Goal: Task Accomplishment & Management: Complete application form

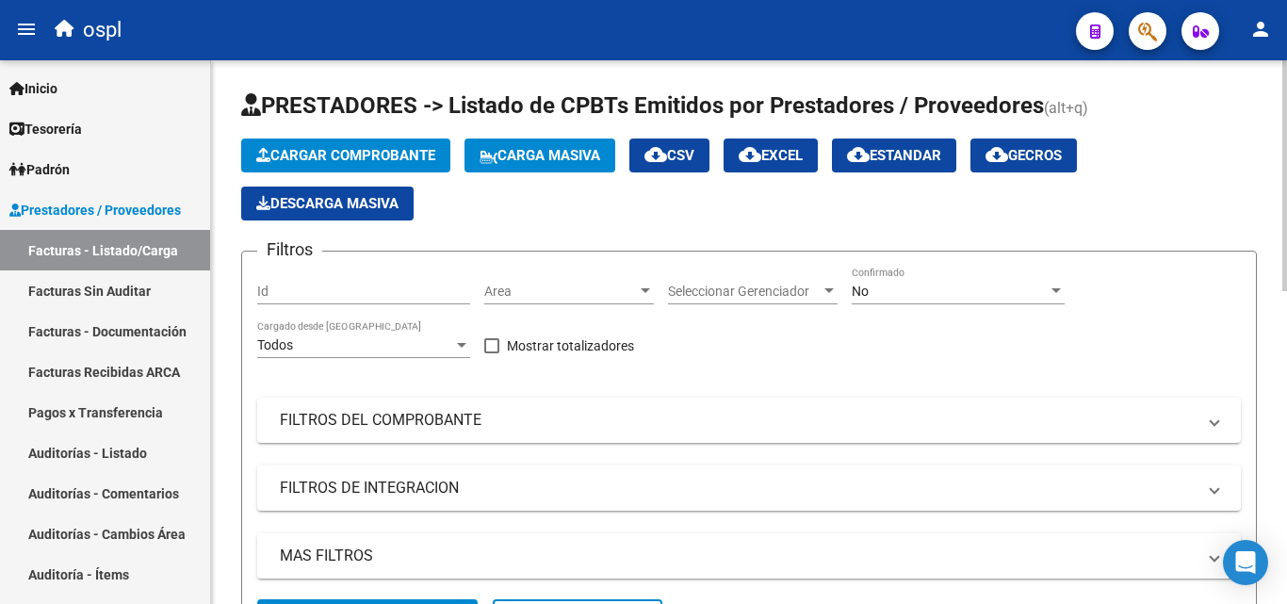
click at [584, 215] on div "Cargar Comprobante Carga Masiva cloud_download CSV cloud_download EXCEL cloud_d…" at bounding box center [749, 180] width 1016 height 82
click at [100, 440] on link "Auditorías - Listado" at bounding box center [105, 453] width 210 height 41
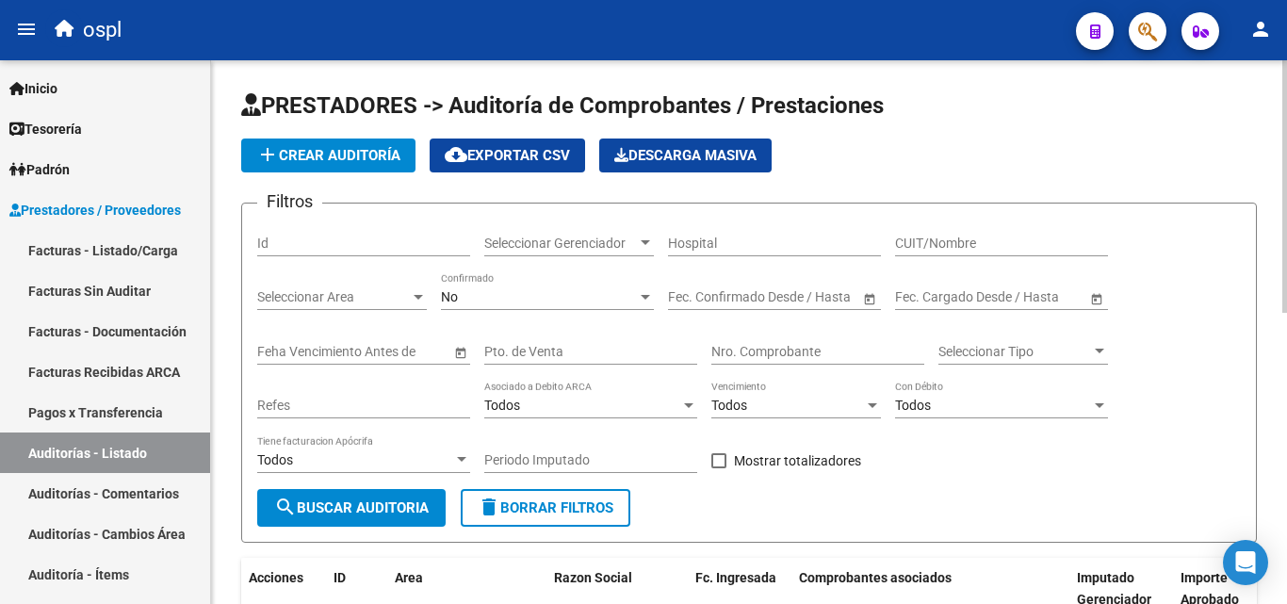
click at [752, 341] on div "Nro. Comprobante" at bounding box center [818, 346] width 213 height 38
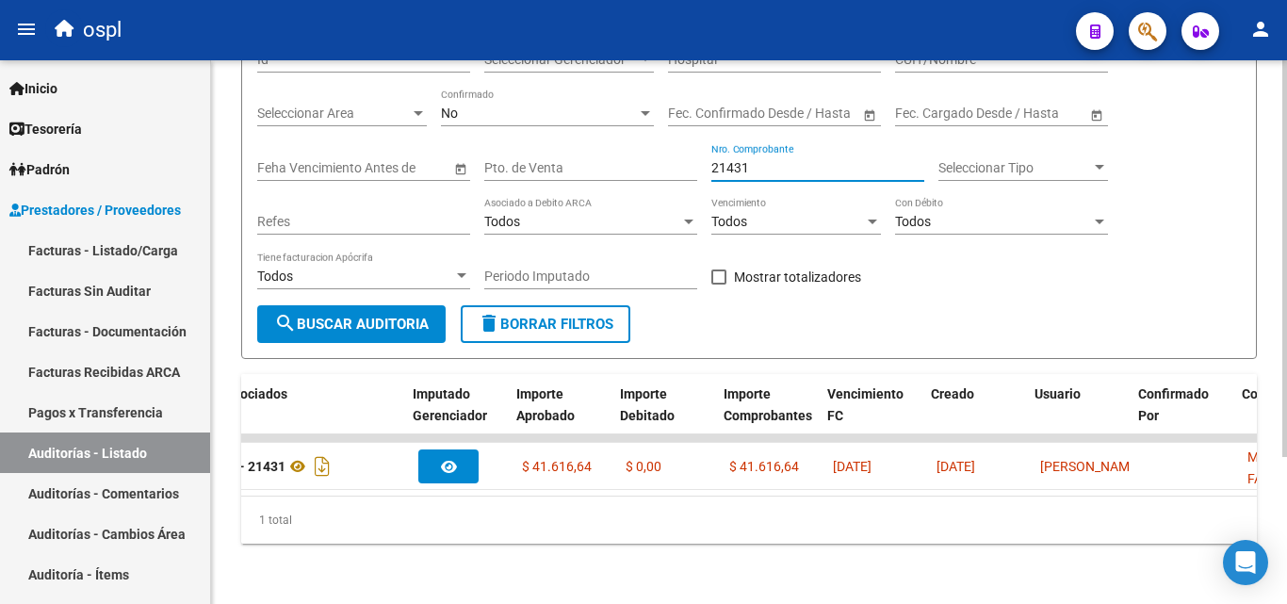
scroll to position [0, 664]
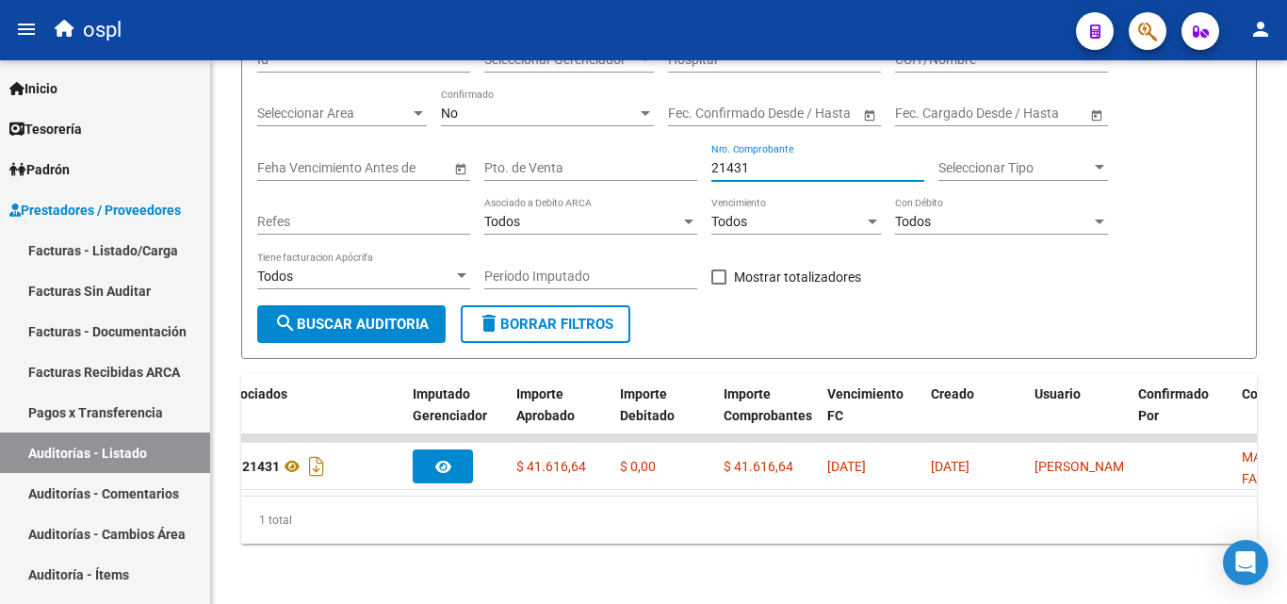
type input "21431"
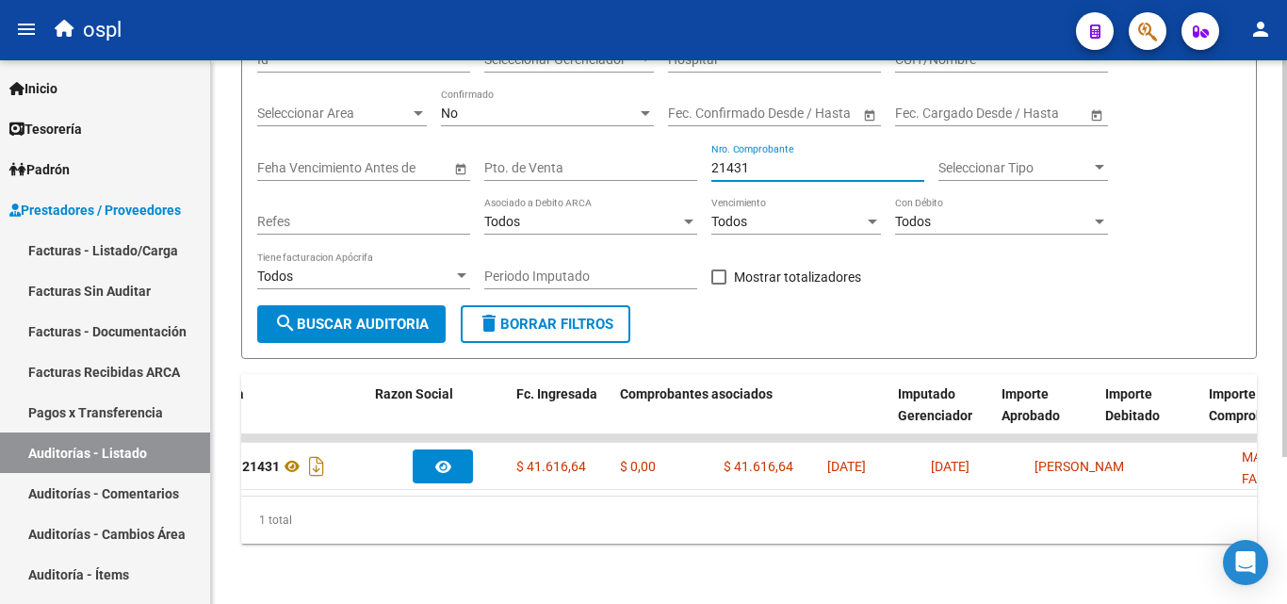
scroll to position [0, 0]
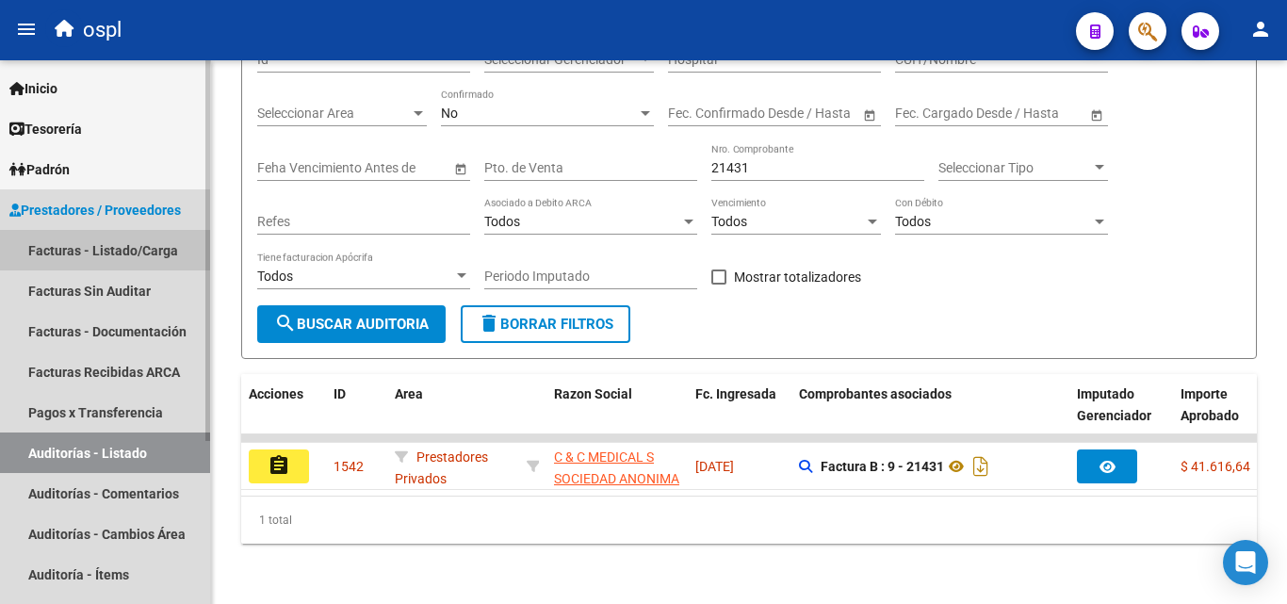
click at [103, 243] on link "Facturas - Listado/Carga" at bounding box center [105, 250] width 210 height 41
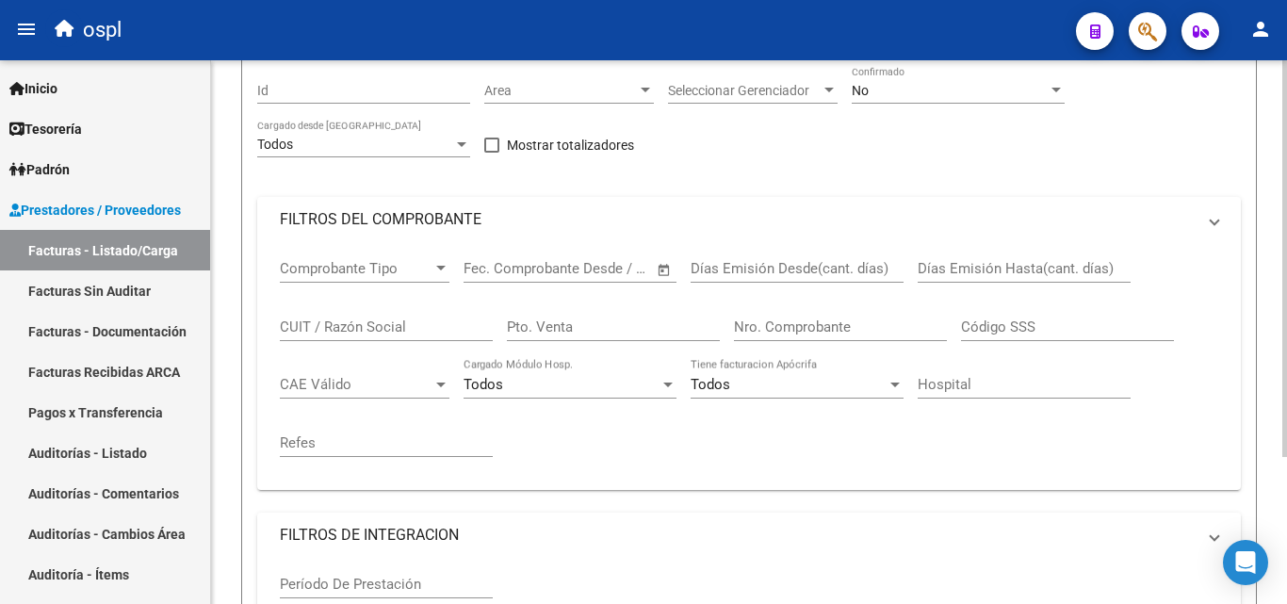
click at [569, 99] on span "Area" at bounding box center [560, 91] width 153 height 16
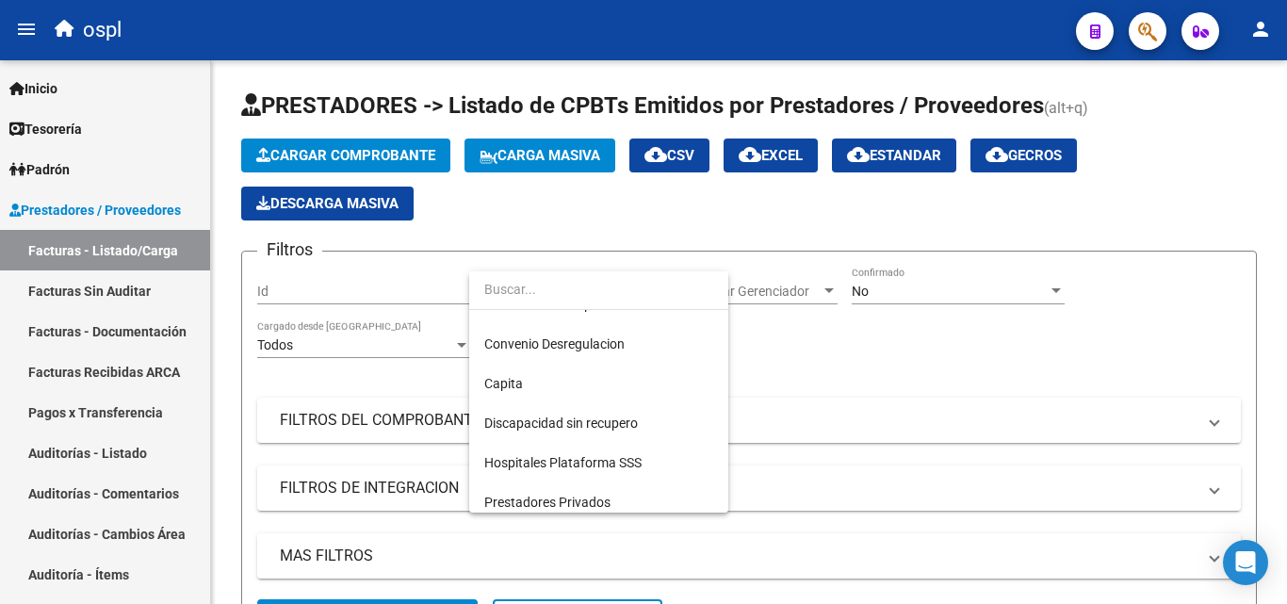
scroll to position [273, 0]
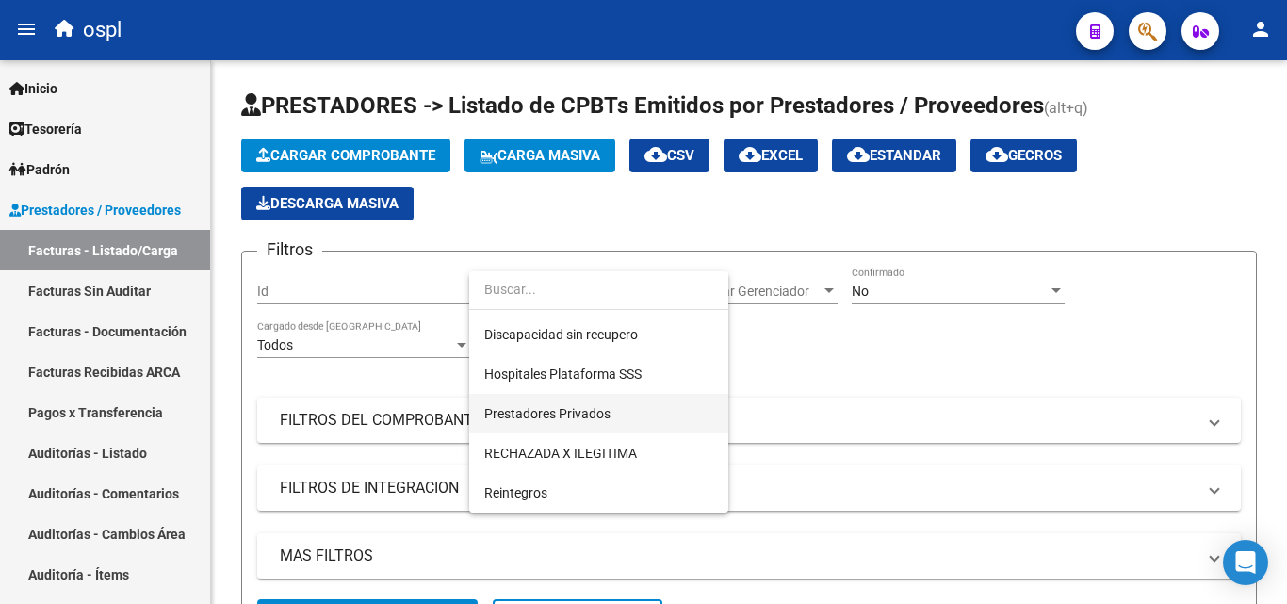
click at [590, 406] on span "Prestadores Privados" at bounding box center [547, 413] width 126 height 15
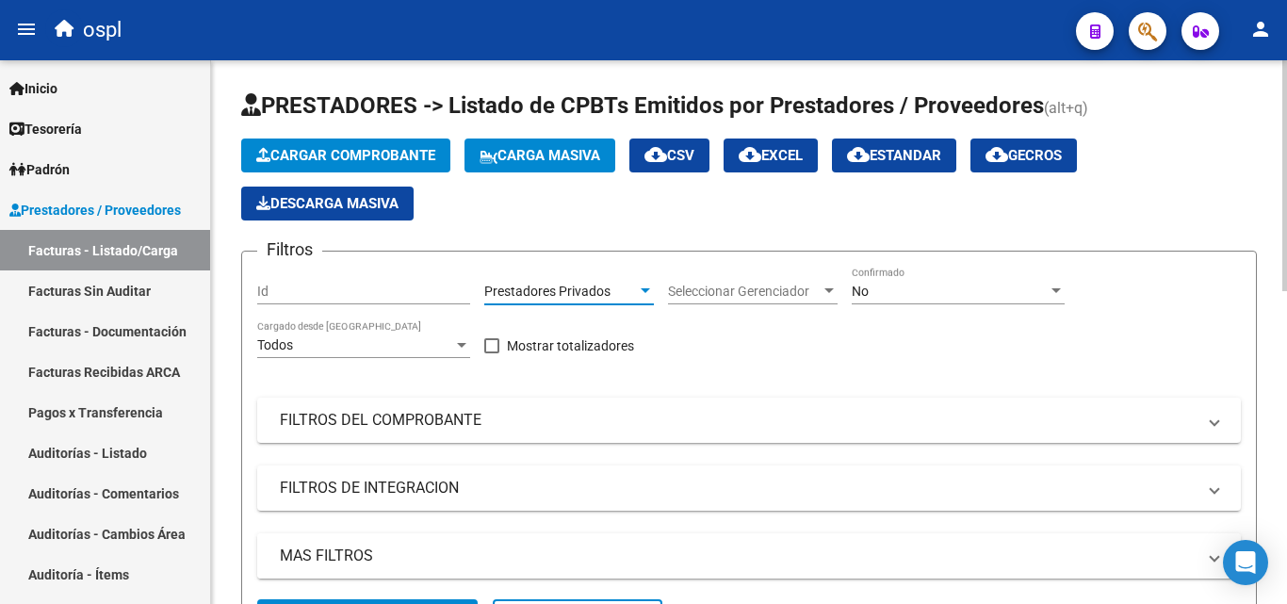
scroll to position [94, 0]
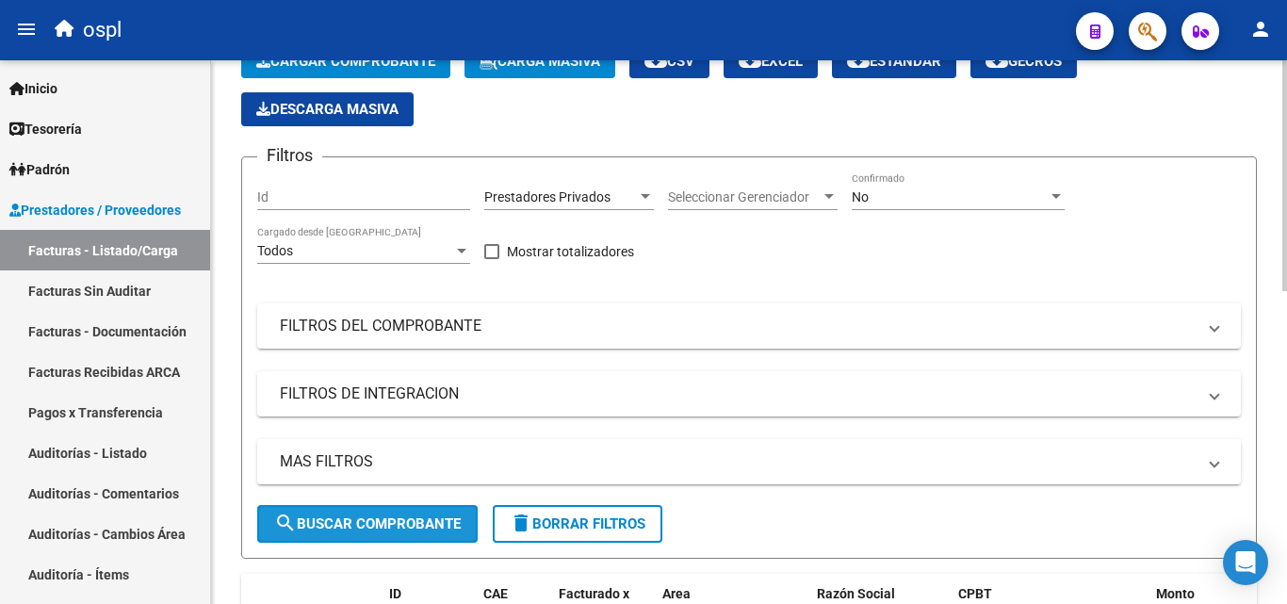
click at [417, 525] on span "search Buscar Comprobante" at bounding box center [367, 523] width 187 height 17
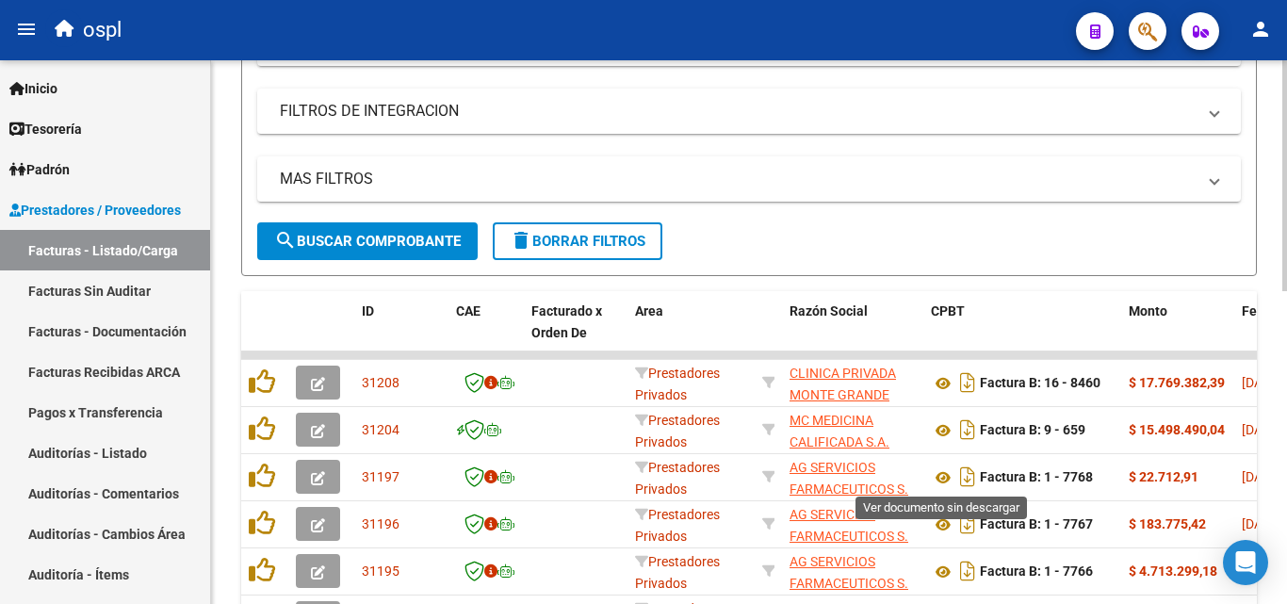
scroll to position [471, 0]
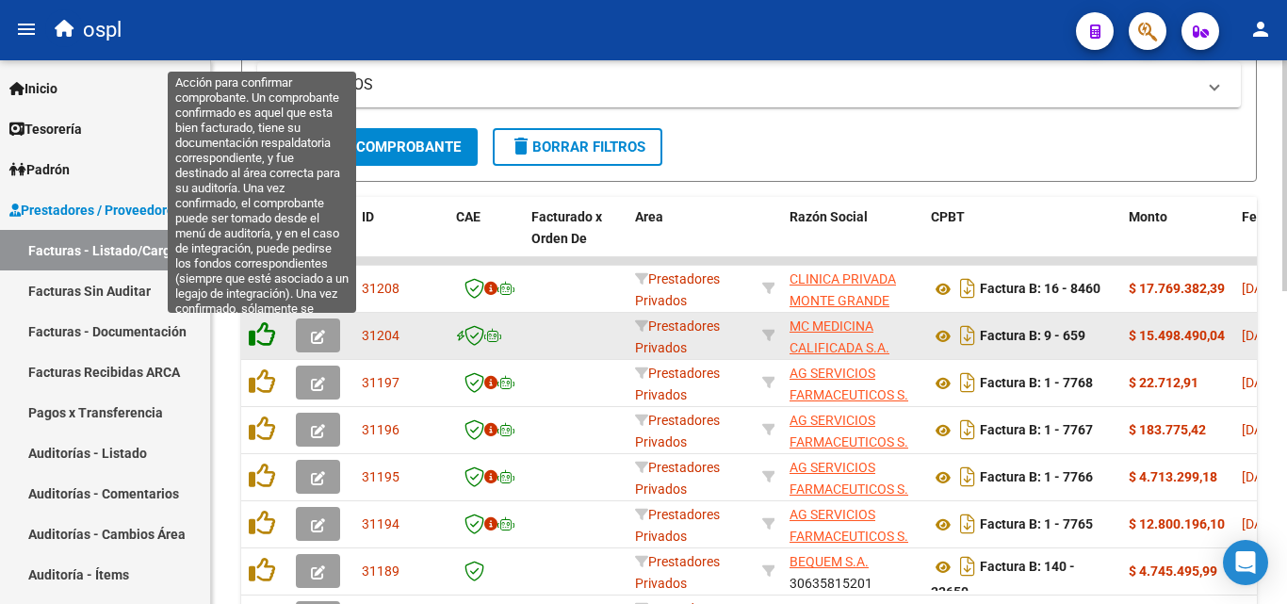
click at [264, 338] on icon at bounding box center [262, 334] width 26 height 26
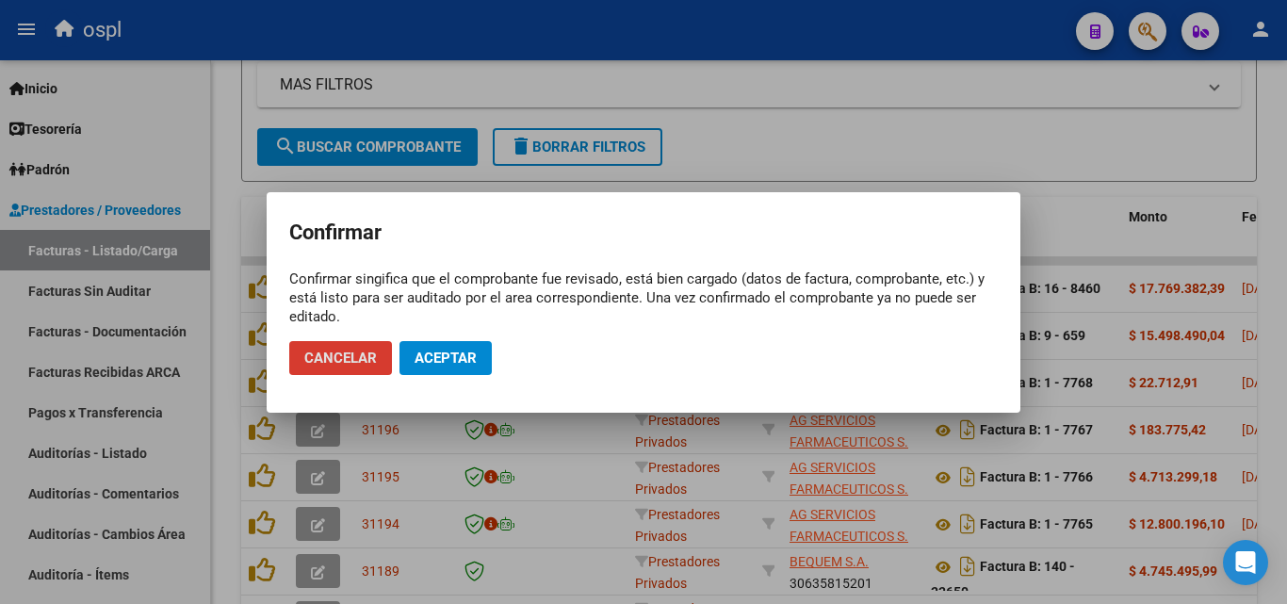
click at [426, 342] on button "Aceptar" at bounding box center [446, 358] width 92 height 34
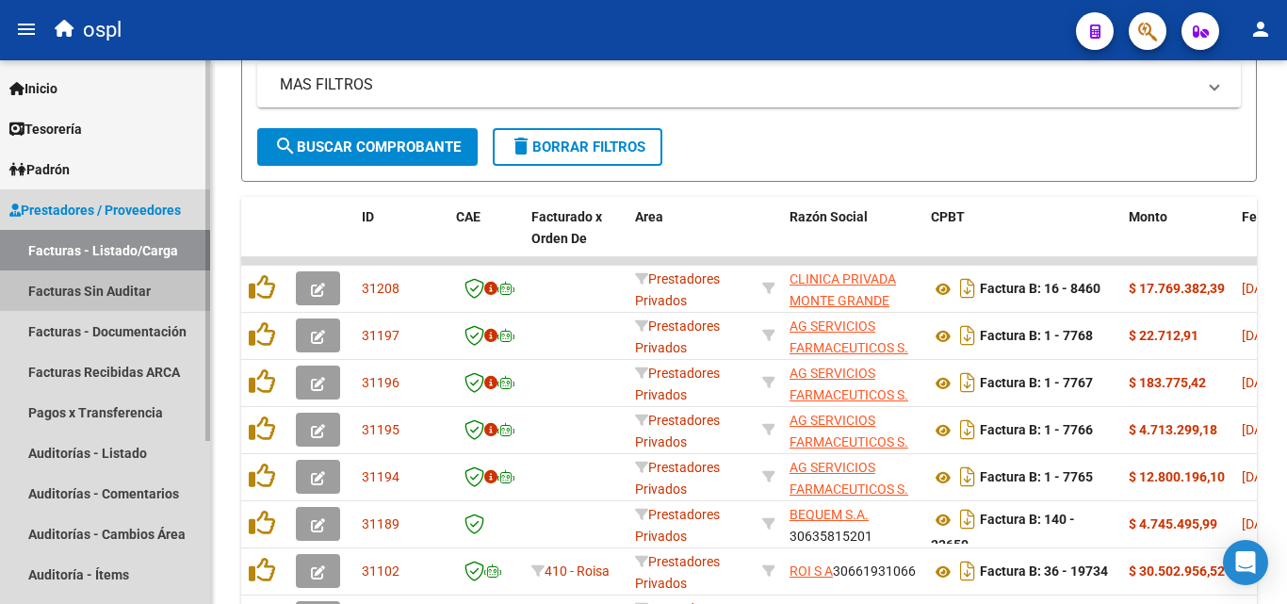
click at [132, 284] on link "Facturas Sin Auditar" at bounding box center [105, 290] width 210 height 41
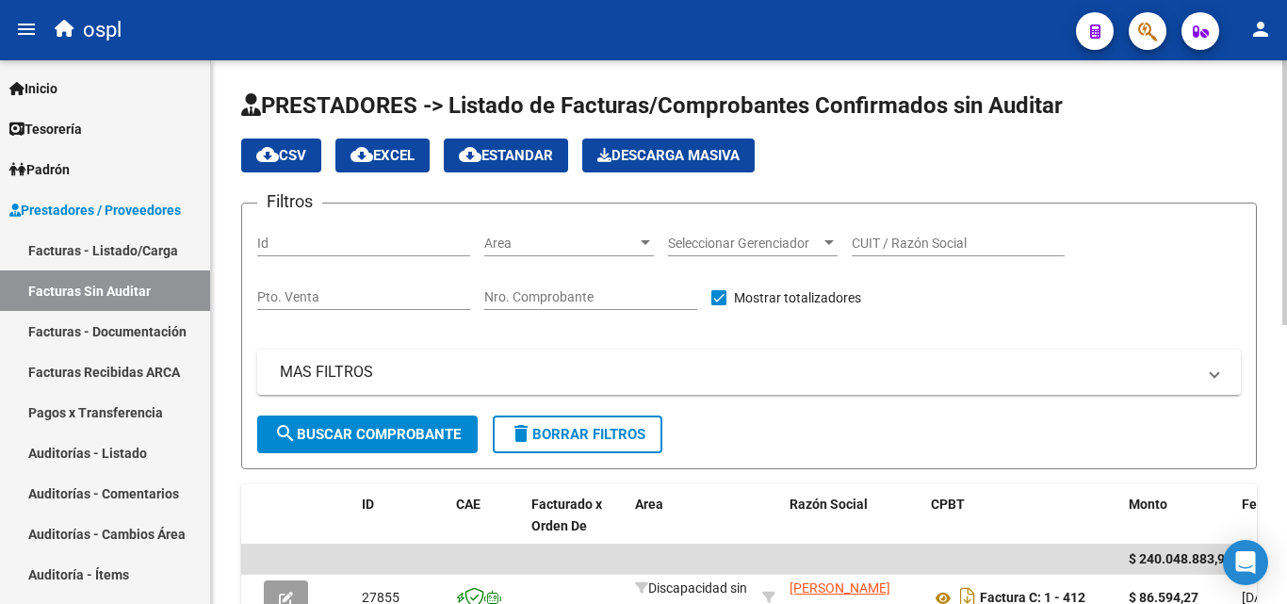
click at [505, 232] on div "Area Area" at bounding box center [569, 238] width 170 height 38
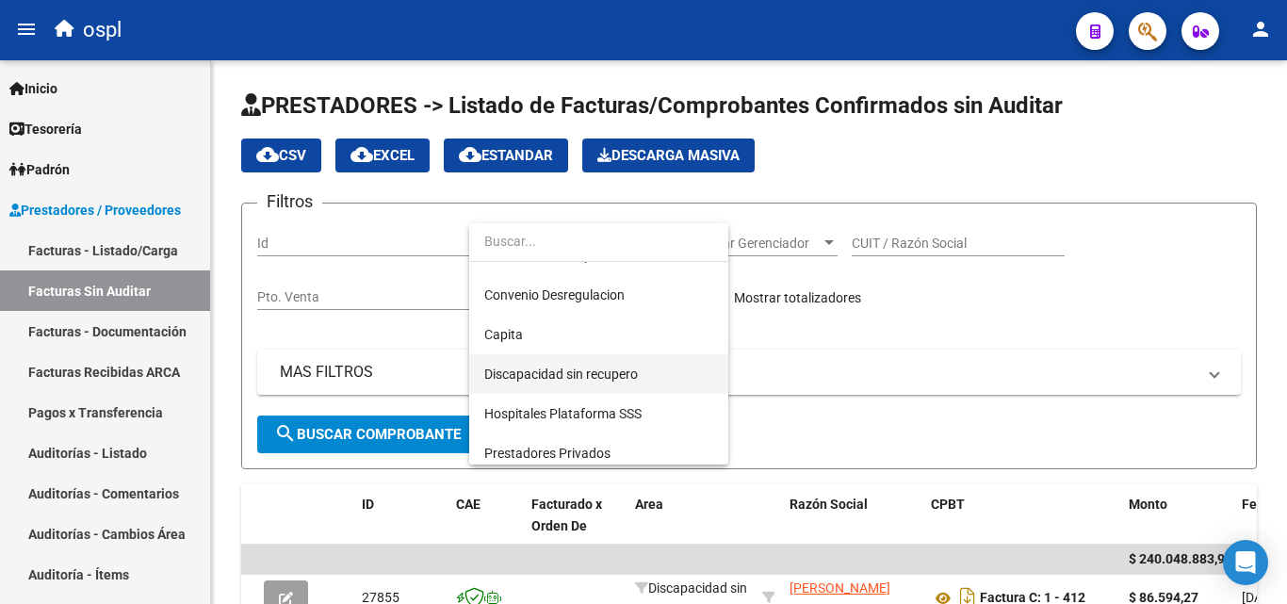
scroll to position [188, 0]
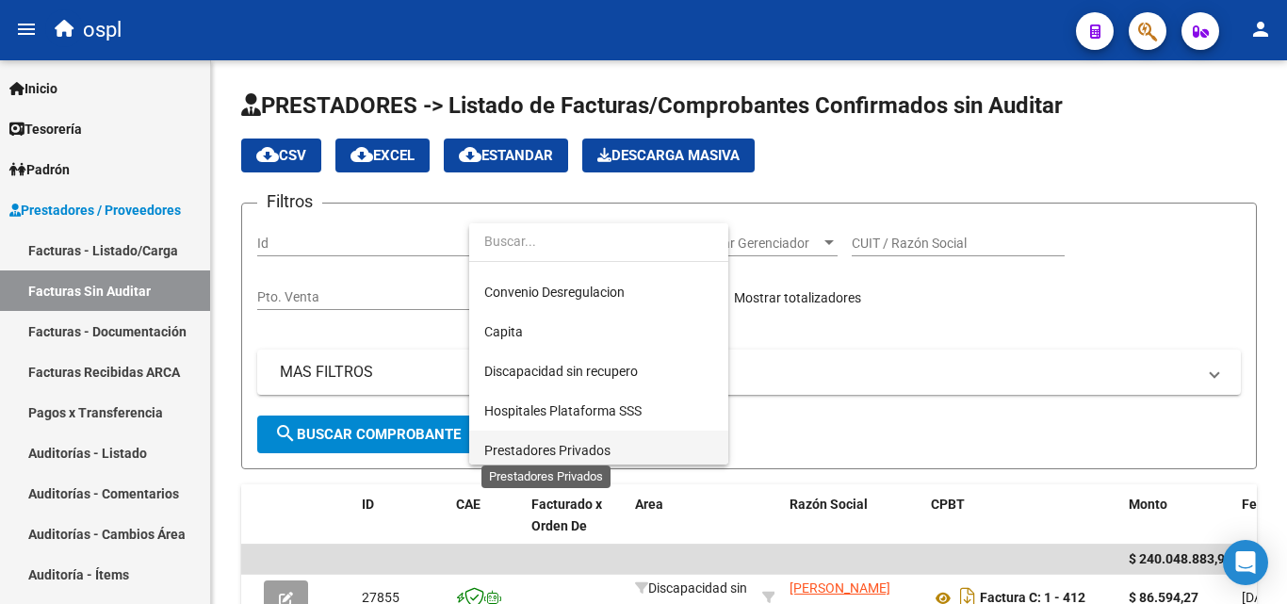
click at [589, 445] on span "Prestadores Privados" at bounding box center [547, 450] width 126 height 15
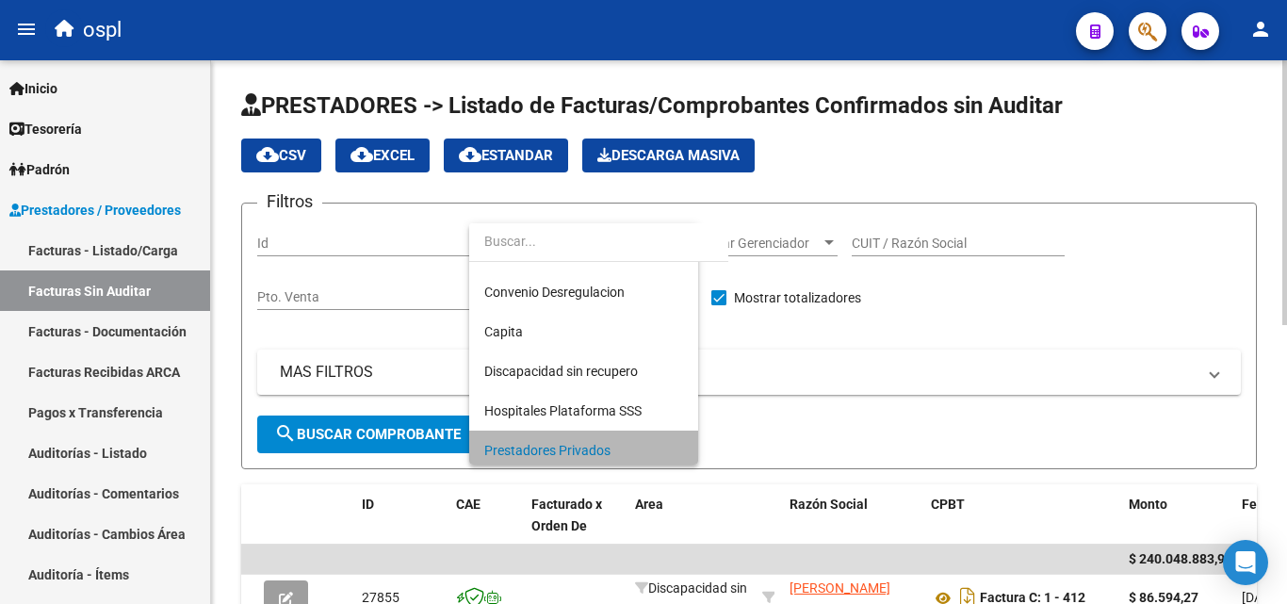
scroll to position [194, 0]
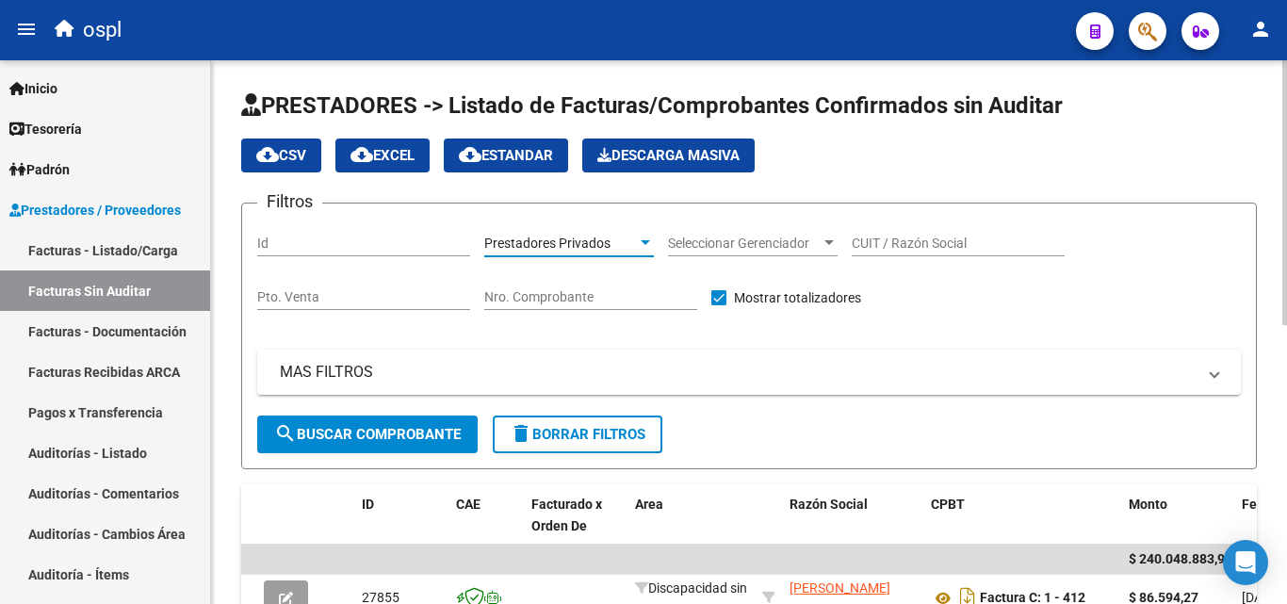
click at [401, 438] on span "search Buscar Comprobante" at bounding box center [367, 434] width 187 height 17
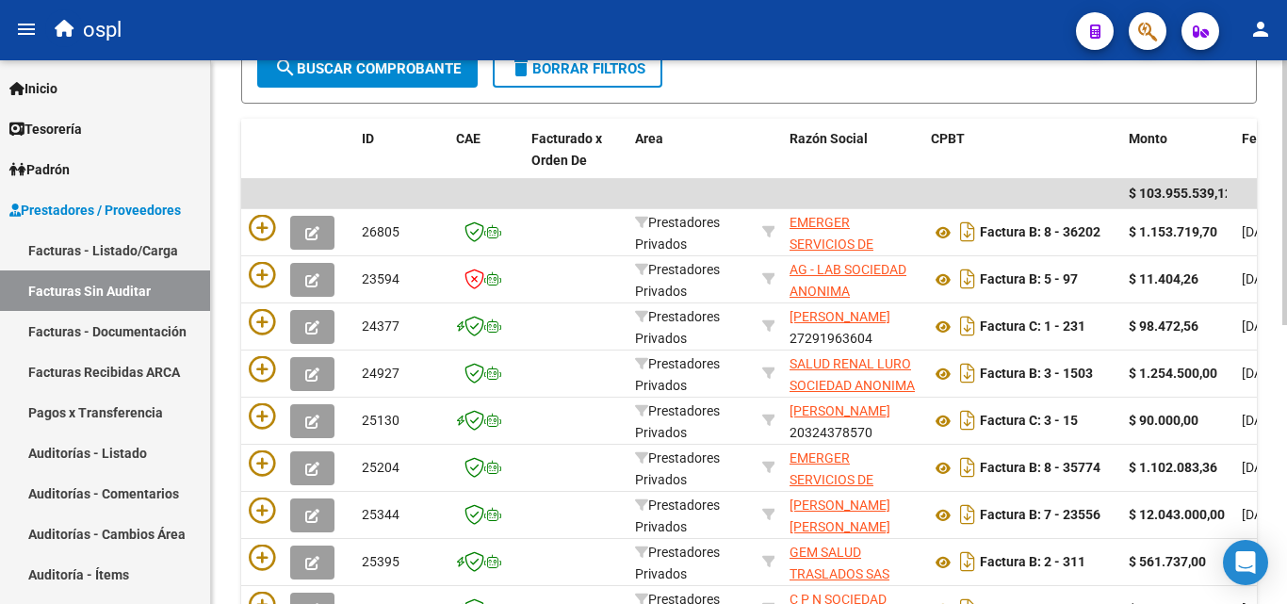
scroll to position [102, 0]
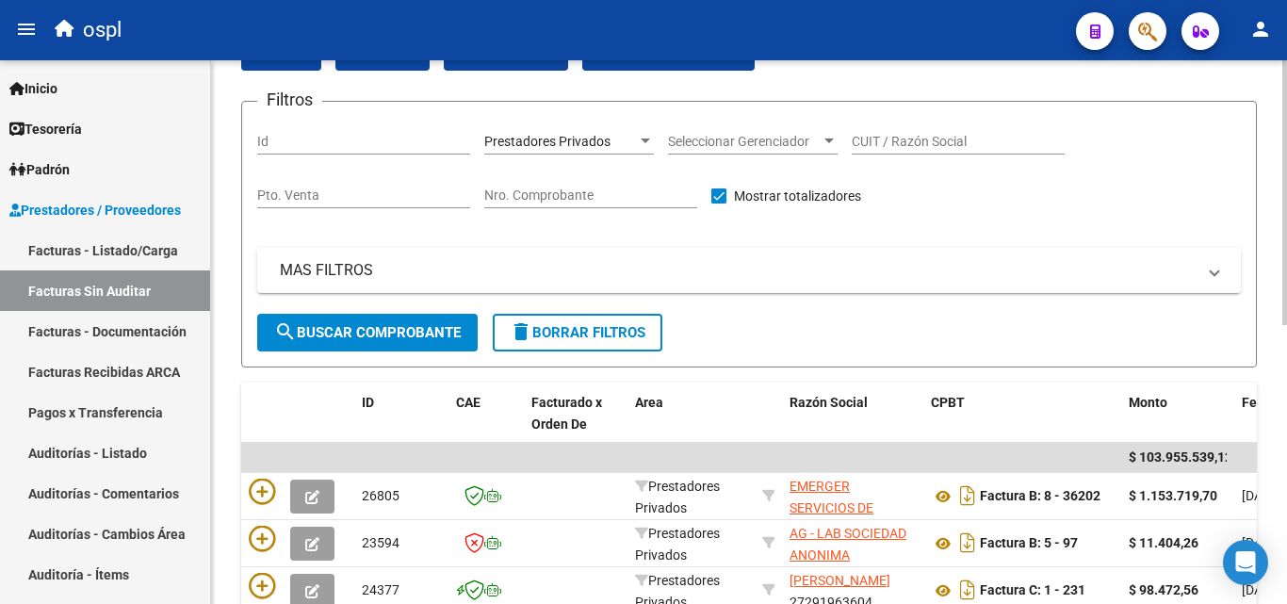
click at [934, 141] on input "CUIT / Razón Social" at bounding box center [958, 142] width 213 height 16
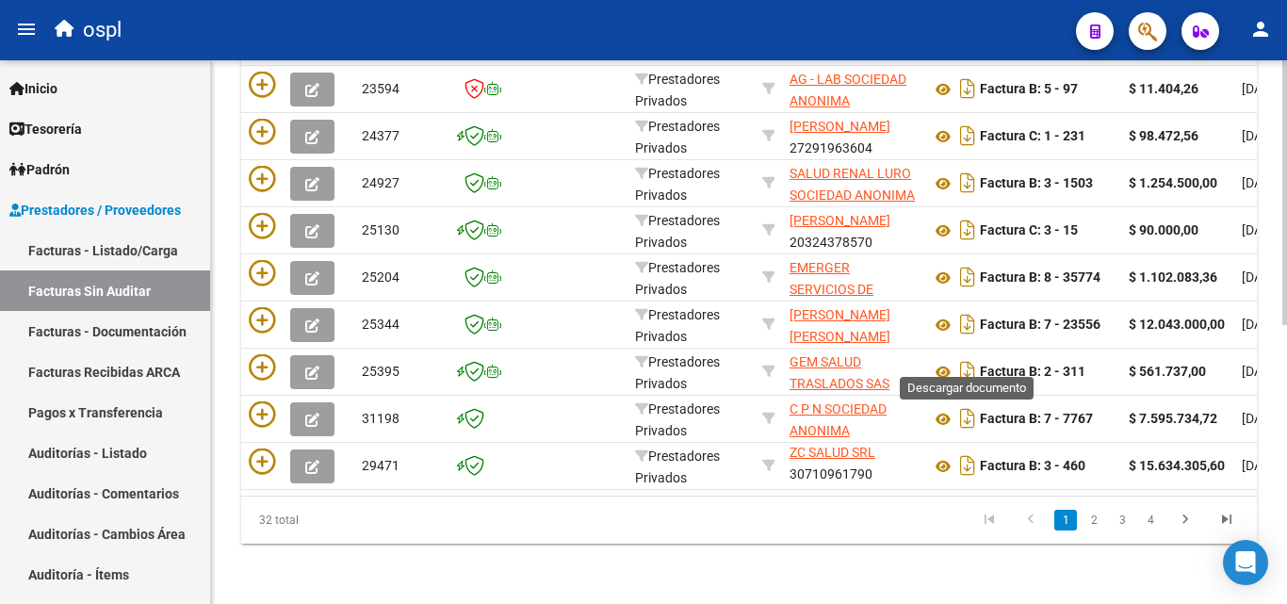
scroll to position [573, 0]
click at [1096, 526] on link "2" at bounding box center [1094, 520] width 23 height 21
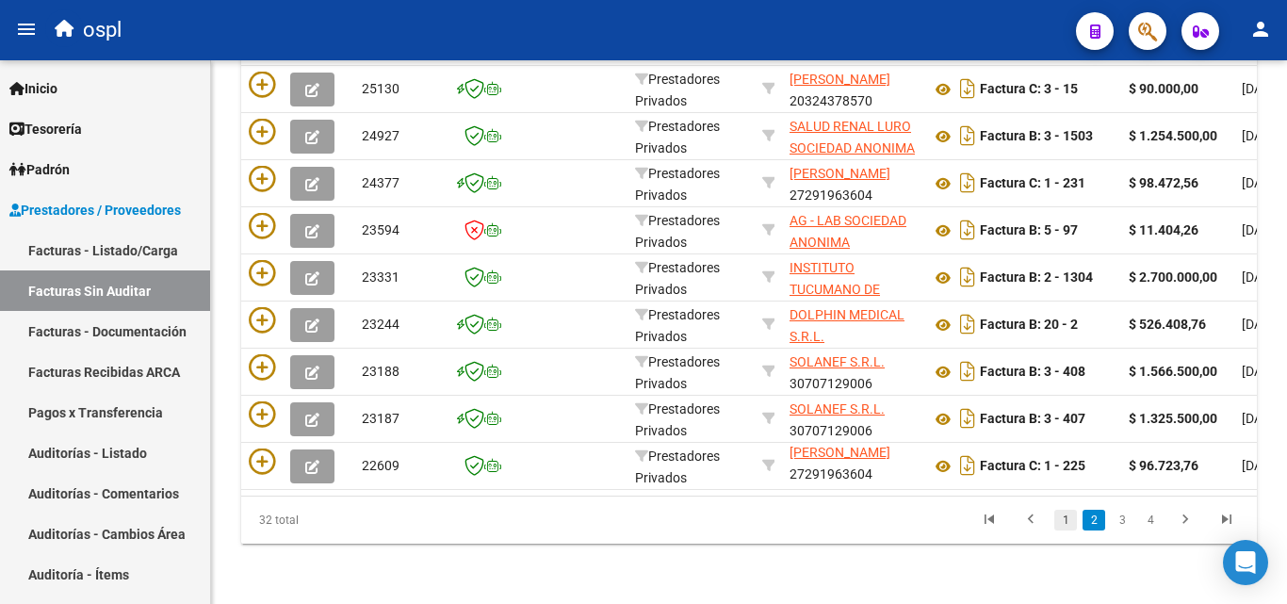
click at [1068, 525] on link "1" at bounding box center [1066, 520] width 23 height 21
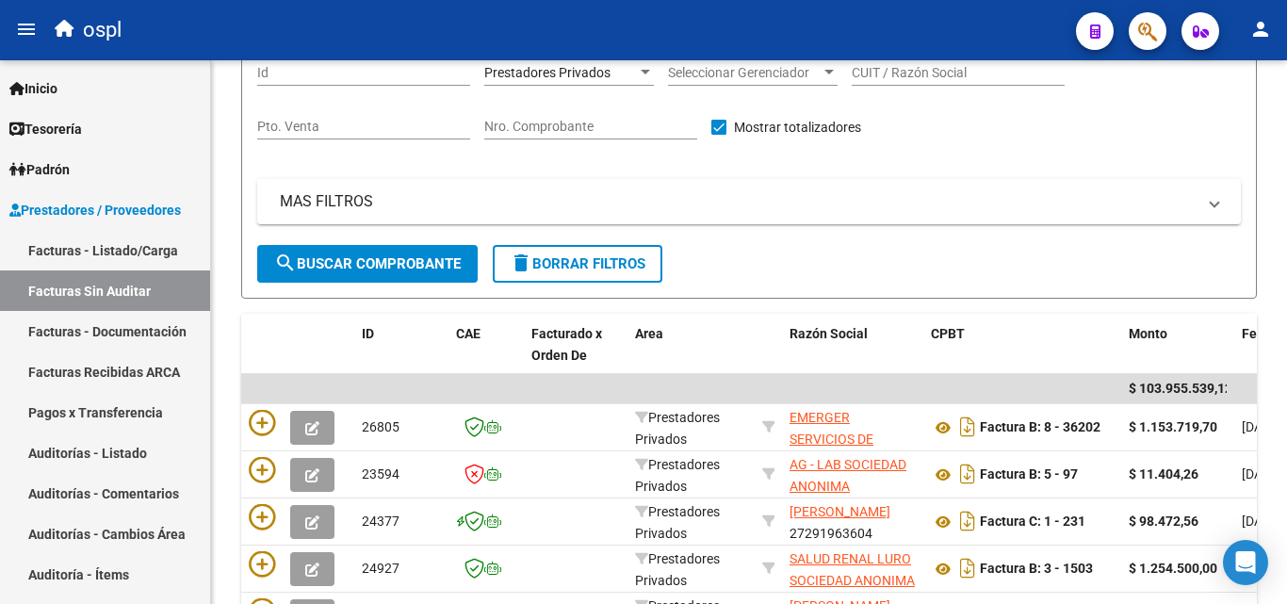
scroll to position [0, 0]
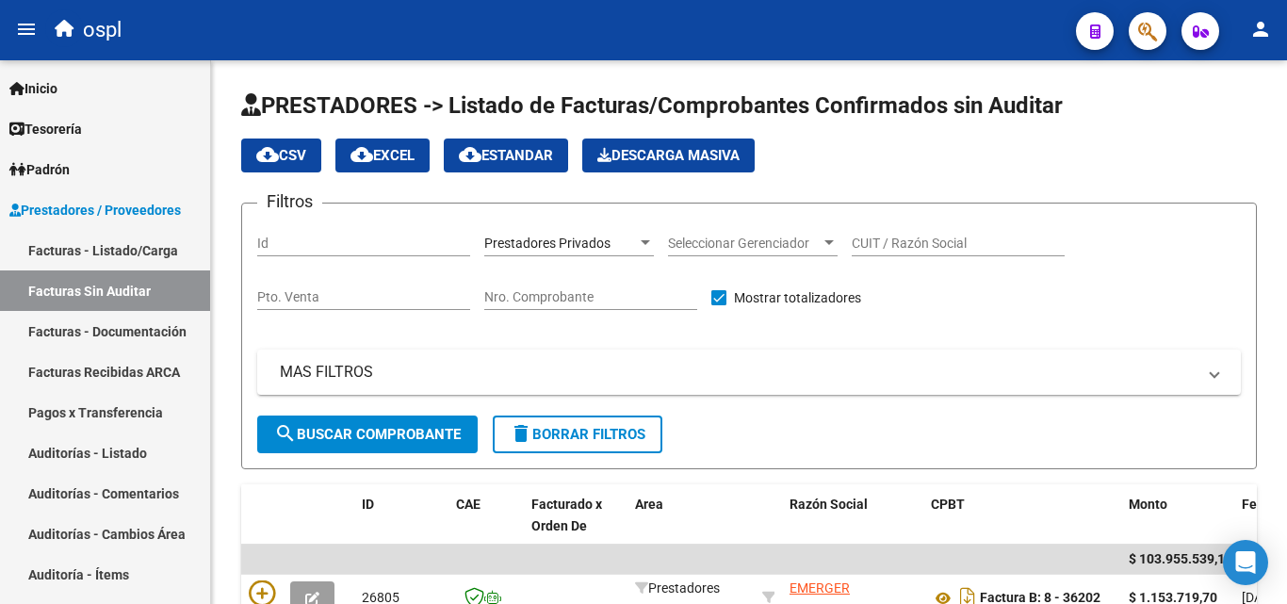
click at [605, 293] on input "Nro. Comprobante" at bounding box center [590, 297] width 213 height 16
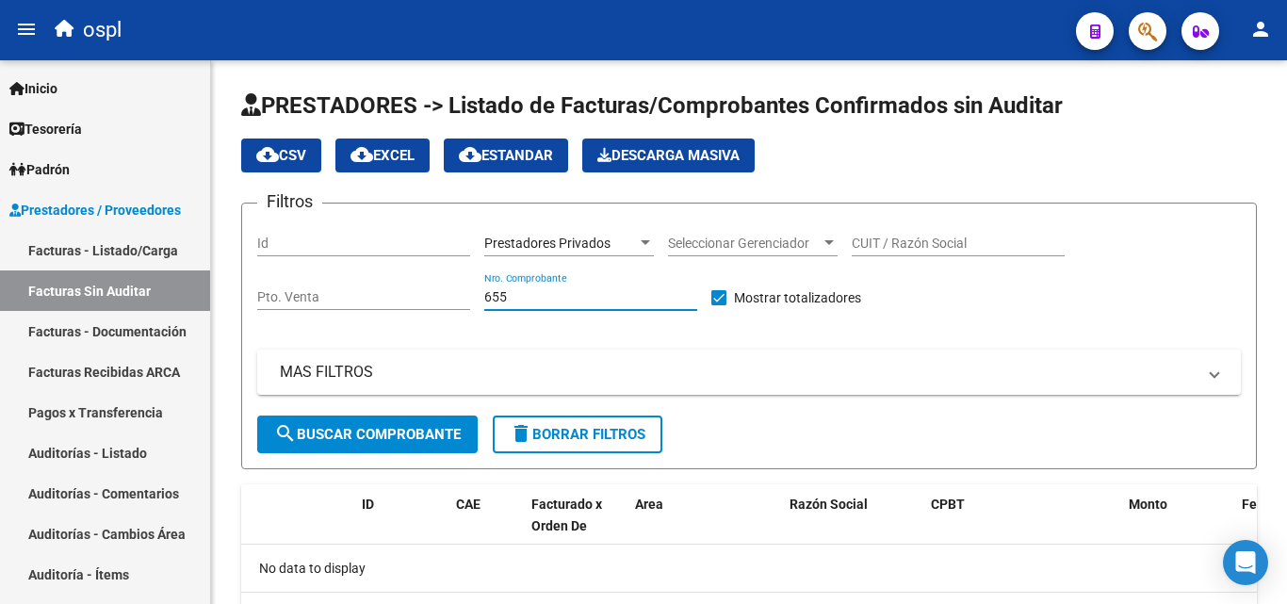
scroll to position [94, 0]
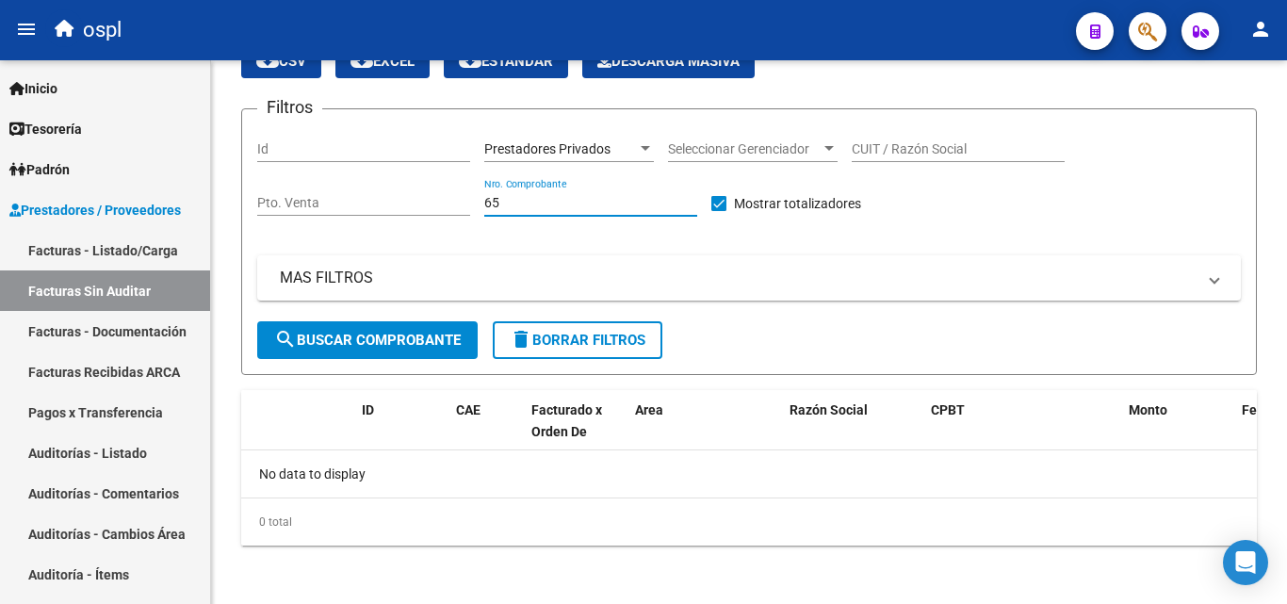
type input "6"
click at [148, 247] on link "Facturas - Listado/Carga" at bounding box center [105, 250] width 210 height 41
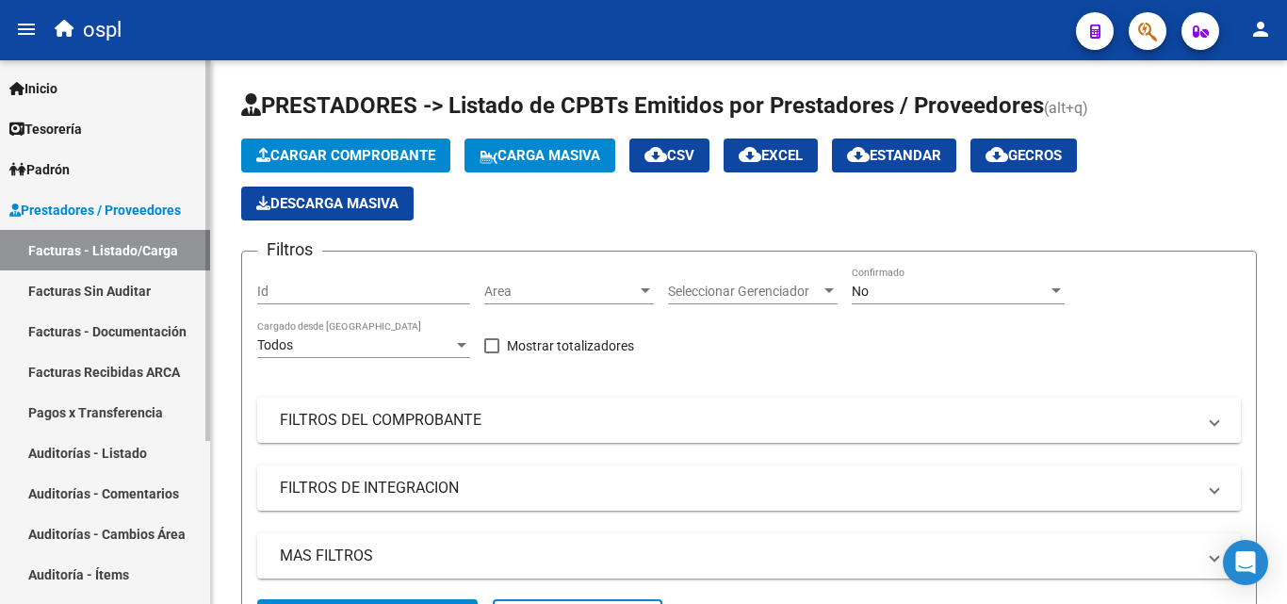
click at [165, 298] on link "Facturas Sin Auditar" at bounding box center [105, 290] width 210 height 41
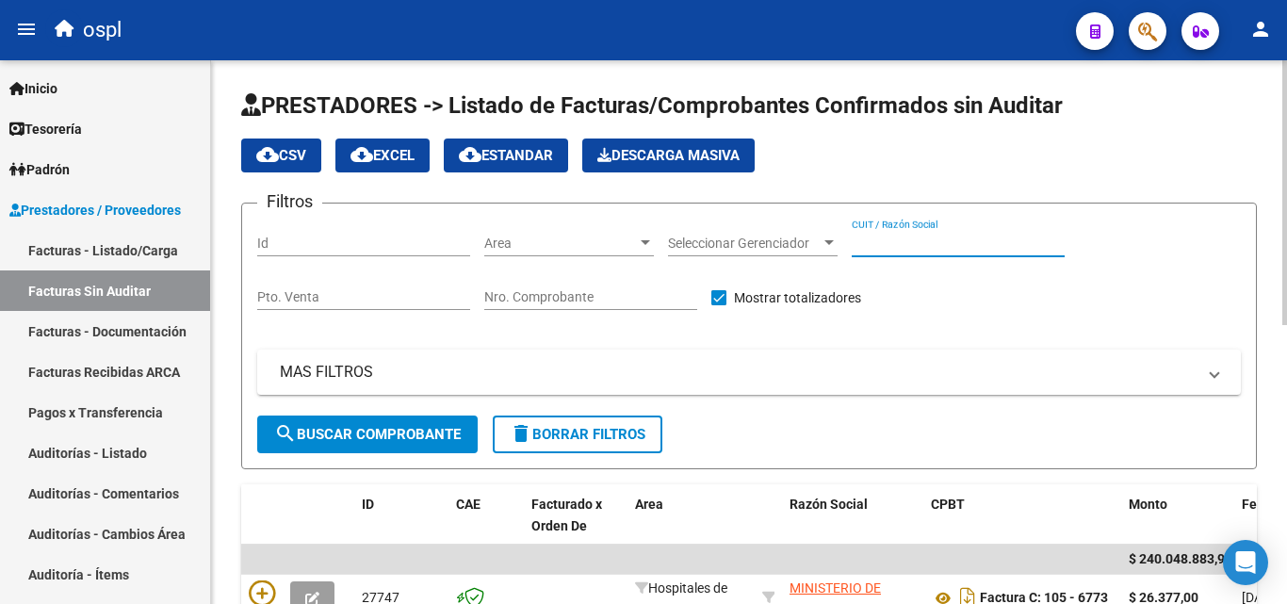
click at [889, 243] on input "CUIT / Razón Social" at bounding box center [958, 244] width 213 height 16
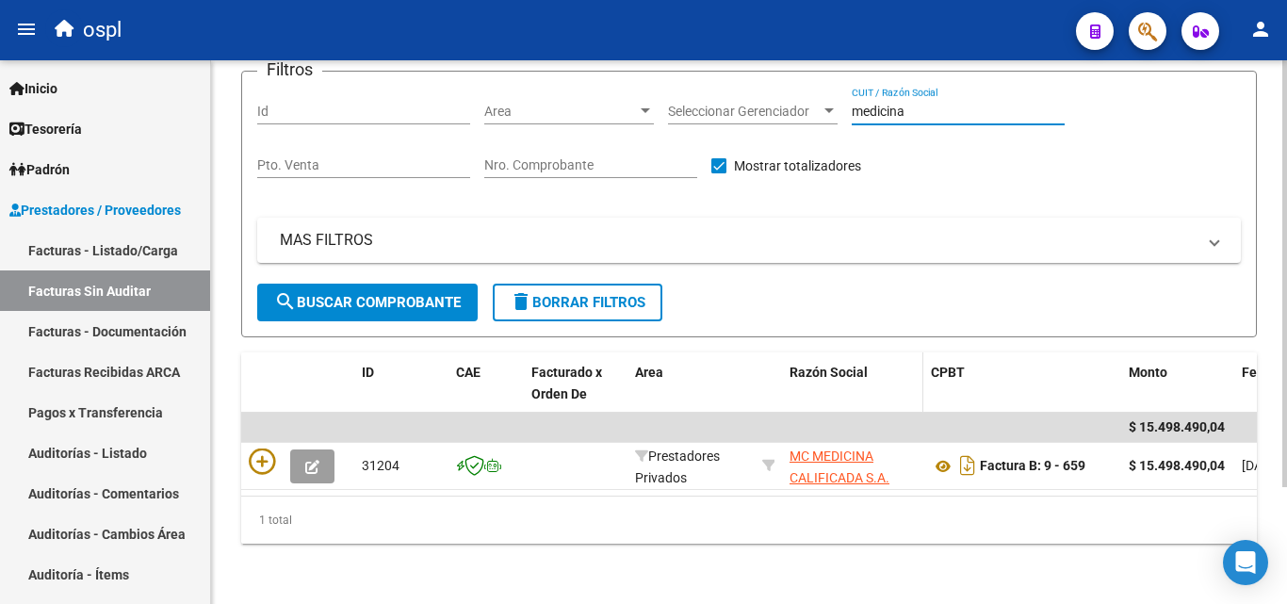
scroll to position [149, 0]
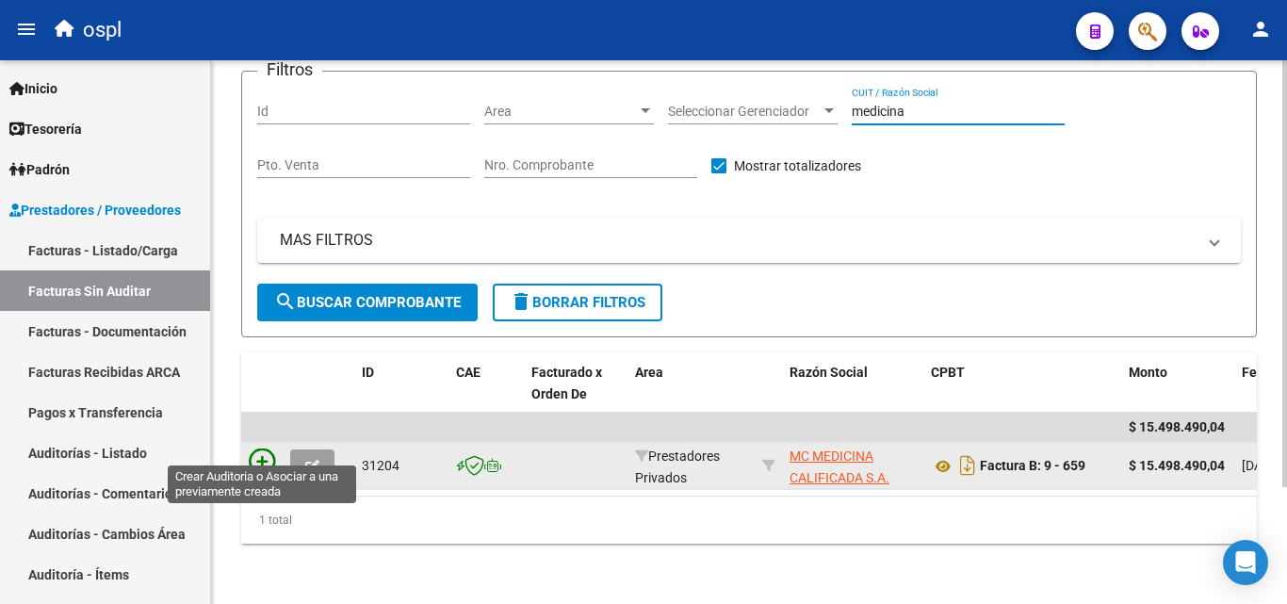
type input "medicina"
click at [255, 449] on icon at bounding box center [262, 462] width 26 height 26
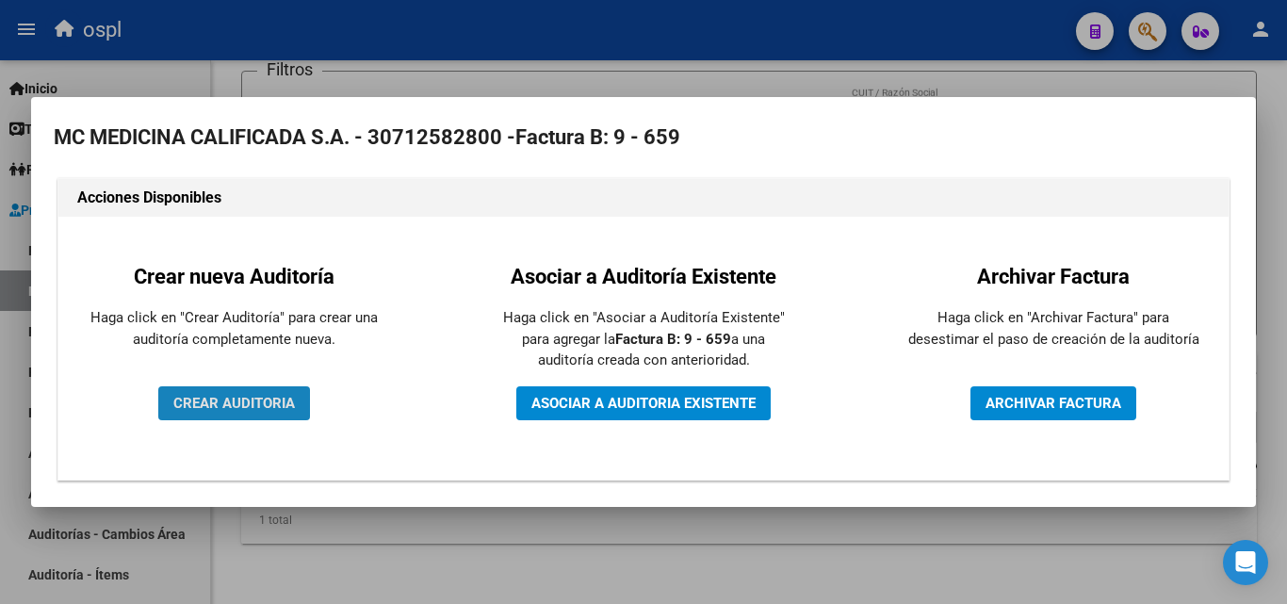
click at [285, 399] on span "CREAR AUDITORIA" at bounding box center [234, 403] width 122 height 17
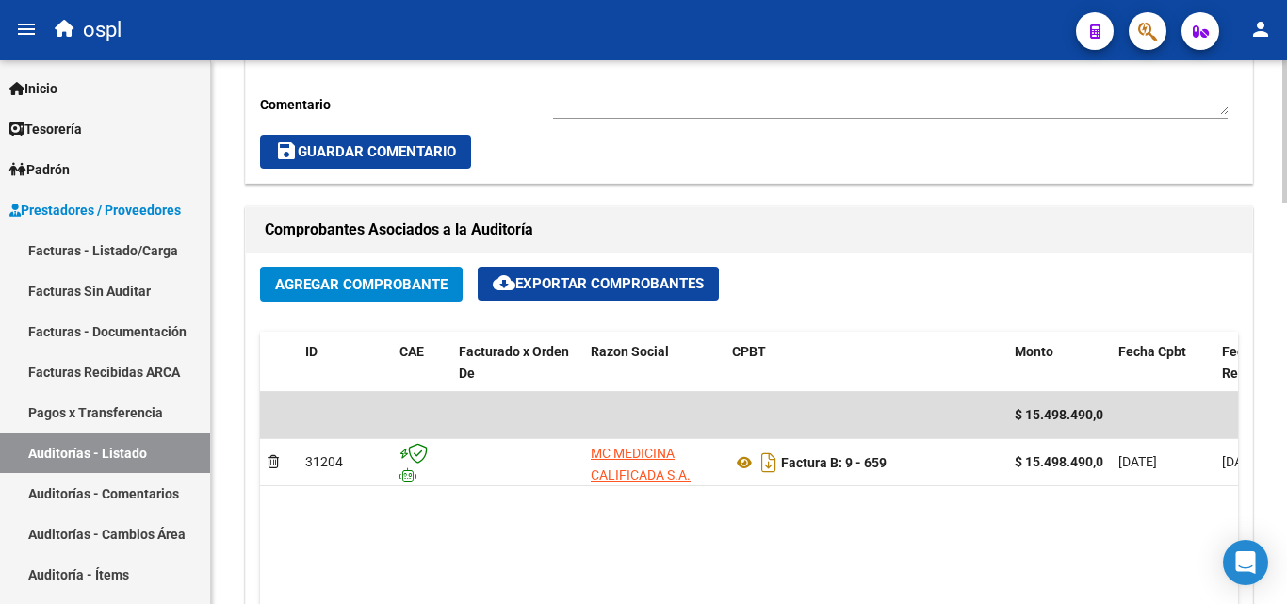
scroll to position [848, 0]
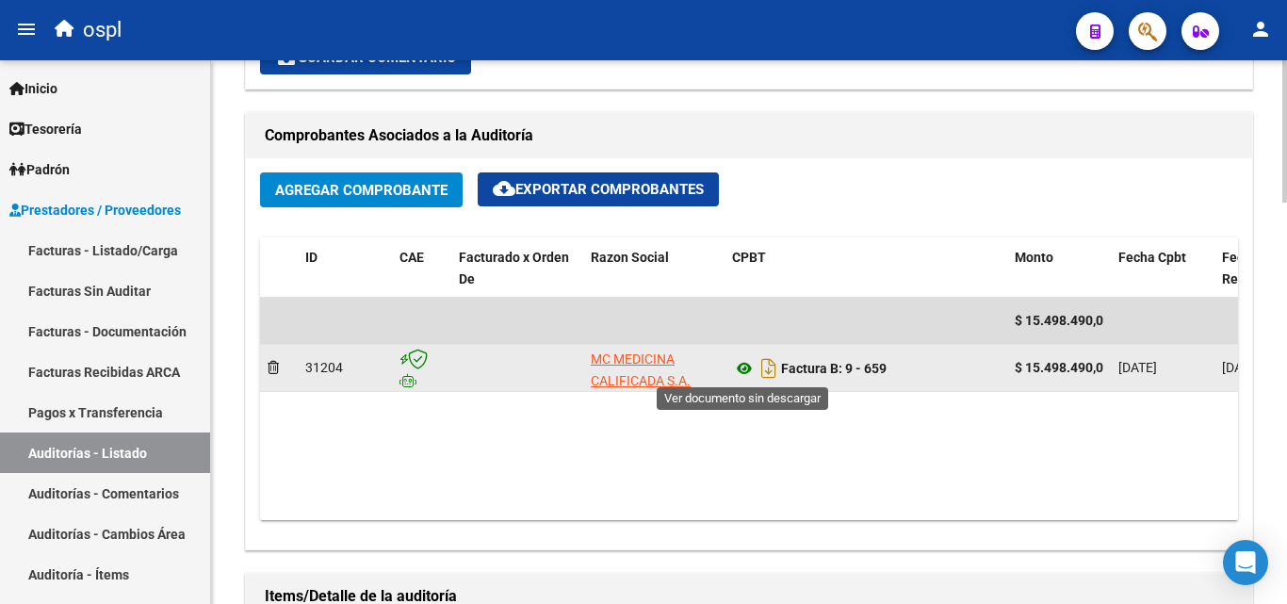
click at [744, 363] on icon at bounding box center [744, 368] width 25 height 23
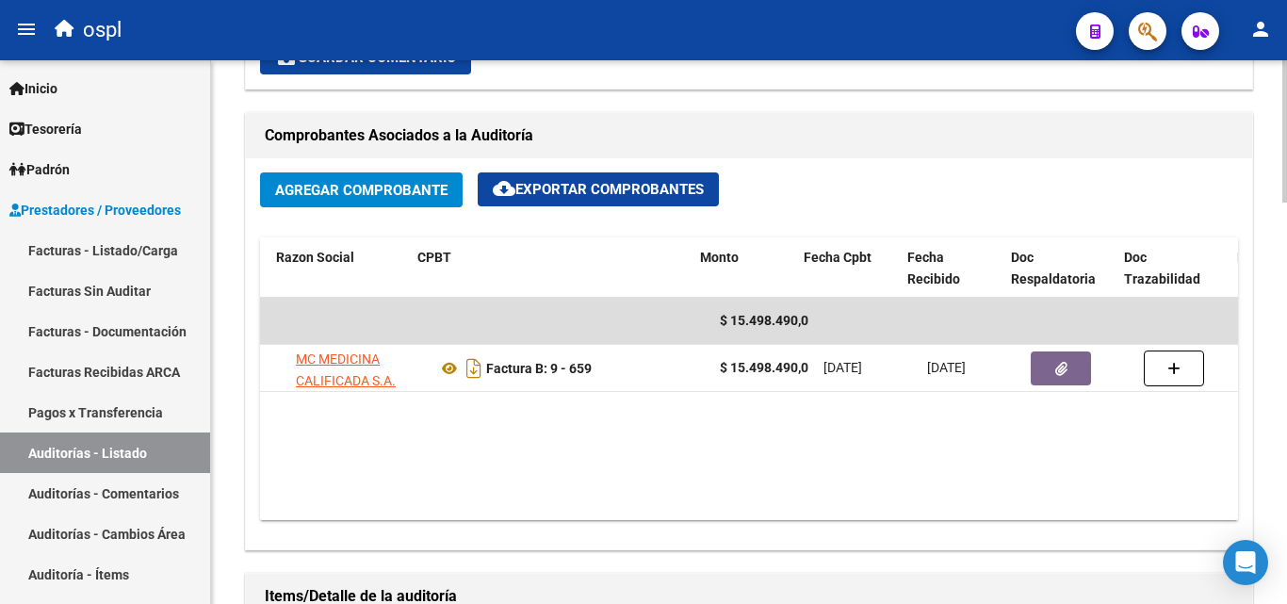
scroll to position [0, 319]
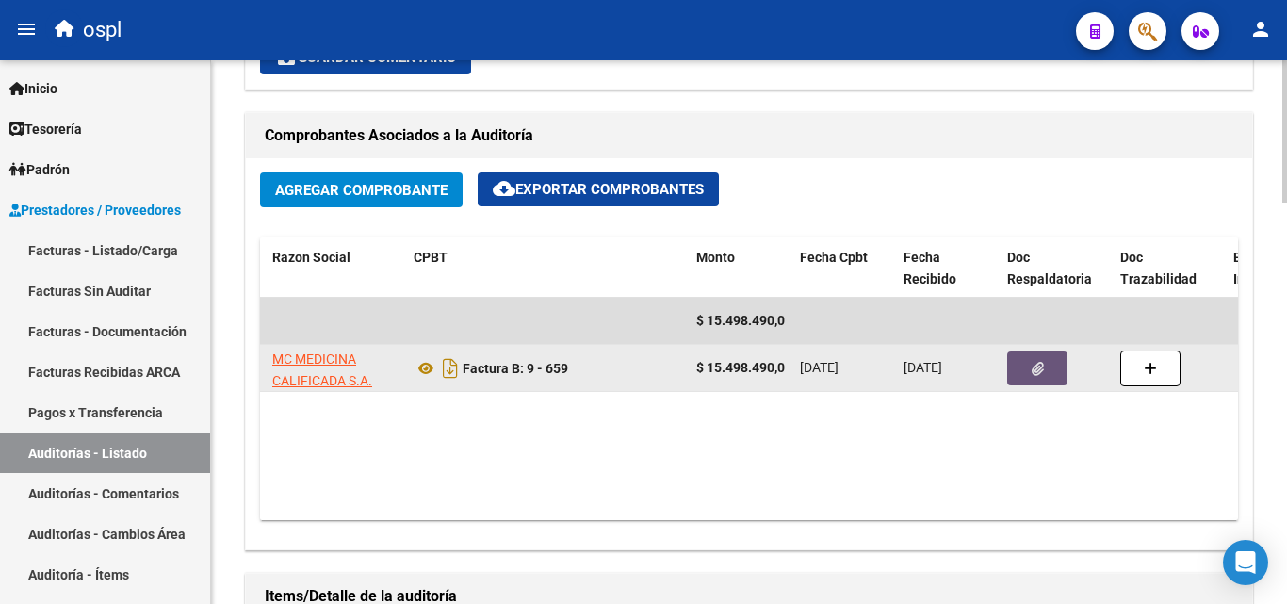
click at [1044, 375] on button "button" at bounding box center [1037, 369] width 60 height 34
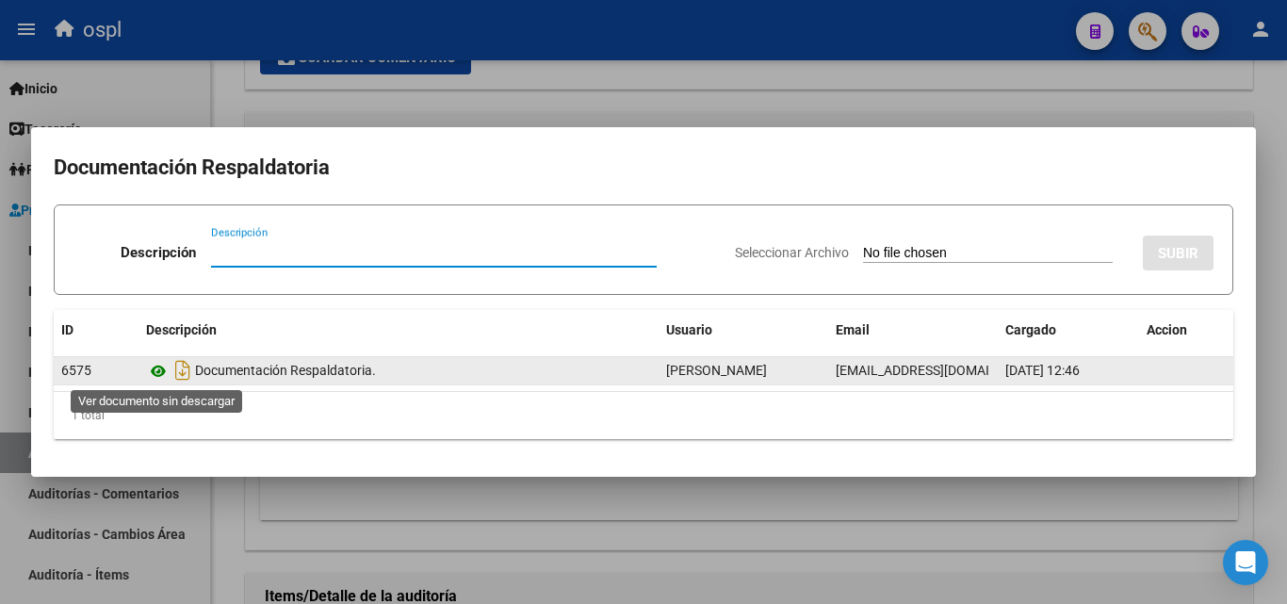
click at [158, 365] on icon at bounding box center [158, 371] width 25 height 23
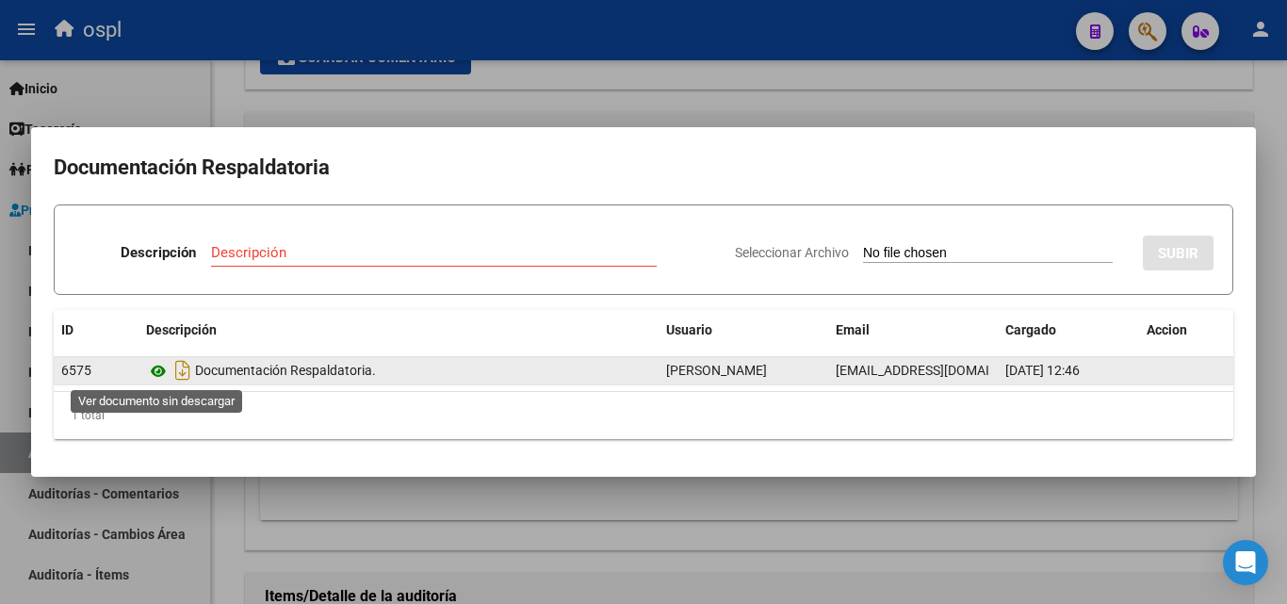
click at [155, 367] on icon at bounding box center [158, 371] width 25 height 23
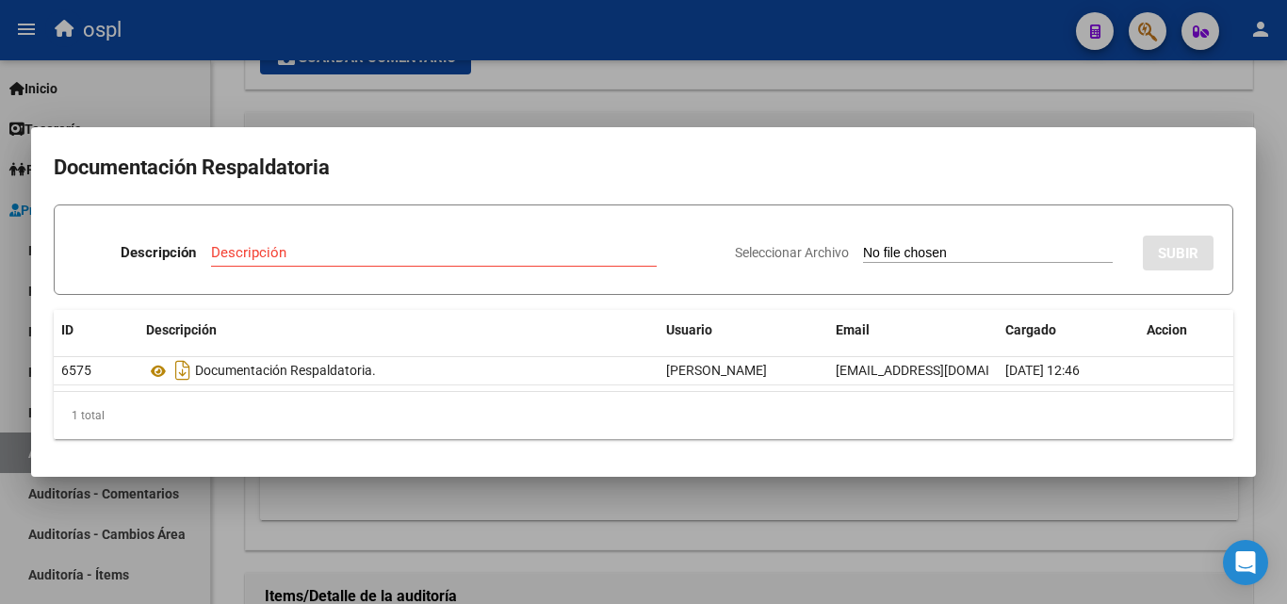
click at [768, 500] on div at bounding box center [643, 302] width 1287 height 604
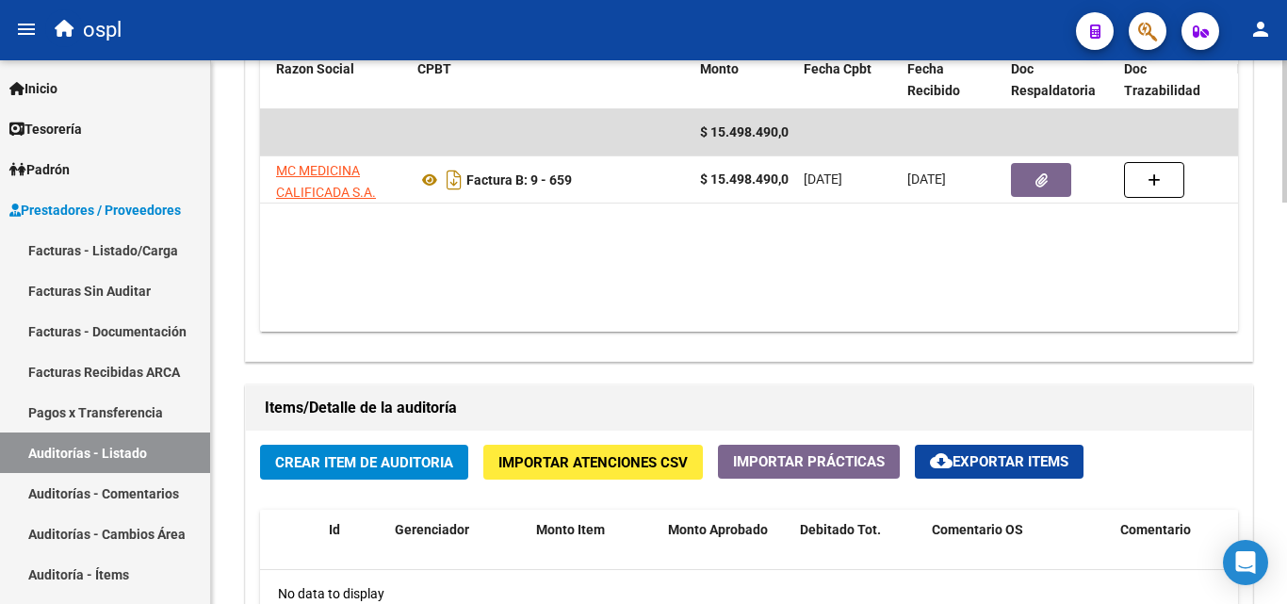
scroll to position [0, 0]
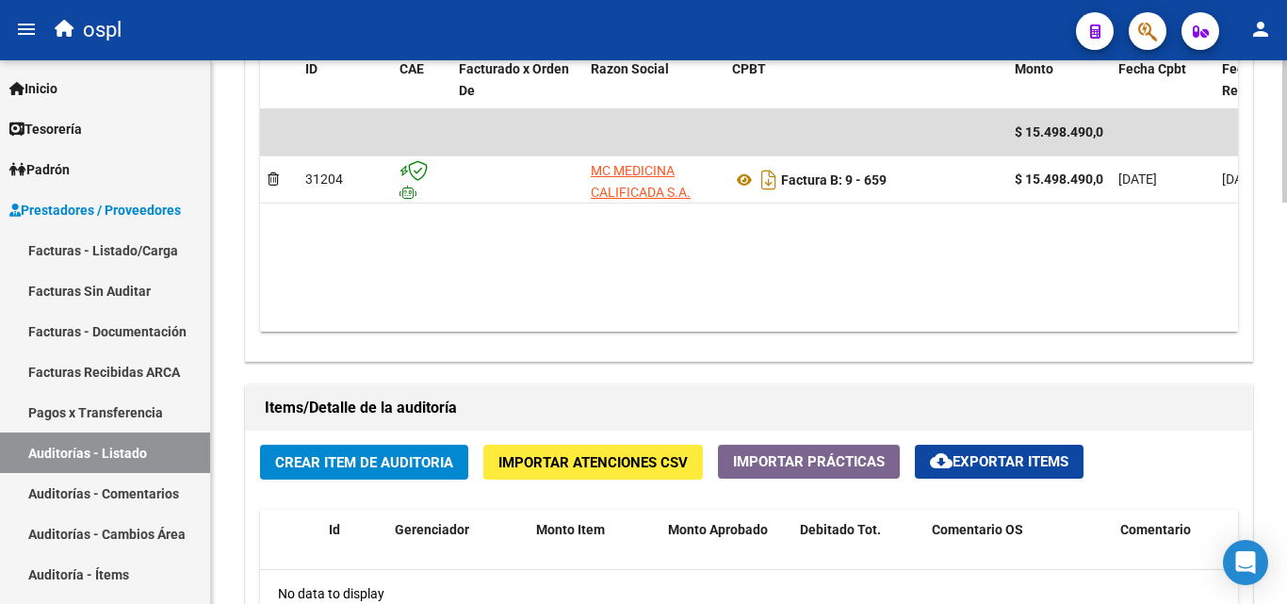
click at [409, 460] on span "Crear Item de Auditoria" at bounding box center [364, 462] width 178 height 17
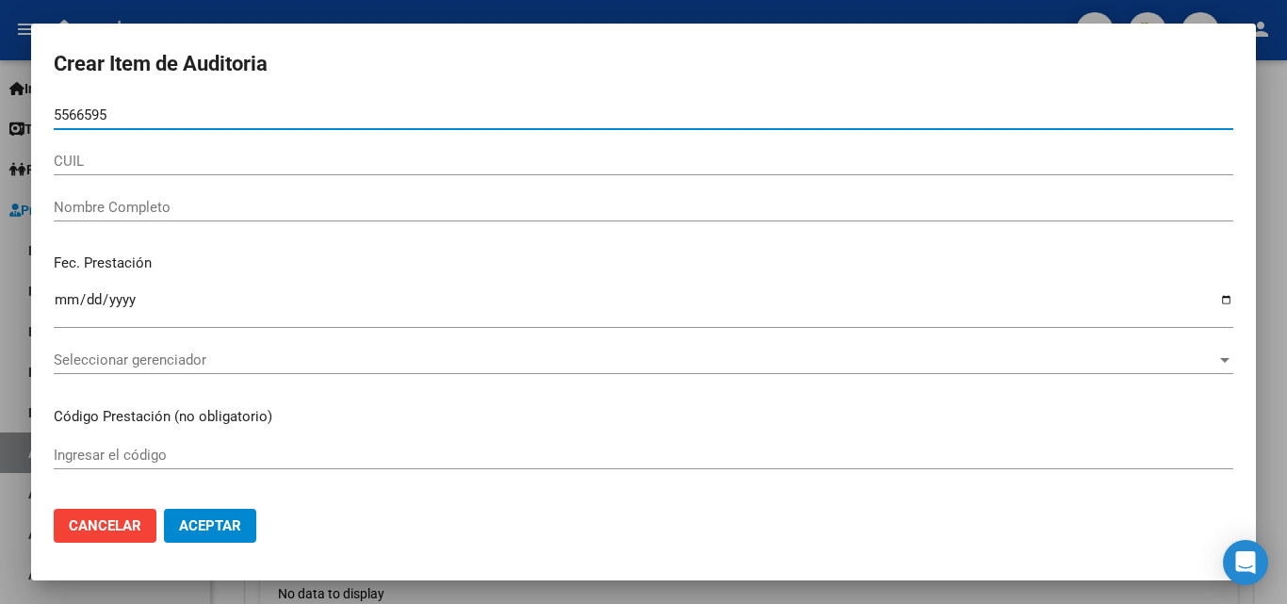
type input "55665951"
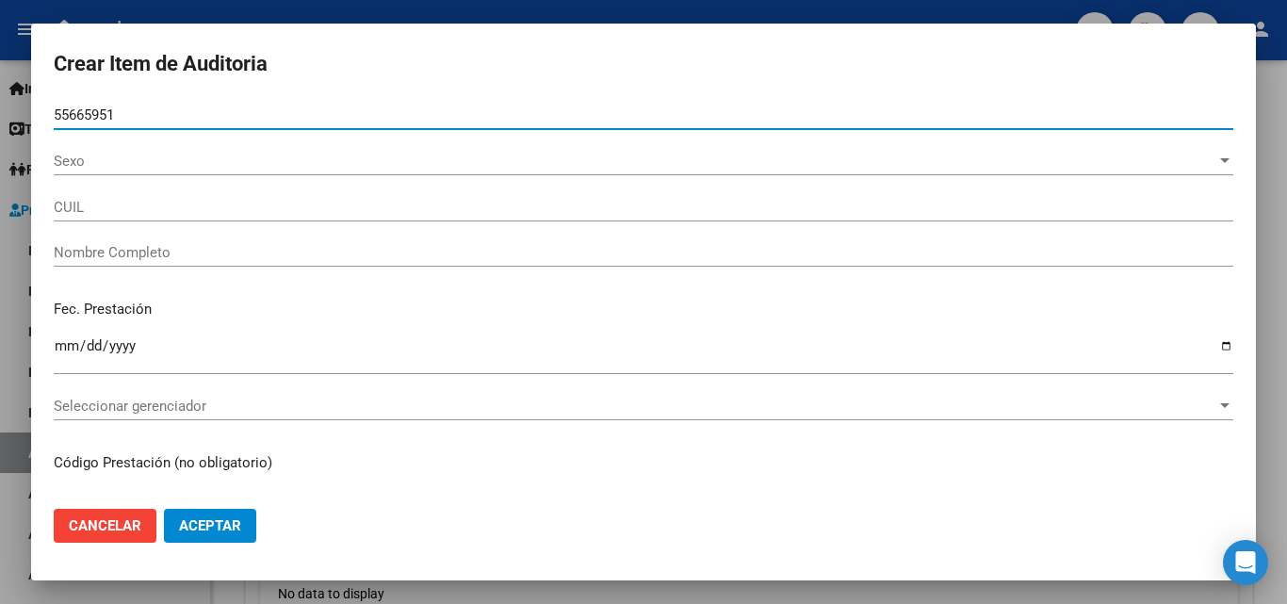
type input "20556659517"
type input "[PERSON_NAME]"
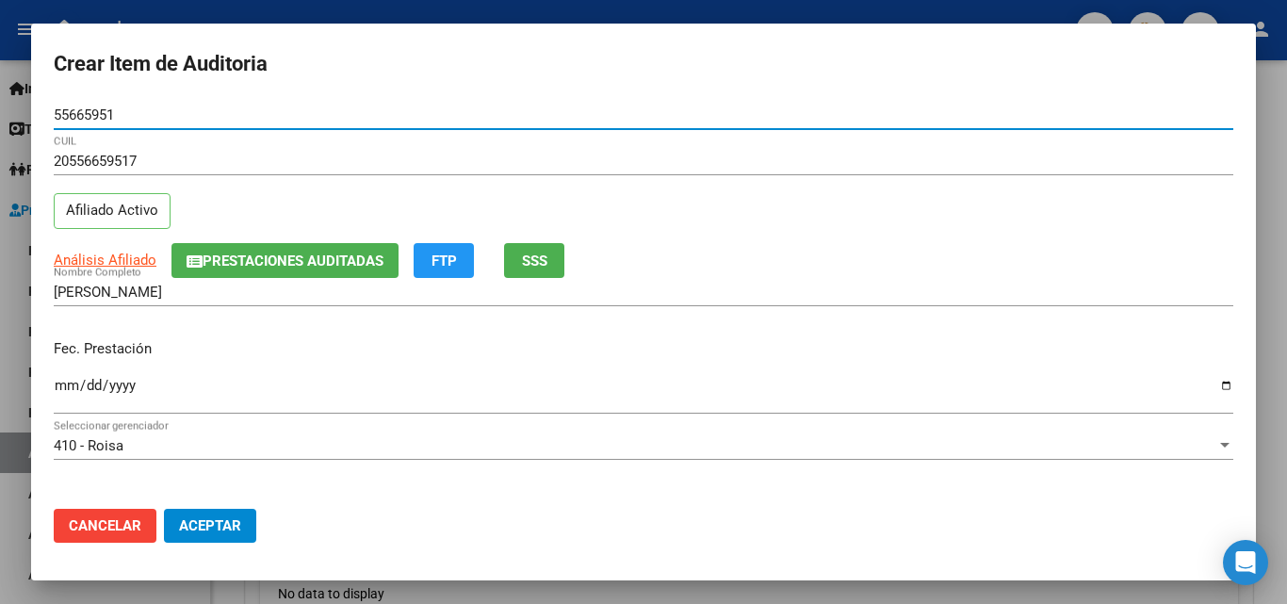
type input "55665951"
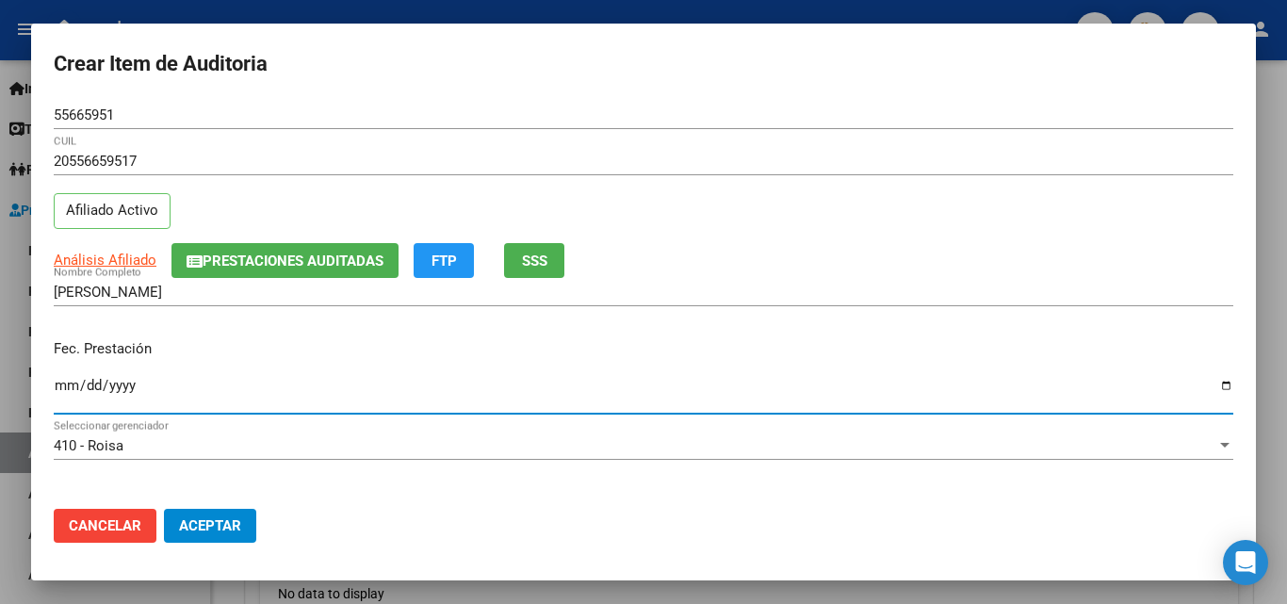
click at [63, 380] on input "Ingresar la fecha" at bounding box center [644, 393] width 1180 height 30
type input "[DATE]"
click at [88, 384] on input "Ingresar la fecha" at bounding box center [644, 393] width 1180 height 30
click at [119, 390] on input "Ingresar la fecha" at bounding box center [644, 393] width 1180 height 30
type input "[DATE]"
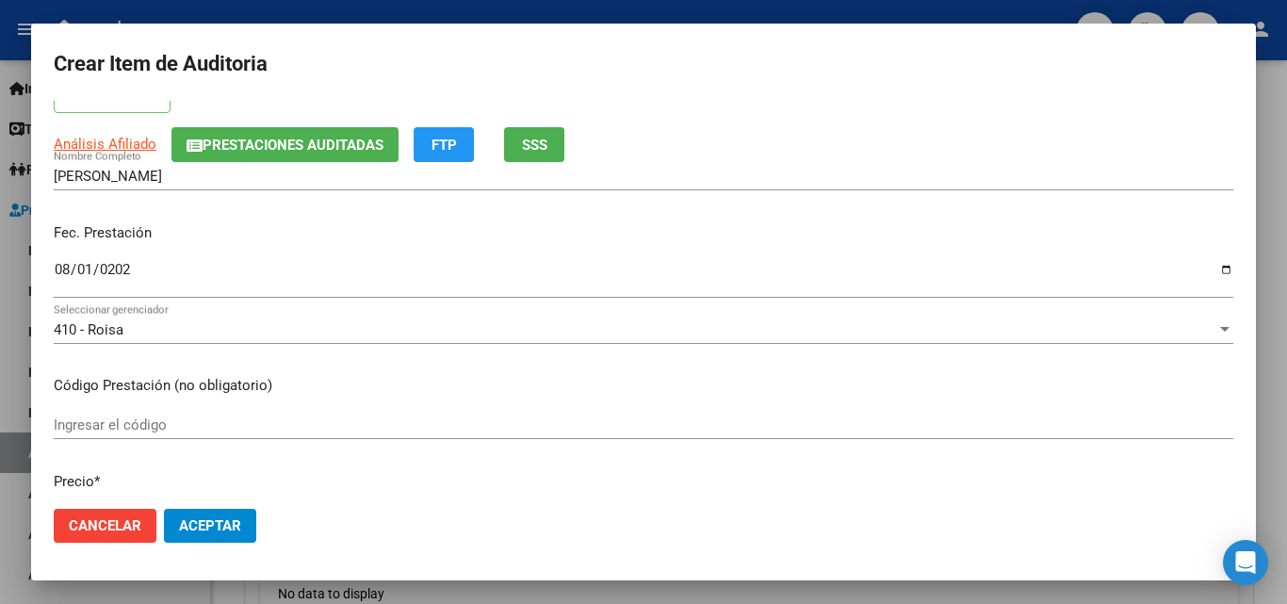
scroll to position [188, 0]
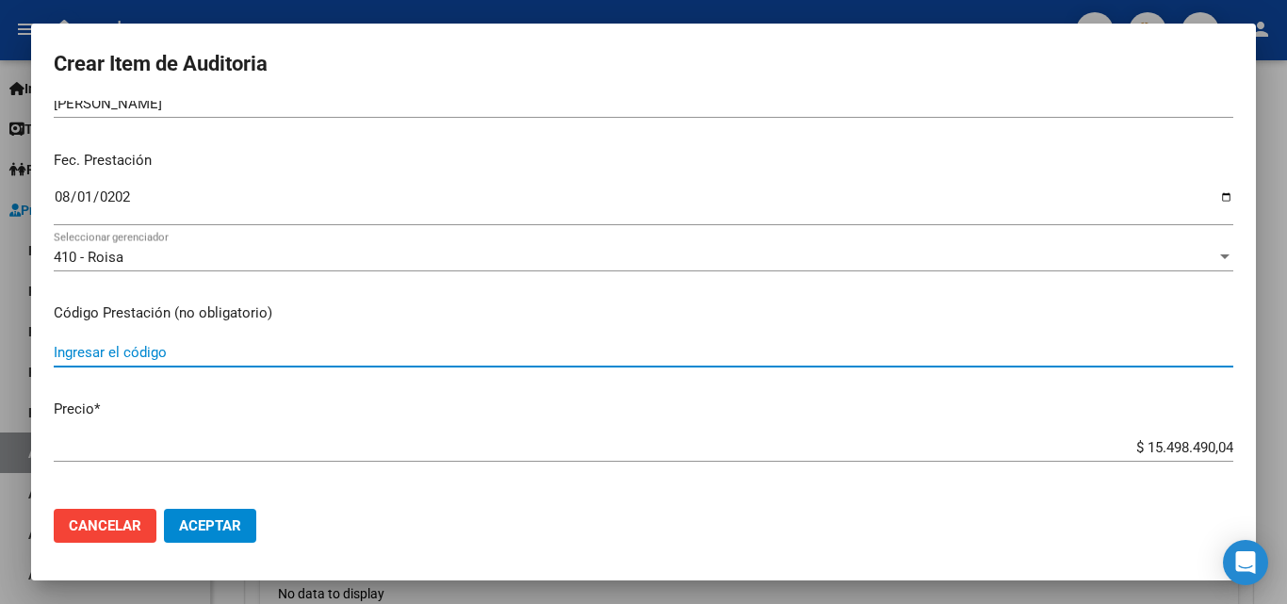
click at [162, 360] on input "Ingresar el código" at bounding box center [644, 352] width 1180 height 17
type input "e"
type input "ENFERMERIA PROFESIONAL 1H - 24XD"
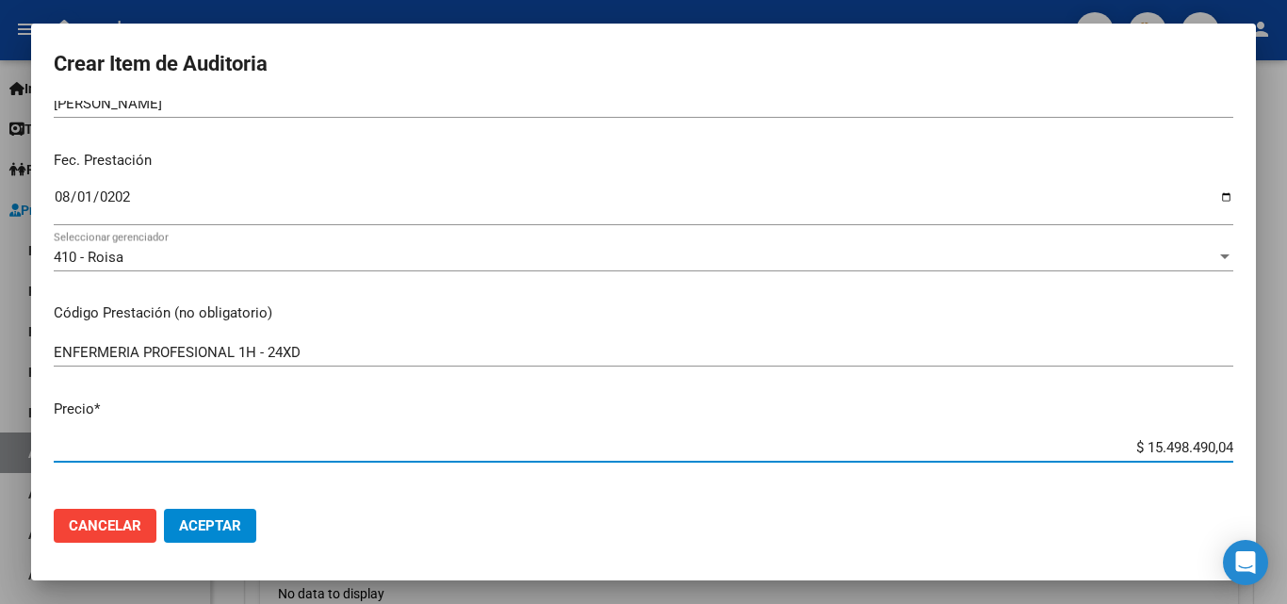
drag, startPoint x: 1104, startPoint y: 444, endPoint x: 1278, endPoint y: 446, distance: 174.4
click at [1278, 446] on div "Crear Item de Auditoria 55665951 Nro Documento 20556659517 CUIL Afiliado Activo…" at bounding box center [643, 302] width 1287 height 604
type input "$ 0,06"
type input "$ 0,68"
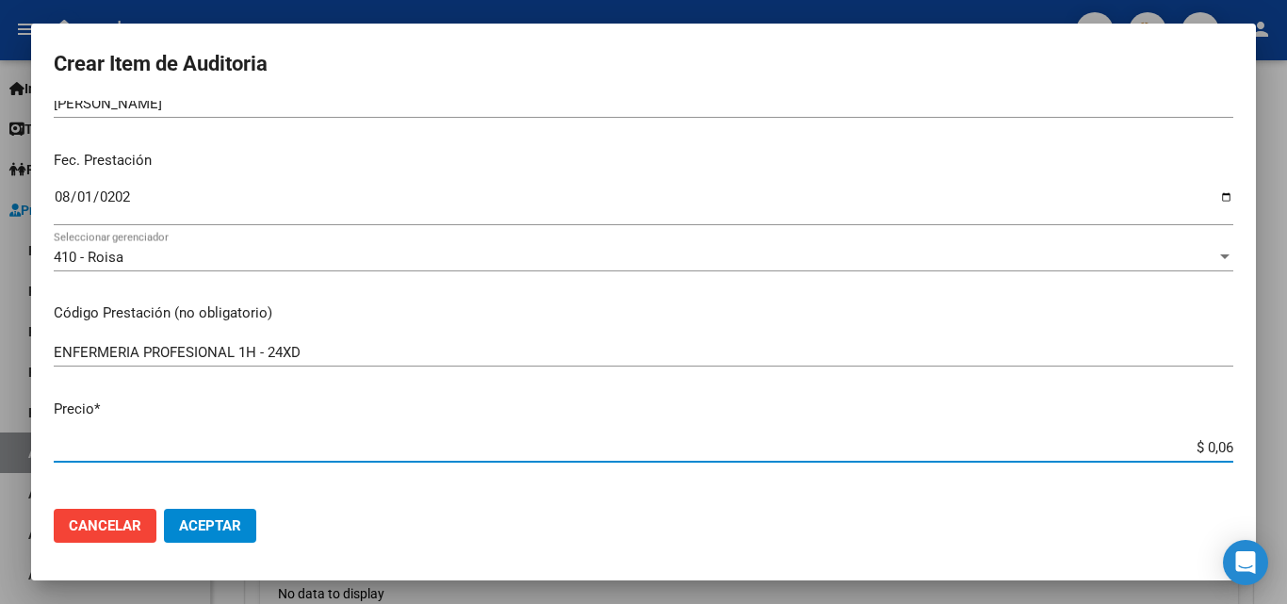
type input "$ 0,68"
type input "$ 6,80"
type input "$ 68,00"
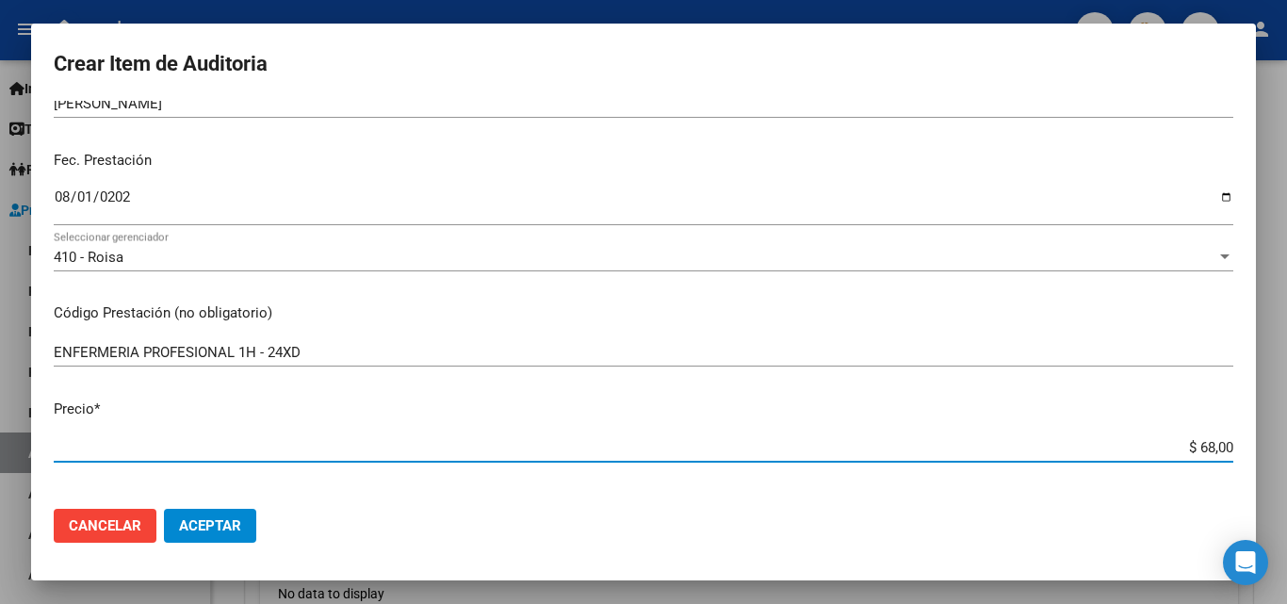
type input "$ 680,00"
type input "$ 6.800,00"
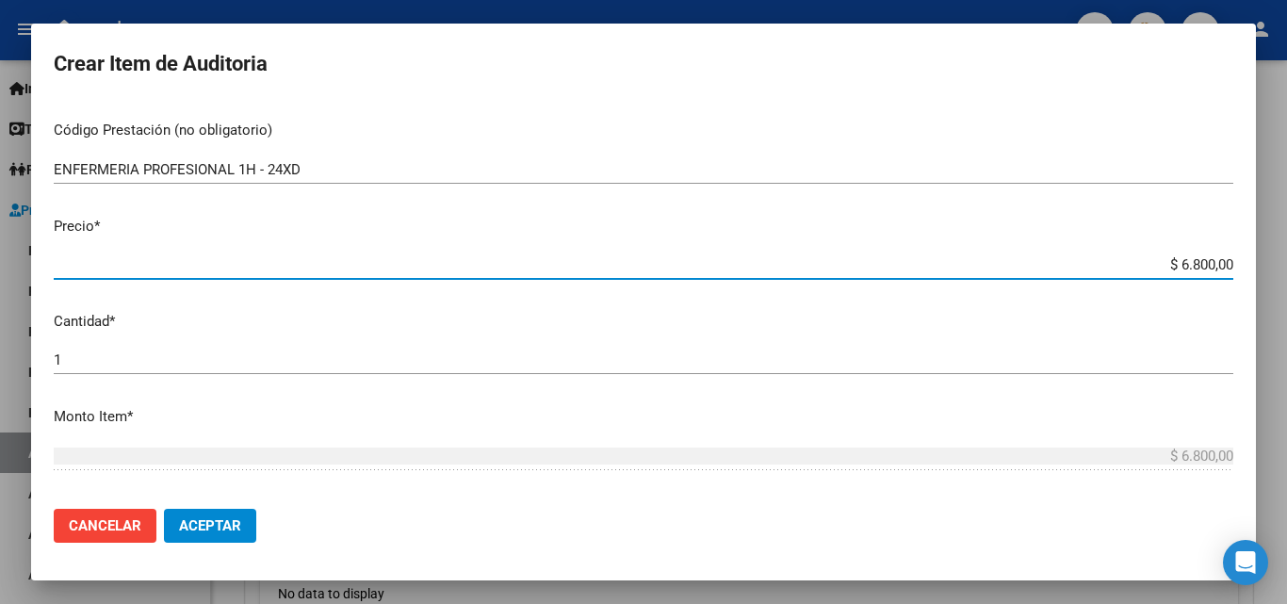
scroll to position [377, 0]
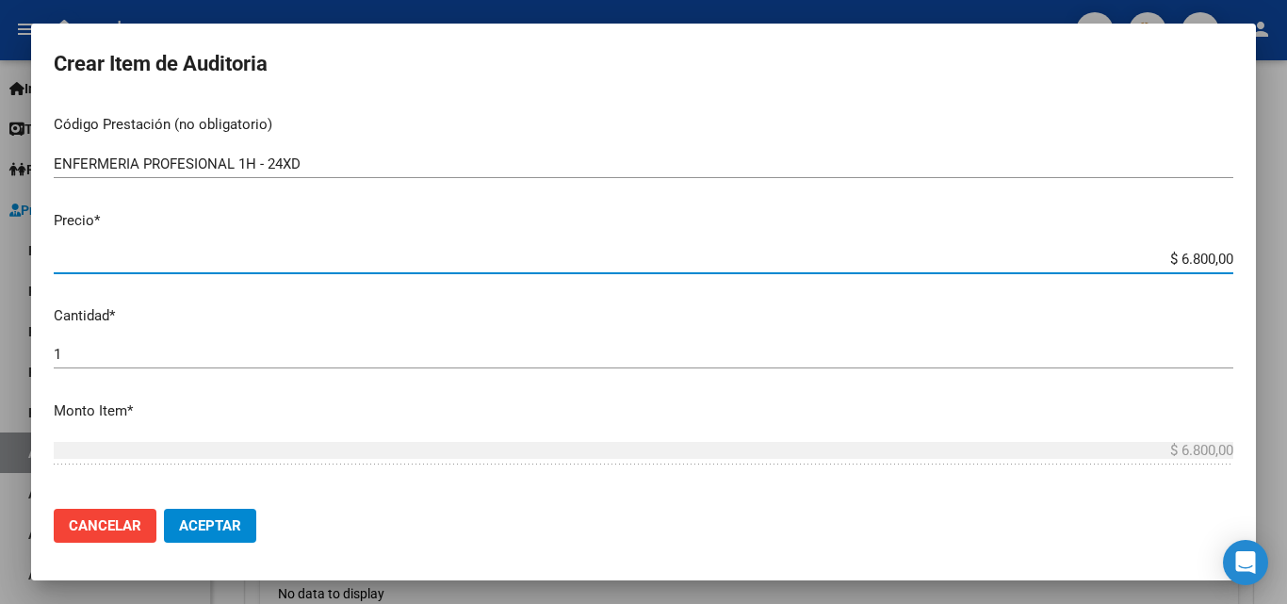
click at [98, 359] on input "1" at bounding box center [644, 354] width 1180 height 17
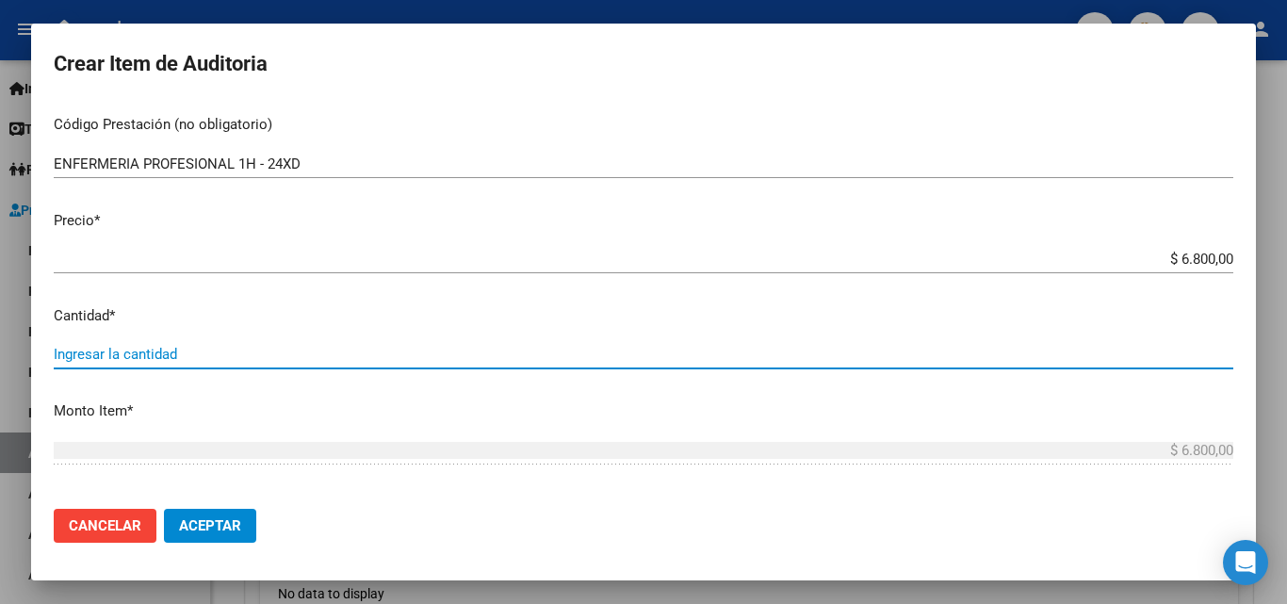
type input "7"
type input "$ 47.600,00"
type input "74"
type input "$ 503.200,00"
type input "744"
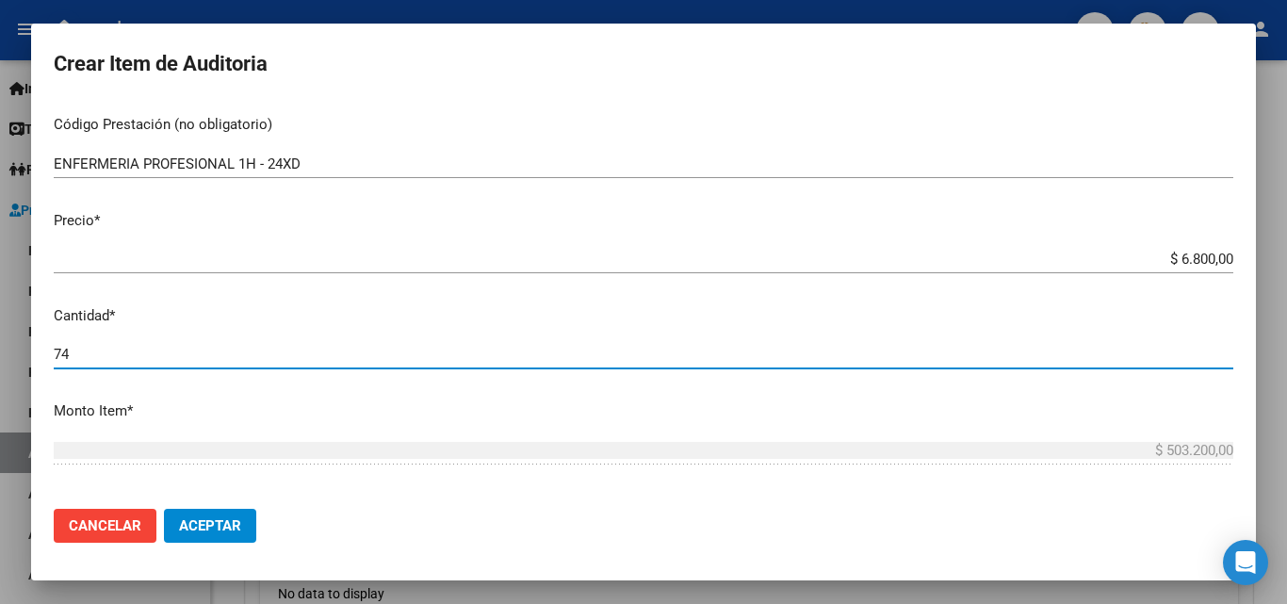
type input "$ 5.059.200,00"
type input "744"
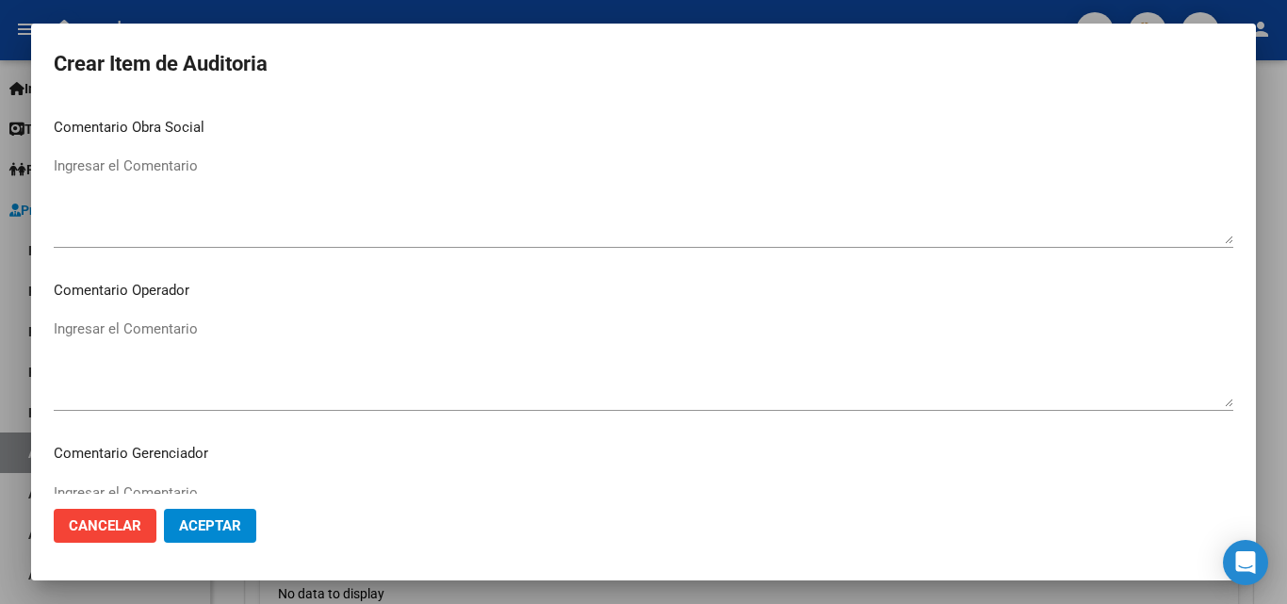
scroll to position [942, 0]
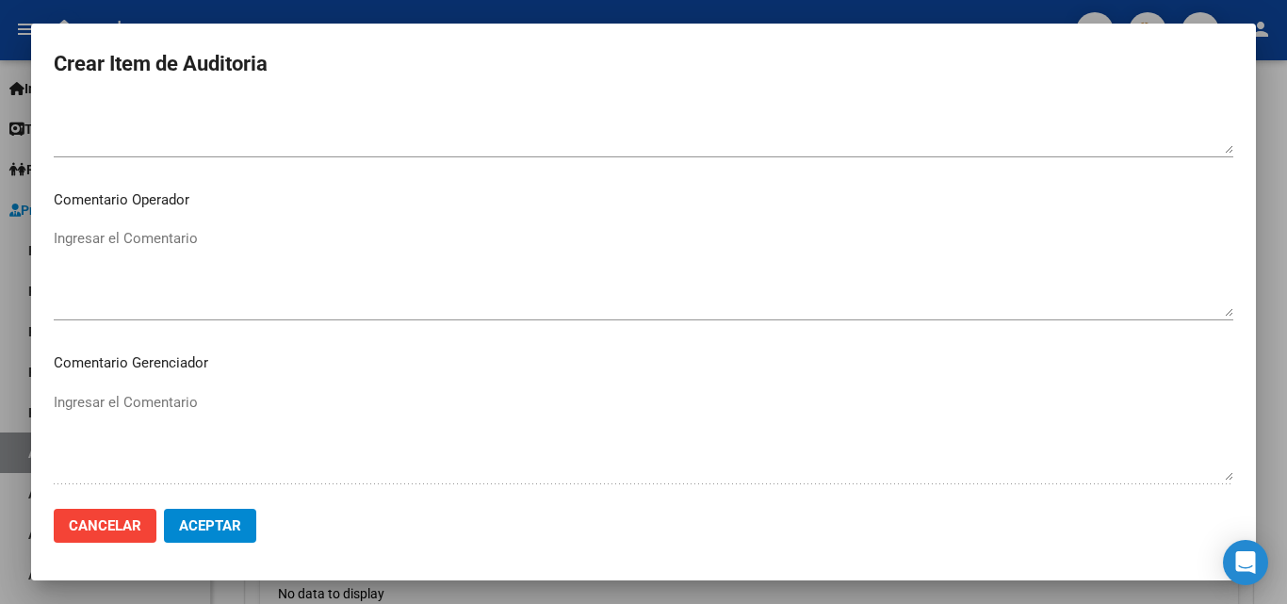
click at [225, 270] on textarea "Ingresar el Comentario" at bounding box center [644, 272] width 1180 height 89
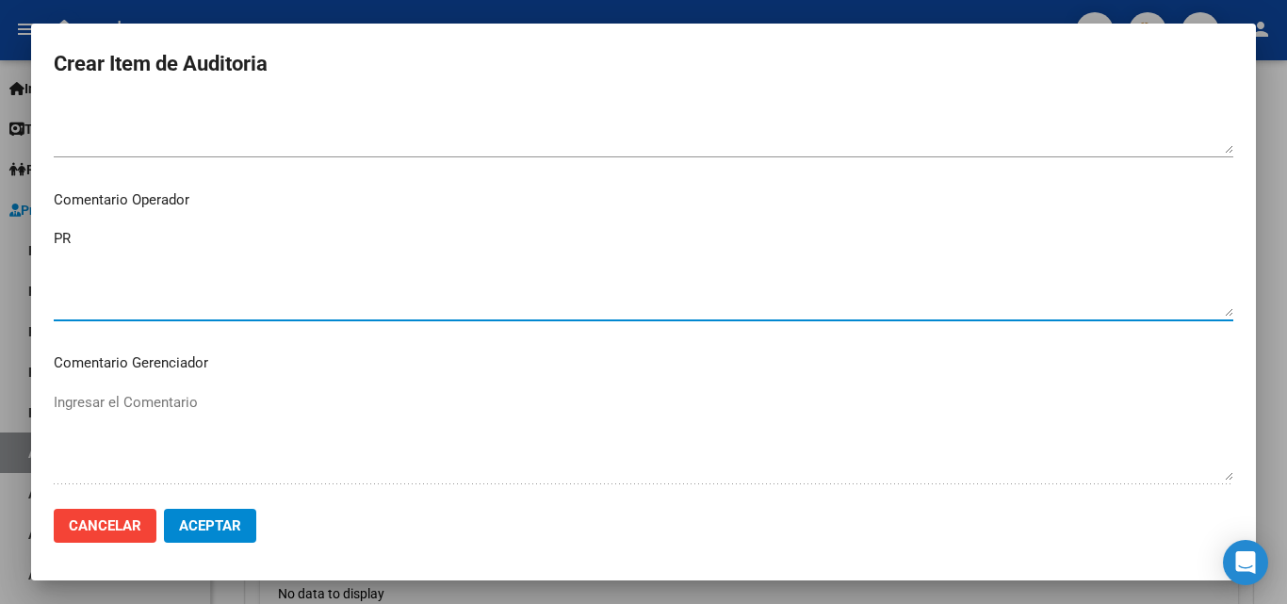
type textarea "P"
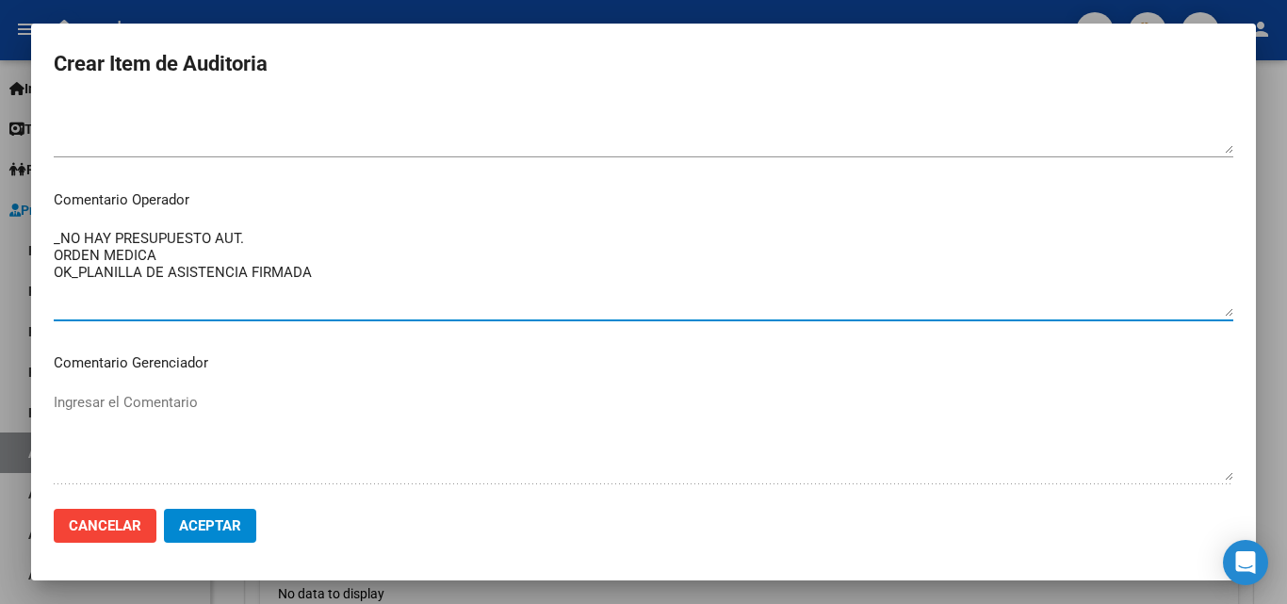
click at [52, 236] on mat-dialog-content "55665951 Nro Documento 20556659517 CUIL Afiliado Activo Análisis Afiliado Prest…" at bounding box center [643, 297] width 1225 height 393
click at [54, 237] on textarea "_NO HAY PRESUPUESTO AUT. ORDEN MEDICA OK_PLANILLA DE ASISTENCIA FIRMADA" at bounding box center [644, 272] width 1180 height 89
click at [68, 233] on textarea "_NO HAY PRESUPUESTO AUT. ORDEN MEDICA OK_PLANILLA DE ASISTENCIA FIRMADA" at bounding box center [644, 272] width 1180 height 89
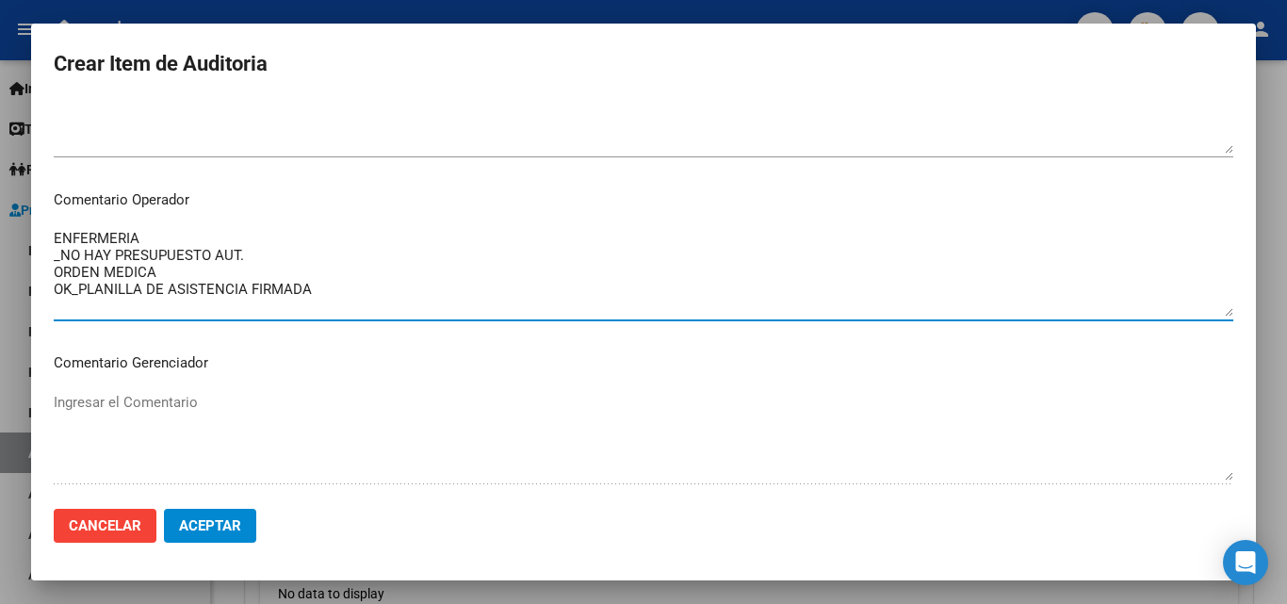
click at [165, 260] on textarea "ENFERMERIA _NO HAY PRESUPUESTO AUT. ORDEN MEDICA OK_PLANILLA DE ASISTENCIA FIRM…" at bounding box center [644, 272] width 1180 height 89
click at [325, 286] on textarea "ENFERMERIA _NO HAY PRESUPUESTO AUT. ORDEN MEDICA OK_PLANILLA DE ASISTENCIA FIRM…" at bounding box center [644, 272] width 1180 height 89
click at [353, 290] on textarea "ENFERMERIA _NO HAY PRESUPUESTO AUT. ORDEN MEDICA OK_PLANILLA DE ASISTENCIA FIRM…" at bounding box center [644, 272] width 1180 height 89
click at [188, 270] on textarea "ENFERMERIA _NO HAY PRESUPUESTO AUT. ORDEN MEDICA OK_PLANILLA DE ASISTENCIA FIRM…" at bounding box center [644, 272] width 1180 height 89
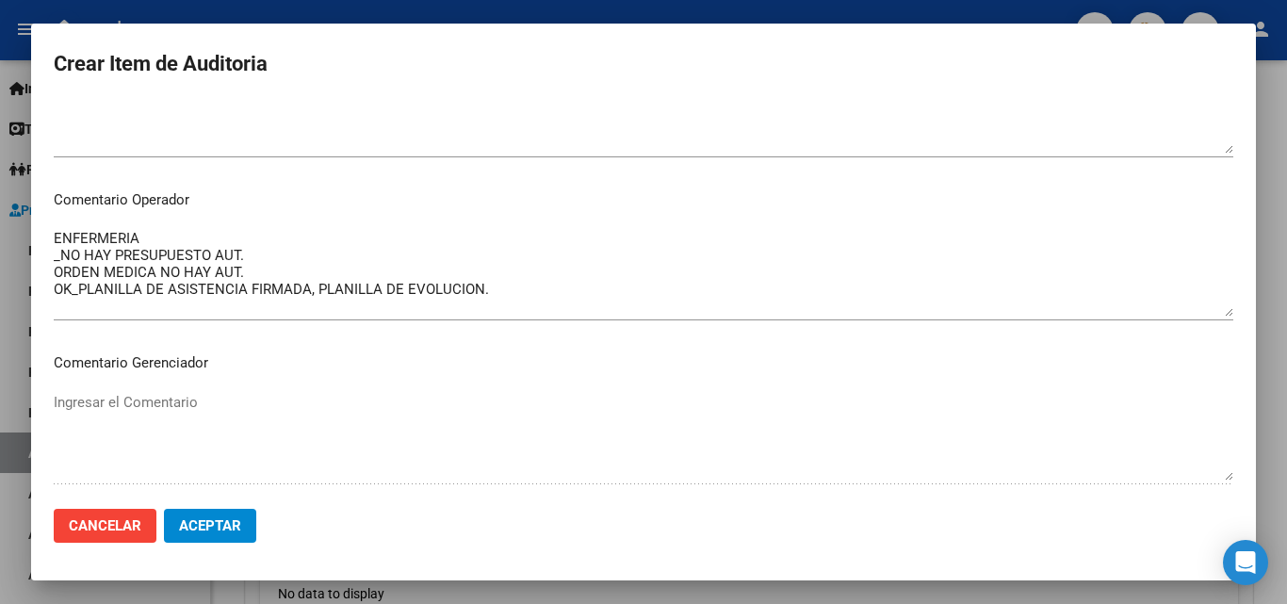
click at [49, 268] on mat-dialog-content "55665951 Nro Documento 20556659517 CUIL Afiliado Activo Análisis Afiliado Prest…" at bounding box center [643, 297] width 1225 height 393
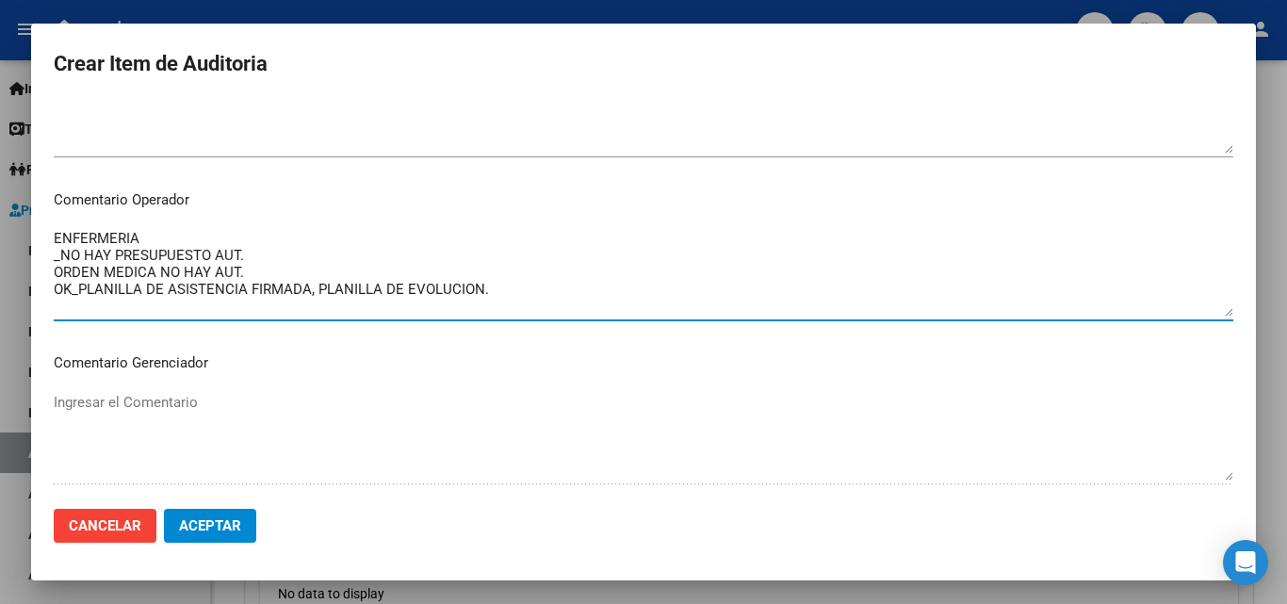
click at [55, 270] on textarea "ENFERMERIA _NO HAY PRESUPUESTO AUT. ORDEN MEDICA NO HAY AUT. OK_PLANILLA DE ASI…" at bounding box center [644, 272] width 1180 height 89
drag, startPoint x: 256, startPoint y: 265, endPoint x: 221, endPoint y: 267, distance: 34.9
click at [221, 267] on textarea "ENFERMERIA _NO HAY PRESUPUESTO AUT. _ORDEN MEDICA NO HAY AUT. OK_PLANILLA DE AS…" at bounding box center [644, 272] width 1180 height 89
click at [255, 273] on textarea "ENFERMERIA _NO HAY PRESUPUESTO AUT. _ORDEN MEDICA NO HAY AUT. OK_PLANILLA DE AS…" at bounding box center [644, 272] width 1180 height 89
drag, startPoint x: 255, startPoint y: 273, endPoint x: 170, endPoint y: 276, distance: 85.8
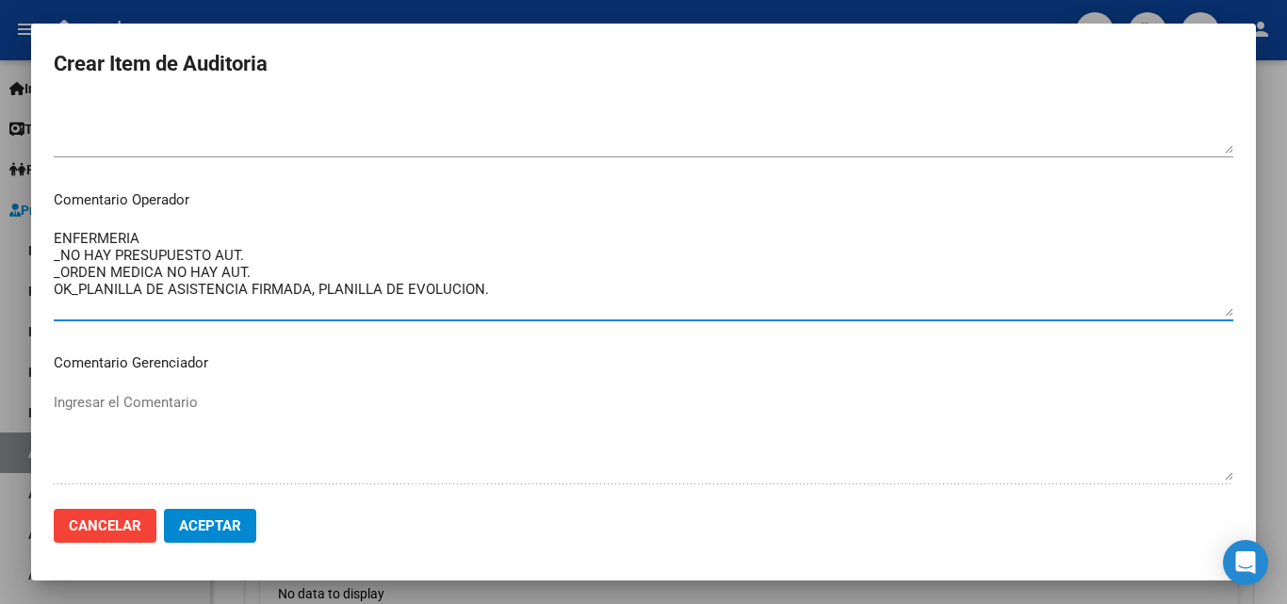
click at [170, 276] on textarea "ENFERMERIA _NO HAY PRESUPUESTO AUT. _ORDEN MEDICA NO HAY AUT. OK_PLANILLA DE AS…" at bounding box center [644, 272] width 1180 height 89
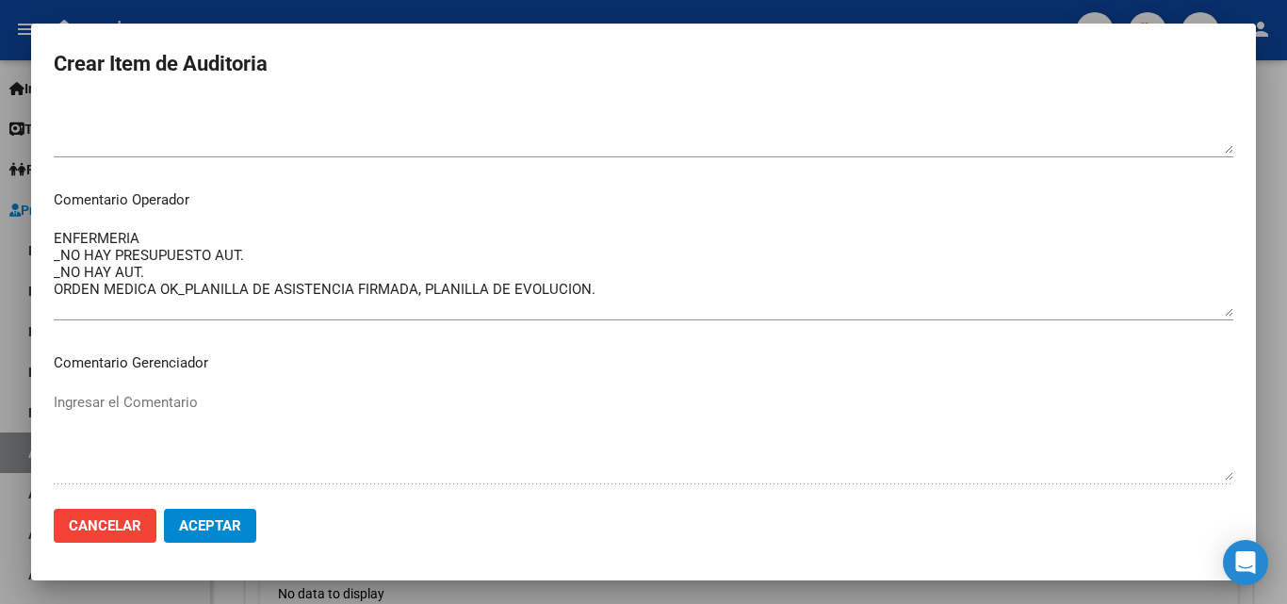
click at [52, 288] on mat-dialog-content "55665951 Nro Documento 20556659517 CUIL Afiliado Activo Análisis Afiliado Prest…" at bounding box center [643, 297] width 1225 height 393
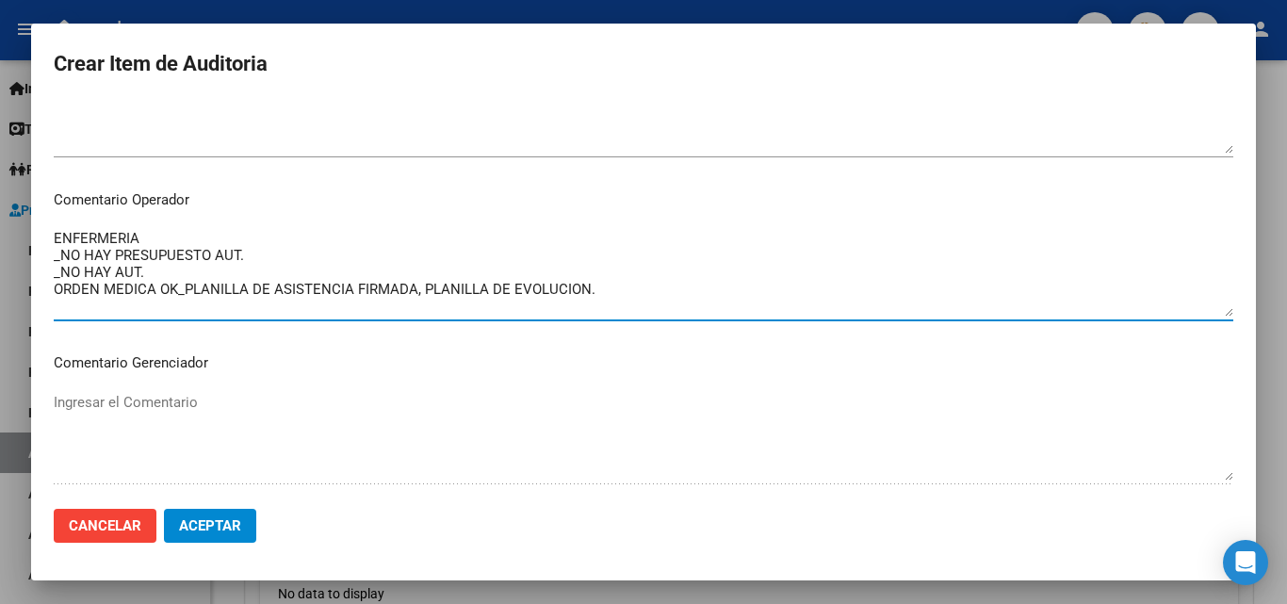
click at [57, 289] on textarea "ENFERMERIA _NO HAY PRESUPUESTO AUT. _NO HAY AUT. ORDEN MEDICA OK_PLANILLA DE AS…" at bounding box center [644, 272] width 1180 height 89
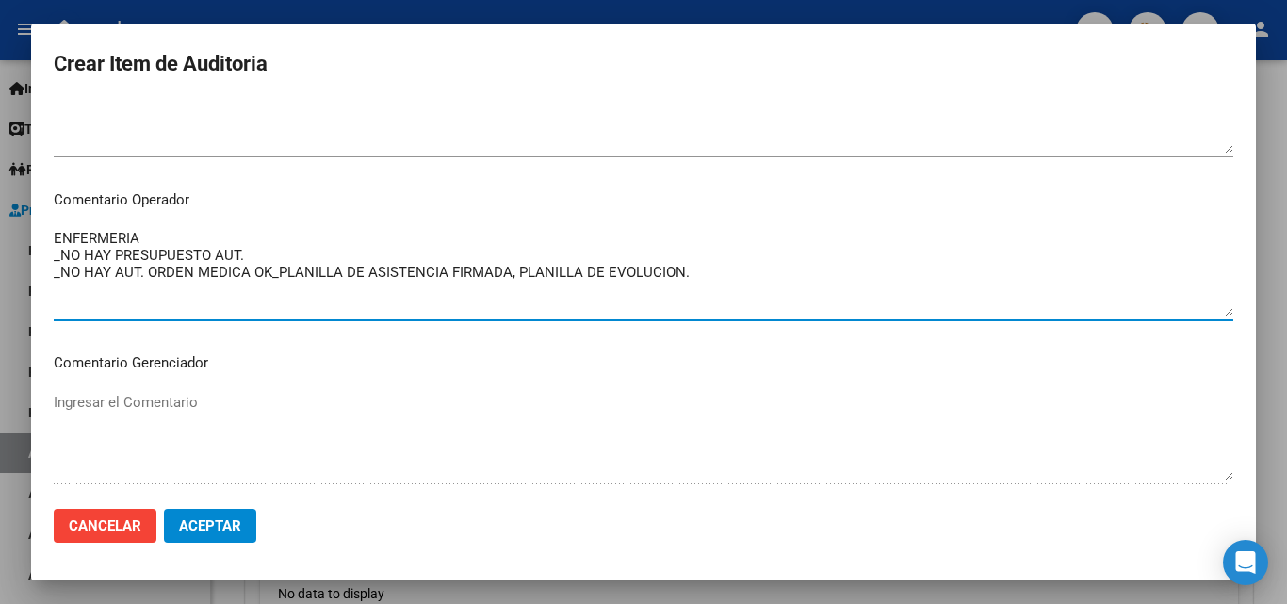
click at [255, 264] on textarea "ENFERMERIA _NO HAY PRESUPUESTO AUT. _NO HAY AUT. ORDEN MEDICA OK_PLANILLA DE AS…" at bounding box center [644, 272] width 1180 height 89
click at [255, 270] on textarea "ENFERMERIA _NO HAY PRESUPUESTO AUT. _NO HAY AUT. ORDEN MEDICA OK_PLANILLA DE AS…" at bounding box center [644, 272] width 1180 height 89
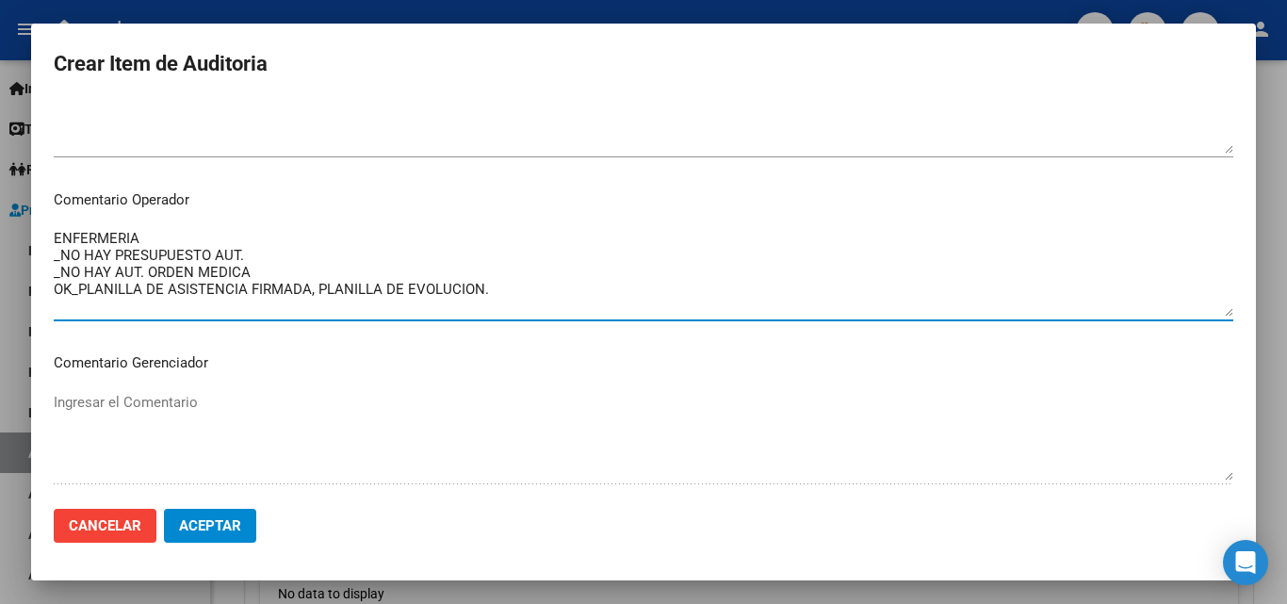
click at [139, 268] on textarea "ENFERMERIA _NO HAY PRESUPUESTO AUT. _NO HAY AUT. ORDEN MEDICA OK_PLANILLA DE AS…" at bounding box center [644, 272] width 1180 height 89
click at [142, 252] on textarea "ENFERMERIA _NO HAY PRESUPUESTO AUT. _NO HAY AUT. ORDEN MEDICA OK_PLANILLA DE AS…" at bounding box center [644, 272] width 1180 height 89
click at [142, 269] on textarea "ENFERMERIA _NO HAY PRESUPUESTO AUT. _NO HAY AUT. ORDEN MEDICA OK_PLANILLA DE AS…" at bounding box center [644, 272] width 1180 height 89
click at [227, 270] on textarea "ENFERMERIA _NO HAY PRESUPUESTO AUT. _NO HAY ORDEN MEDICA OK_PLANILLA DE ASISTEN…" at bounding box center [644, 272] width 1180 height 89
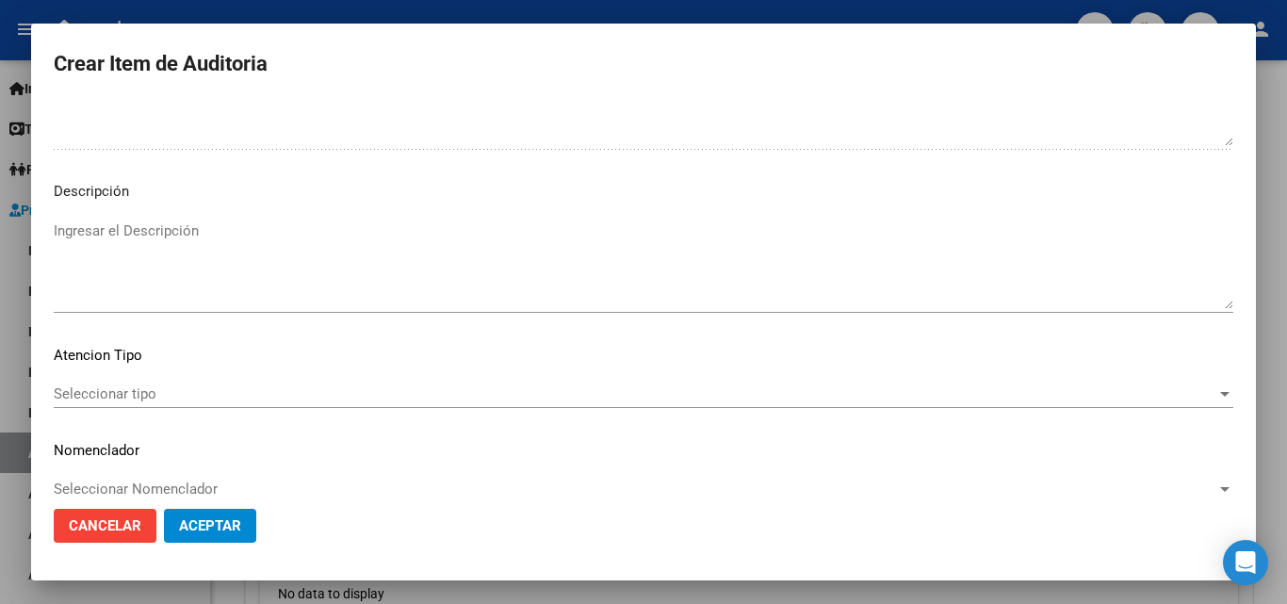
scroll to position [1304, 0]
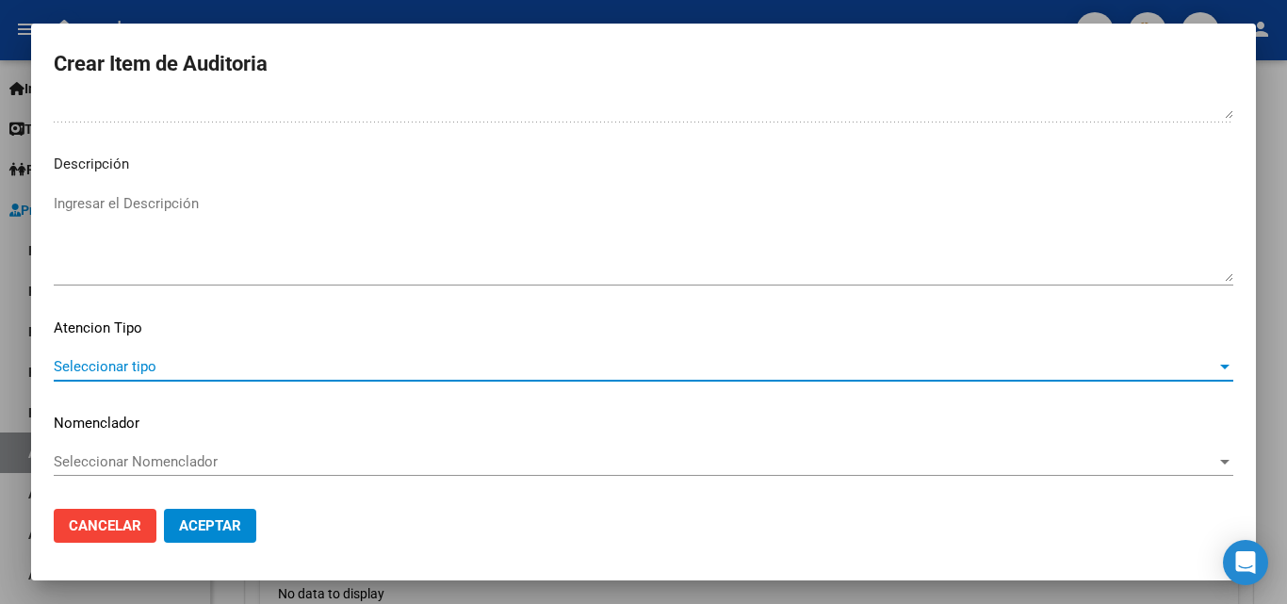
click at [142, 374] on span "Seleccionar tipo" at bounding box center [635, 366] width 1163 height 17
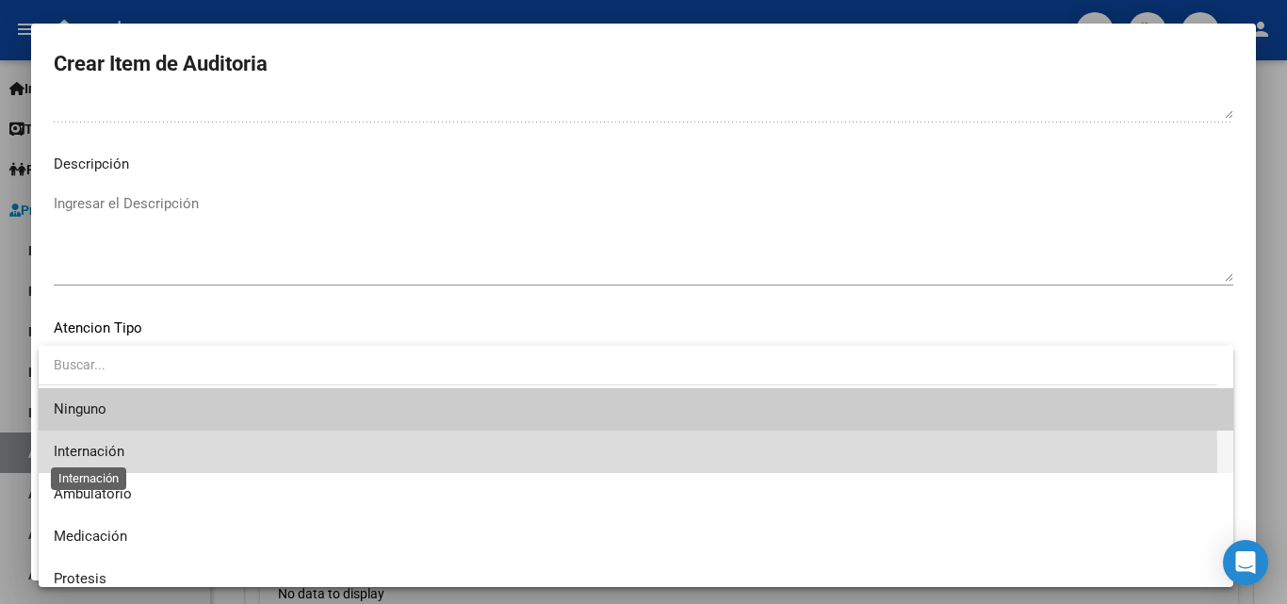
click at [113, 454] on span "Internación" at bounding box center [89, 451] width 71 height 17
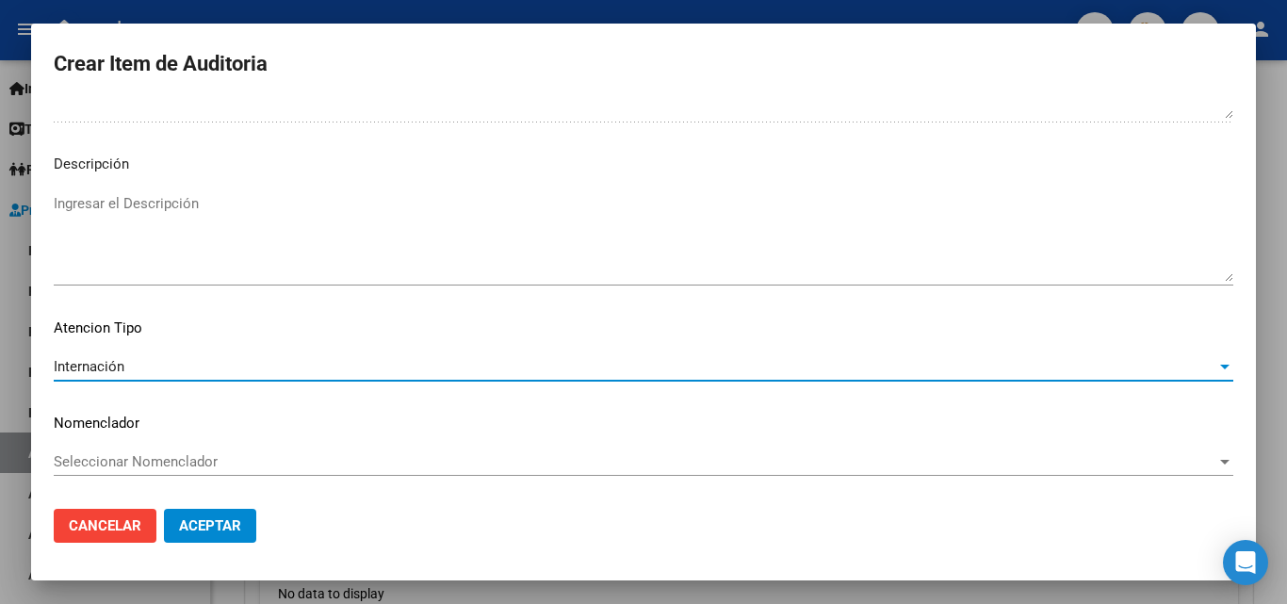
scroll to position [833, 0]
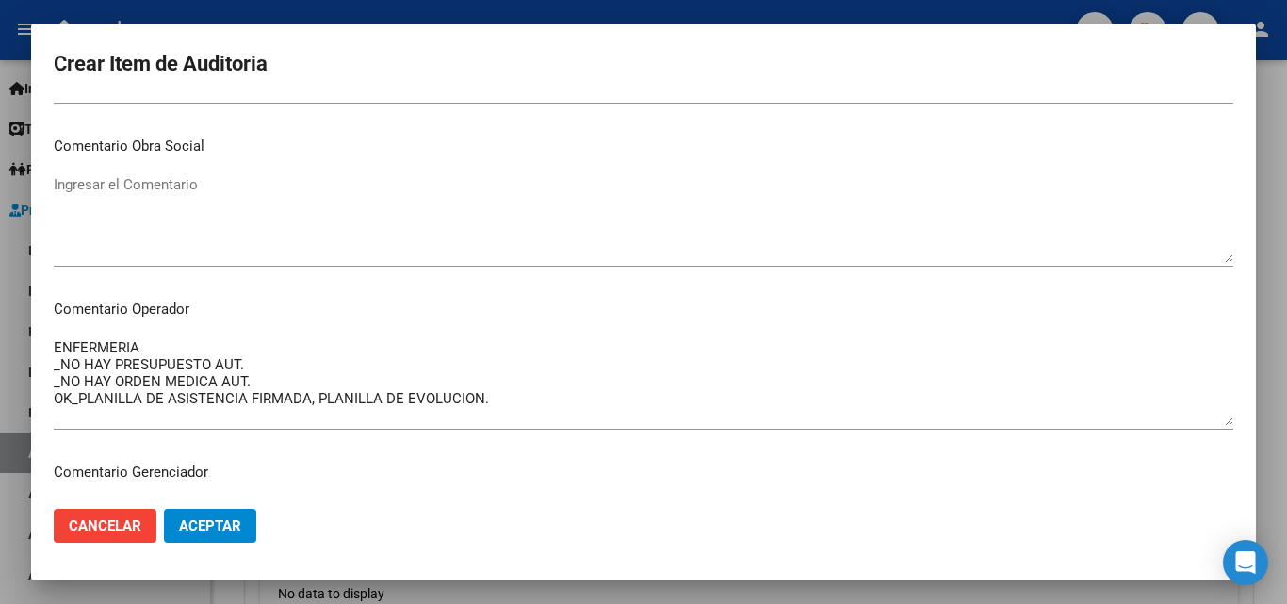
click at [182, 342] on textarea "ENFERMERIA _NO HAY PRESUPUESTO AUT. _NO HAY ORDEN MEDICA AUT. OK_PLANILLA DE AS…" at bounding box center [644, 381] width 1180 height 89
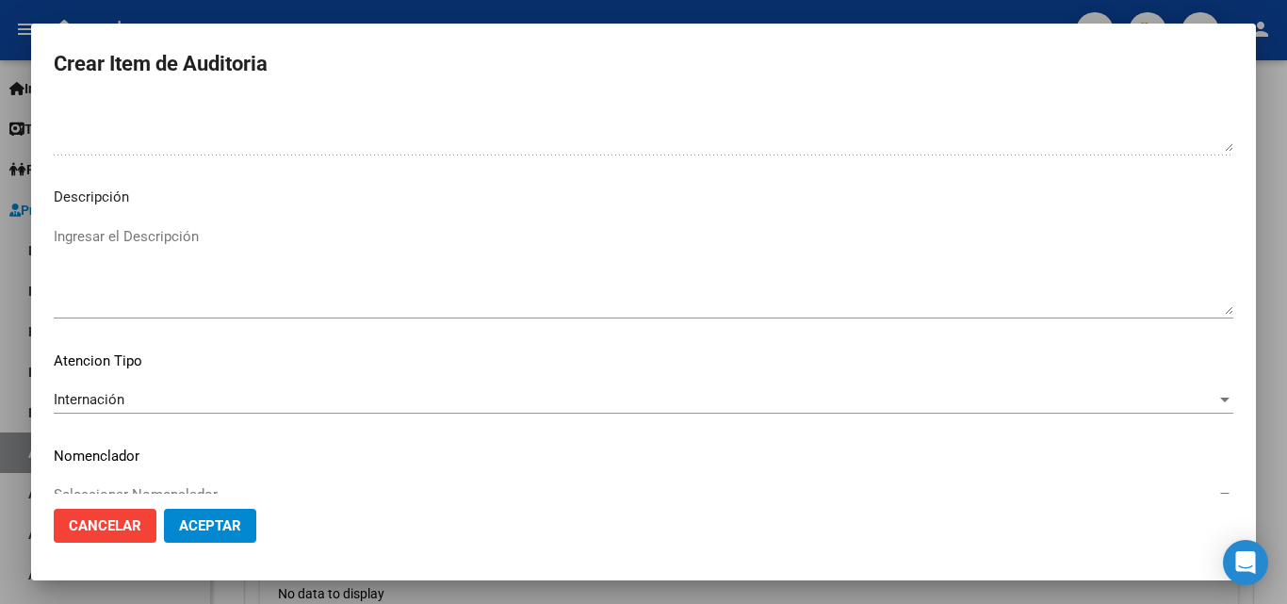
scroll to position [1304, 0]
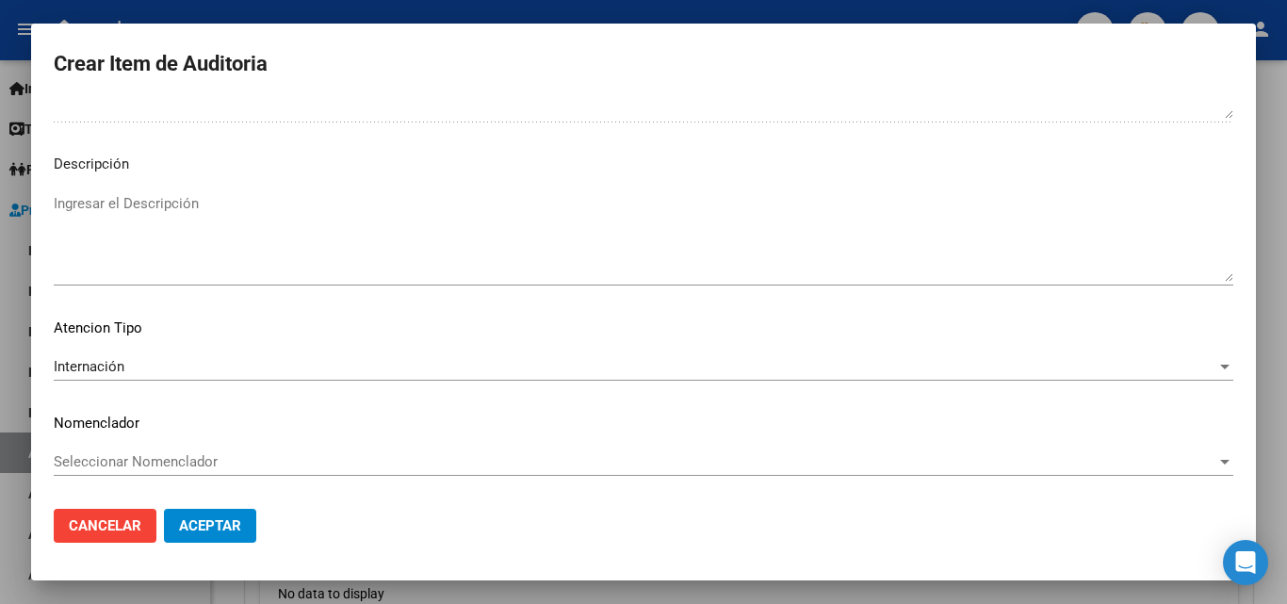
type textarea "ENFERMERIA - INTERNACION DOMICILIARIA _NO HAY PRESUPUESTO AUT. _NO HAY ORDEN ME…"
click at [198, 517] on span "Aceptar" at bounding box center [210, 525] width 62 height 17
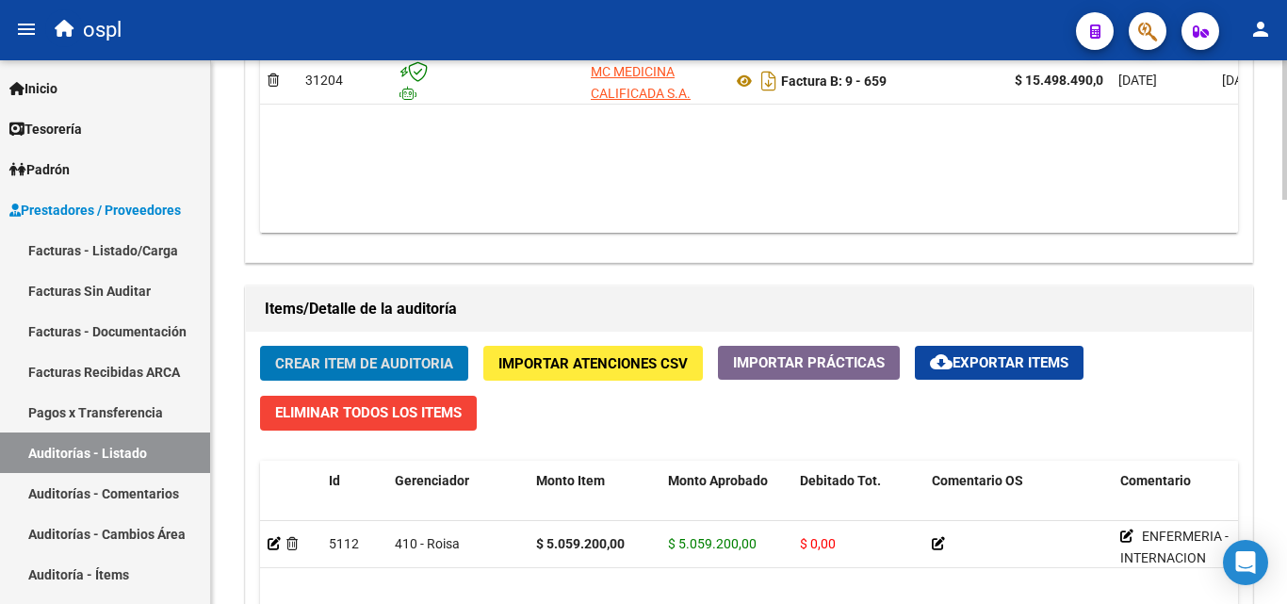
scroll to position [1131, 0]
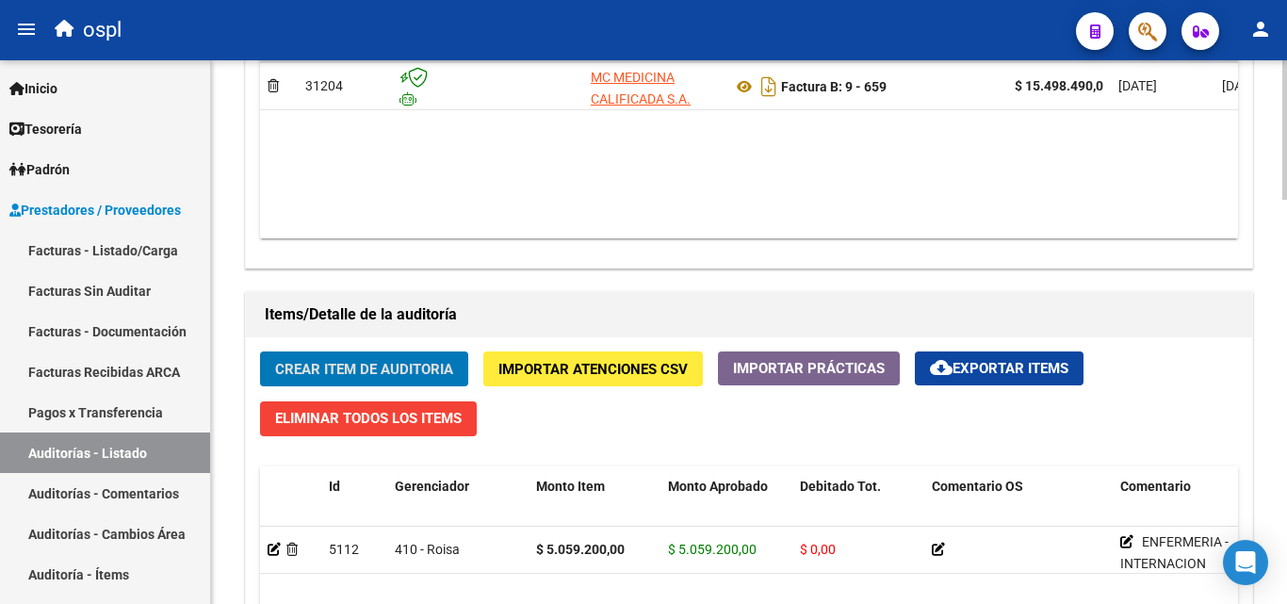
click at [409, 365] on span "Crear Item de Auditoria" at bounding box center [364, 369] width 178 height 17
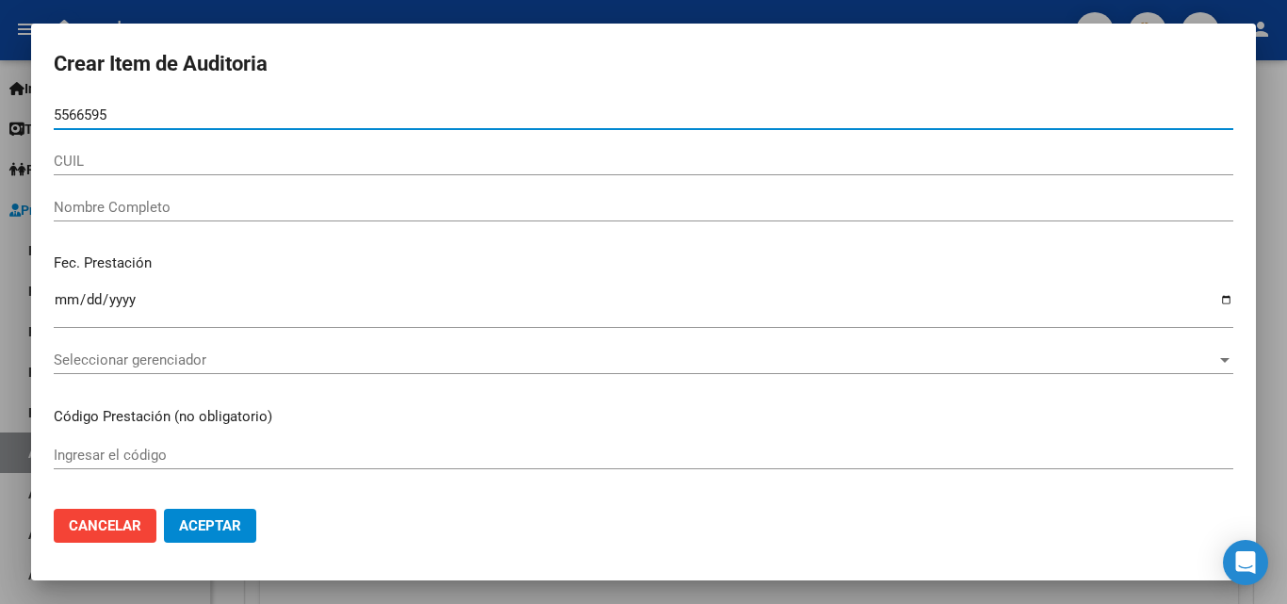
type input "55665951"
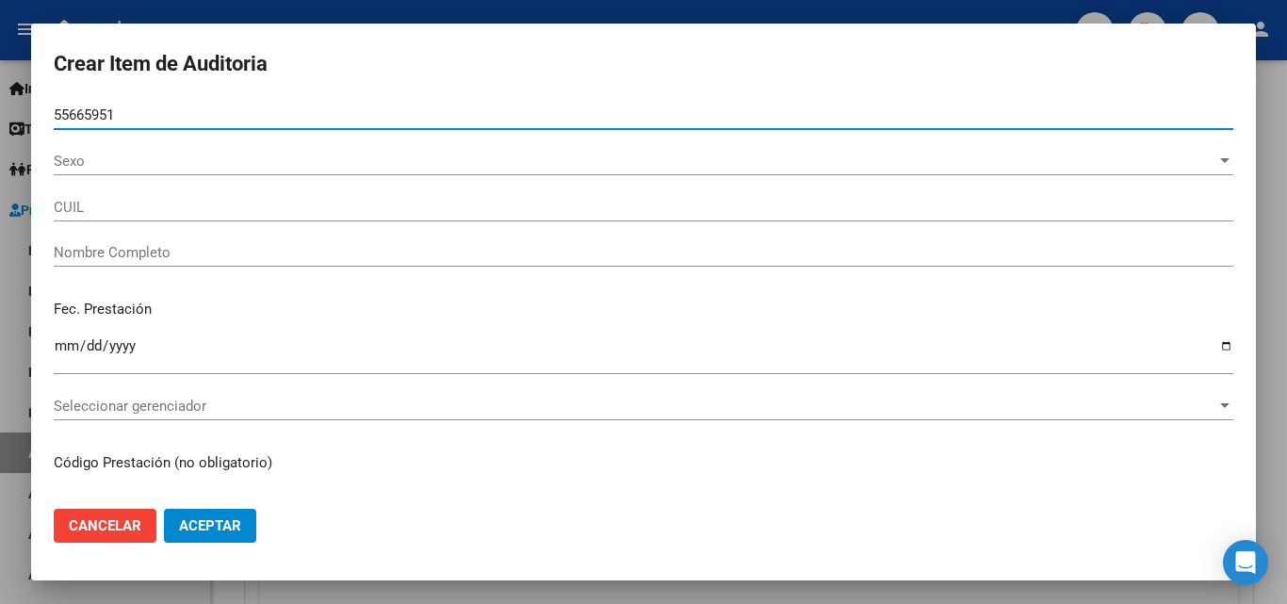
type input "20556659517"
type input "[PERSON_NAME]"
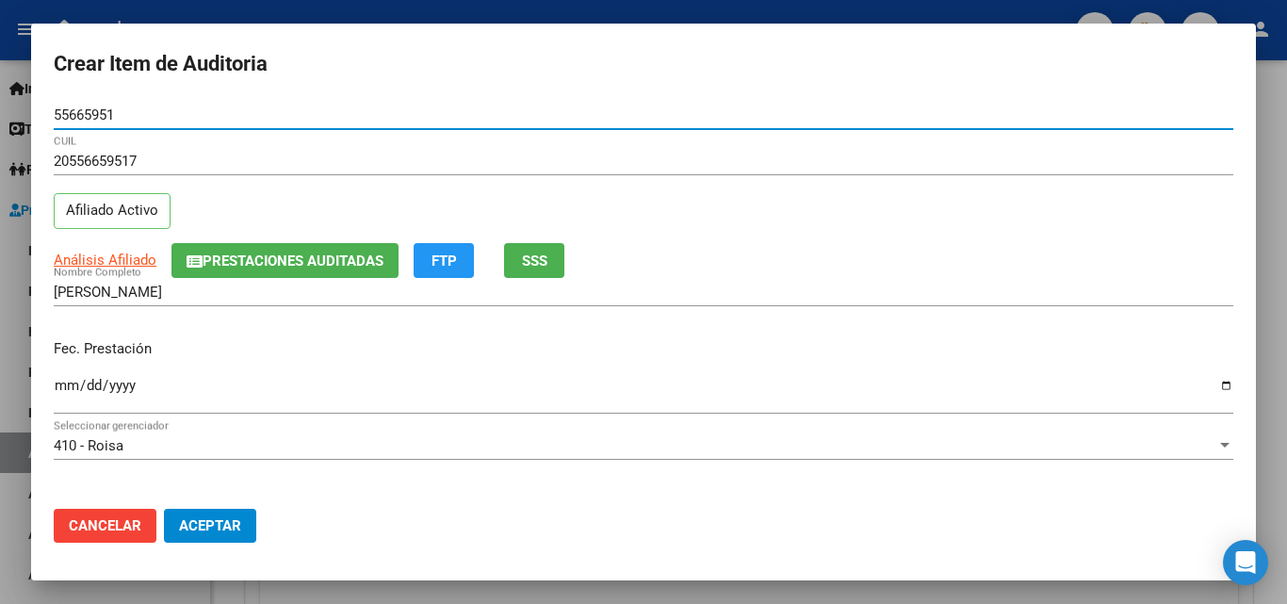
type input "55665951"
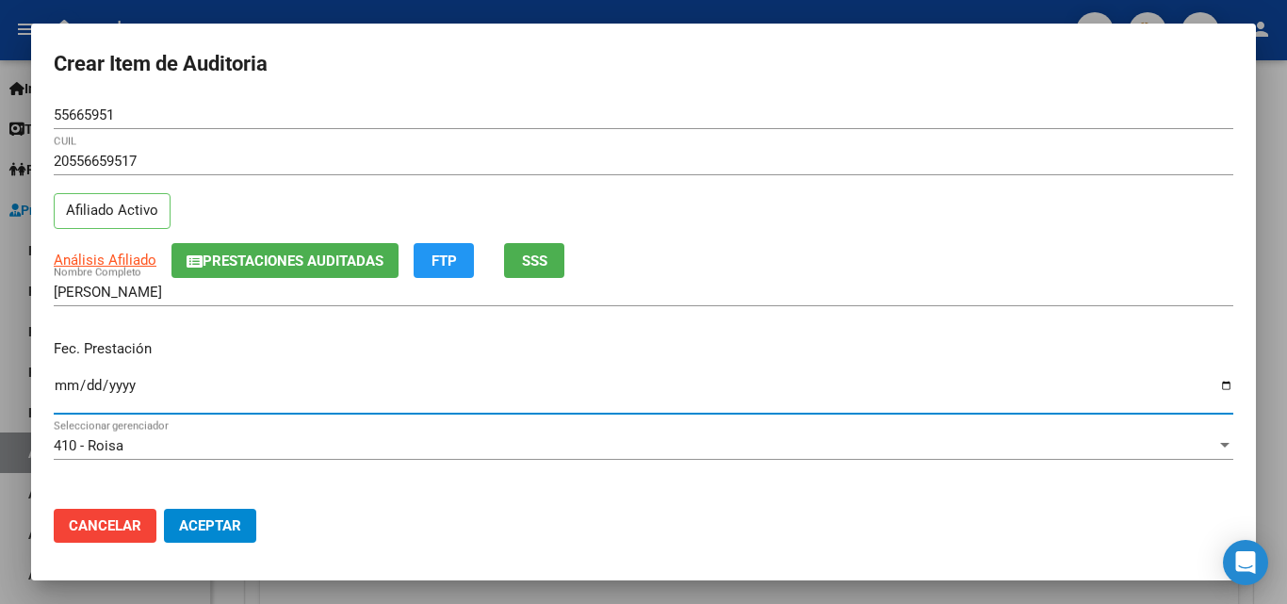
click at [64, 393] on input "Ingresar la fecha" at bounding box center [644, 393] width 1180 height 30
type input "[DATE]"
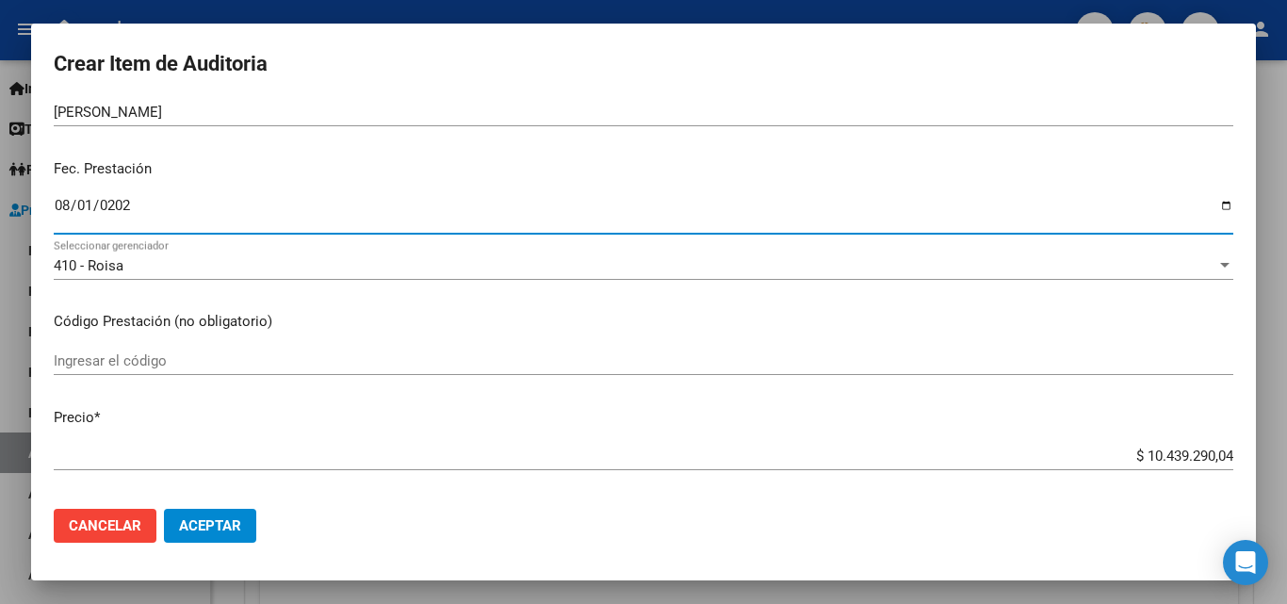
scroll to position [188, 0]
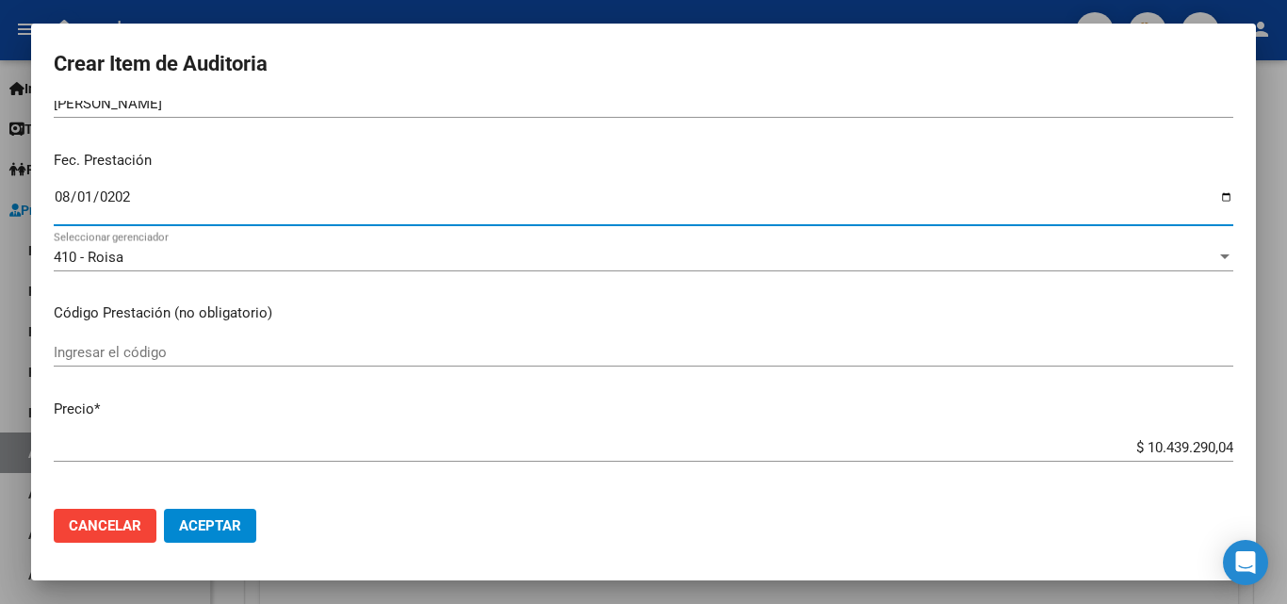
click at [167, 364] on div "Ingresar el código" at bounding box center [644, 352] width 1180 height 28
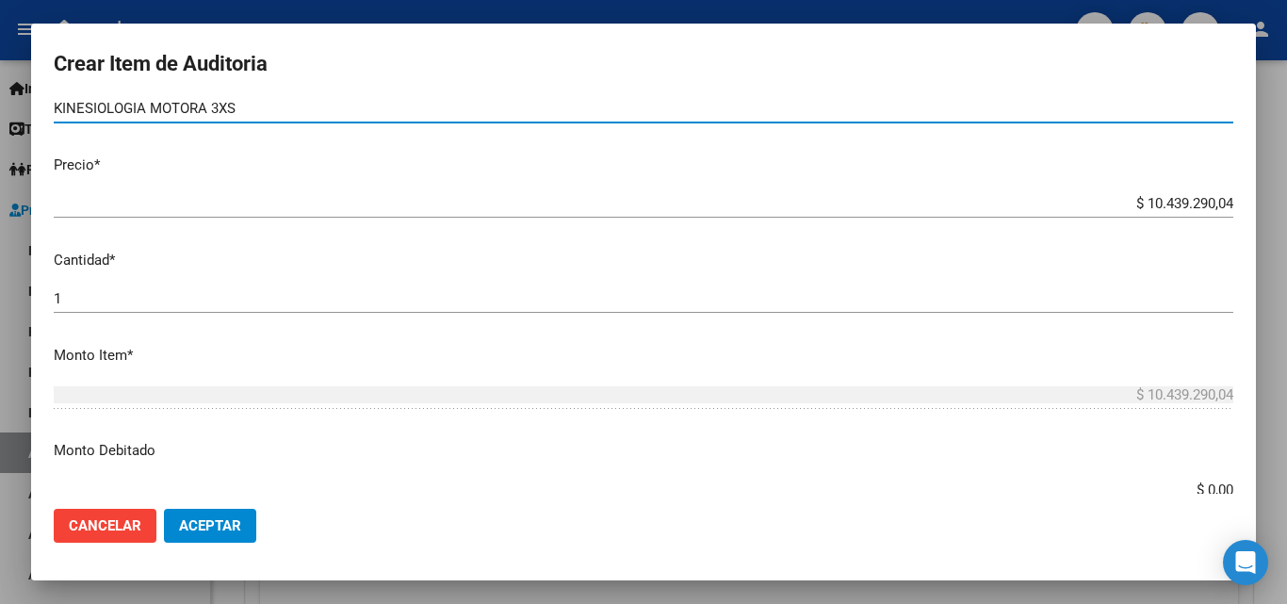
scroll to position [471, 0]
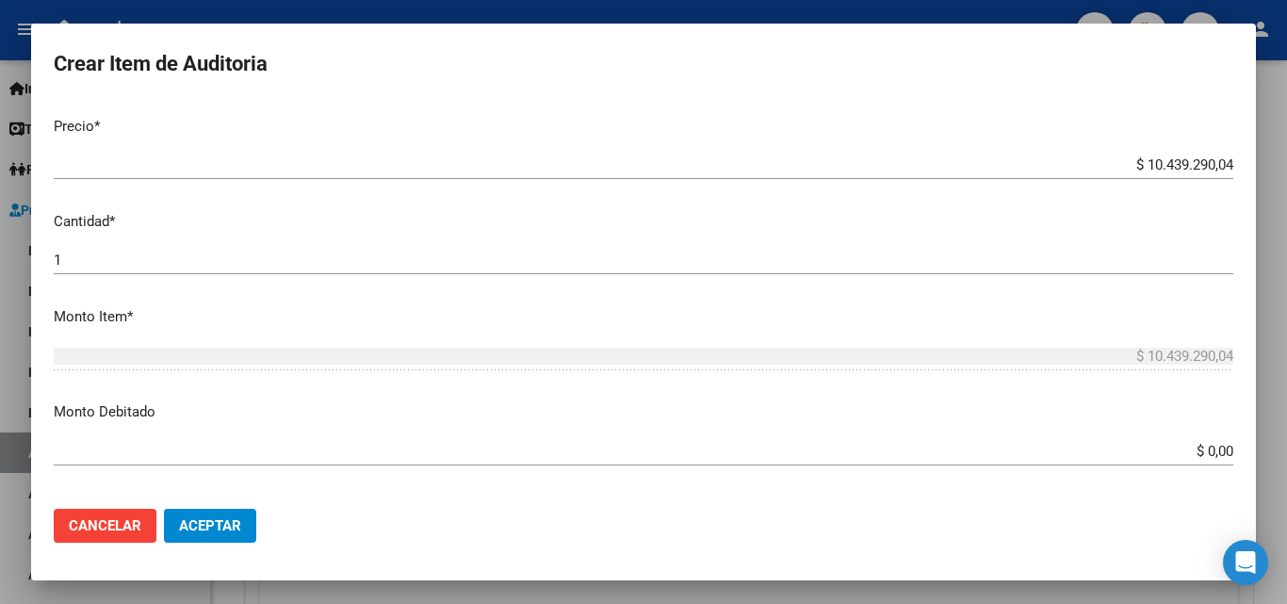
type input "KINESIOLOGIA MOTORA 3XS"
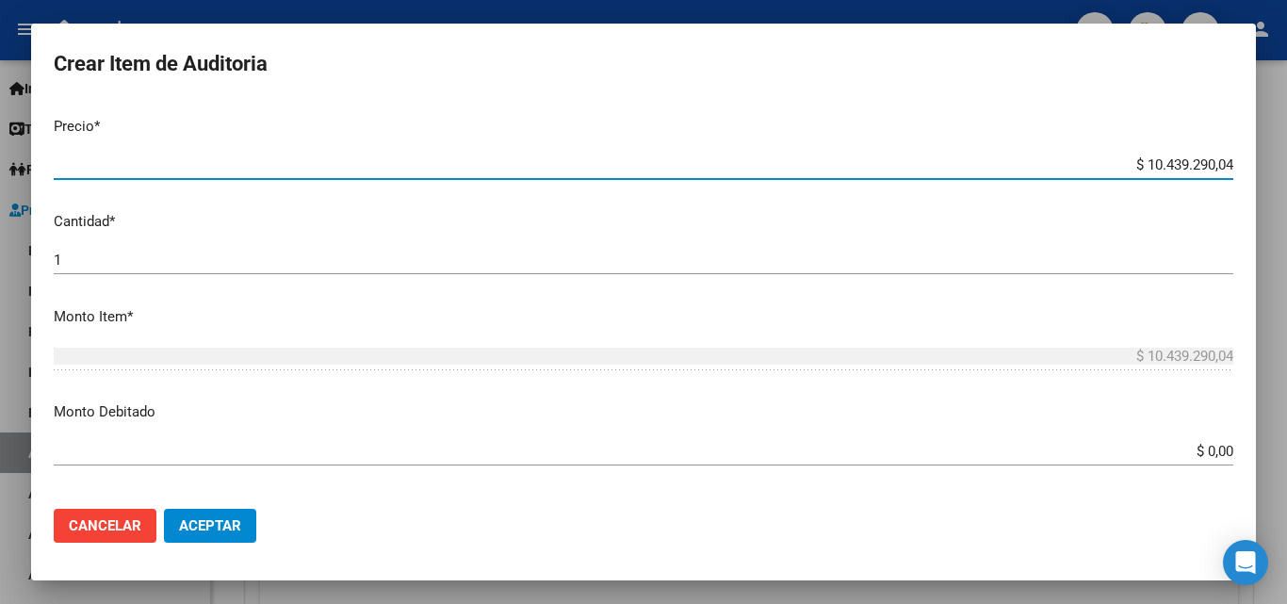
drag, startPoint x: 1075, startPoint y: 166, endPoint x: 1210, endPoint y: 146, distance: 136.2
click at [1210, 146] on mat-dialog-content "55665951 Nro Documento 20556659517 CUIL Afiliado Activo Análisis Afiliado Prest…" at bounding box center [643, 297] width 1225 height 393
type input "$ 0,04"
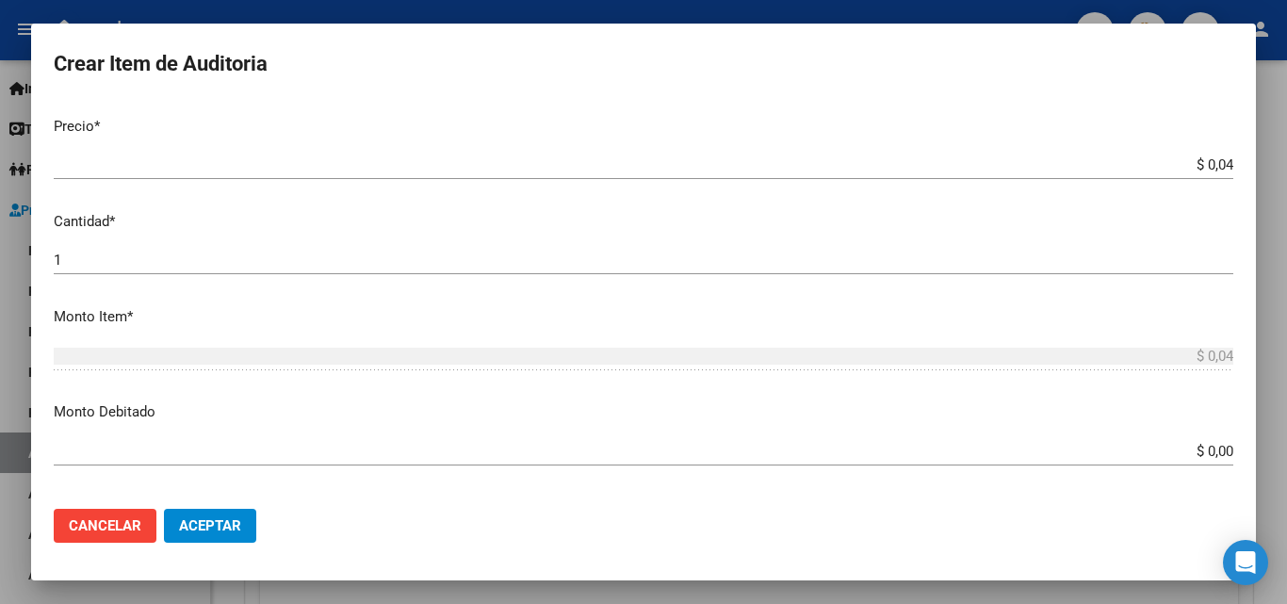
click at [1219, 164] on app-form-text-field "Precio * $ 0,04 Ingresar el precio" at bounding box center [651, 145] width 1195 height 58
click at [1215, 163] on input "$ 0,04" at bounding box center [644, 164] width 1180 height 17
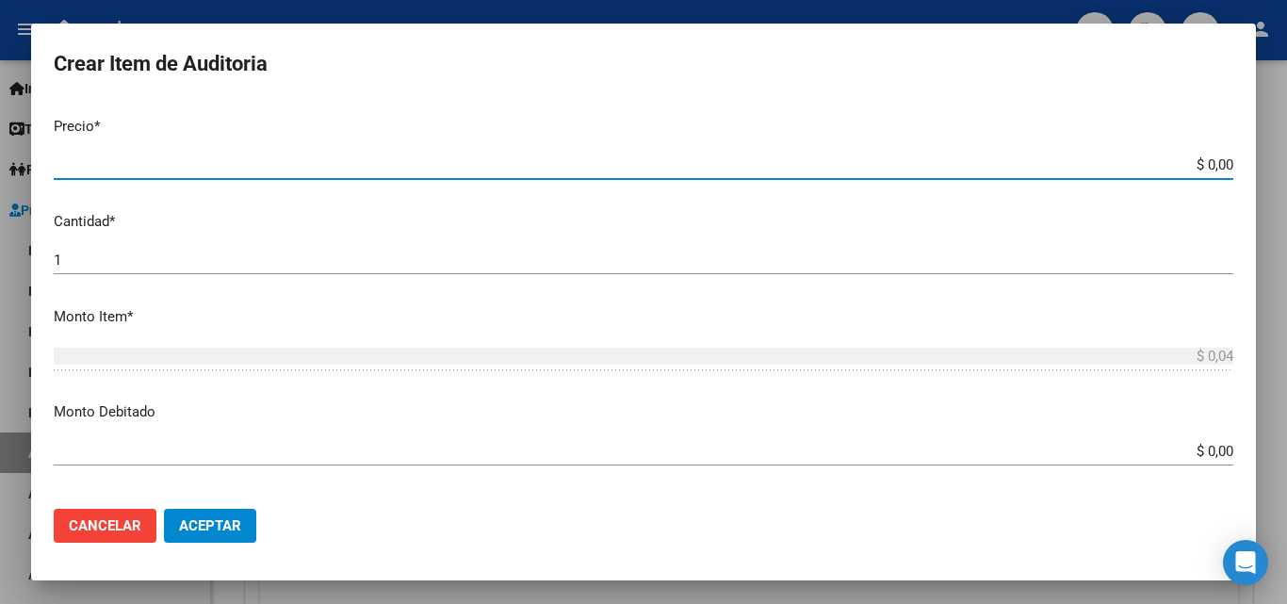
type input "$ 0,02"
type input "$ 0,27"
type input "$ 2,70"
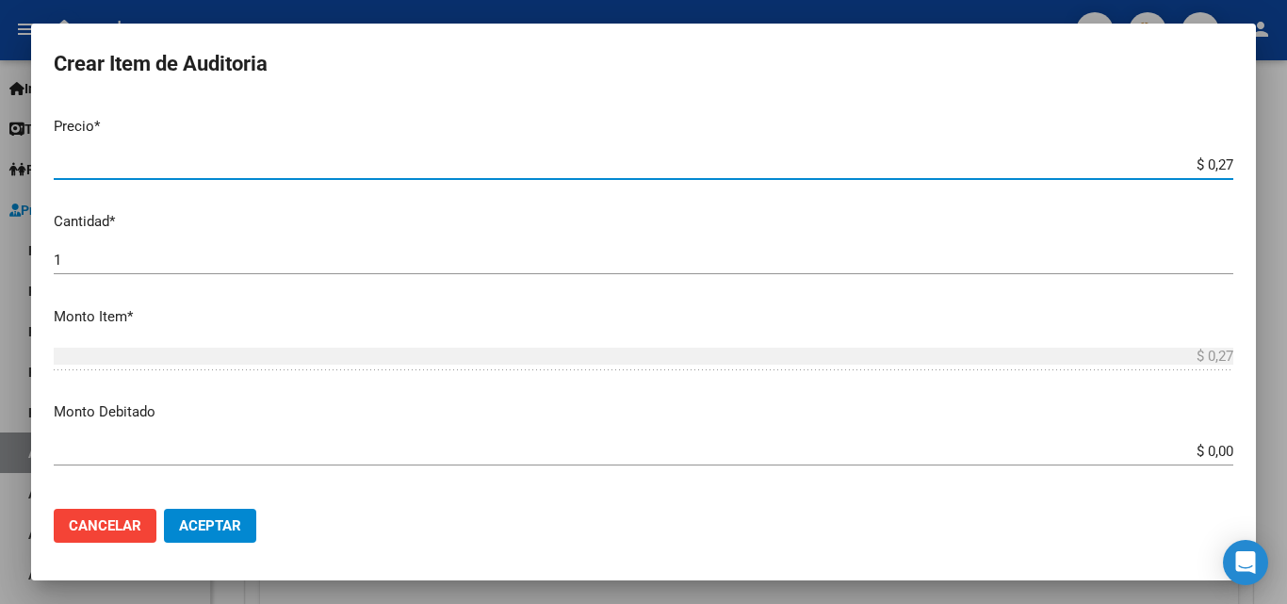
type input "$ 2,70"
type input "$ 27,00"
type input "$ 270,00"
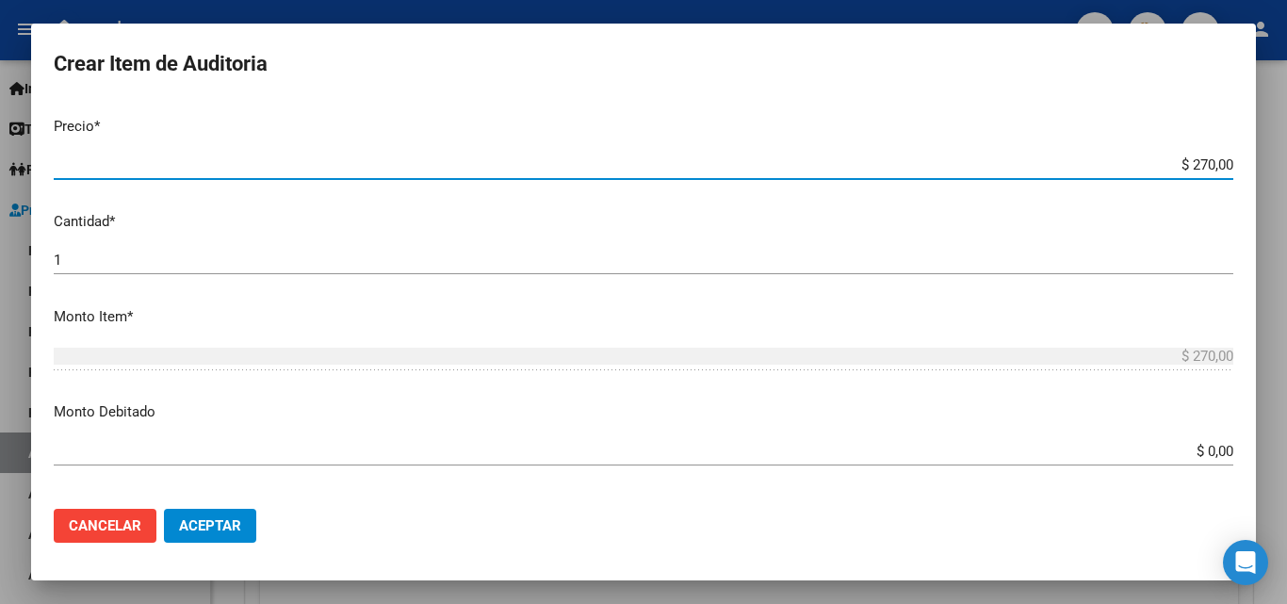
type input "$ 2.700,00"
type input "$ 27.000,00"
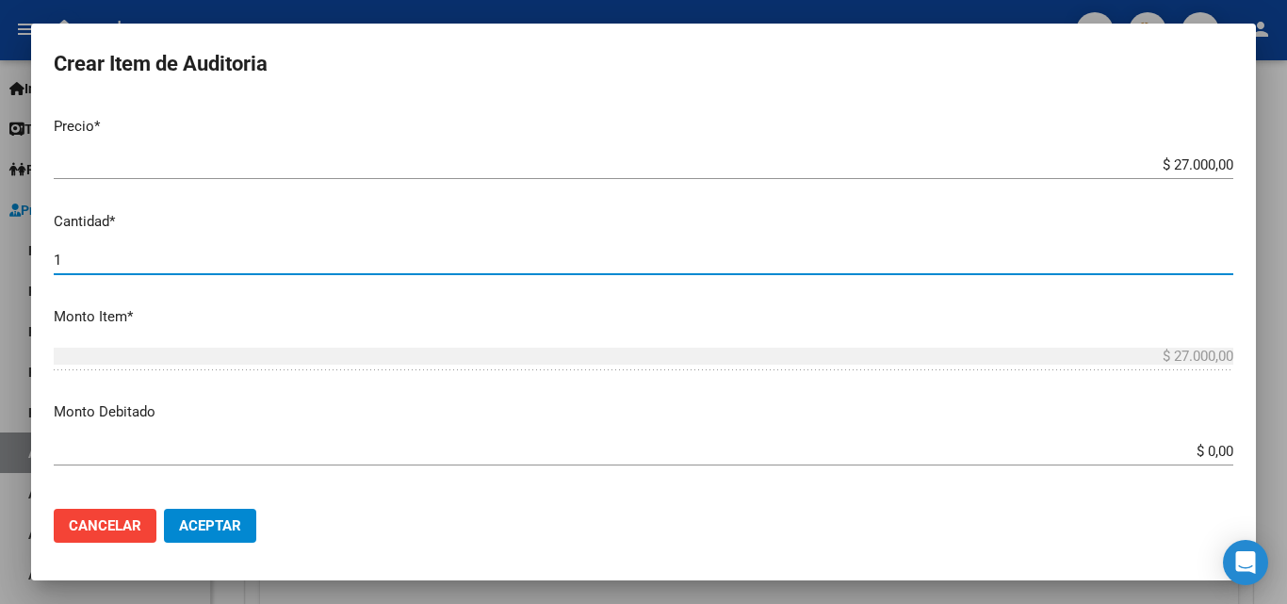
click at [149, 267] on input "1" at bounding box center [644, 260] width 1180 height 17
type input "13"
type input "$ 351.000,00"
type input "13"
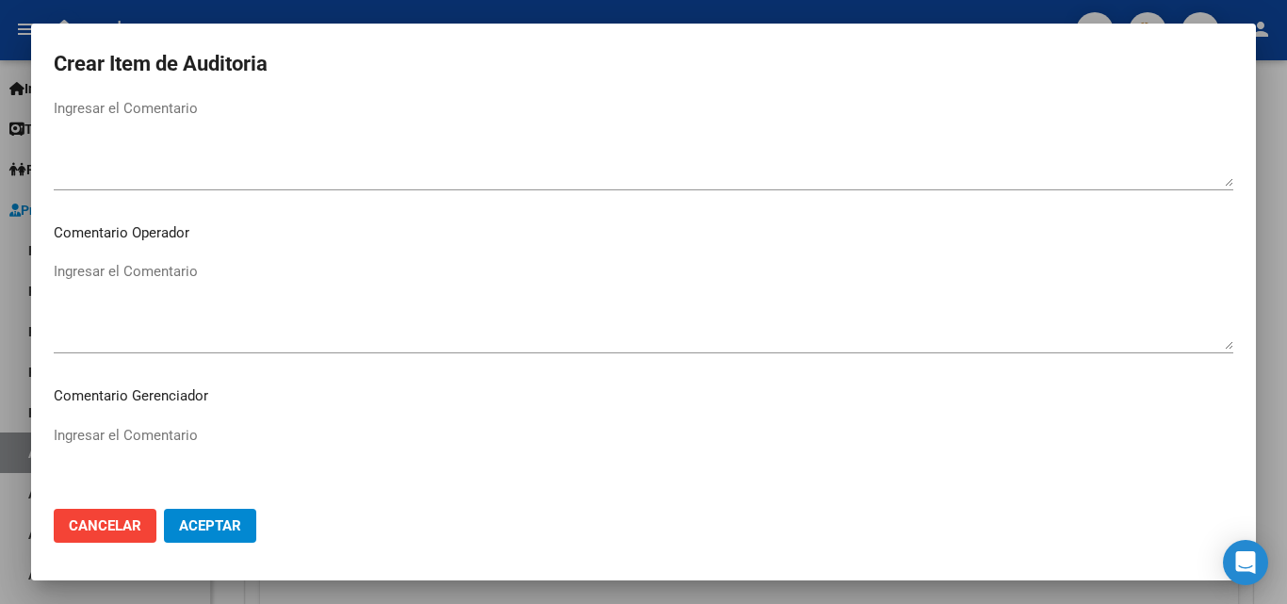
scroll to position [942, 0]
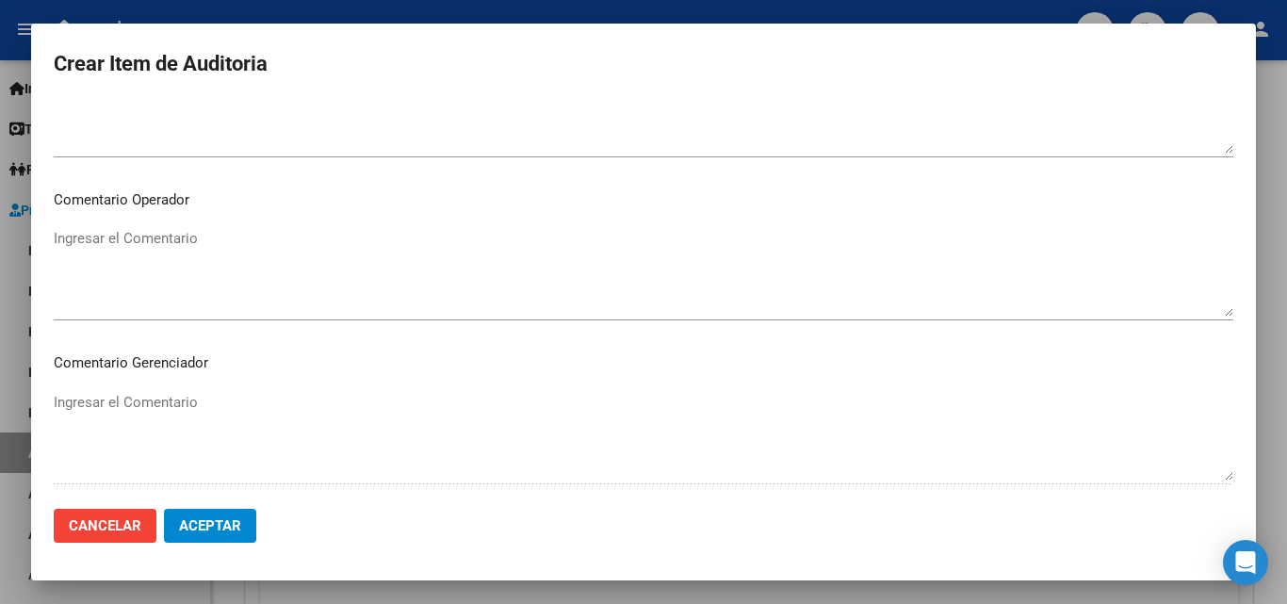
click at [164, 254] on textarea "Ingresar el Comentario" at bounding box center [644, 272] width 1180 height 89
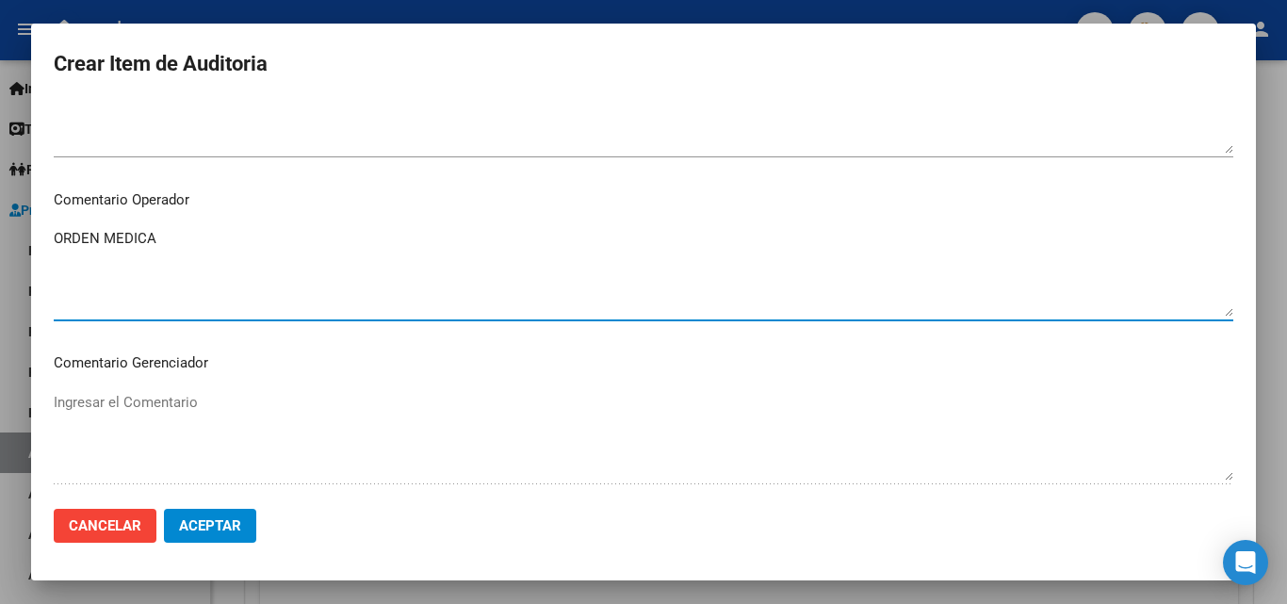
click at [57, 244] on textarea "ORDEN MEDICA" at bounding box center [644, 272] width 1180 height 89
click at [161, 239] on textarea "ORDEN MEDICA" at bounding box center [644, 272] width 1180 height 89
click at [63, 235] on textarea "ORDEN MEDICA" at bounding box center [644, 272] width 1180 height 89
click at [58, 235] on textarea "ORDEN MEDICA" at bounding box center [644, 272] width 1180 height 89
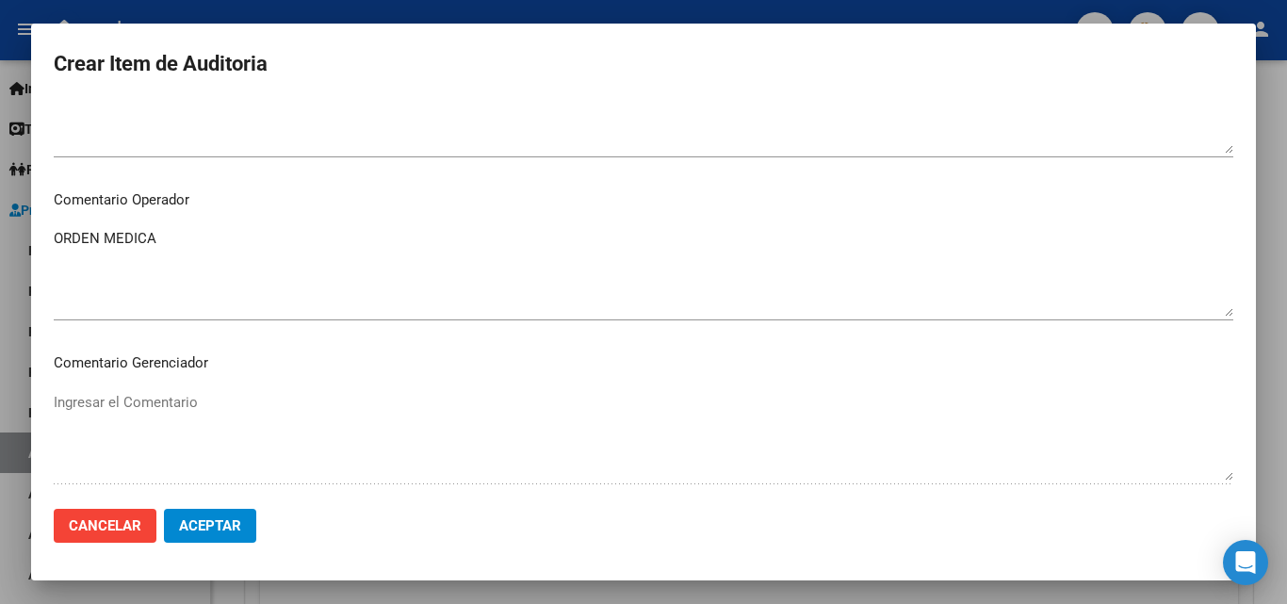
click at [75, 225] on div "ORDEN MEDICA Ingresar el Comentario" at bounding box center [644, 272] width 1180 height 96
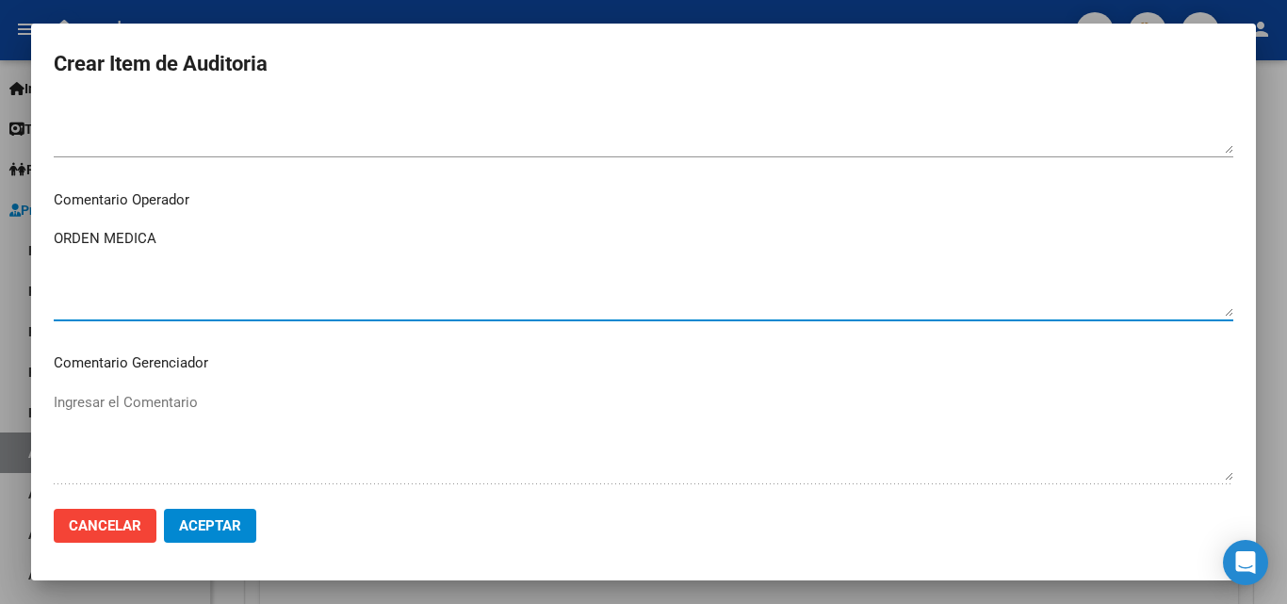
click at [71, 234] on textarea "ORDEN MEDICA" at bounding box center [644, 272] width 1180 height 89
click at [167, 262] on textarea "KINESIOLOGIA MOT - ORDEN MEDICA" at bounding box center [644, 272] width 1180 height 89
click at [212, 234] on textarea "KINESIOLOGIA MOT - ORDEN MEDICA _NO HAY PREUPUESTO AUT" at bounding box center [644, 272] width 1180 height 89
click at [234, 282] on textarea "KINESIOLOGIA MOT - ORDEN MEDICA _NO HAY PREUPUESTO AUT" at bounding box center [644, 272] width 1180 height 89
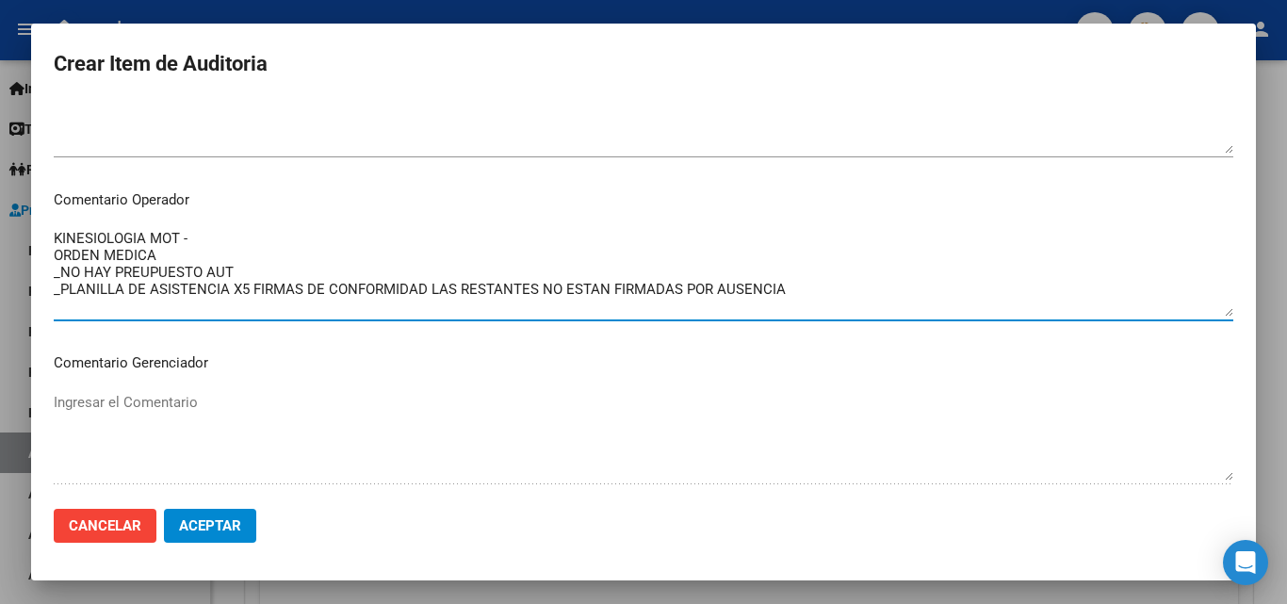
click at [837, 286] on textarea "KINESIOLOGIA MOT - ORDEN MEDICA _NO HAY PREUPUESTO AUT _PLANILLA DE ASISTENCIA …" at bounding box center [644, 272] width 1180 height 89
click at [782, 290] on textarea "KINESIOLOGIA MOT - ORDEN MEDICA _NO HAY PREUPUESTO AUT _PLANILLA DE ASISTENCIA …" at bounding box center [644, 272] width 1180 height 89
click at [212, 235] on textarea "KINESIOLOGIA MOT - ORDEN MEDICA _NO HAY PREUPUESTO AUT _PLANILLA DE ASISTENCIA …" at bounding box center [644, 272] width 1180 height 89
click at [191, 259] on textarea "KINESIOLOGIA MOTORA ORDEN MEDICA _NO HAY PREUPUESTO AUT _PLANILLA DE ASISTENCIA…" at bounding box center [644, 272] width 1180 height 89
click at [142, 272] on textarea "KINESIOLOGIA MOTORA ORDEN MEDICA _NO HAY PREUPUESTO AUT _PLANILLA DE ASISTENCIA…" at bounding box center [644, 272] width 1180 height 89
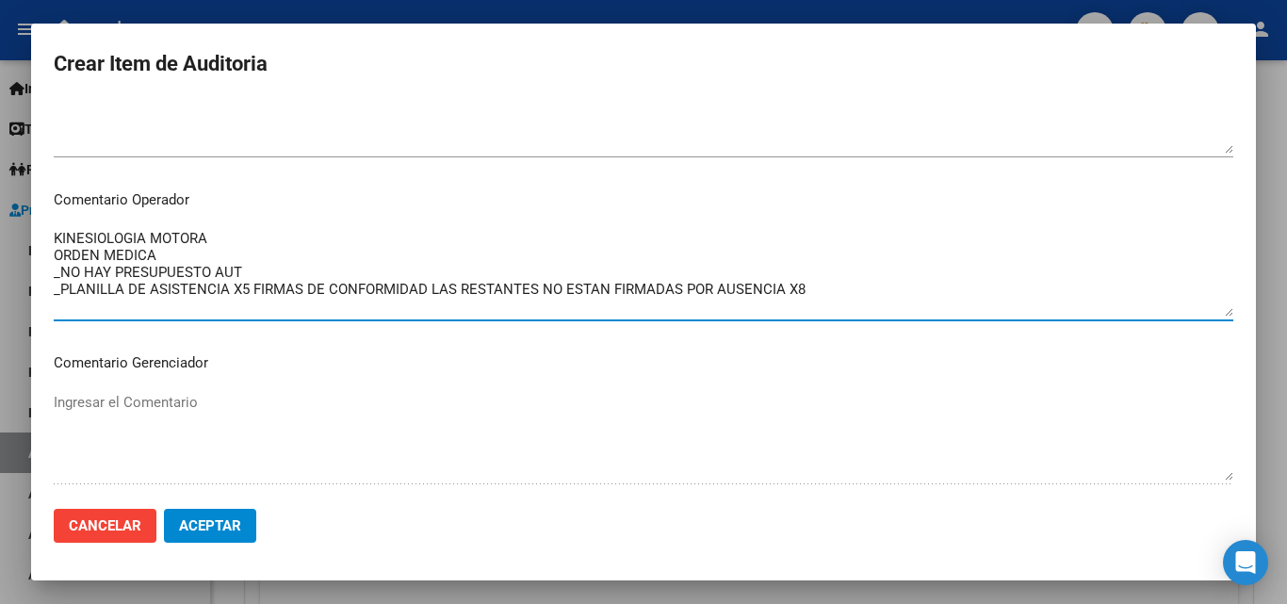
click at [853, 288] on textarea "KINESIOLOGIA MOTORA ORDEN MEDICA _NO HAY PRESUPUESTO AUT _PLANILLA DE ASISTENCI…" at bounding box center [644, 272] width 1180 height 89
click at [307, 313] on textarea "KINESIOLOGIA MOTORA ORDEN MEDICA _NO HAY PRESUPUESTO AUT _PLANILLA DE ASISTENCI…" at bounding box center [644, 272] width 1180 height 89
click at [270, 307] on textarea "KINESIOLOGIA MOTORA ORDEN MEDICA _NO HAY PRESUPUESTO AUT _PLANILLA DE ASISTENCI…" at bounding box center [644, 272] width 1180 height 89
click at [60, 309] on textarea "KINESIOLOGIA MOTORA ORDEN MEDICA _NO HAY PRESUPUESTO AUT _PLANILLA DE ASISTENCI…" at bounding box center [644, 272] width 1180 height 89
click at [239, 303] on textarea "KINESIOLOGIA MOTORA ORDEN MEDICA _NO HAY PRESUPUESTO AUT _PLANILLA DE ASISTENCI…" at bounding box center [644, 272] width 1180 height 89
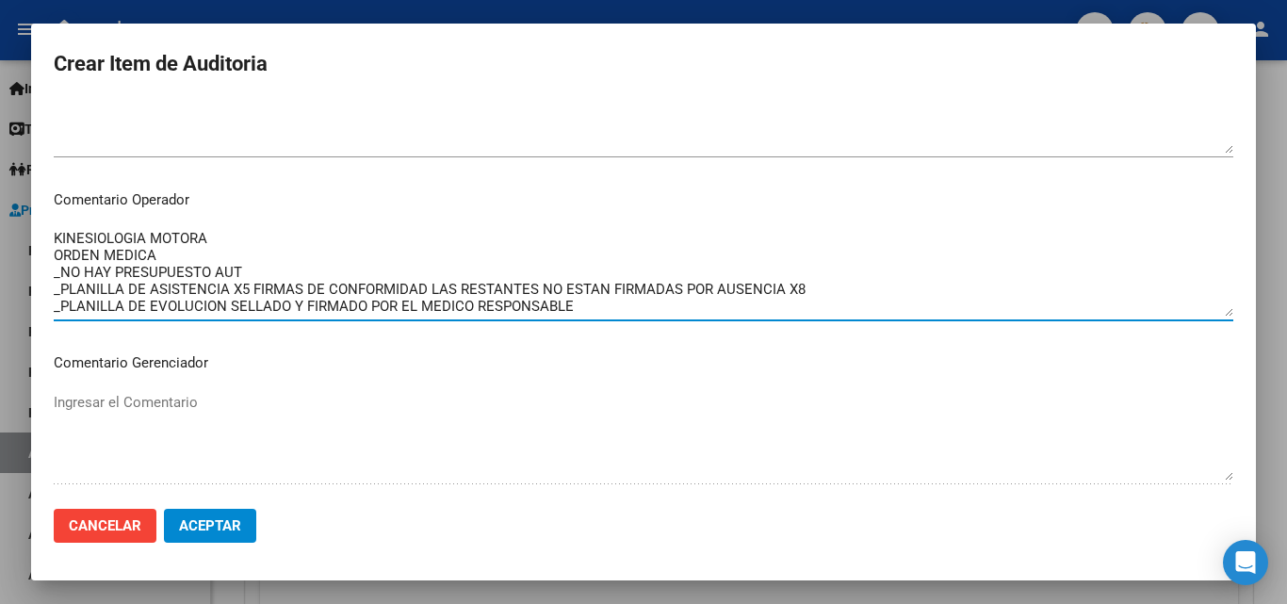
click at [425, 313] on textarea "KINESIOLOGIA MOTORA ORDEN MEDICA _NO HAY PRESUPUESTO AUT _PLANILLA DE ASISTENCI…" at bounding box center [644, 272] width 1180 height 89
drag, startPoint x: 584, startPoint y: 308, endPoint x: 0, endPoint y: 220, distance: 591.0
click at [0, 220] on div "Crear Item de Auditoria 55665951 Nro Documento 20556659517 CUIL Afiliado Activo…" at bounding box center [643, 302] width 1287 height 604
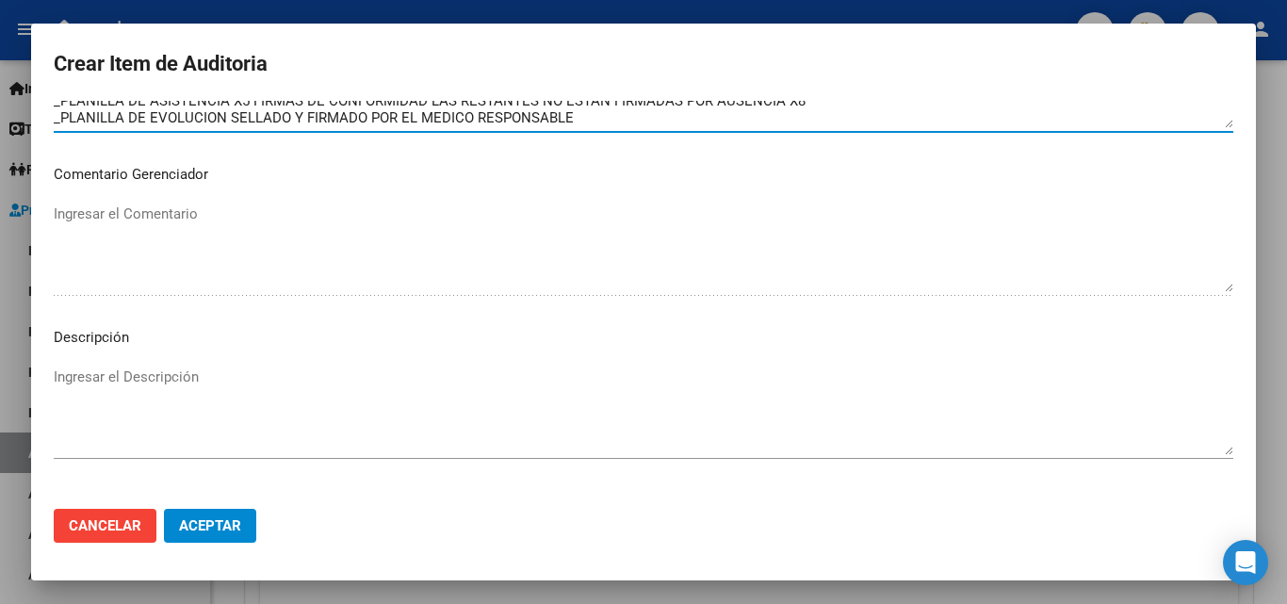
click at [291, 295] on div "Ingresar el Comentario" at bounding box center [644, 248] width 1180 height 96
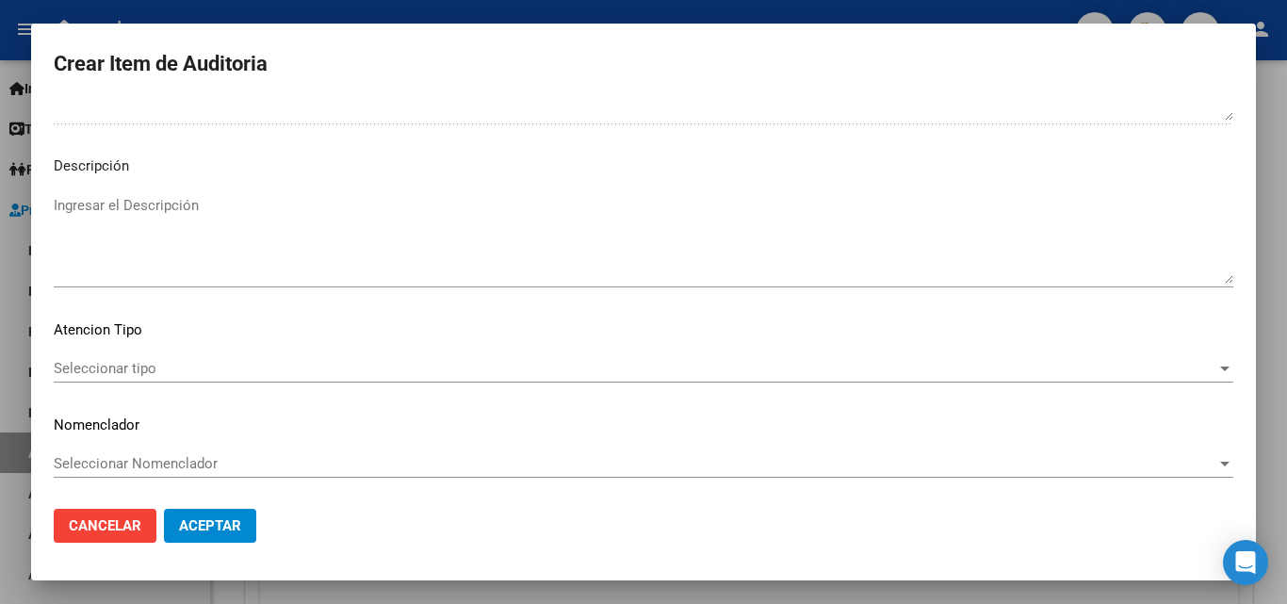
scroll to position [1304, 0]
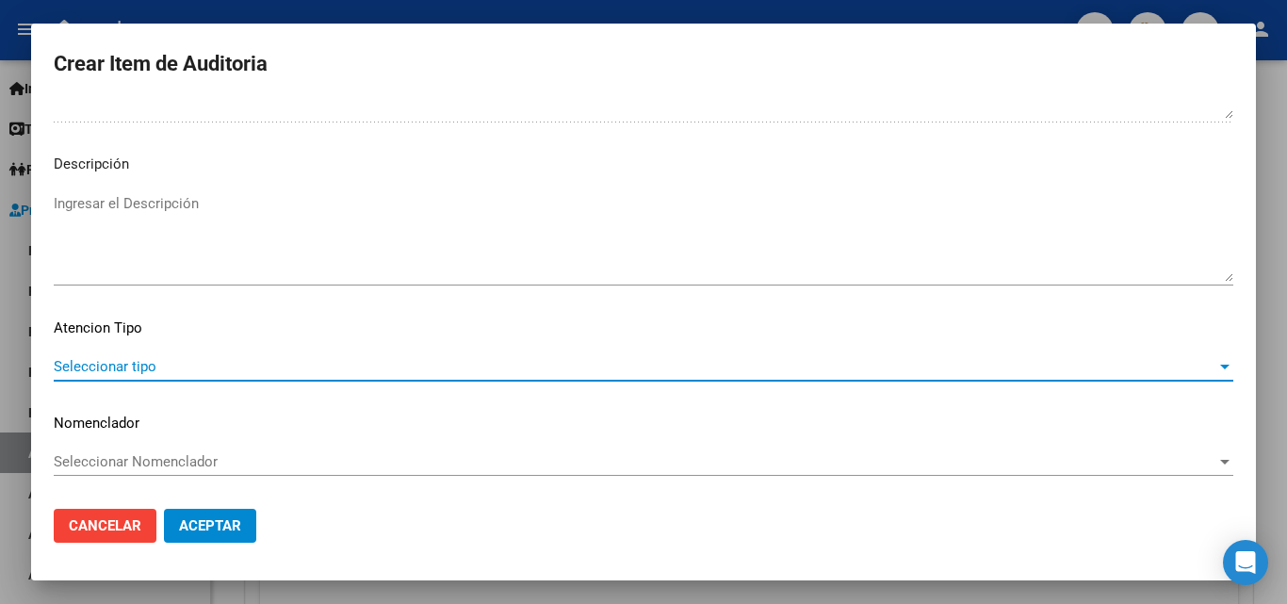
click at [151, 365] on span "Seleccionar tipo" at bounding box center [635, 366] width 1163 height 17
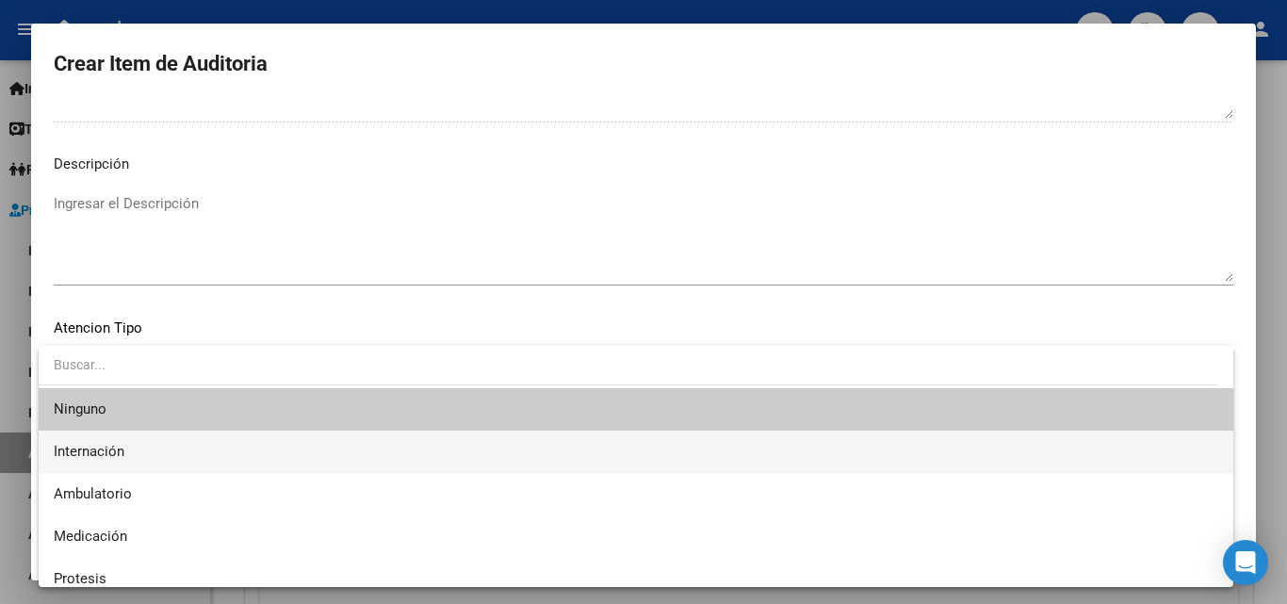
click at [148, 450] on span "Internación" at bounding box center [636, 452] width 1165 height 42
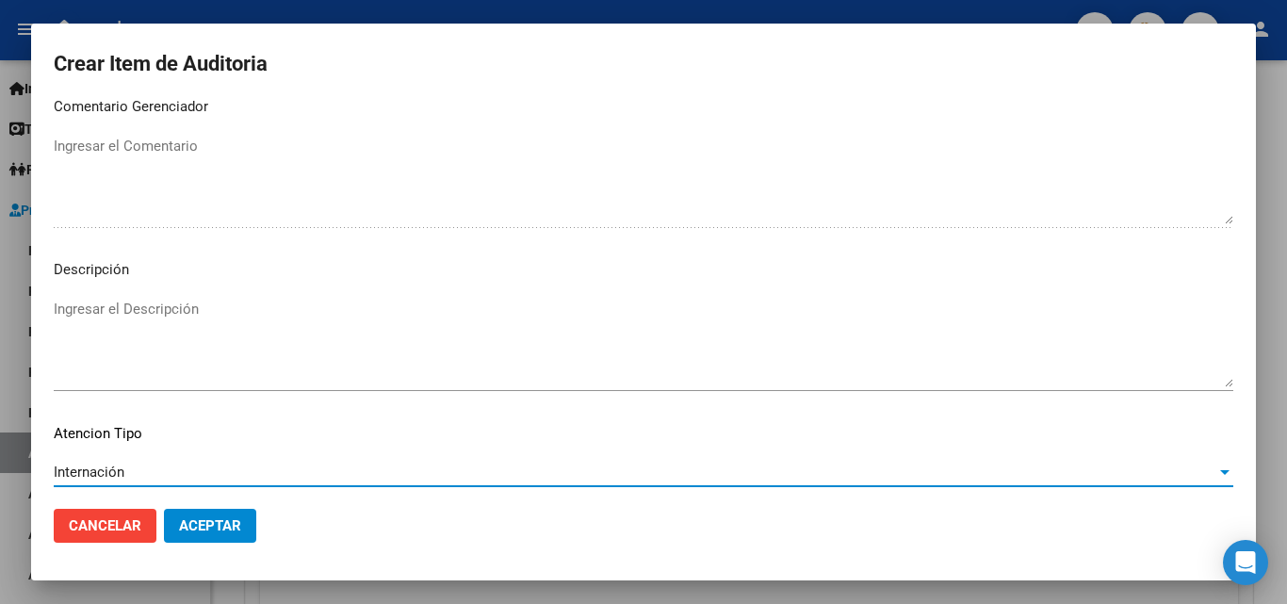
scroll to position [833, 0]
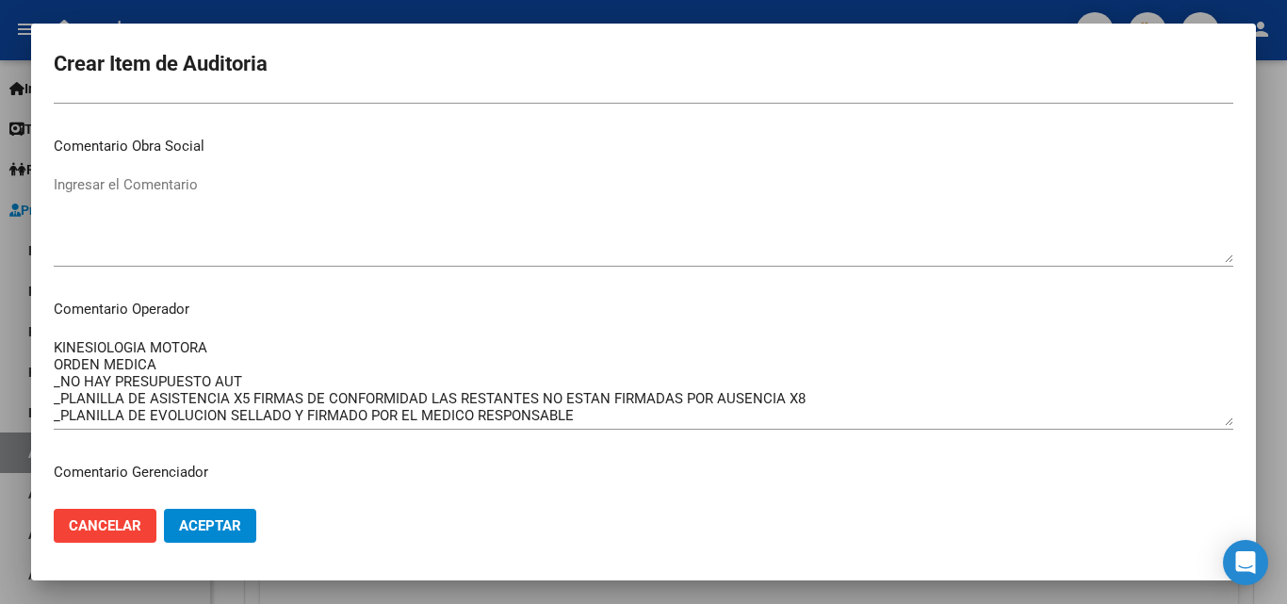
click at [241, 355] on textarea "KINESIOLOGIA MOTORA ORDEN MEDICA _NO HAY PRESUPUESTO AUT _PLANILLA DE ASISTENCI…" at bounding box center [644, 381] width 1180 height 89
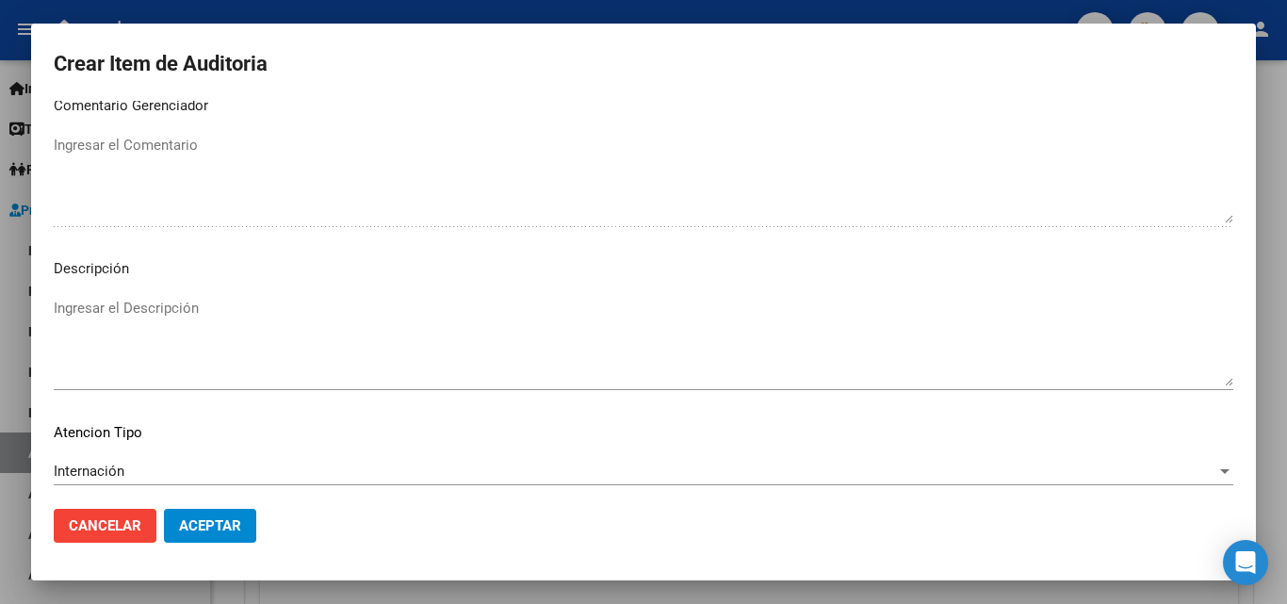
scroll to position [1304, 0]
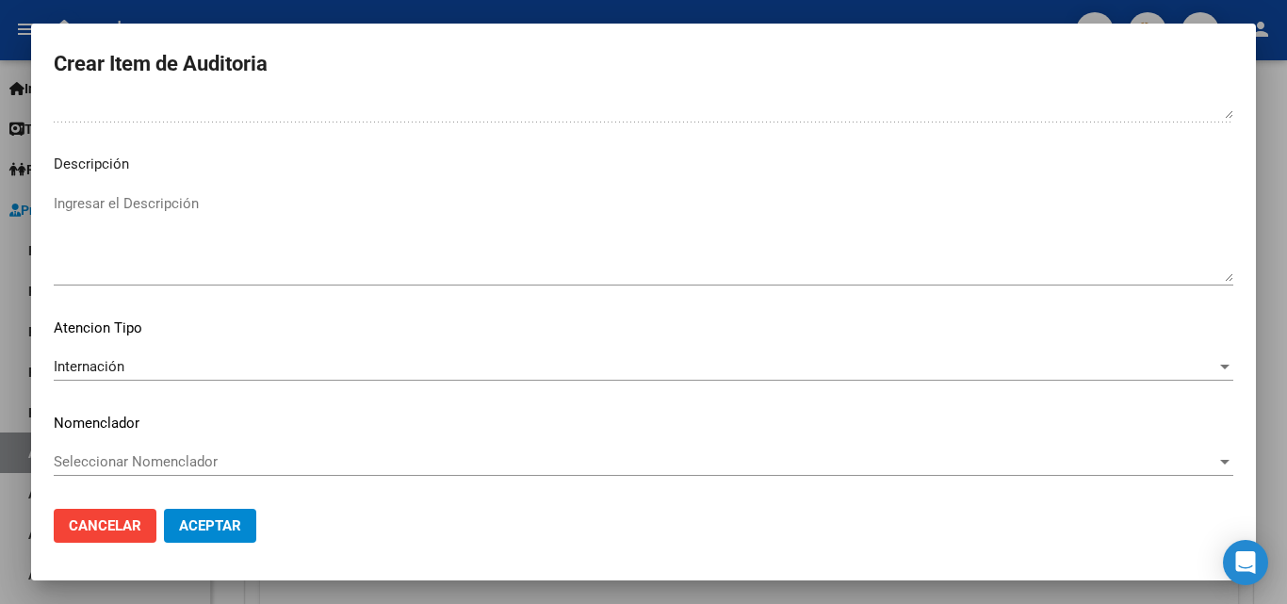
type textarea "KINESIOLOGIA MOTORA- INTERNACION DOMICILIARIA ORDEN MEDICA _NO HAY PRESUPUESTO …"
click at [237, 532] on span "Aceptar" at bounding box center [210, 525] width 62 height 17
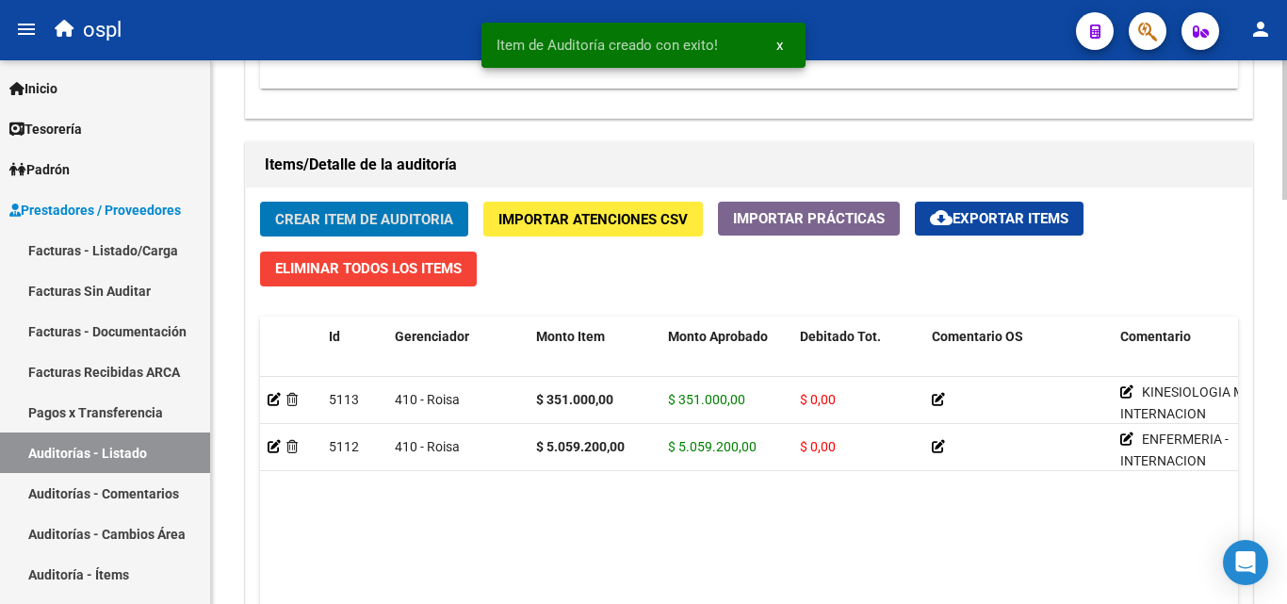
scroll to position [1319, 0]
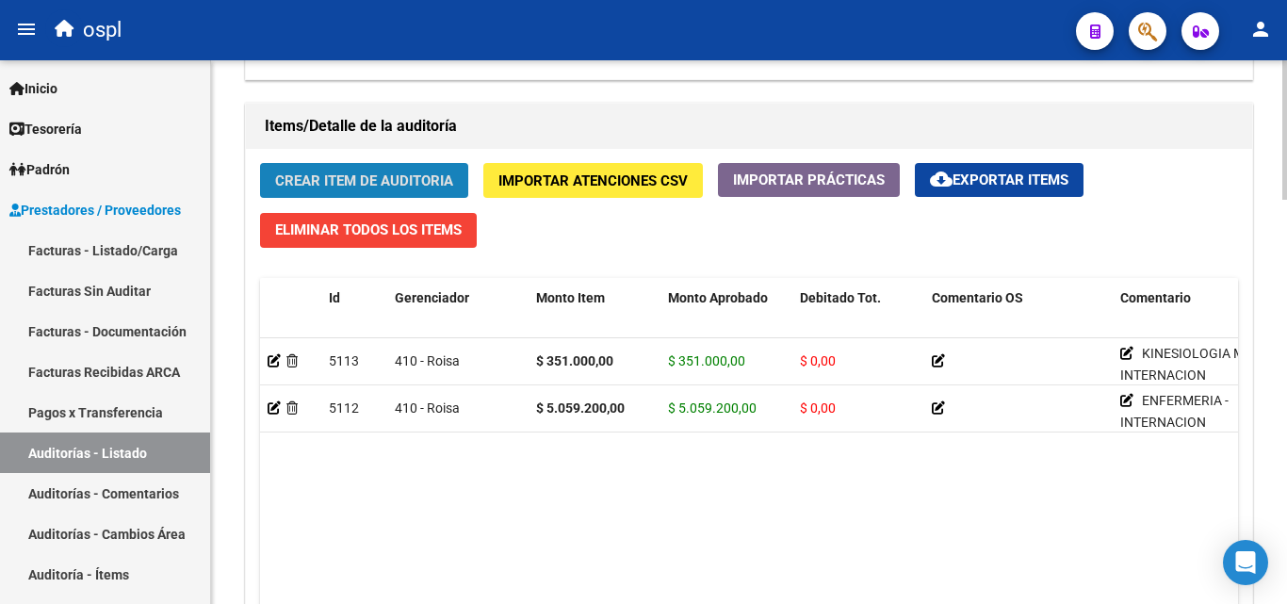
click at [393, 180] on span "Crear Item de Auditoria" at bounding box center [364, 180] width 178 height 17
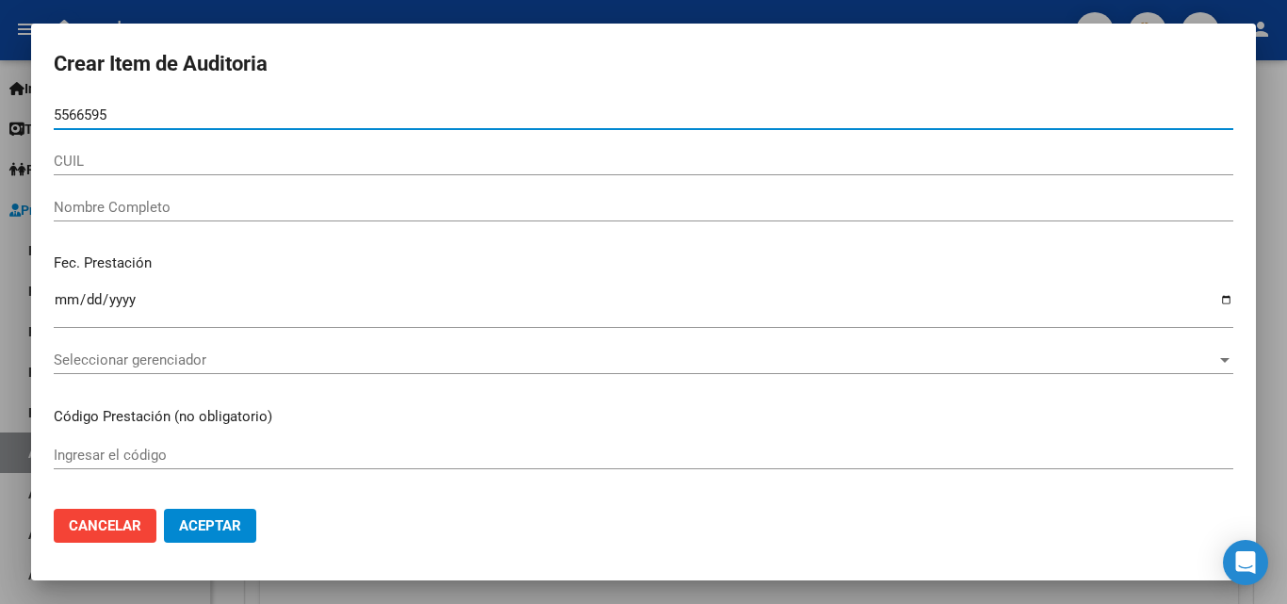
type input "55665951"
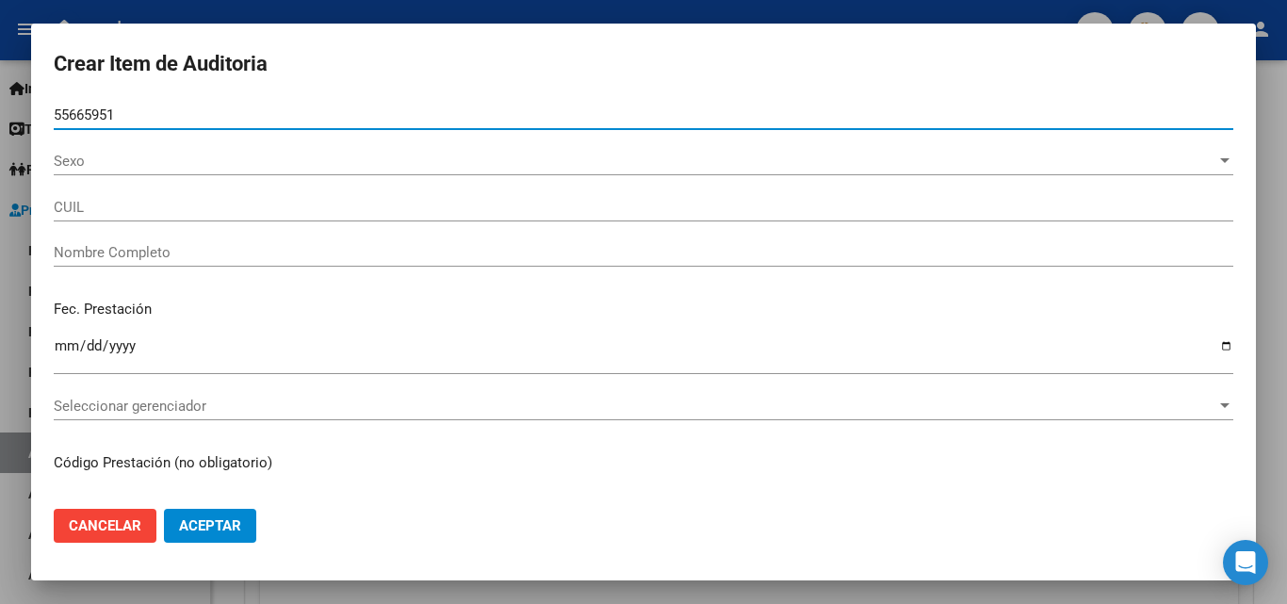
type input "20556659517"
type input "[PERSON_NAME]"
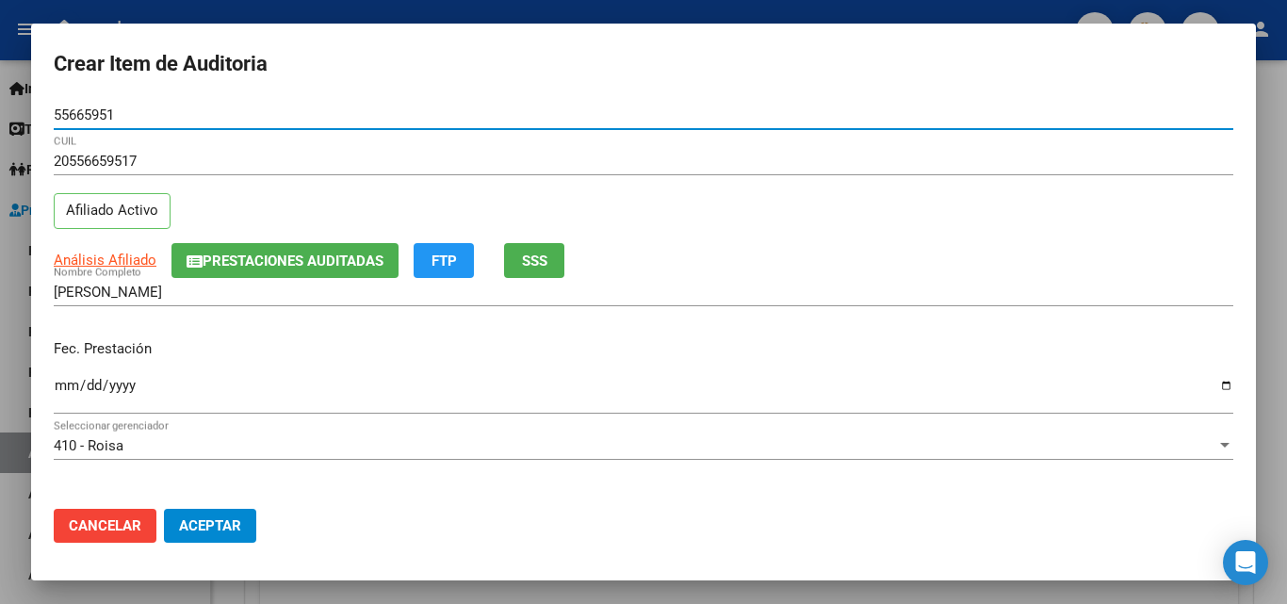
type input "55665951"
click at [59, 387] on input "Ingresar la fecha" at bounding box center [644, 393] width 1180 height 30
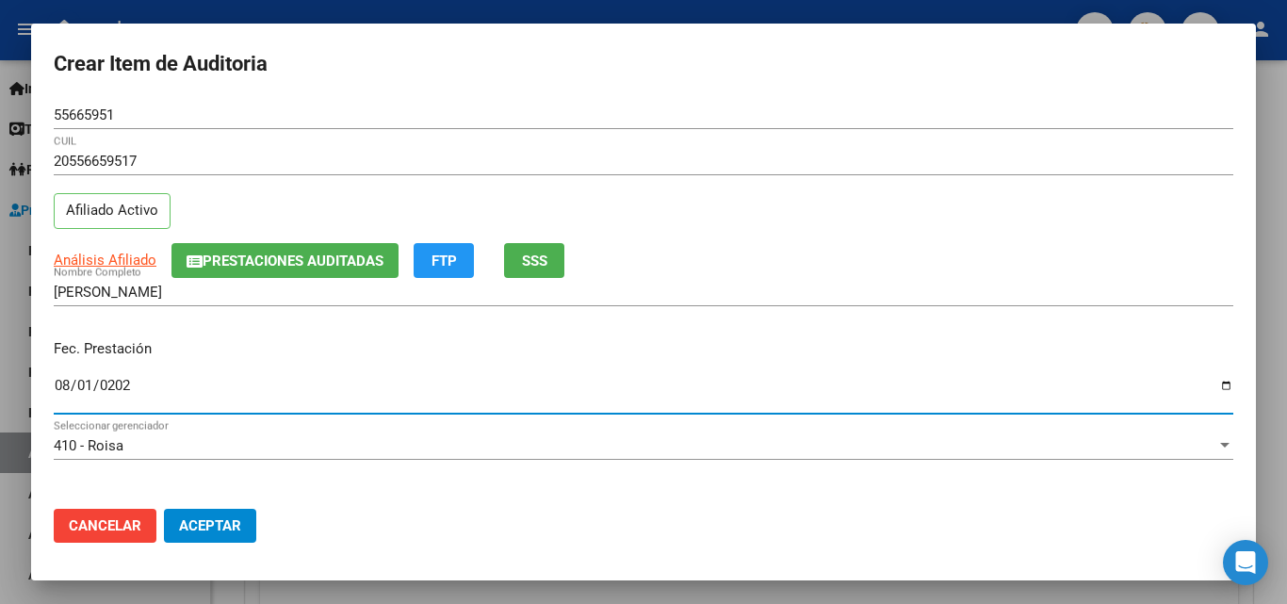
type input "[DATE]"
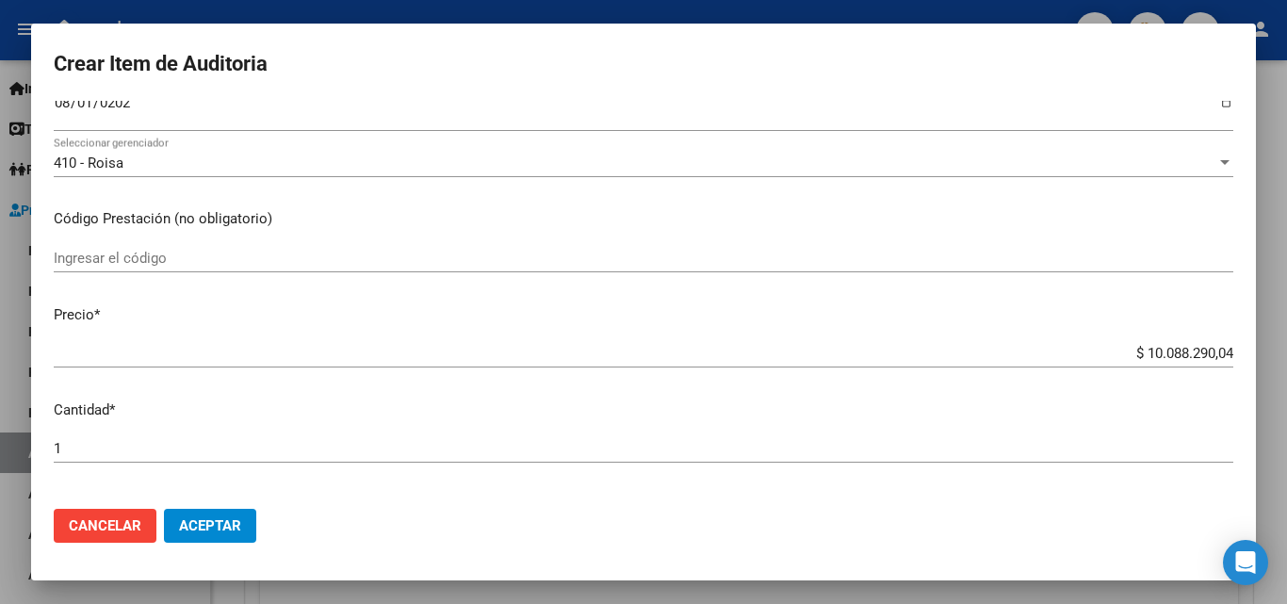
scroll to position [188, 0]
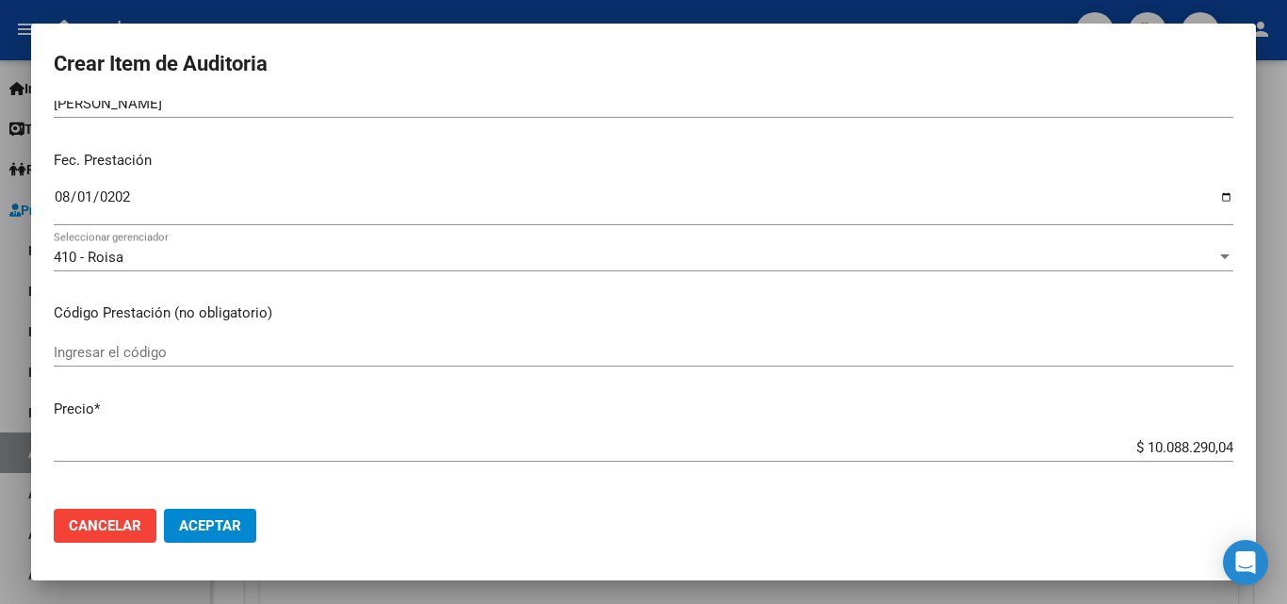
click at [138, 349] on input "Ingresar el código" at bounding box center [644, 352] width 1180 height 17
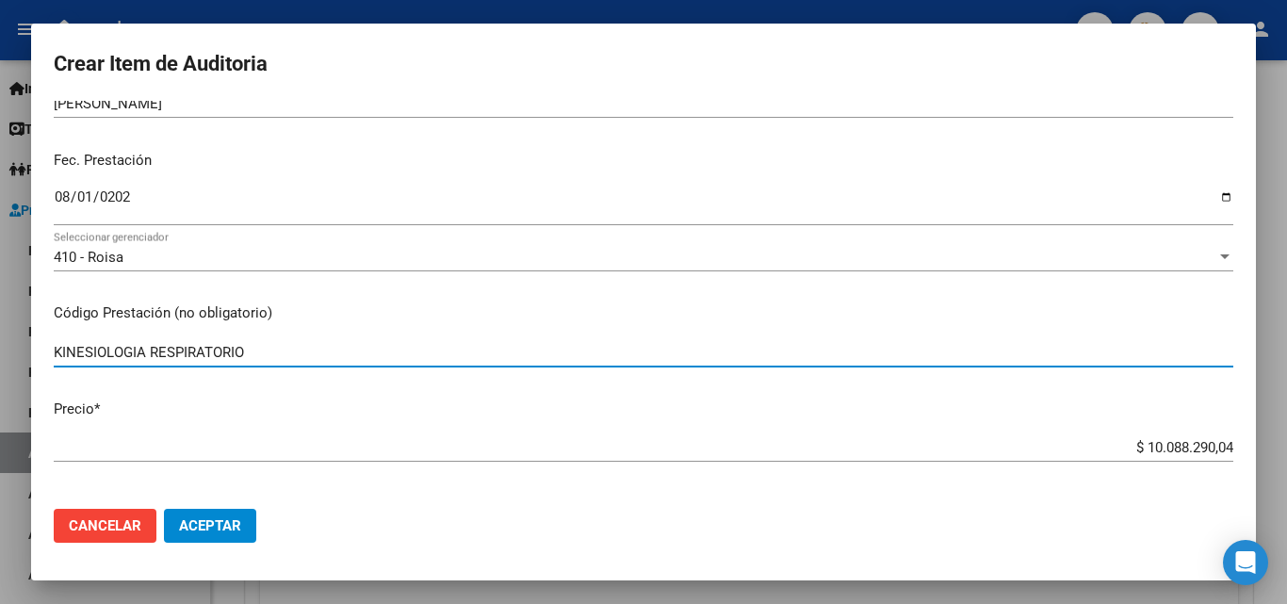
type input "KINESIOLOGIA RESPIRATORIO"
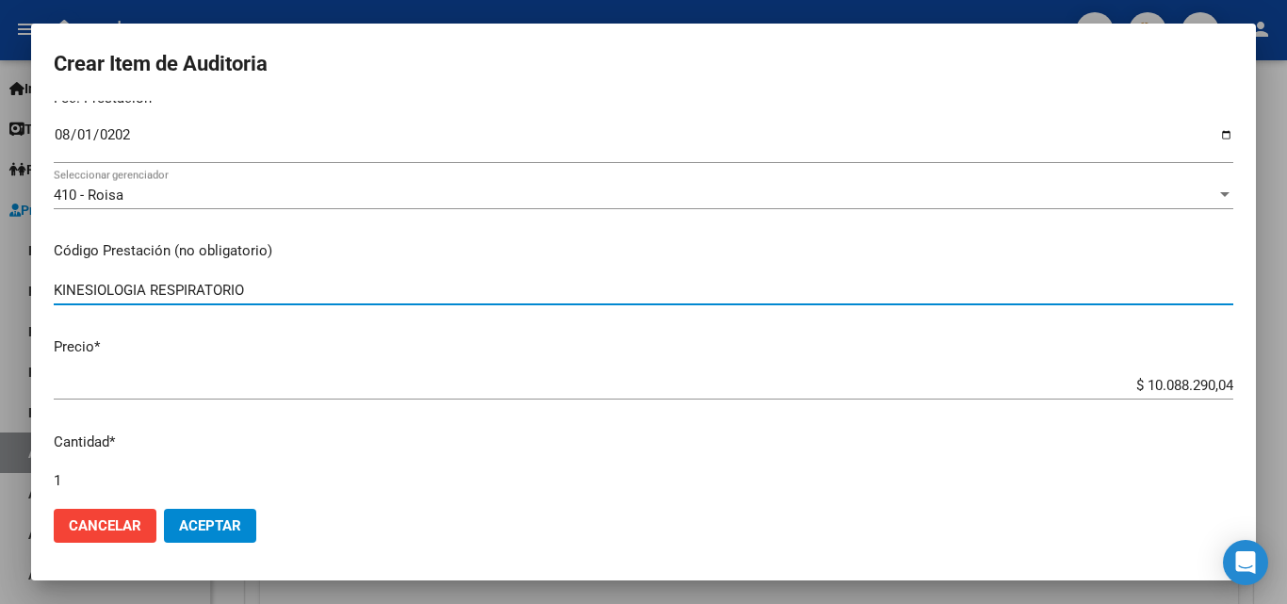
scroll to position [283, 0]
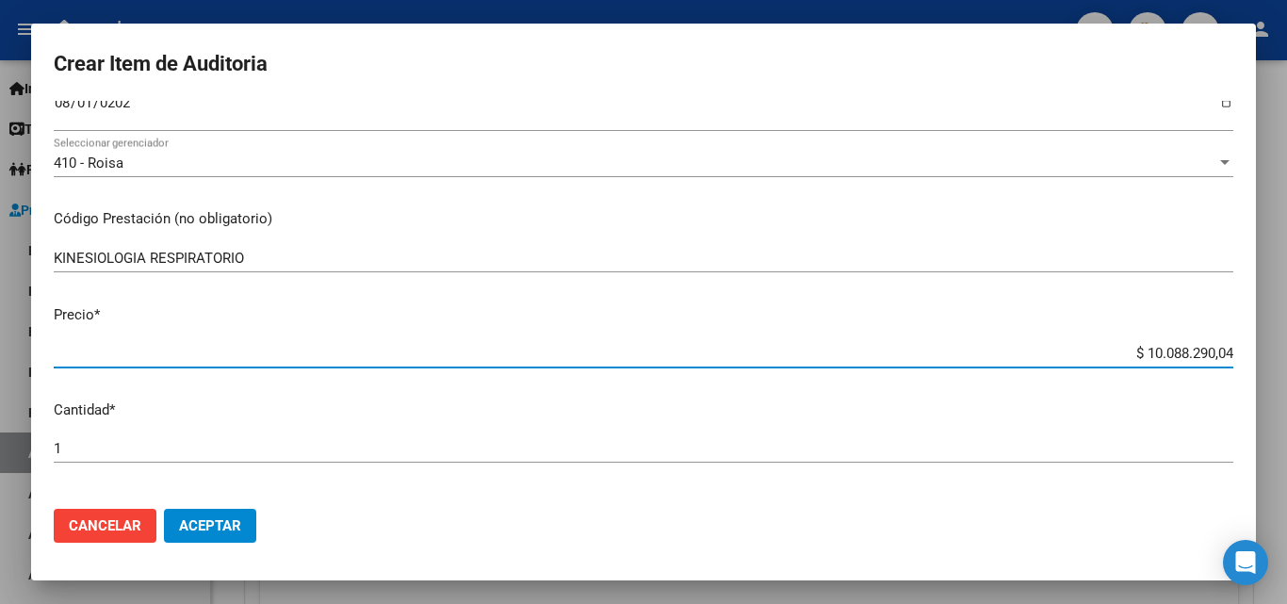
drag, startPoint x: 1105, startPoint y: 351, endPoint x: 1286, endPoint y: 351, distance: 180.9
click at [1286, 351] on div "Crear Item de Auditoria 55665951 Nro Documento 20556659517 CUIL Afiliado Activo…" at bounding box center [643, 302] width 1287 height 604
type input "$ 0,02"
type input "$ 0,27"
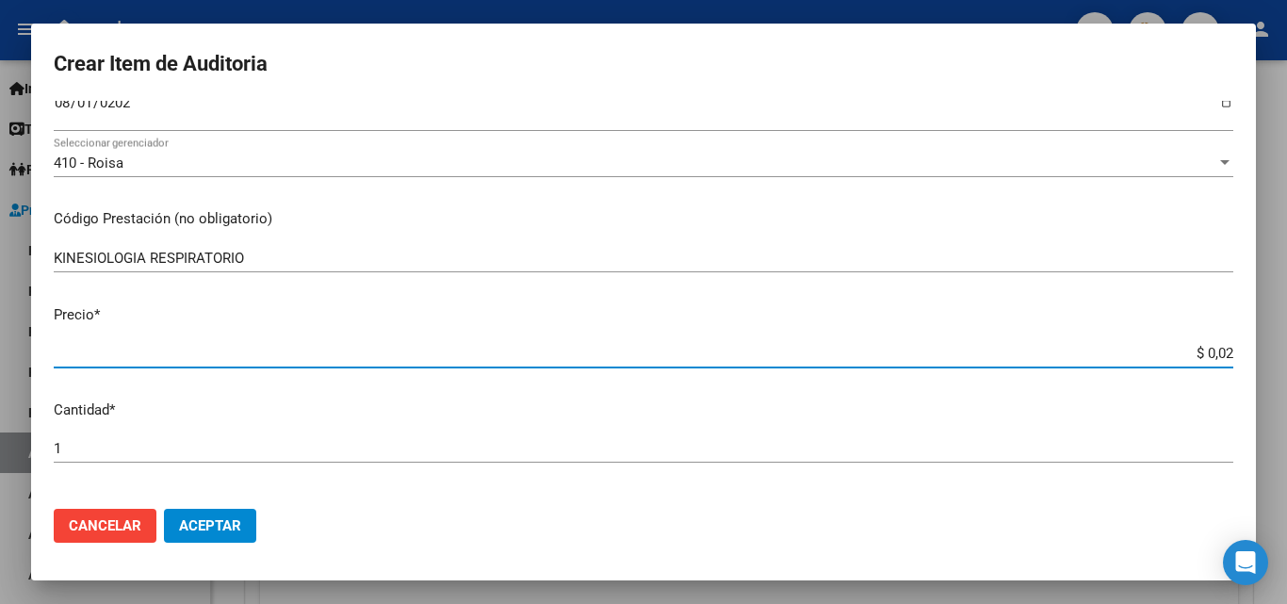
type input "$ 0,27"
type input "$ 2,70"
type input "$ 27,00"
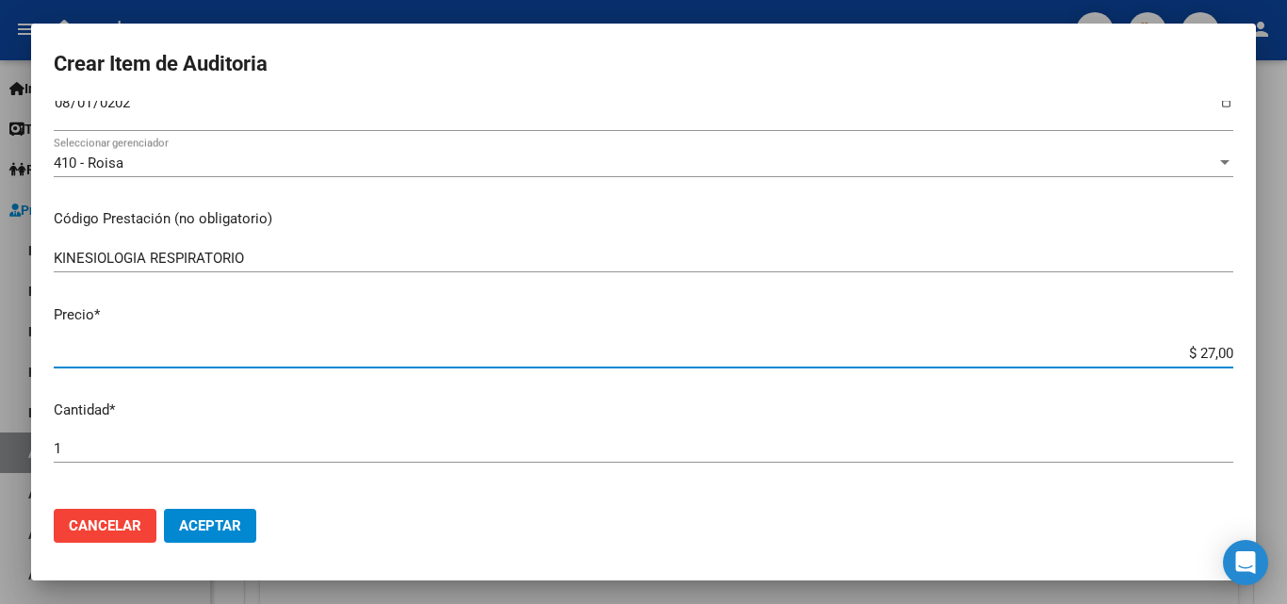
type input "$ 270,00"
type input "$ 2.700,00"
type input "$ 27.000,00"
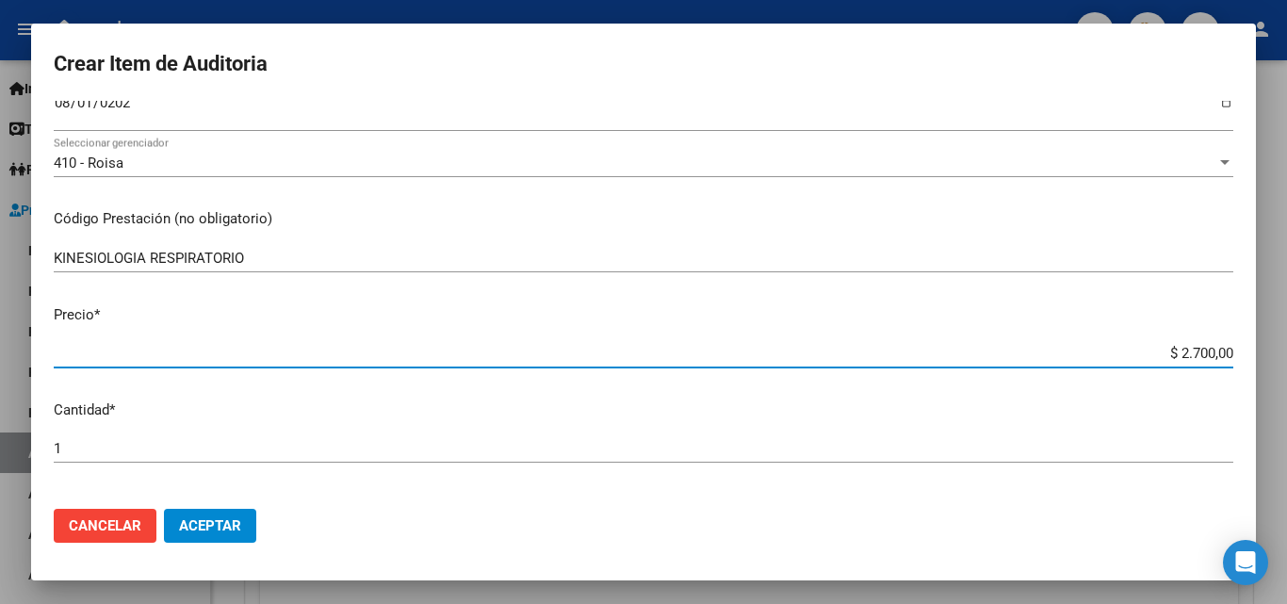
type input "$ 27.000,00"
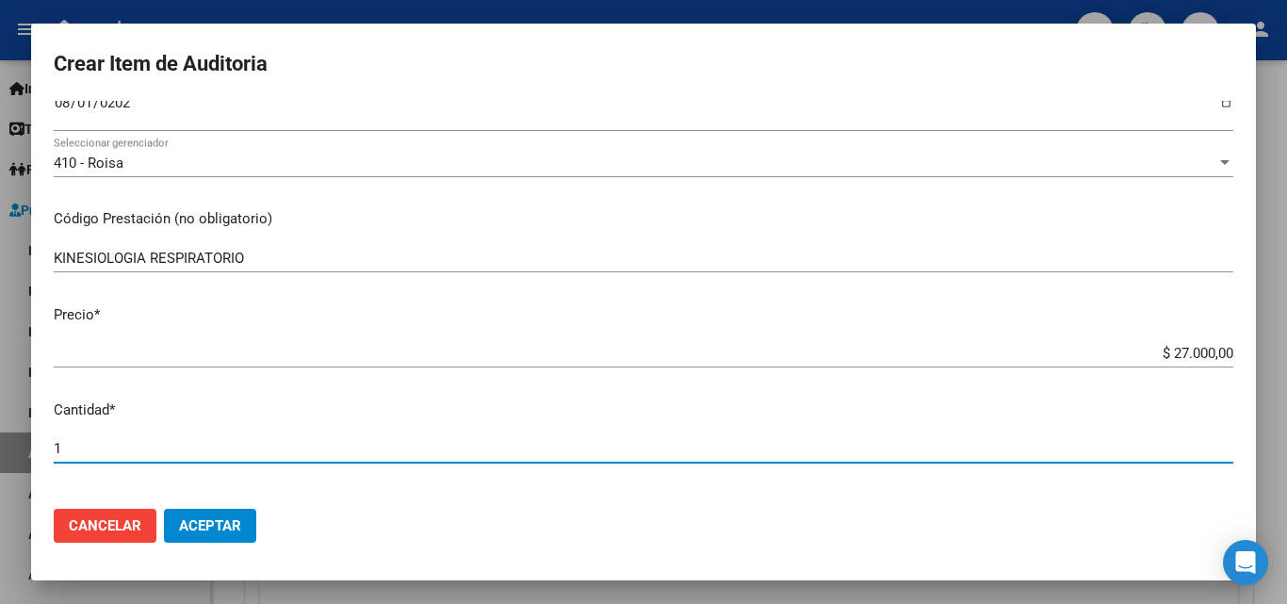
click at [146, 449] on input "1" at bounding box center [644, 448] width 1180 height 17
type input "3"
type input "$ 81.000,00"
type input "31"
type input "$ 837.000,00"
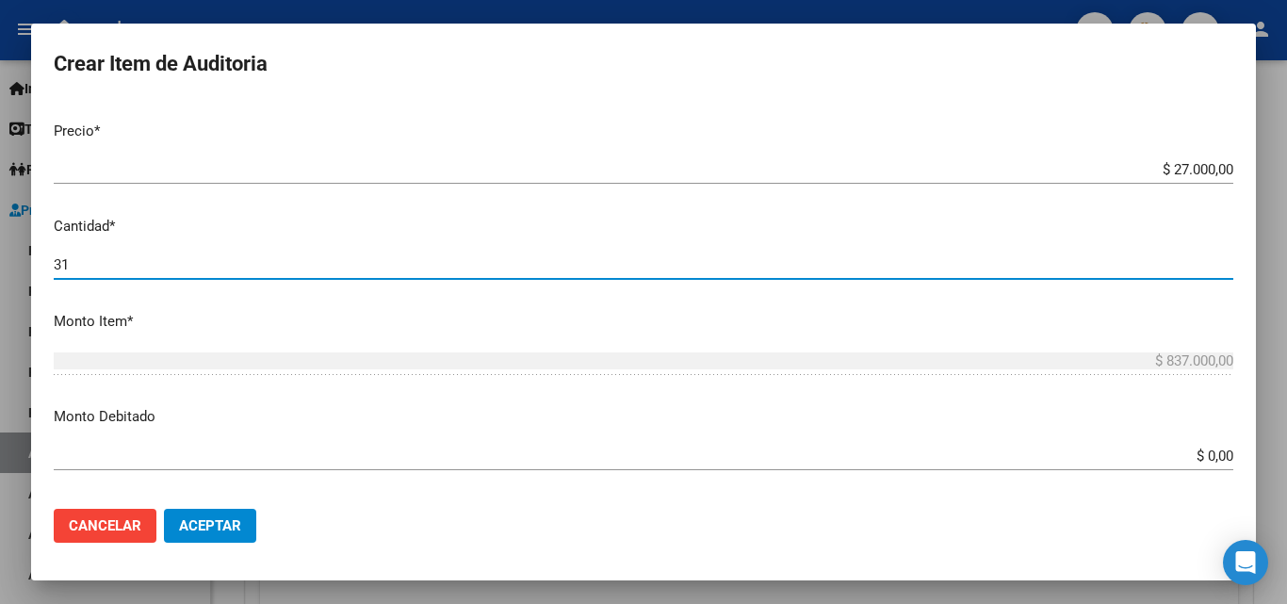
scroll to position [471, 0]
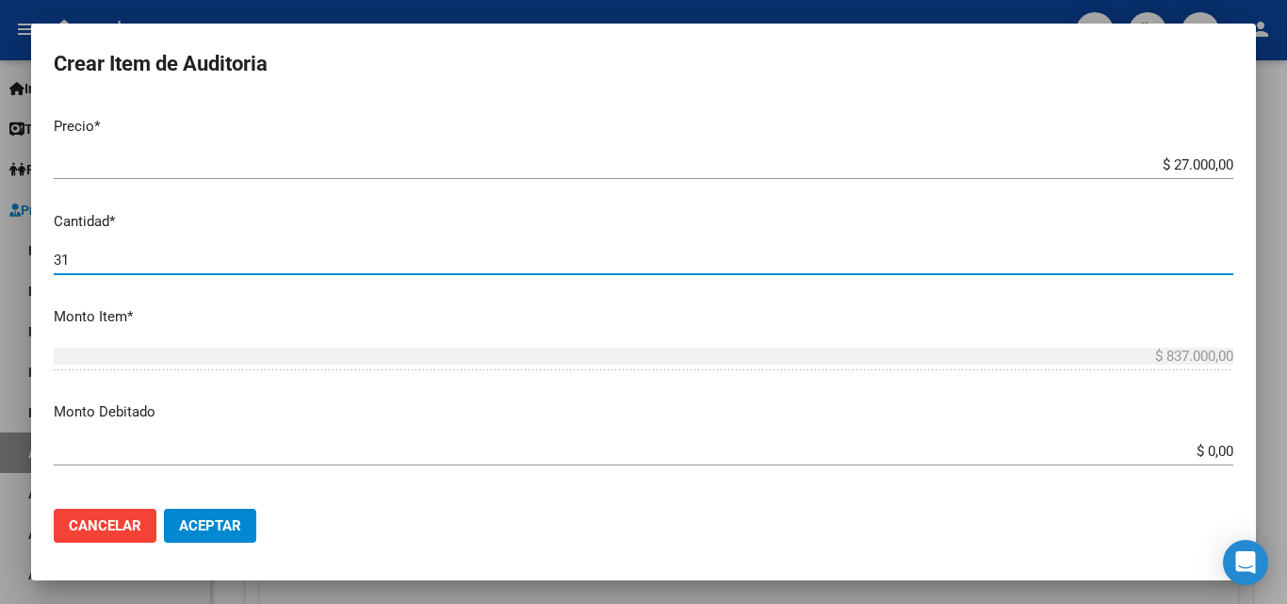
type input "31"
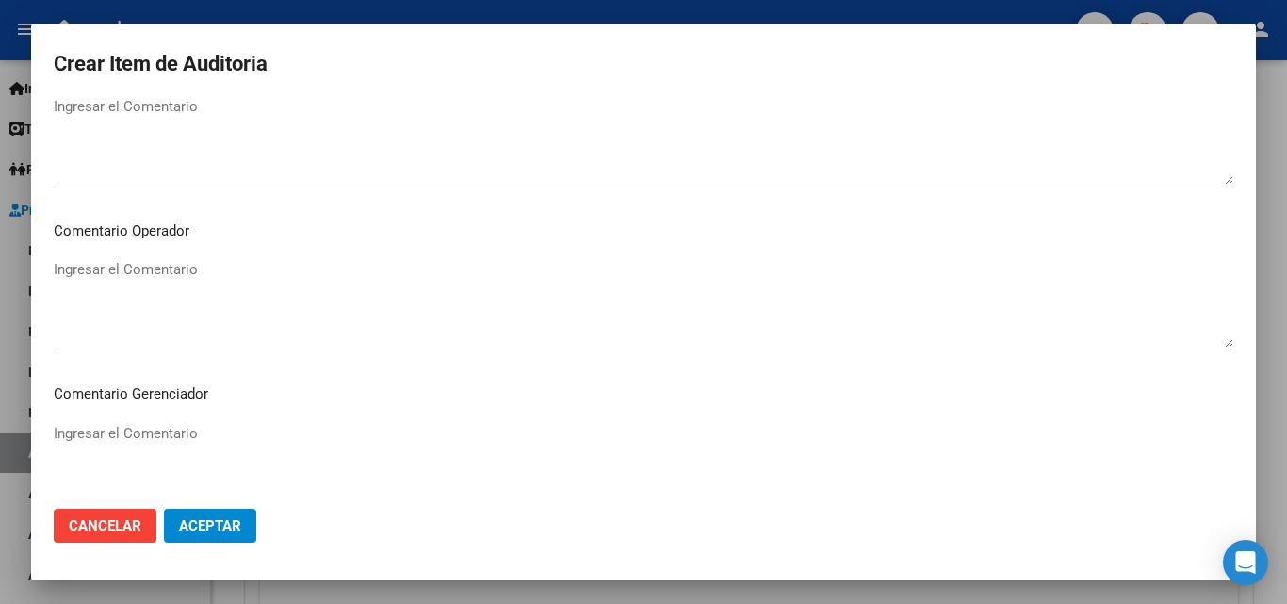
scroll to position [942, 0]
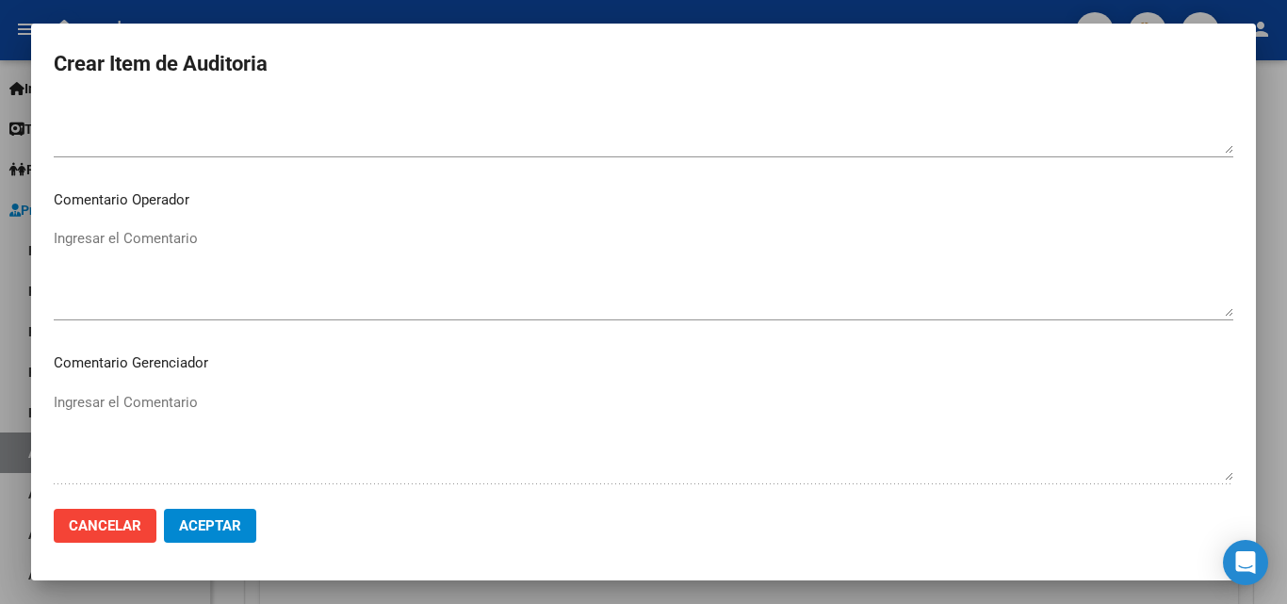
click at [138, 224] on div "Ingresar el Comentario" at bounding box center [644, 272] width 1180 height 96
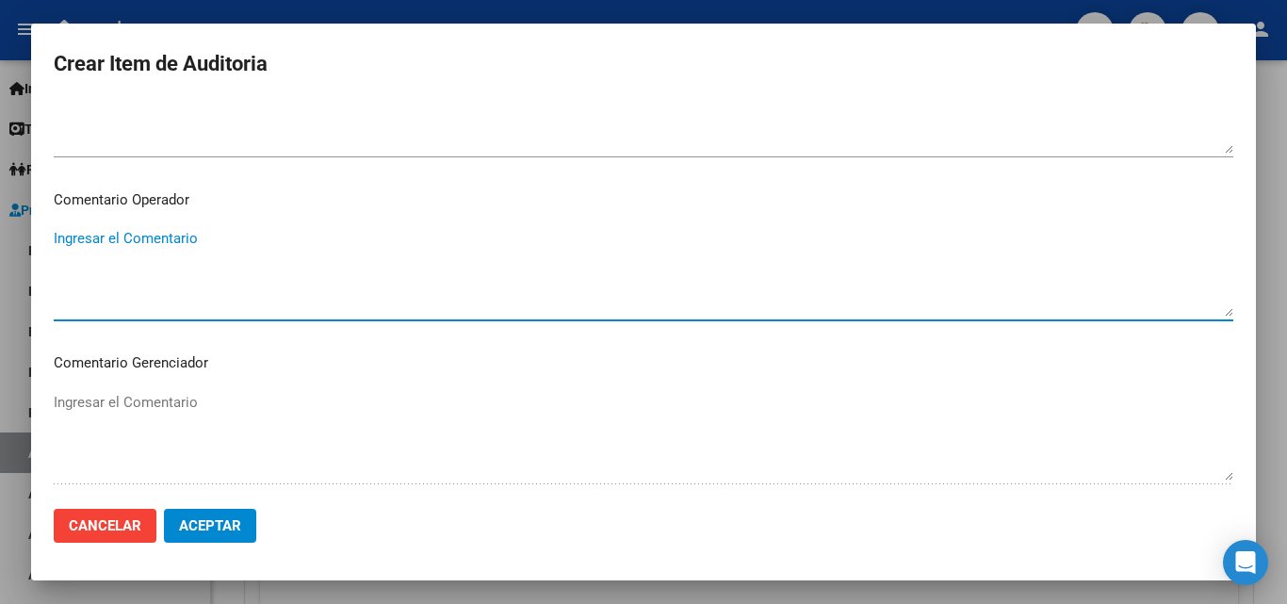
paste textarea "KINESIOLOGIA MOTORA ORDEN MEDICA _NO HAY PRESUPUESTO AUT _PLANILLA DE ASISTENCI…"
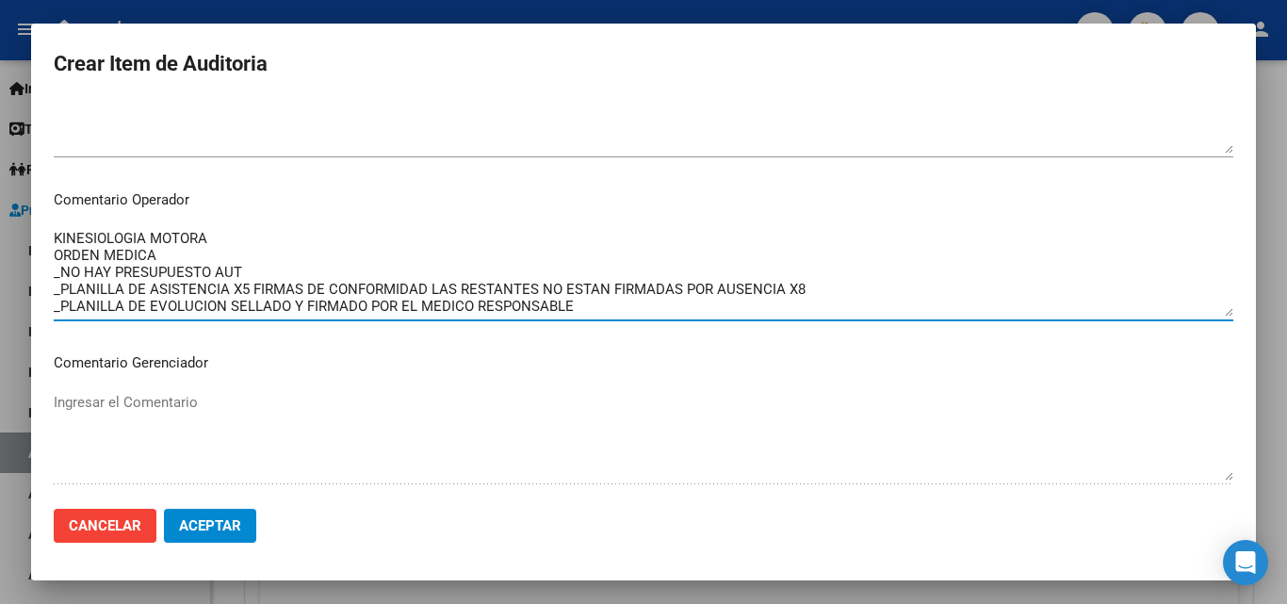
click at [133, 261] on textarea "KINESIOLOGIA MOTORA ORDEN MEDICA _NO HAY PRESUPUESTO AUT _PLANILLA DE ASISTENCI…" at bounding box center [644, 272] width 1180 height 89
click at [230, 246] on textarea "KINESIOLOGIA MOTORA ORDEN MEDICA _NO HAY PRESUPUESTO AUT _PLANILLA DE ASISTENCI…" at bounding box center [644, 272] width 1180 height 89
click at [186, 254] on textarea "KINESIOLOGIA RESPIRATORIA ORDEN MEDICA _NO HAY PRESUPUESTO AUT _PLANILLA DE ASI…" at bounding box center [644, 272] width 1180 height 89
click at [253, 271] on textarea "KINESIOLOGIA RESPIRATORIA ORDEN MEDICA _NO HAY PRESUPUESTO AUT _PLANILLA DE ASI…" at bounding box center [644, 272] width 1180 height 89
type textarea "KINESIOLOGIA RESPIRATORIA ORDEN MEDICA _NO HAY PRESUPUESTO AUT _PLANILLA DE ASI…"
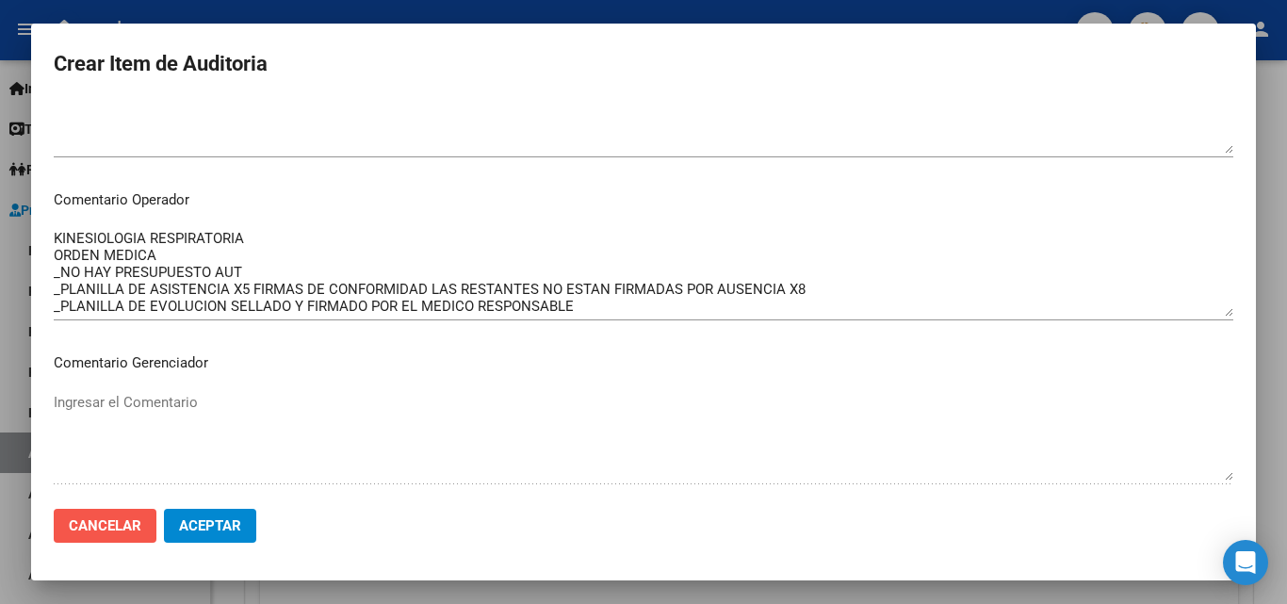
click at [121, 521] on span "Cancelar" at bounding box center [105, 525] width 73 height 17
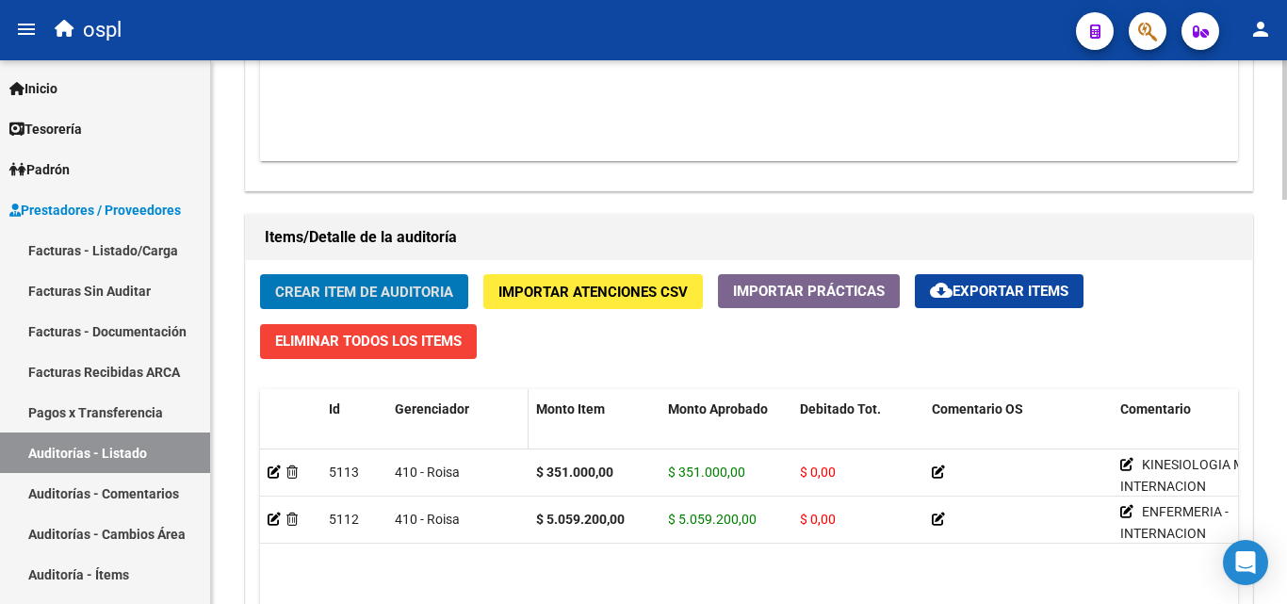
scroll to position [1203, 0]
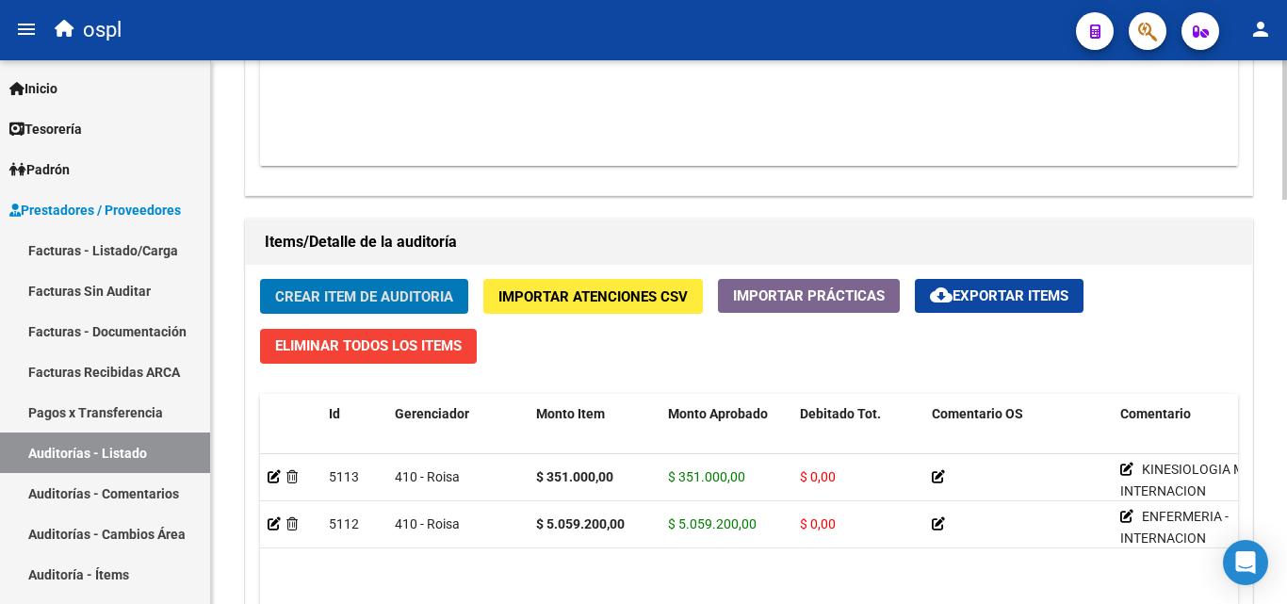
click at [368, 297] on span "Crear Item de Auditoria" at bounding box center [364, 296] width 178 height 17
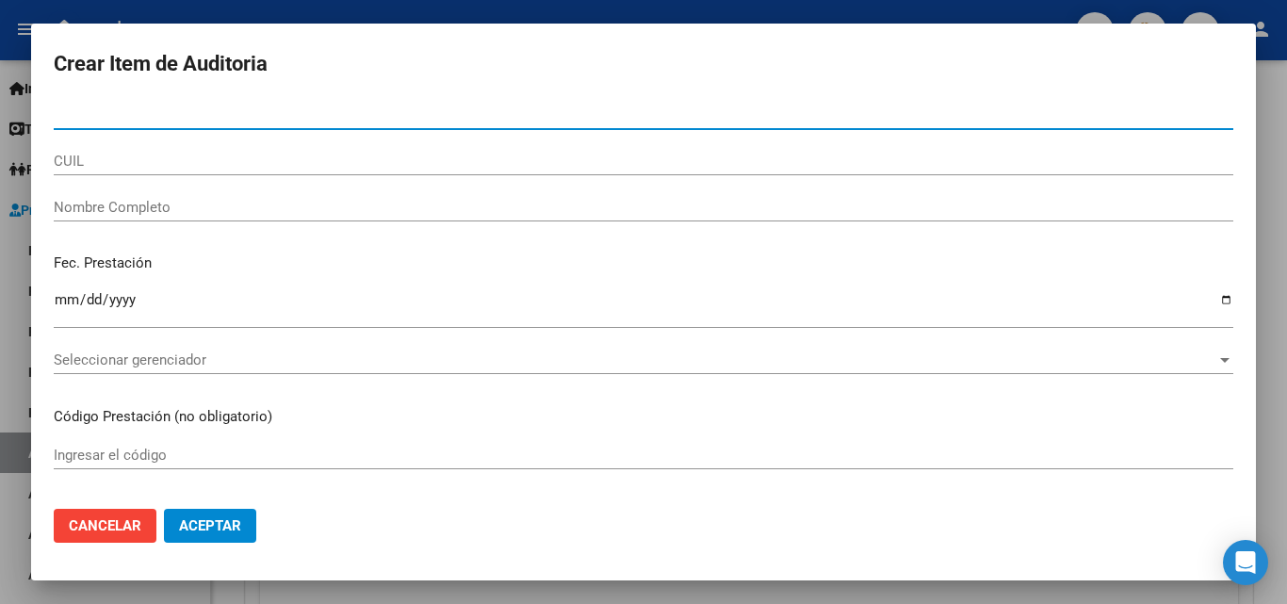
click at [113, 529] on span "Cancelar" at bounding box center [105, 525] width 73 height 17
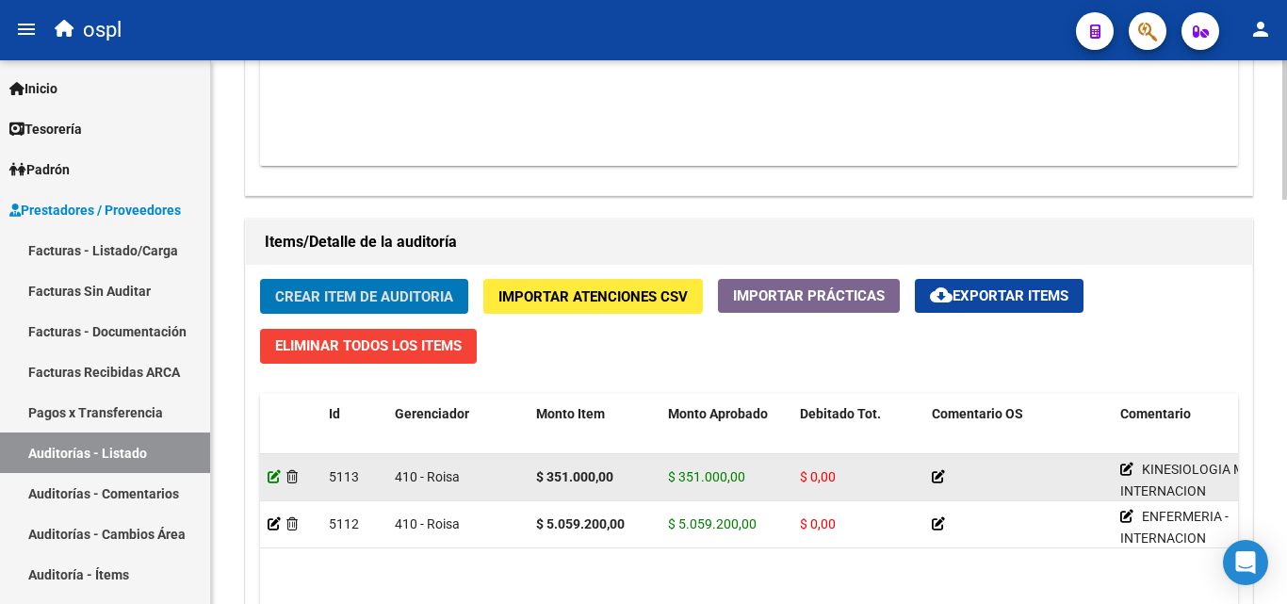
click at [273, 472] on icon at bounding box center [274, 476] width 13 height 13
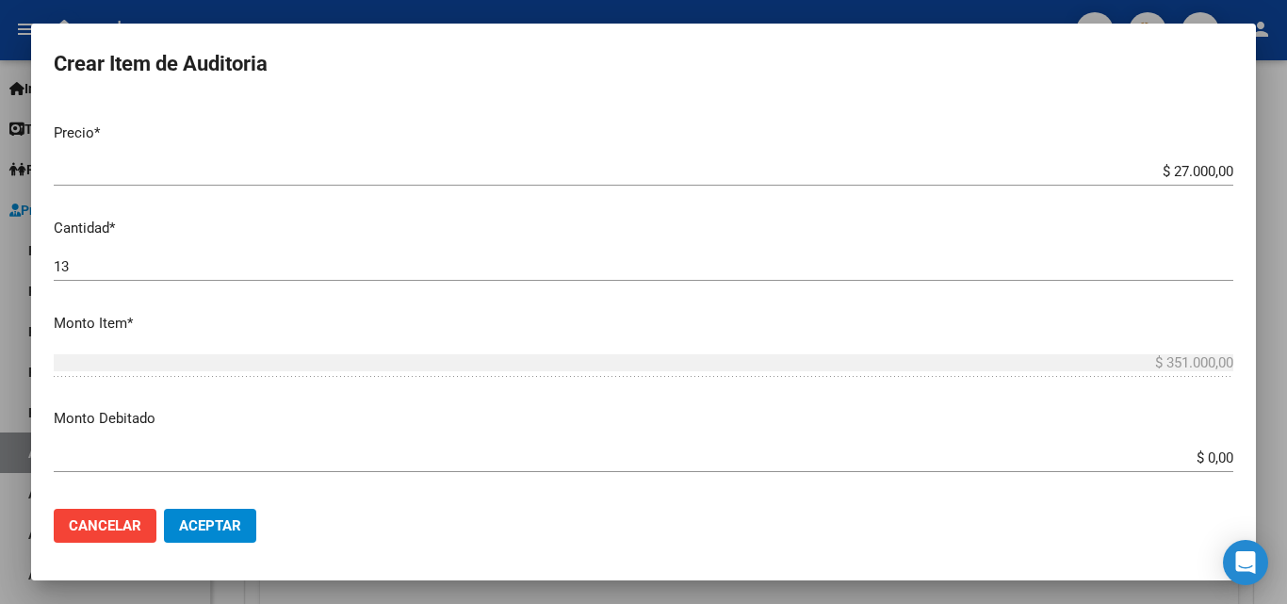
scroll to position [471, 0]
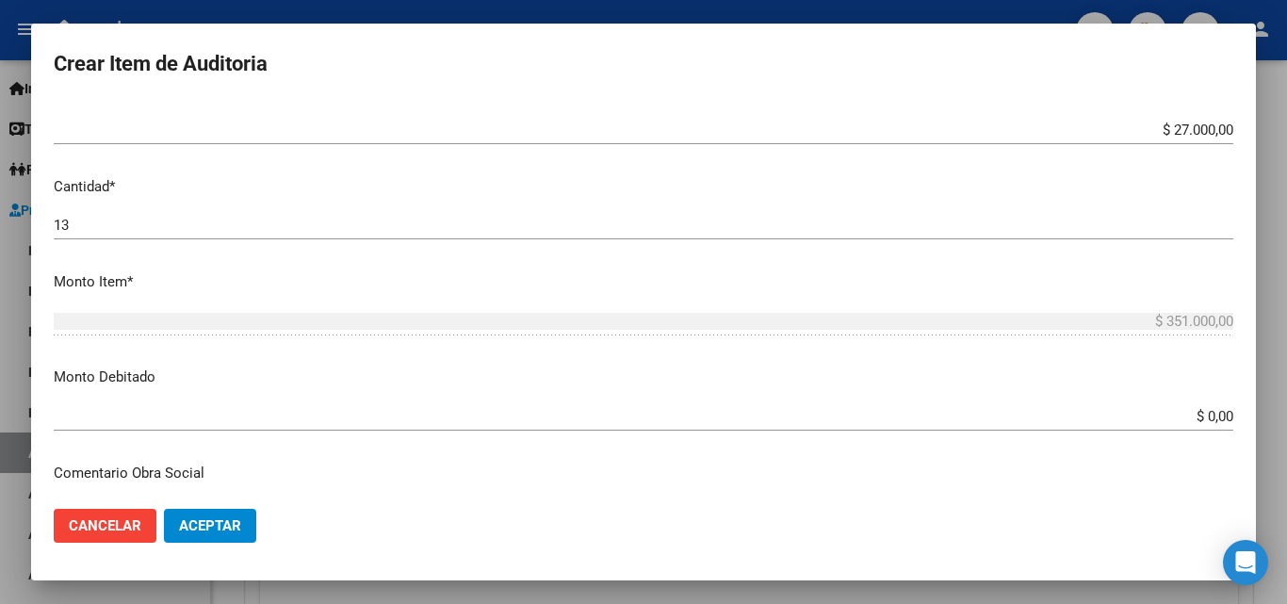
click at [1219, 414] on app-form-text-field "Monto Debitado $ 0,00 Ingresar el monto" at bounding box center [651, 396] width 1195 height 58
click at [1216, 416] on input "$ 0,00" at bounding box center [644, 416] width 1180 height 17
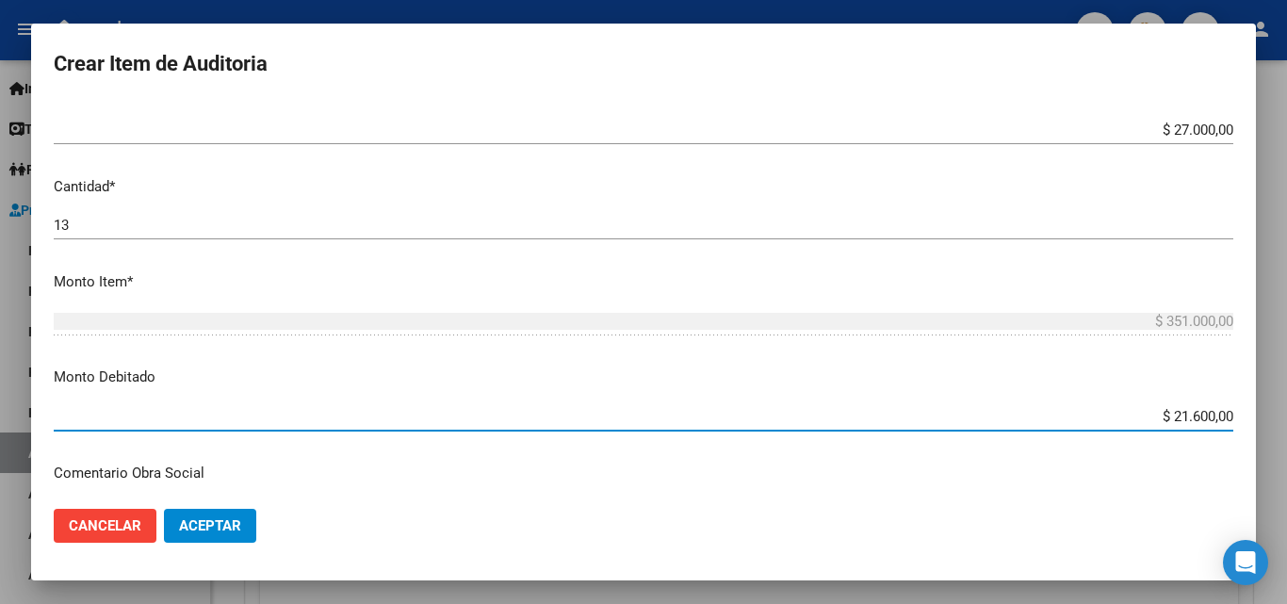
type input "$ 216.000,00"
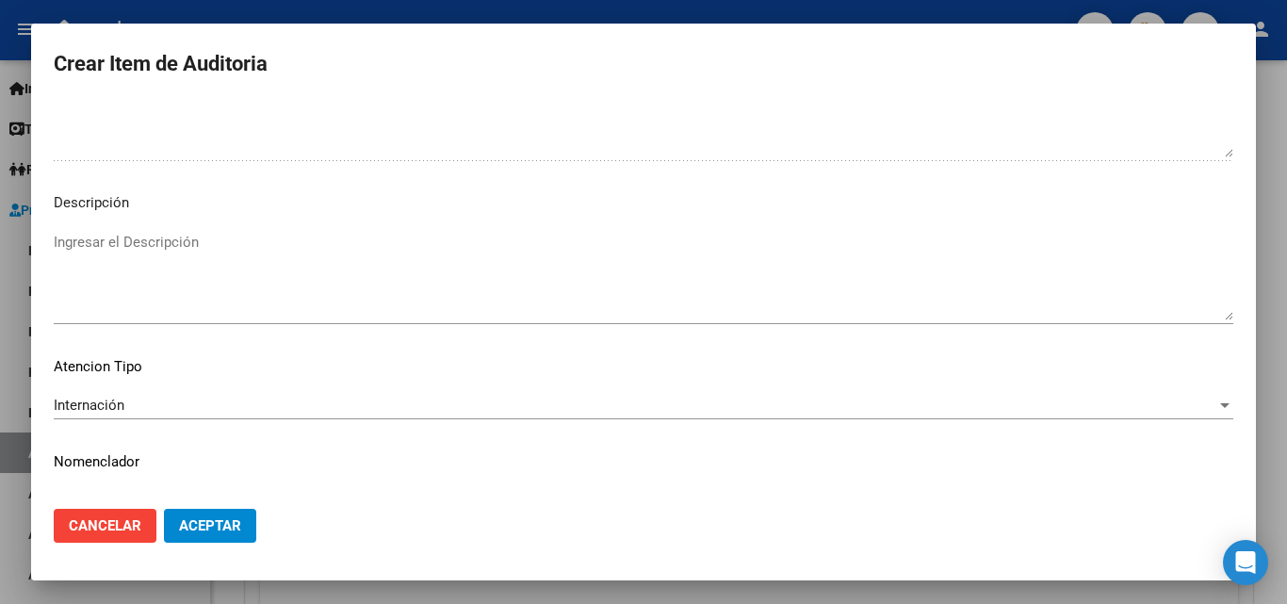
scroll to position [1269, 0]
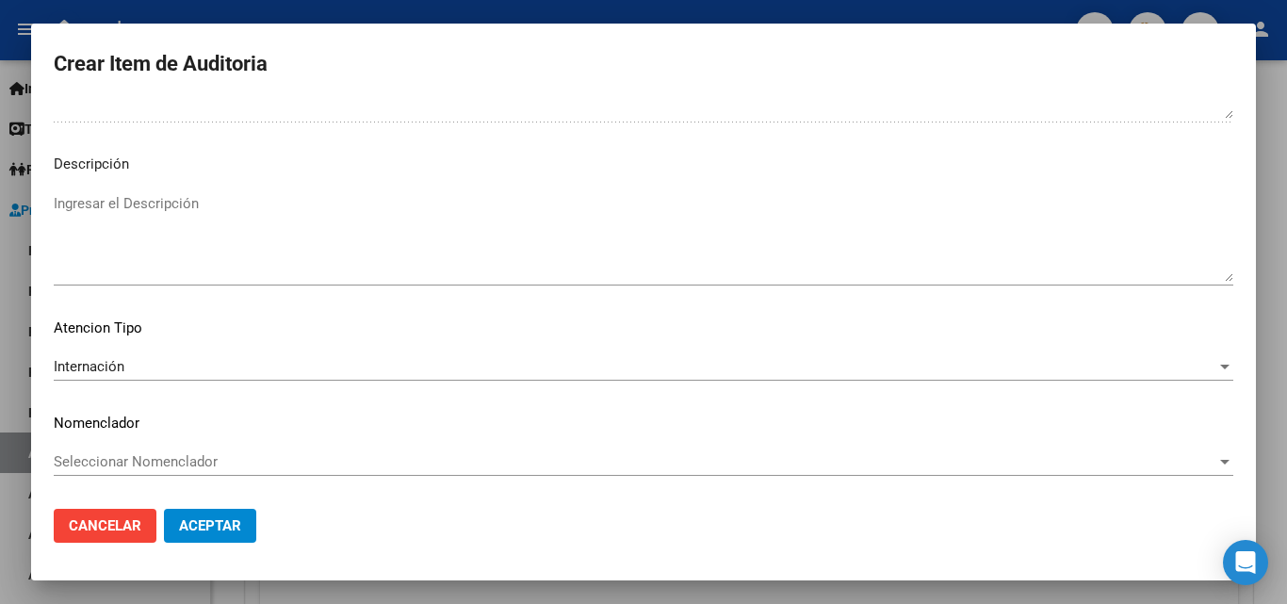
click at [202, 529] on span "Aceptar" at bounding box center [210, 525] width 62 height 17
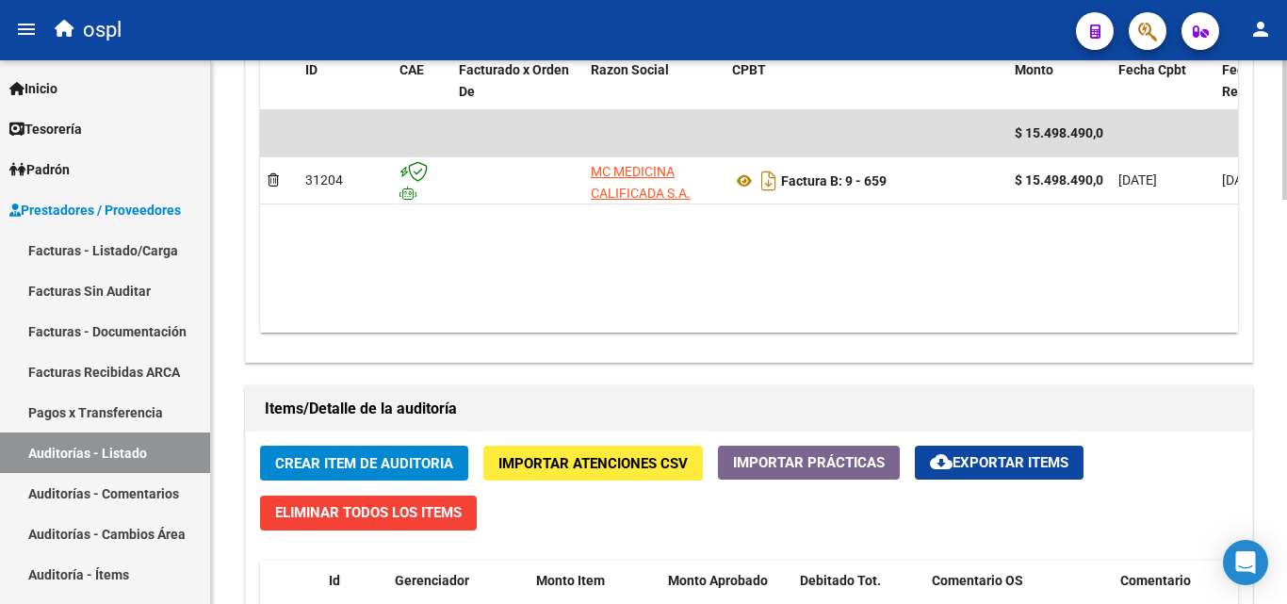
scroll to position [1131, 0]
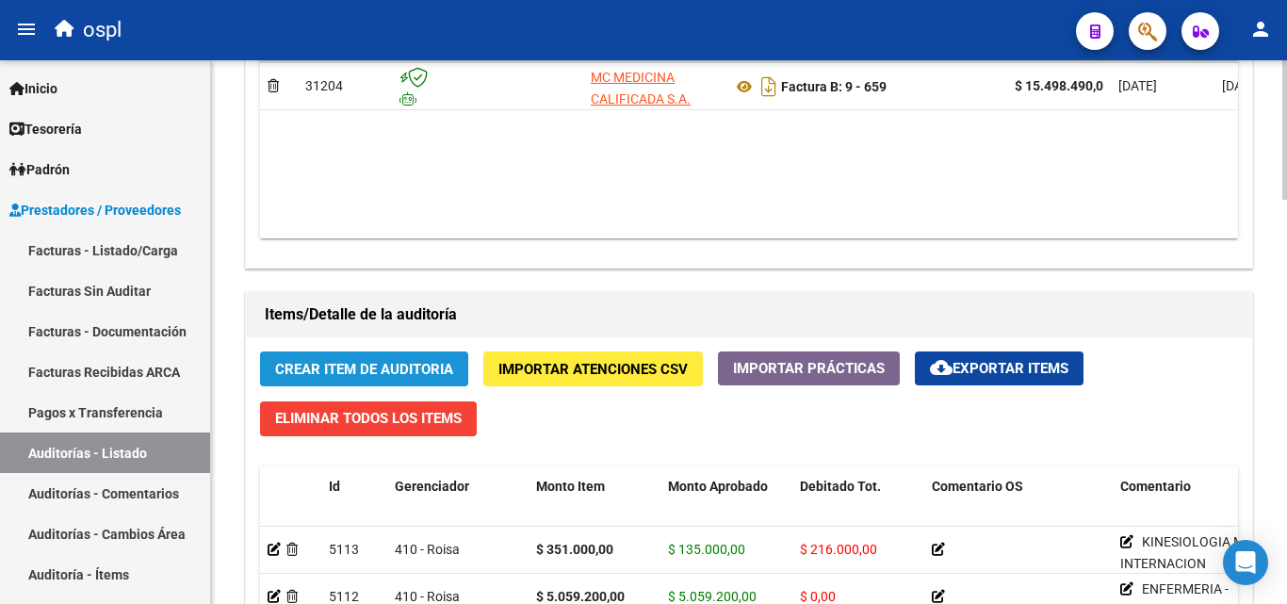
click at [432, 376] on span "Crear Item de Auditoria" at bounding box center [364, 369] width 178 height 17
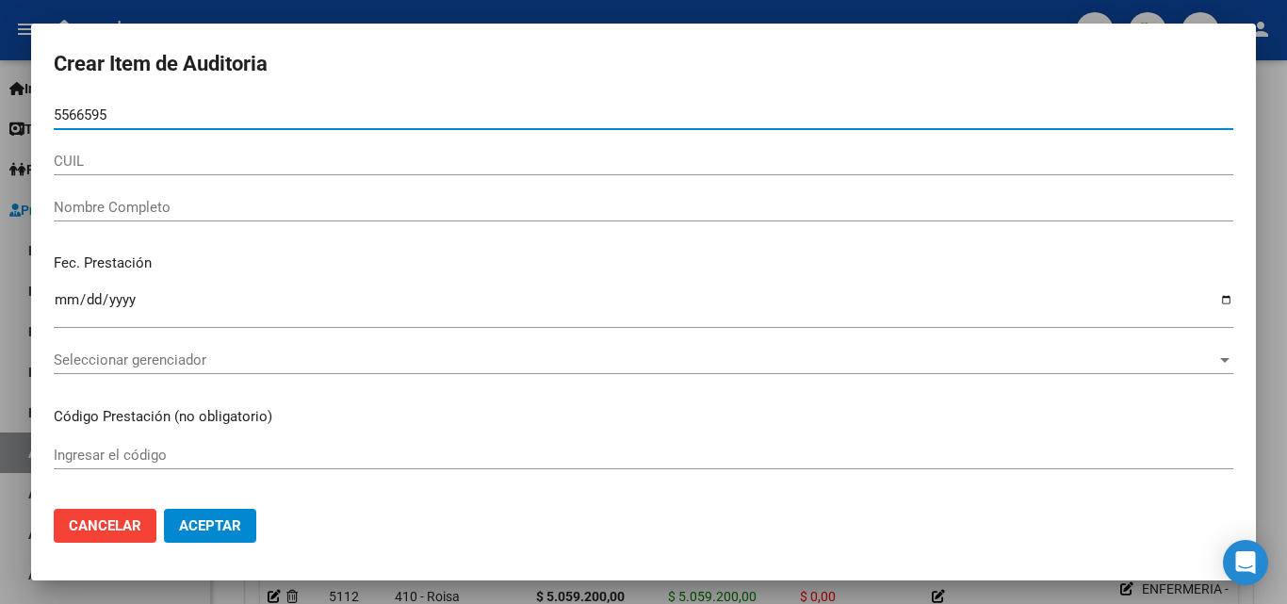
type input "55665951"
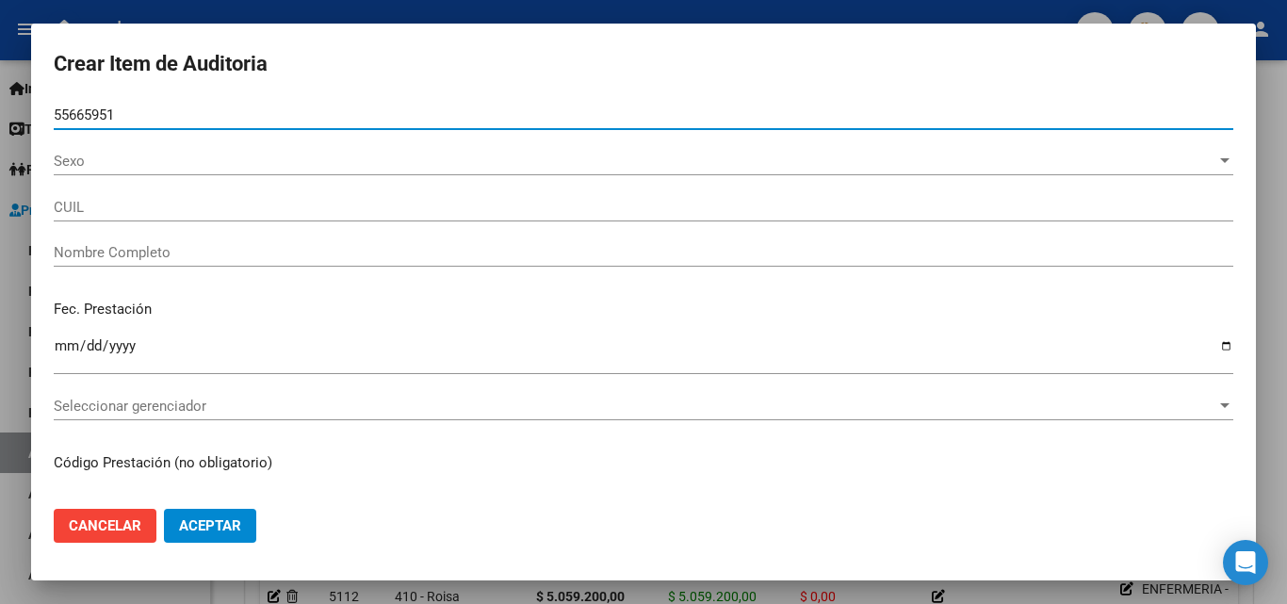
type input "20556659517"
type input "[PERSON_NAME]"
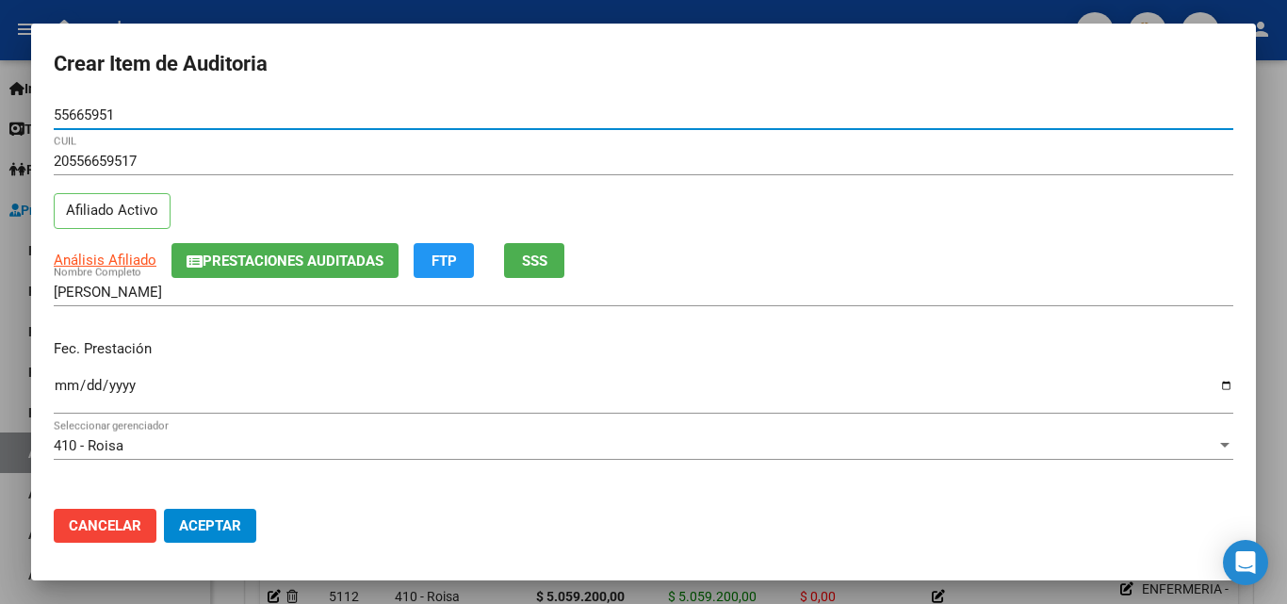
type input "55665951"
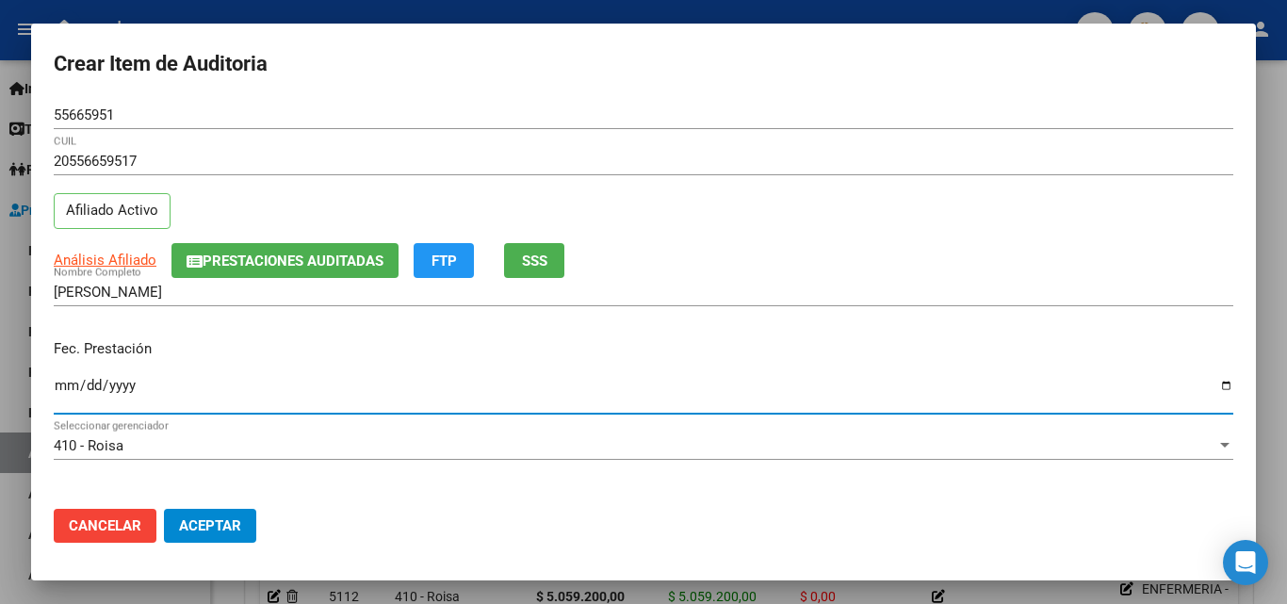
click at [56, 380] on input "Ingresar la fecha" at bounding box center [644, 393] width 1180 height 30
type input "[DATE]"
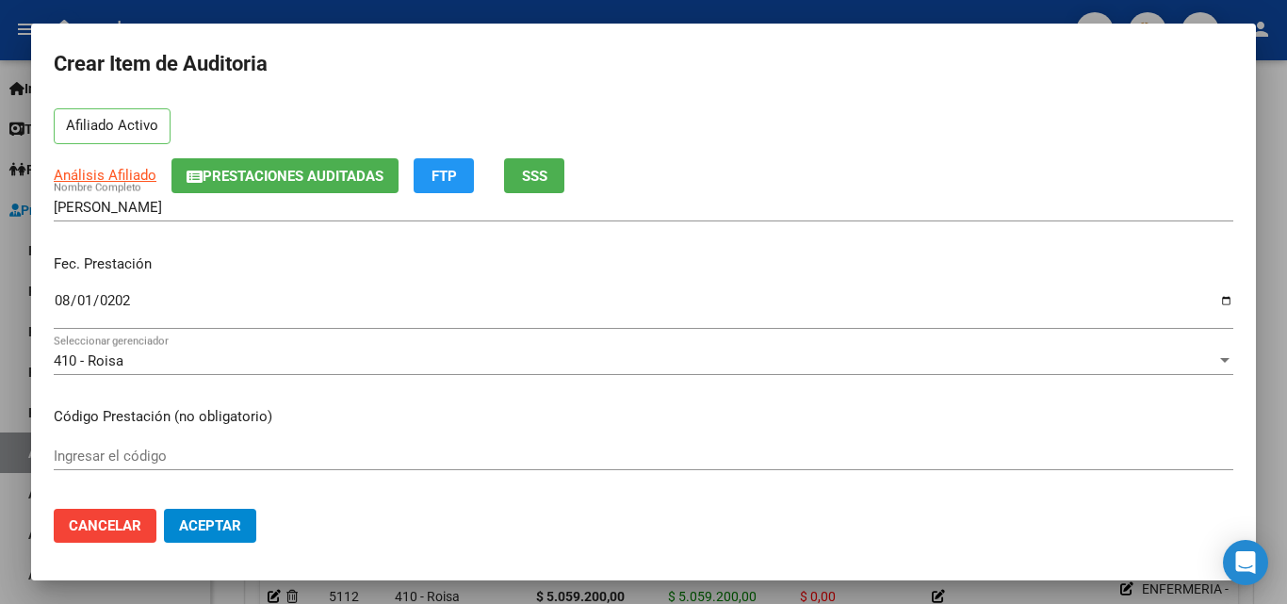
scroll to position [188, 0]
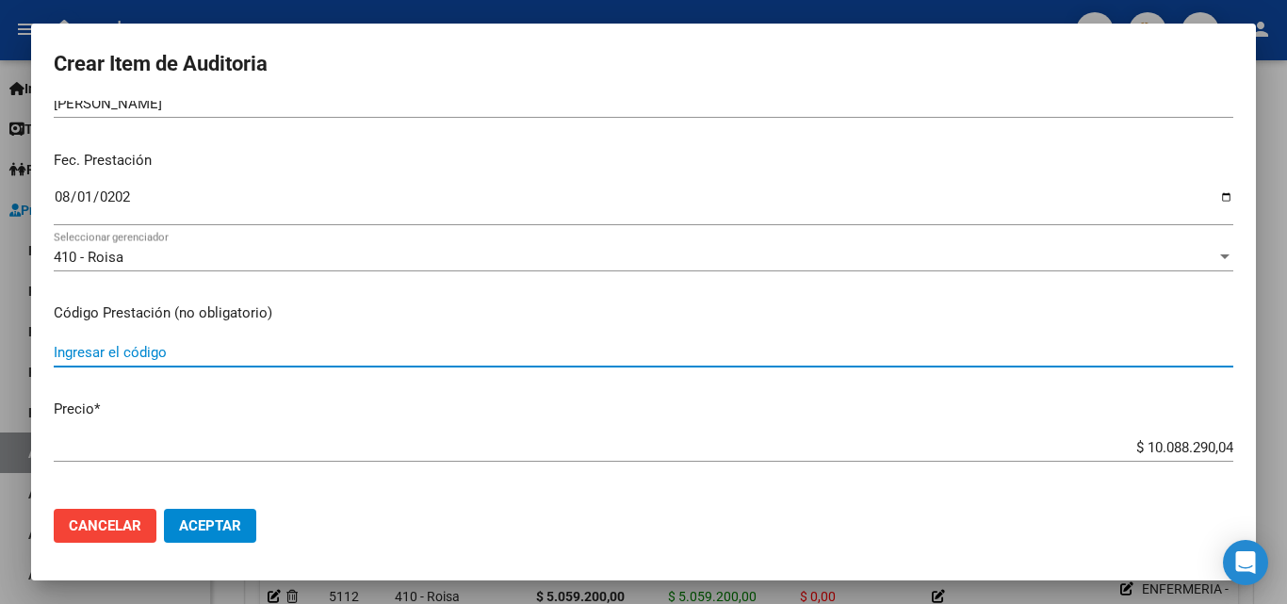
click at [172, 358] on input "Ingresar el código" at bounding box center [644, 352] width 1180 height 17
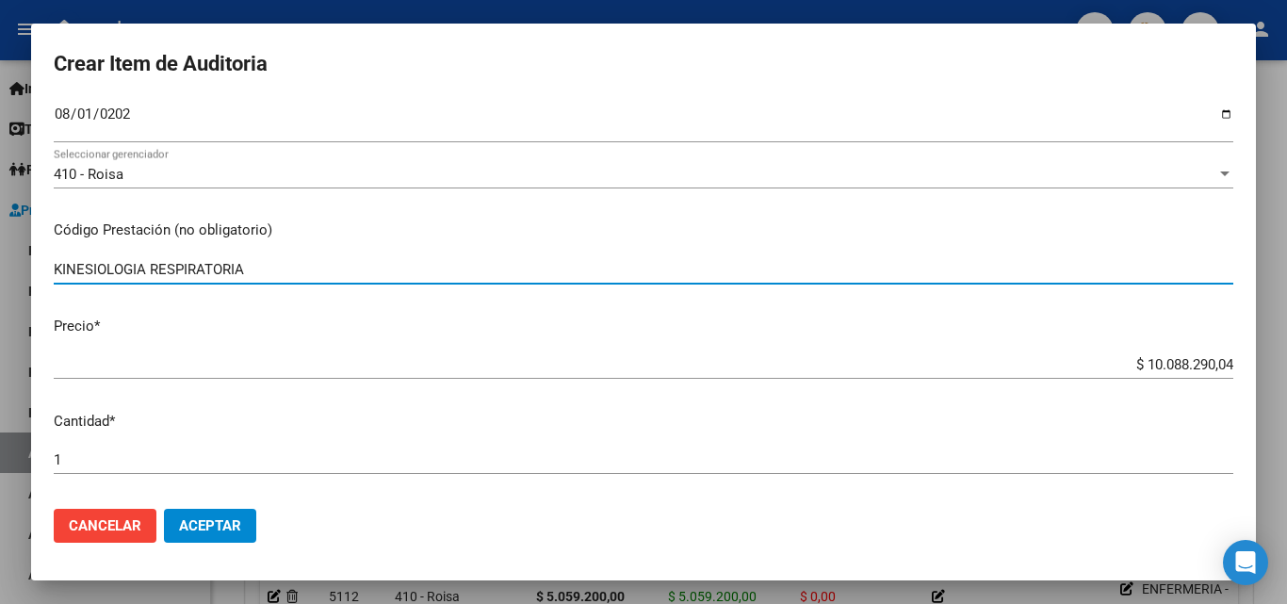
scroll to position [283, 0]
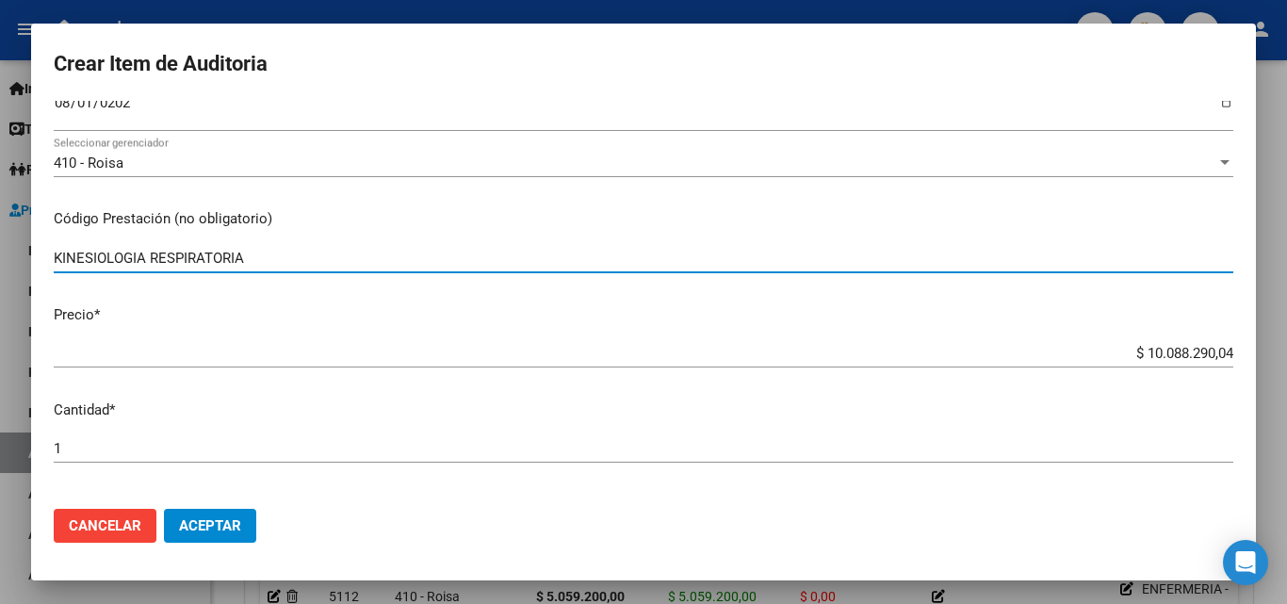
type input "KINESIOLOGIA RESPIRATORIA"
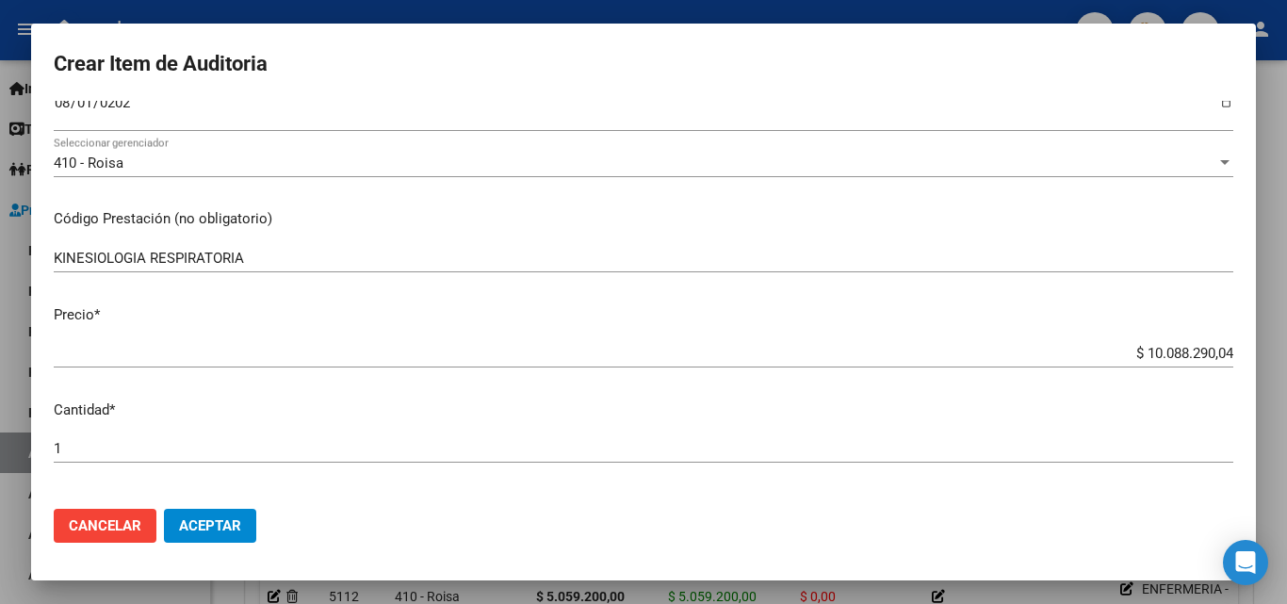
click at [1025, 329] on mat-dialog-content "55665951 Nro Documento 20556659517 CUIL Afiliado Activo Análisis Afiliado Prest…" at bounding box center [643, 297] width 1225 height 393
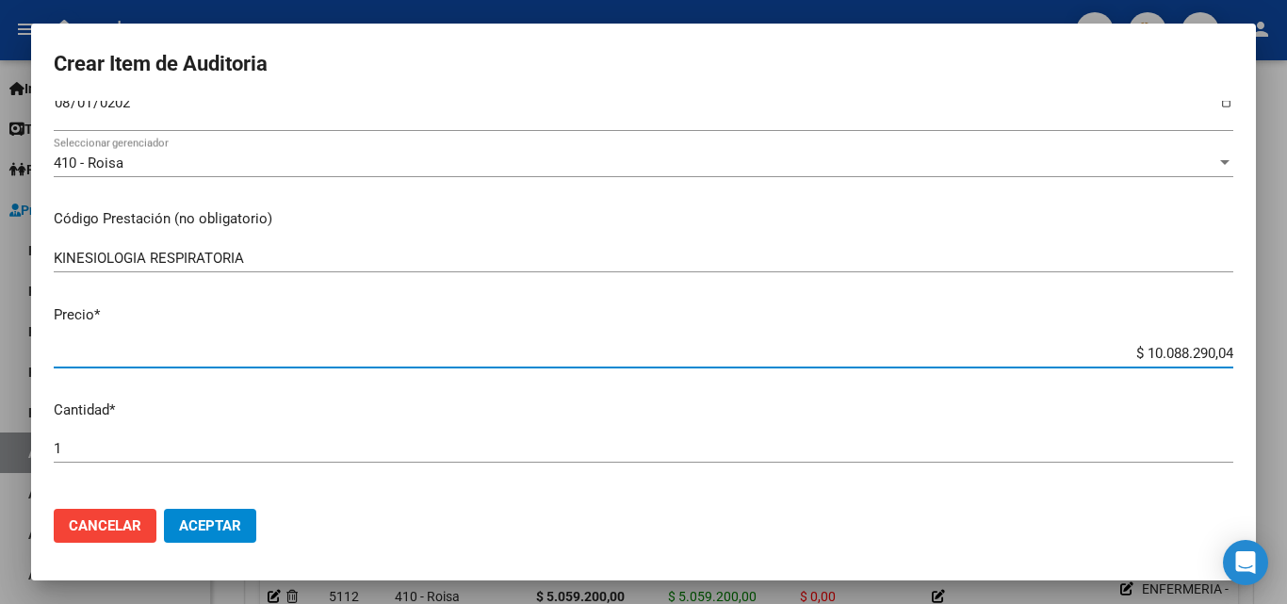
drag, startPoint x: 1114, startPoint y: 356, endPoint x: 1240, endPoint y: 356, distance: 126.3
click at [1240, 356] on mat-dialog-content "55665951 Nro Documento 20556659517 CUIL Afiliado Activo Análisis Afiliado Prest…" at bounding box center [643, 297] width 1225 height 393
type input "$ 0,02"
type input "$ 0,27"
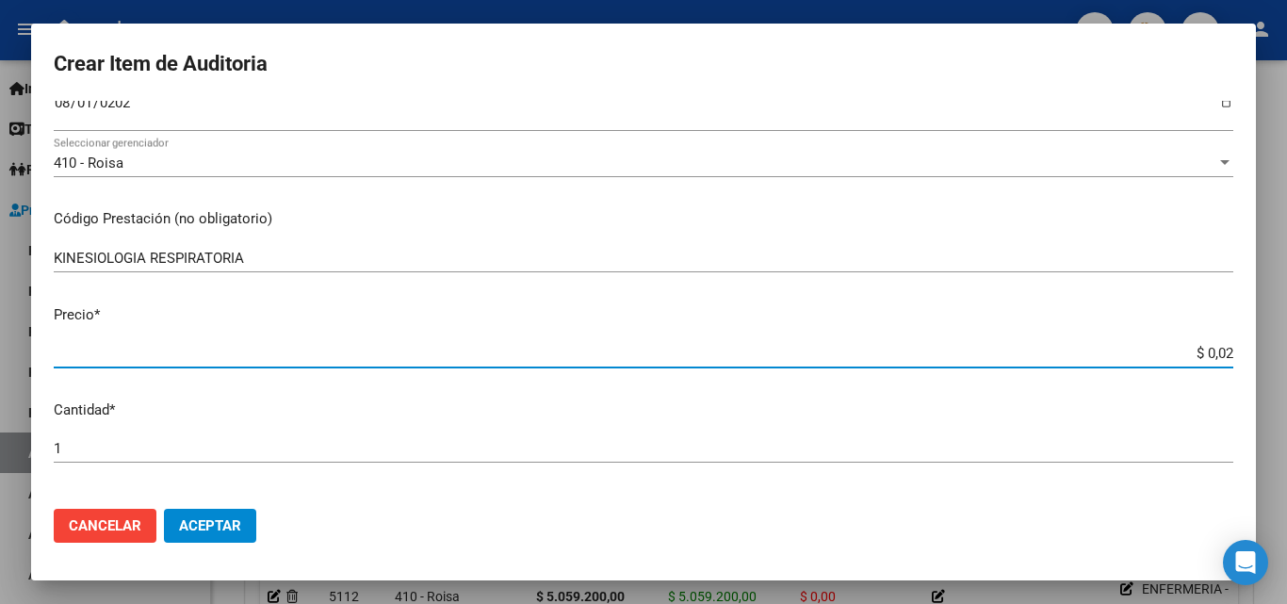
type input "$ 0,27"
type input "$ 2,70"
type input "$ 27,00"
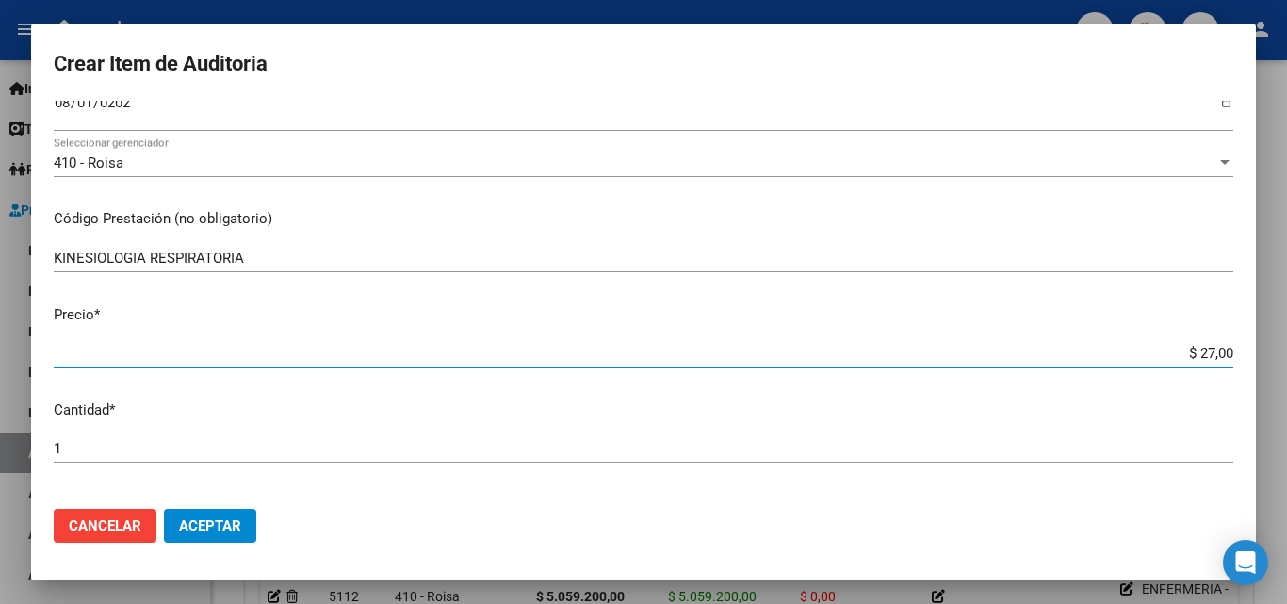
type input "$ 270,00"
type input "$ 2.700,00"
type input "$ 27.000,00"
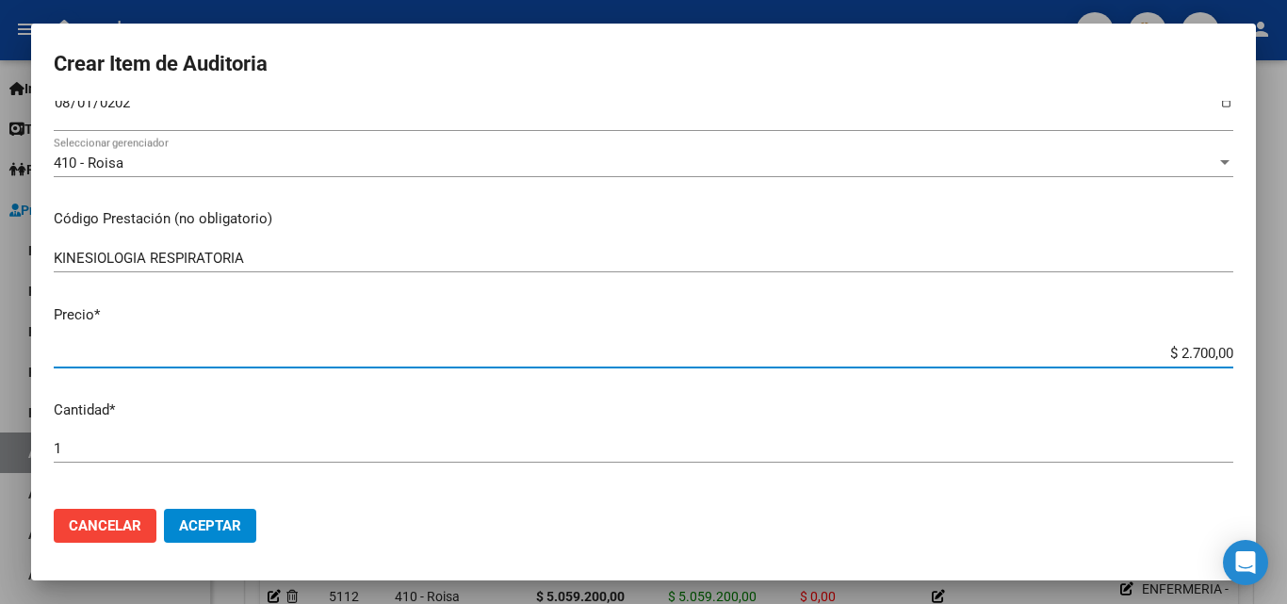
type input "$ 27.000,00"
click at [135, 458] on div "1 Ingresar la cantidad" at bounding box center [644, 448] width 1180 height 28
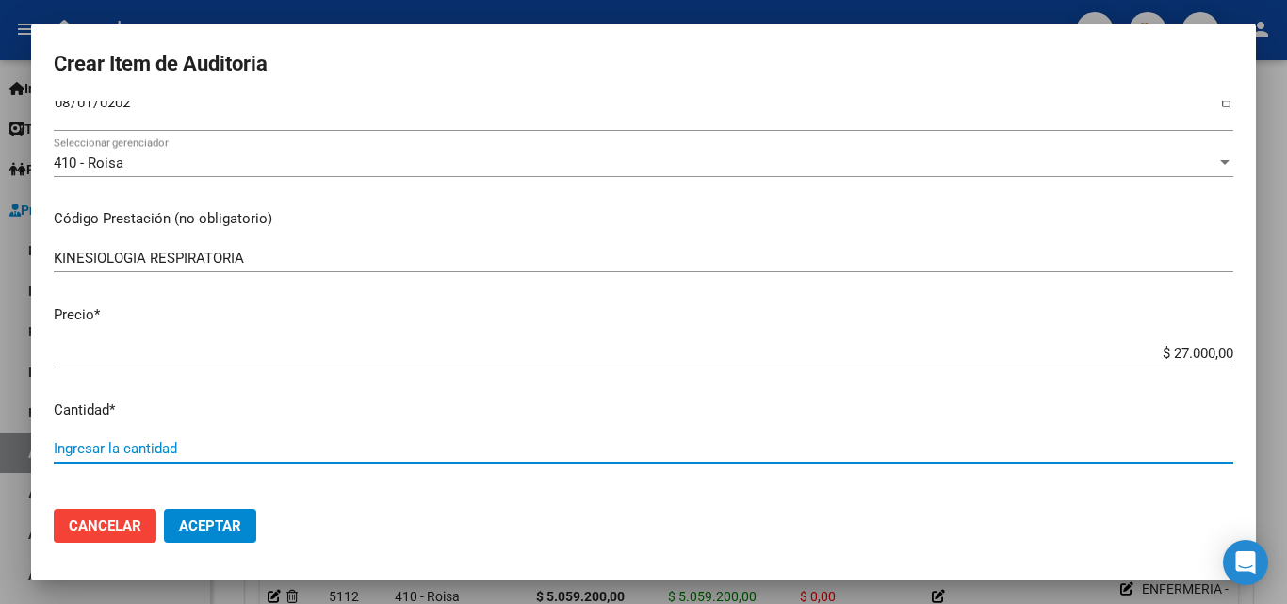
type input "3"
type input "$ 81.000,00"
type input "31"
type input "$ 837.000,00"
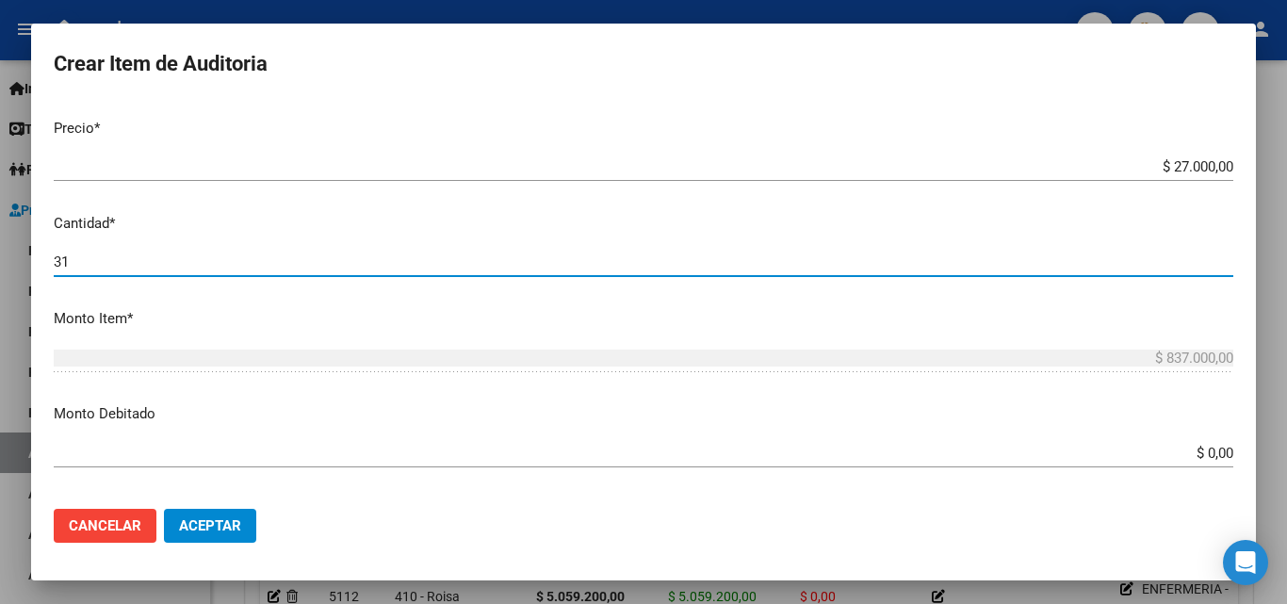
scroll to position [565, 0]
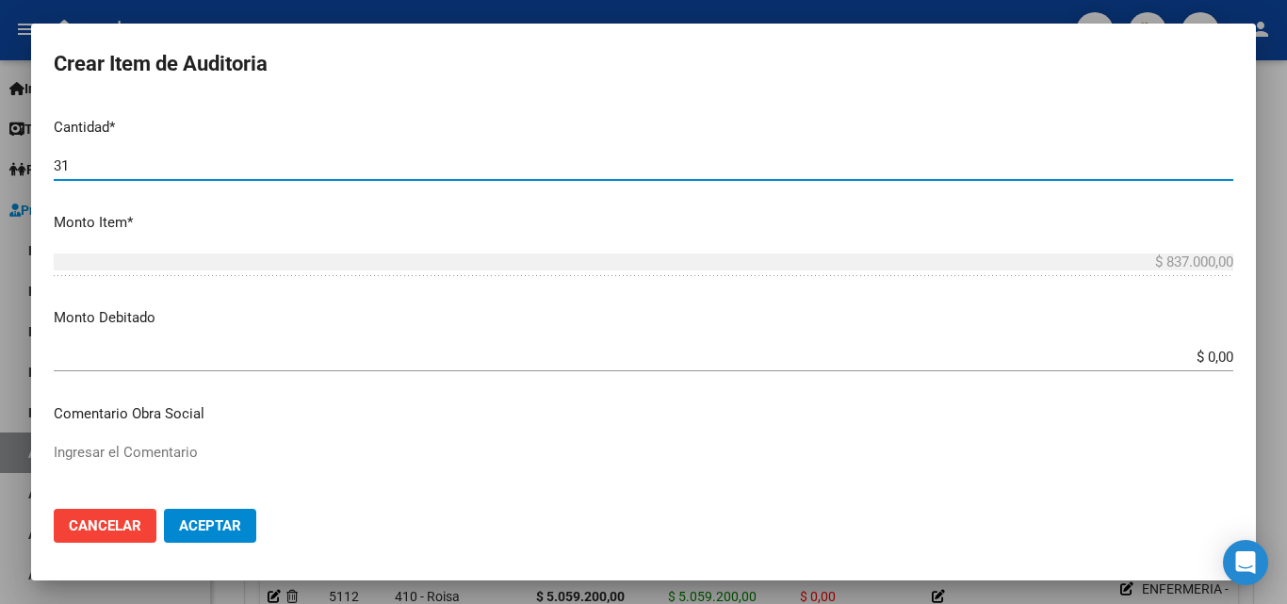
type input "31"
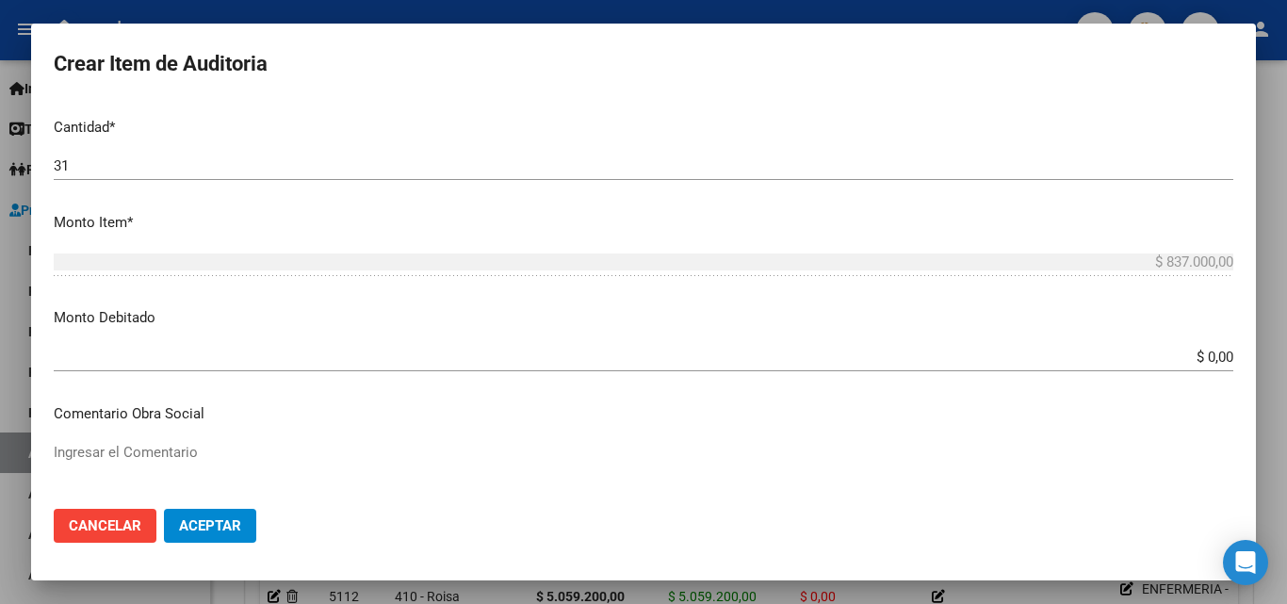
click at [1220, 362] on app-form-text-field "Monto Debitado $ 0,00 Ingresar el monto" at bounding box center [651, 336] width 1195 height 58
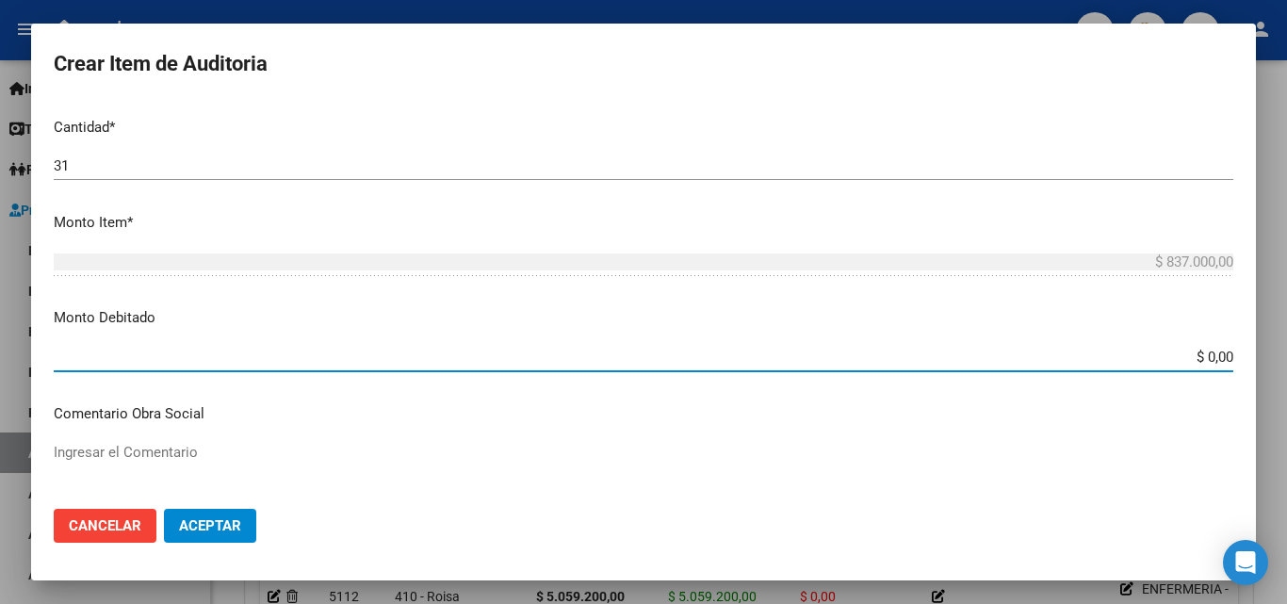
click at [1218, 356] on input "$ 0,00" at bounding box center [644, 357] width 1180 height 17
type input "$ 432.000,00"
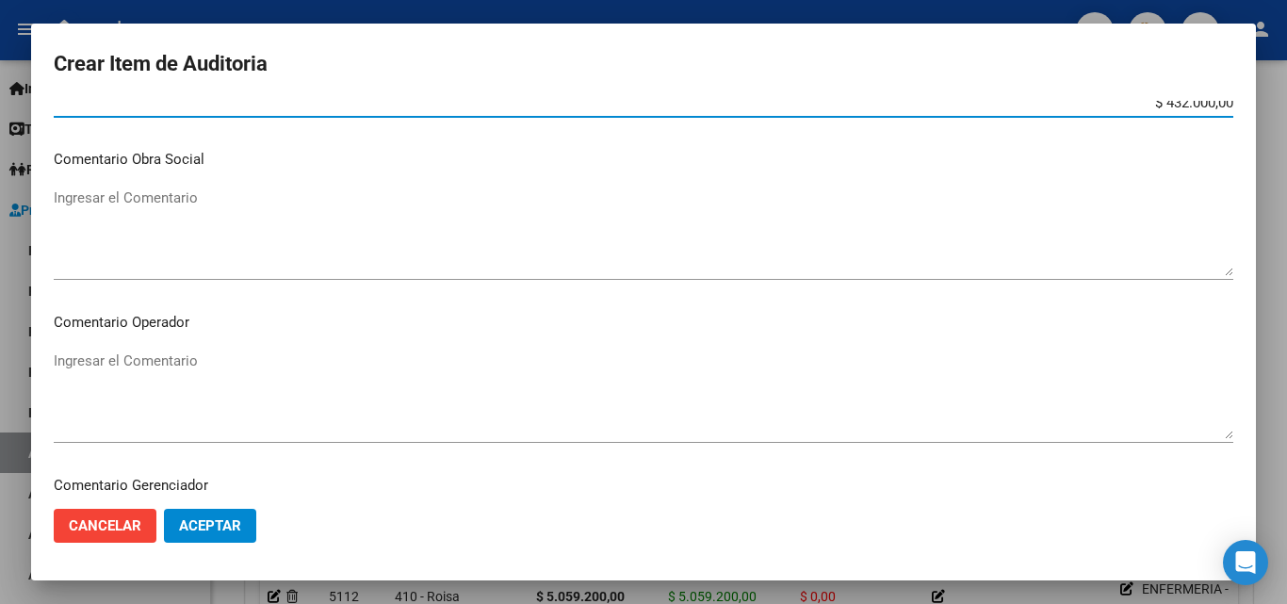
scroll to position [942, 0]
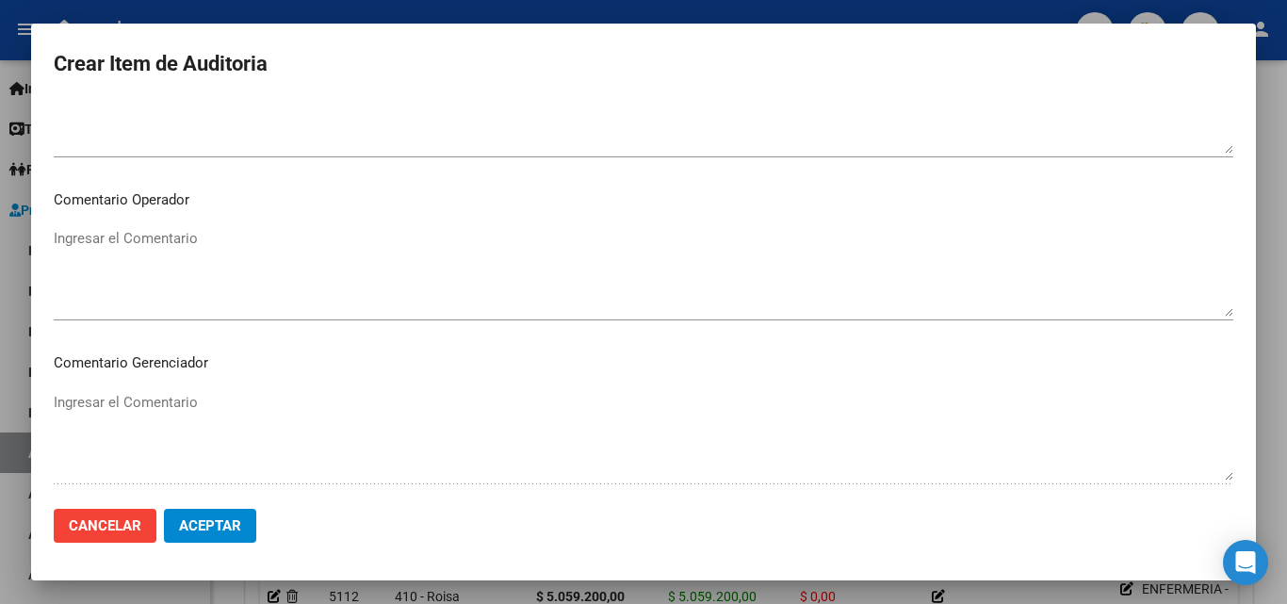
click at [192, 267] on textarea "Ingresar el Comentario" at bounding box center [644, 272] width 1180 height 89
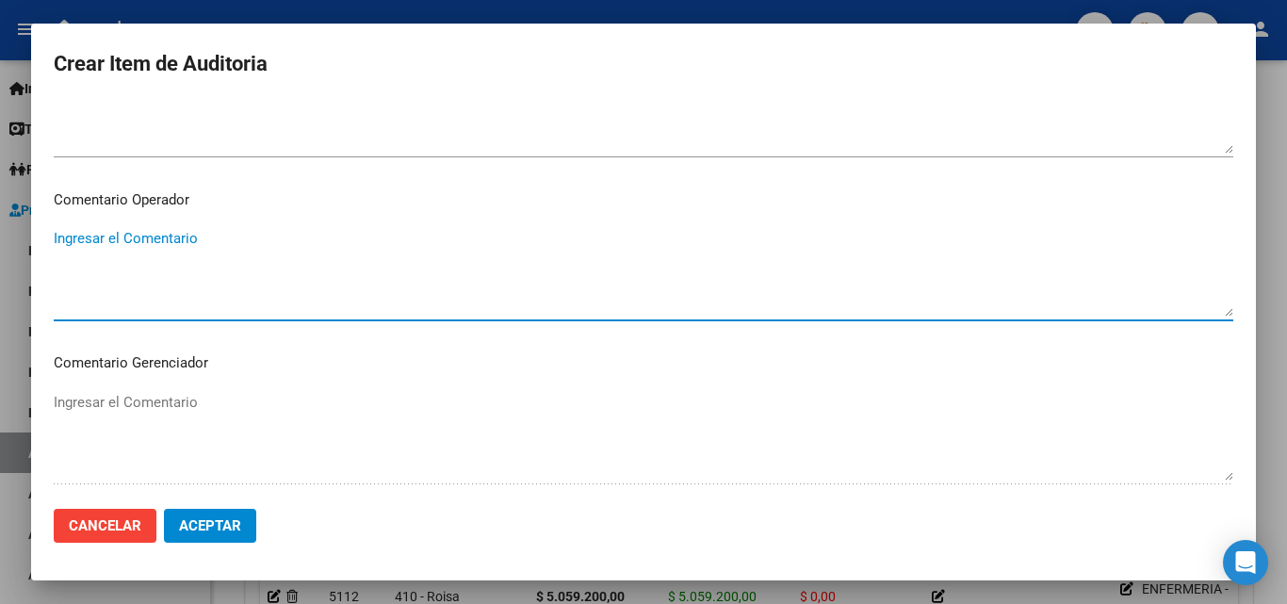
paste textarea "KINESIOLOGIA MOTORA ORDEN MEDICA _NO HAY PRESUPUESTO AUT _PLANILLA DE ASISTENCI…"
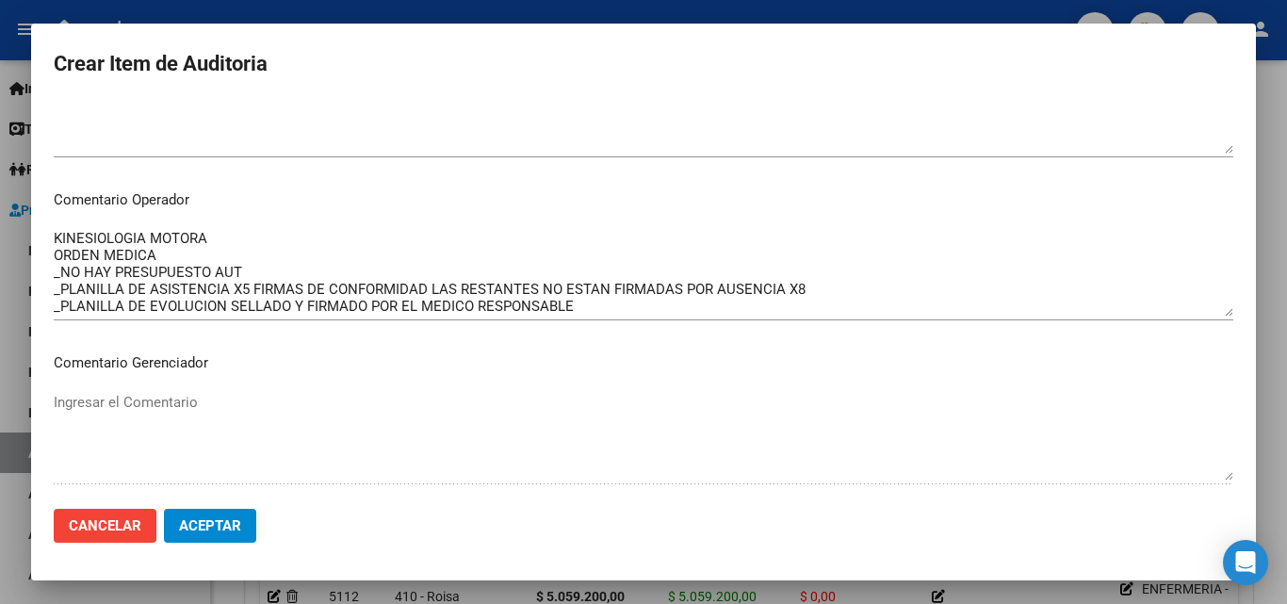
click at [286, 324] on div "KINESIOLOGIA MOTORA ORDEN MEDICA _NO HAY PRESUPUESTO AUT _PLANILLA DE ASISTENCI…" at bounding box center [644, 281] width 1180 height 114
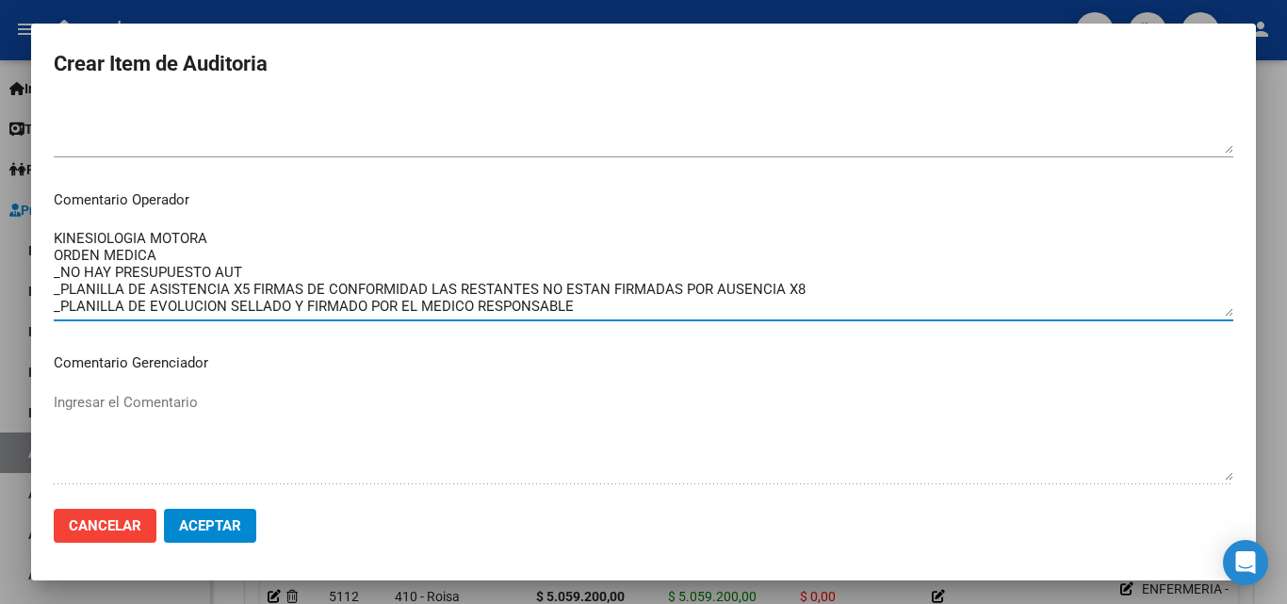
click at [224, 229] on textarea "KINESIOLOGIA MOTORA ORDEN MEDICA _NO HAY PRESUPUESTO AUT _PLANILLA DE ASISTENCI…" at bounding box center [644, 272] width 1180 height 89
click at [170, 255] on textarea "KINESIOLOGIA RESPIRATORIA - INTERNACION DOMICILIARIA ORDEN MEDICA _NO HAY PRESU…" at bounding box center [644, 272] width 1180 height 89
click at [252, 268] on textarea "KINESIOLOGIA RESPIRATORIA - INTERNACION DOMICILIARIA ORDEN MEDICA _NO HAY PRESU…" at bounding box center [644, 272] width 1180 height 89
click at [243, 288] on textarea "KINESIOLOGIA RESPIRATORIA - INTERNACION DOMICILIARIA ORDEN MEDICA _NO HAY PRESU…" at bounding box center [644, 272] width 1180 height 89
click at [249, 289] on textarea "KINESIOLOGIA RESPIRATORIA - INTERNACION DOMICILIARIA ORDEN MEDICA _NO HAY PRESU…" at bounding box center [644, 272] width 1180 height 89
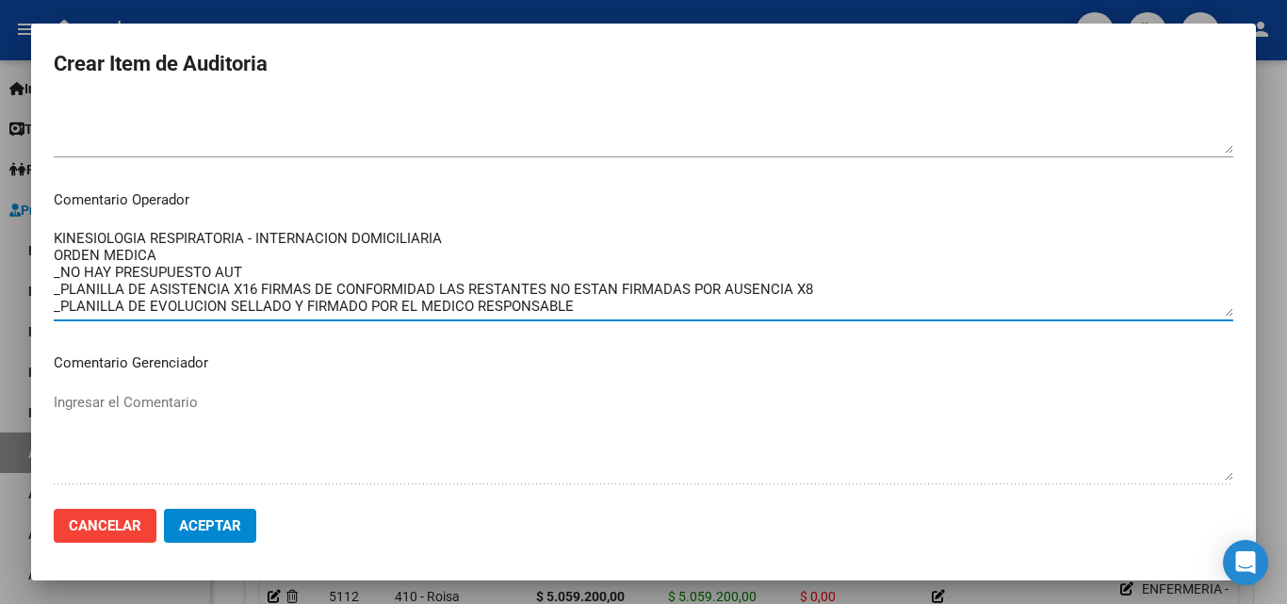
click at [826, 290] on textarea "KINESIOLOGIA RESPIRATORIA - INTERNACION DOMICILIARIA ORDEN MEDICA _NO HAY PRESU…" at bounding box center [644, 272] width 1180 height 89
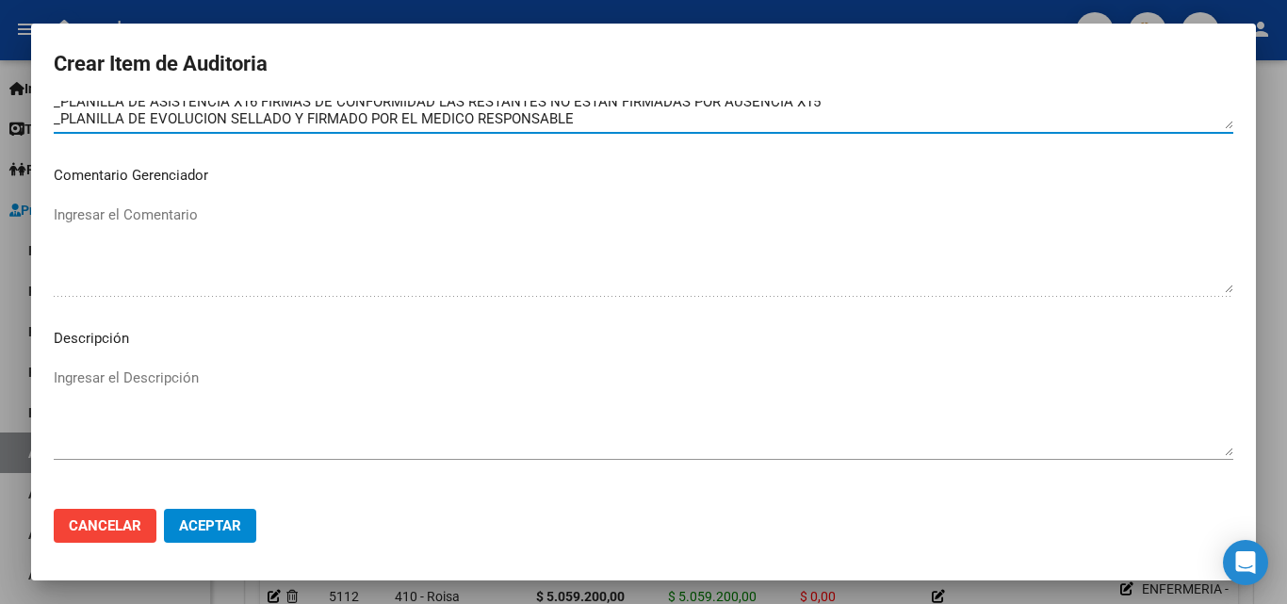
scroll to position [1304, 0]
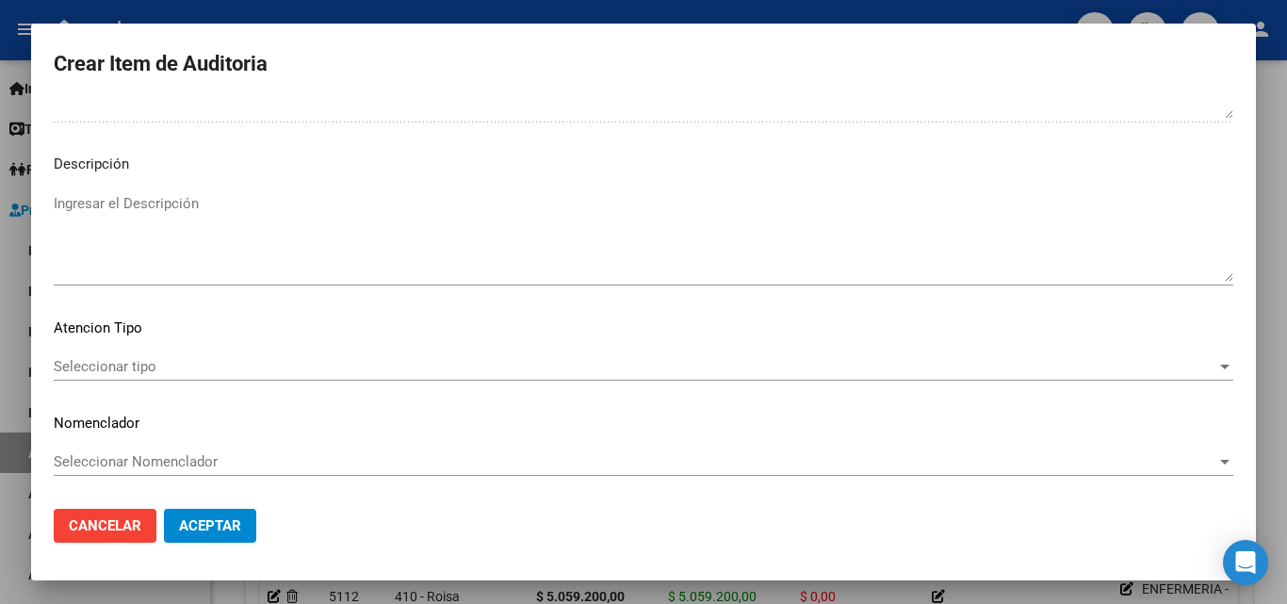
type textarea "KINESIOLOGIA RESPIRATORIA - INTERNACION DOMICILIARIA ORDEN MEDICA _NO HAY PRESU…"
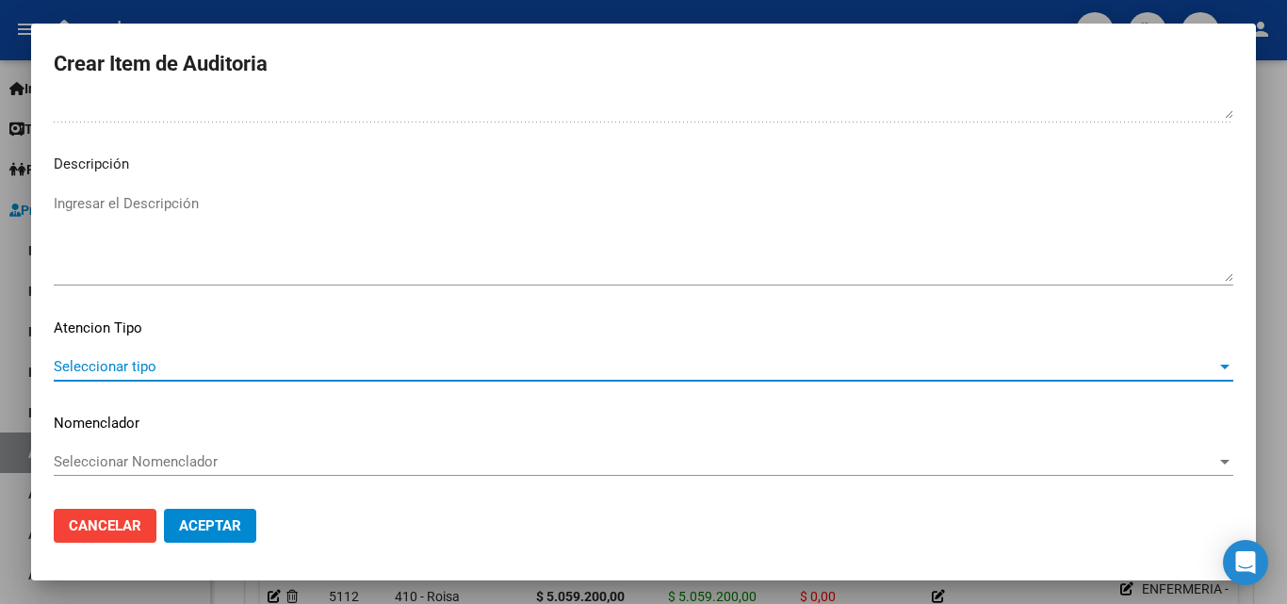
click at [130, 371] on span "Seleccionar tipo" at bounding box center [635, 366] width 1163 height 17
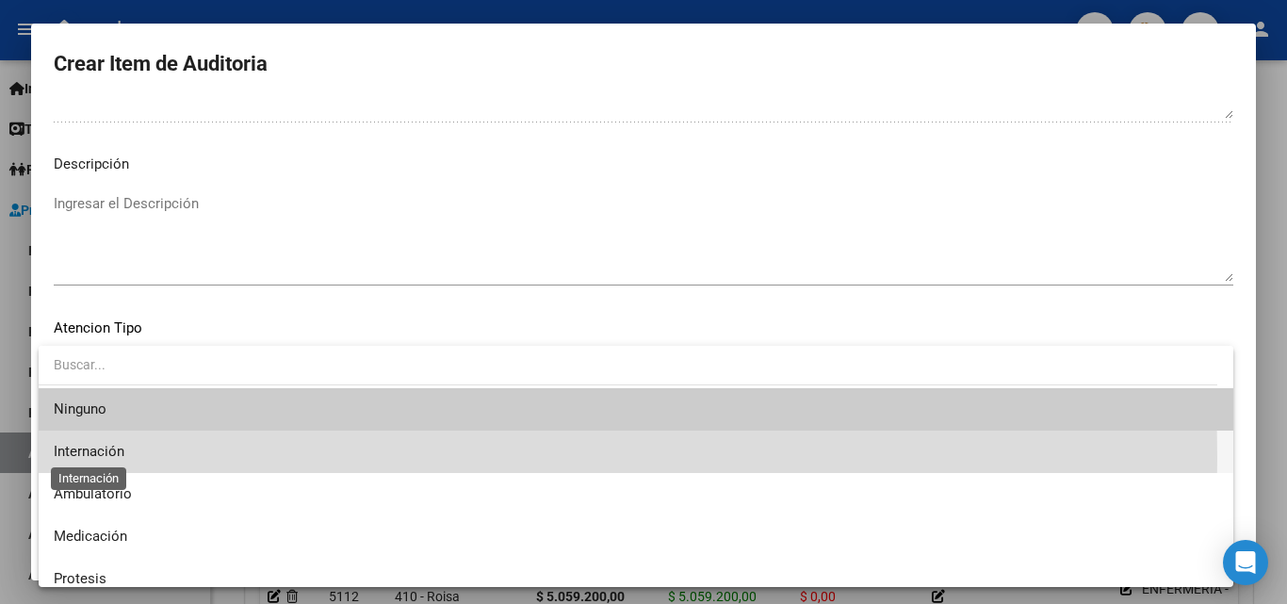
click at [121, 459] on span "Internación" at bounding box center [89, 451] width 71 height 17
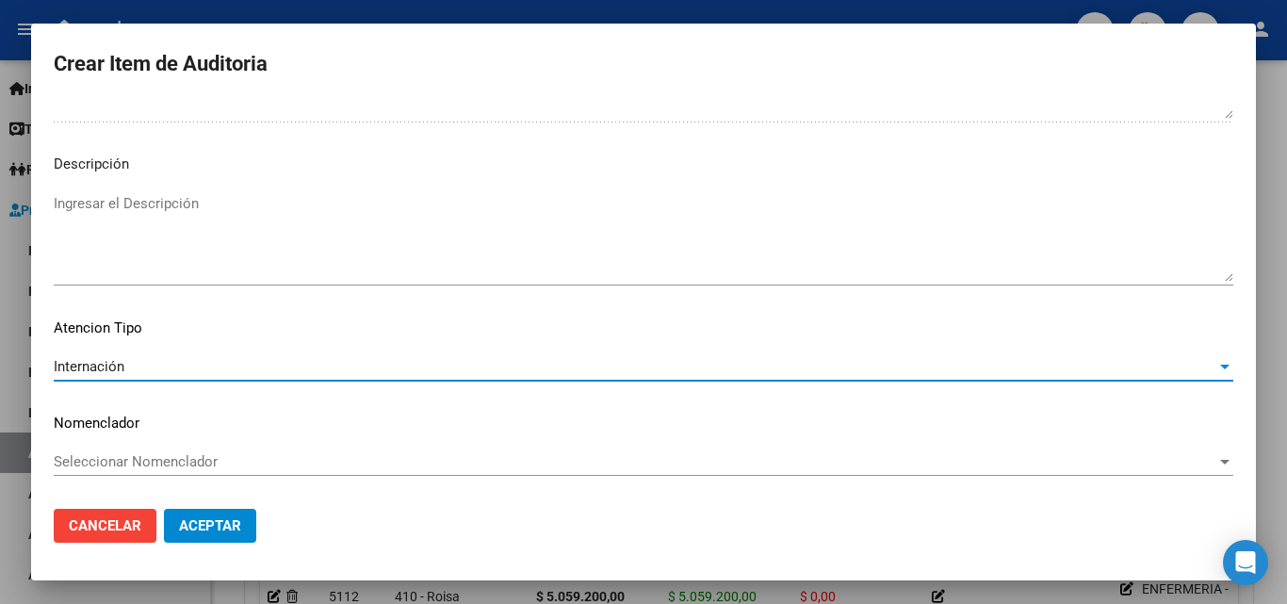
click at [219, 517] on span "Aceptar" at bounding box center [210, 525] width 62 height 17
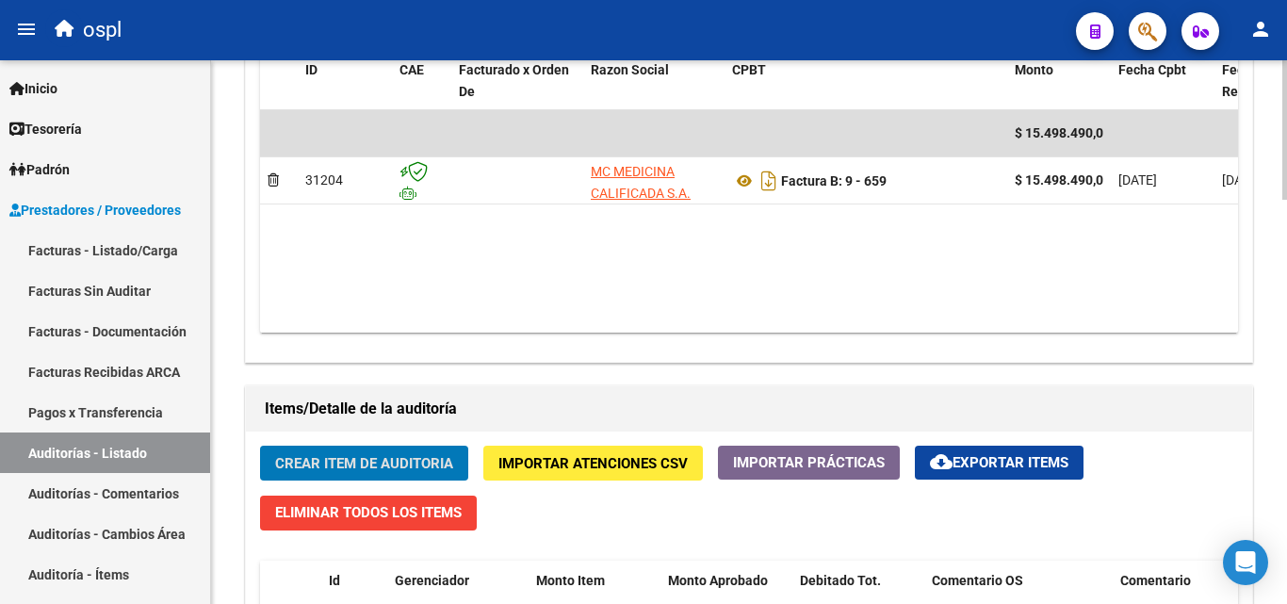
scroll to position [1319, 0]
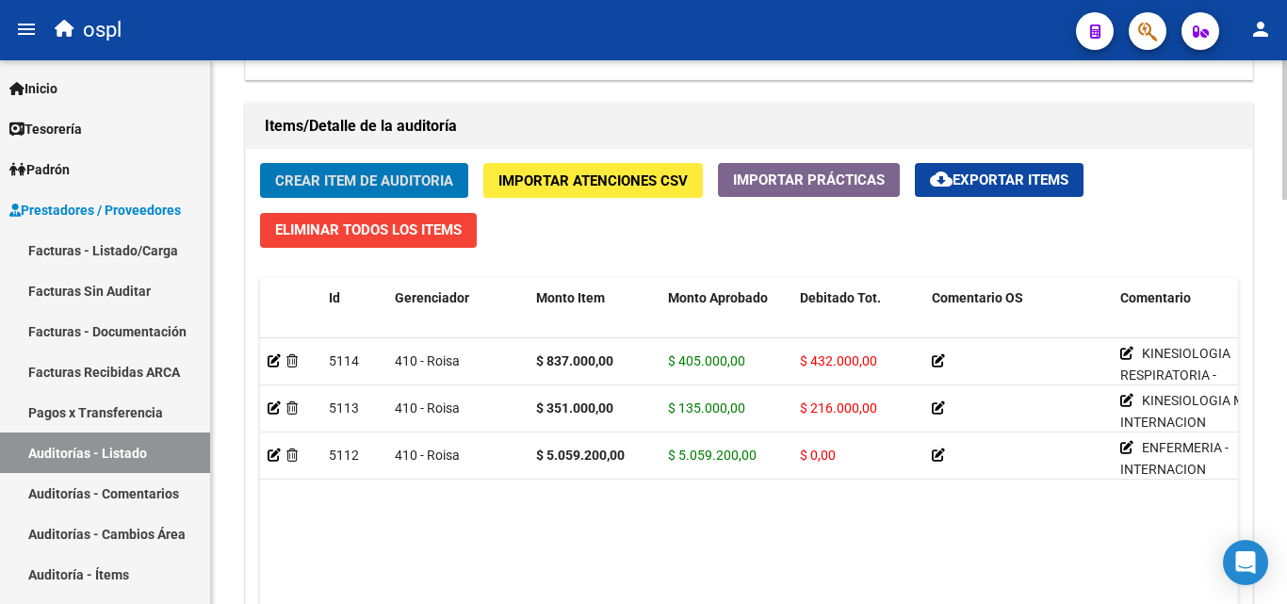
click at [354, 178] on span "Crear Item de Auditoria" at bounding box center [364, 180] width 178 height 17
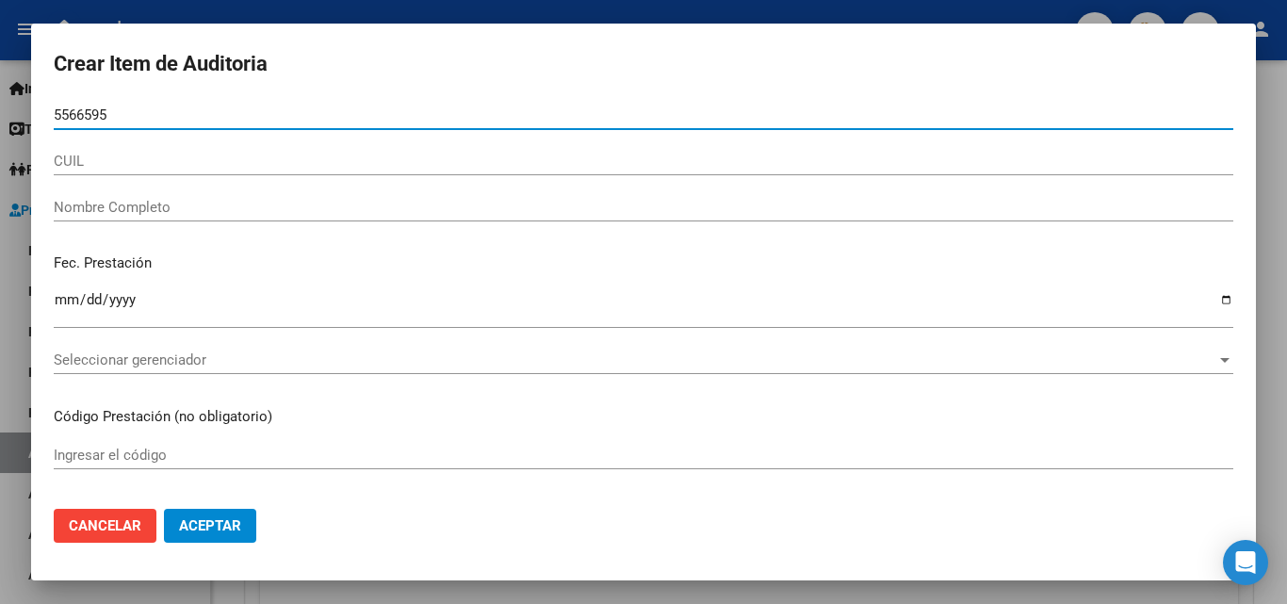
type input "55665951"
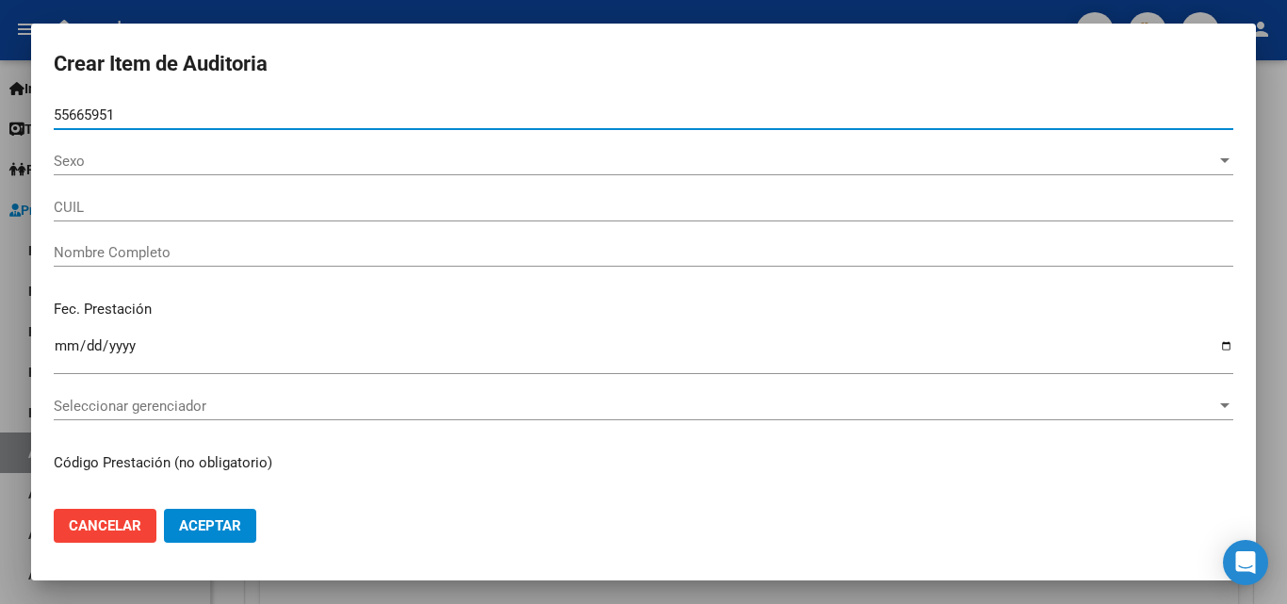
type input "20556659517"
type input "[PERSON_NAME]"
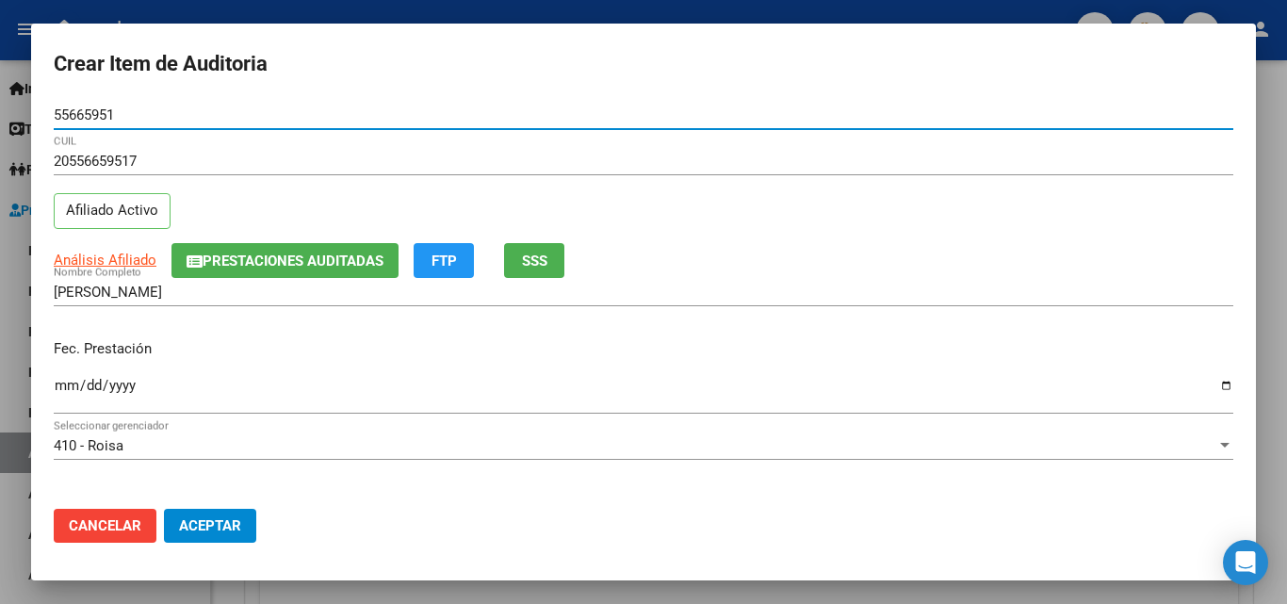
type input "55665951"
click at [70, 383] on input "Ingresar la fecha" at bounding box center [644, 393] width 1180 height 30
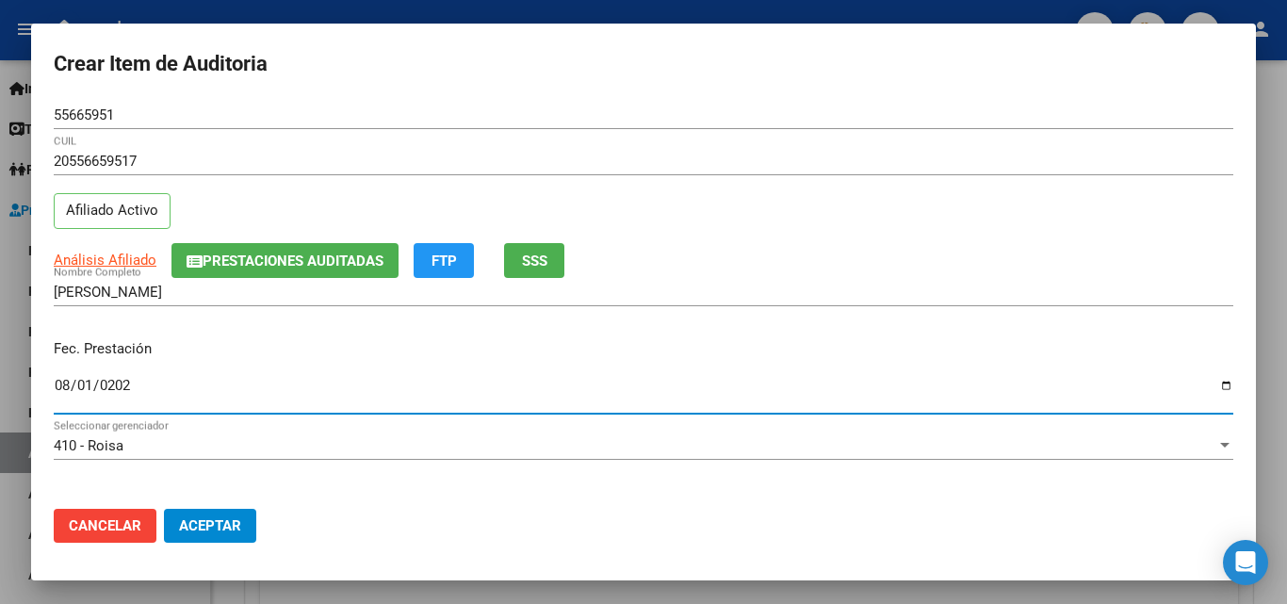
type input "[DATE]"
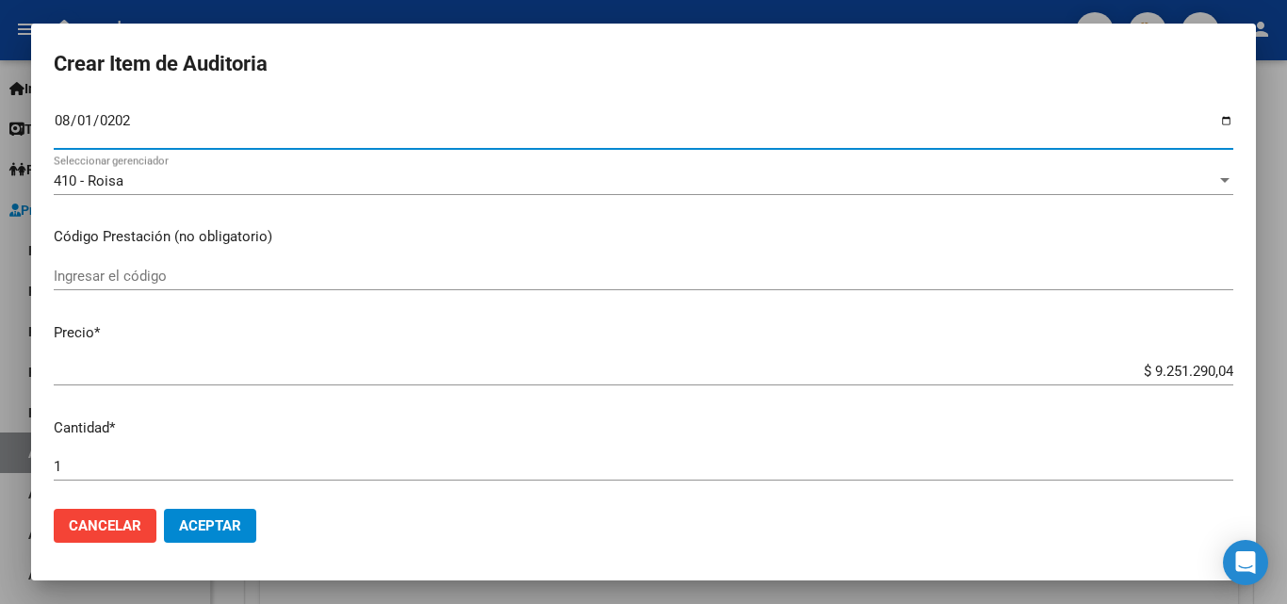
scroll to position [283, 0]
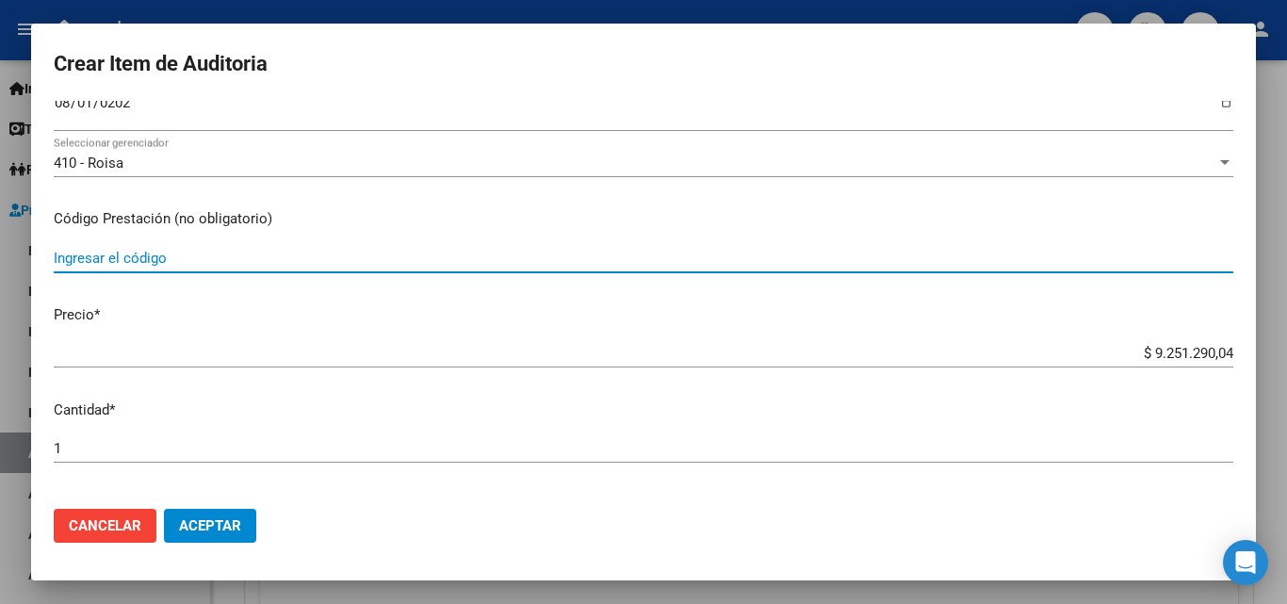
click at [178, 260] on input "Ingresar el código" at bounding box center [644, 258] width 1180 height 17
click at [132, 257] on input "PEDIATRIA AXS" at bounding box center [644, 258] width 1180 height 17
type input "PEDIATRIA 1XS"
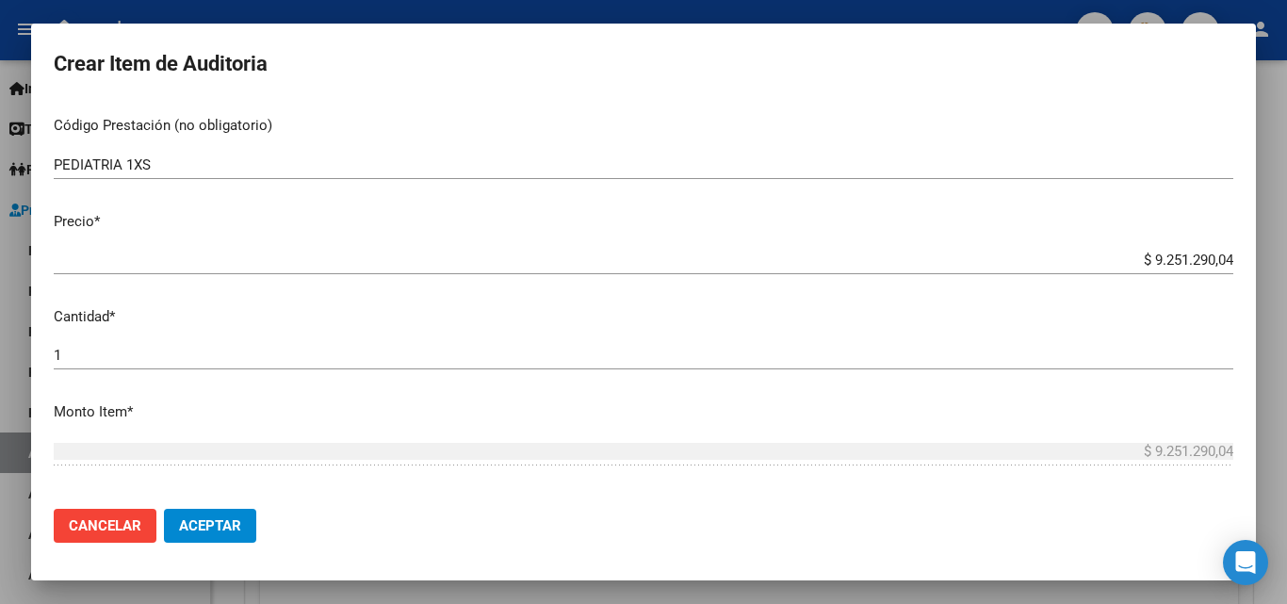
scroll to position [377, 0]
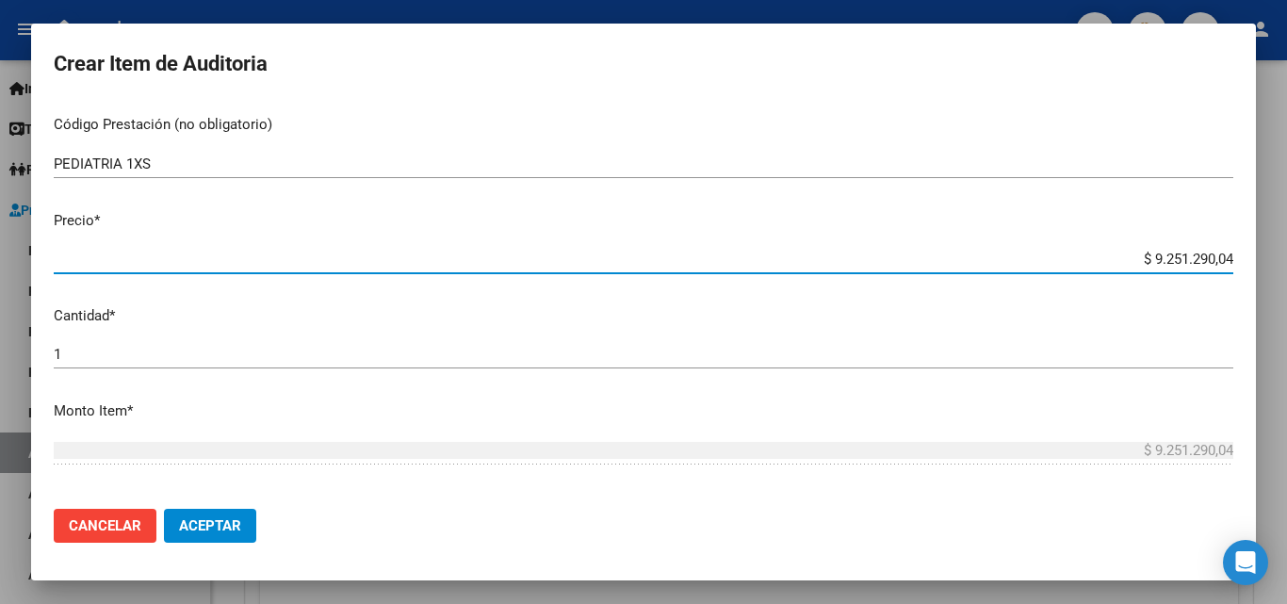
drag, startPoint x: 1123, startPoint y: 268, endPoint x: 1236, endPoint y: 255, distance: 113.7
click at [1236, 255] on mat-dialog-content "55665951 Nro Documento 20556659517 CUIL Afiliado Activo Análisis Afiliado Prest…" at bounding box center [643, 297] width 1225 height 393
type input "$ 0,02"
type input "$ 0,27"
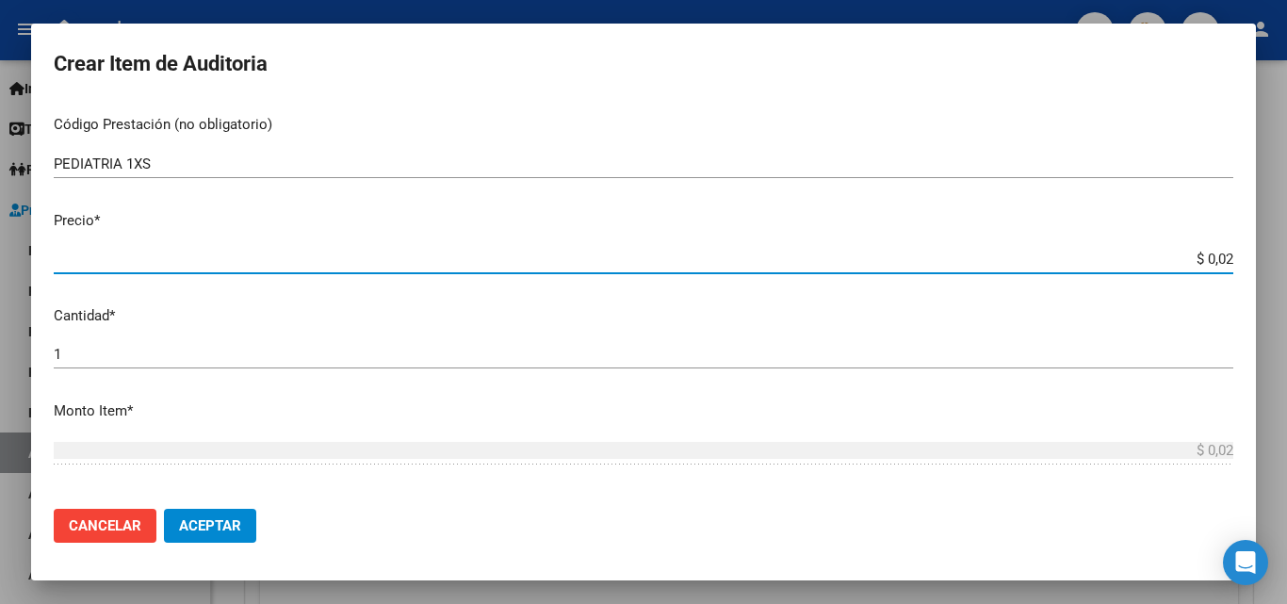
type input "$ 0,27"
type input "$ 2,70"
type input "$ 27,00"
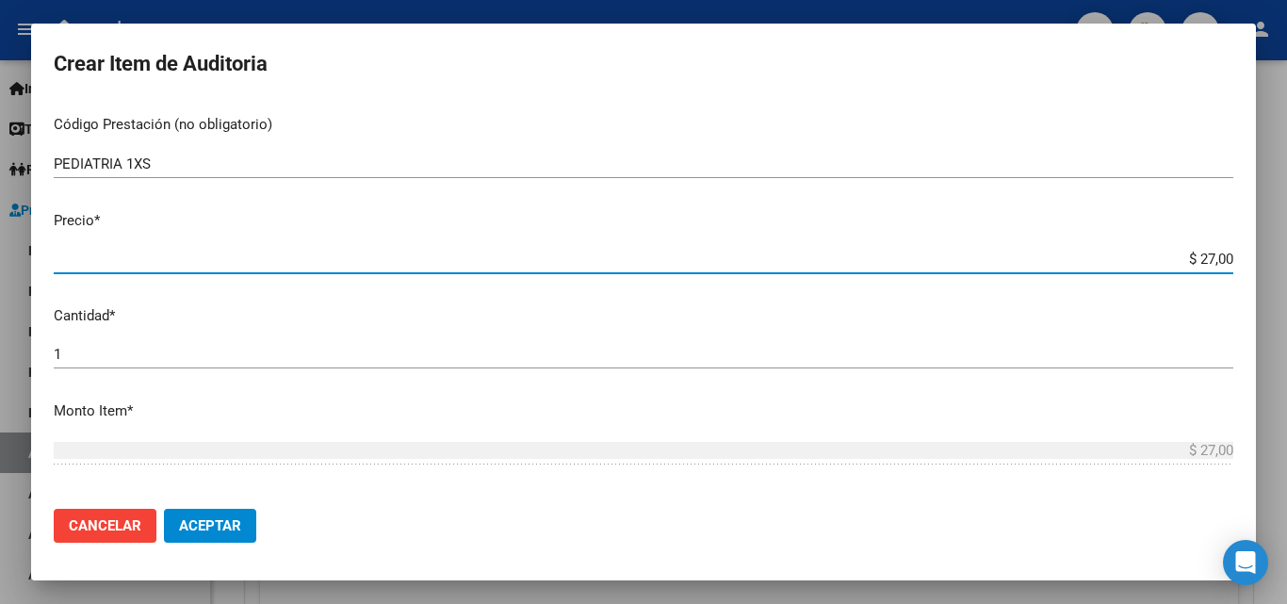
type input "$ 270,00"
type input "$ 2.700,00"
type input "$ 27.000,00"
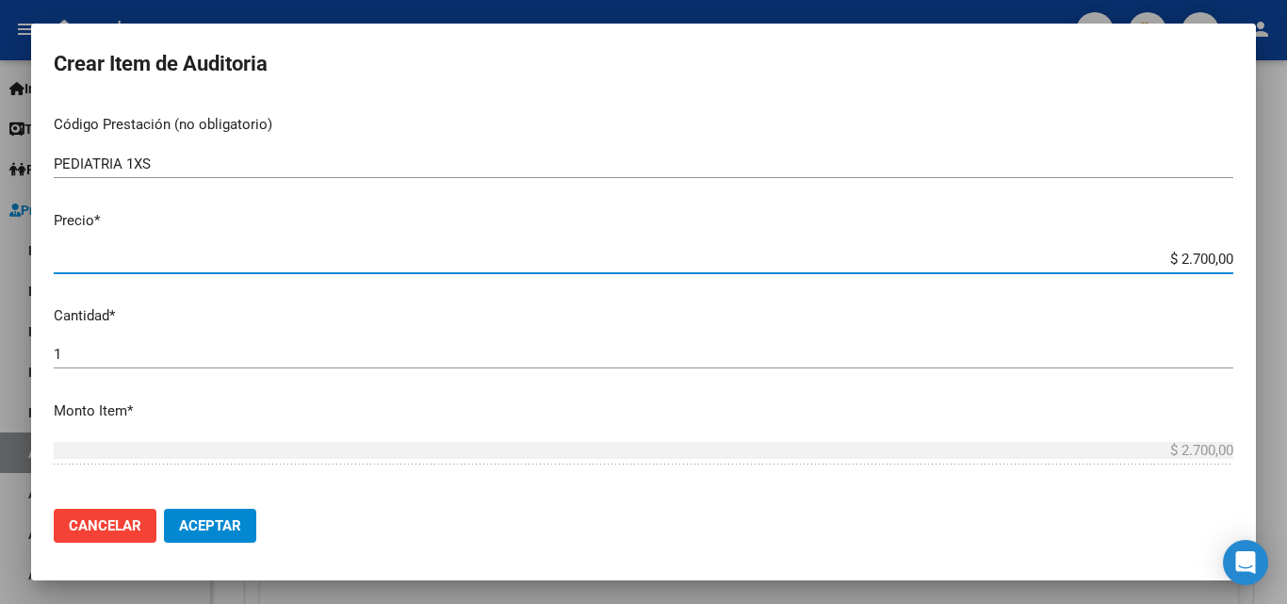
type input "$ 27.000,00"
click at [155, 359] on input "1" at bounding box center [644, 354] width 1180 height 17
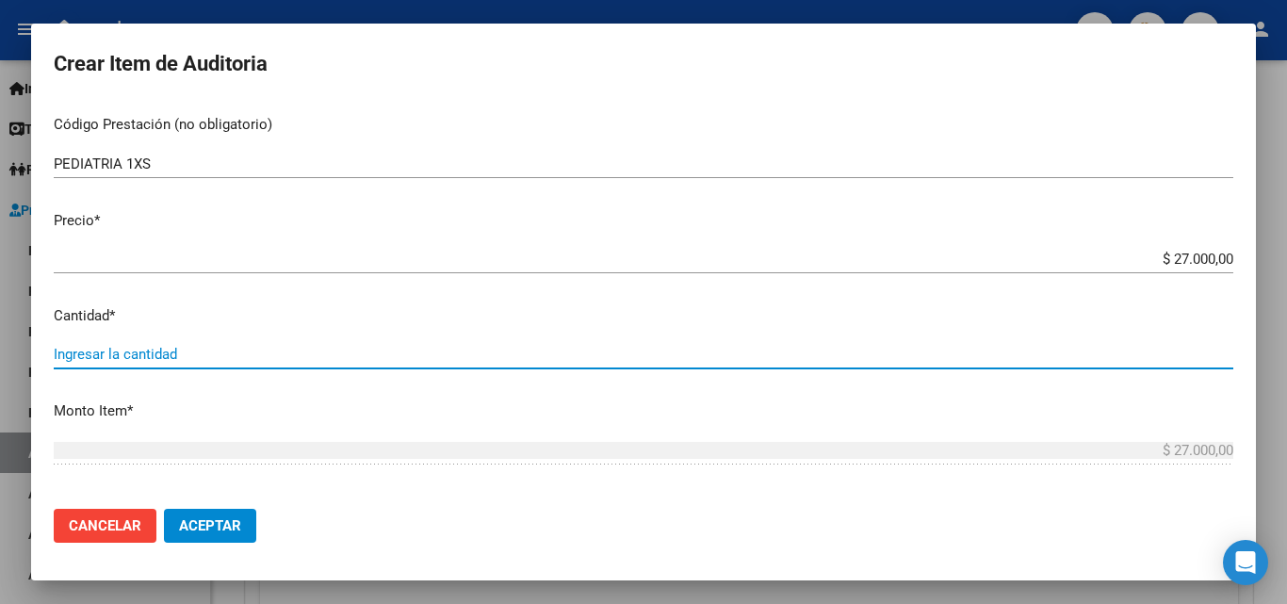
type input "4"
type input "$ 108.000,00"
type input "4"
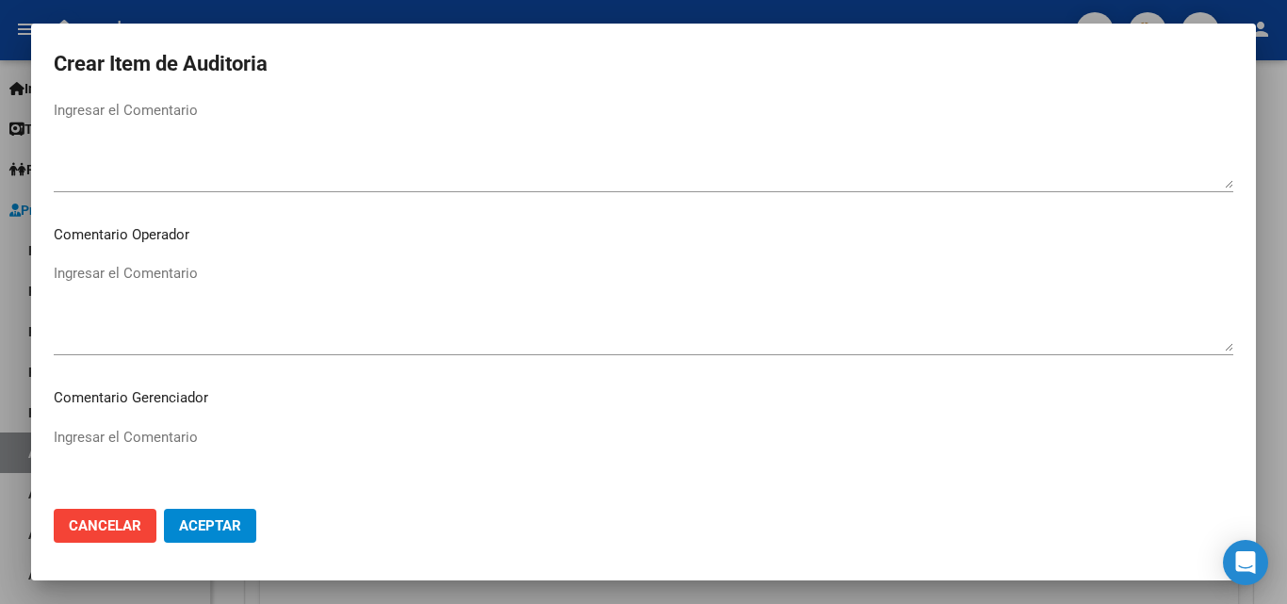
scroll to position [942, 0]
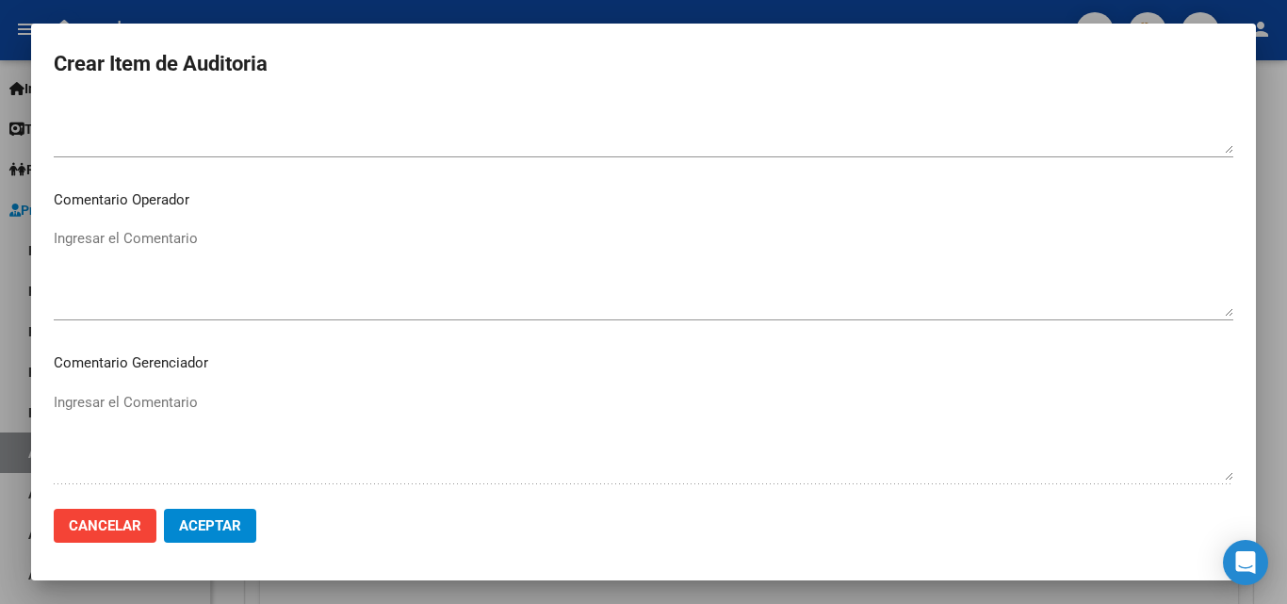
click at [196, 235] on textarea "Ingresar el Comentario" at bounding box center [644, 272] width 1180 height 89
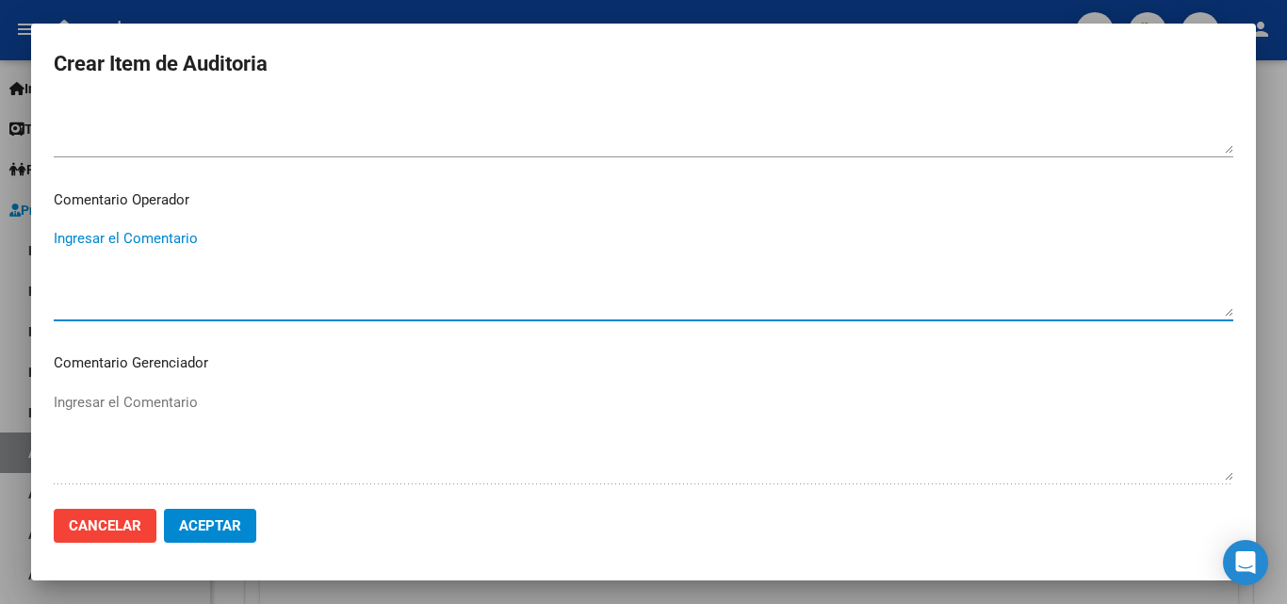
paste textarea "KINESIOLOGIA MOTORA ORDEN MEDICA _NO HAY PRESUPUESTO AUT _PLANILLA DE ASISTENCI…"
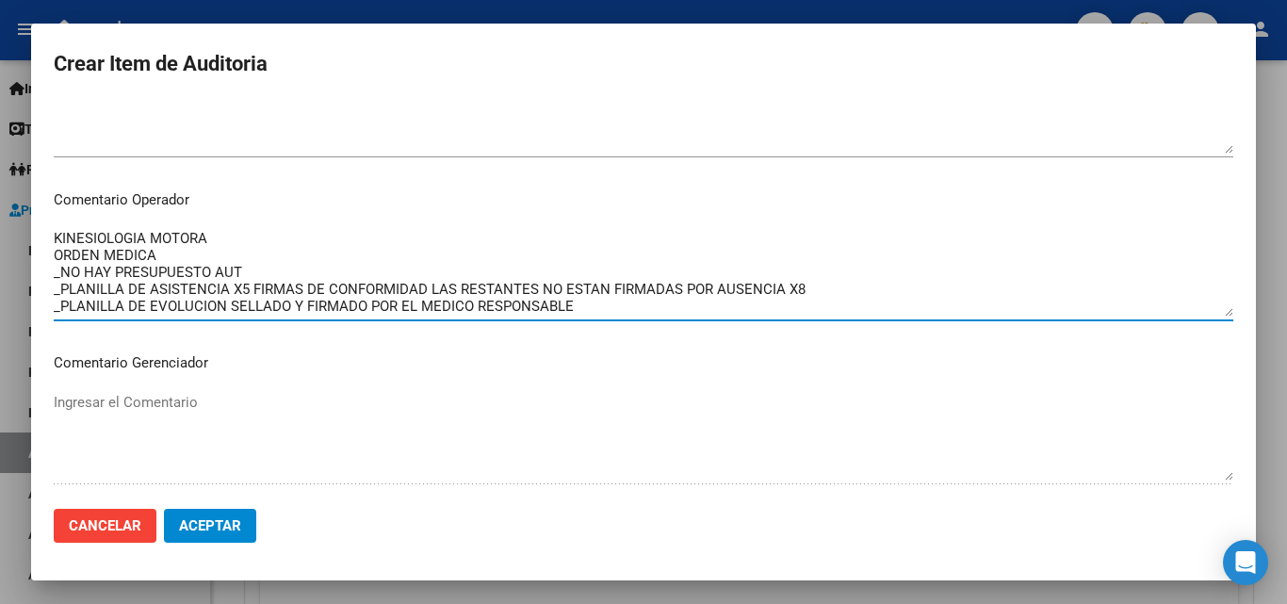
click at [200, 312] on textarea "KINESIOLOGIA MOTORA ORDEN MEDICA _NO HAY PRESUPUESTO AUT _PLANILLA DE ASISTENCI…" at bounding box center [644, 272] width 1180 height 89
click at [208, 253] on textarea "KINESIOLOGIA MOTORA ORDEN MEDICA _NO HAY PRESUPUESTO AUT _PLANILLA DE ASISTENCI…" at bounding box center [644, 272] width 1180 height 89
click at [215, 241] on textarea "KINESIOLOGIA MOTORA ORDEN MEDICA _NO HAY PRESUPUESTO AUT _PLANILLA DE ASISTENCI…" at bounding box center [644, 272] width 1180 height 89
click at [188, 261] on textarea "PEDIATRIA - INTERNACION DOMICILIARIA ORDEN MEDICA _NO HAY PRESUPUESTO AUT _PLAN…" at bounding box center [644, 272] width 1180 height 89
click at [255, 274] on textarea "PEDIATRIA - INTERNACION DOMICILIARIA ORDEN MEDICA _NO HAY PRESUPUESTO AUT _PLAN…" at bounding box center [644, 272] width 1180 height 89
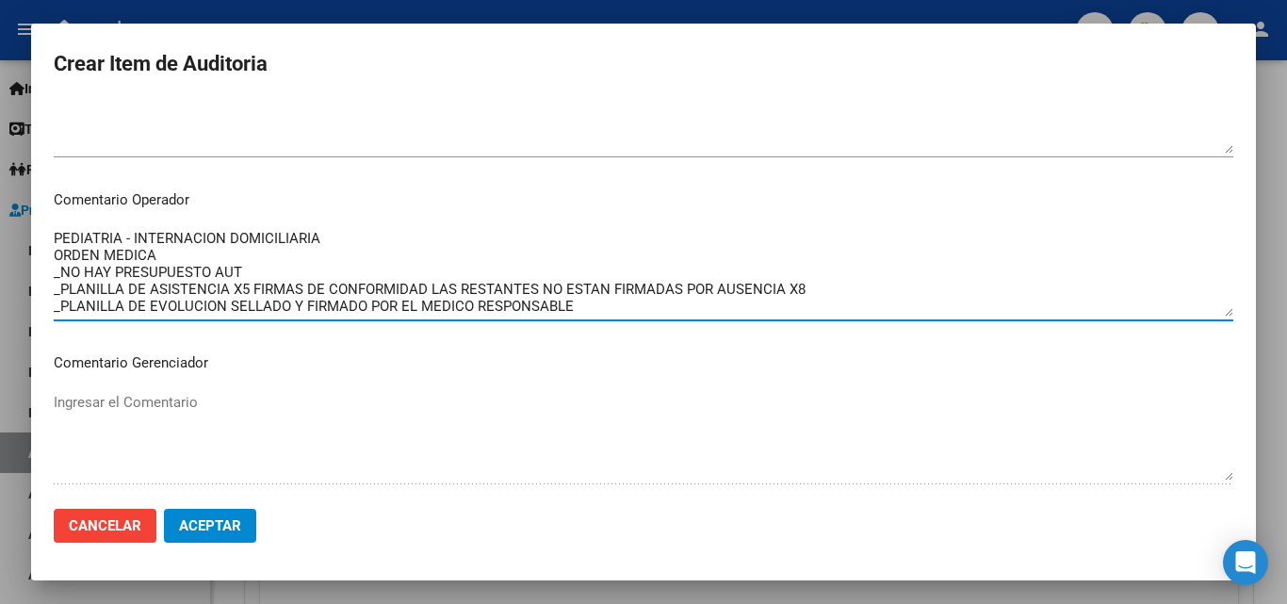
click at [262, 269] on textarea "PEDIATRIA - INTERNACION DOMICILIARIA ORDEN MEDICA _NO HAY PRESUPUESTO AUT _PLAN…" at bounding box center [644, 272] width 1180 height 89
click at [149, 297] on textarea "PEDIATRIA - INTERNACION DOMICILIARIA ORDEN MEDICA _NO HAY PRESUPUESTO AUT _PLAN…" at bounding box center [644, 272] width 1180 height 89
click at [248, 270] on textarea "PEDIATRIA - INTERNACION DOMICILIARIA ORDEN MEDICA _NO HAY PRESUPUESTO AUT _PLAN…" at bounding box center [644, 272] width 1180 height 89
drag, startPoint x: 55, startPoint y: 290, endPoint x: 811, endPoint y: 286, distance: 756.8
click at [811, 286] on textarea "PEDIATRIA - INTERNACION DOMICILIARIA ORDEN MEDICA _NO HAY PRESUPUESTO AUT _PLAN…" at bounding box center [644, 272] width 1180 height 89
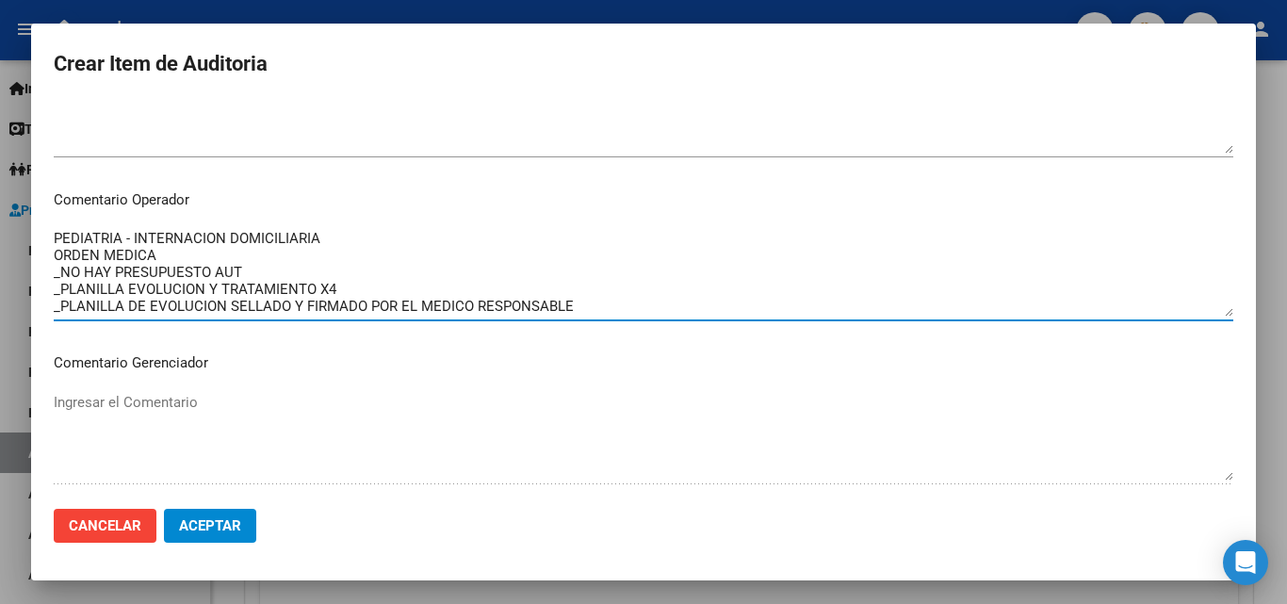
click at [370, 312] on textarea "PEDIATRIA - INTERNACION DOMICILIARIA ORDEN MEDICA _NO HAY PRESUPUESTO AUT _PLAN…" at bounding box center [644, 272] width 1180 height 89
drag, startPoint x: 591, startPoint y: 297, endPoint x: 578, endPoint y: 301, distance: 13.7
click at [578, 301] on textarea "PEDIATRIA - INTERNACION DOMICILIARIA ORDEN MEDICA _NO HAY PRESUPUESTO AUT _PLAN…" at bounding box center [644, 272] width 1180 height 89
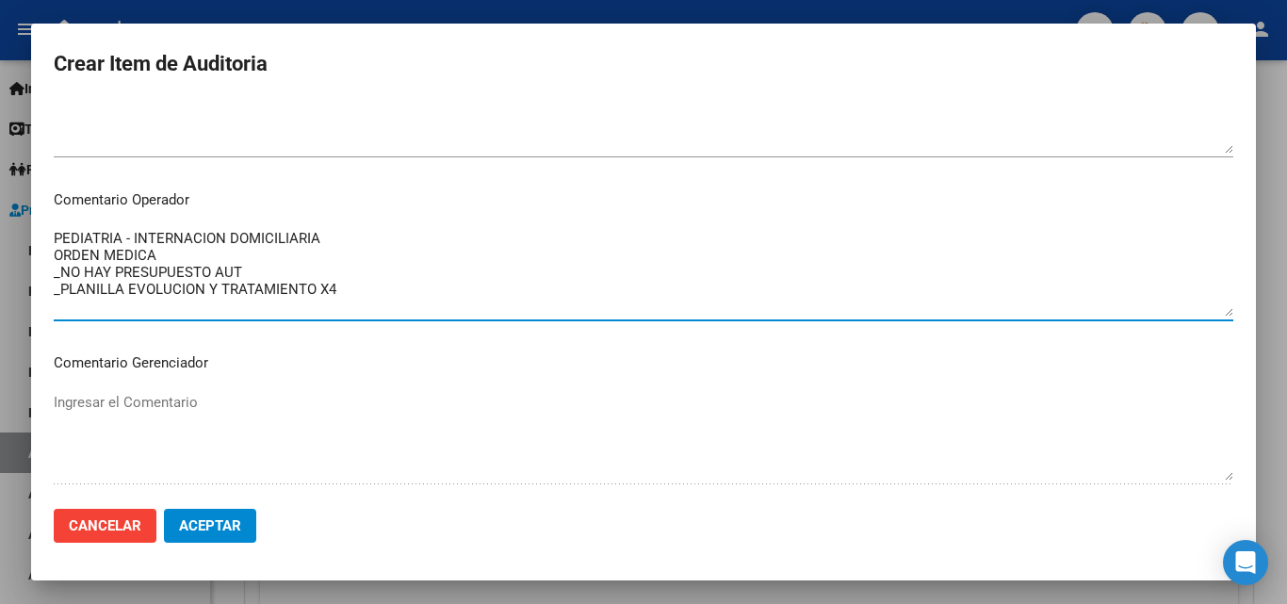
click at [257, 264] on textarea "PEDIATRIA - INTERNACION DOMICILIARIA ORDEN MEDICA _NO HAY PRESUPUESTO AUT _PLAN…" at bounding box center [644, 272] width 1180 height 89
click at [262, 273] on textarea "PEDIATRIA - INTERNACION DOMICILIARIA ORDEN MEDICA _NO HAY PRESUPUESTO AUT _PLAN…" at bounding box center [644, 272] width 1180 height 89
click at [180, 254] on textarea "PEDIATRIA - INTERNACION DOMICILIARIA ORDEN MEDICA _NO HAY PRESUPUESTO AUT _NO H…" at bounding box center [644, 272] width 1180 height 89
click at [273, 287] on textarea "PEDIATRIA - INTERNACION DOMICILIARIA ORDEN MEDICA _NO HAY PRESUPUESTO AUT _NO H…" at bounding box center [644, 272] width 1180 height 89
click at [56, 305] on textarea "PEDIATRIA - INTERNACION DOMICILIARIA ORDEN MEDICA _NO HAY PRESUPUESTO AUT _NO H…" at bounding box center [644, 272] width 1180 height 89
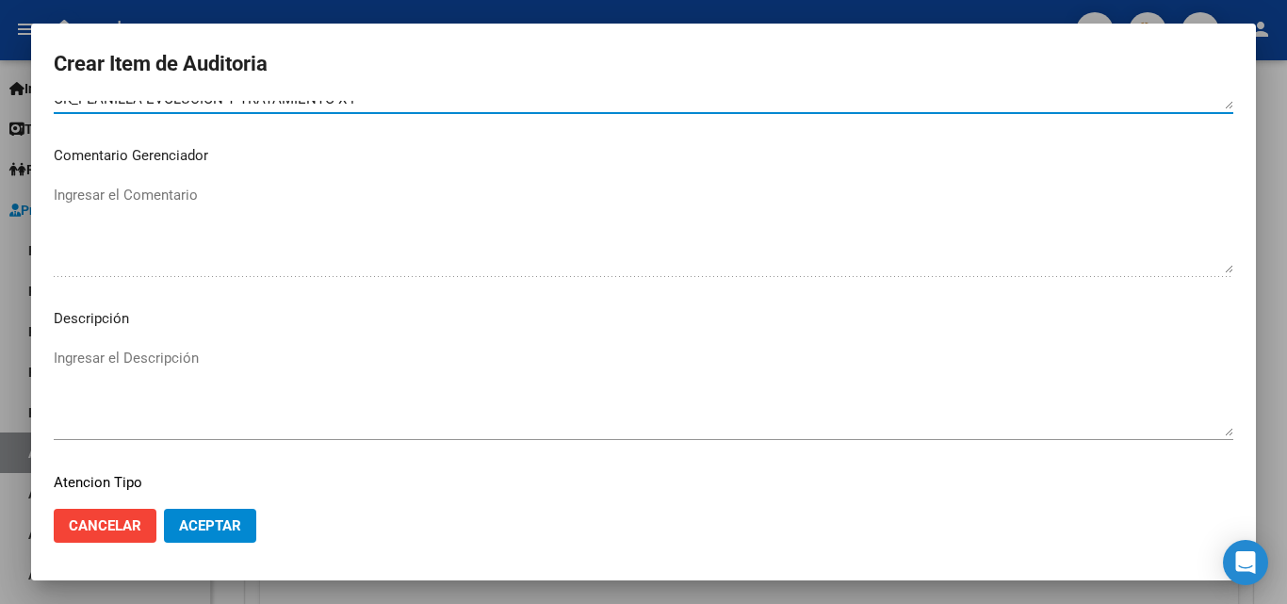
scroll to position [1304, 0]
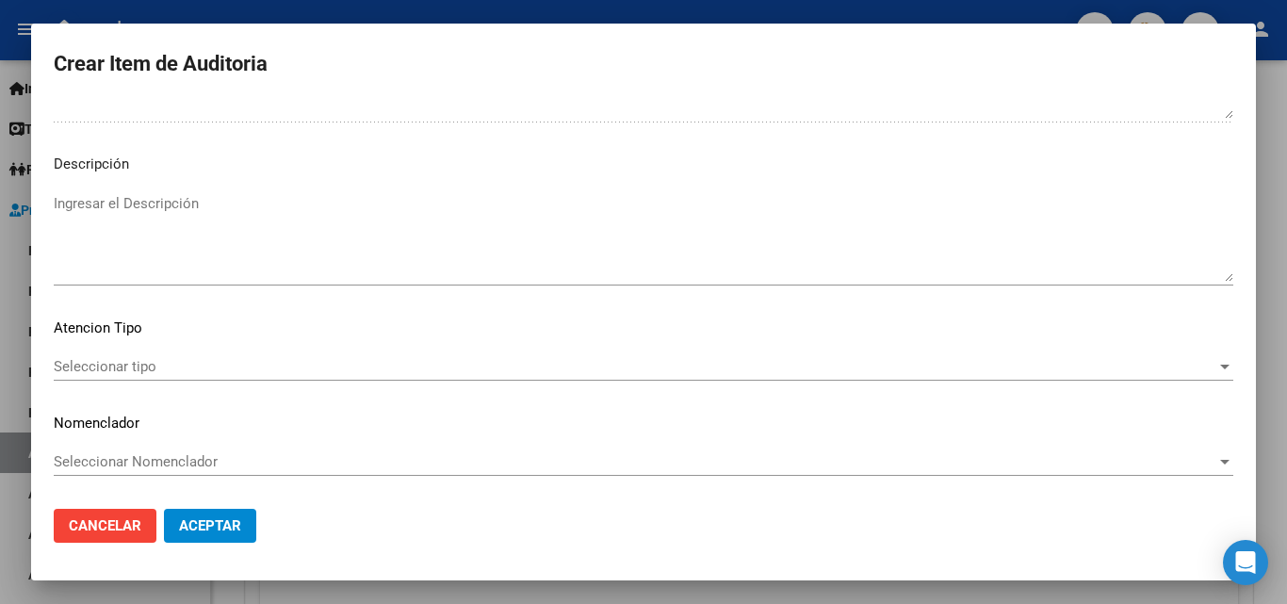
type textarea "PEDIATRIA - INTERNACION DOMICILIARIA ORDEN MEDICA _NO HAY PRESUPUESTO AUT _NO H…"
click at [123, 353] on div "Seleccionar tipo Seleccionar tipo" at bounding box center [644, 366] width 1180 height 28
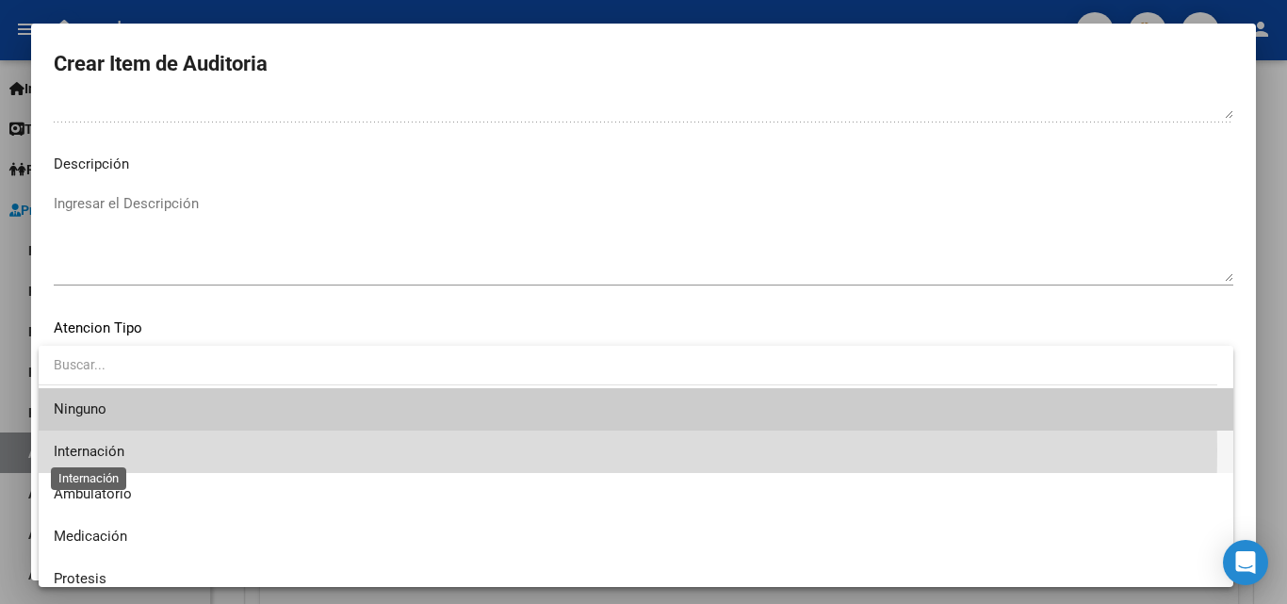
click at [115, 450] on span "Internación" at bounding box center [89, 451] width 71 height 17
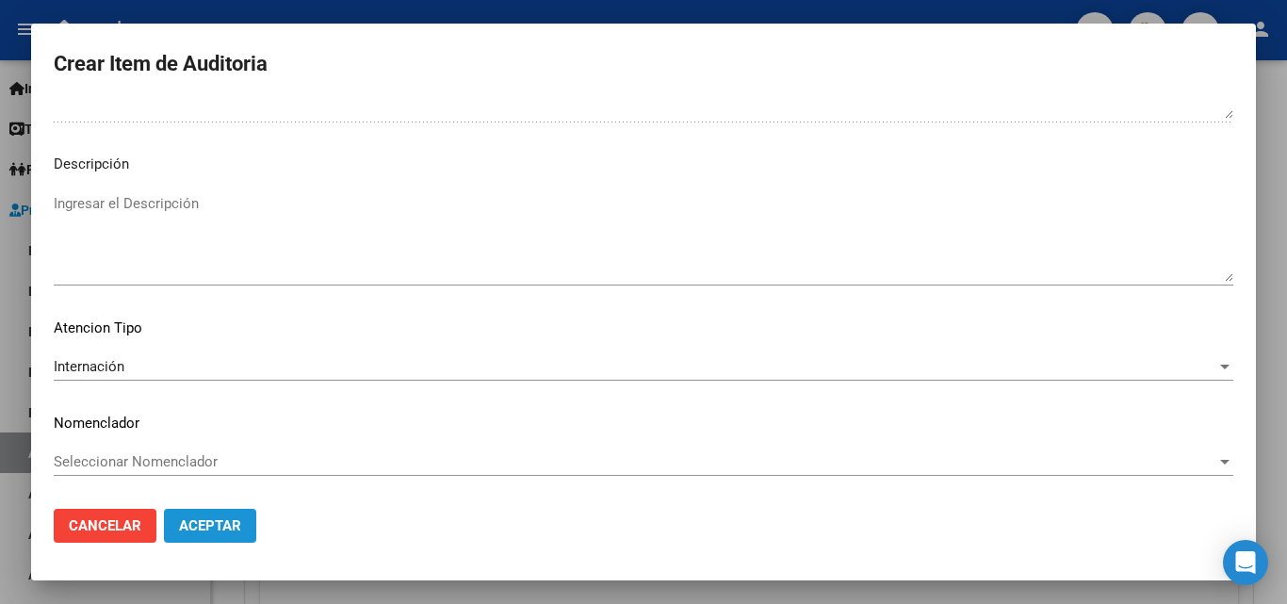
click at [205, 523] on span "Aceptar" at bounding box center [210, 525] width 62 height 17
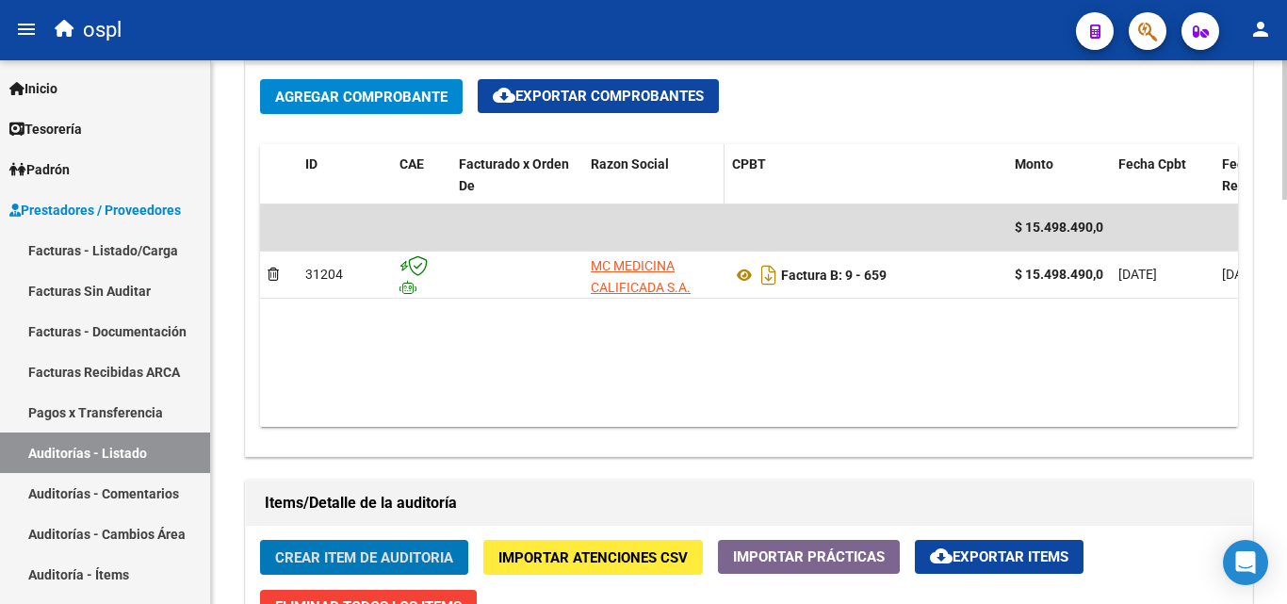
scroll to position [1319, 0]
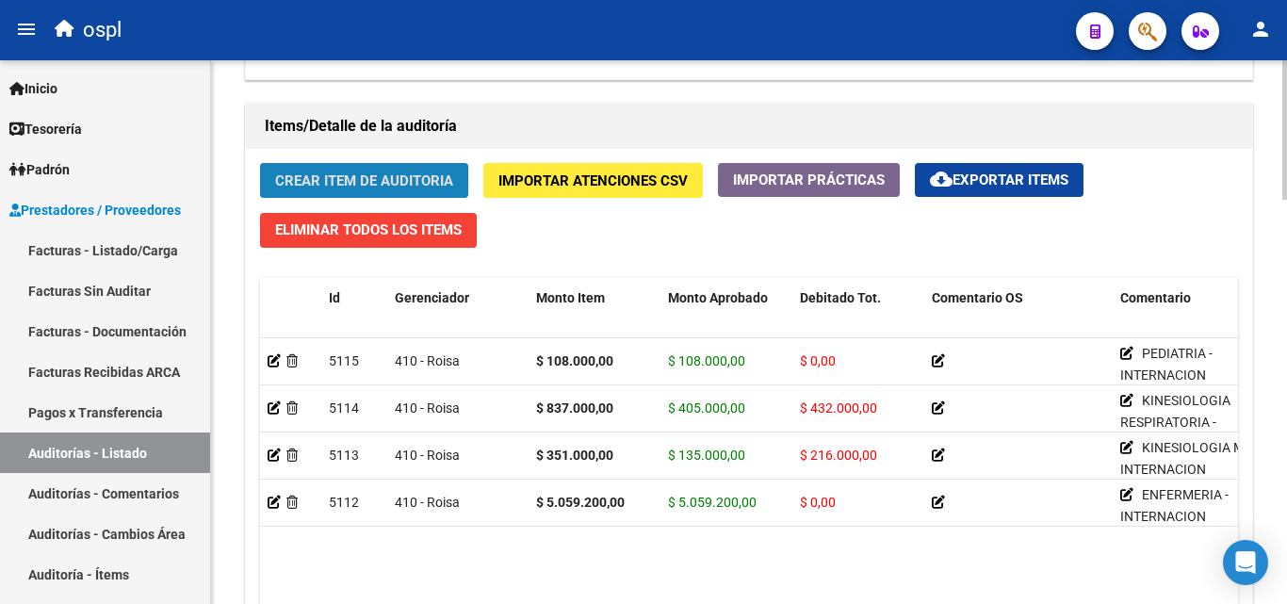
click at [365, 171] on button "Crear Item de Auditoria" at bounding box center [364, 180] width 208 height 35
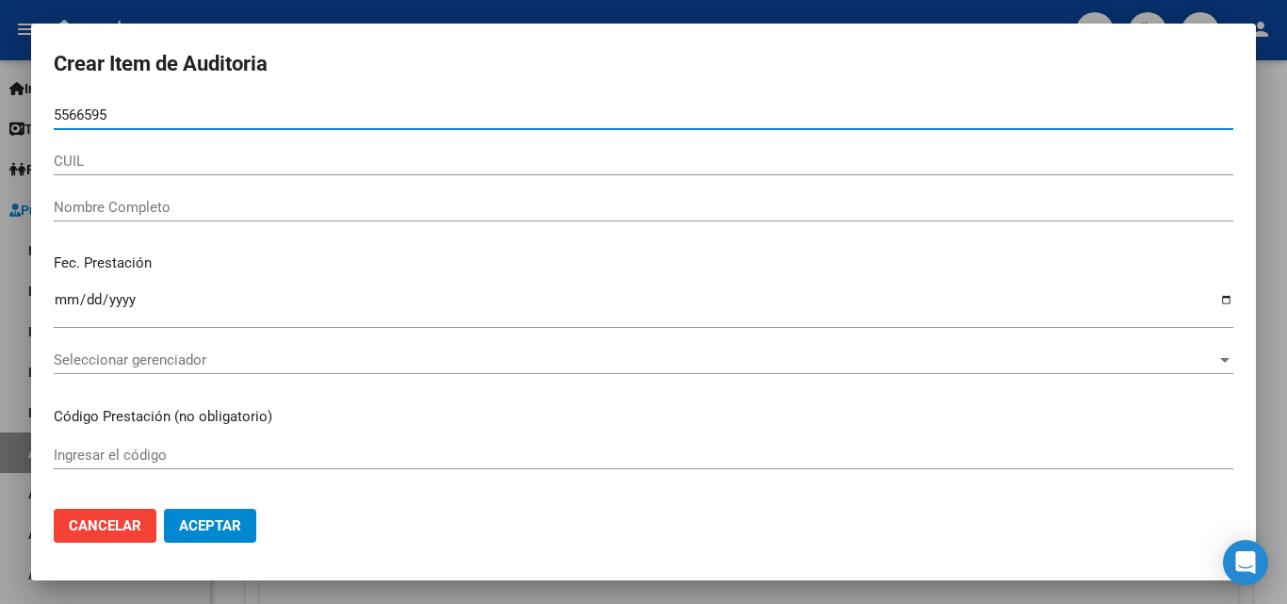
type input "55665951"
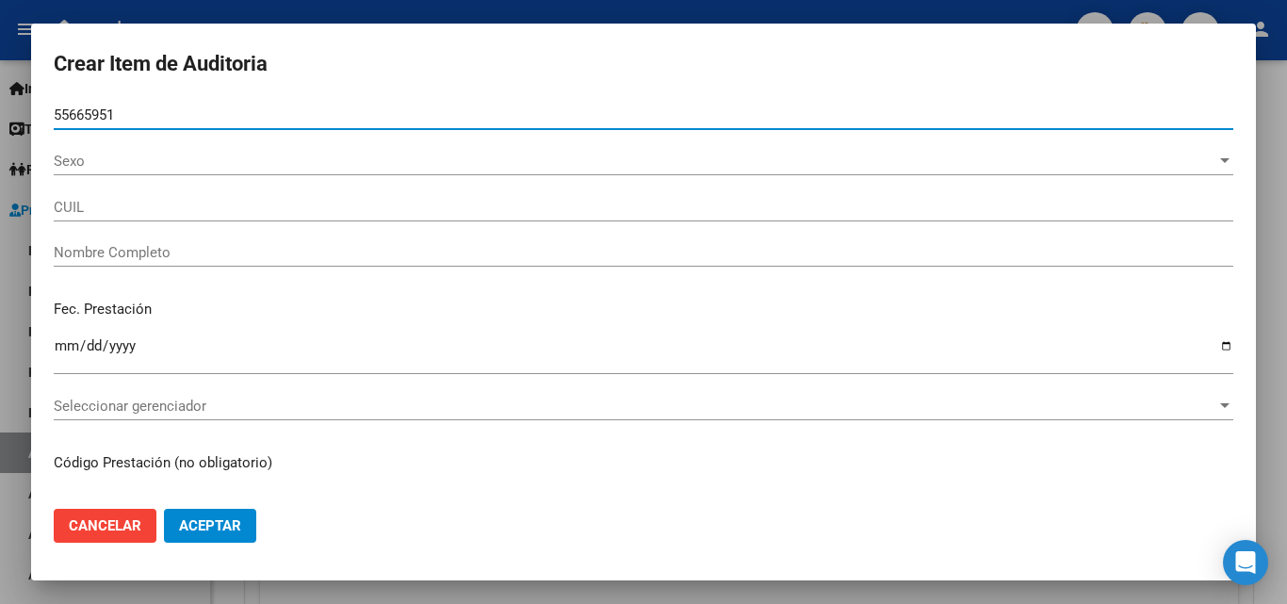
type input "20556659517"
type input "[PERSON_NAME]"
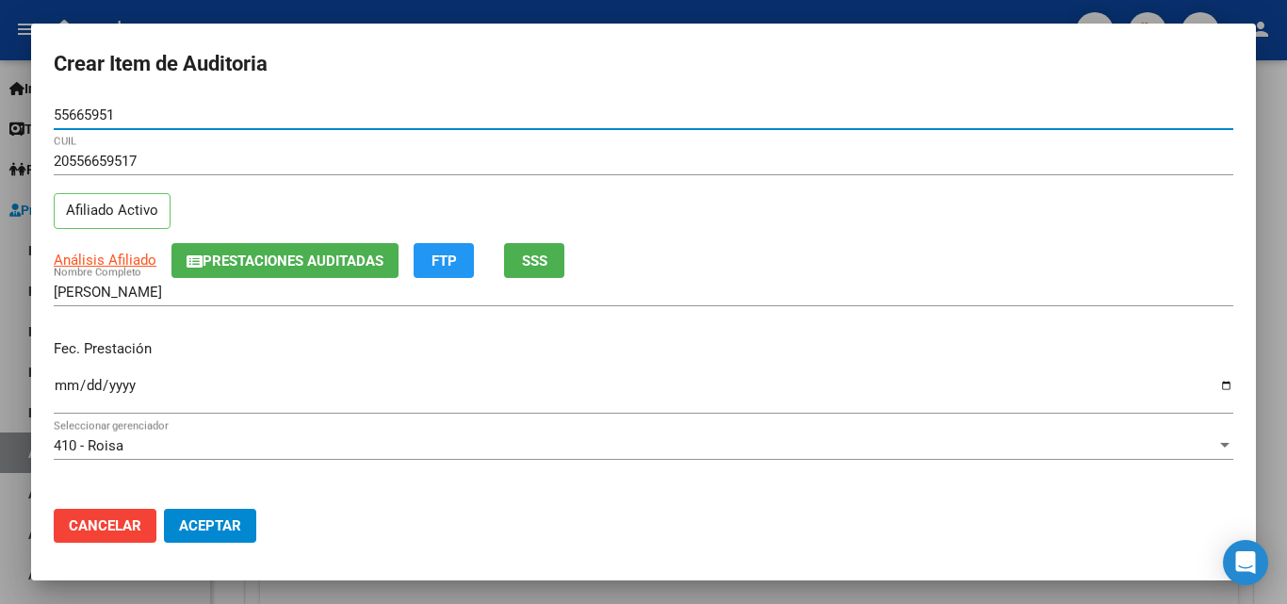
type input "55665951"
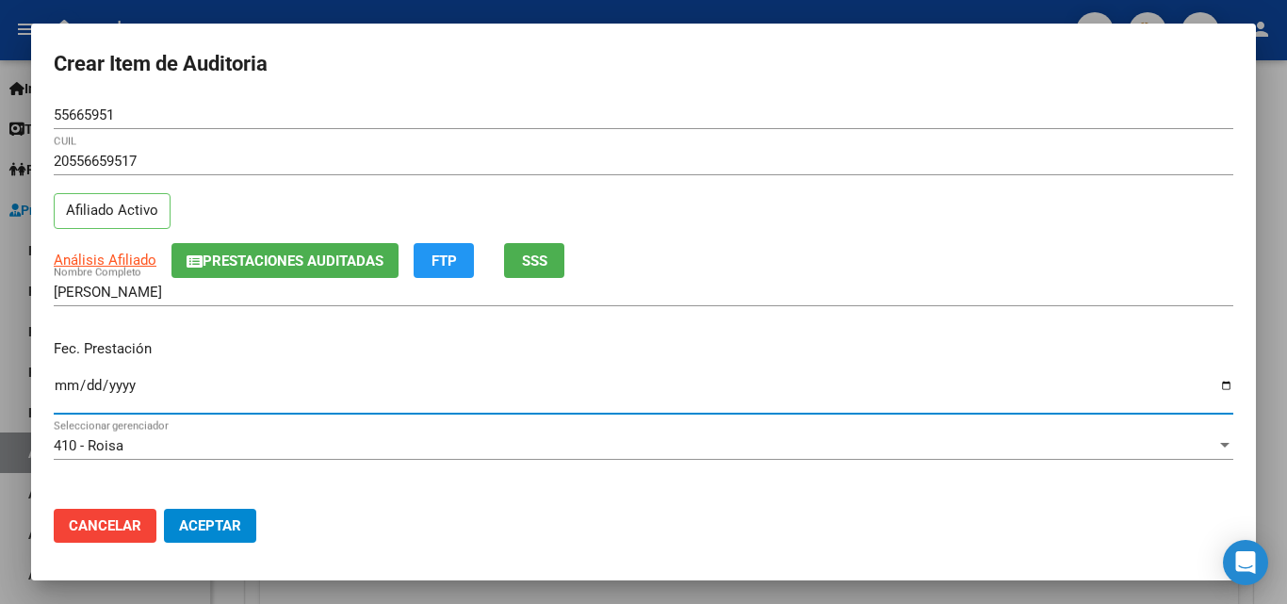
click at [66, 394] on input "Ingresar la fecha" at bounding box center [644, 393] width 1180 height 30
type input "[DATE]"
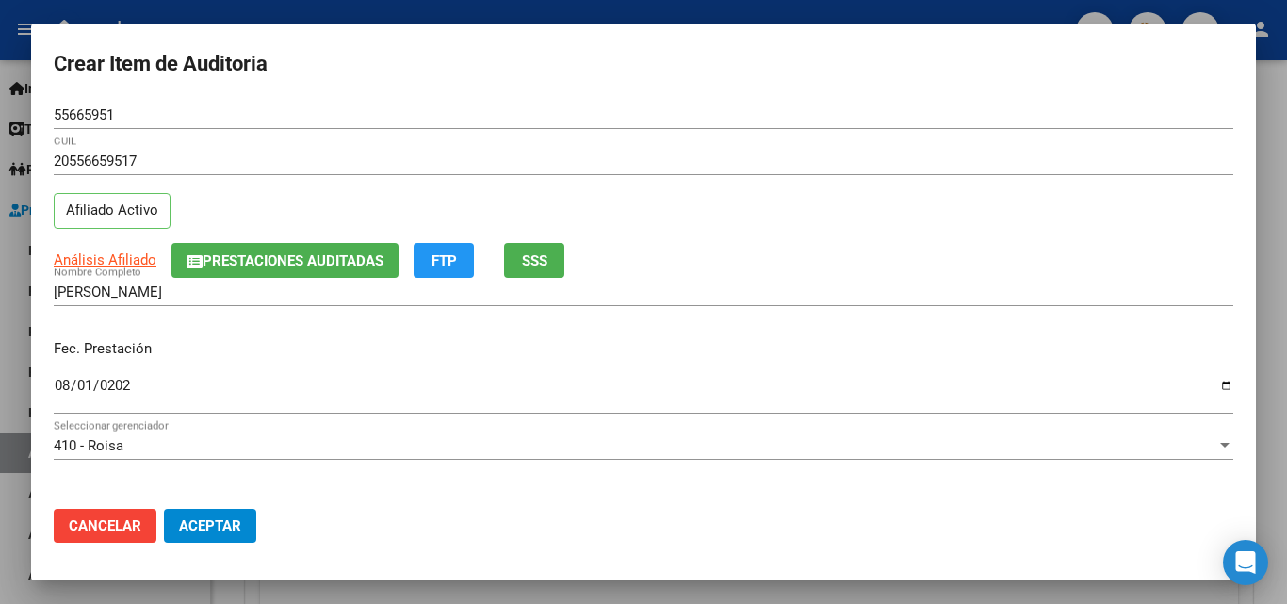
scroll to position [188, 0]
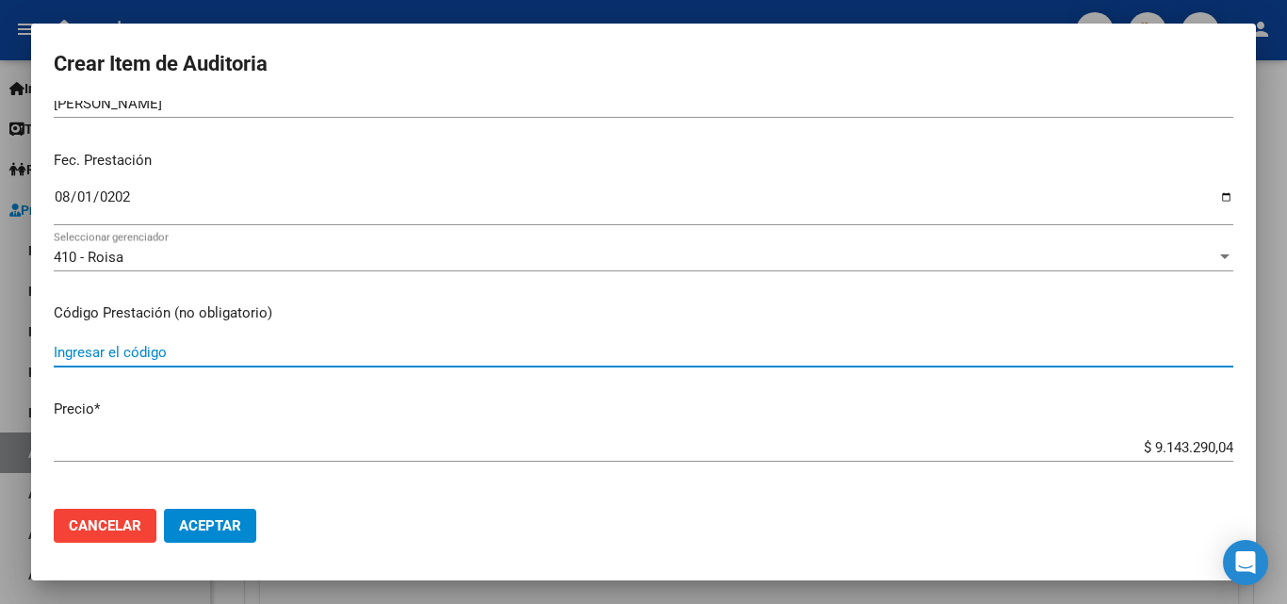
click at [139, 352] on input "Ingresar el código" at bounding box center [644, 352] width 1180 height 17
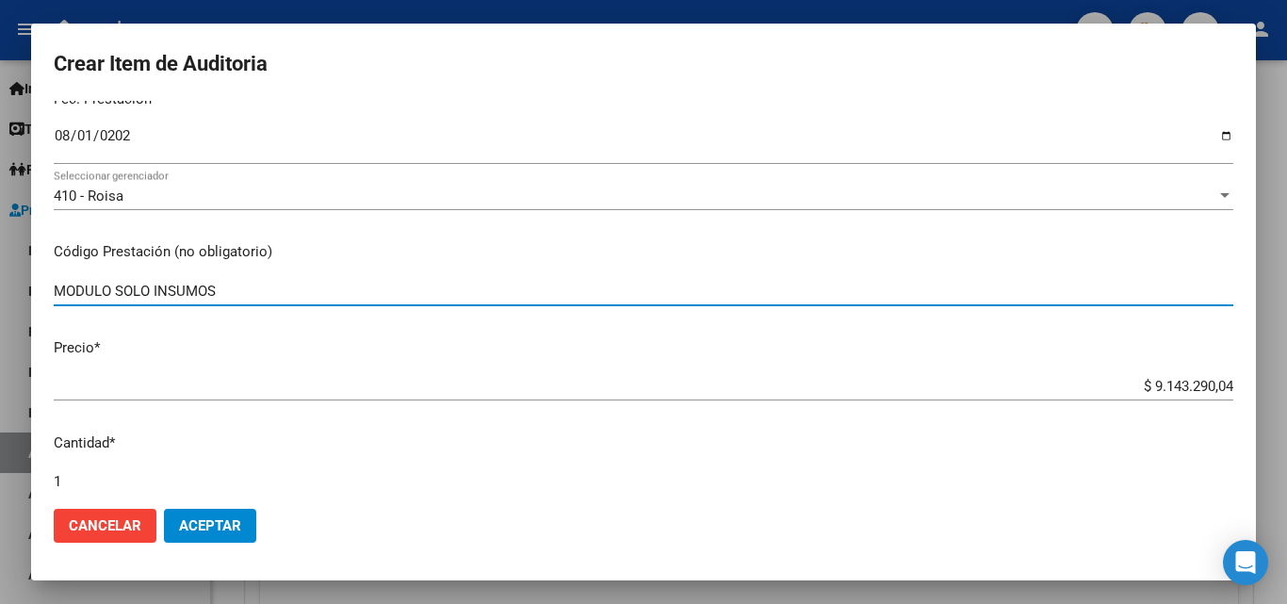
scroll to position [283, 0]
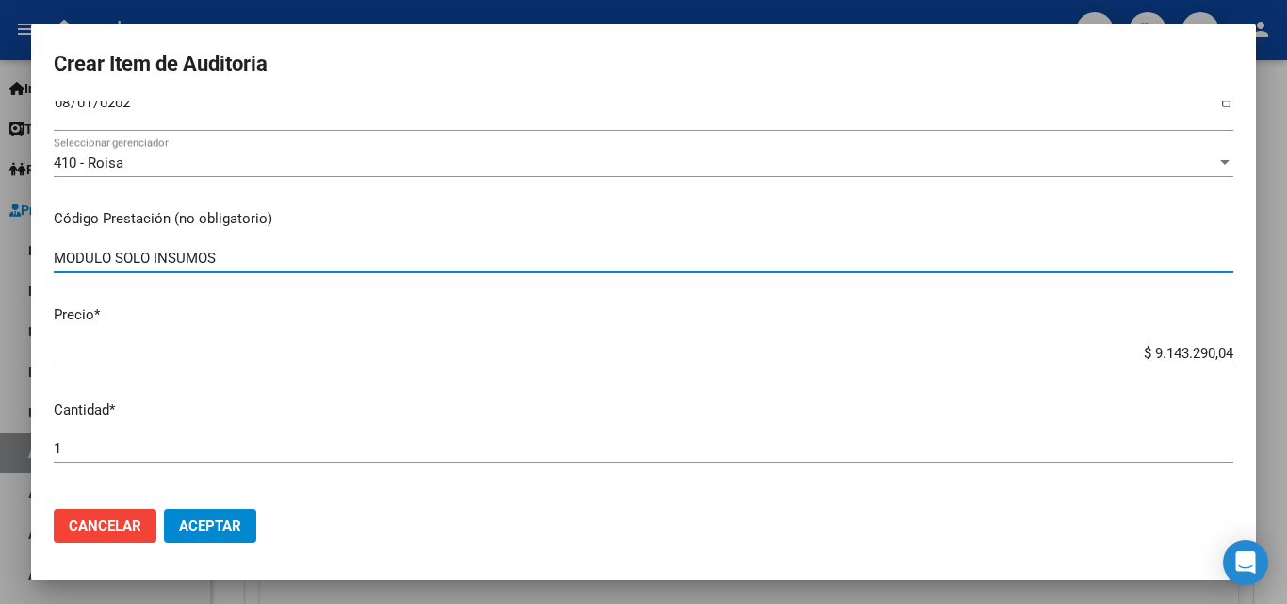
type input "MODULO SOLO INSUMOS"
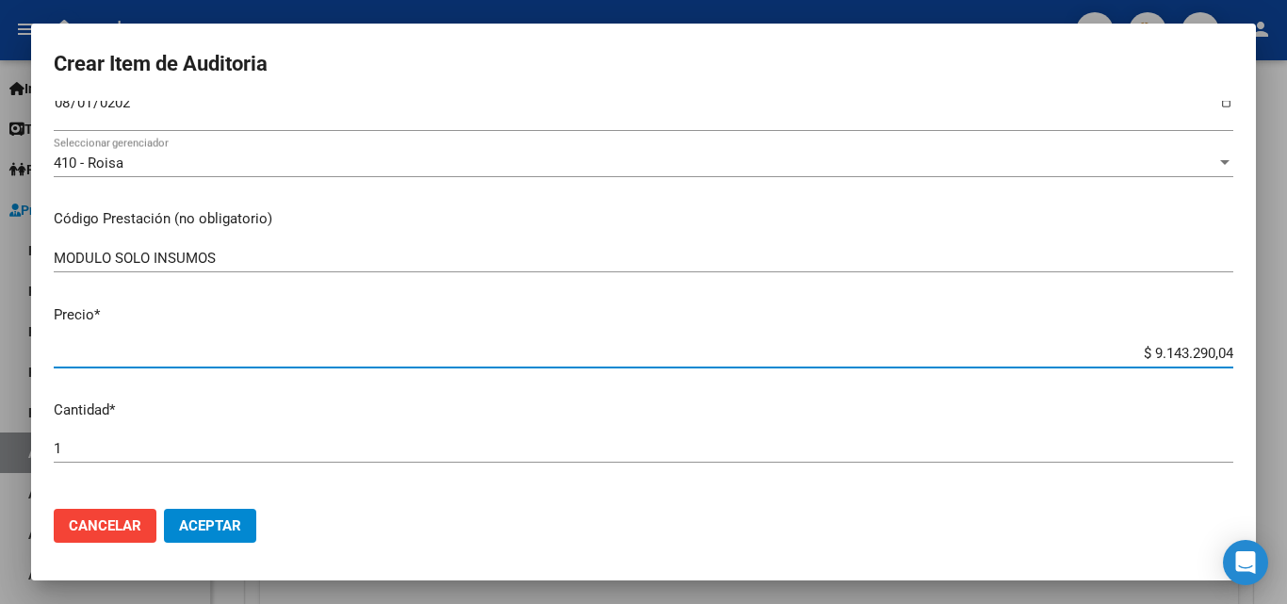
drag, startPoint x: 1125, startPoint y: 350, endPoint x: 1236, endPoint y: 346, distance: 111.3
click at [1236, 346] on mat-dialog-content "55665951 Nro Documento 20556659517 CUIL Afiliado Activo Análisis Afiliado Prest…" at bounding box center [643, 297] width 1225 height 393
type input "$ 0,06"
type input "$ 0,64"
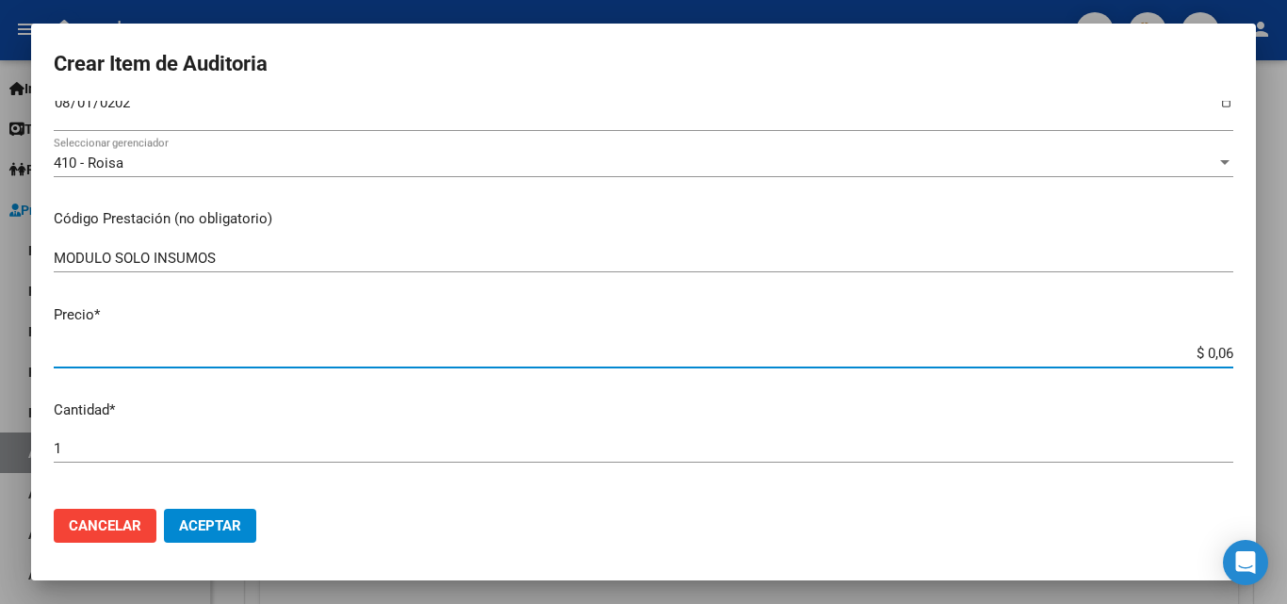
type input "$ 0,64"
type input "$ 6,40"
type input "$ 64,08"
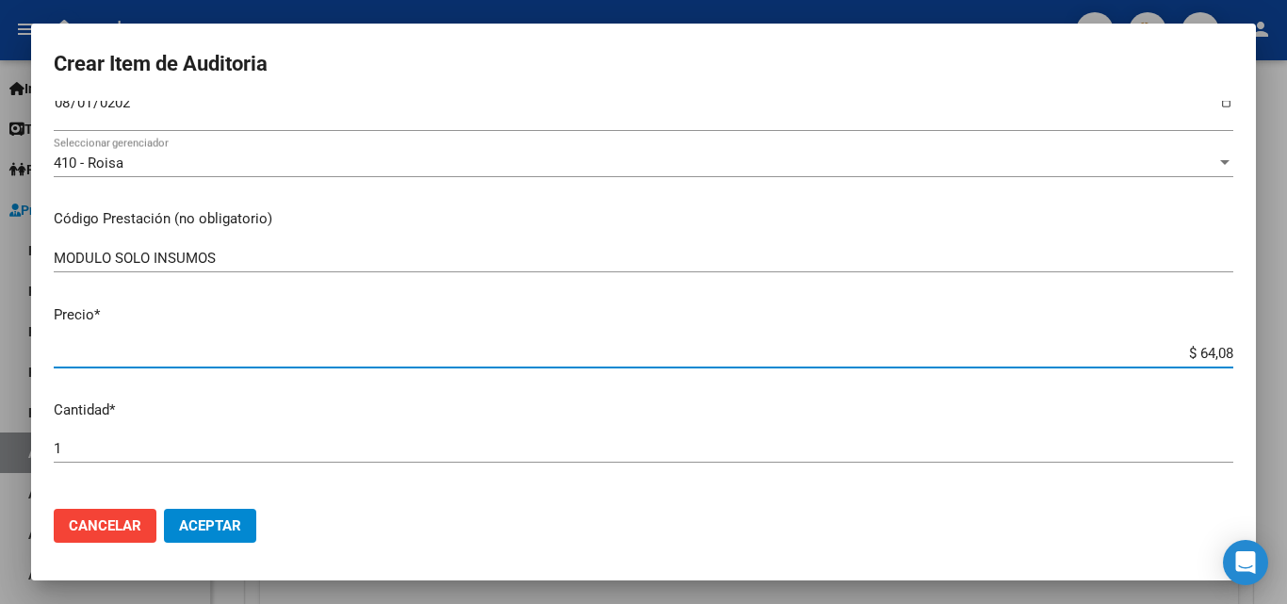
type input "$ 640,84"
type input "$ 6.408,41"
type input "$ 64.084,13"
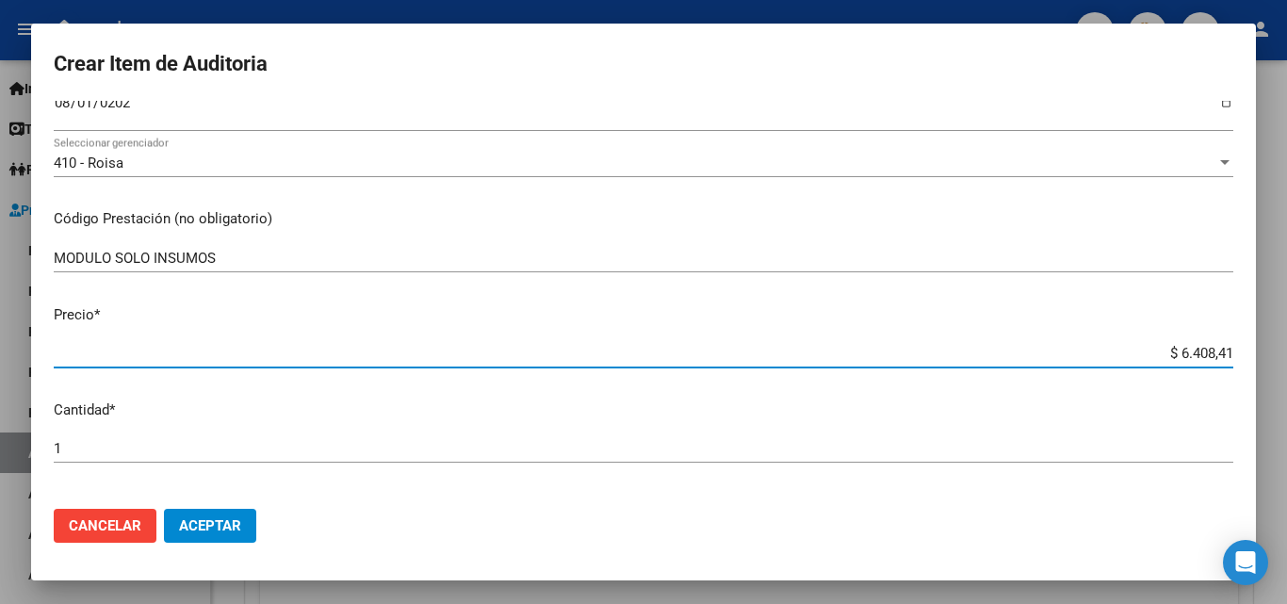
type input "$ 64.084,13"
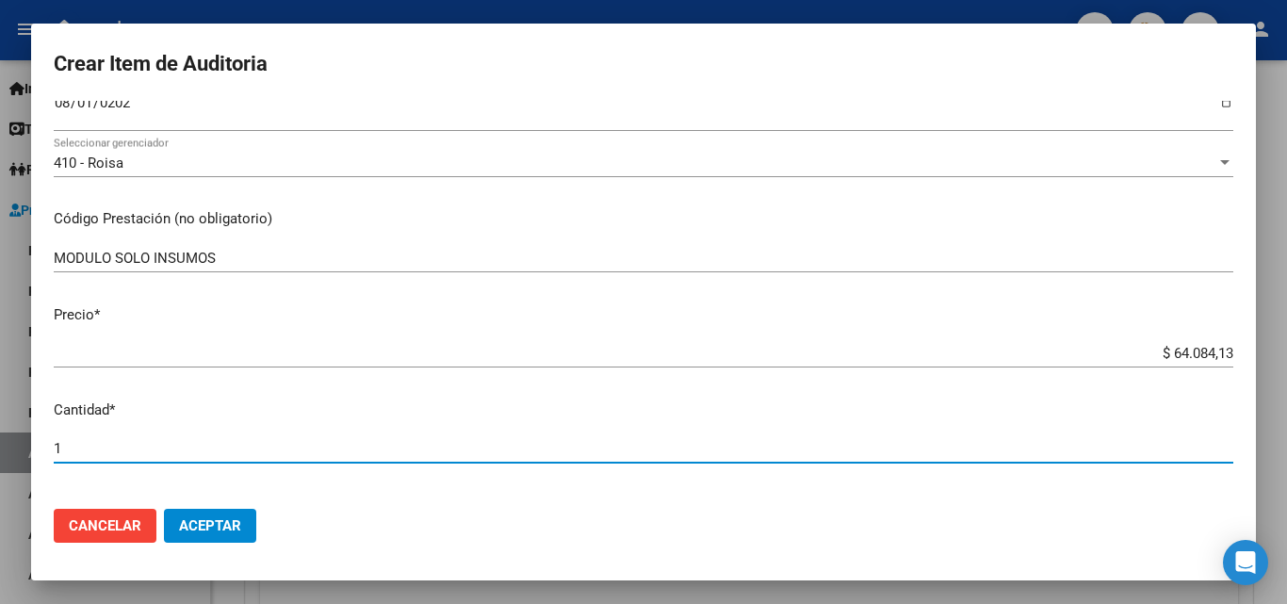
click at [74, 451] on input "1" at bounding box center [644, 448] width 1180 height 17
type input "3"
type input "$ 192.252,39"
type input "31"
type input "$ 1.986.608,03"
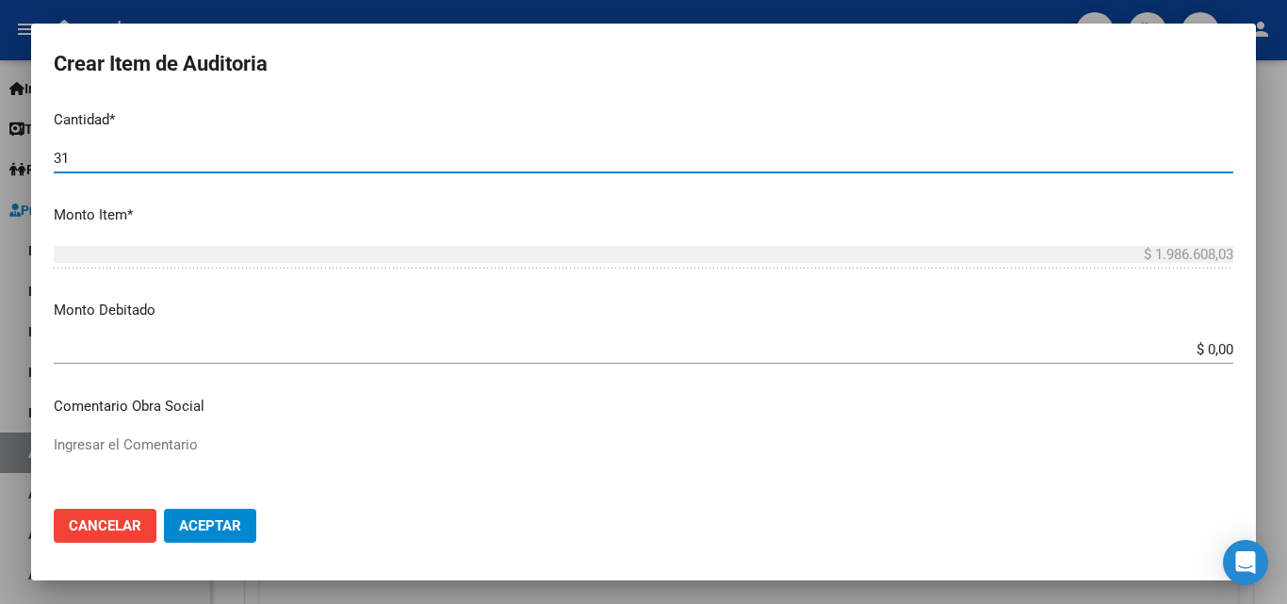
scroll to position [660, 0]
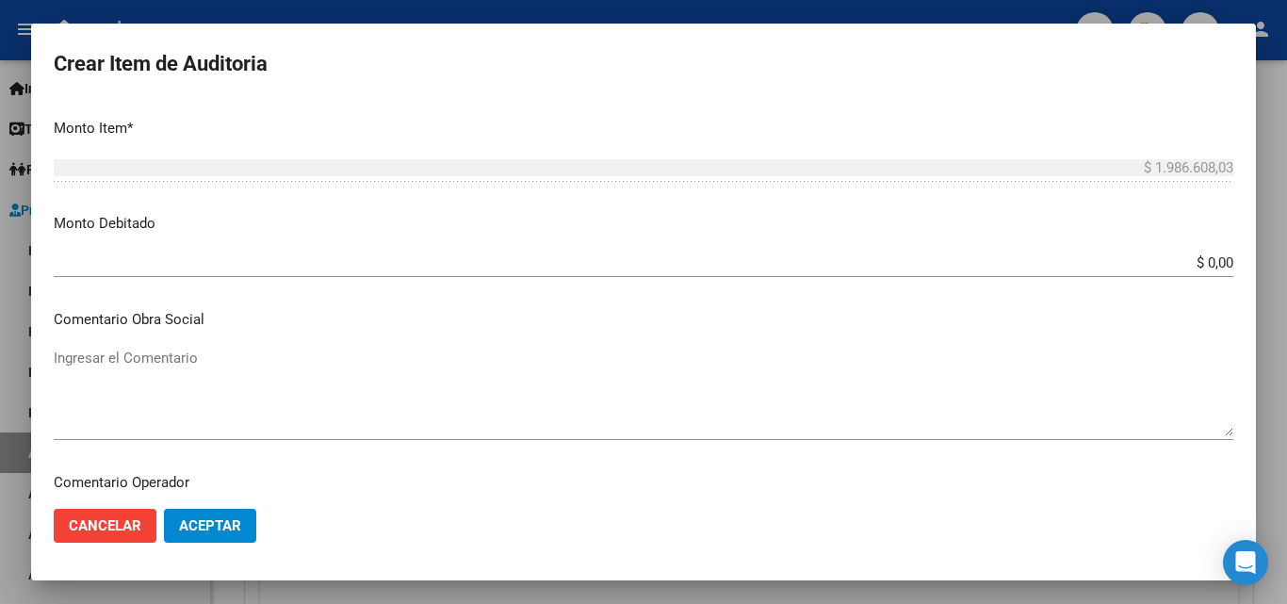
type input "31"
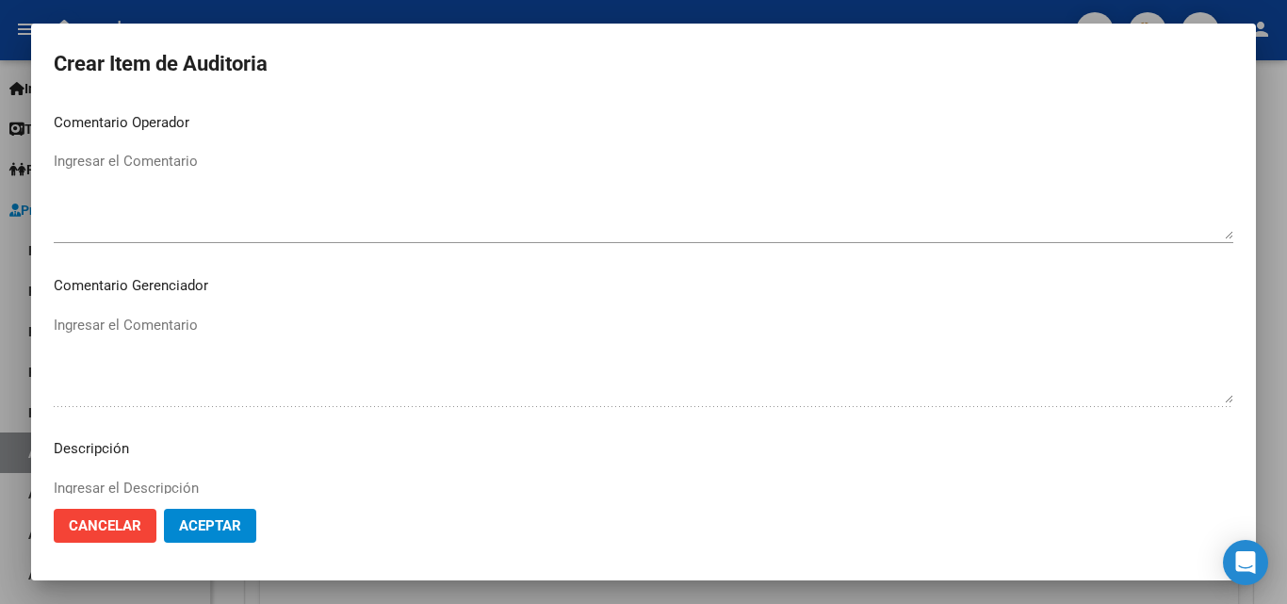
scroll to position [1037, 0]
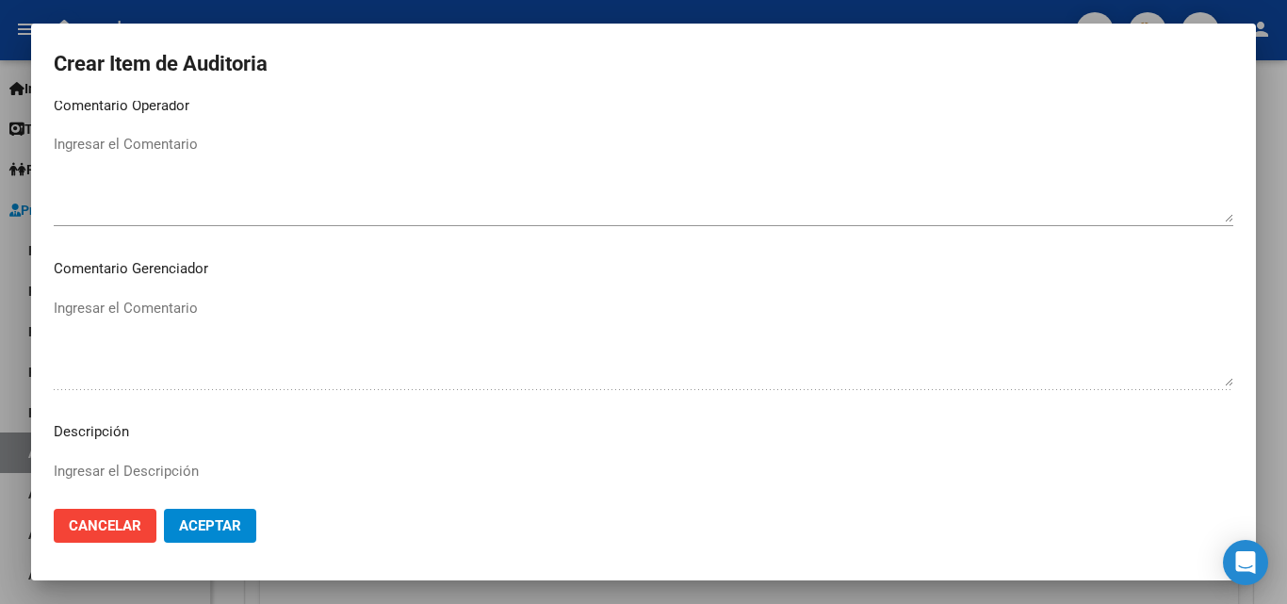
click at [150, 154] on textarea "Ingresar el Comentario" at bounding box center [644, 178] width 1180 height 89
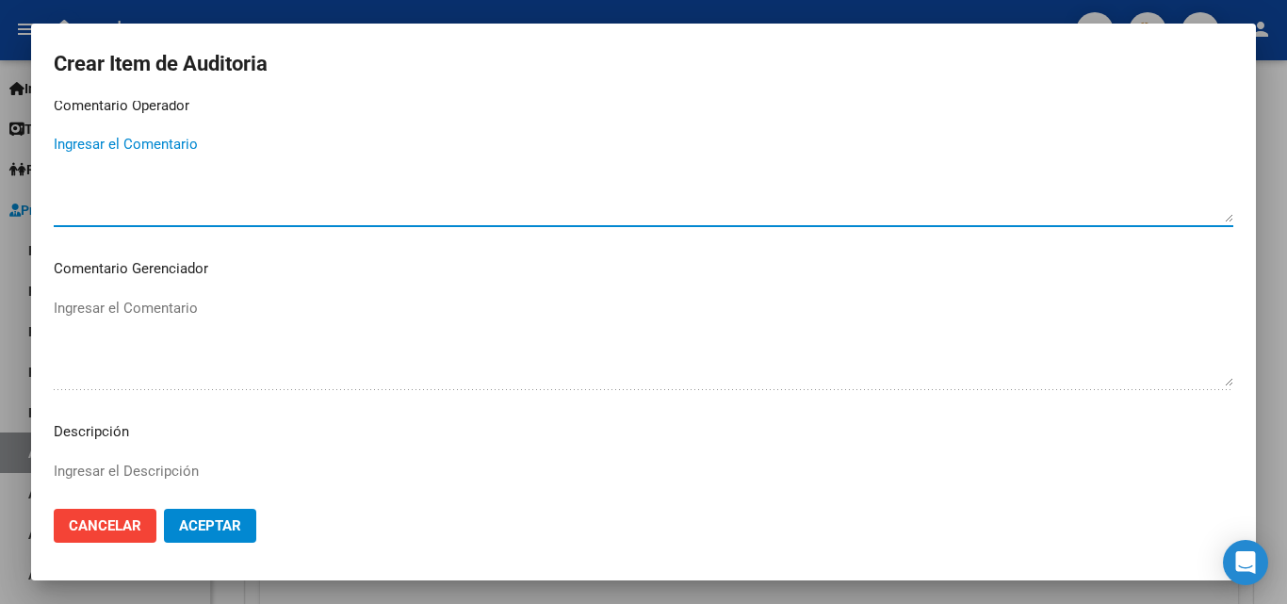
paste textarea "KINESIOLOGIA MOTORA ORDEN MEDICA _NO HAY PRESUPUESTO AUT _PLANILLA DE ASISTENCI…"
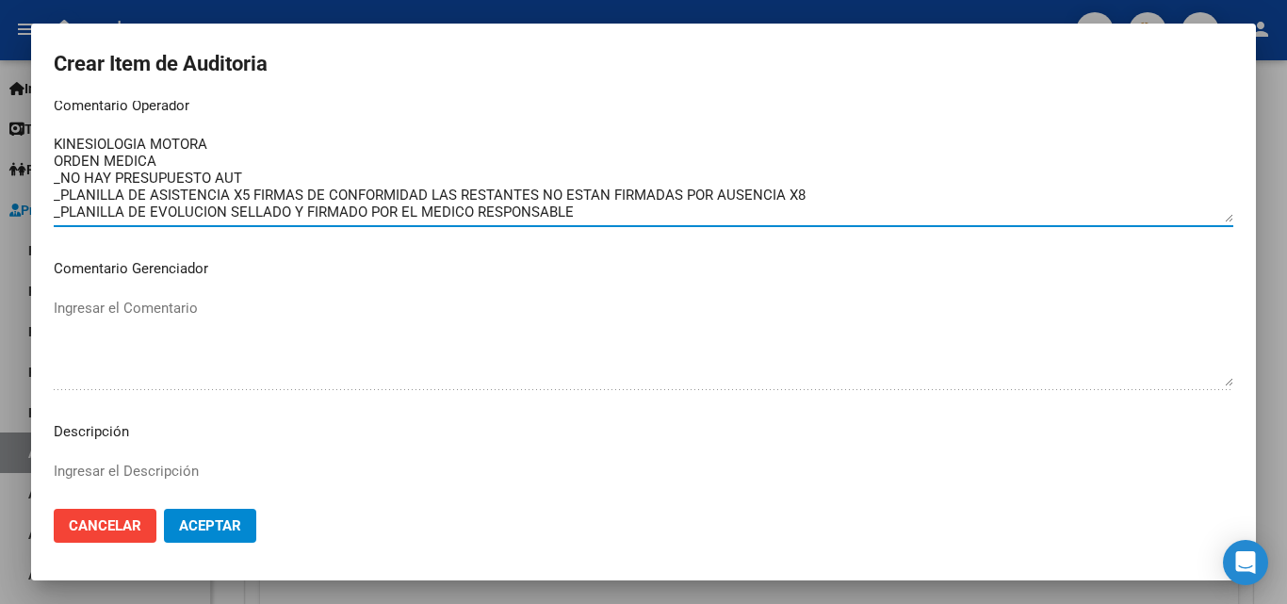
click at [232, 148] on textarea "KINESIOLOGIA MOTORA ORDEN MEDICA _NO HAY PRESUPUESTO AUT _PLANILLA DE ASISTENCI…" at bounding box center [644, 178] width 1180 height 89
click at [180, 164] on textarea "INSUMOS - INTERNACION DOMICILIARIA ORDEN MEDICA _NO HAY PRESUPUESTO AUT _PLANIL…" at bounding box center [644, 178] width 1180 height 89
click at [254, 176] on textarea "INSUMOS - INTERNACION DOMICILIARIA ORDEN MEDICA _NO HAY PRESUPUESTO AUT _PLANIL…" at bounding box center [644, 178] width 1180 height 89
click at [158, 165] on textarea "INSUMOS - INTERNACION DOMICILIARIA ORDEN MEDICA _NO HAY PRESUPUESTO AUT _PLANIL…" at bounding box center [644, 178] width 1180 height 89
click at [242, 181] on textarea "INSUMOS - INTERNACION DOMICILIARIA ORDEN MEDICA _NO HAY PRESUPUESTO AUT _PLANIL…" at bounding box center [644, 178] width 1180 height 89
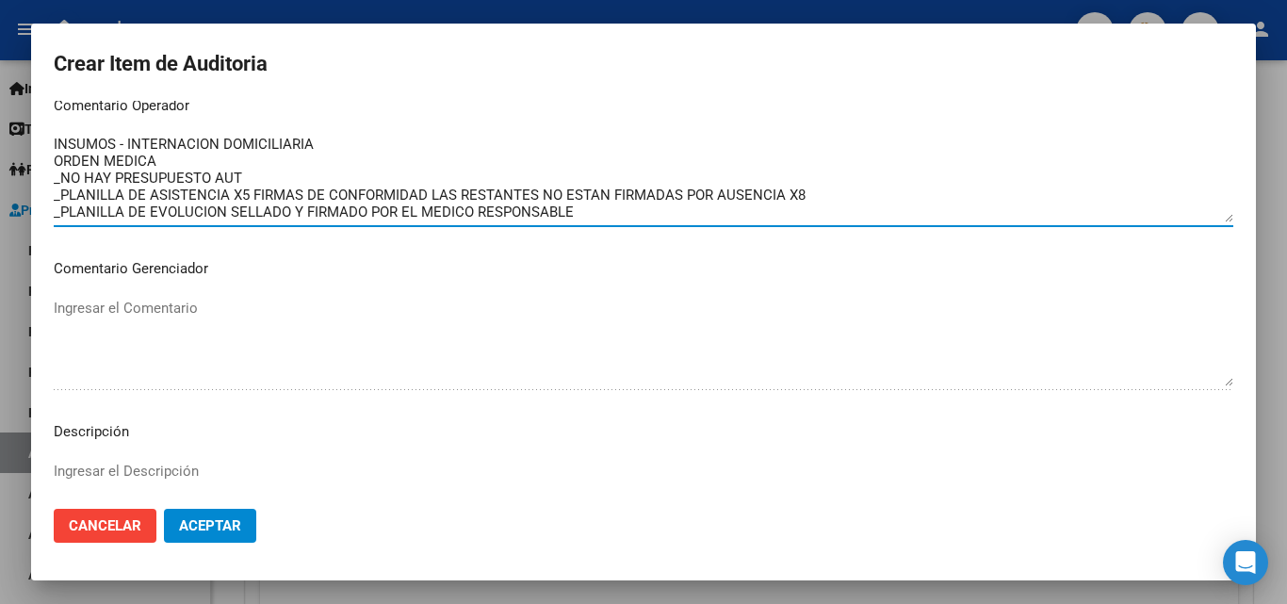
click at [237, 155] on textarea "INSUMOS - INTERNACION DOMICILIARIA ORDEN MEDICA _NO HAY PRESUPUESTO AUT _PLANIL…" at bounding box center [644, 178] width 1180 height 89
drag, startPoint x: 618, startPoint y: 217, endPoint x: 24, endPoint y: 199, distance: 594.9
click at [24, 199] on div "Crear Item de Auditoria 55665951 Nro Documento 20556659517 CUIL Afiliado Activo…" at bounding box center [643, 302] width 1287 height 604
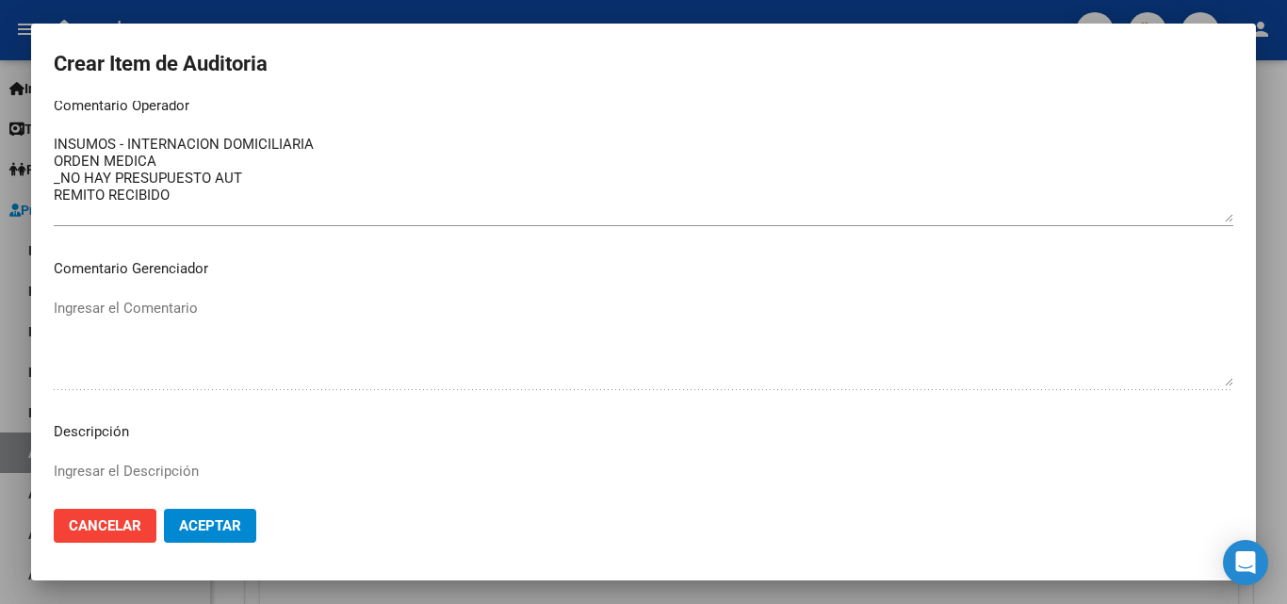
click at [53, 198] on mat-dialog-content "55665951 Nro Documento 20556659517 CUIL Afiliado Activo Análisis Afiliado Prest…" at bounding box center [643, 297] width 1225 height 393
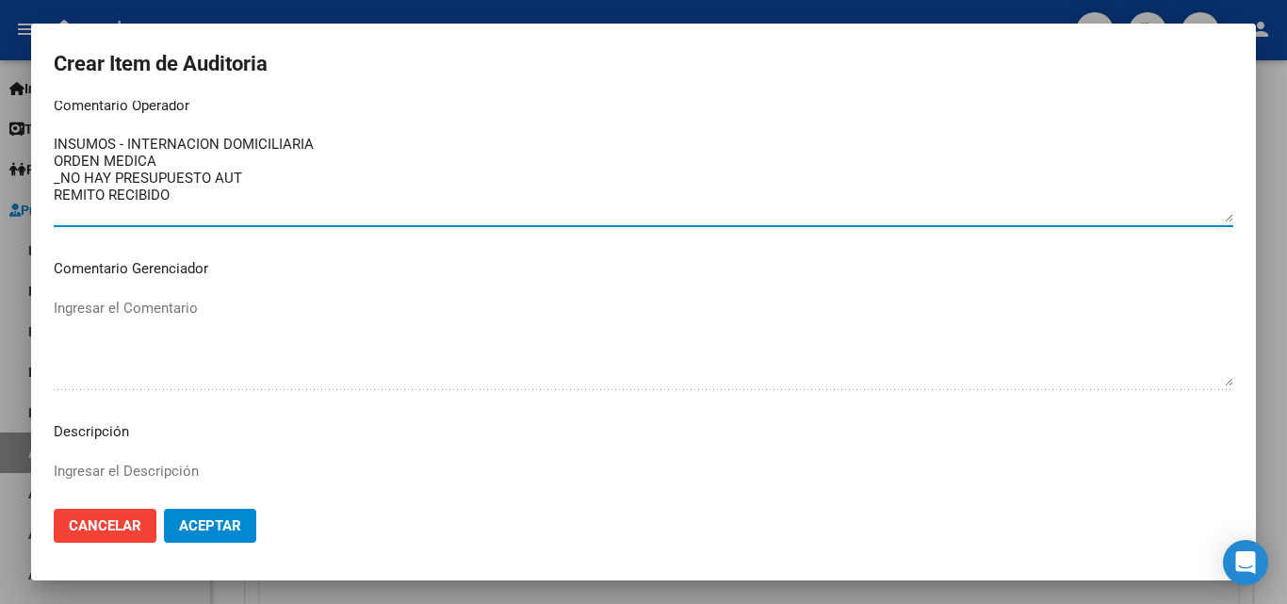
click at [55, 197] on textarea "INSUMOS - INTERNACION DOMICILIARIA ORDEN MEDICA _NO HAY PRESUPUESTO AUT REMITO …" at bounding box center [644, 178] width 1180 height 89
click at [241, 204] on textarea "INSUMOS - INTERNACION DOMICILIARIA ORDEN MEDICA _NO HAY PRESUPUESTO AUT OK_REMI…" at bounding box center [644, 178] width 1180 height 89
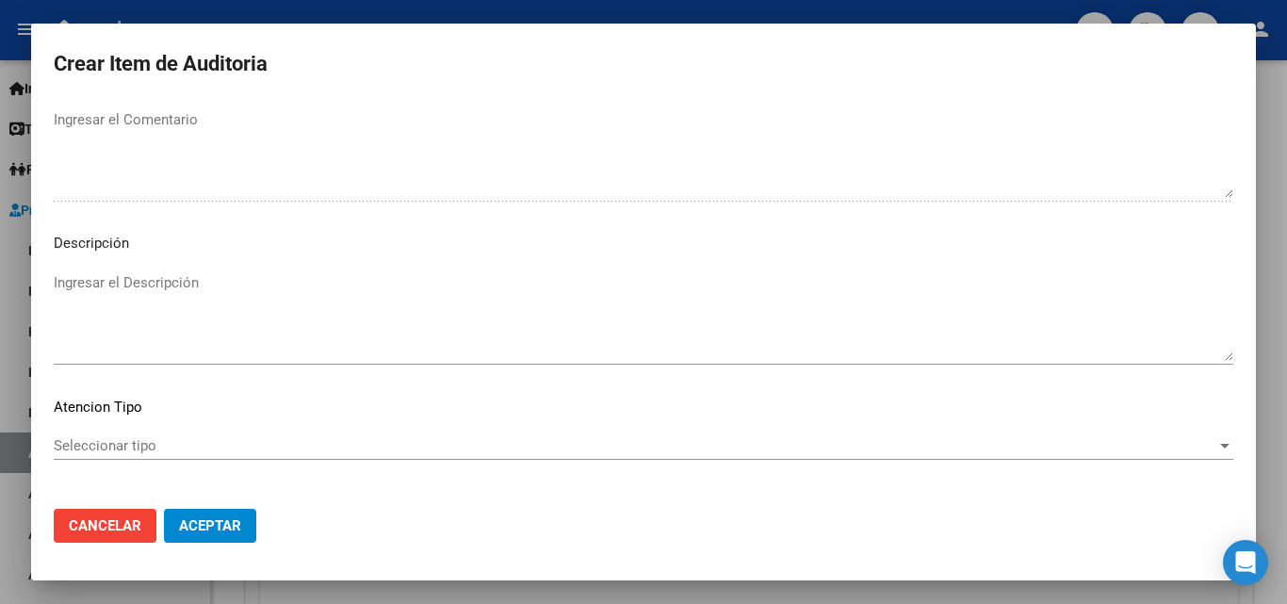
type textarea "INSUMOS - INTERNACION DOMICILIARIA ORDEN MEDICA _NO HAY PRESUPUESTO AUT OK_REMI…"
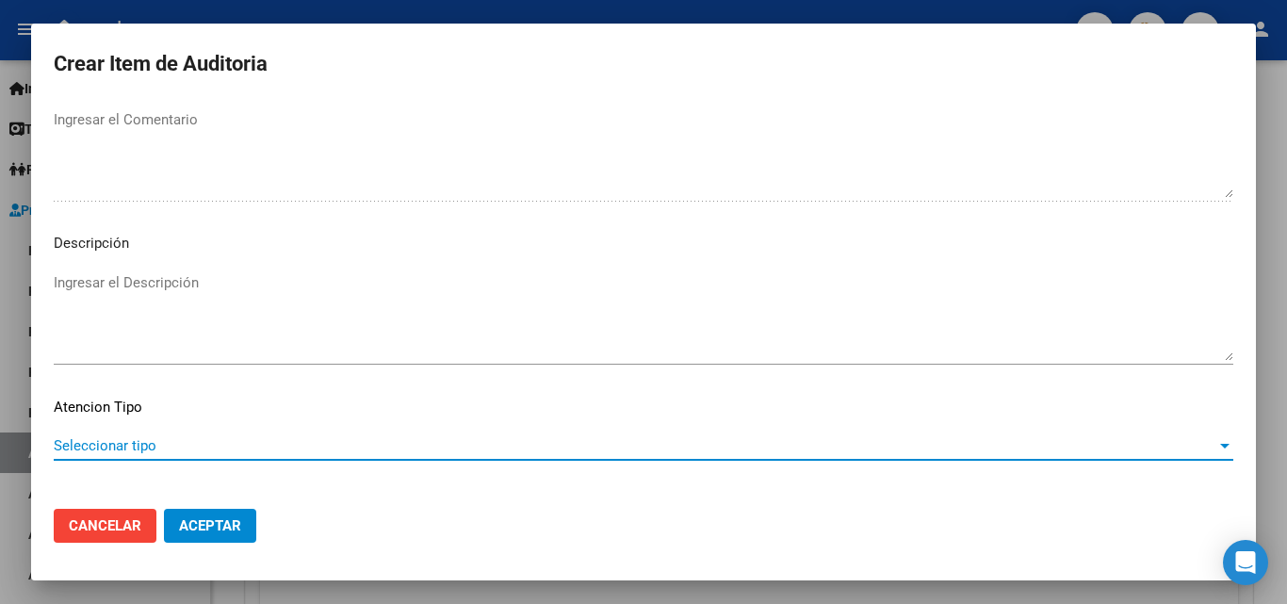
click at [117, 443] on span "Seleccionar tipo" at bounding box center [635, 445] width 1163 height 17
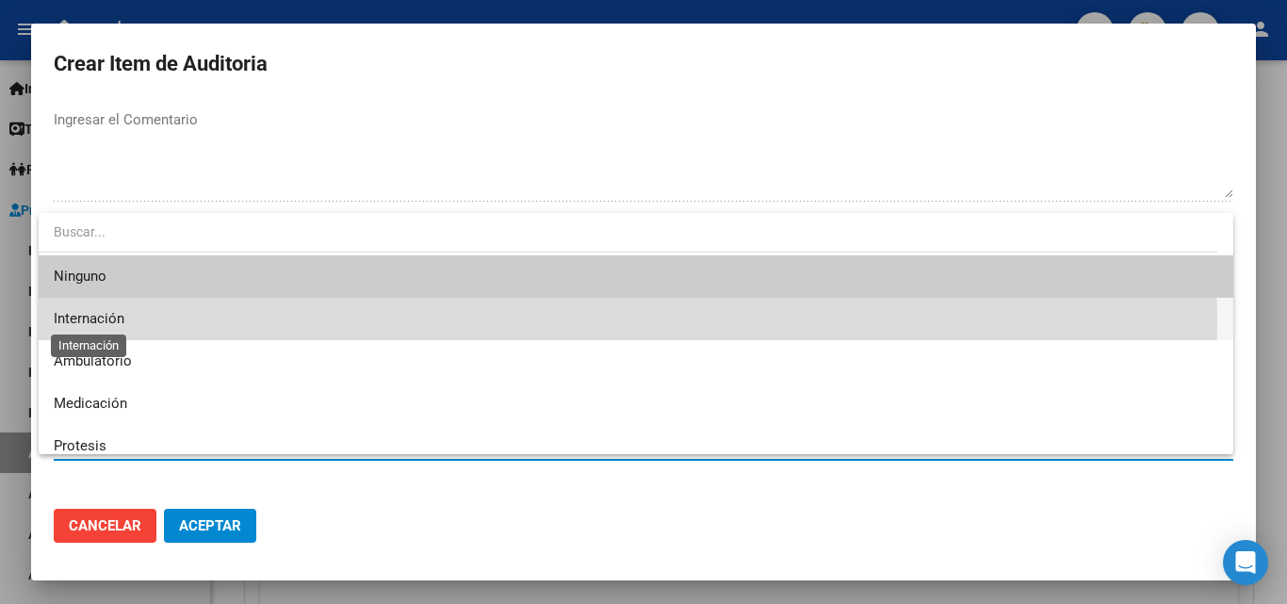
click at [111, 320] on span "Internación" at bounding box center [89, 318] width 71 height 17
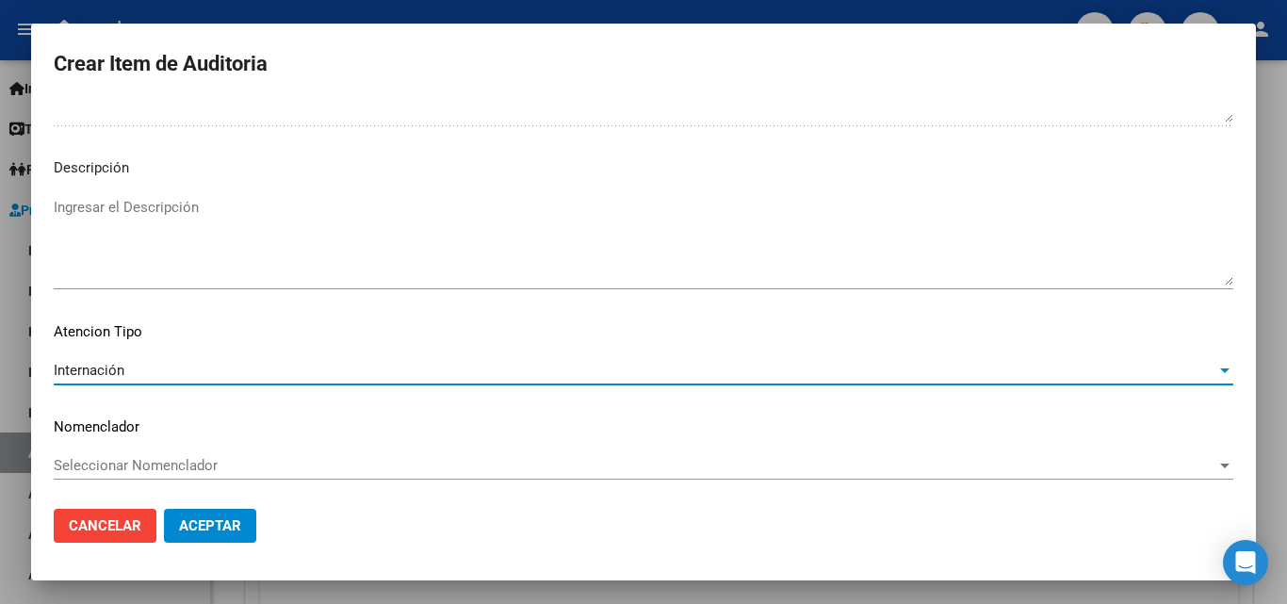
scroll to position [1304, 0]
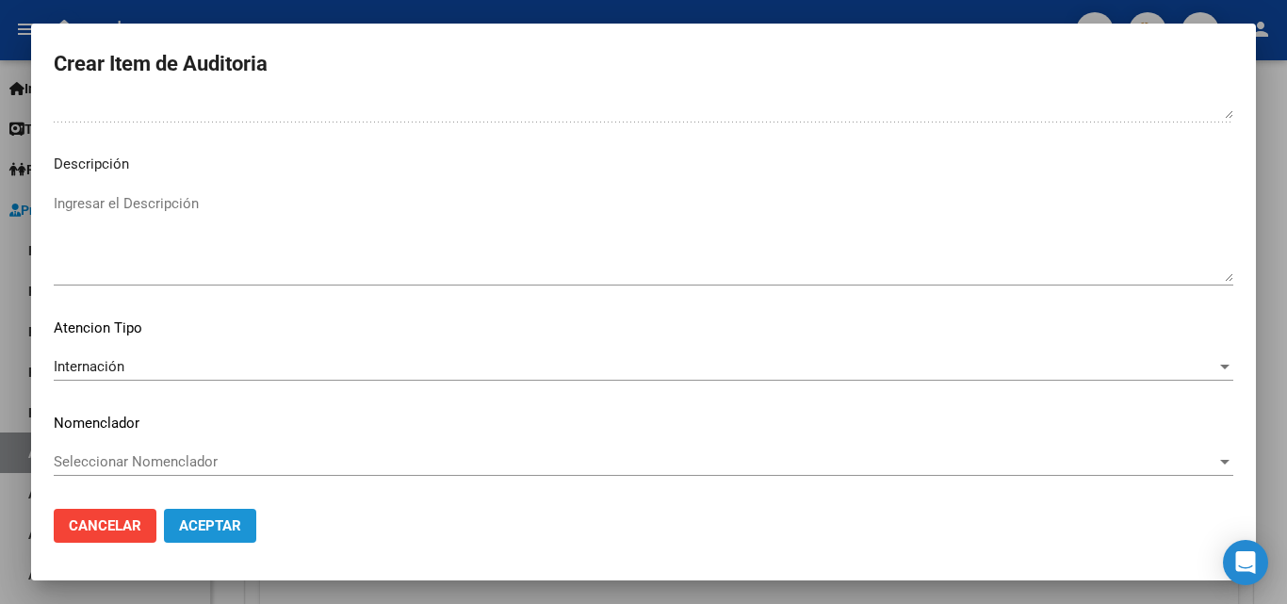
click at [220, 526] on span "Aceptar" at bounding box center [210, 525] width 62 height 17
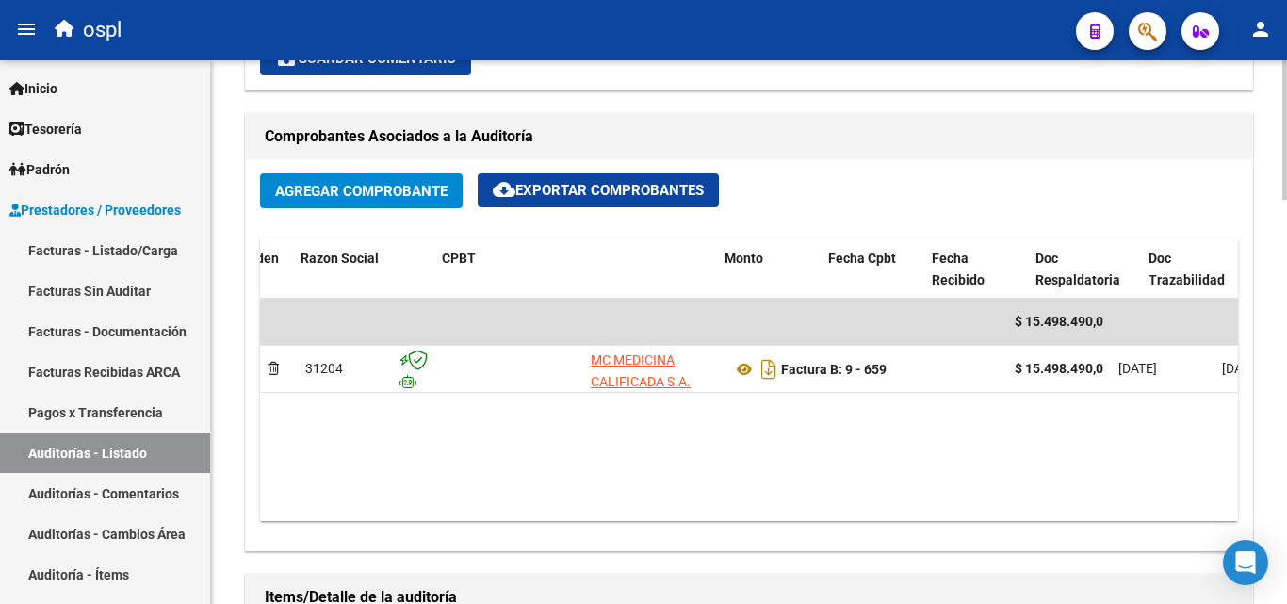
scroll to position [0, 294]
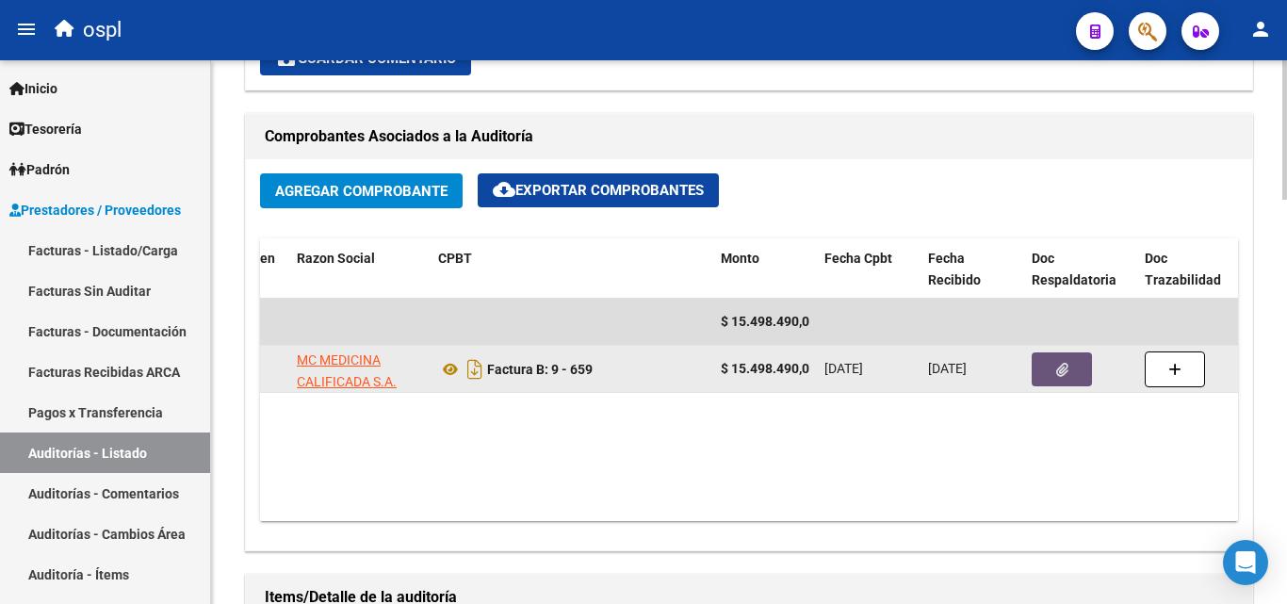
click at [1058, 368] on icon "button" at bounding box center [1062, 370] width 12 height 14
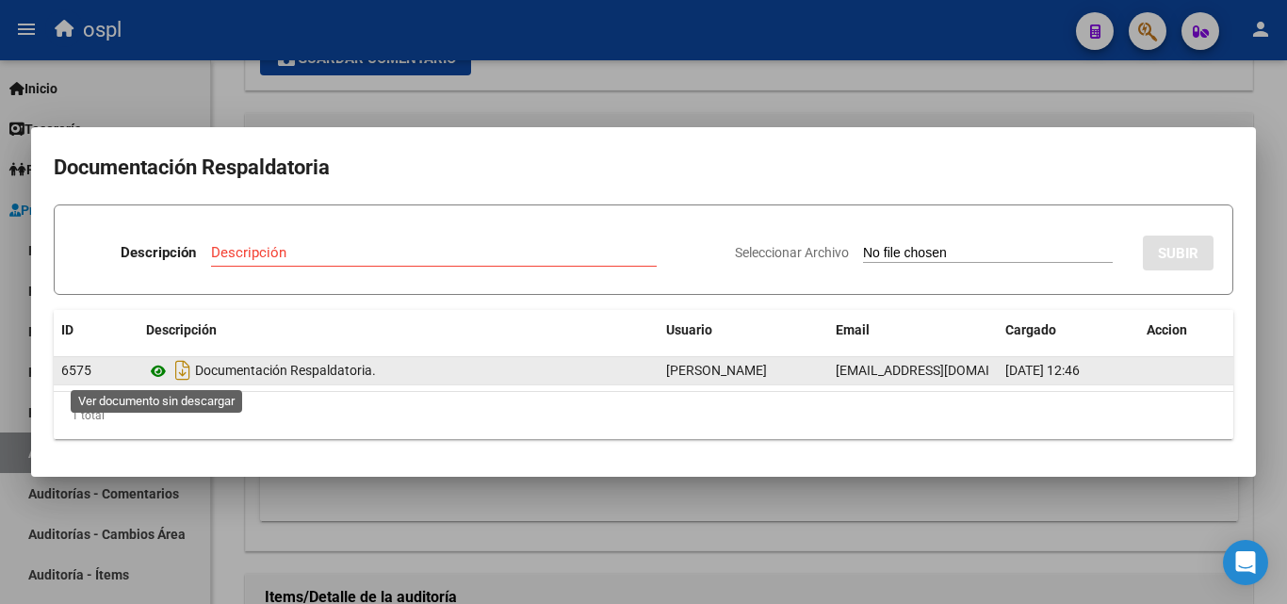
click at [156, 367] on icon at bounding box center [158, 371] width 25 height 23
click at [158, 376] on icon at bounding box center [158, 371] width 25 height 23
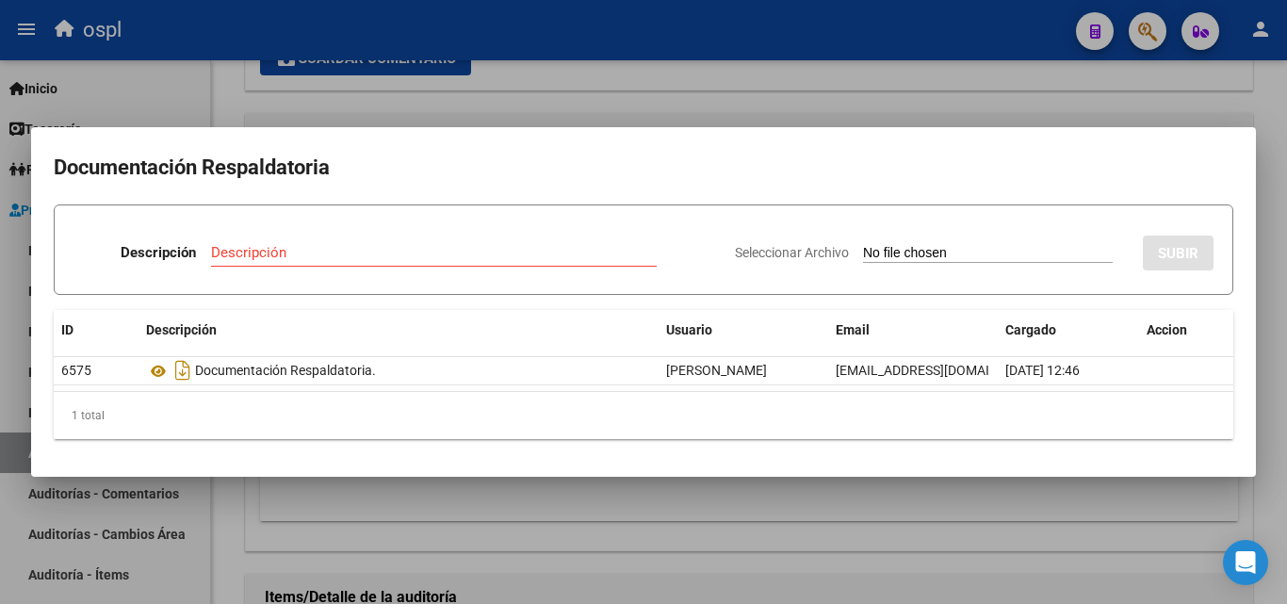
click at [663, 106] on div at bounding box center [643, 302] width 1287 height 604
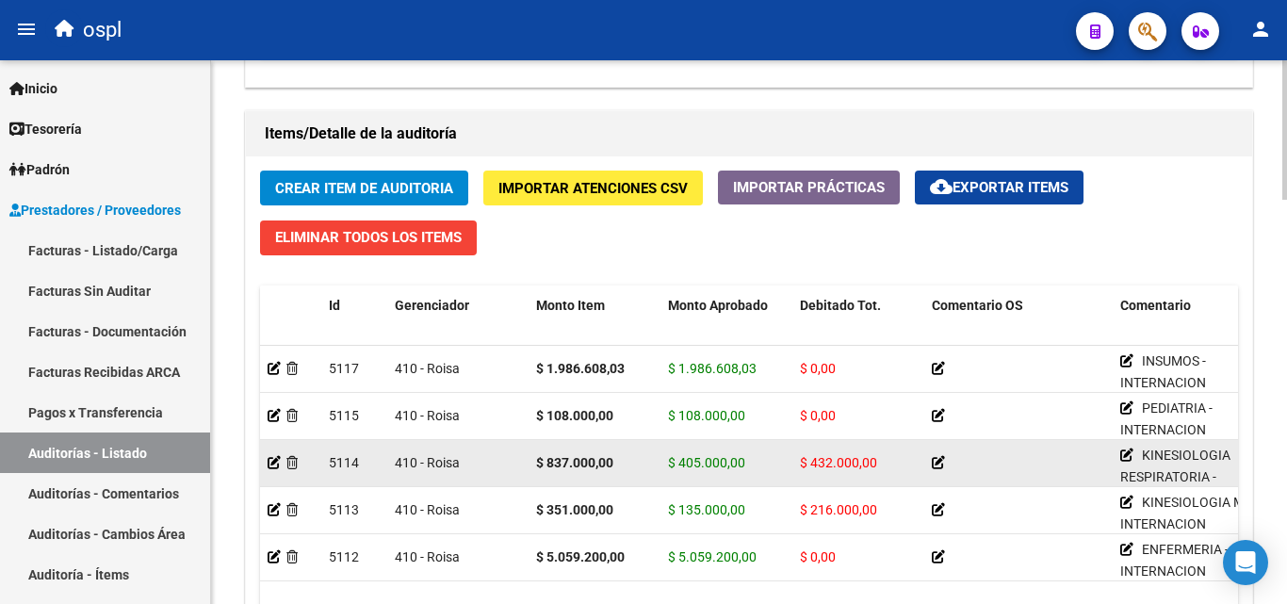
scroll to position [1319, 0]
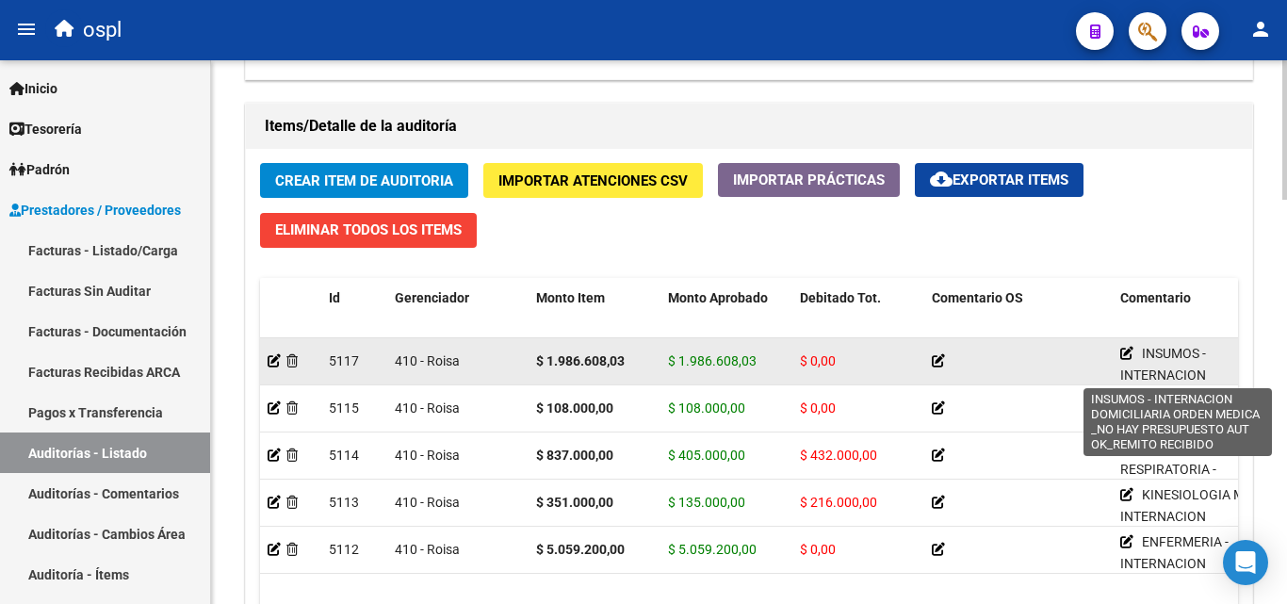
click at [1127, 352] on icon at bounding box center [1127, 353] width 13 height 13
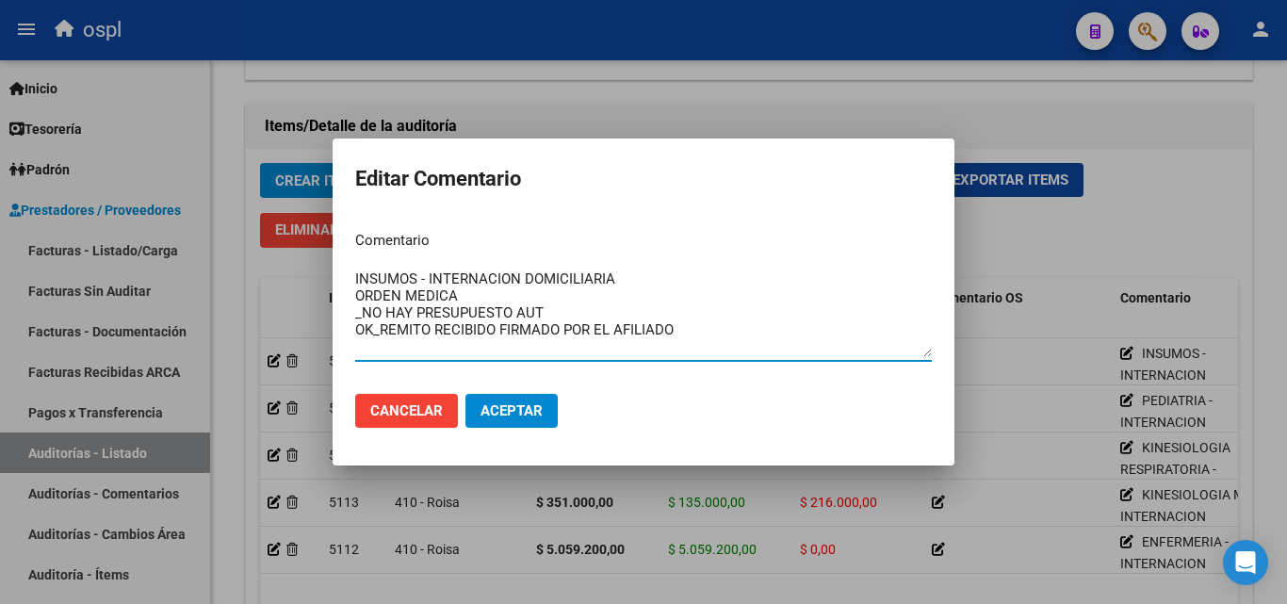
type textarea "INSUMOS - INTERNACION DOMICILIARIA ORDEN MEDICA _NO HAY PRESUPUESTO AUT OK_REMI…"
click at [514, 402] on span "Aceptar" at bounding box center [512, 410] width 62 height 17
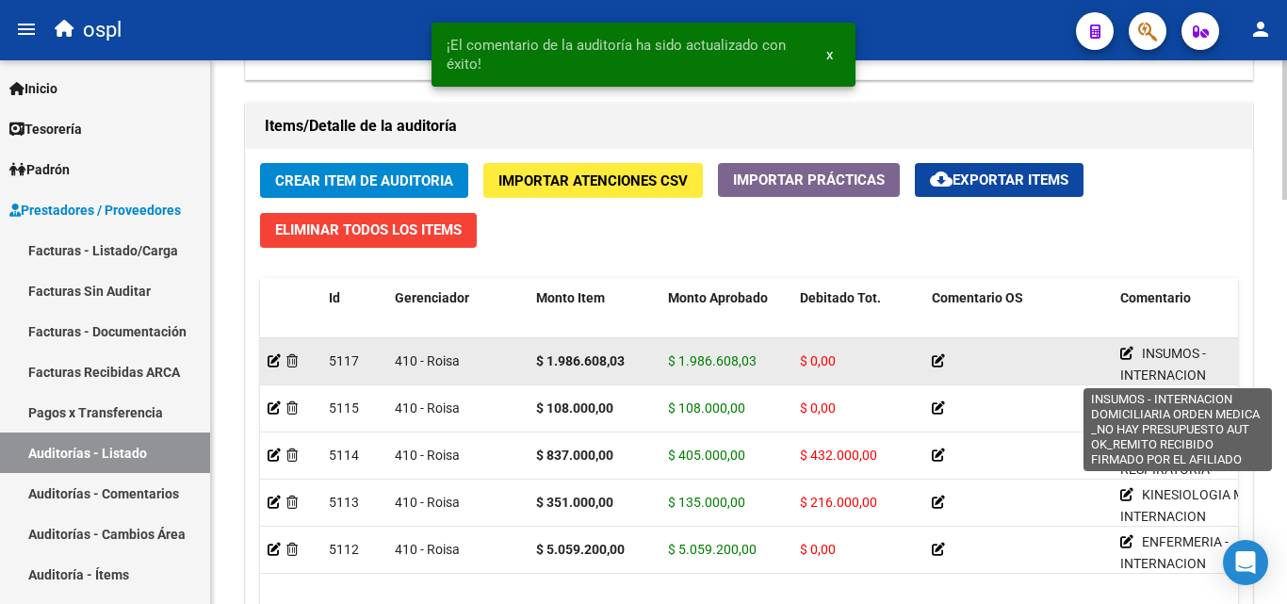
click at [1126, 352] on icon at bounding box center [1127, 353] width 13 height 13
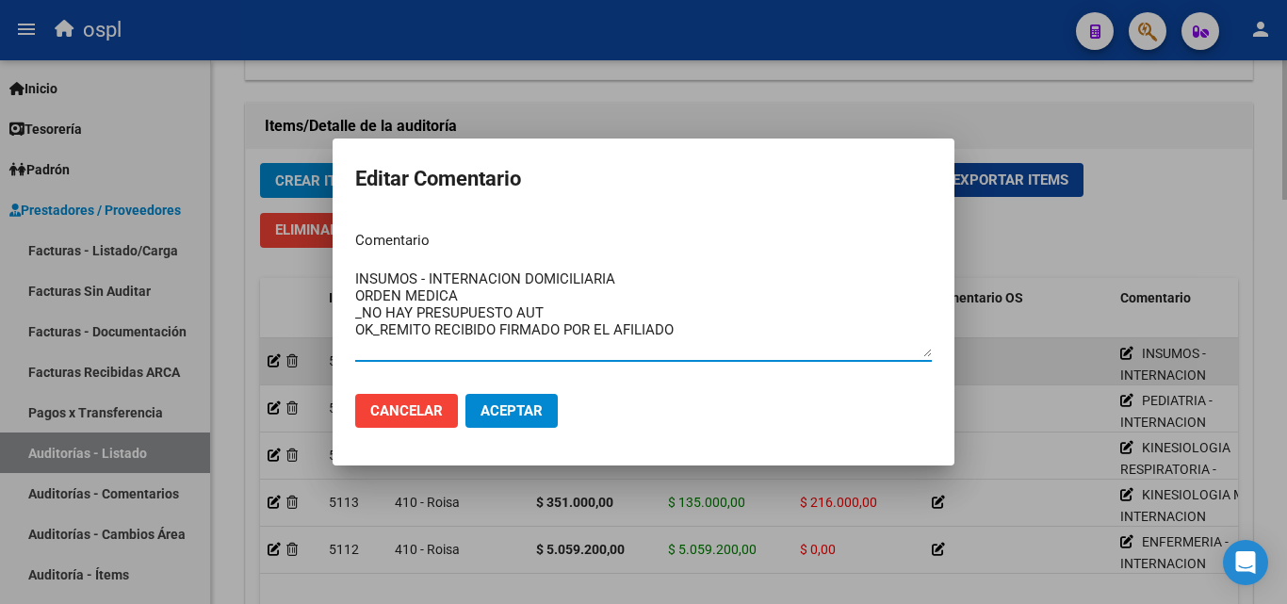
click at [1126, 352] on div at bounding box center [643, 302] width 1287 height 604
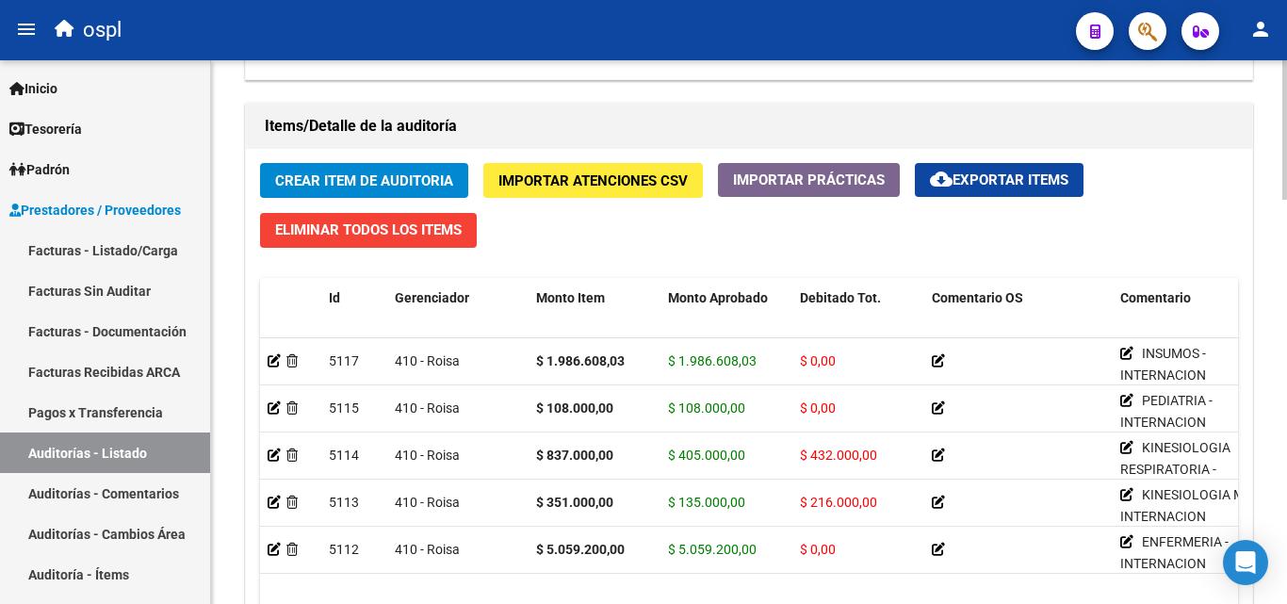
scroll to position [1225, 0]
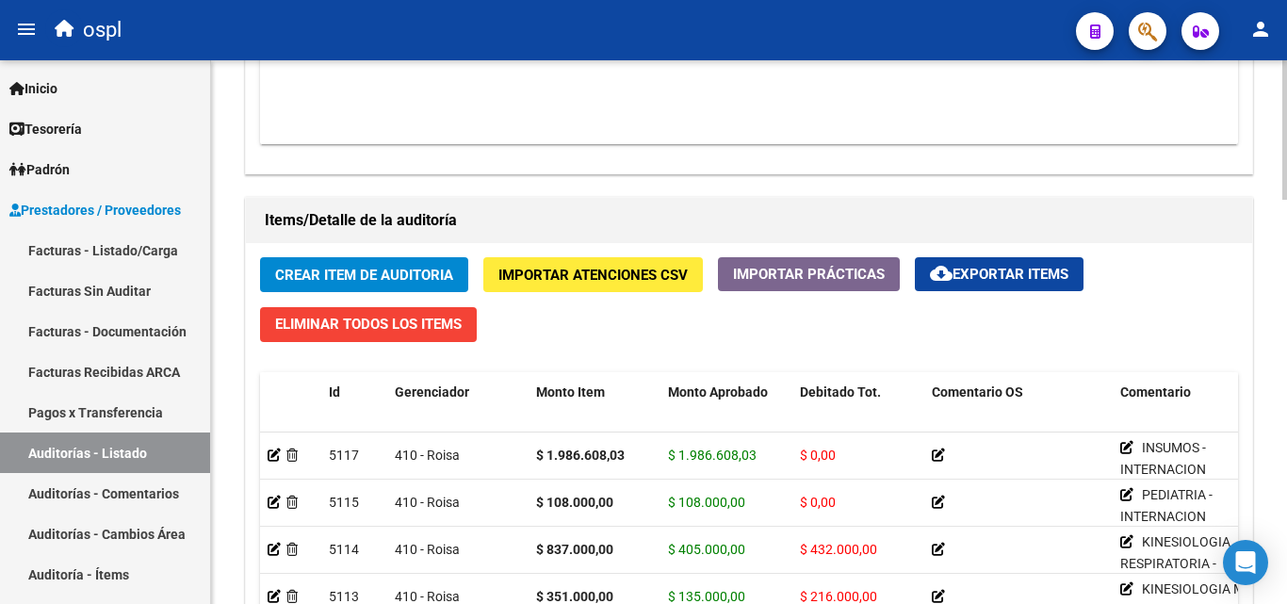
click at [427, 281] on span "Crear Item de Auditoria" at bounding box center [364, 275] width 178 height 17
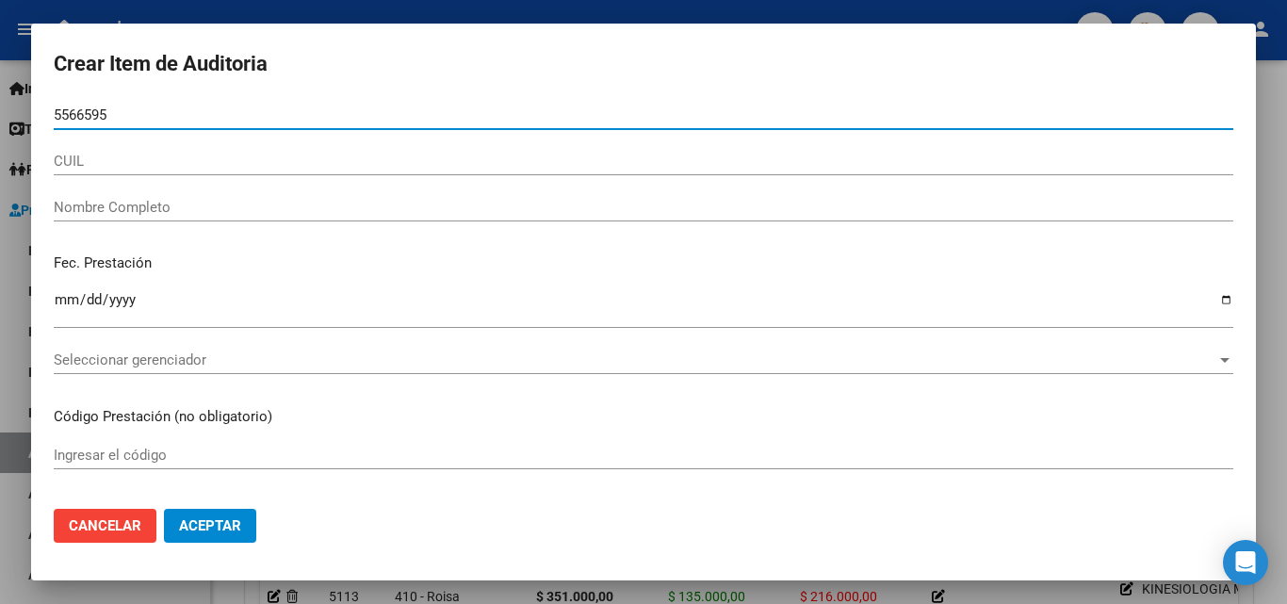
type input "55665951"
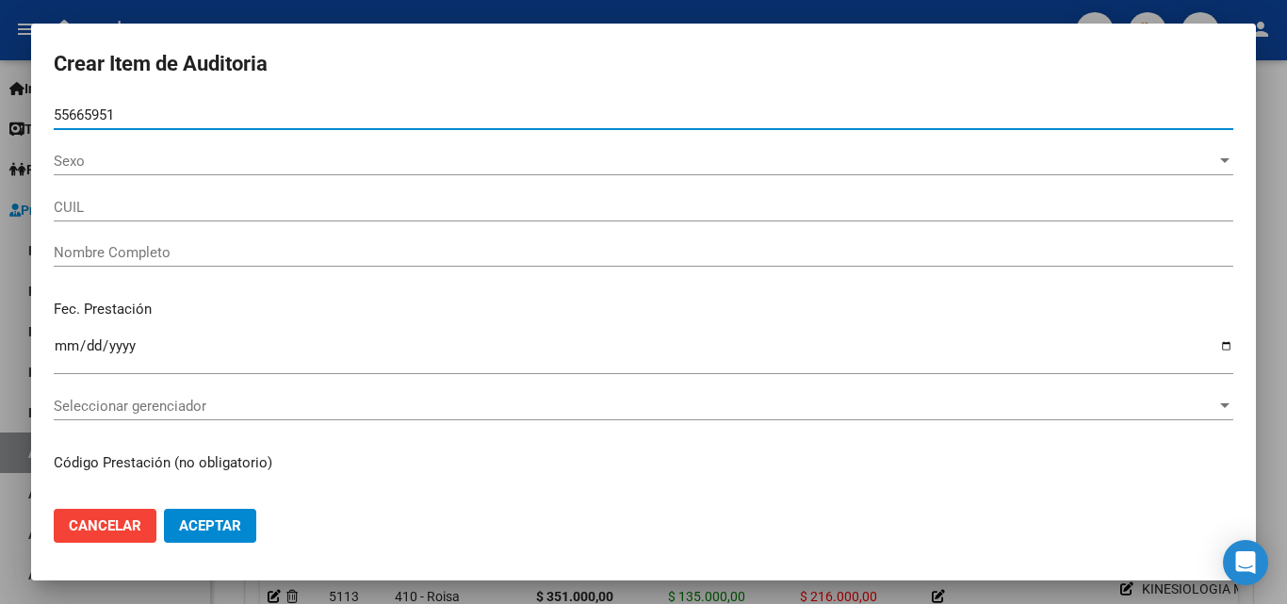
type input "20556659517"
type input "[PERSON_NAME]"
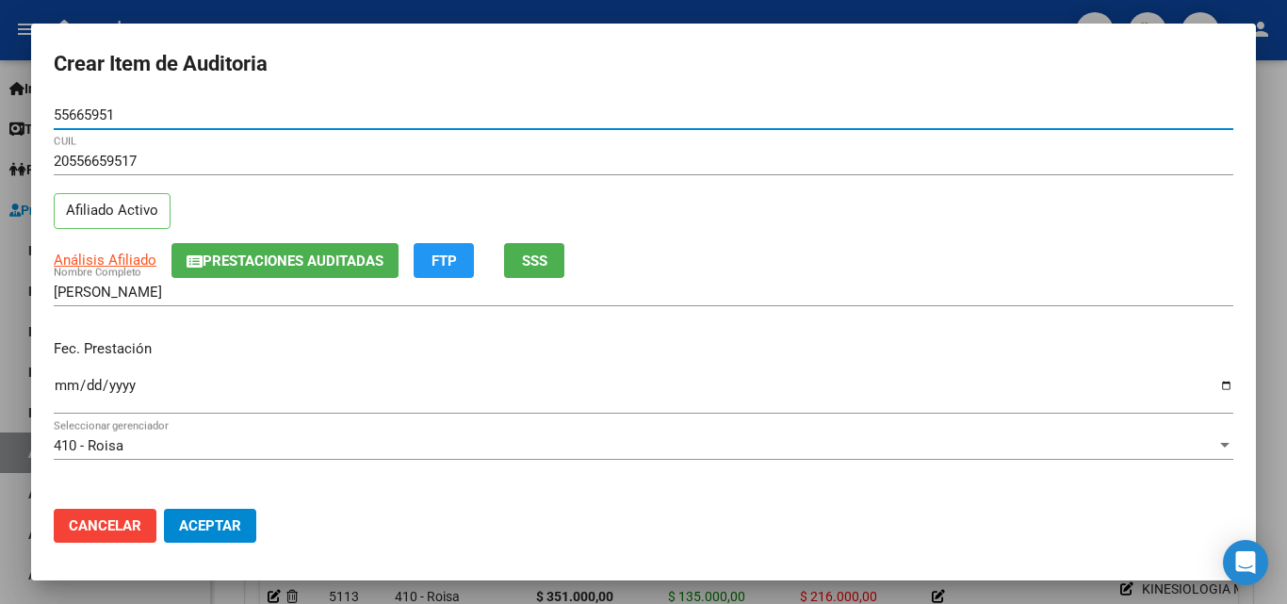
type input "55665951"
click at [70, 392] on input "Ingresar la fecha" at bounding box center [644, 393] width 1180 height 30
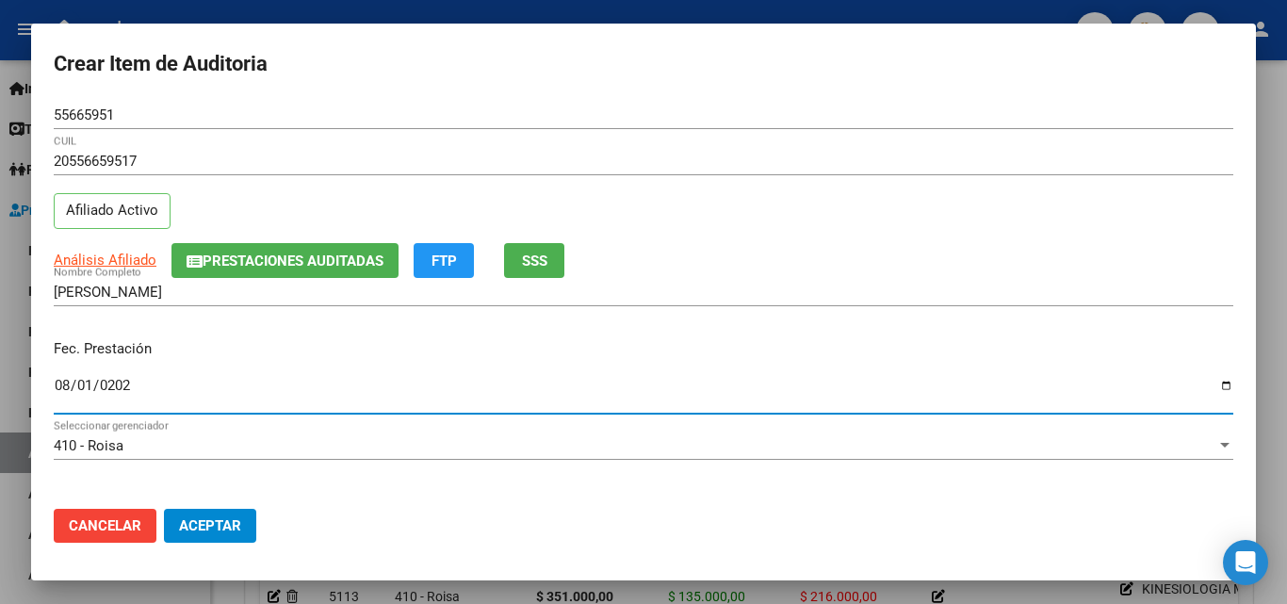
type input "[DATE]"
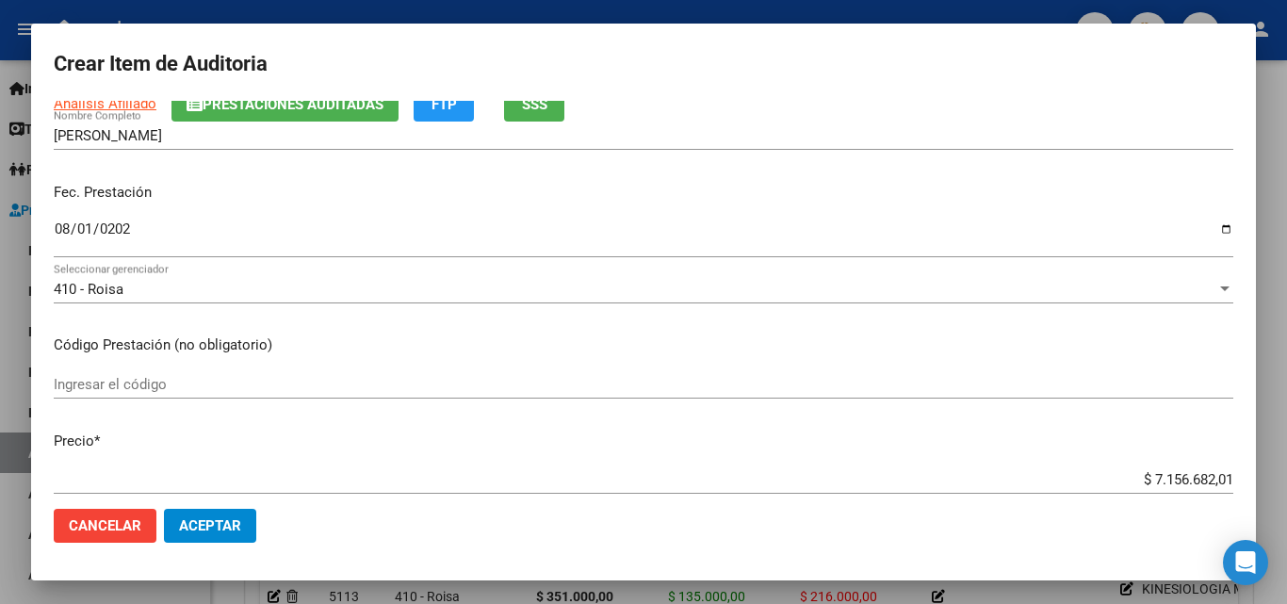
scroll to position [188, 0]
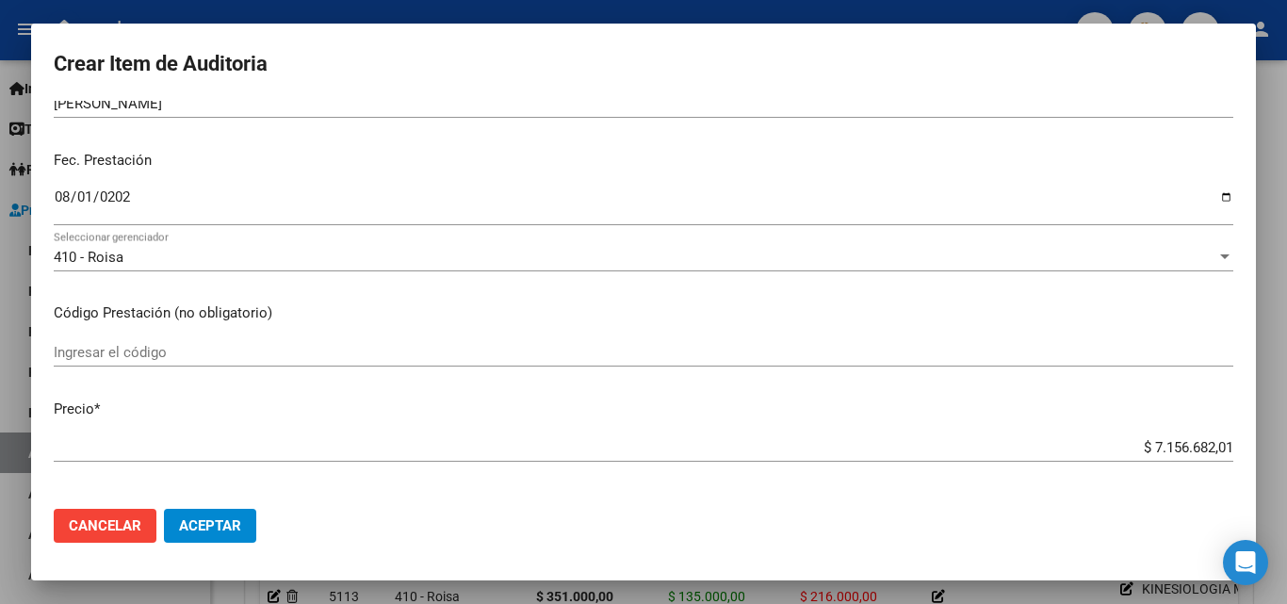
click at [147, 344] on input "Ingresar el código" at bounding box center [644, 352] width 1180 height 17
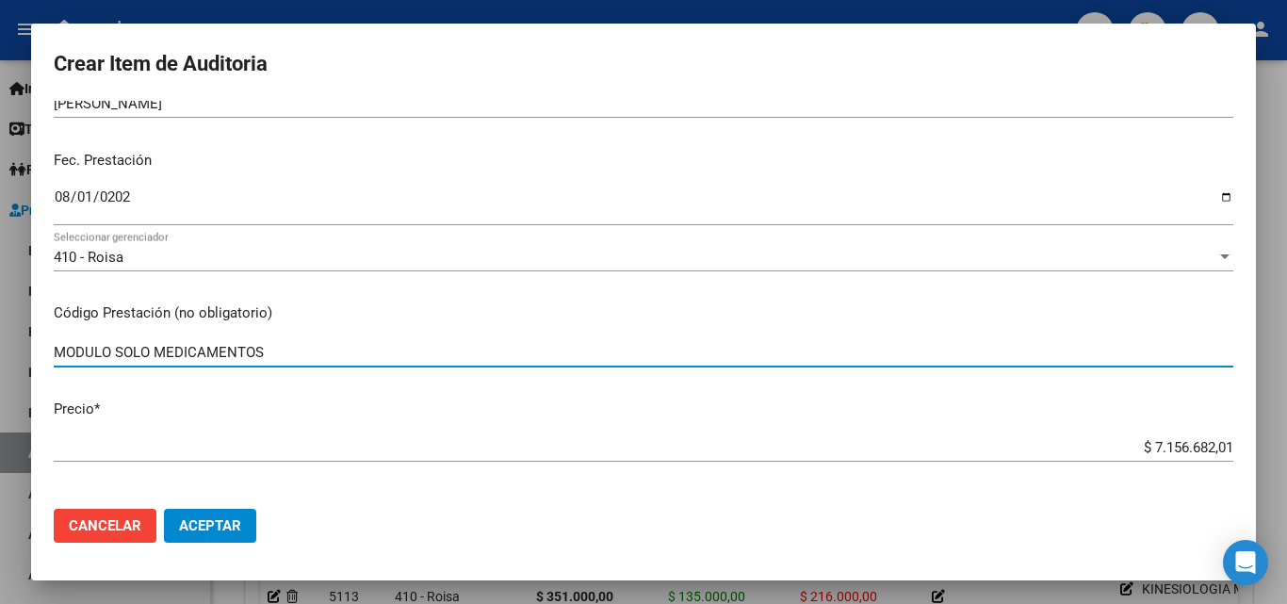
type input "MODULO SOLO MEDICAMENTOS"
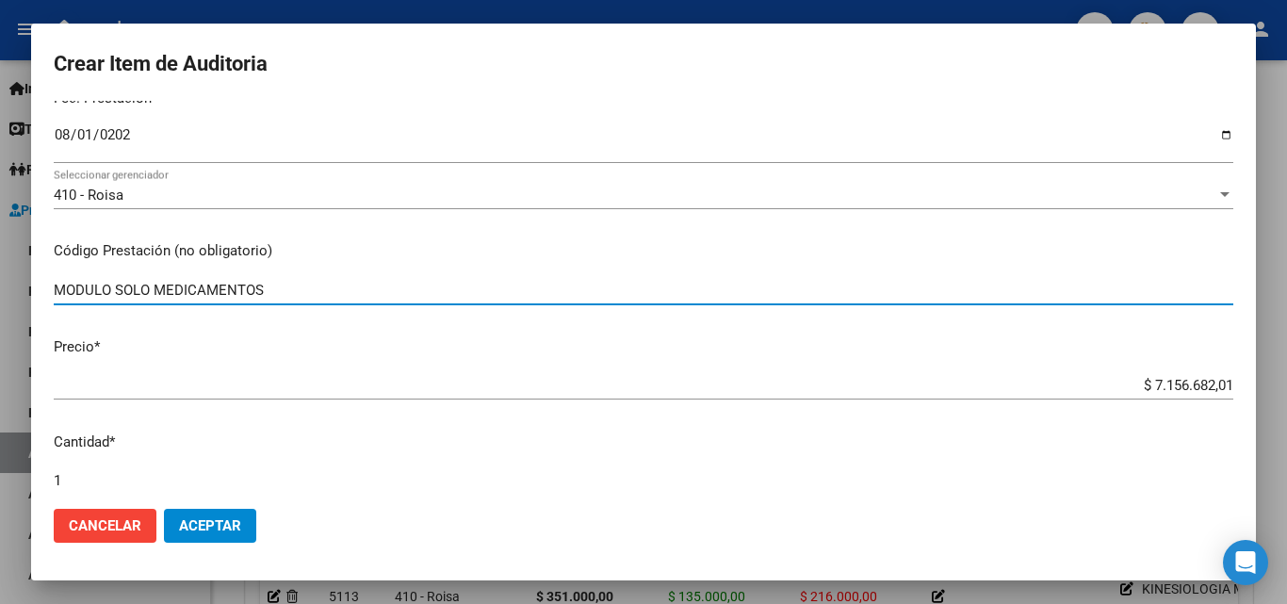
scroll to position [283, 0]
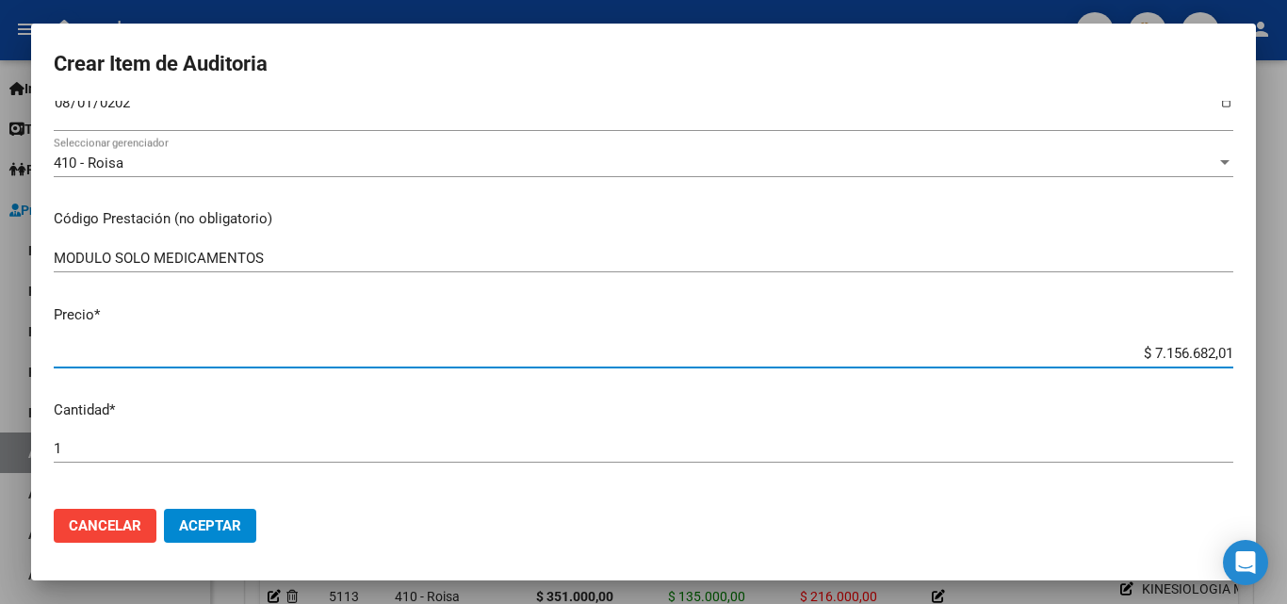
drag, startPoint x: 1117, startPoint y: 349, endPoint x: 1250, endPoint y: 346, distance: 132.9
click at [1250, 346] on mat-dialog-content "55665951 Nro Documento 20556659517 CUIL Afiliado Activo Análisis Afiliado Prest…" at bounding box center [643, 297] width 1225 height 393
type input "$ 0,04"
type input "$ 0,47"
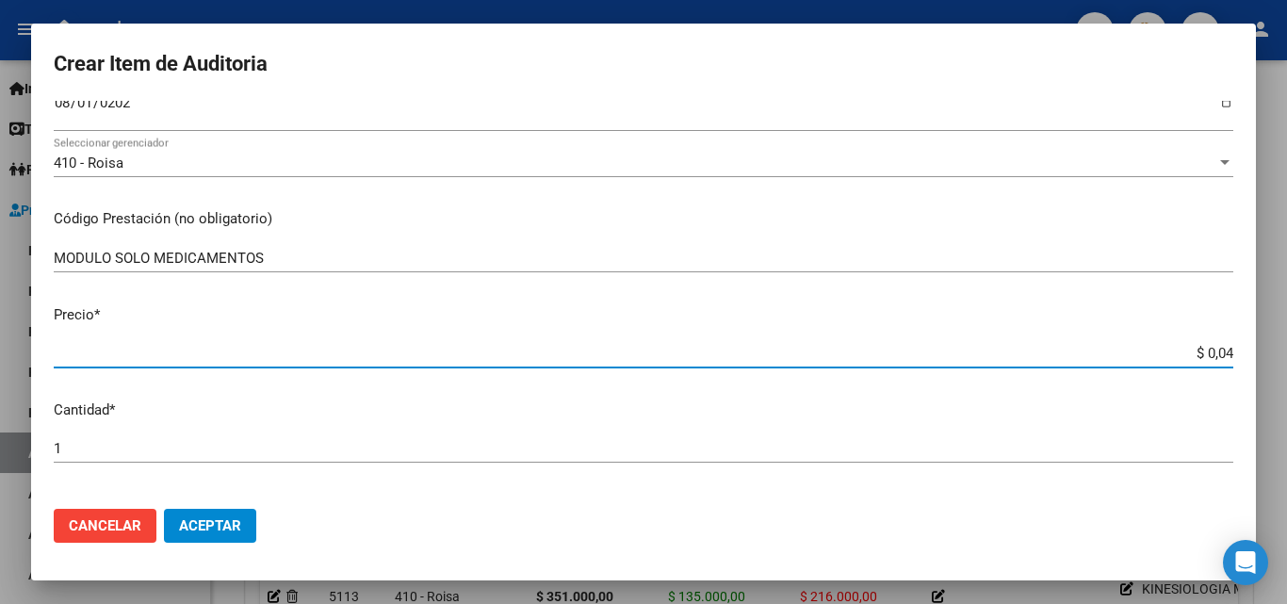
type input "$ 0,47"
type input "$ 4,77"
type input "$ 47,75"
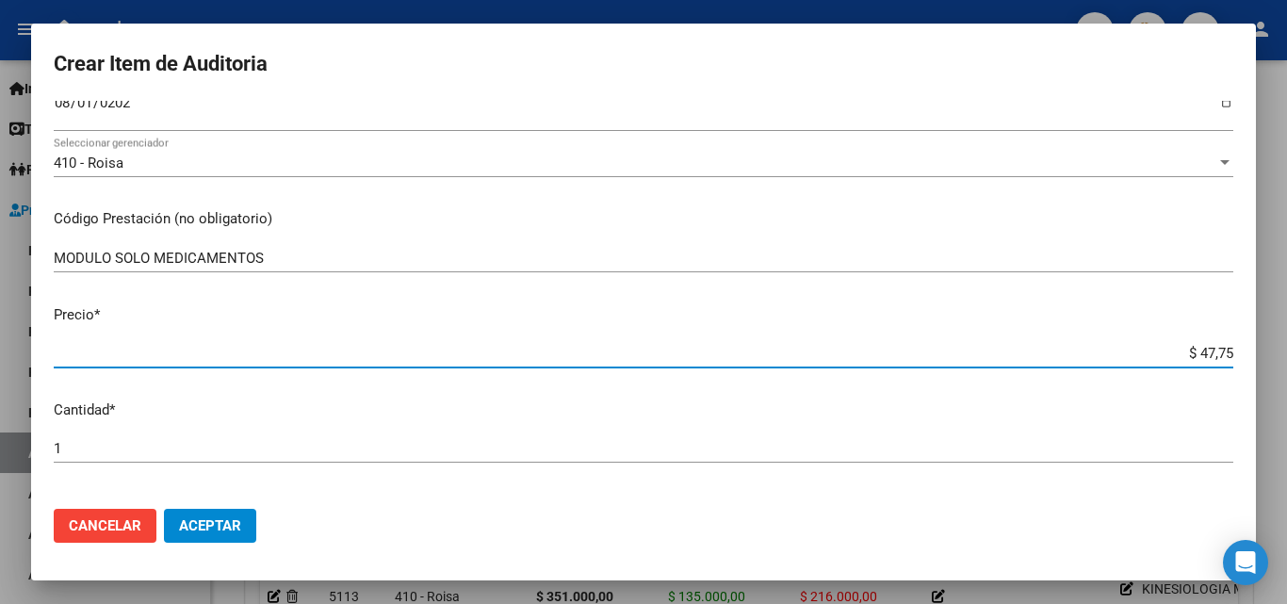
type input "$ 477,52"
type input "$ 4.775,23"
type input "$ 47.752,30"
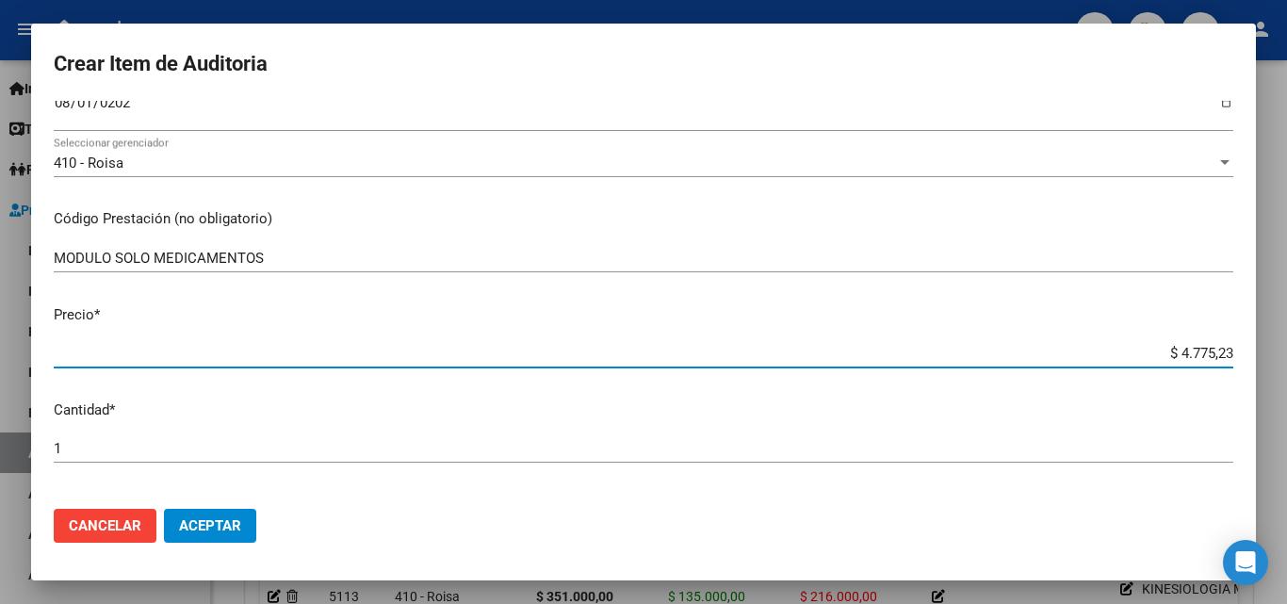
type input "$ 47.752,30"
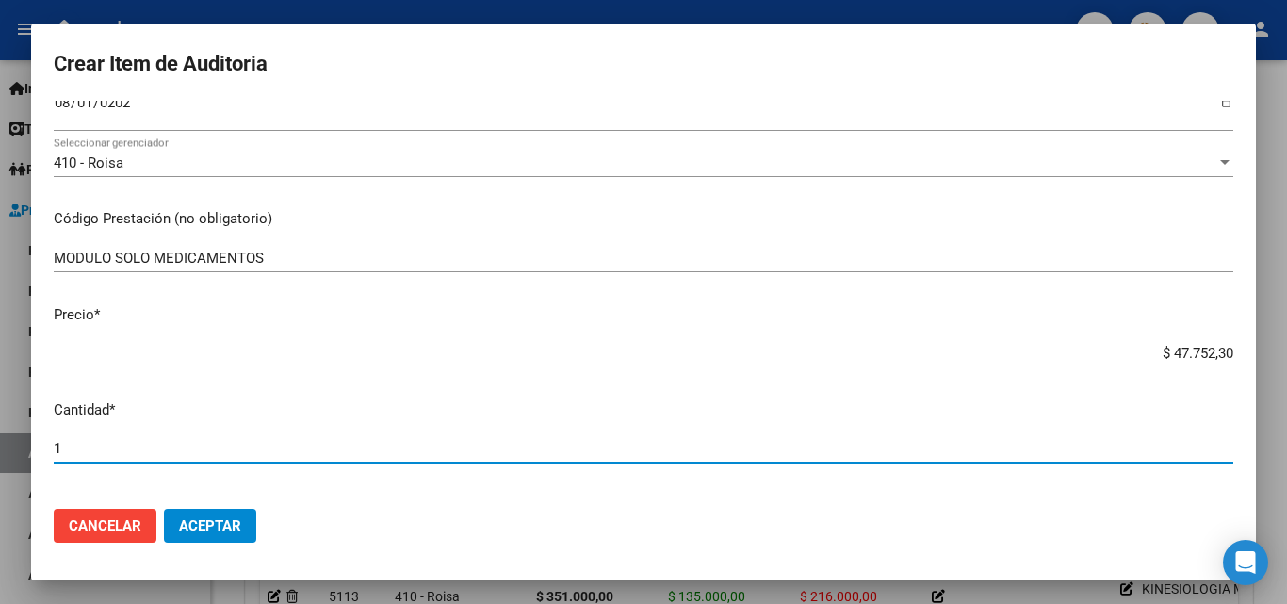
click at [90, 451] on input "1" at bounding box center [644, 448] width 1180 height 17
type input "3"
type input "$ 143.256,90"
type input "31"
type input "$ 1.480.321,30"
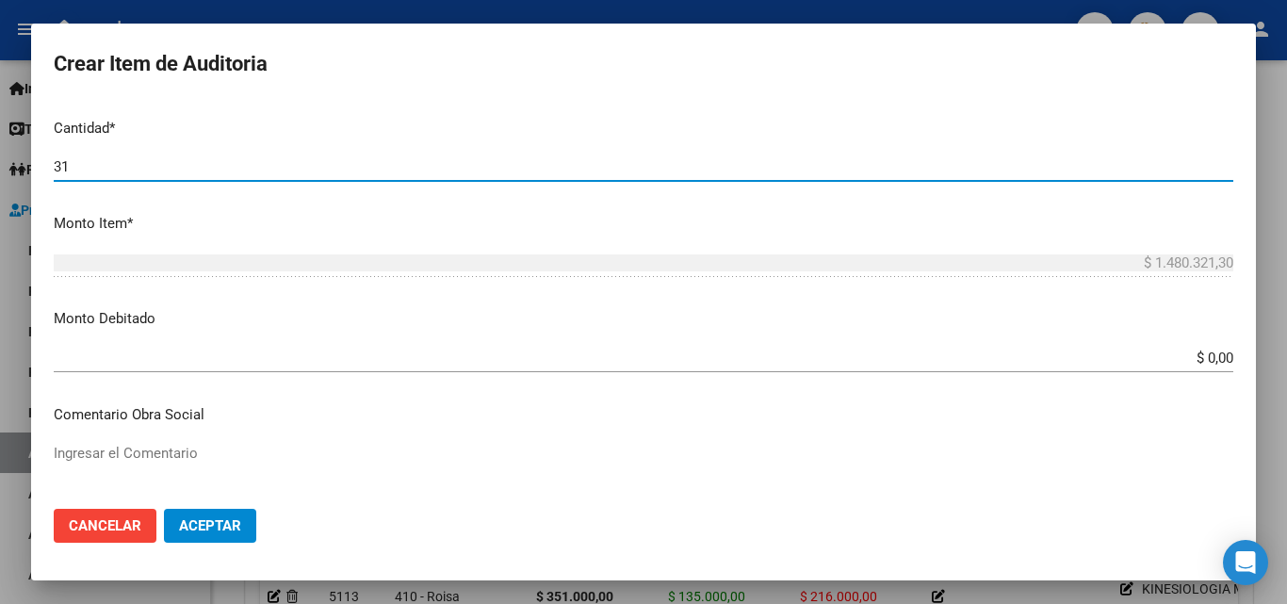
scroll to position [565, 0]
type input "31"
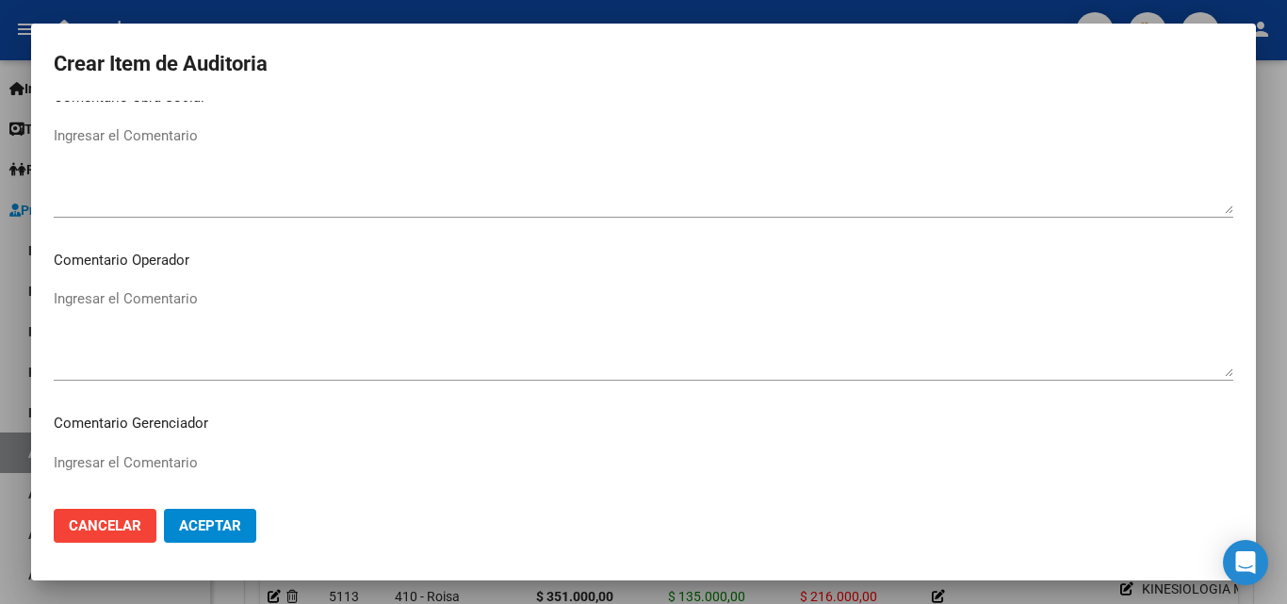
scroll to position [942, 0]
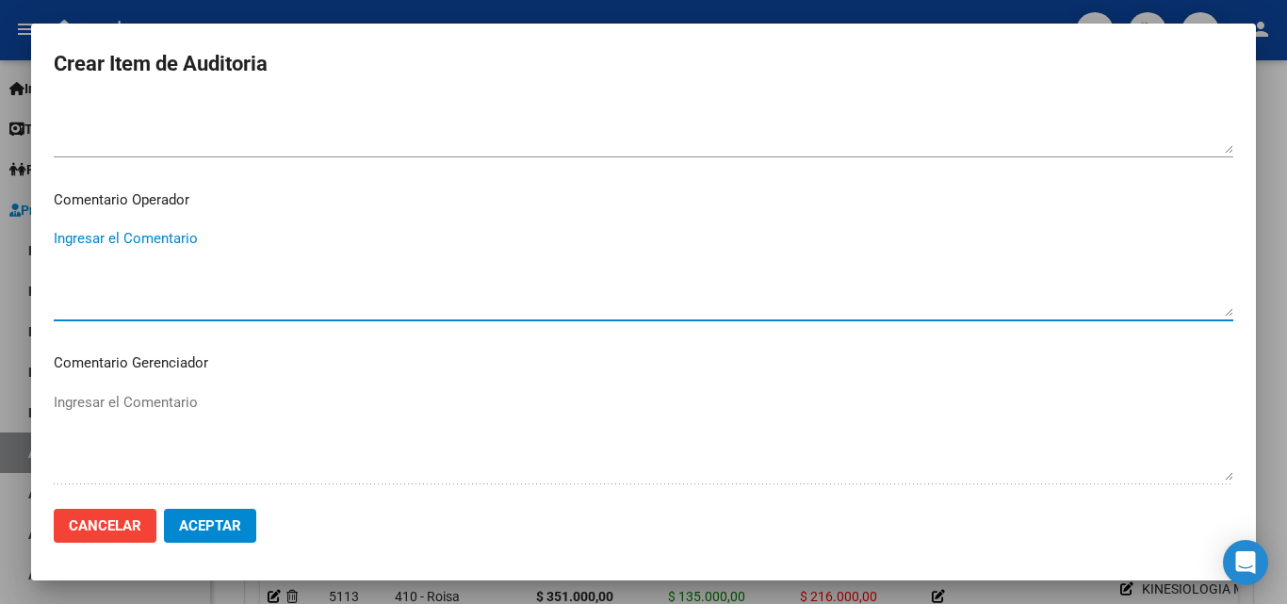
click at [220, 269] on textarea "Ingresar el Comentario" at bounding box center [644, 272] width 1180 height 89
drag, startPoint x: 213, startPoint y: 269, endPoint x: 167, endPoint y: 290, distance: 51.0
click at [166, 293] on textarea "Ingresar el Comentario" at bounding box center [644, 272] width 1180 height 89
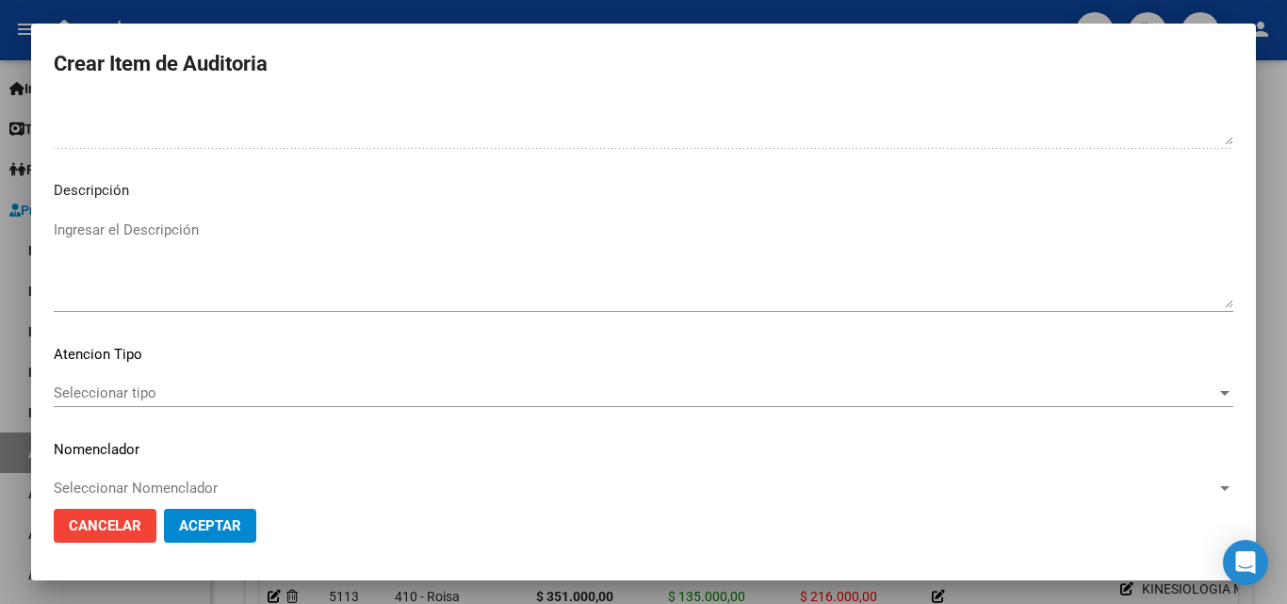
scroll to position [1304, 0]
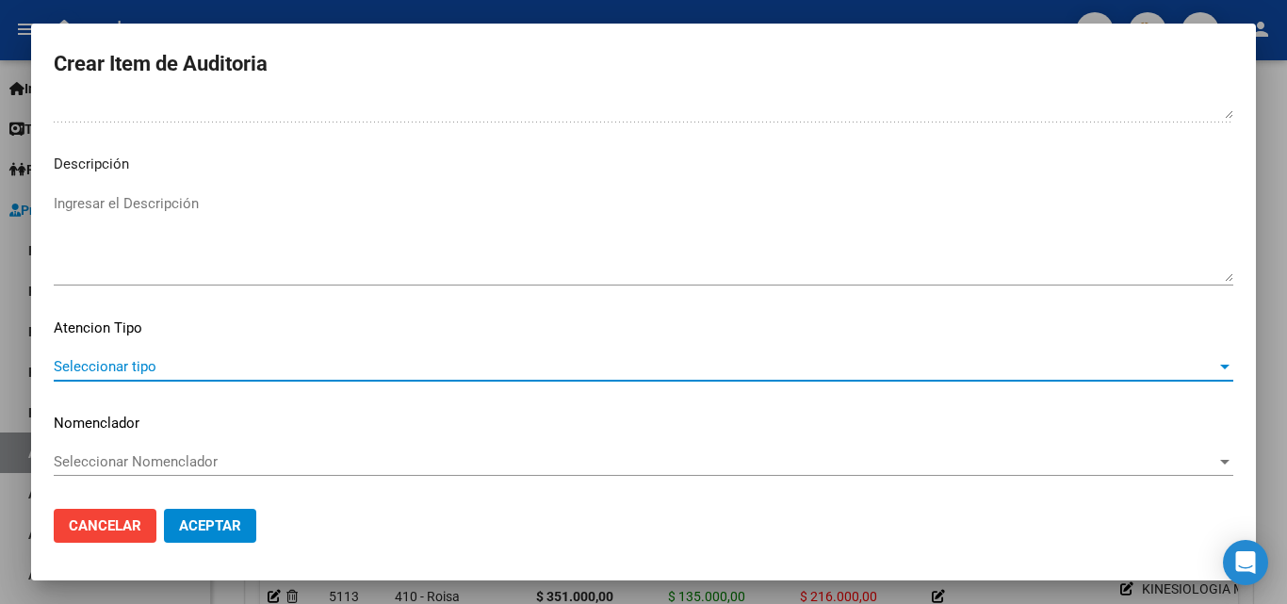
click at [168, 365] on span "Seleccionar tipo" at bounding box center [635, 366] width 1163 height 17
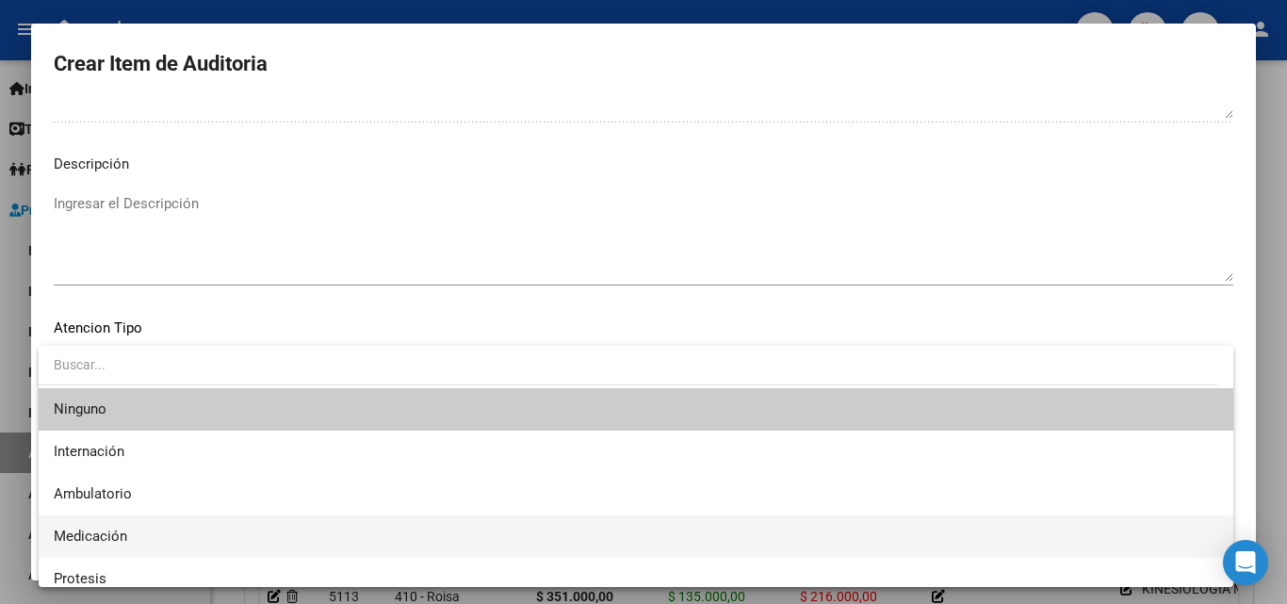
click at [141, 522] on span "Medicación" at bounding box center [636, 536] width 1165 height 42
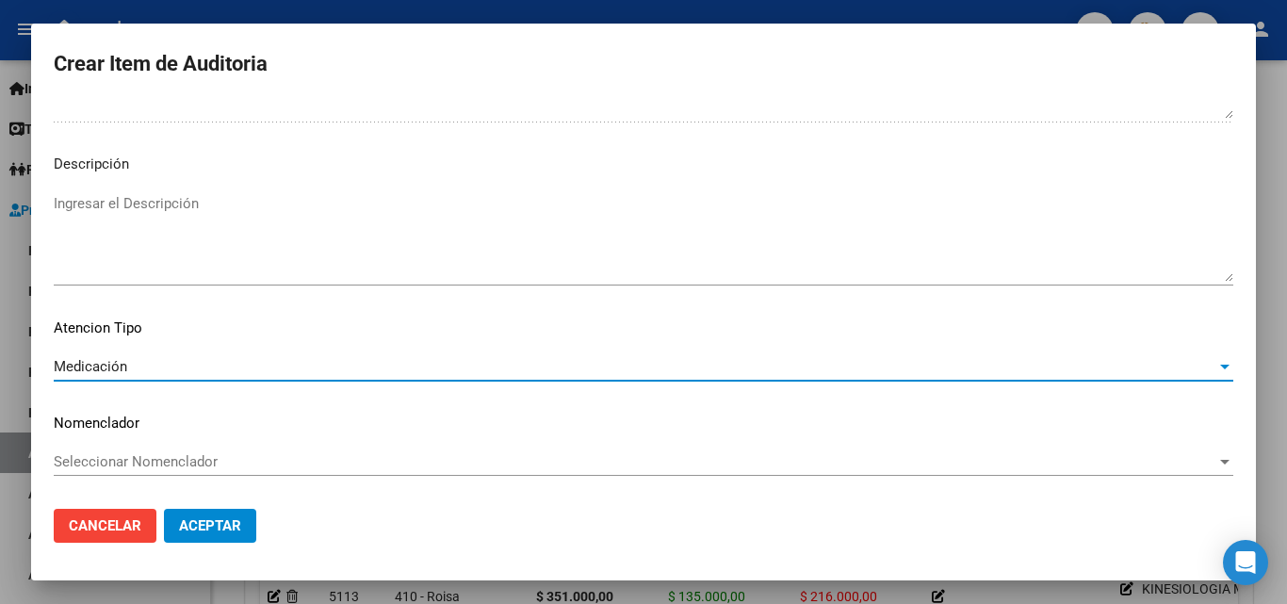
click at [222, 519] on span "Aceptar" at bounding box center [210, 525] width 62 height 17
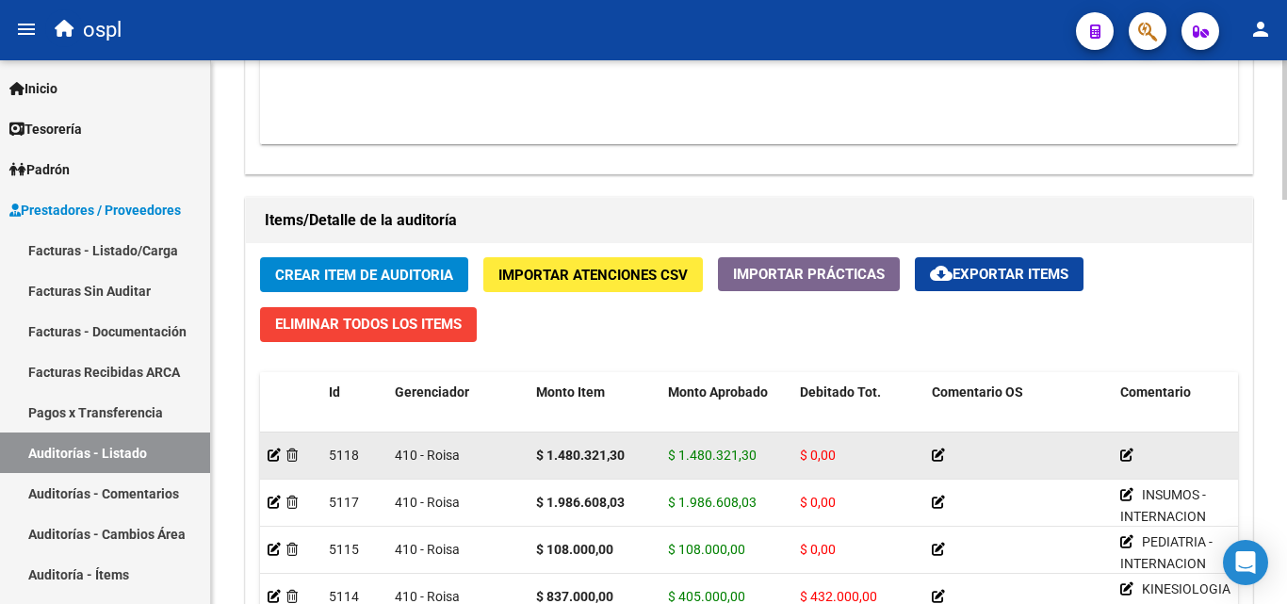
click at [1129, 458] on icon at bounding box center [1127, 455] width 13 height 13
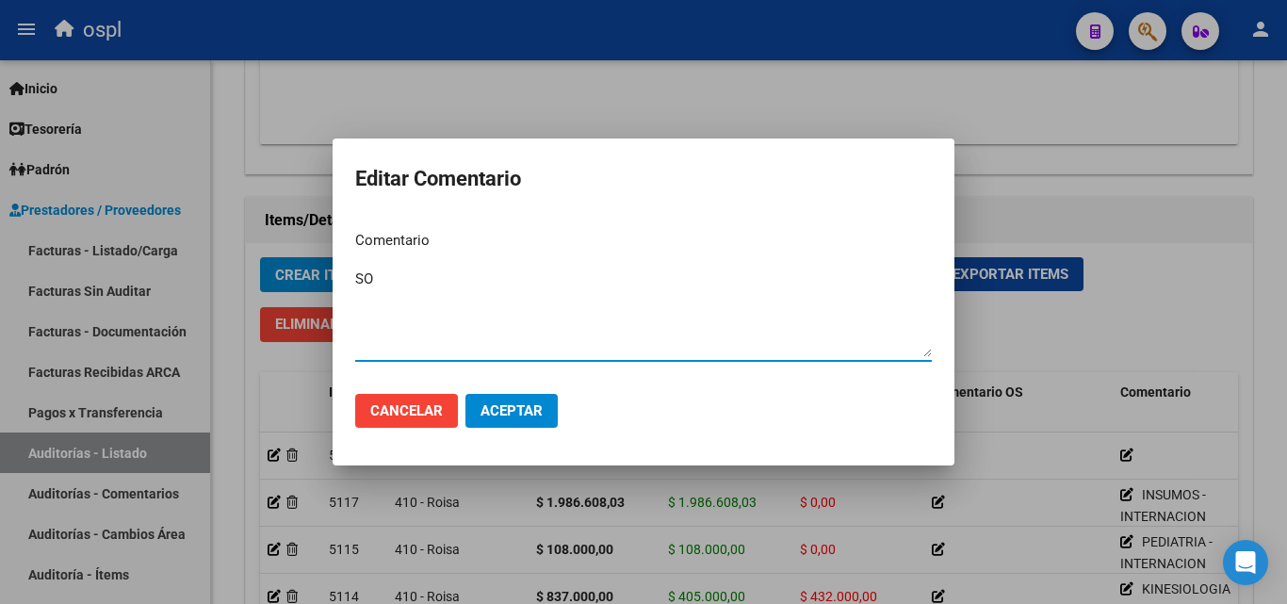
type textarea "S"
click at [1133, 311] on div at bounding box center [643, 302] width 1287 height 604
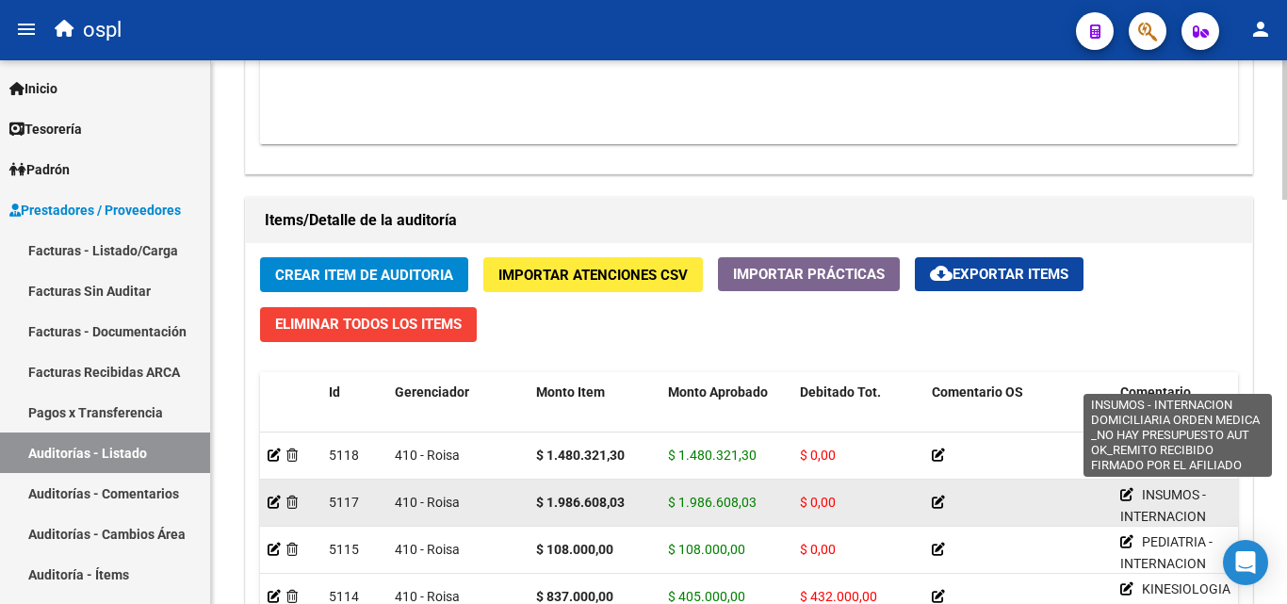
click at [1125, 497] on icon at bounding box center [1127, 494] width 13 height 13
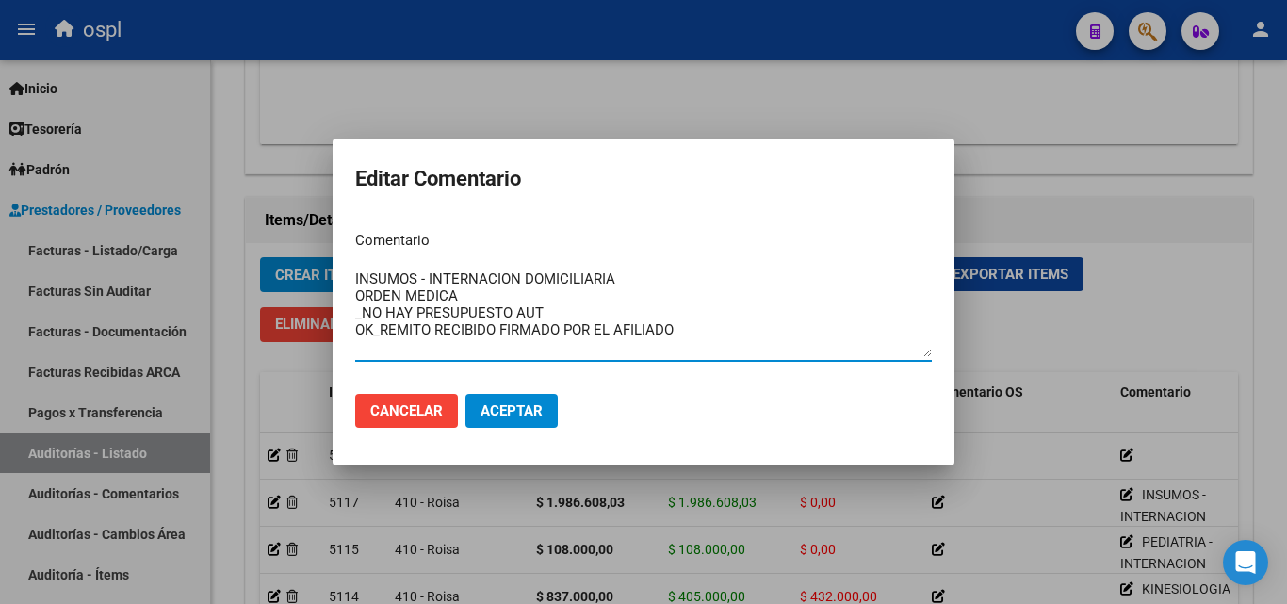
drag, startPoint x: 670, startPoint y: 333, endPoint x: 353, endPoint y: 279, distance: 321.2
click at [353, 279] on mat-dialog-content "Comentario INSUMOS - INTERNACION DOMICILIARIA ORDEN MEDICA _NO HAY PRESUPUESTO …" at bounding box center [644, 297] width 622 height 163
click at [1149, 305] on div at bounding box center [643, 302] width 1287 height 604
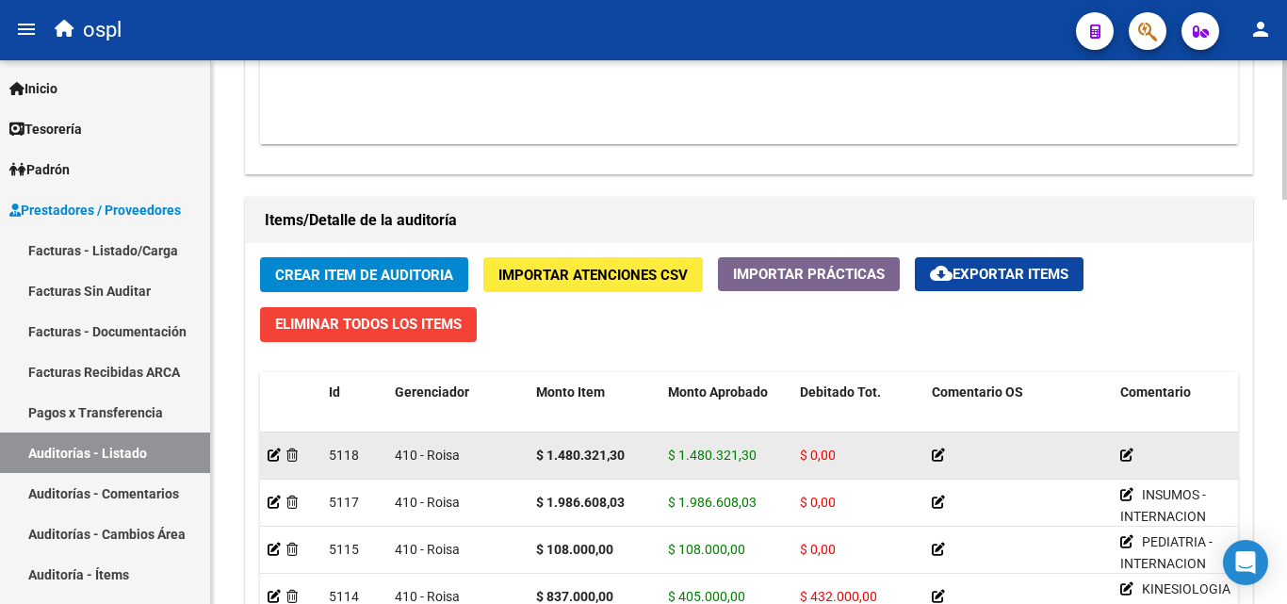
click at [1126, 452] on icon at bounding box center [1127, 455] width 13 height 13
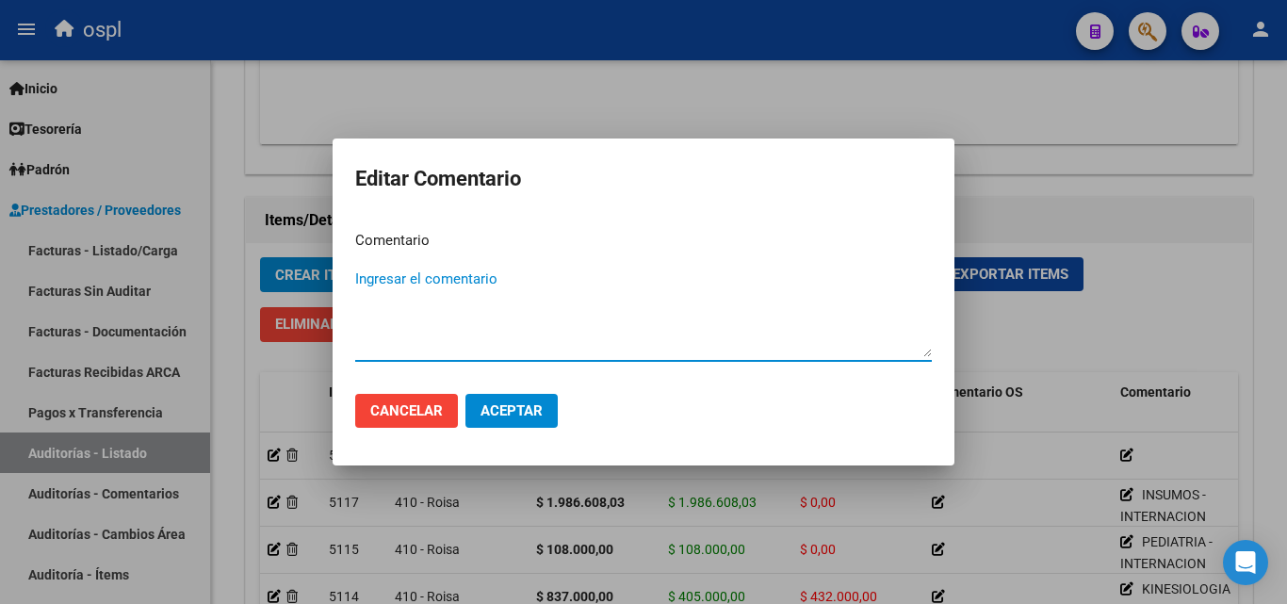
click at [468, 319] on textarea "Ingresar el comentario" at bounding box center [643, 313] width 577 height 89
paste textarea "INSUMOS - INTERNACION DOMICILIARIA ORDEN MEDICA _NO HAY PRESUPUESTO AUT OK_REMI…"
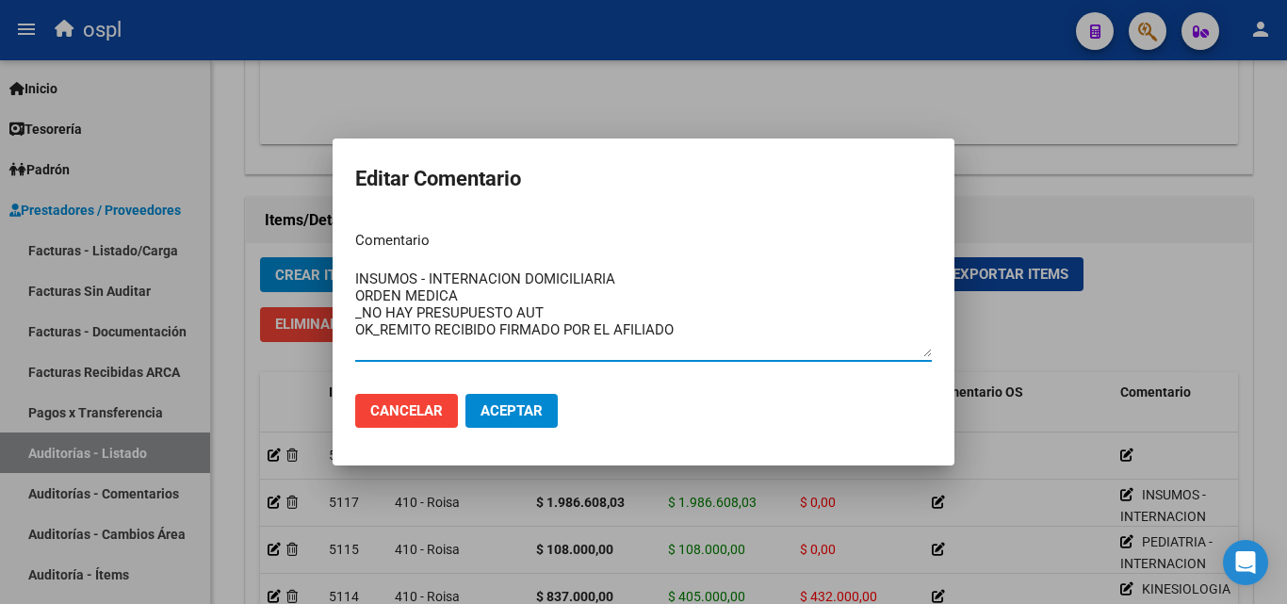
click at [417, 280] on textarea "INSUMOS - INTERNACION DOMICILIARIA ORDEN MEDICA _NO HAY PRESUPUESTO AUT OK_REMI…" at bounding box center [643, 313] width 577 height 89
click at [614, 301] on textarea "MEDICAMENTOS - INTERNACION DOMICILIARIA ORDEN MEDICA _NO HAY PRESUPUESTO AUT OK…" at bounding box center [643, 313] width 577 height 89
click at [682, 332] on textarea "MEDICAMENTOS - INTERNACION DOMICILIARIA ORDEN MEDICA _NO HAY PRESUPUESTO AUT OK…" at bounding box center [643, 313] width 577 height 89
type textarea "MEDICAMENTOS - INTERNACION DOMICILIARIA ORDEN MEDICA _NO HAY PRESUPUESTO AUT OK…"
click at [534, 402] on span "Aceptar" at bounding box center [512, 410] width 62 height 17
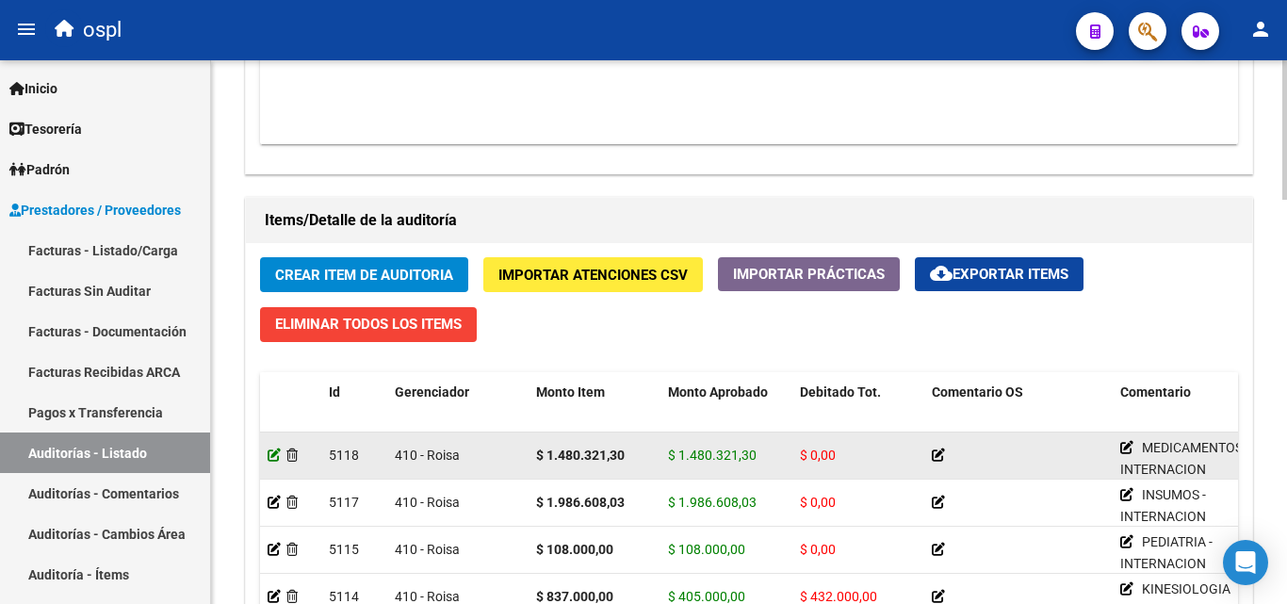
click at [273, 456] on icon at bounding box center [274, 455] width 13 height 13
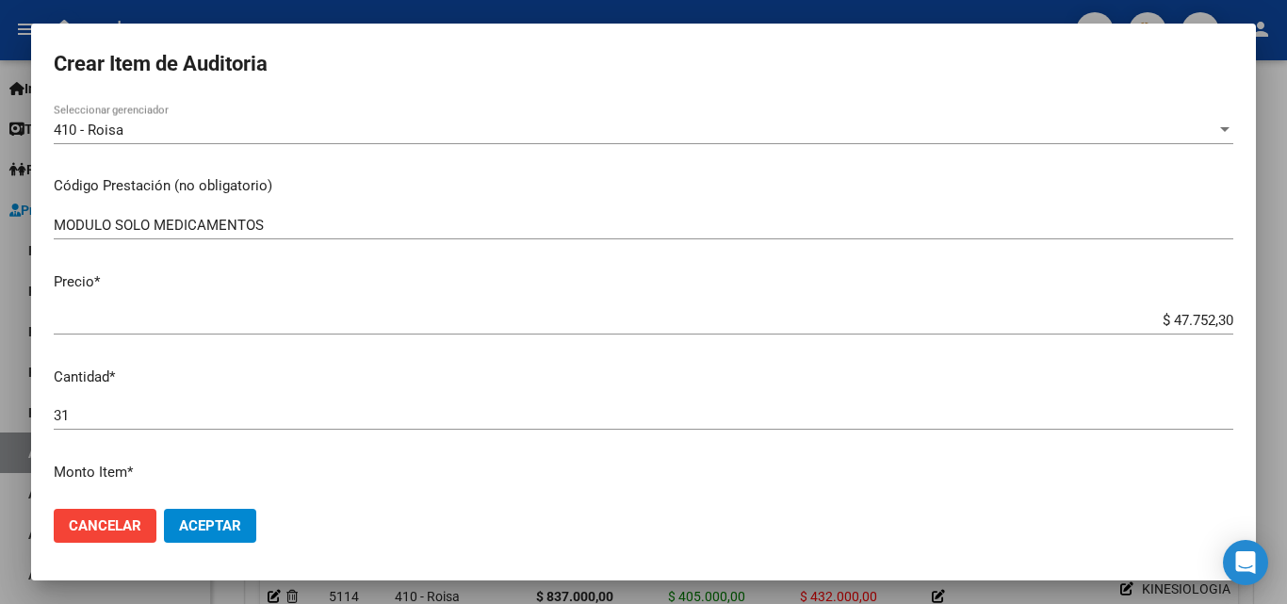
scroll to position [283, 0]
click at [460, 13] on div at bounding box center [643, 302] width 1287 height 604
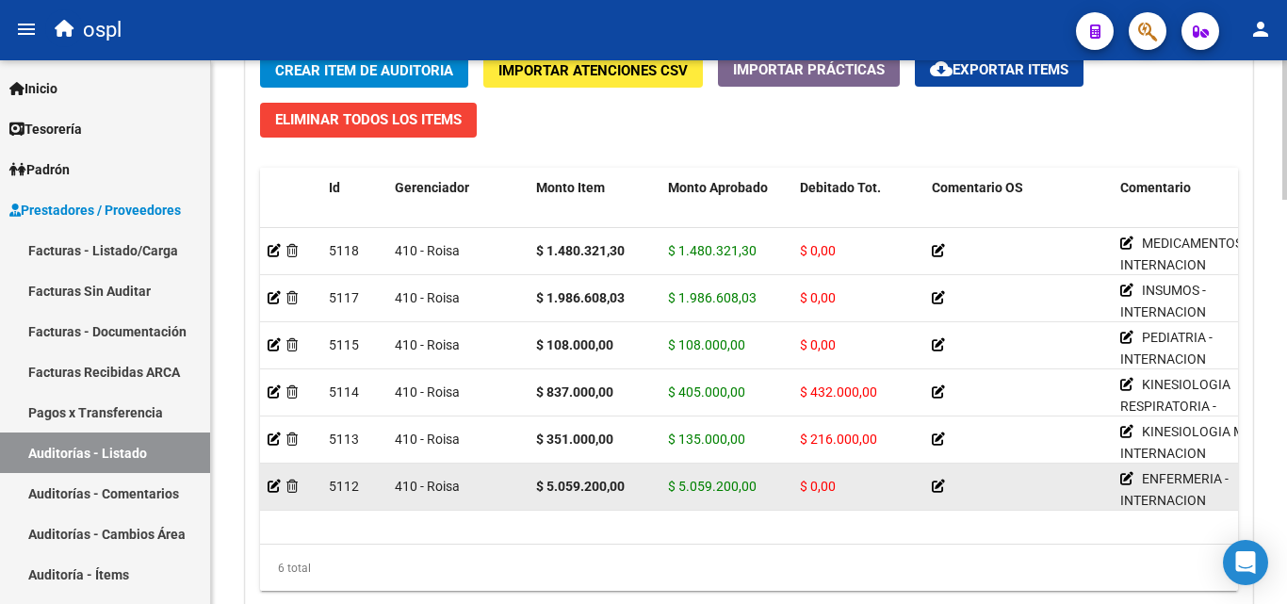
scroll to position [1225, 0]
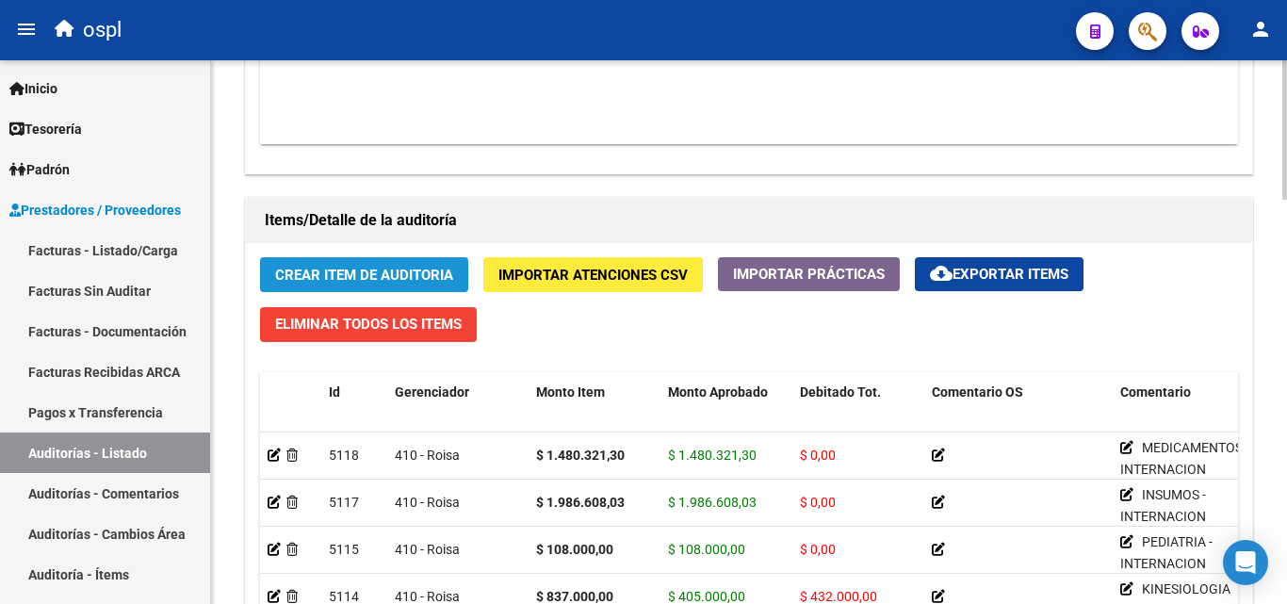
click at [405, 267] on span "Crear Item de Auditoria" at bounding box center [364, 275] width 178 height 17
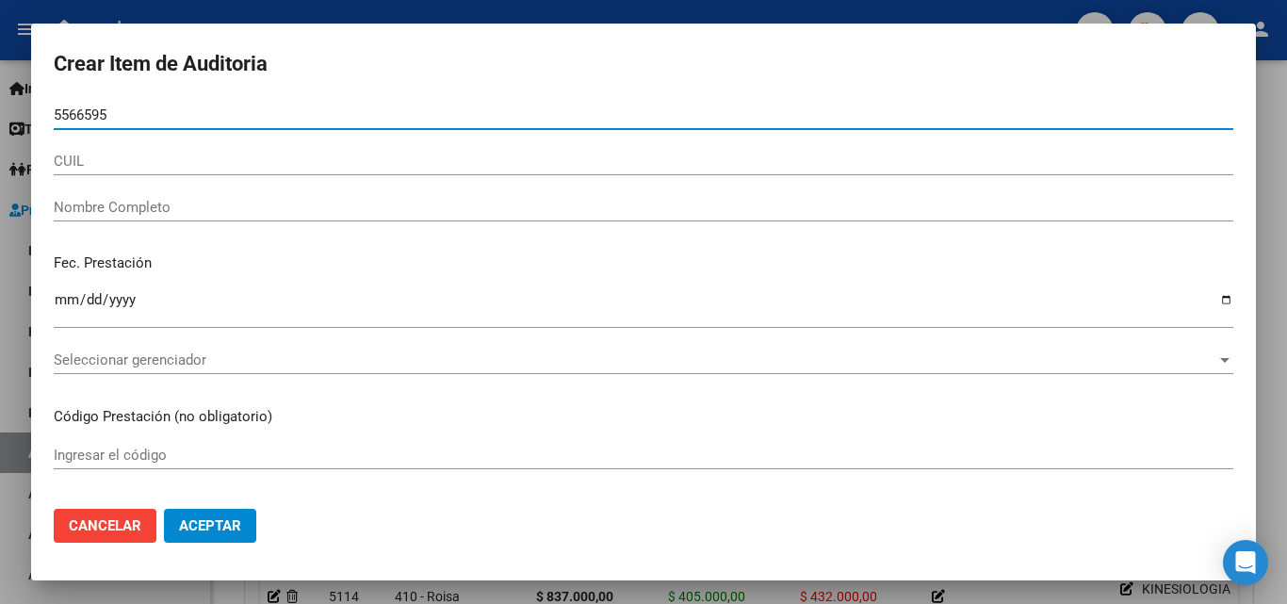
type input "55665951"
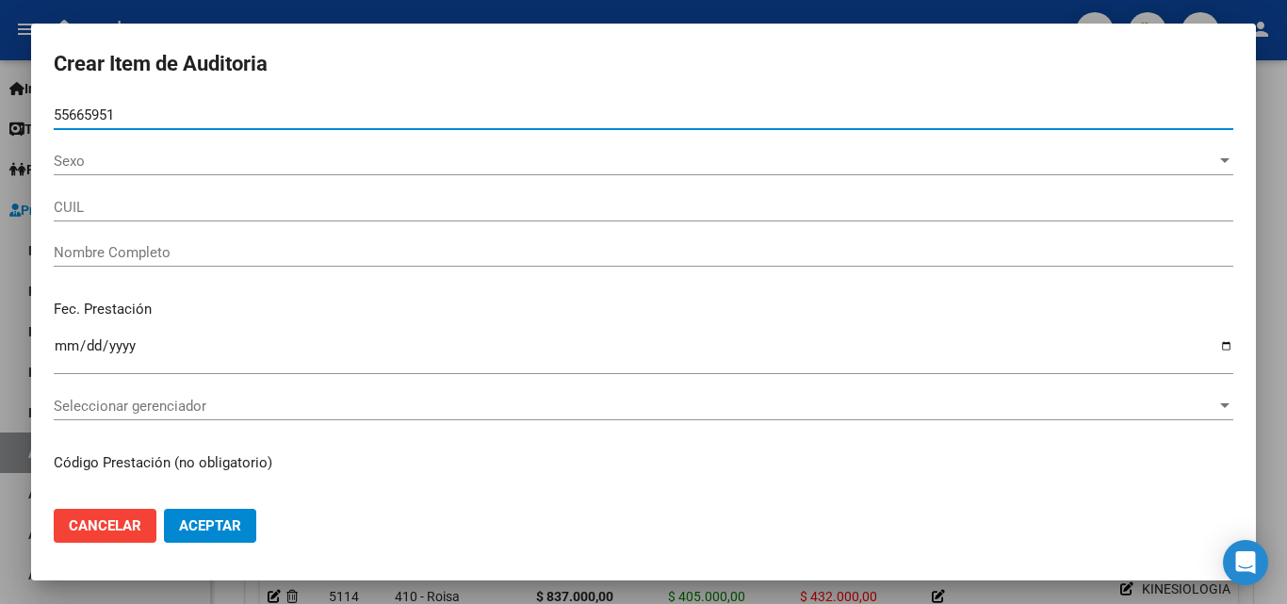
type input "20556659517"
type input "[PERSON_NAME]"
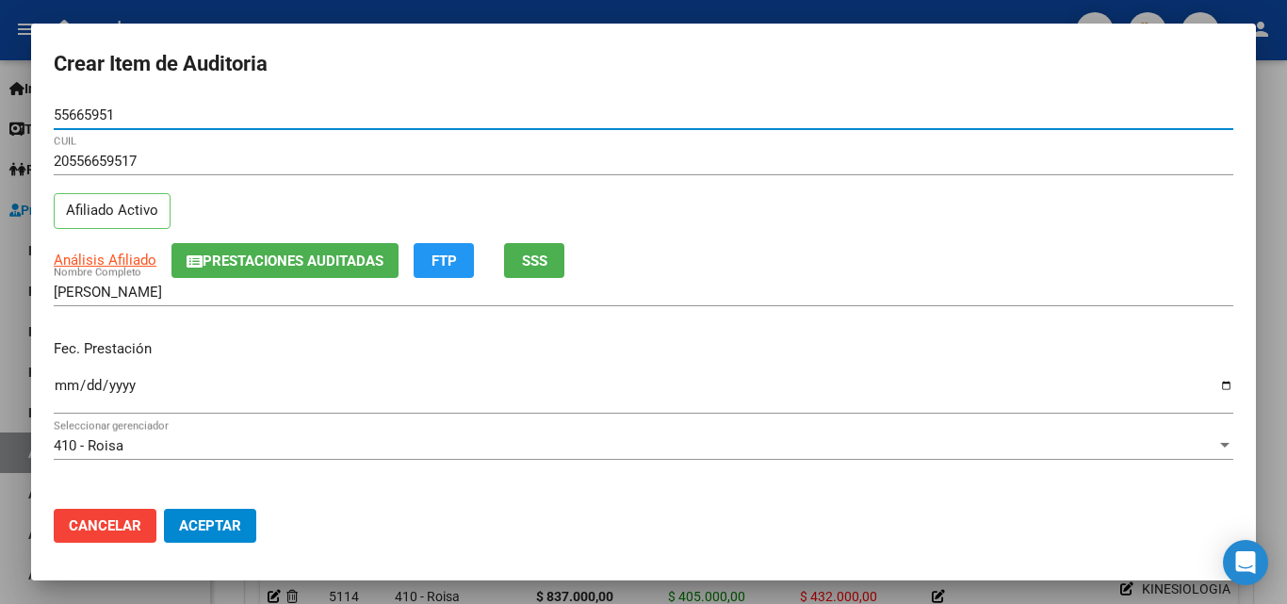
type input "55665951"
click at [67, 382] on input "Ingresar la fecha" at bounding box center [644, 393] width 1180 height 30
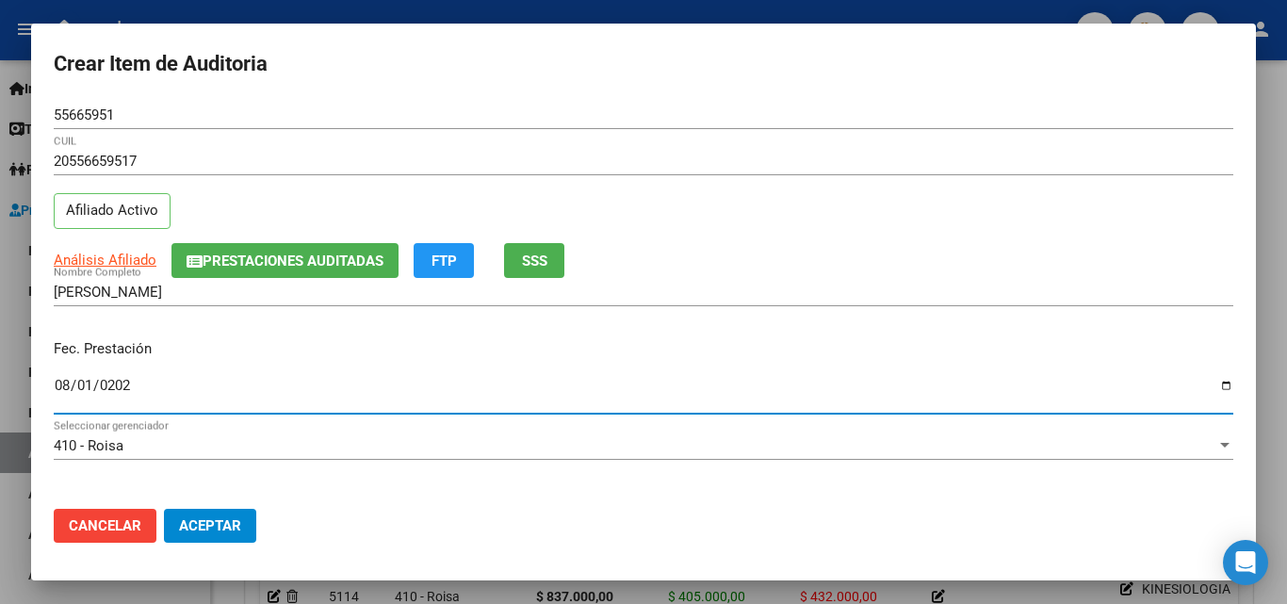
type input "[DATE]"
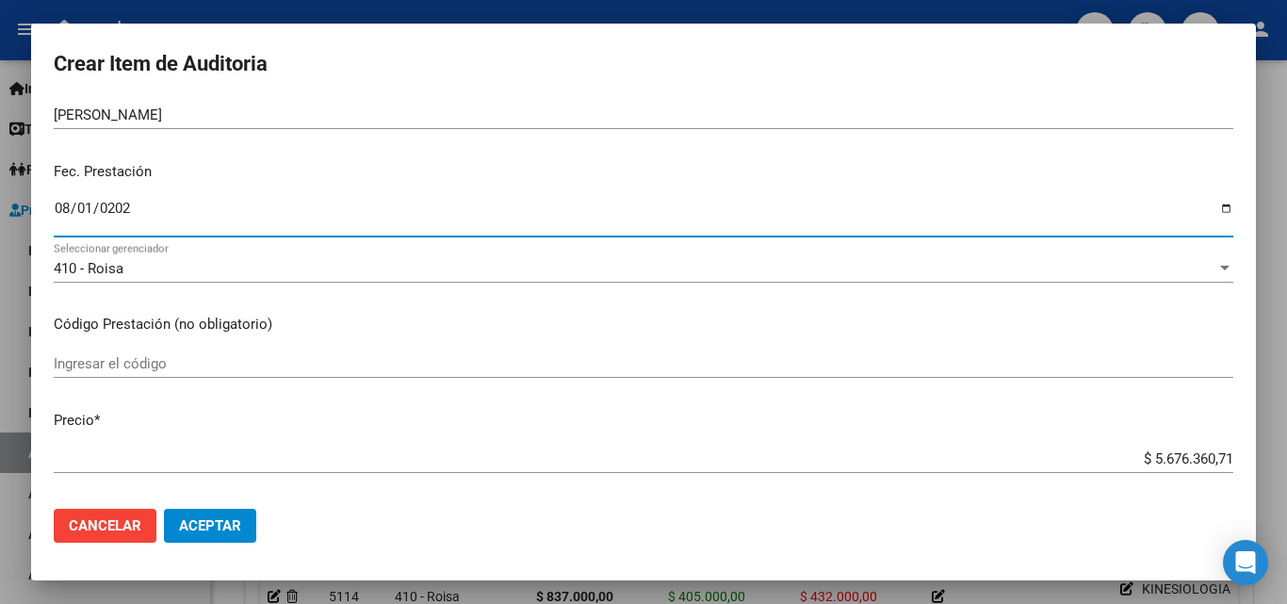
scroll to position [188, 0]
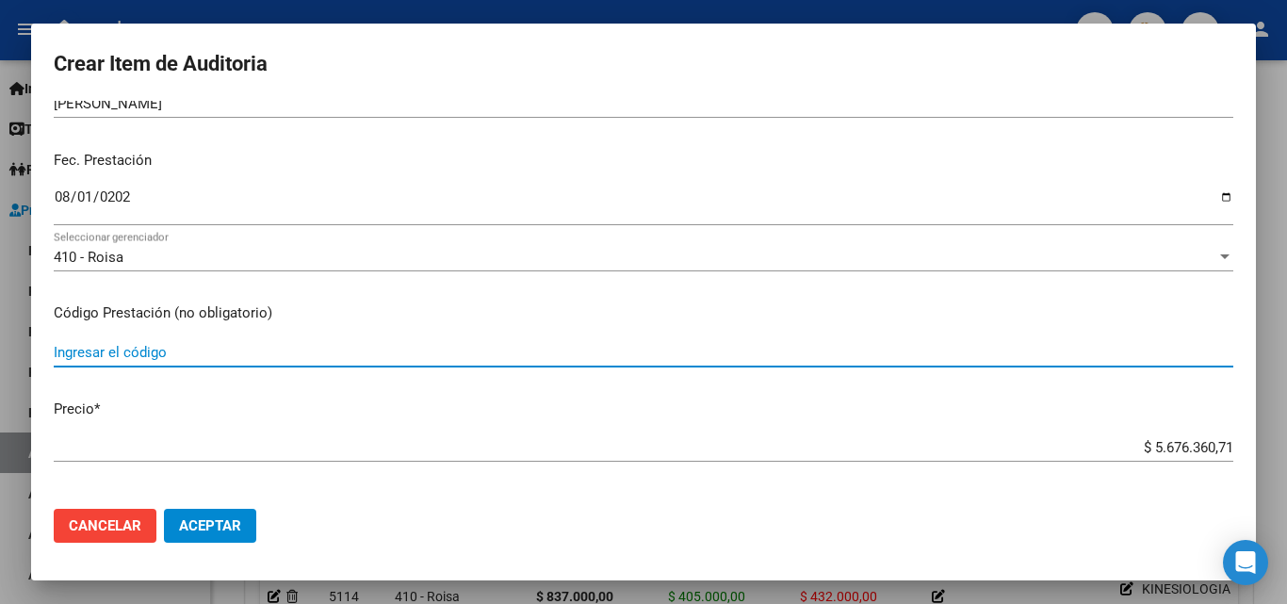
click at [137, 348] on input "Ingresar el código" at bounding box center [644, 352] width 1180 height 17
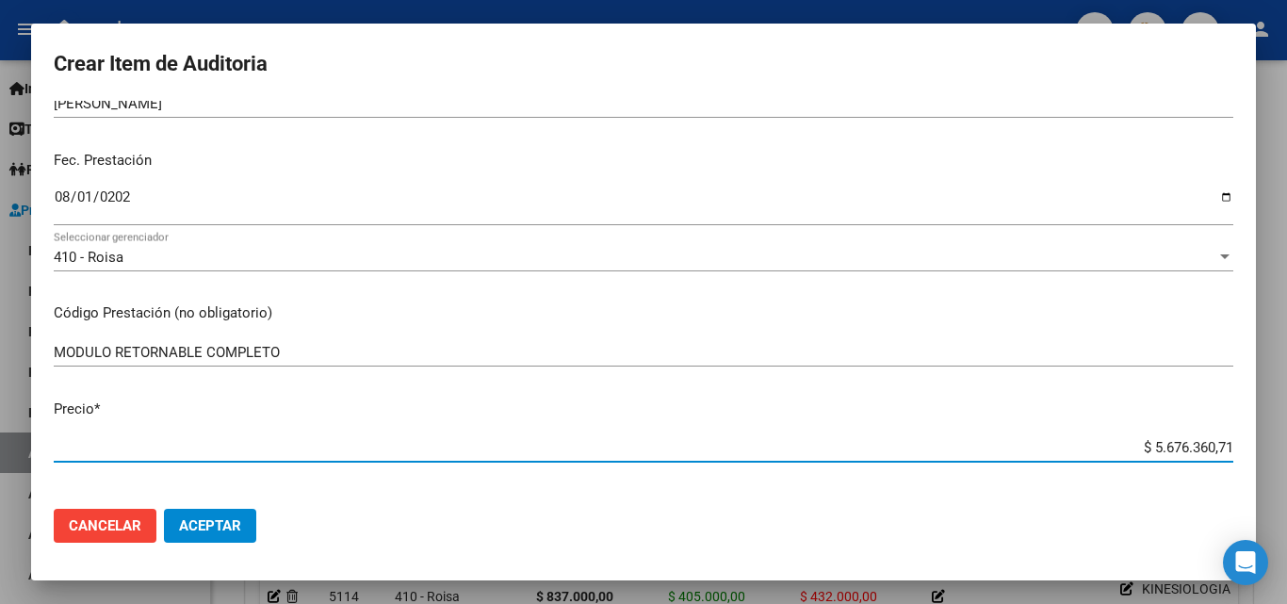
drag, startPoint x: 1125, startPoint y: 443, endPoint x: 1252, endPoint y: 443, distance: 127.2
click at [1252, 443] on mat-dialog-content "55665951 Nro Documento 20556659517 CUIL Afiliado Activo Análisis Afiliado Prest…" at bounding box center [643, 297] width 1225 height 393
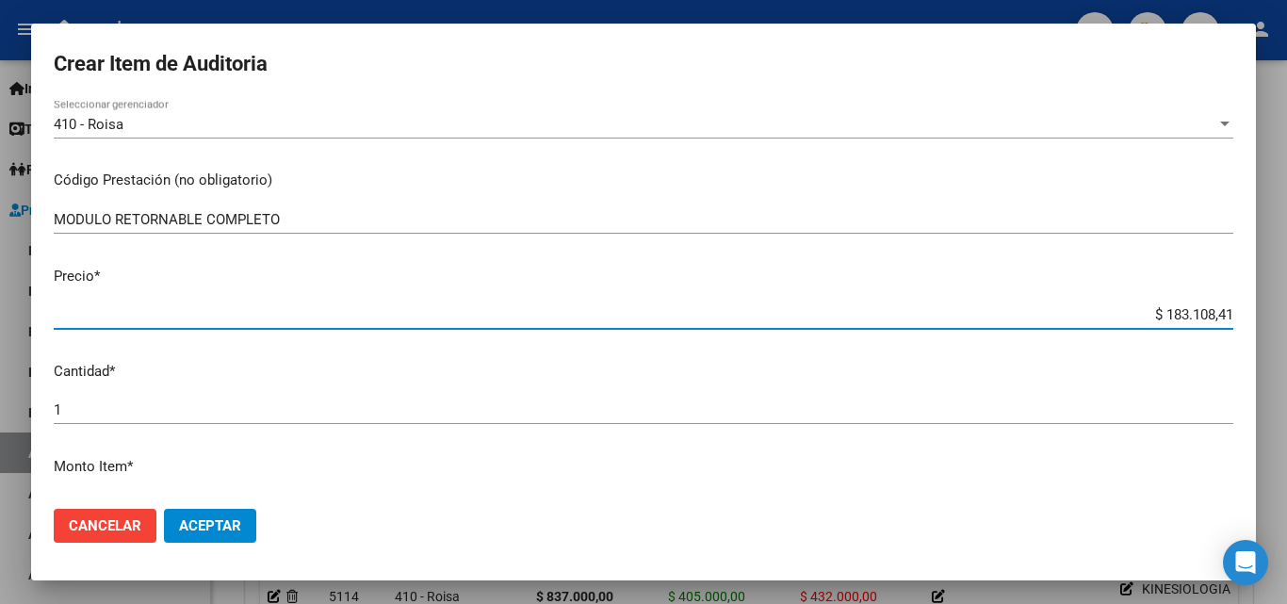
scroll to position [471, 0]
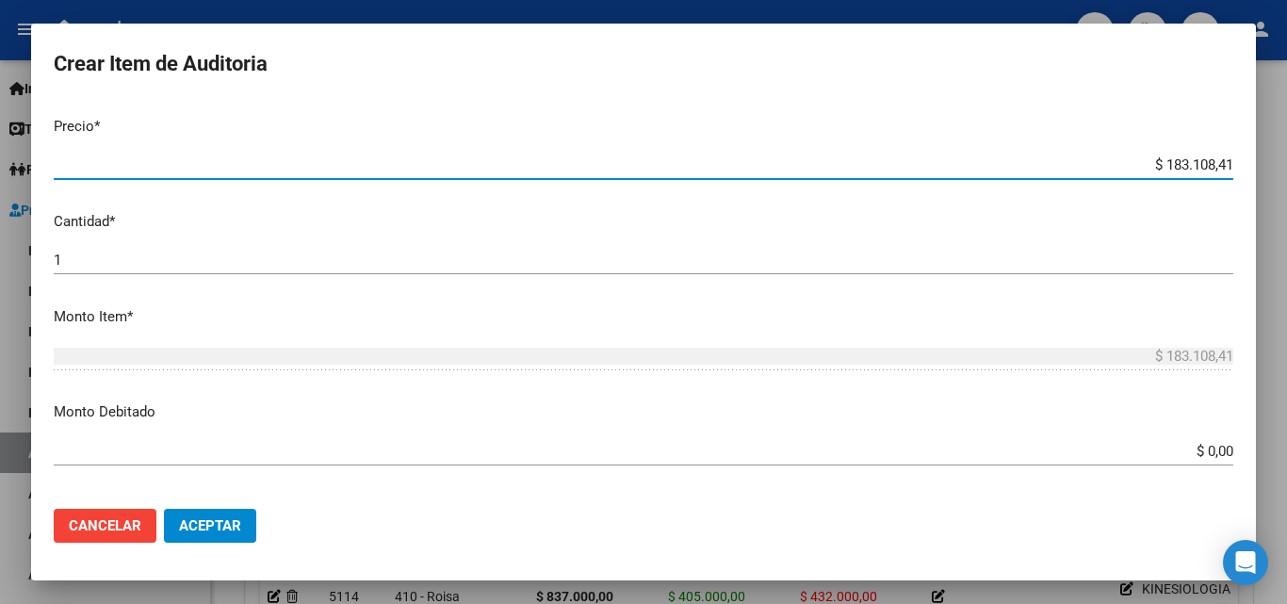
click at [100, 261] on input "1" at bounding box center [644, 260] width 1180 height 17
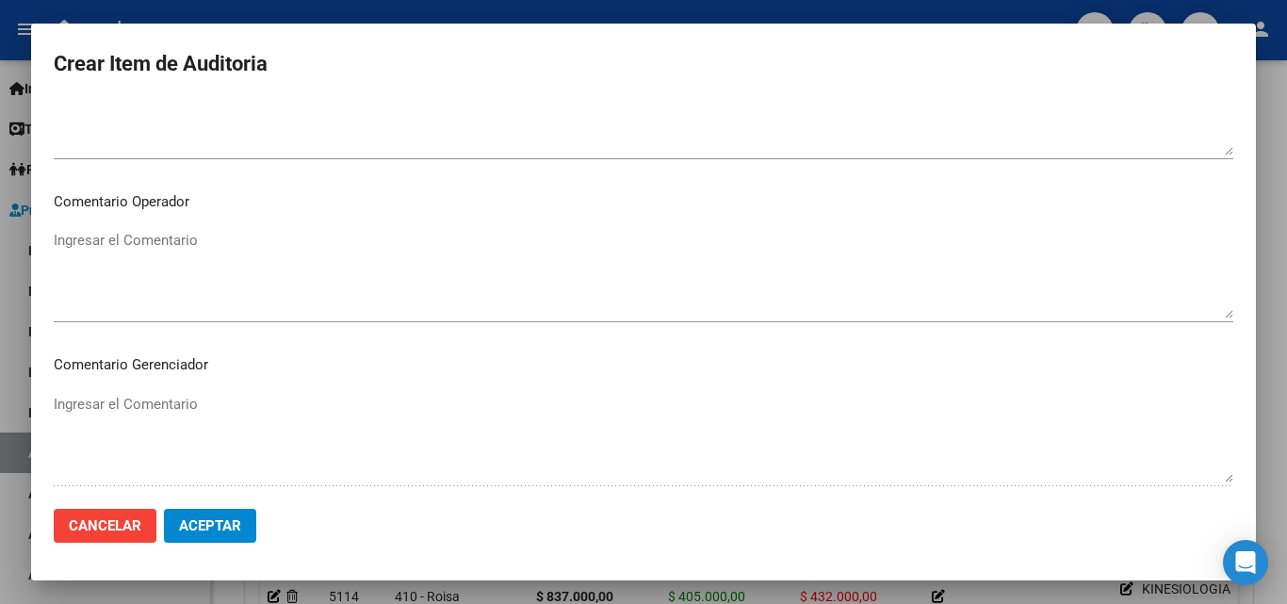
scroll to position [942, 0]
click at [176, 257] on textarea "Ingresar el Comentario" at bounding box center [644, 272] width 1180 height 89
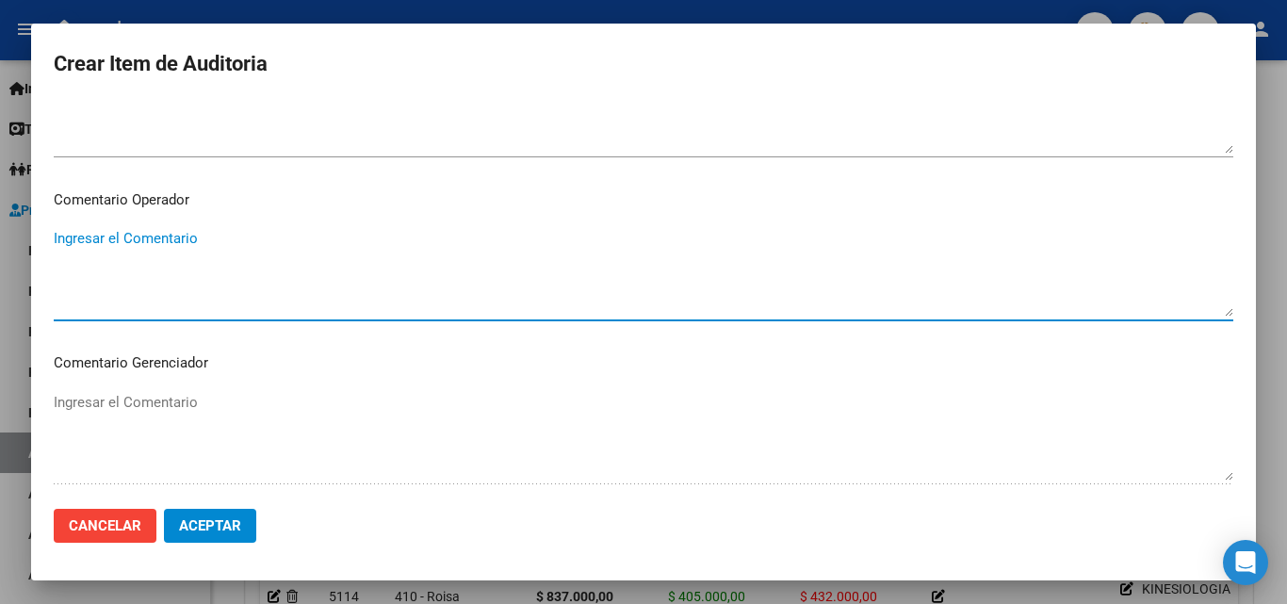
click at [153, 266] on textarea "Ingresar el Comentario" at bounding box center [644, 272] width 1180 height 89
paste textarea "INSUMOS - INTERNACION DOMICILIARIA ORDEN MEDICA _NO HAY PRESUPUESTO AUT OK_REMI…"
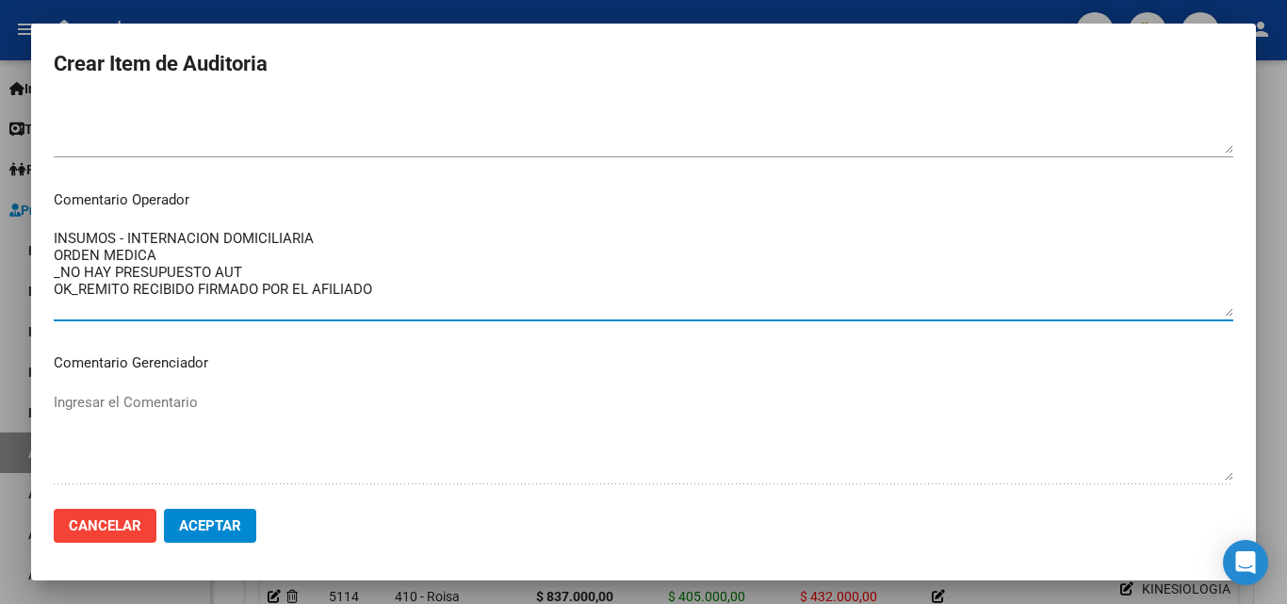
drag, startPoint x: 324, startPoint y: 236, endPoint x: 0, endPoint y: 241, distance: 324.2
click at [0, 241] on div "Crear Item de Auditoria 55665951 Nro Documento 20556659517 CUIL Afiliado Activo…" at bounding box center [643, 302] width 1287 height 604
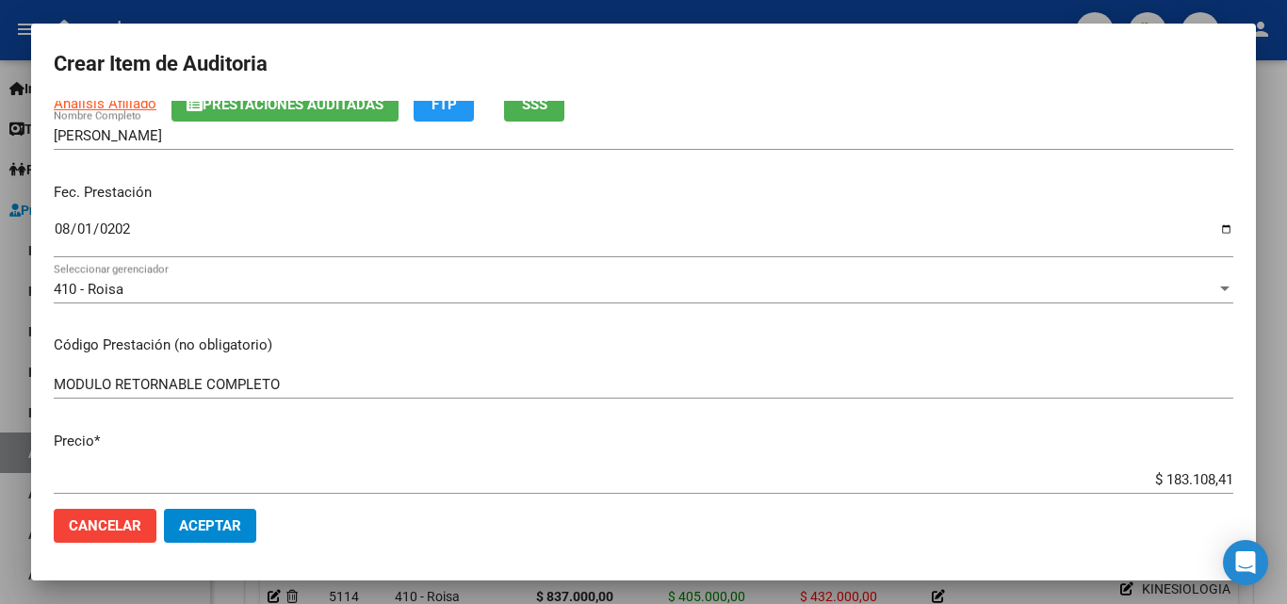
scroll to position [188, 0]
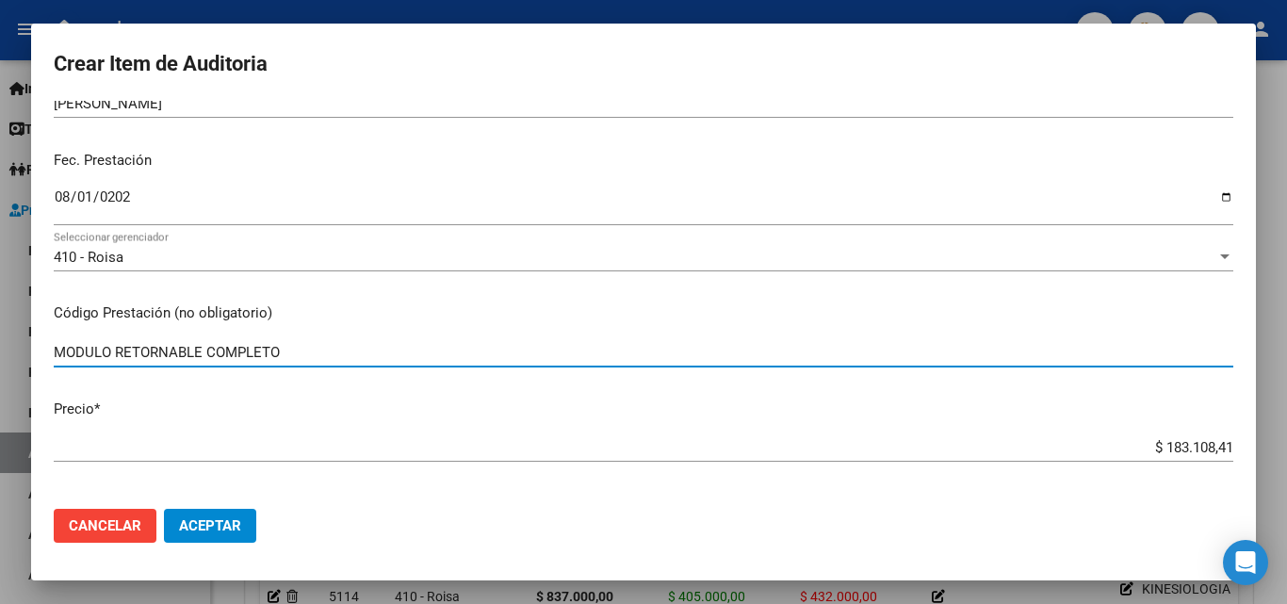
click at [307, 354] on input "MODULO RETORNABLE COMPLETO" at bounding box center [644, 352] width 1180 height 17
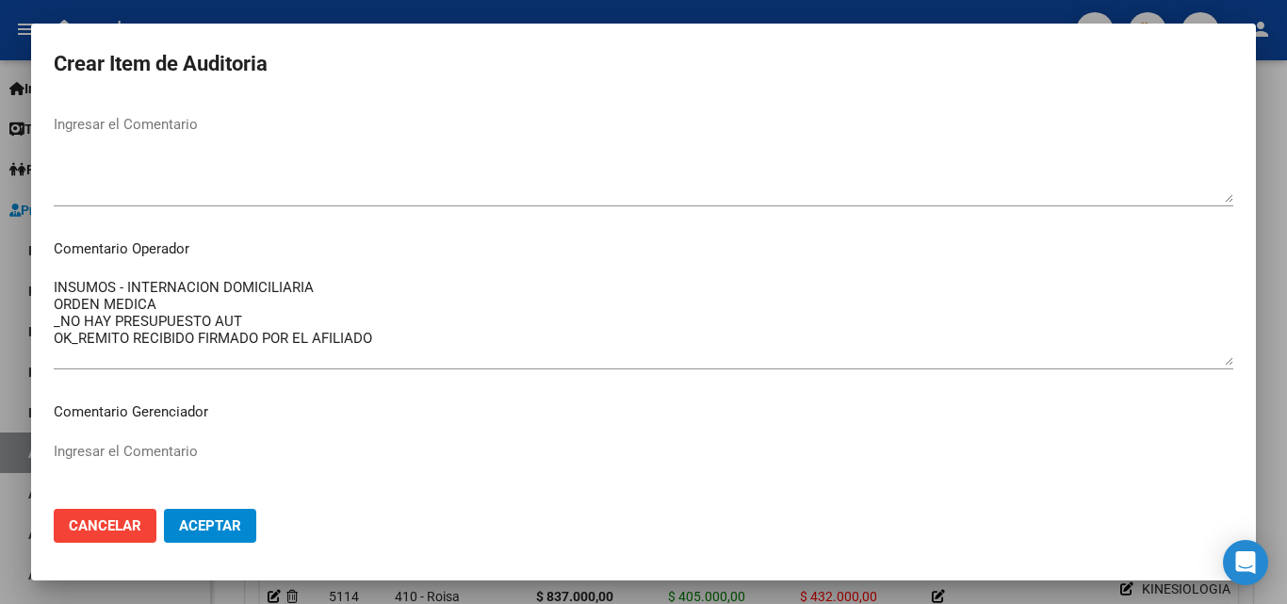
scroll to position [927, 0]
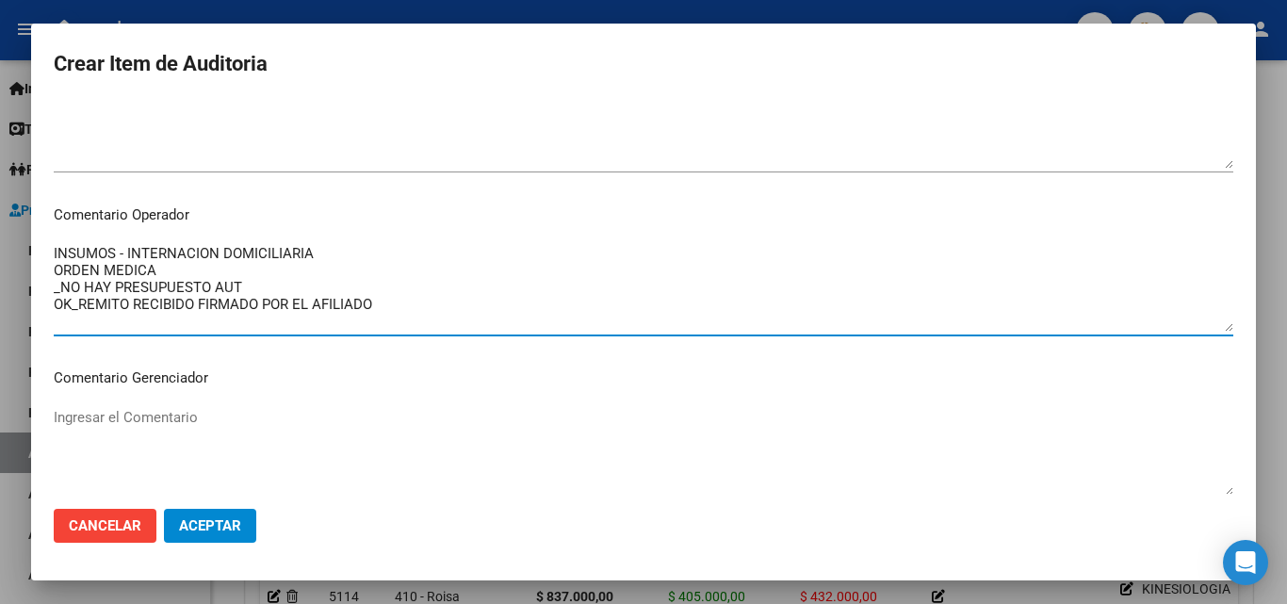
click at [418, 305] on textarea "INSUMOS - INTERNACION DOMICILIARIA ORDEN MEDICA _NO HAY PRESUPUESTO AUT OK_REMI…" at bounding box center [644, 287] width 1180 height 89
click at [118, 251] on textarea "INSUMOS - INTERNACION DOMICILIARIA ORDEN MEDICA _NO HAY PRESUPUESTO AUT OK_REMI…" at bounding box center [644, 287] width 1180 height 89
click at [171, 274] on textarea "RETORNABLE COMPLEJO - INTERNACION DOMICILIARIA ORDEN MEDICA _NO HAY PRESUPUESTO…" at bounding box center [644, 287] width 1180 height 89
click at [243, 285] on textarea "RETORNABLE COMPLEJO - INTERNACION DOMICILIARIA ORDEN MEDICA _NO HAY PRESUPUESTO…" at bounding box center [644, 287] width 1180 height 89
drag, startPoint x: 407, startPoint y: 304, endPoint x: 0, endPoint y: 315, distance: 407.2
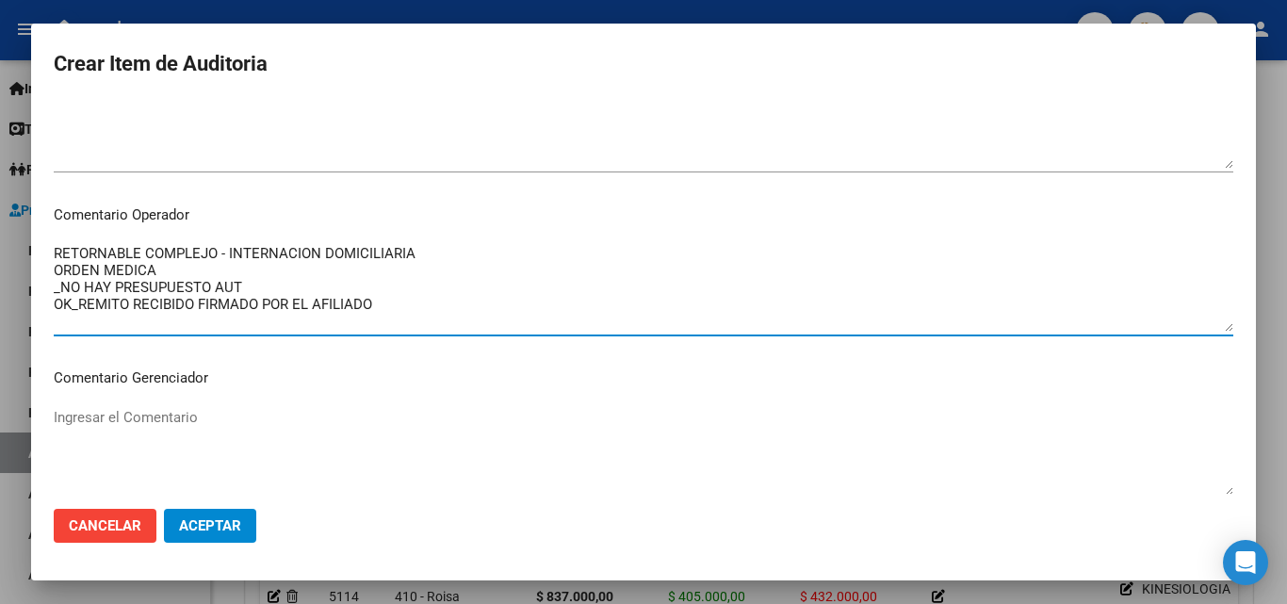
click at [0, 315] on div "Crear Item de Auditoria 55665951 Nro Documento 20556659517 CUIL Afiliado Activo…" at bounding box center [643, 302] width 1287 height 604
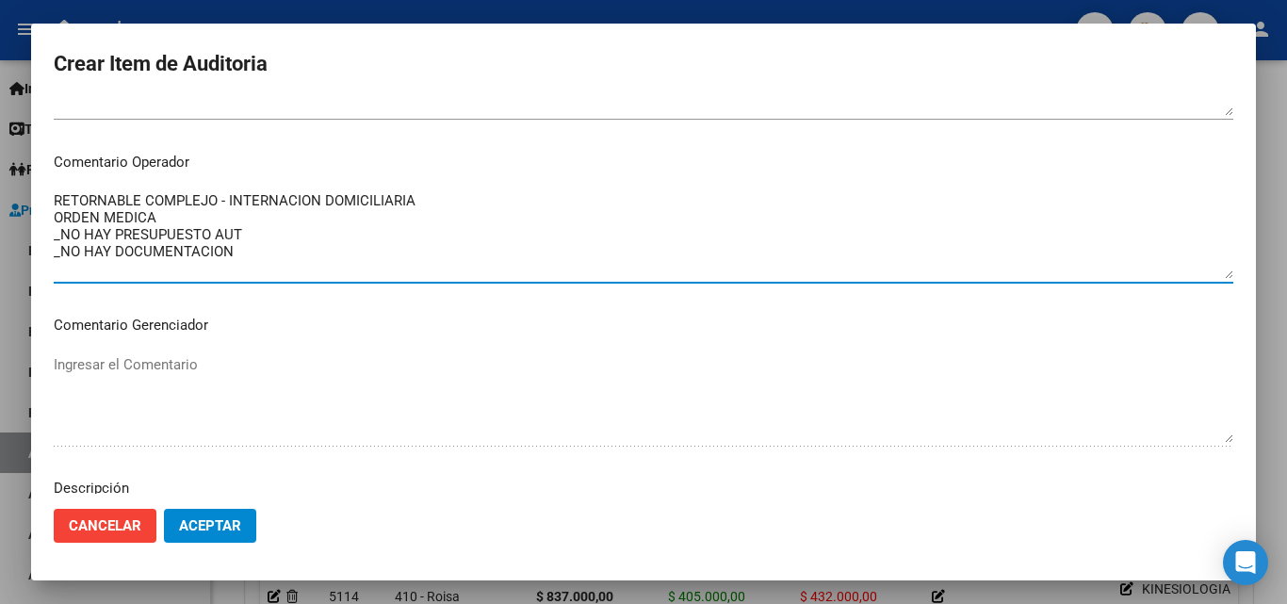
scroll to position [1304, 0]
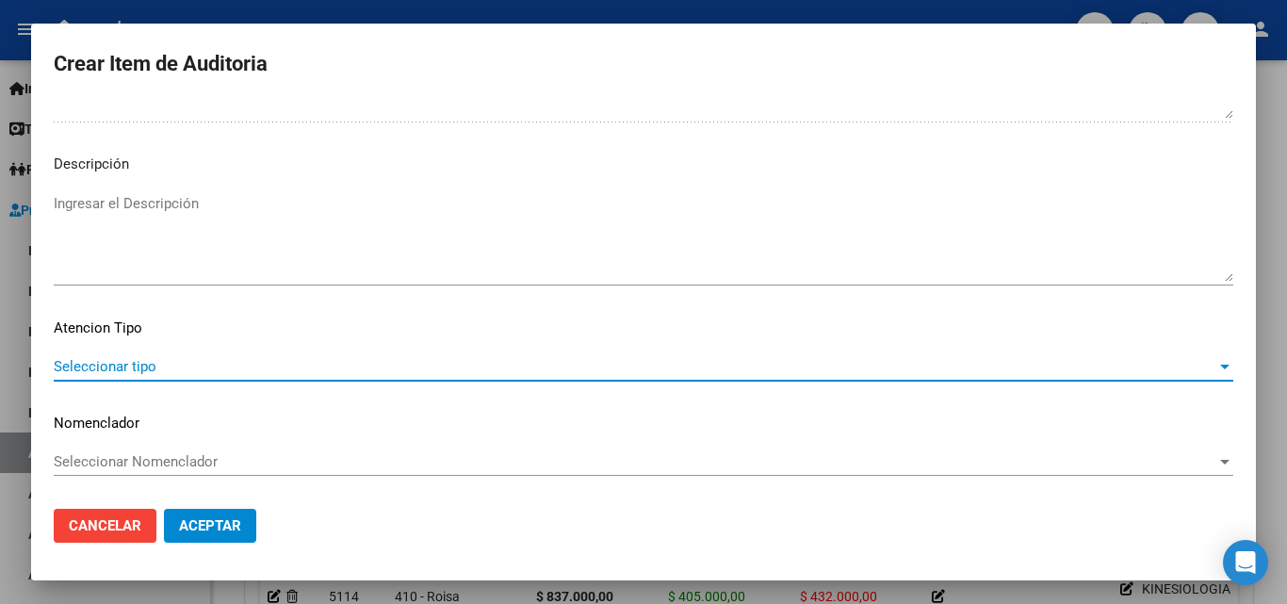
click at [168, 365] on span "Seleccionar tipo" at bounding box center [635, 366] width 1163 height 17
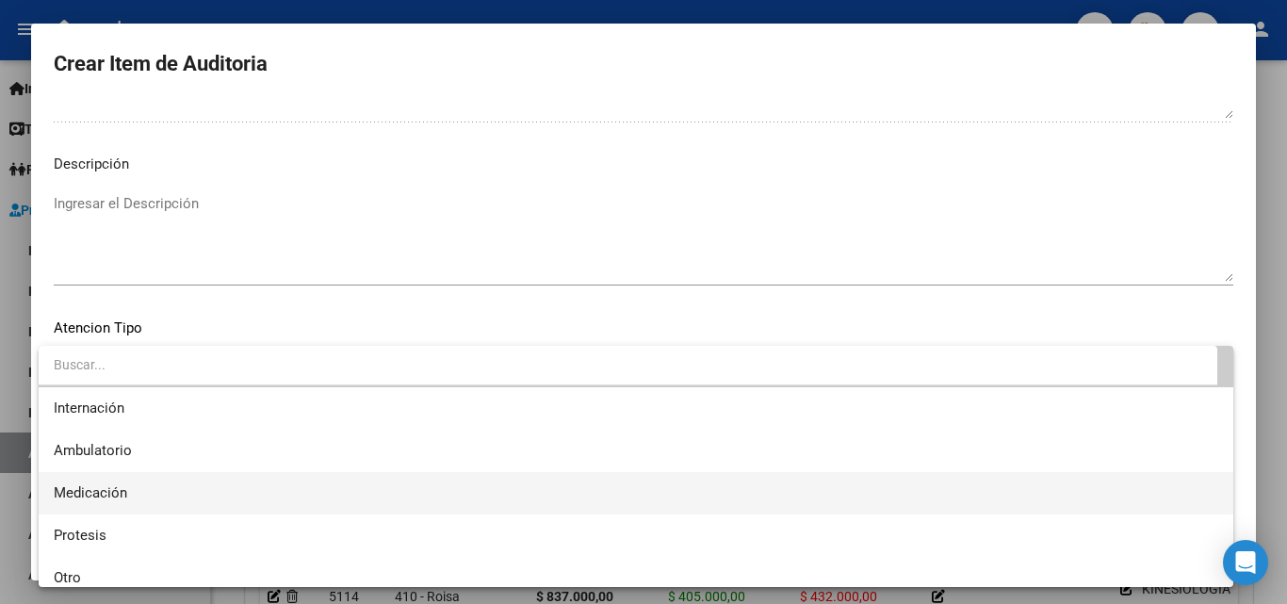
scroll to position [56, 0]
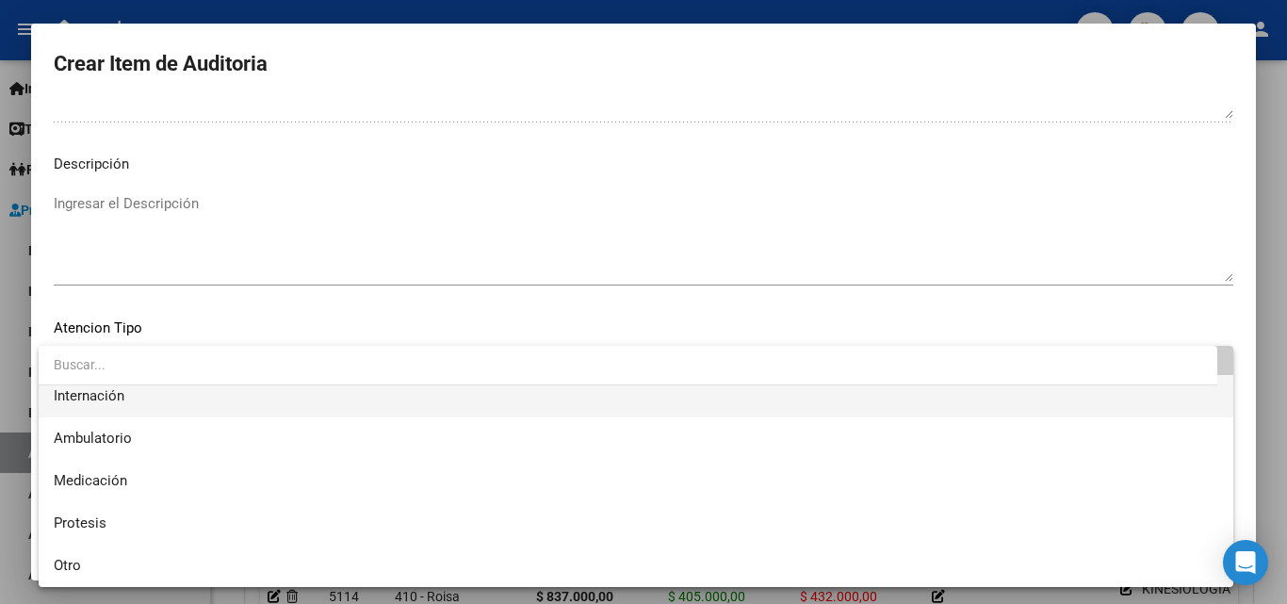
click at [97, 401] on span "Internación" at bounding box center [89, 395] width 71 height 17
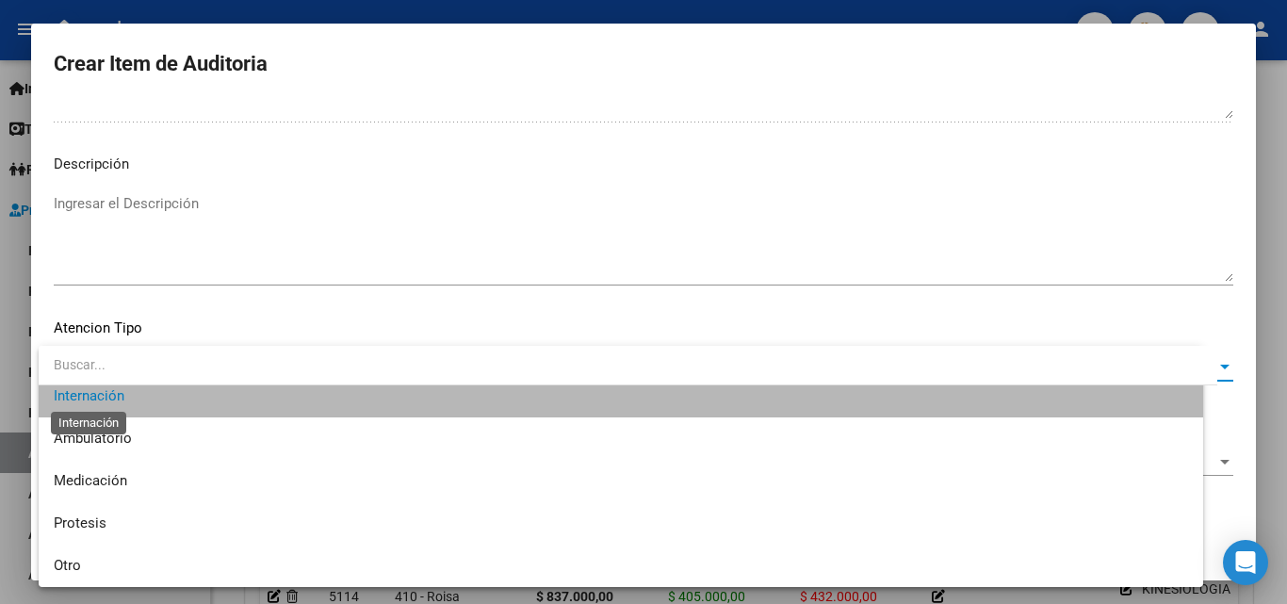
scroll to position [42, 0]
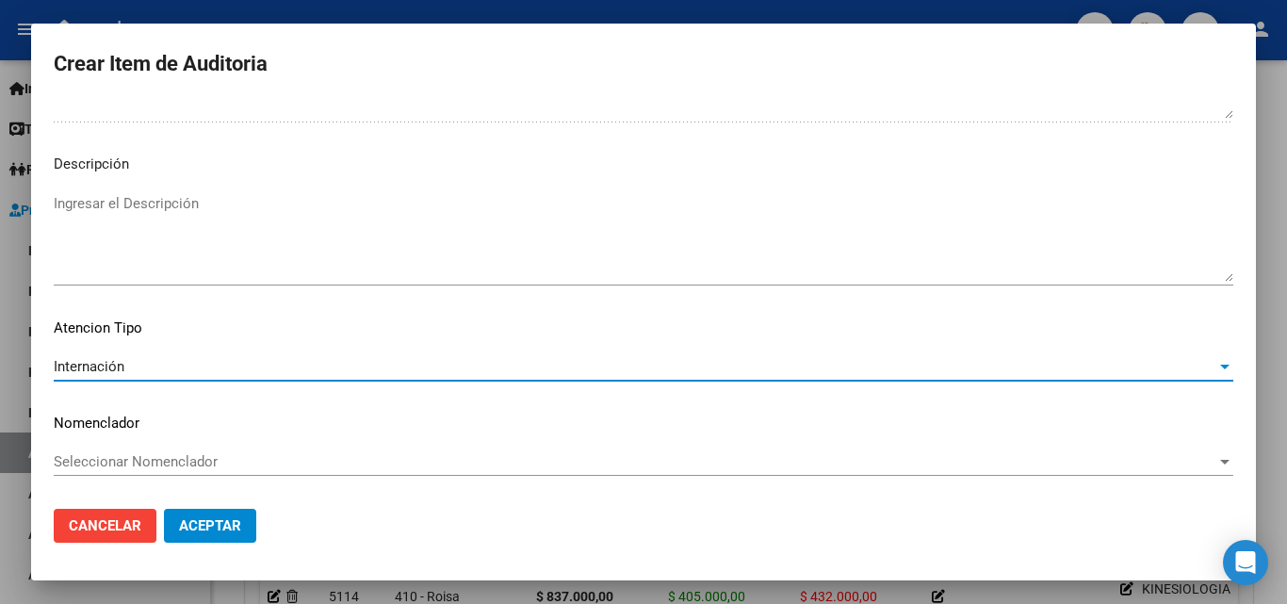
click at [220, 518] on span "Aceptar" at bounding box center [210, 525] width 62 height 17
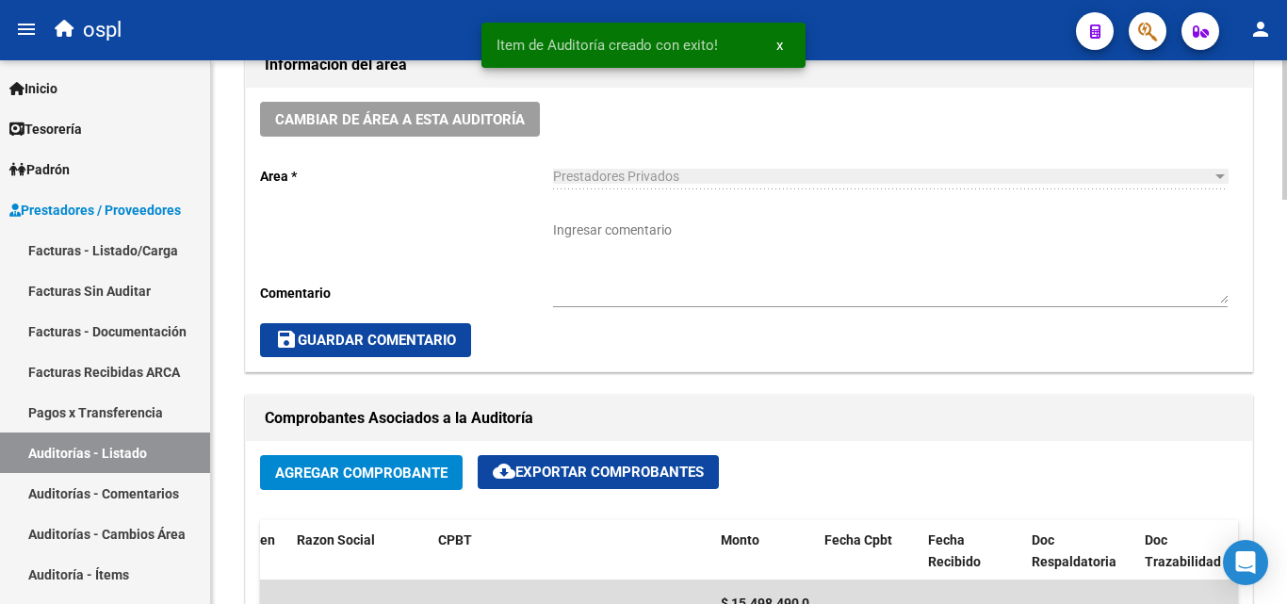
scroll to position [565, 0]
click at [601, 269] on textarea "Ingresar comentario" at bounding box center [890, 262] width 675 height 83
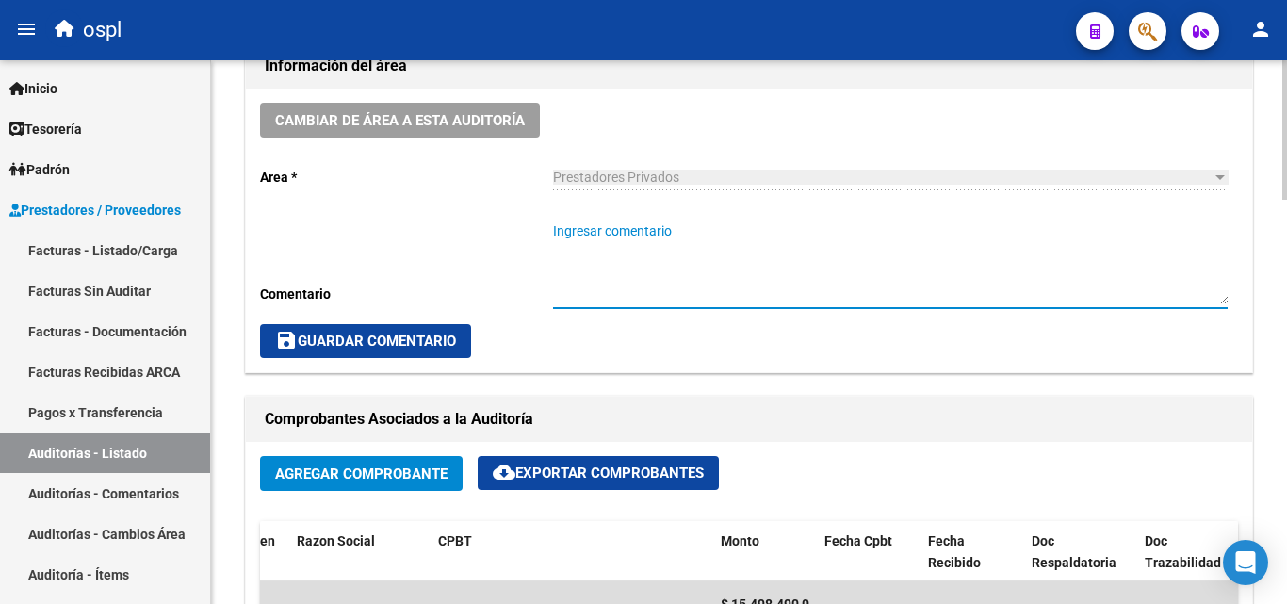
drag, startPoint x: 601, startPoint y: 243, endPoint x: 512, endPoint y: 237, distance: 89.7
click at [512, 237] on div "Cambiar de área a esta auditoría Area * Prestadores Privados Seleccionar area C…" at bounding box center [749, 231] width 1006 height 284
click at [603, 254] on textarea "Ingresar comentario" at bounding box center [890, 262] width 675 height 83
click at [681, 226] on textarea "Ingresar comentario" at bounding box center [890, 262] width 675 height 83
click at [667, 244] on textarea "Ingresar comentario" at bounding box center [890, 262] width 675 height 83
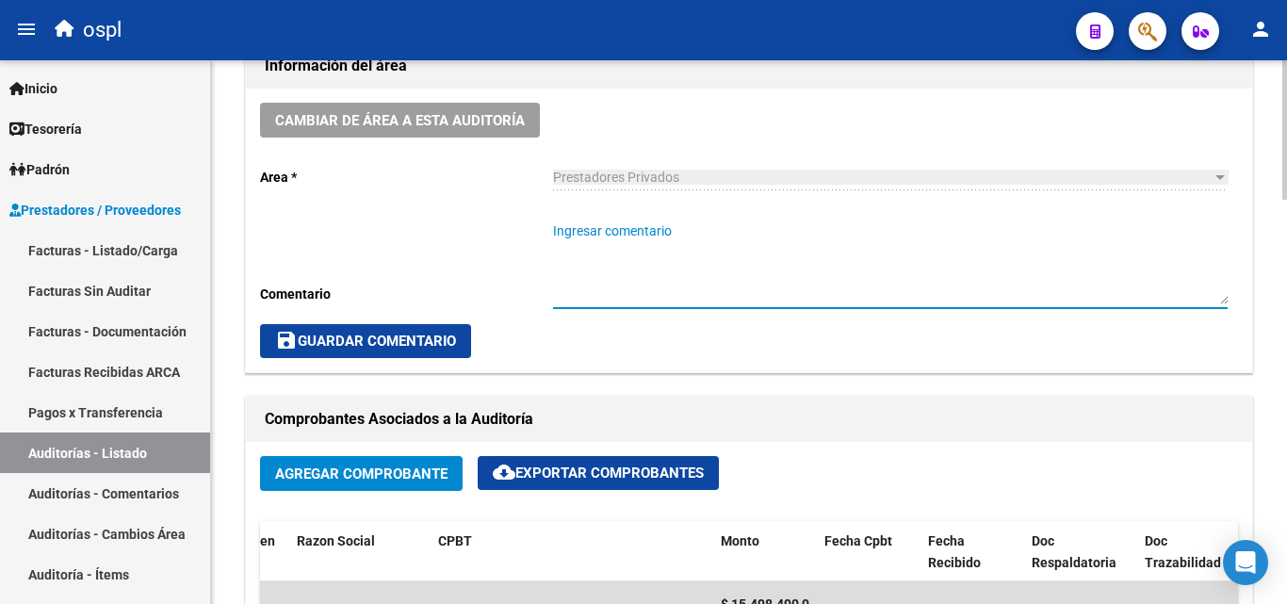
click at [669, 238] on textarea "Ingresar comentario" at bounding box center [890, 262] width 675 height 83
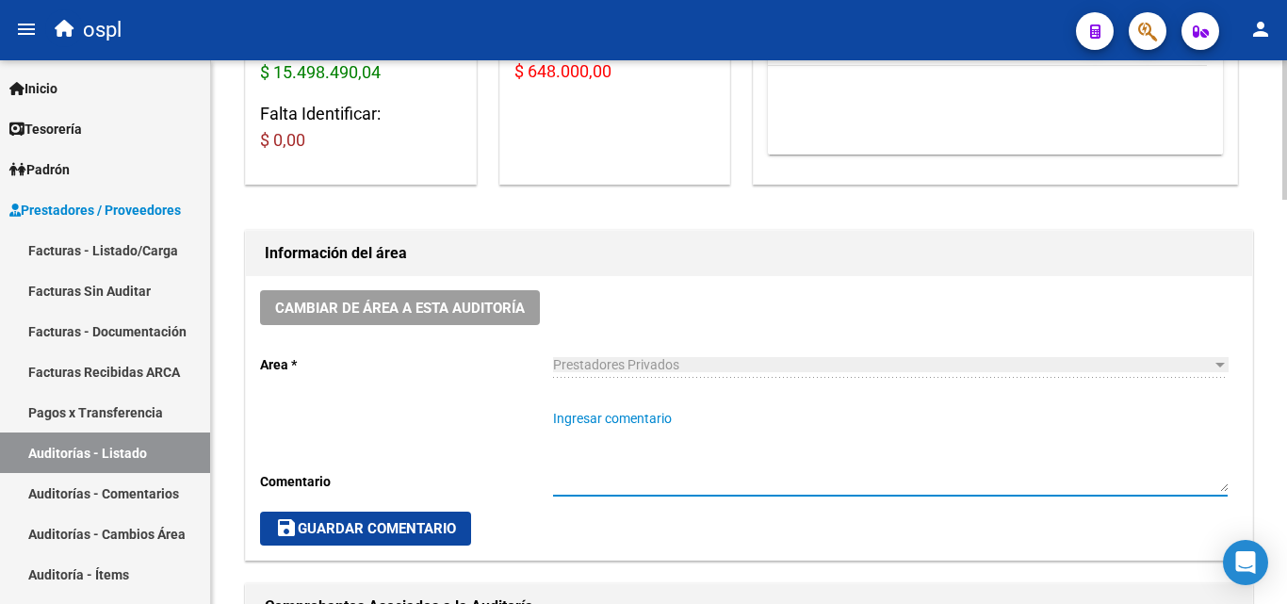
scroll to position [377, 0]
click at [644, 436] on textarea "Ingresar comentario" at bounding box center [890, 451] width 675 height 83
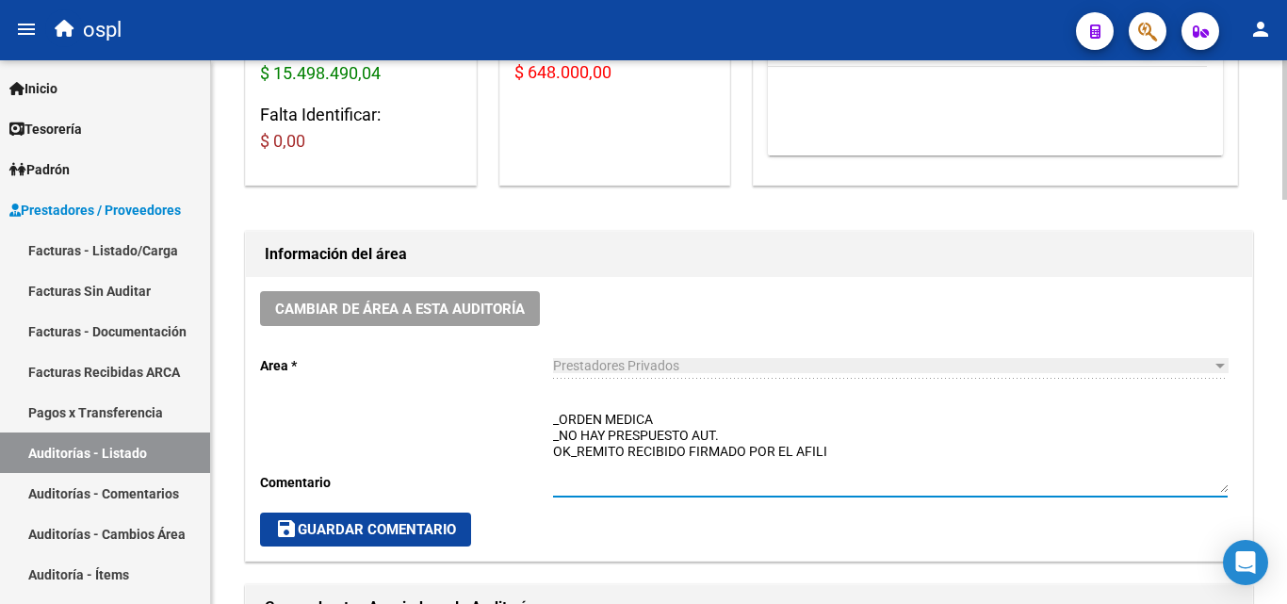
click at [689, 448] on textarea "_ORDEN MEDICA _NO HAY PRESPUESTO AUT. OK_REMITO RECIBIDO FIRMADO POR EL AFILI" at bounding box center [890, 451] width 675 height 83
click at [1042, 454] on textarea "_ORDEN MEDICA _NO HAY PRESPUESTO AUT. OK_REMITO RECIBIDO INSUMOS Y MEDICACION F…" at bounding box center [890, 451] width 675 height 83
click at [750, 433] on textarea "_ORDEN MEDICA _NO HAY PRESPUESTO AUT. OK_REMITO RECIBIDO INSUMOS Y MEDICACION F…" at bounding box center [890, 451] width 675 height 83
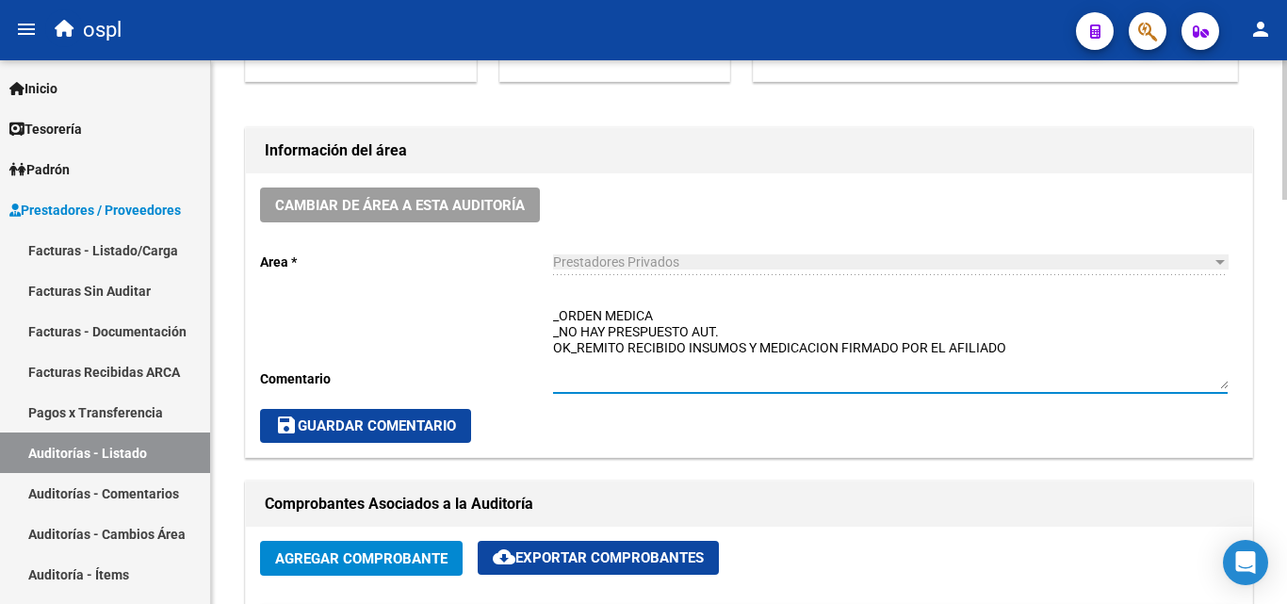
scroll to position [471, 0]
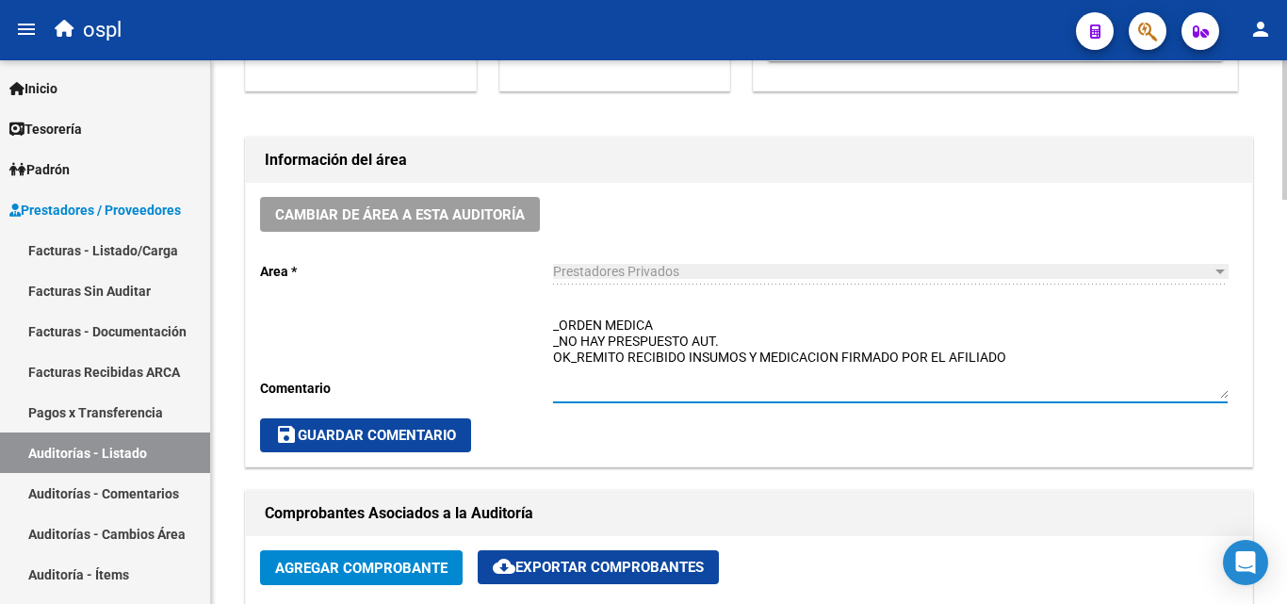
click at [553, 328] on textarea "_ORDEN MEDICA _NO HAY PRESPUESTO AUT. OK_REMITO RECIBIDO INSUMOS Y MEDICACION F…" at bounding box center [890, 357] width 675 height 83
click at [572, 320] on textarea "_ORDEN MEDICA _NO HAY PRESPUESTO AUT. OK_REMITO RECIBIDO INSUMOS Y MEDICACION F…" at bounding box center [890, 357] width 675 height 83
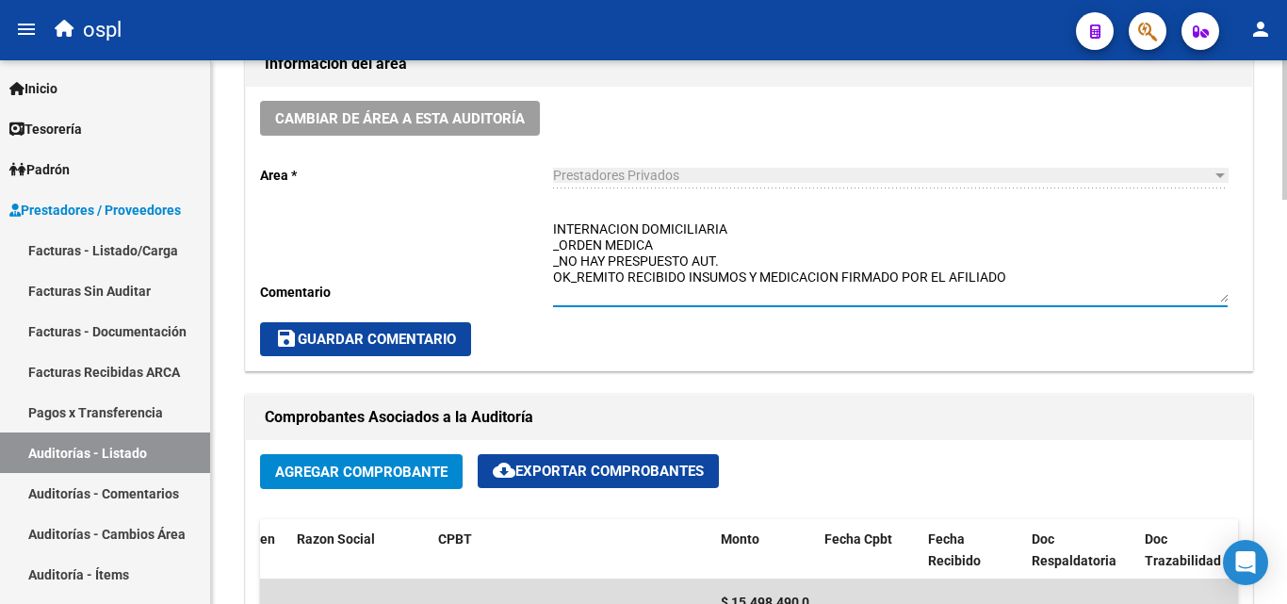
scroll to position [565, 0]
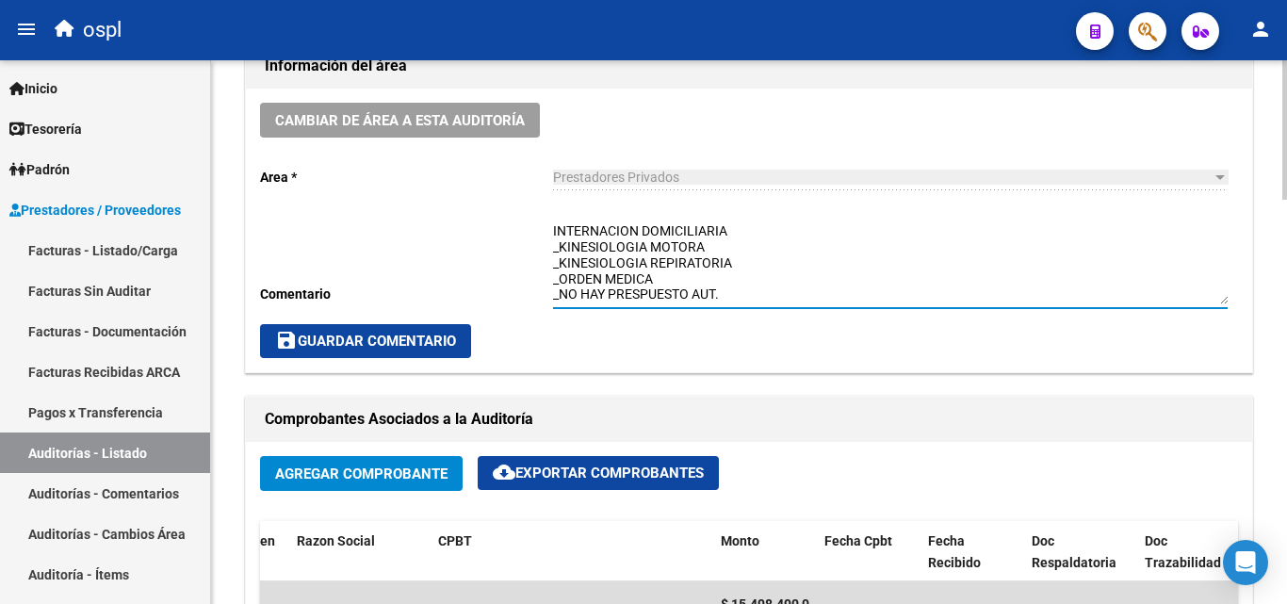
click at [716, 246] on textarea "INTERNACION DOMICILIARIA _KINESIOLOGIA MOTORA _KINESIOLOGIA REPIRATORIA _ORDEN …" at bounding box center [890, 262] width 675 height 83
click at [748, 268] on textarea "INTERNACION DOMICILIARIA _KINESIOLOGIA MOTORA:X56 ASISTIDAS Y X8 FALTANTES _KIN…" at bounding box center [890, 262] width 675 height 83
click at [726, 252] on textarea "INTERNACION DOMICILIARIA _KINESIOLOGIA MOTORA:X56 ASISTIDAS Y X8 FALTANTES _KIN…" at bounding box center [890, 262] width 675 height 83
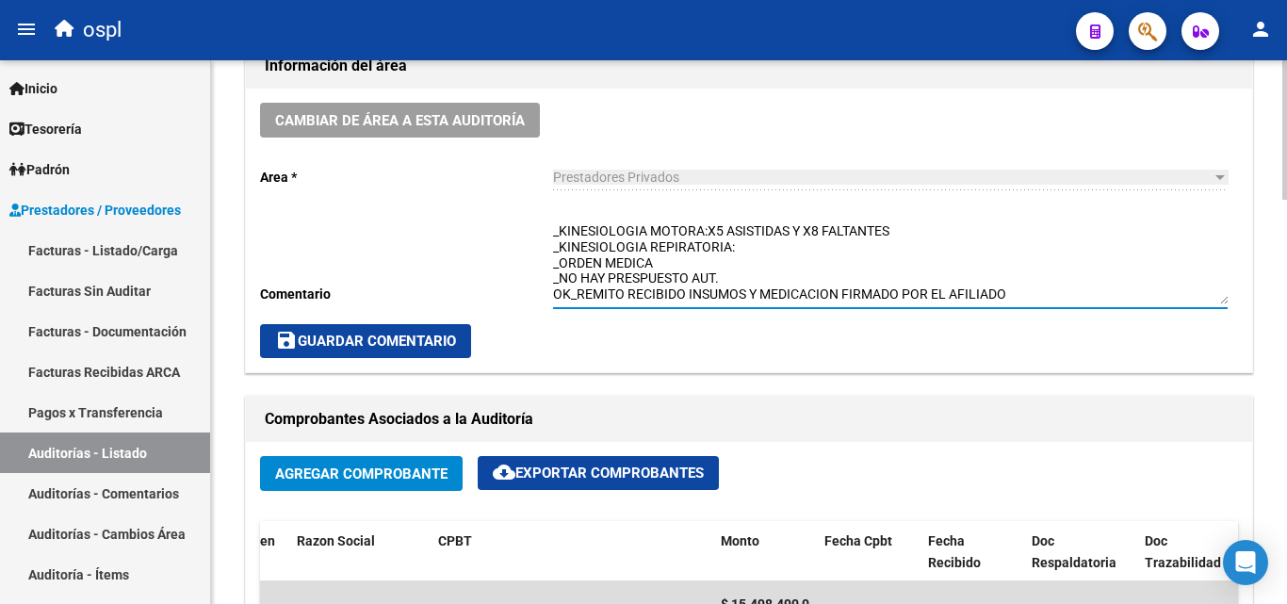
click at [679, 266] on textarea "INTERNACION DOMICILIARIA _KINESIOLOGIA MOTORA:X5 ASISTIDAS Y X8 FALTANTES _KINE…" at bounding box center [890, 262] width 675 height 83
click at [748, 247] on textarea "INTERNACION DOMICILIARIA _KINESIOLOGIA MOTORA:X5 ASISTIDAS Y X8 FALTANTES _KINE…" at bounding box center [890, 262] width 675 height 83
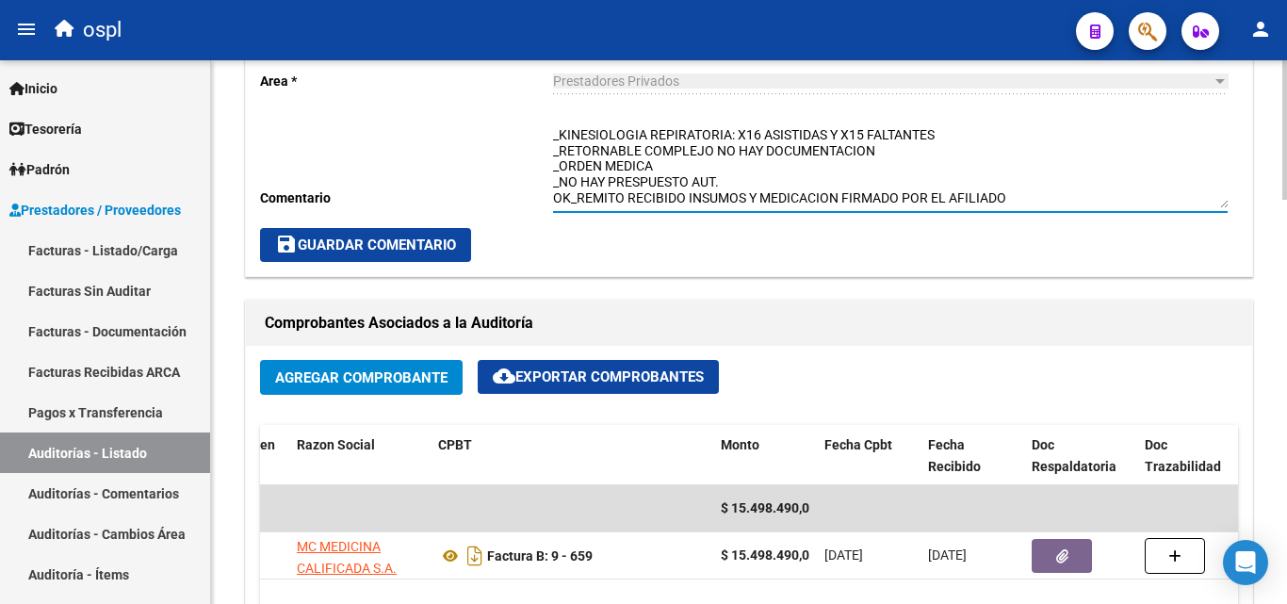
scroll to position [638, 0]
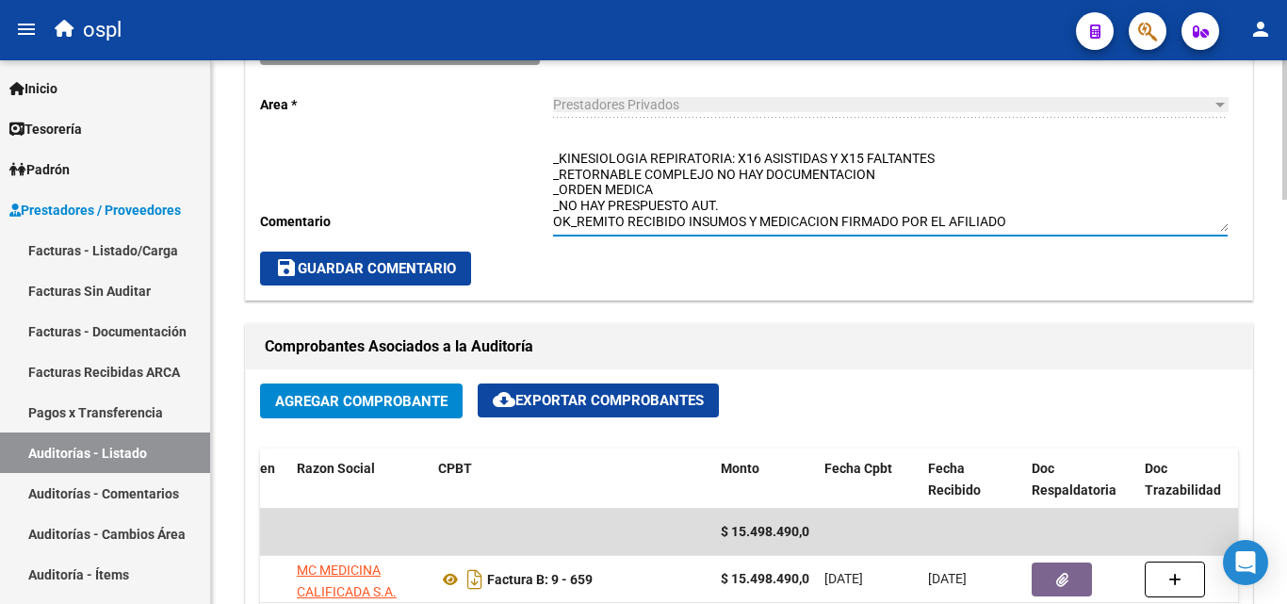
click at [655, 167] on textarea "INTERNACION DOMICILIARIA _KINESIOLOGIA MOTORA:X5 ASISTIDAS Y X8 FALTANTES _KINE…" at bounding box center [890, 190] width 675 height 83
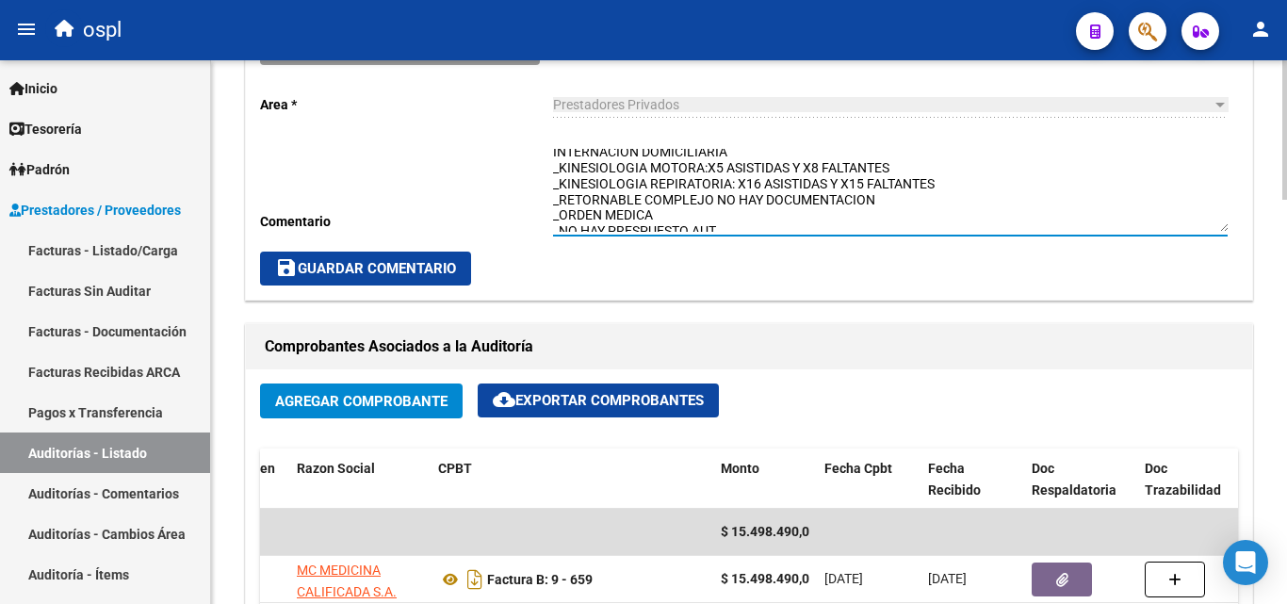
scroll to position [0, 0]
click at [708, 172] on textarea "INTERNACION DOMICILIARIA _KINESIOLOGIA MOTORA:X5 ASISTIDAS Y X8 FALTANTES _KINE…" at bounding box center [890, 190] width 675 height 83
click at [792, 174] on textarea "INTERNACION DOMICILIARIA _KINESIOLOGIA MOTORA:X5 ASISTIDAS Y X8 FALTANTES _KINE…" at bounding box center [890, 190] width 675 height 83
click at [711, 172] on textarea "INTERNACION DOMICILIARIA _KINESIOLOGIA MOTORA:X5 ASISTIDAS Y X8 FALTANTES _KINE…" at bounding box center [890, 190] width 675 height 83
click at [710, 172] on textarea "INTERNACION DOMICILIARIA _KINESIOLOGIA MOTORA:X5 ASISTIDAS Y X8 FALTANTES _KINE…" at bounding box center [890, 190] width 675 height 83
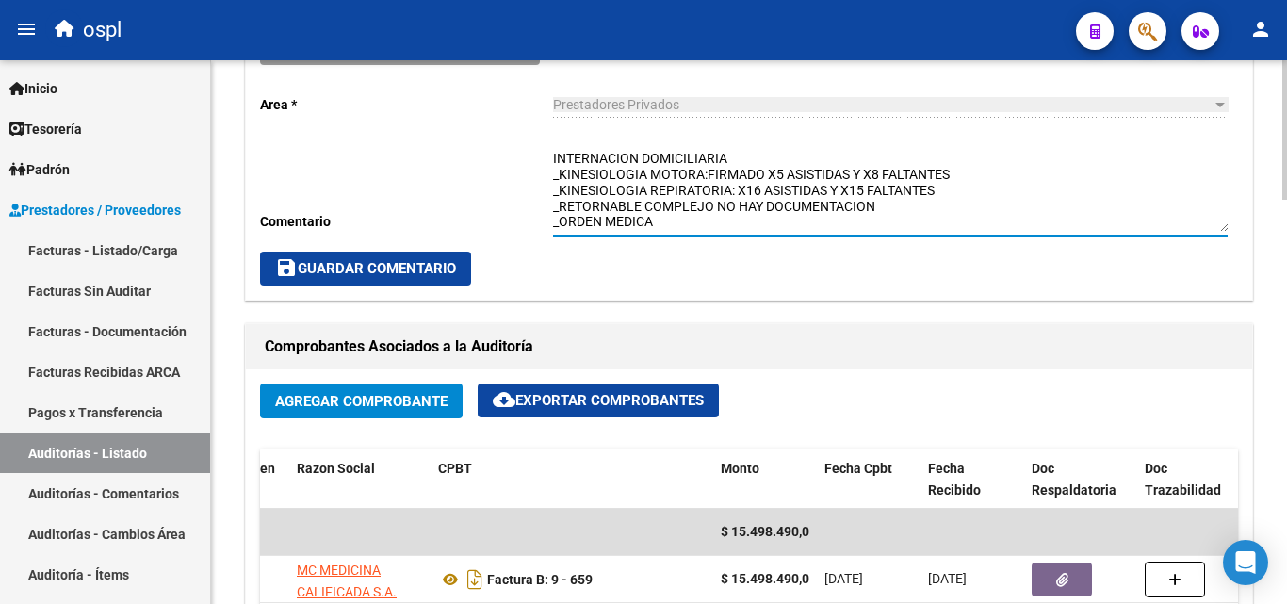
click at [709, 167] on textarea "INTERNACION DOMICILIARIA _KINESIOLOGIA MOTORA:FIRMADO X5 ASISTIDAS Y X8 FALTANT…" at bounding box center [890, 190] width 675 height 83
click at [789, 173] on textarea "INTERNACION DOMICILIARIA _KINESIOLOGIA MOTORA: FIRMADO X5 ASISTIDAS Y X8 FALTAN…" at bounding box center [890, 190] width 675 height 83
click at [851, 173] on textarea "INTERNACION DOMICILIARIA _KINESIOLOGIA MOTORA: FIRMADO X5 ASISTIDAS Y X8 FALTAN…" at bounding box center [890, 190] width 675 height 83
click at [870, 172] on textarea "INTERNACION DOMICILIARIA _KINESIOLOGIA MOTORA: FIRMADO X5 ASISTIDAS Y X8 FALTAN…" at bounding box center [890, 190] width 675 height 83
click at [736, 192] on textarea "INTERNACION DOMICILIARIA _KINESIOLOGIA MOTORA: FIRMADO X5 ASISTIDAS Y TIENE X8 …" at bounding box center [890, 190] width 675 height 83
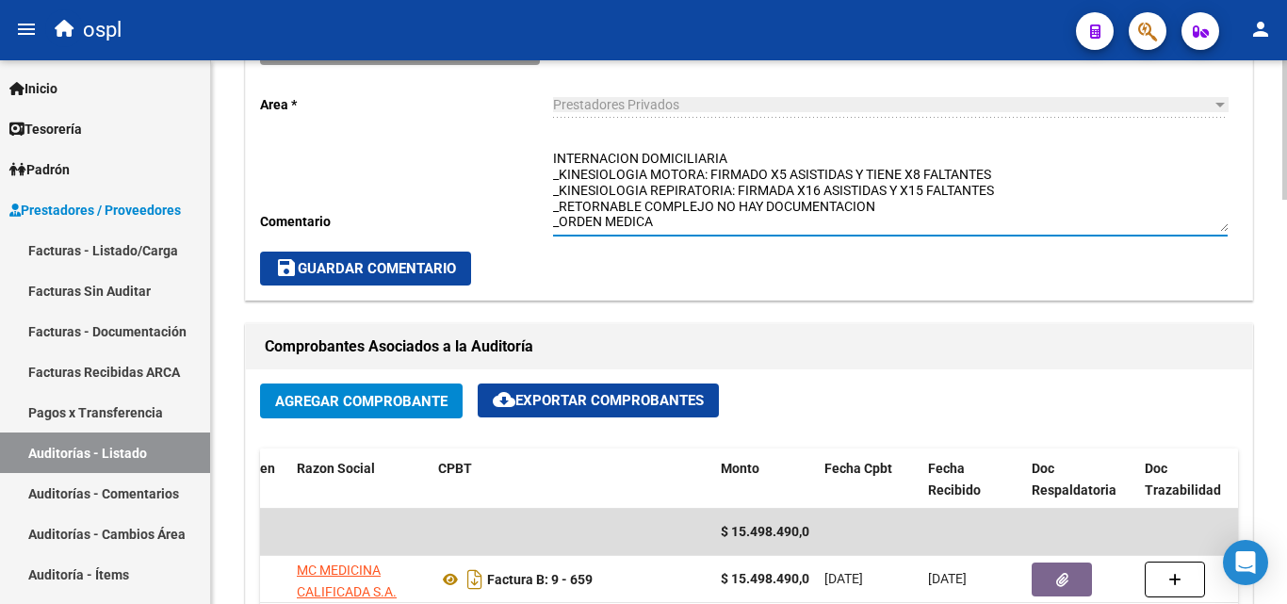
drag, startPoint x: 899, startPoint y: 190, endPoint x: 914, endPoint y: 197, distance: 16.5
click at [900, 190] on textarea "INTERNACION DOMICILIARIA _KINESIOLOGIA MOTORA: FIRMADO X5 ASISTIDAS Y TIENE X8 …" at bounding box center [890, 190] width 675 height 83
click at [895, 196] on textarea "INTERNACION DOMICILIARIA _KINESIOLOGIA MOTORA: FIRMADO X5 ASISTIDAS Y TIENE X8 …" at bounding box center [890, 190] width 675 height 83
click at [902, 192] on textarea "INTERNACION DOMICILIARIA _KINESIOLOGIA MOTORA: FIRMADO X5 ASISTIDAS Y TIENE X8 …" at bounding box center [890, 190] width 675 height 83
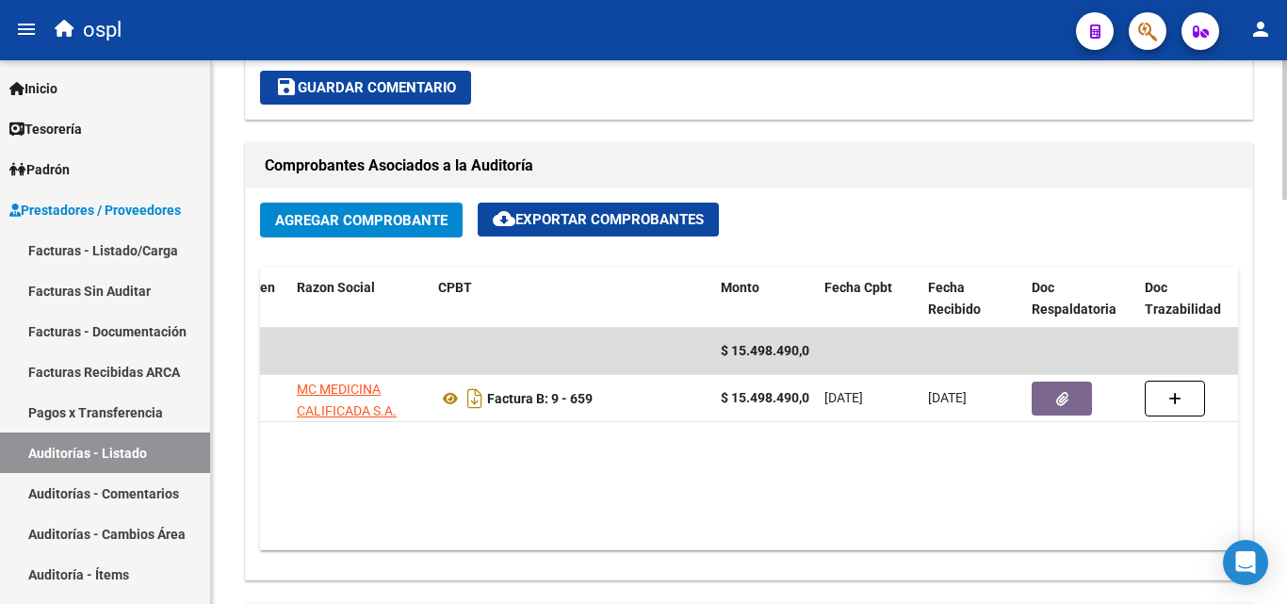
scroll to position [826, 0]
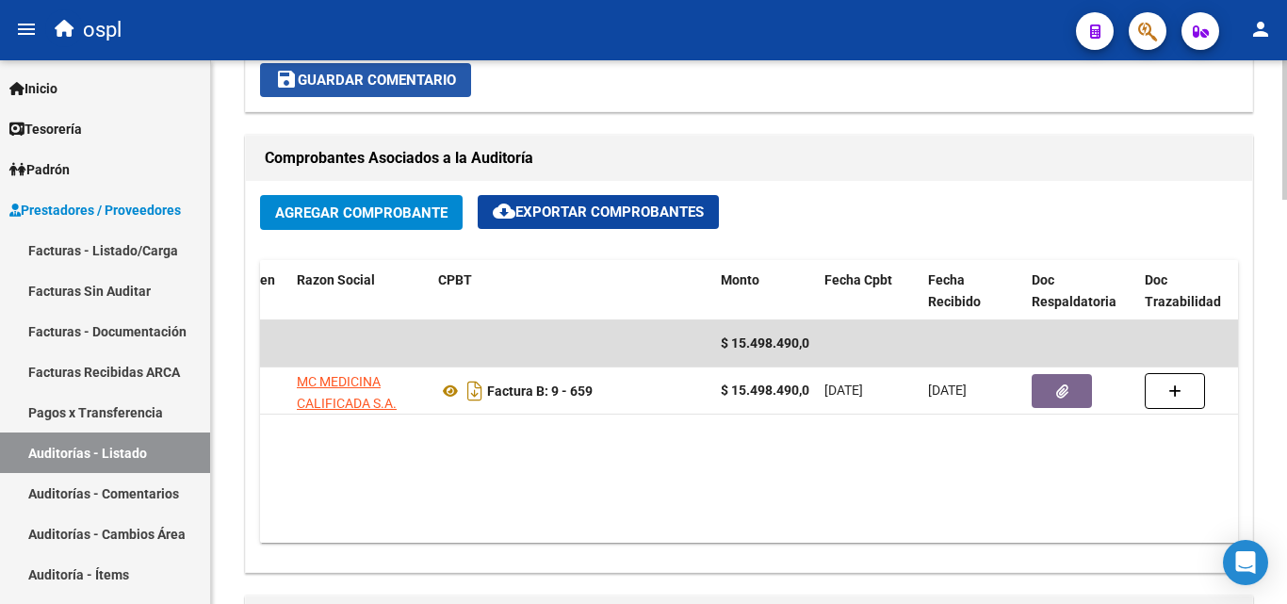
click at [420, 87] on span "save Guardar Comentario" at bounding box center [365, 80] width 181 height 17
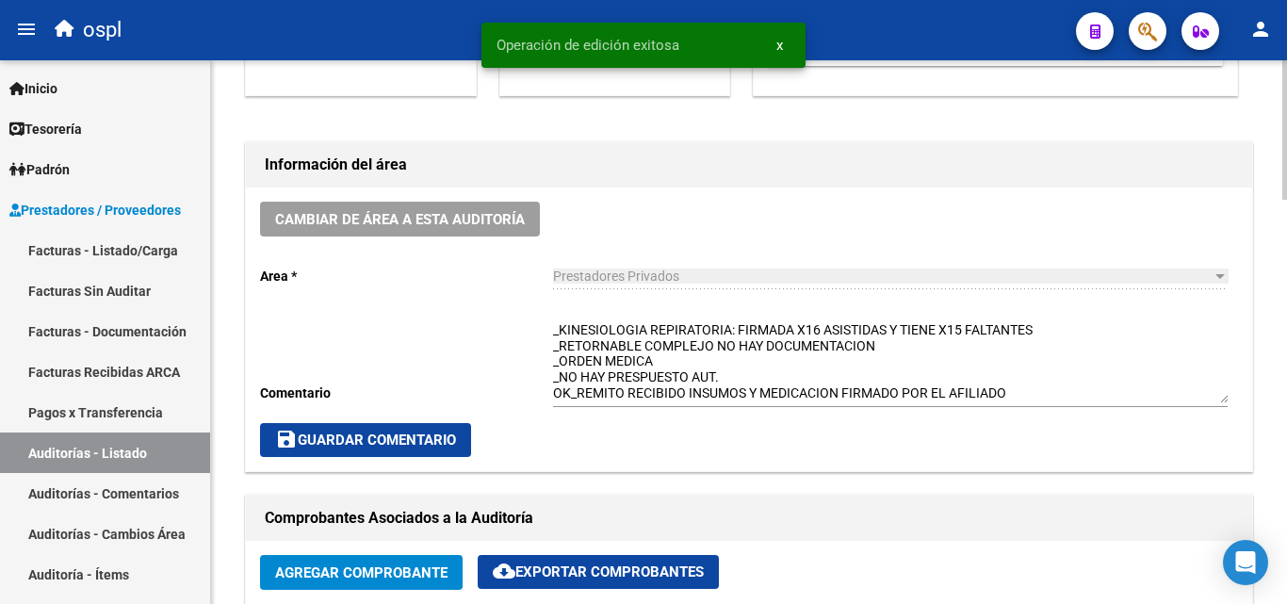
scroll to position [638, 0]
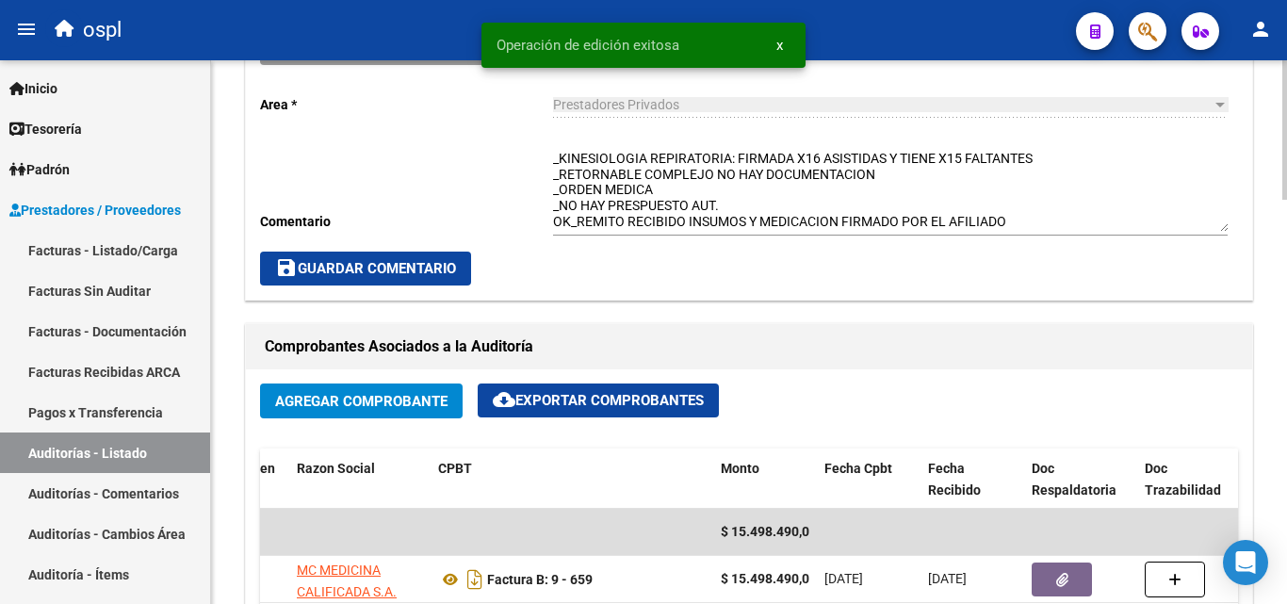
click at [426, 264] on span "save Guardar Comentario" at bounding box center [365, 268] width 181 height 17
click at [142, 267] on link "Facturas - Listado/Carga" at bounding box center [105, 250] width 210 height 41
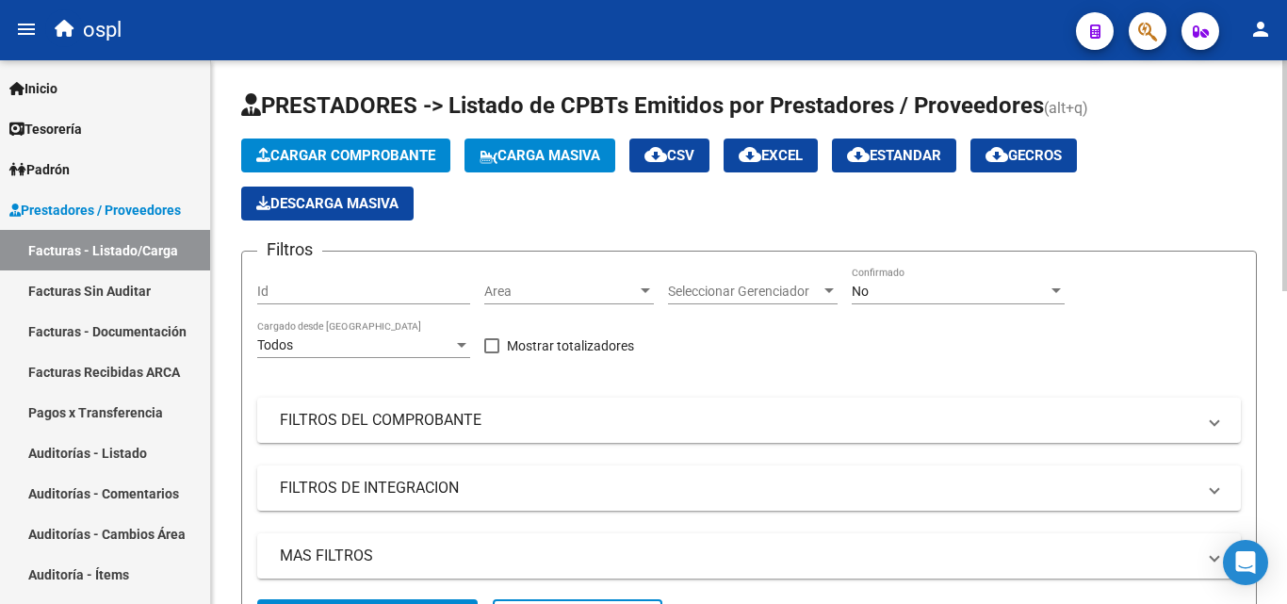
click at [575, 293] on span "Area" at bounding box center [560, 292] width 153 height 16
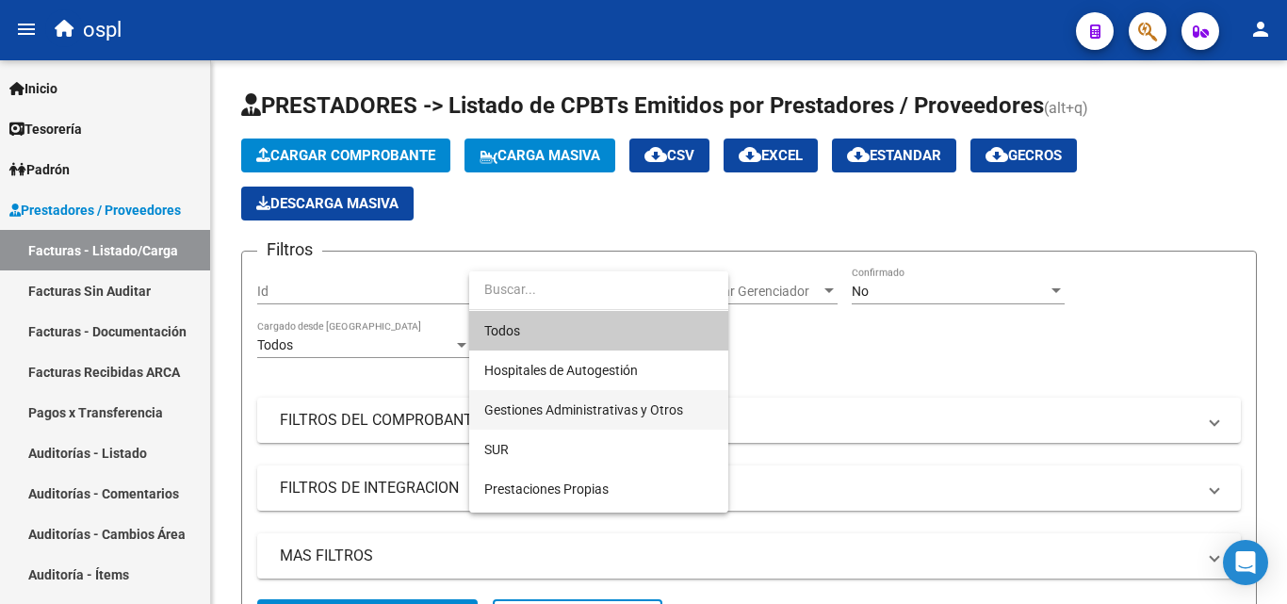
scroll to position [273, 0]
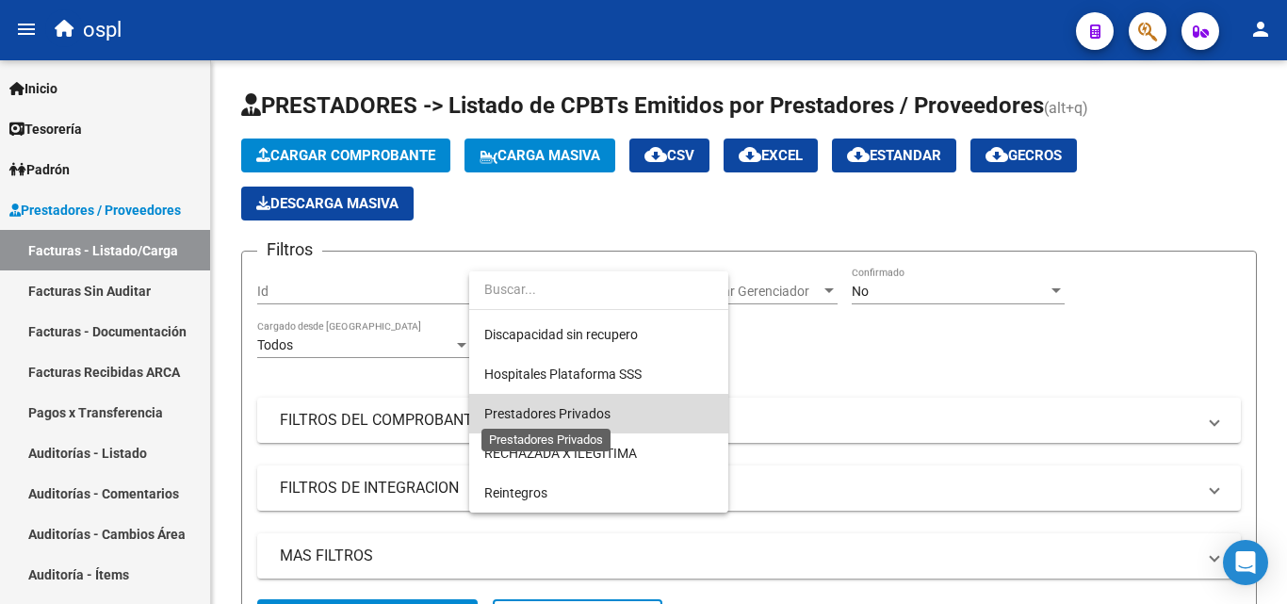
click at [588, 411] on span "Prestadores Privados" at bounding box center [547, 413] width 126 height 15
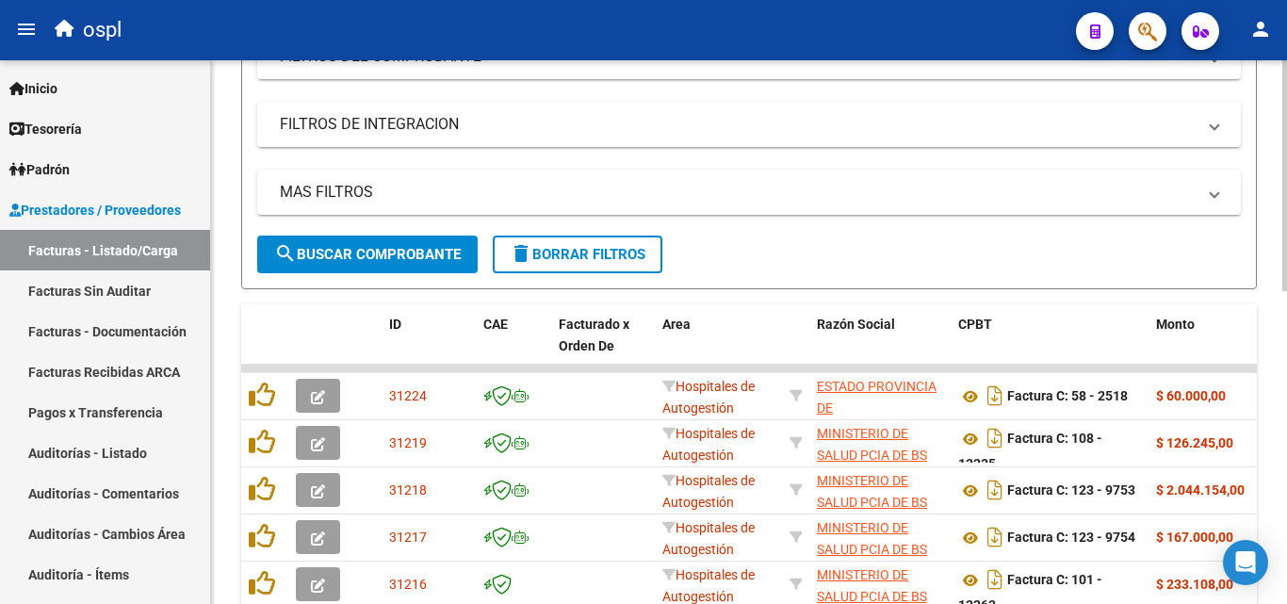
scroll to position [377, 0]
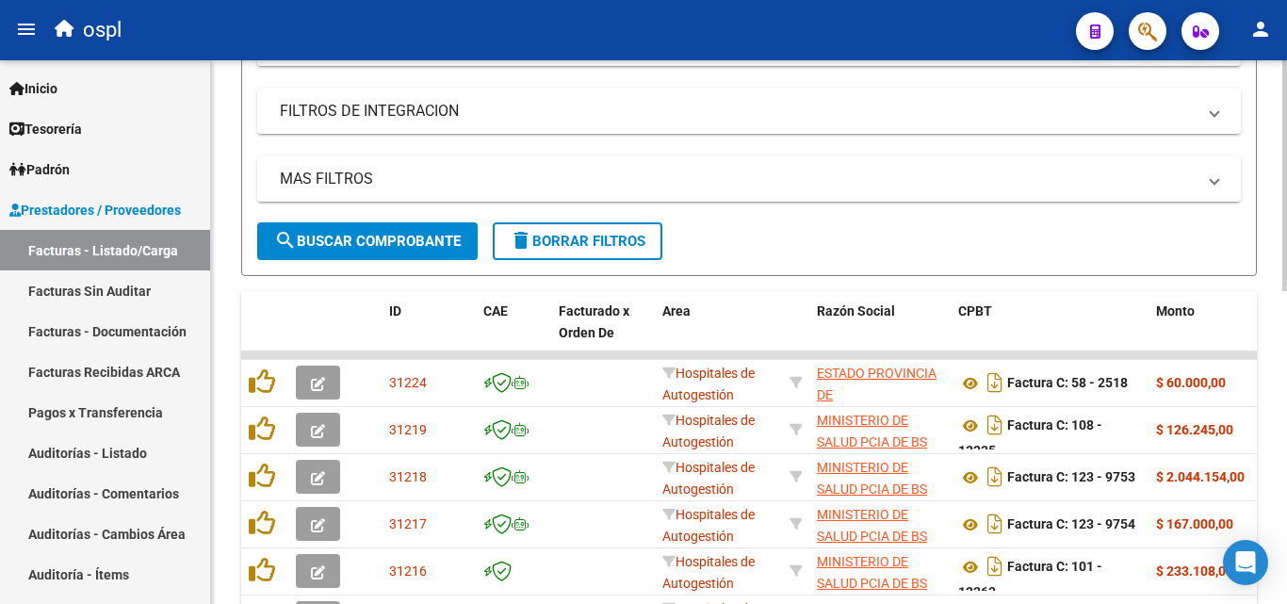
click at [418, 245] on span "search Buscar Comprobante" at bounding box center [367, 241] width 187 height 17
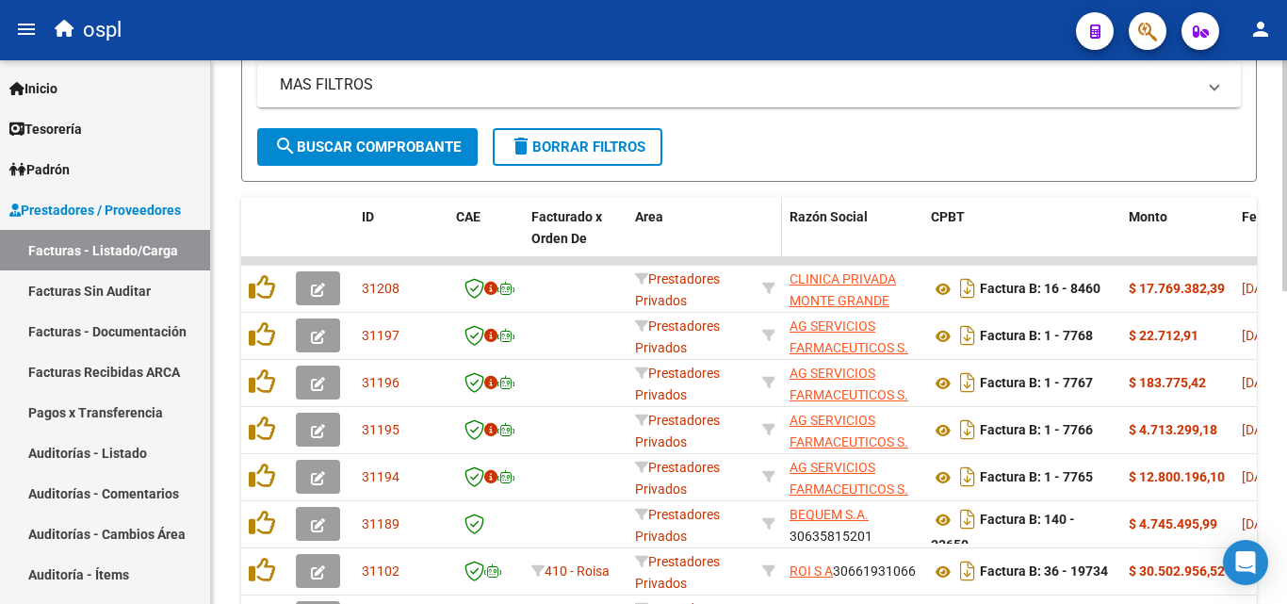
scroll to position [565, 0]
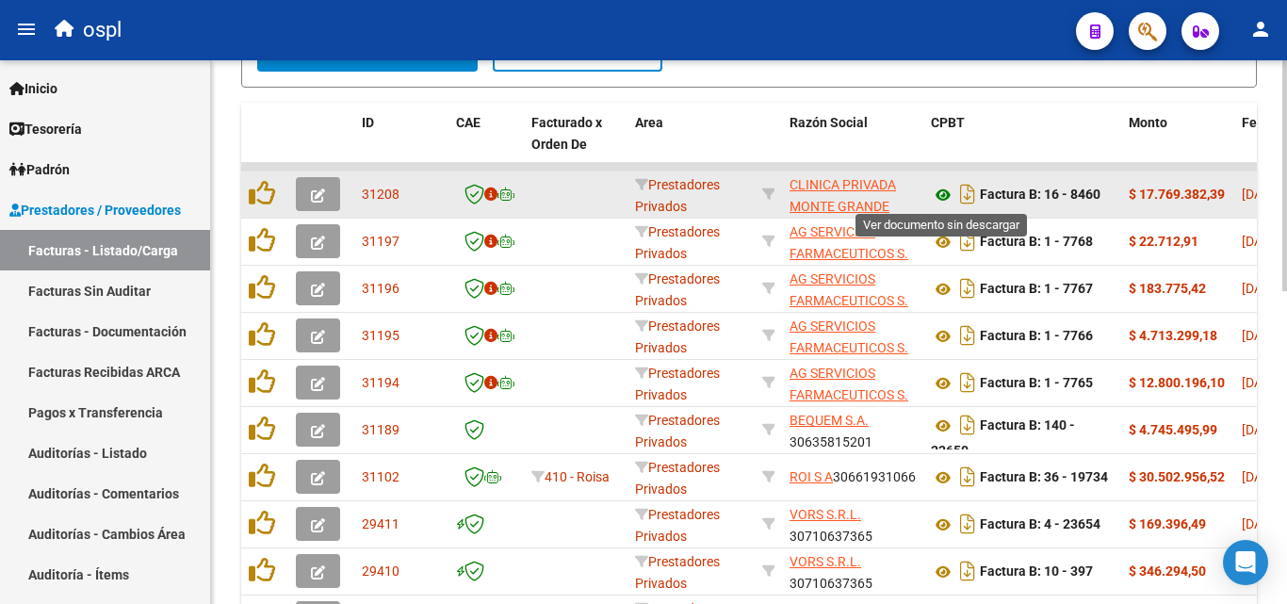
click at [942, 193] on icon at bounding box center [943, 195] width 25 height 23
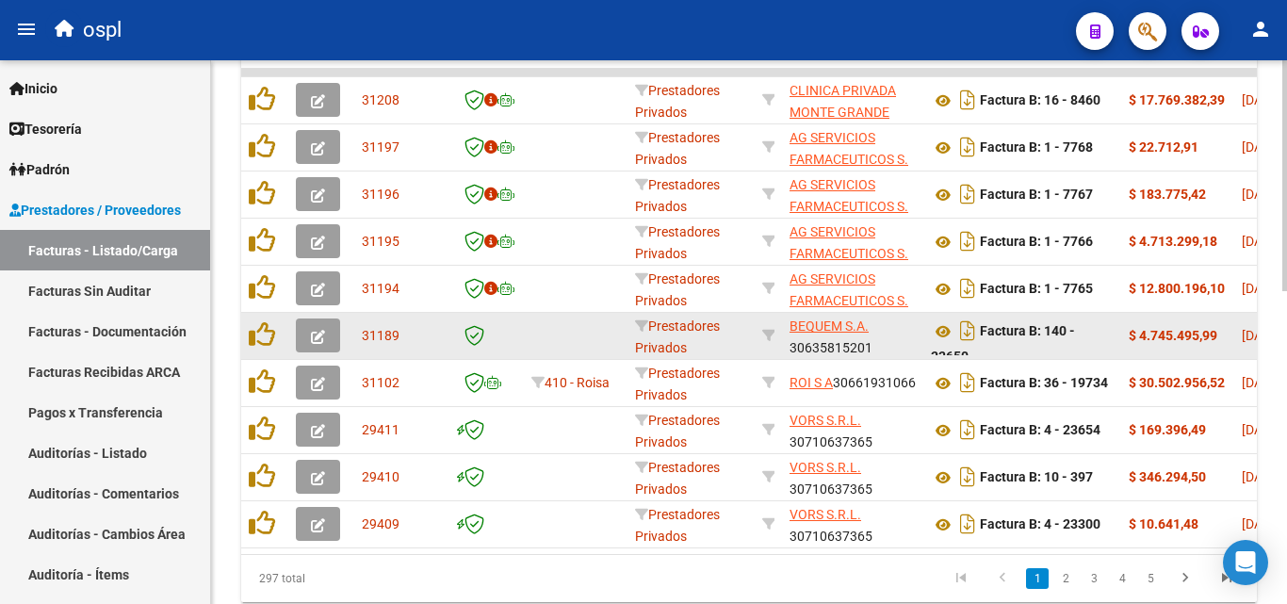
scroll to position [0, 374]
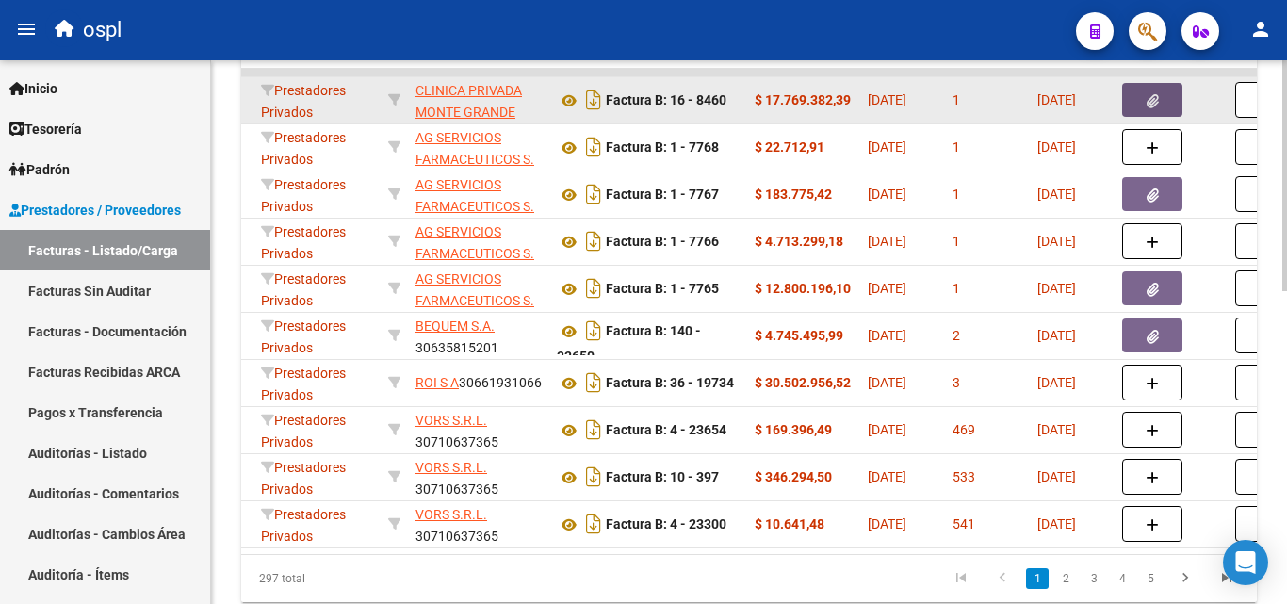
click at [1141, 100] on button "button" at bounding box center [1152, 100] width 60 height 34
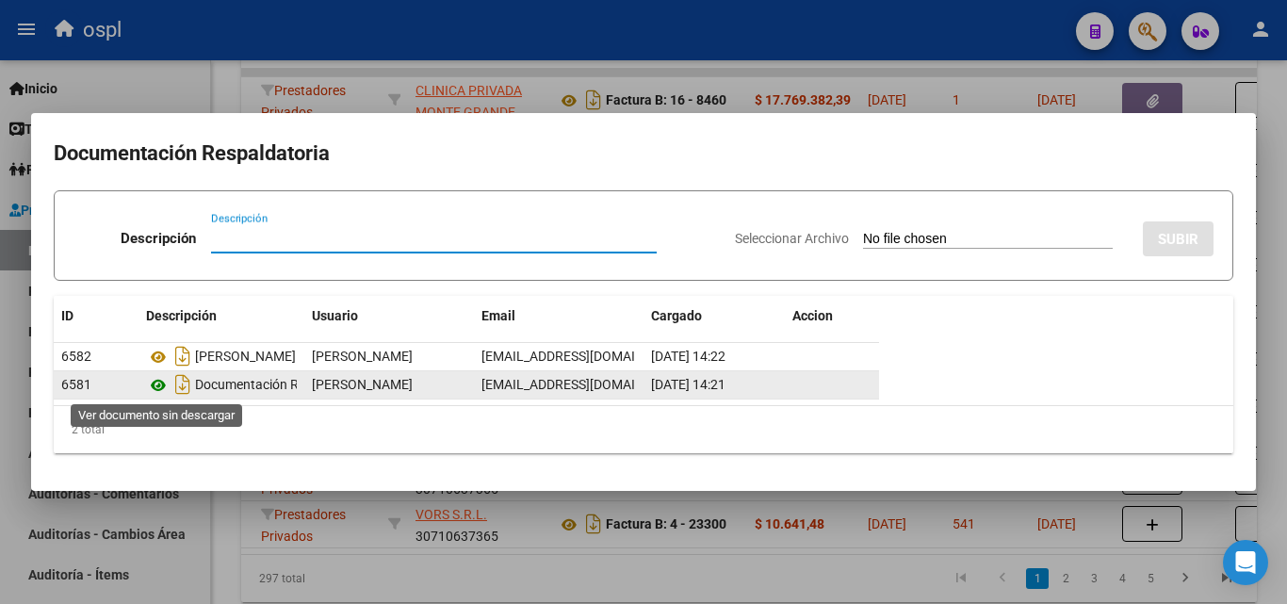
click at [159, 384] on icon at bounding box center [158, 385] width 25 height 23
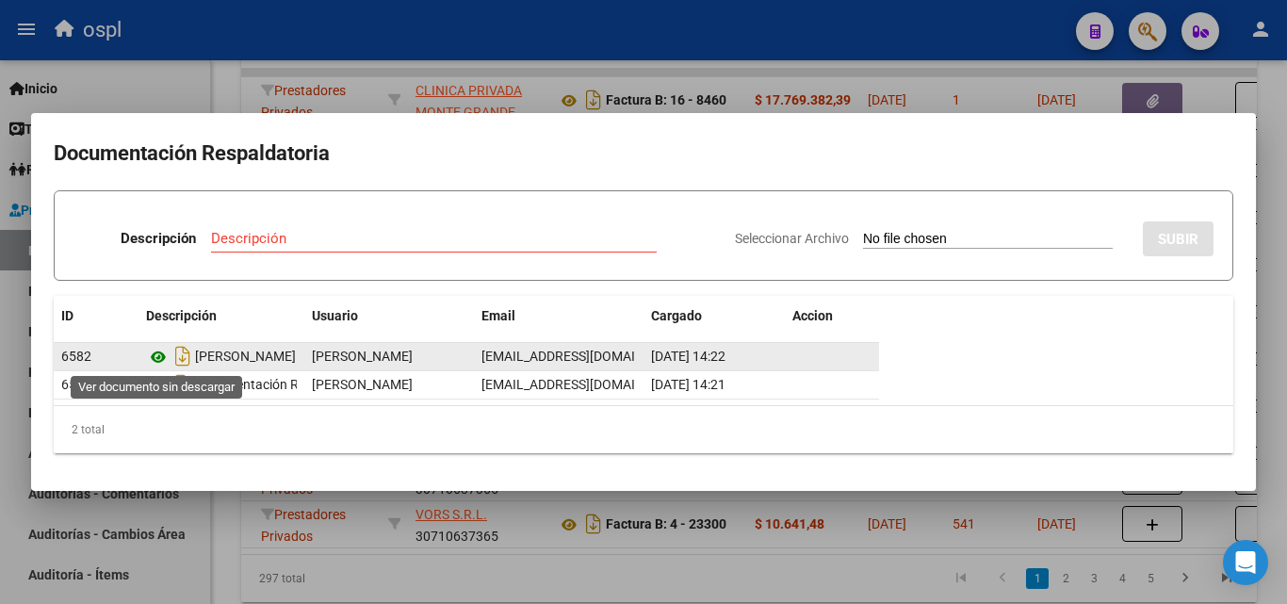
click at [157, 352] on icon at bounding box center [158, 357] width 25 height 23
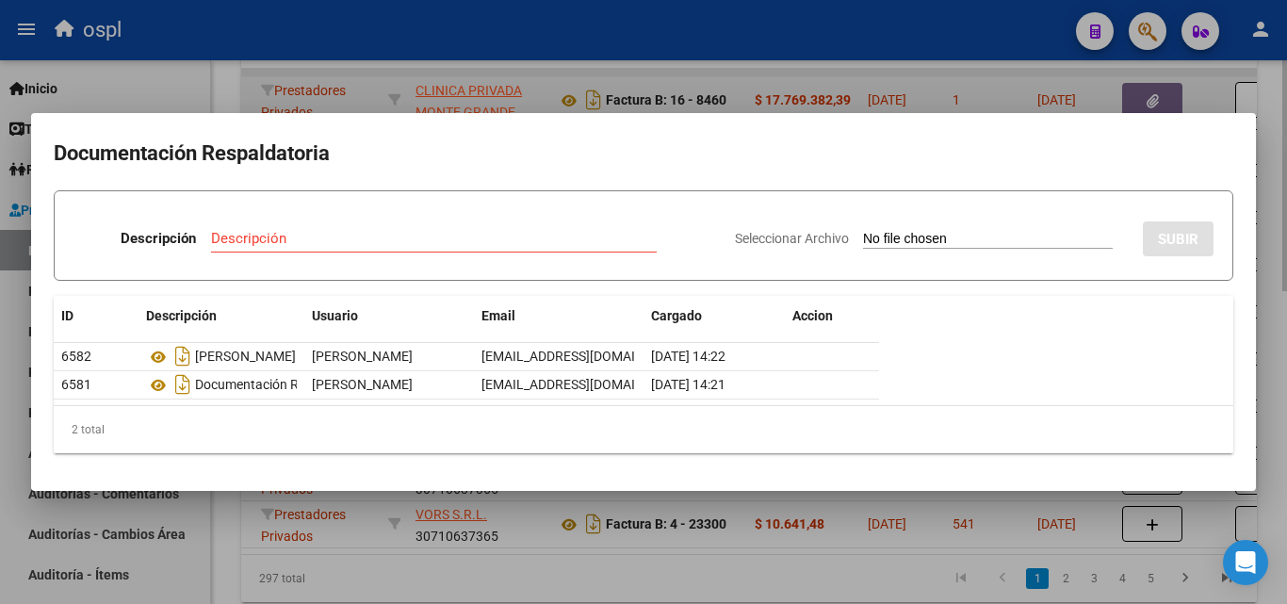
drag, startPoint x: 292, startPoint y: 64, endPoint x: 295, endPoint y: 90, distance: 25.6
click at [292, 63] on div at bounding box center [643, 302] width 1287 height 604
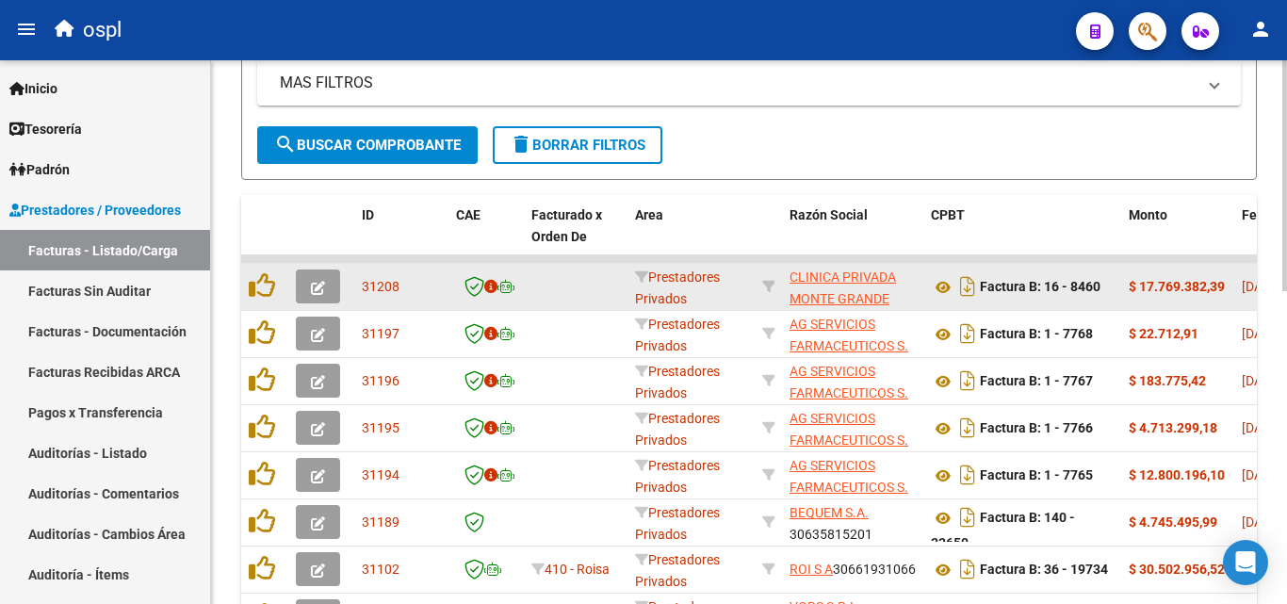
scroll to position [452, 0]
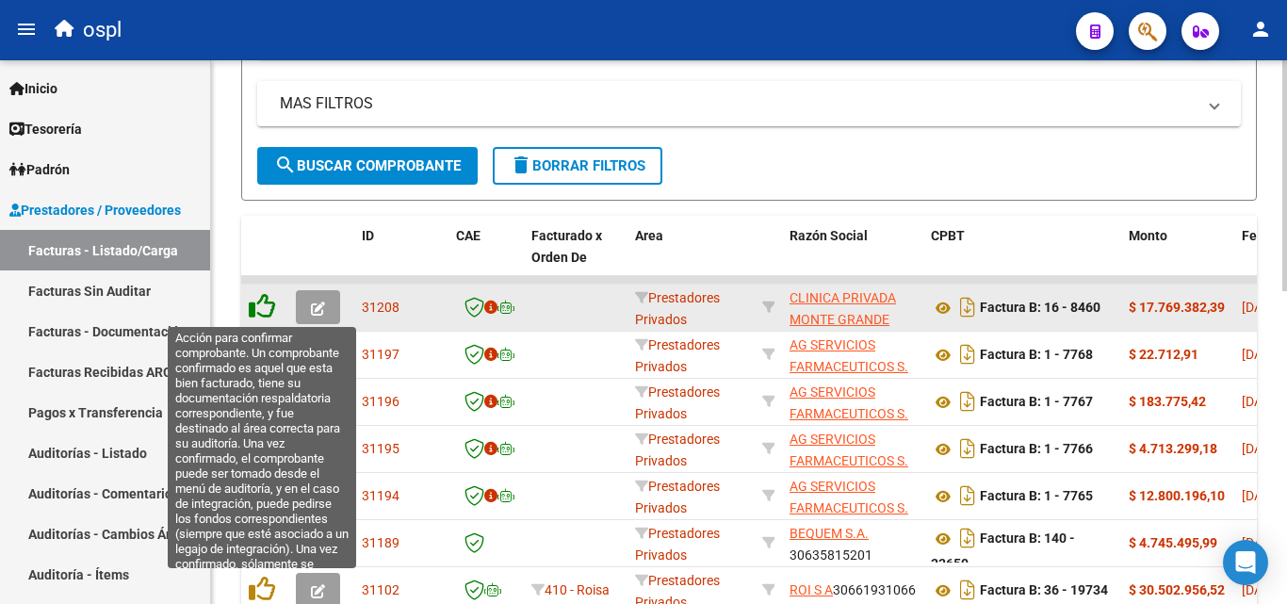
click at [258, 303] on icon at bounding box center [262, 306] width 26 height 26
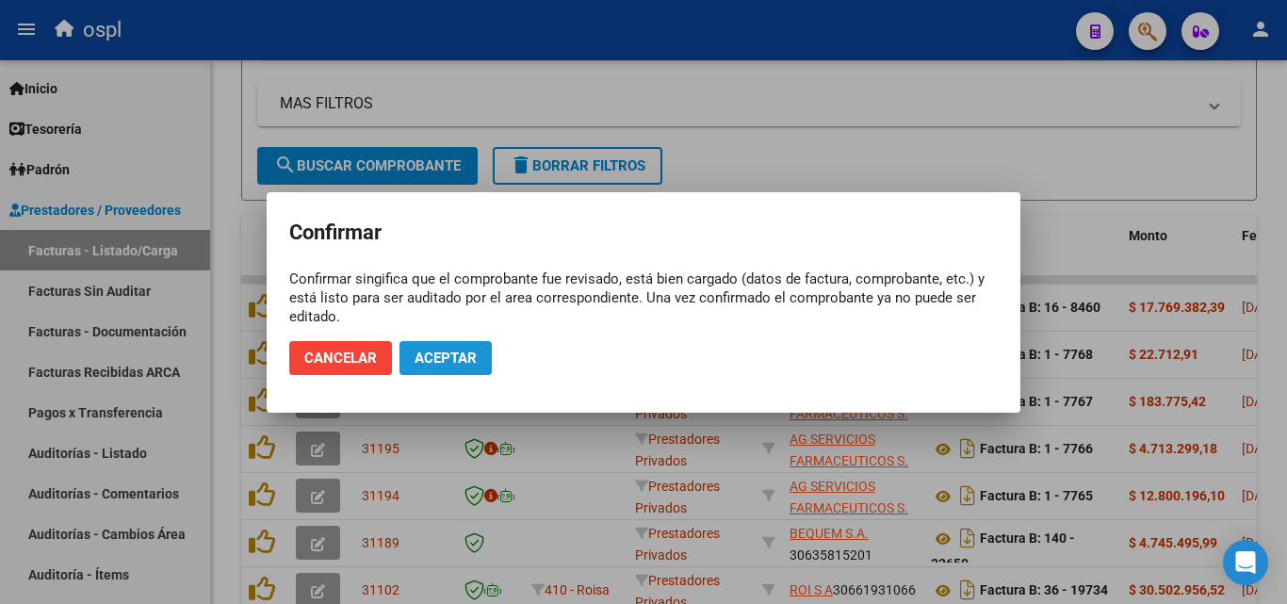
click at [434, 352] on span "Aceptar" at bounding box center [446, 358] width 62 height 17
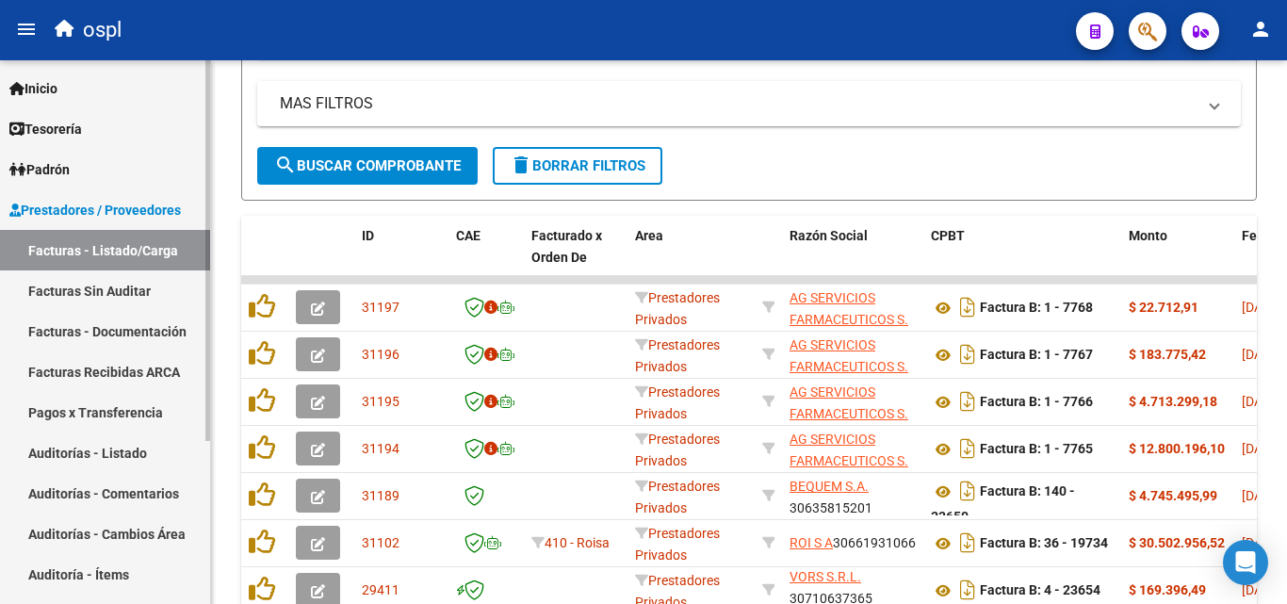
click at [171, 292] on link "Facturas Sin Auditar" at bounding box center [105, 290] width 210 height 41
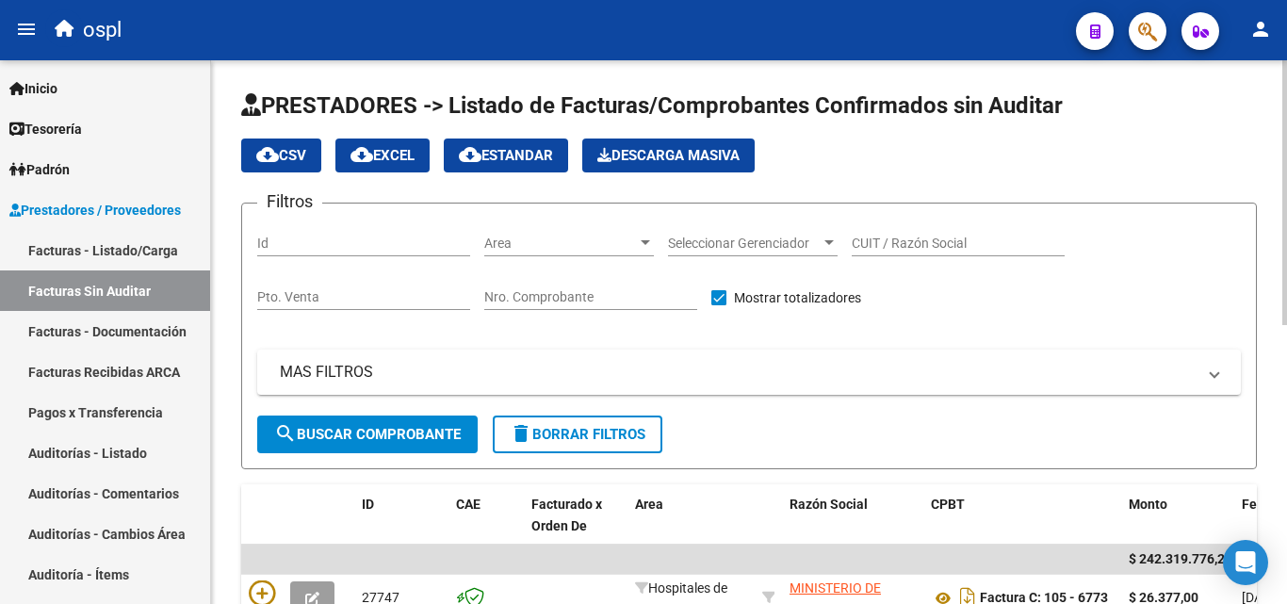
click at [596, 251] on span "Area" at bounding box center [560, 244] width 153 height 16
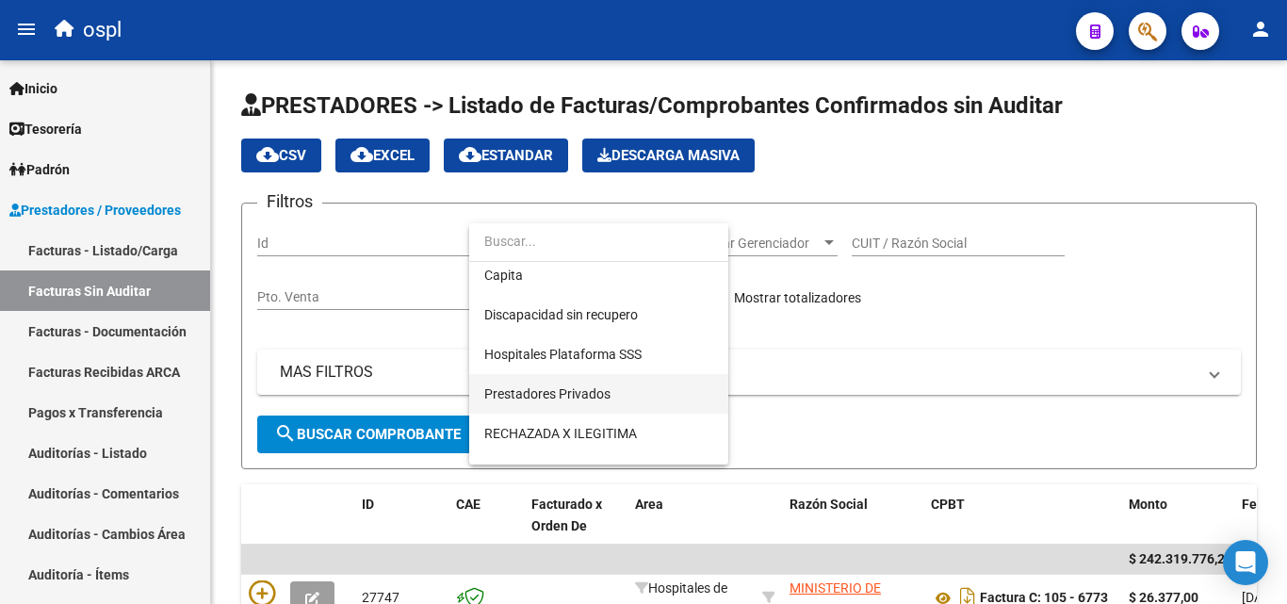
scroll to position [273, 0]
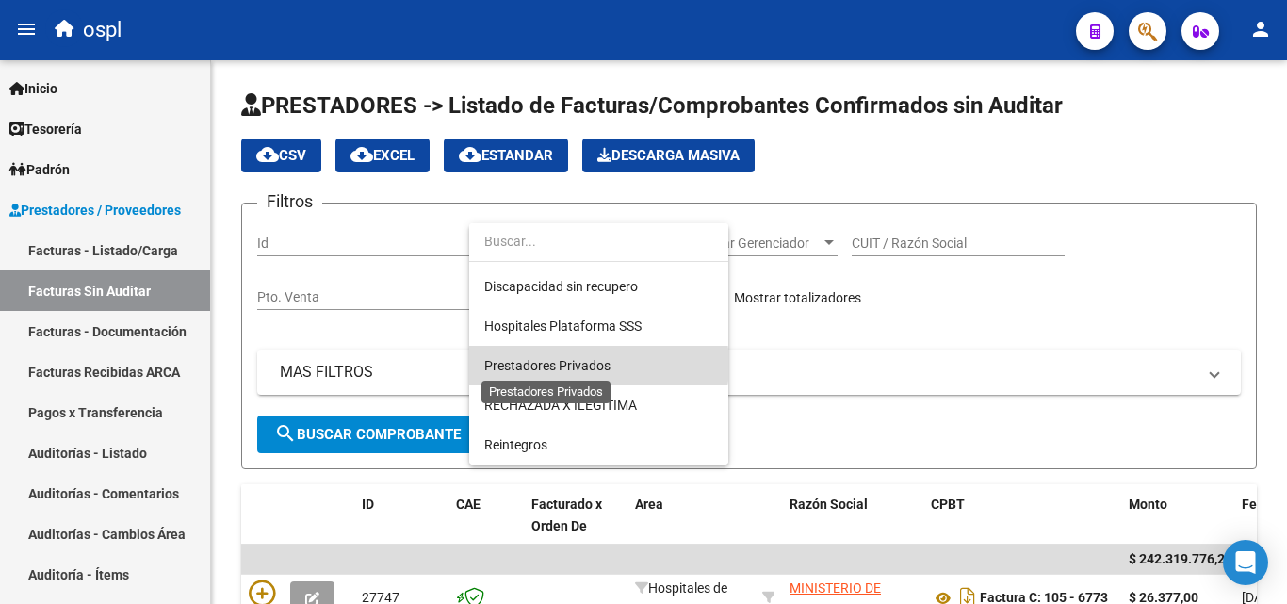
click at [589, 365] on span "Prestadores Privados" at bounding box center [547, 365] width 126 height 15
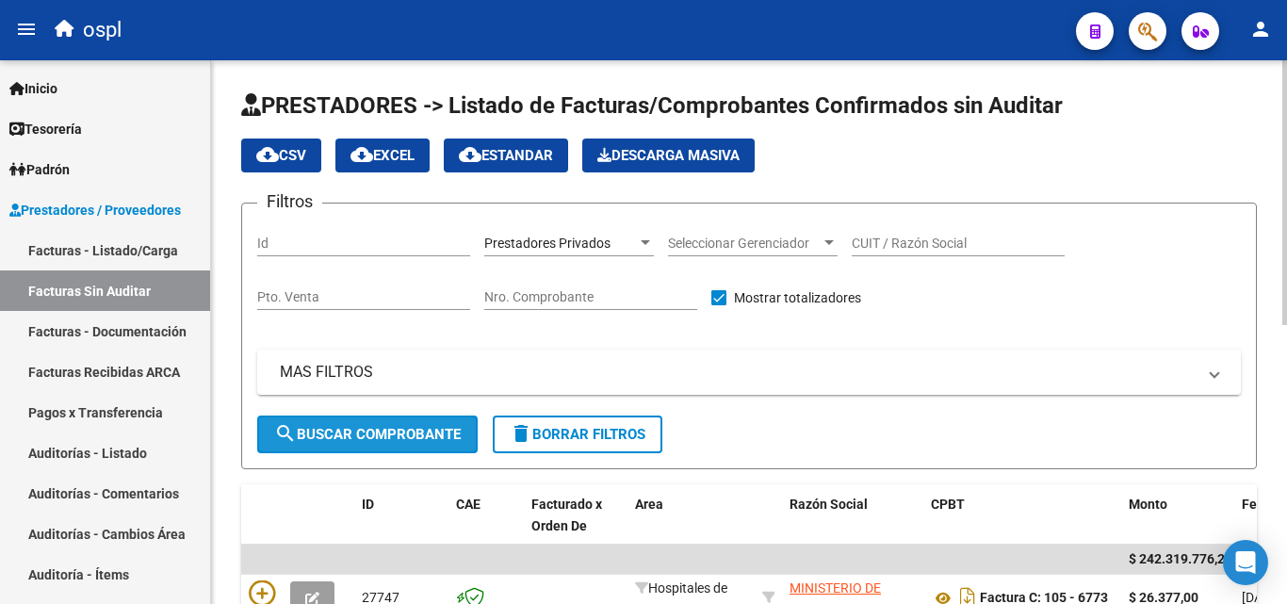
click at [398, 430] on span "search Buscar Comprobante" at bounding box center [367, 434] width 187 height 17
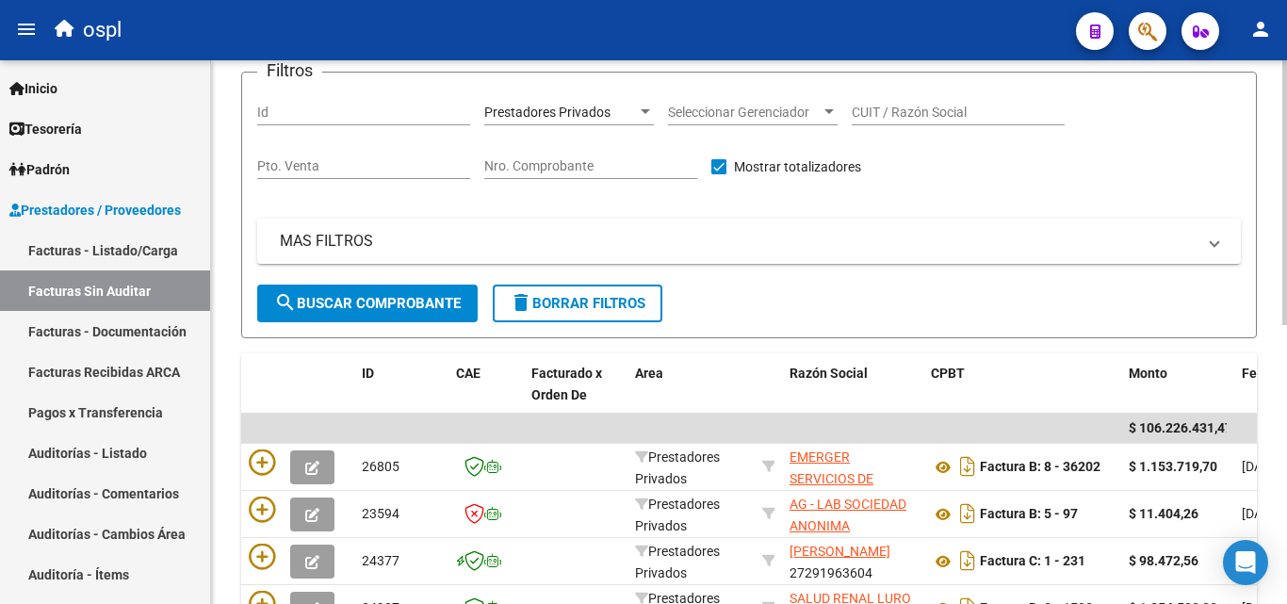
scroll to position [0, 0]
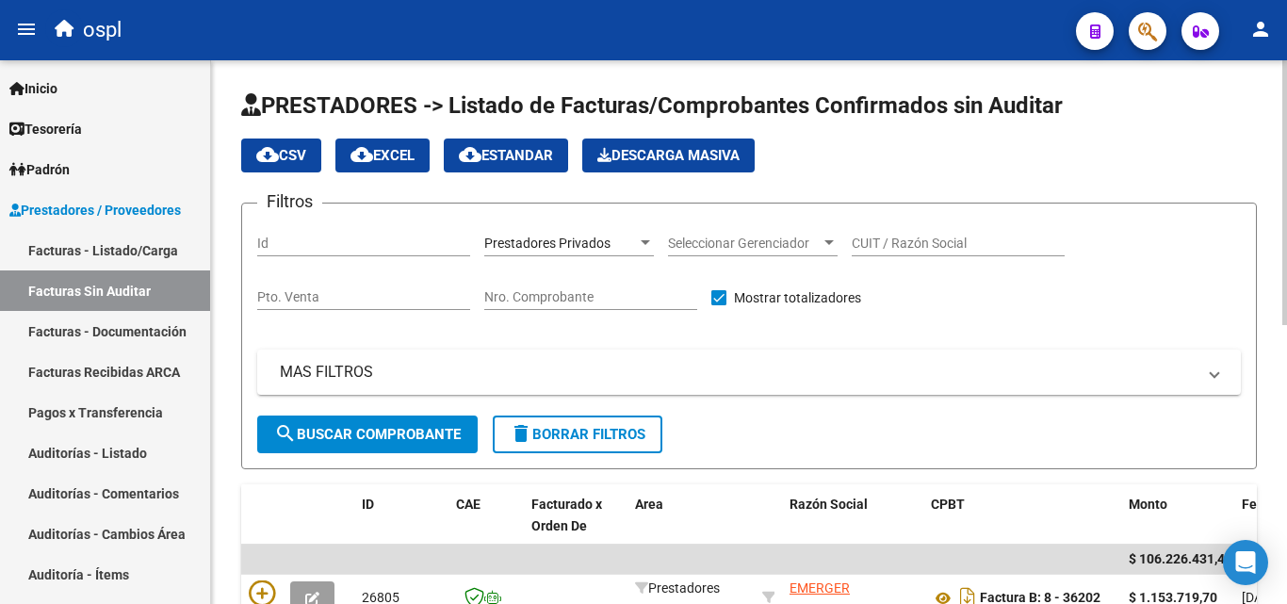
click at [916, 219] on div "CUIT / Razón Social" at bounding box center [958, 238] width 213 height 38
click at [910, 238] on input "CUIT / Razón Social" at bounding box center [958, 244] width 213 height 16
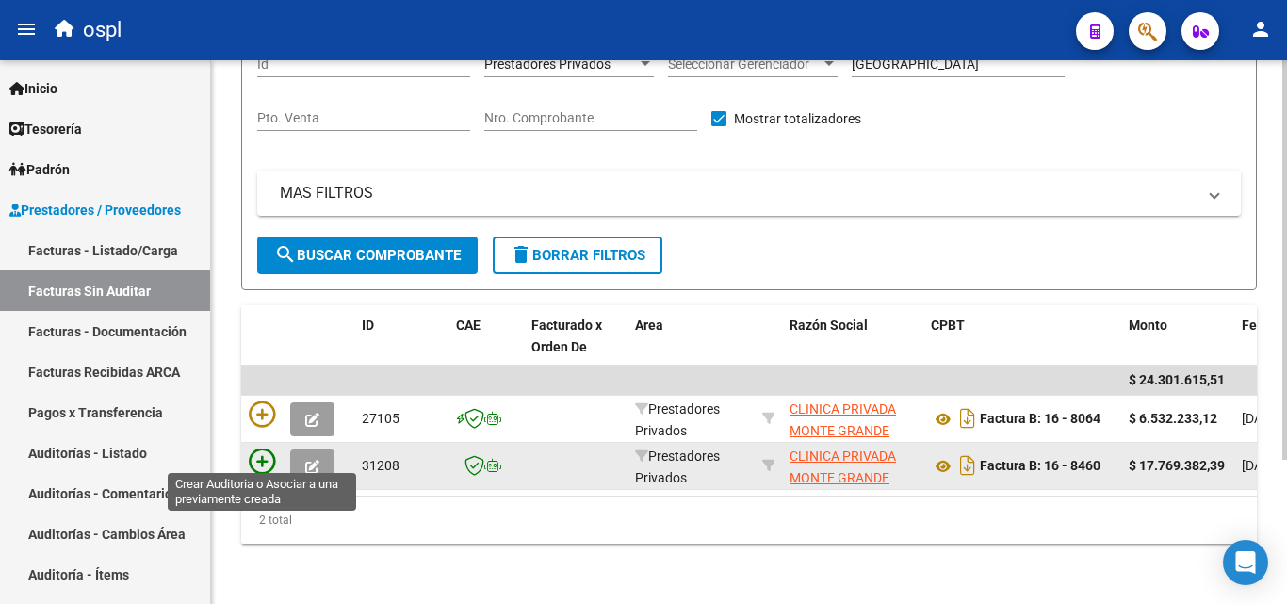
click at [261, 451] on icon at bounding box center [262, 462] width 26 height 26
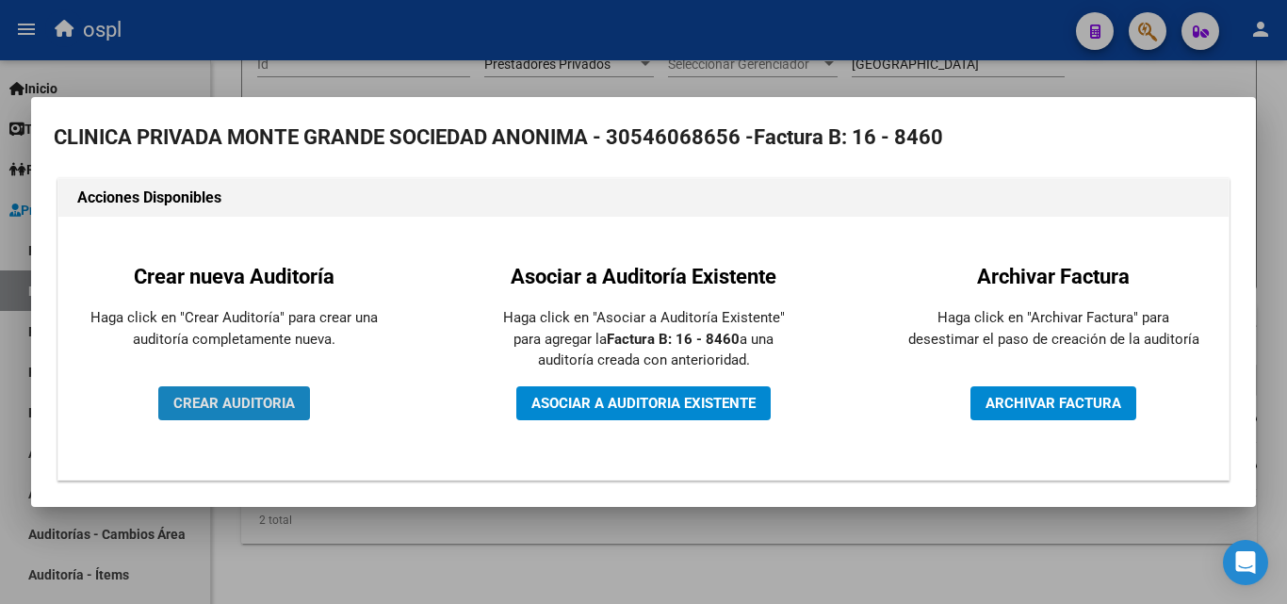
click at [260, 399] on span "CREAR AUDITORIA" at bounding box center [234, 403] width 122 height 17
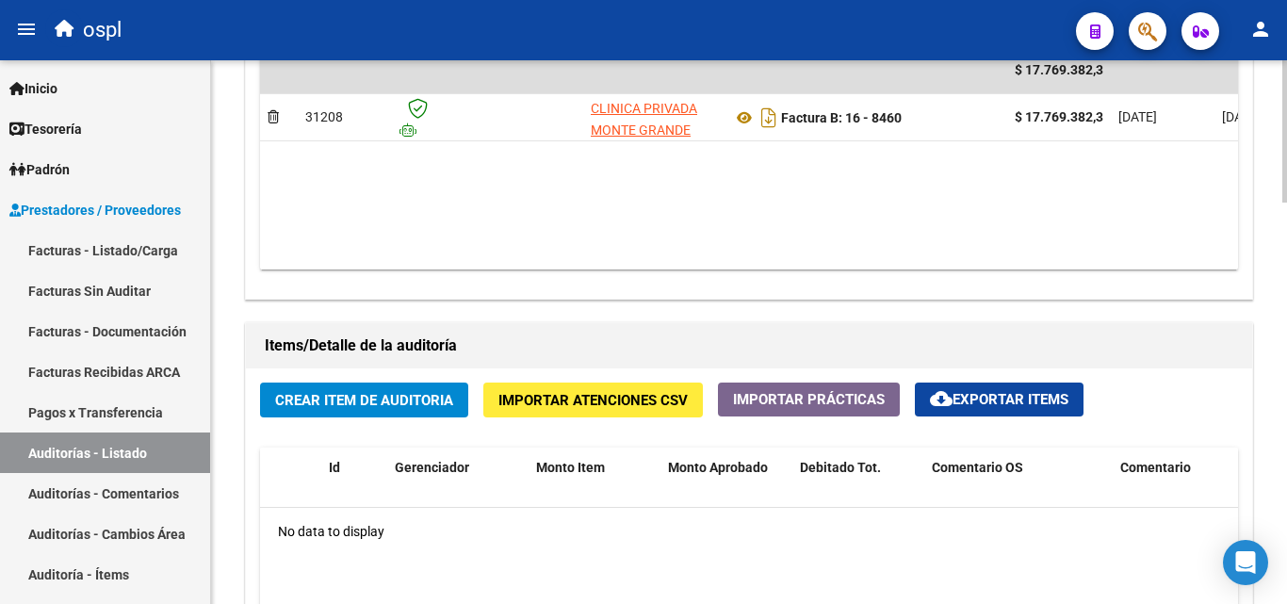
scroll to position [1131, 0]
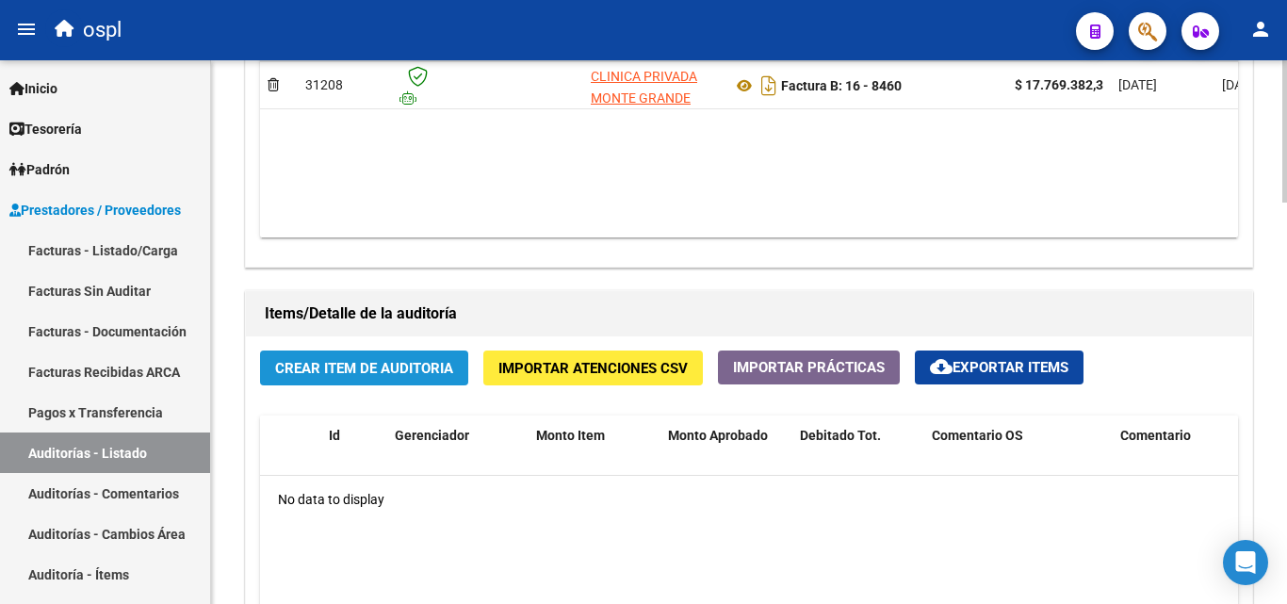
click at [373, 359] on span "Crear Item de Auditoria" at bounding box center [364, 367] width 178 height 17
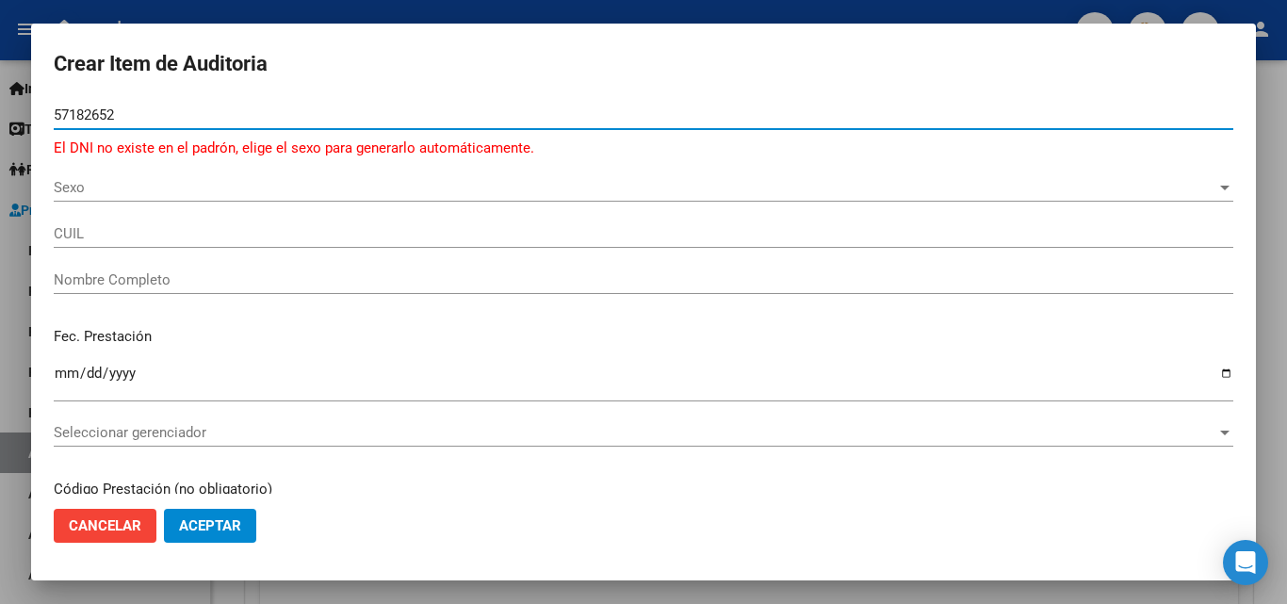
drag, startPoint x: 149, startPoint y: 110, endPoint x: 29, endPoint y: 121, distance: 120.1
click at [29, 121] on div "Crear Item de Auditoria 57182652 Nro Documento El DNI no existe en el padrón, e…" at bounding box center [643, 302] width 1287 height 604
click at [87, 187] on span "Sexo" at bounding box center [635, 187] width 1163 height 17
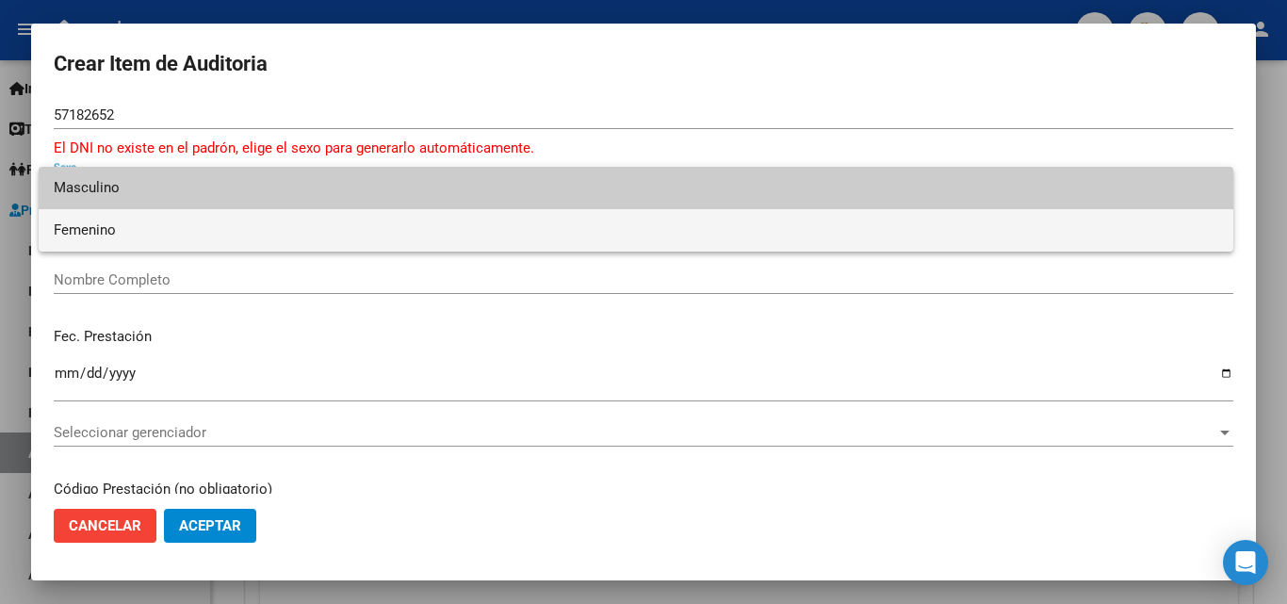
click at [130, 224] on span "Femenino" at bounding box center [636, 230] width 1165 height 42
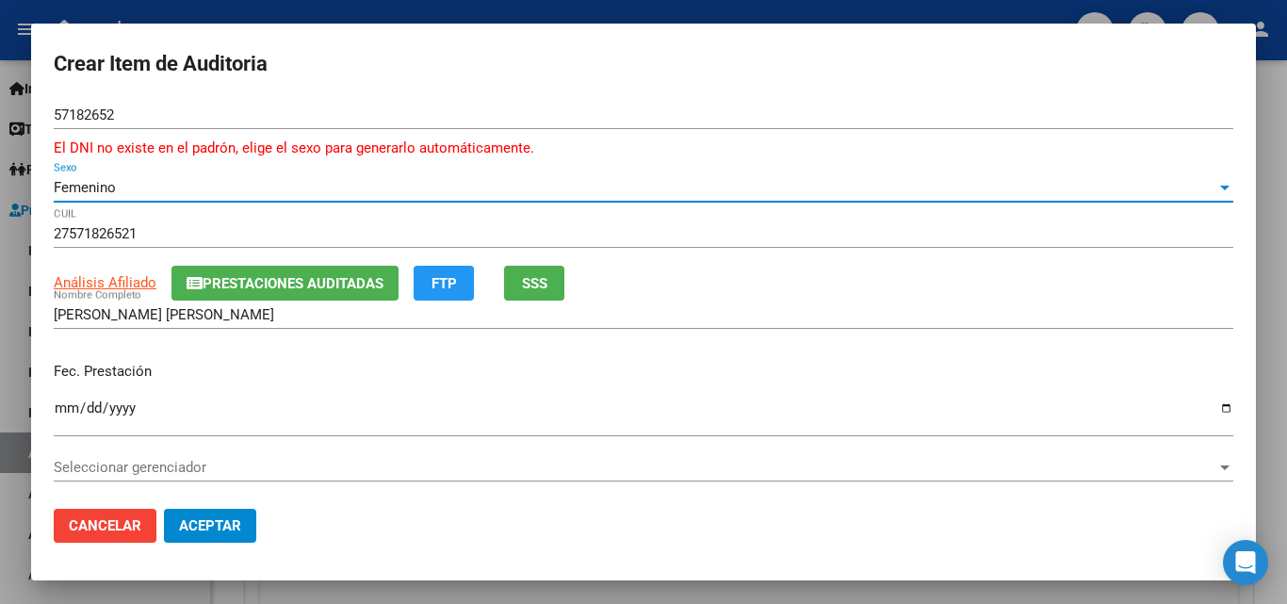
click at [63, 409] on input "Ingresar la fecha" at bounding box center [644, 416] width 1180 height 30
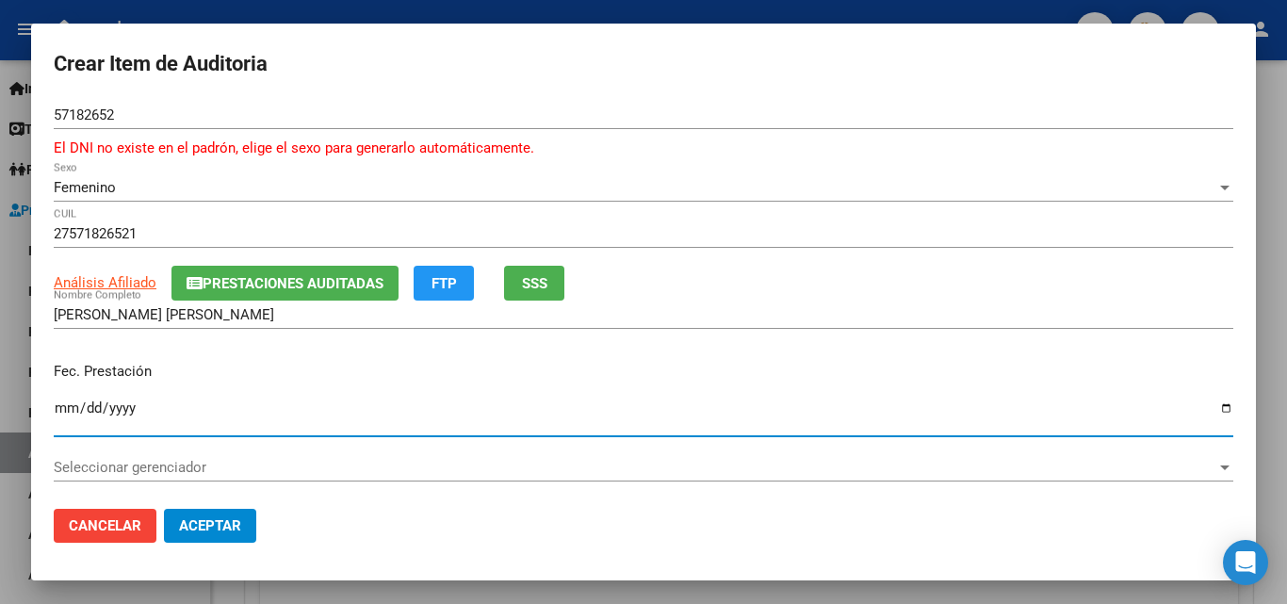
scroll to position [188, 0]
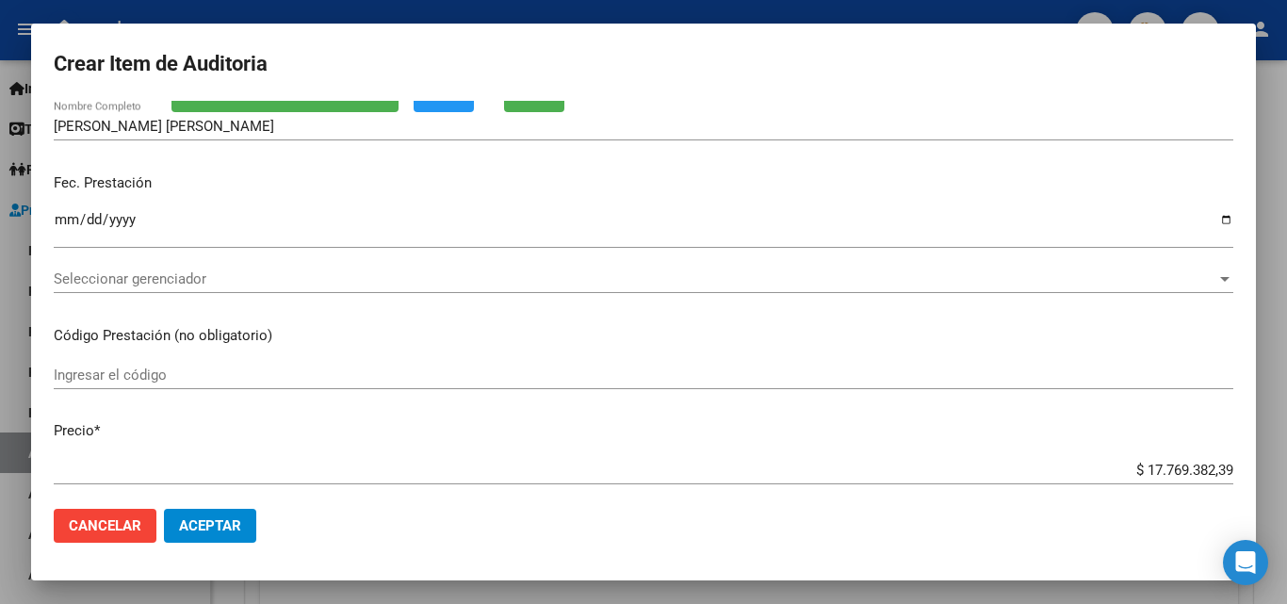
click at [155, 384] on div "Ingresar el código" at bounding box center [644, 375] width 1180 height 28
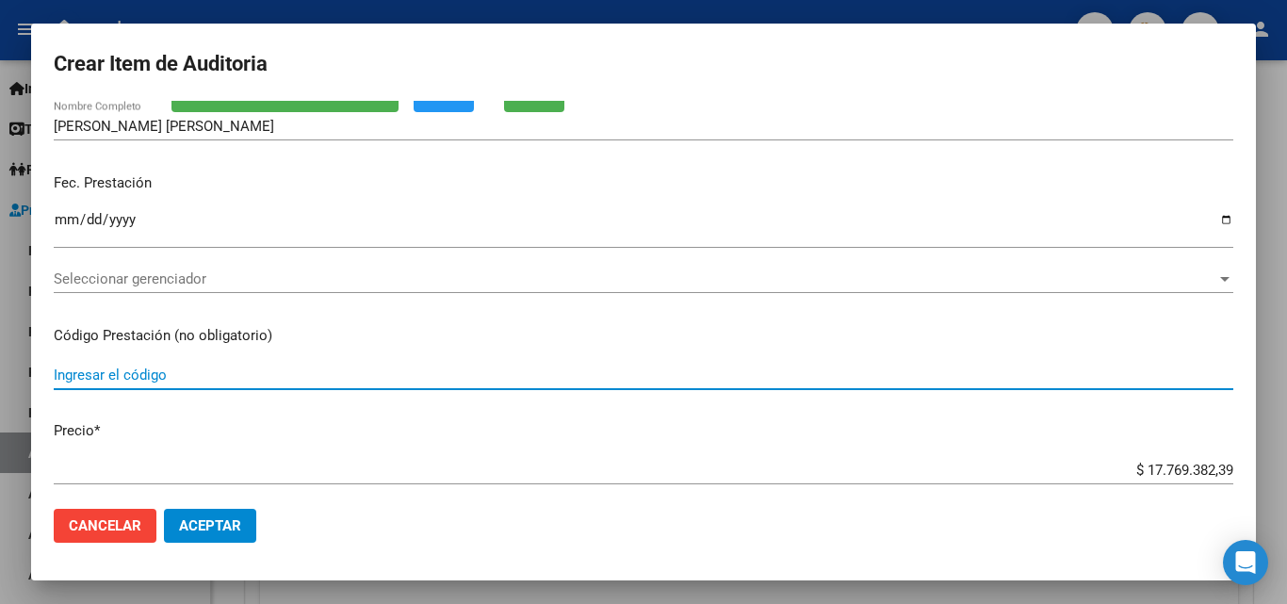
click at [122, 388] on div "Ingresar el código" at bounding box center [644, 375] width 1180 height 28
click at [122, 375] on input "Ingresar el código" at bounding box center [644, 375] width 1180 height 17
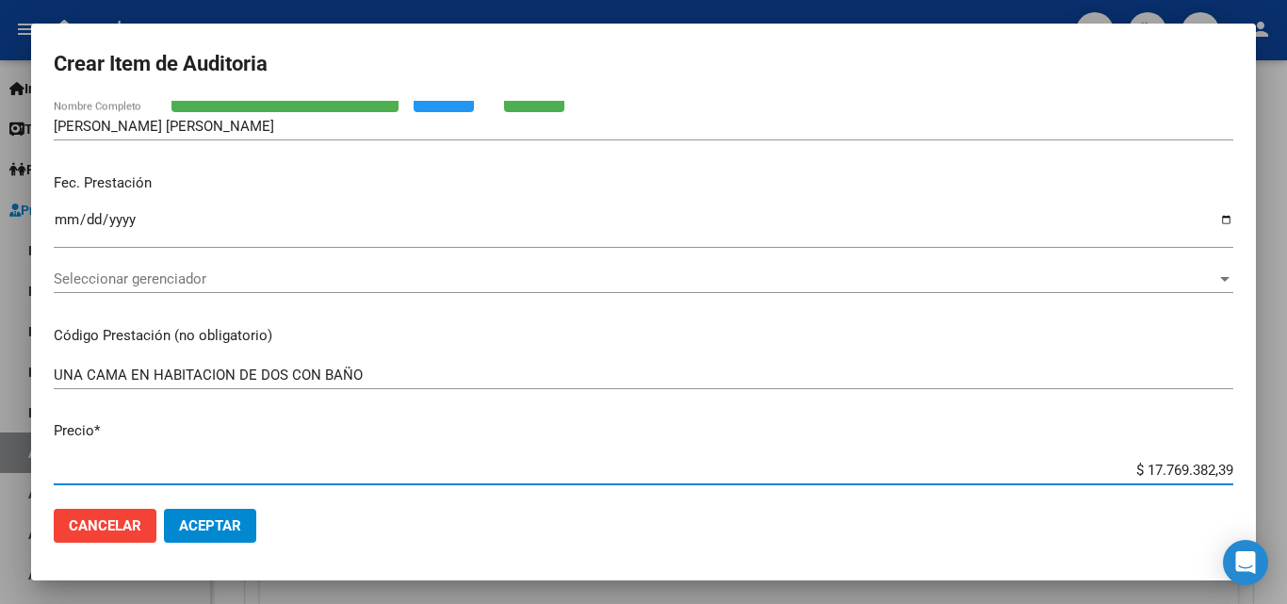
drag, startPoint x: 1095, startPoint y: 471, endPoint x: 1239, endPoint y: 463, distance: 144.4
click at [1239, 463] on mat-dialog-content "57182652 Nro Documento El DNI no existe en el padrón, elige el sexo para genera…" at bounding box center [643, 297] width 1225 height 393
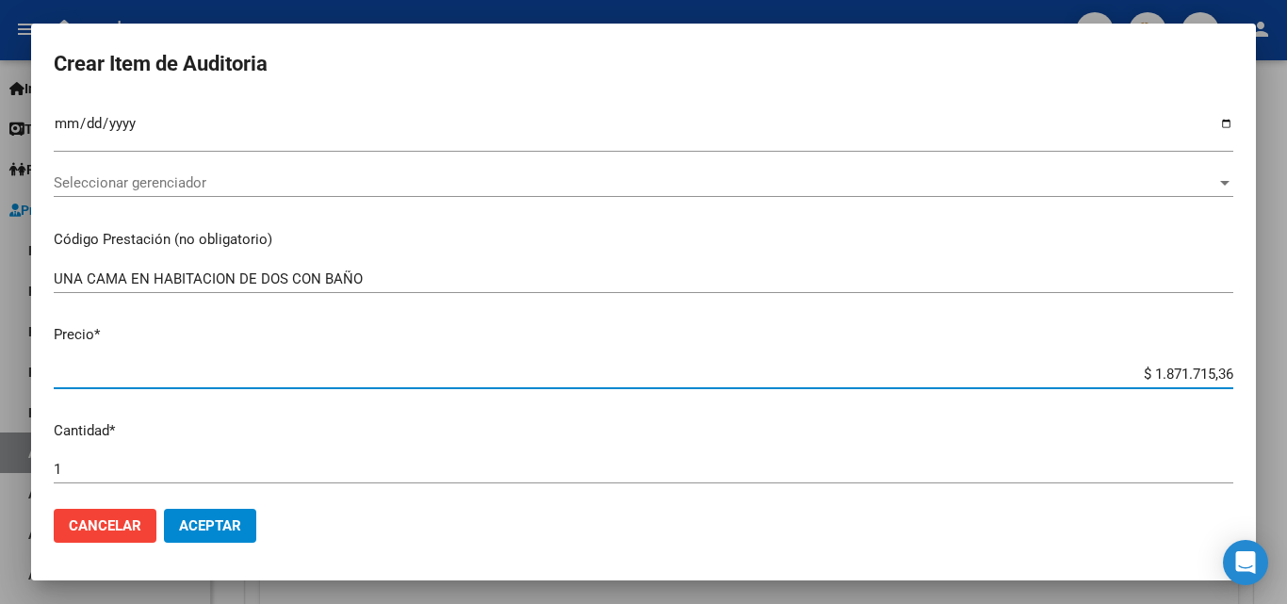
scroll to position [377, 0]
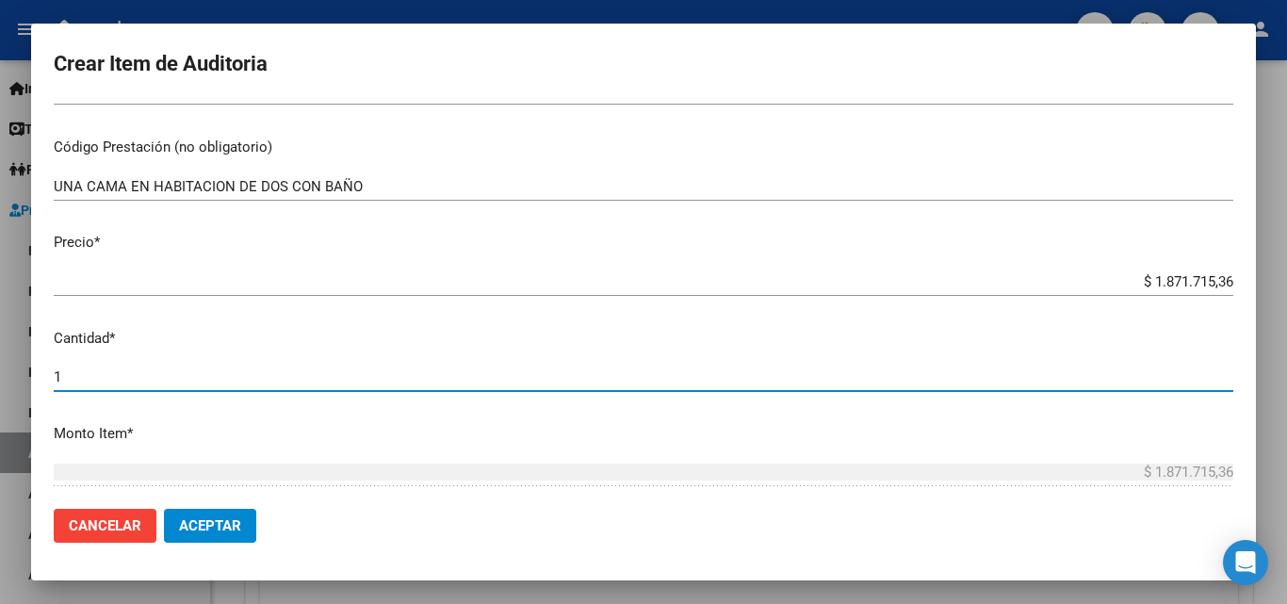
click at [172, 378] on input "1" at bounding box center [644, 376] width 1180 height 17
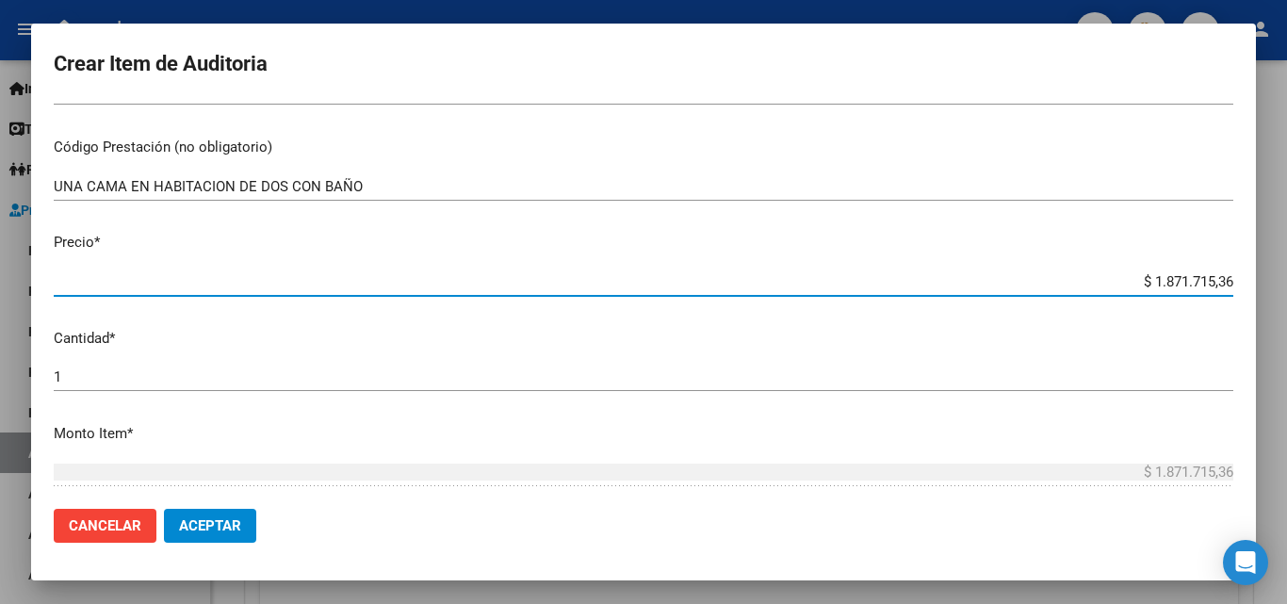
drag, startPoint x: 1121, startPoint y: 285, endPoint x: 1275, endPoint y: 286, distance: 153.6
click at [1275, 286] on div "Crear Item de Auditoria 57182652 Nro Documento El DNI no existe en el padrón, e…" at bounding box center [643, 302] width 1287 height 604
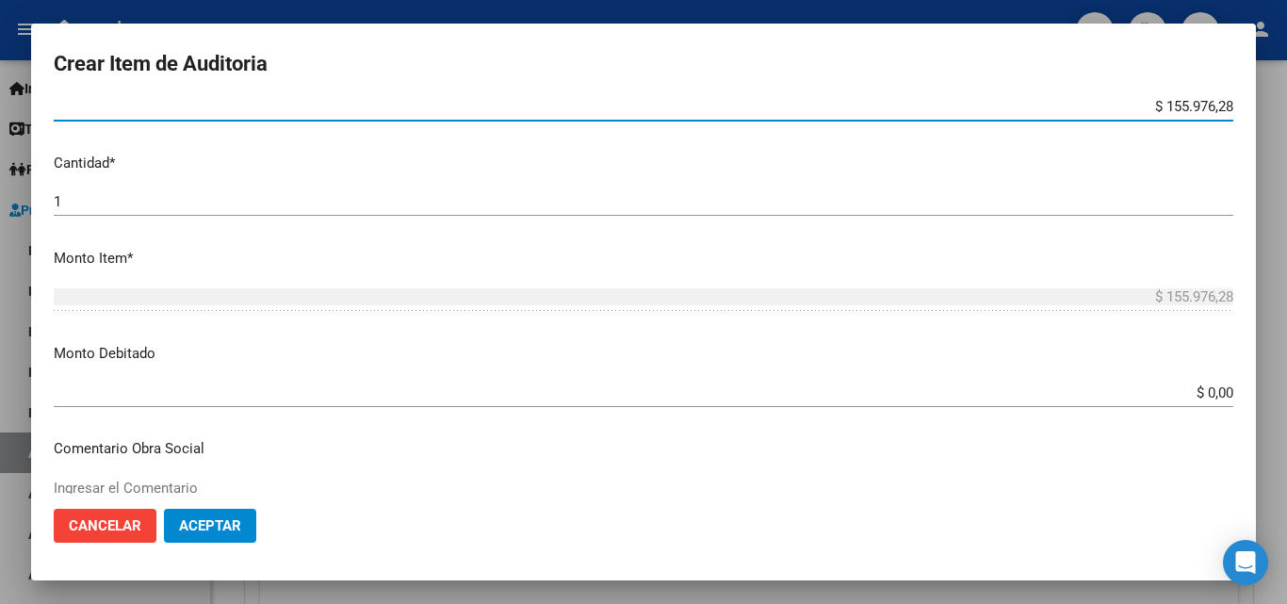
scroll to position [565, 0]
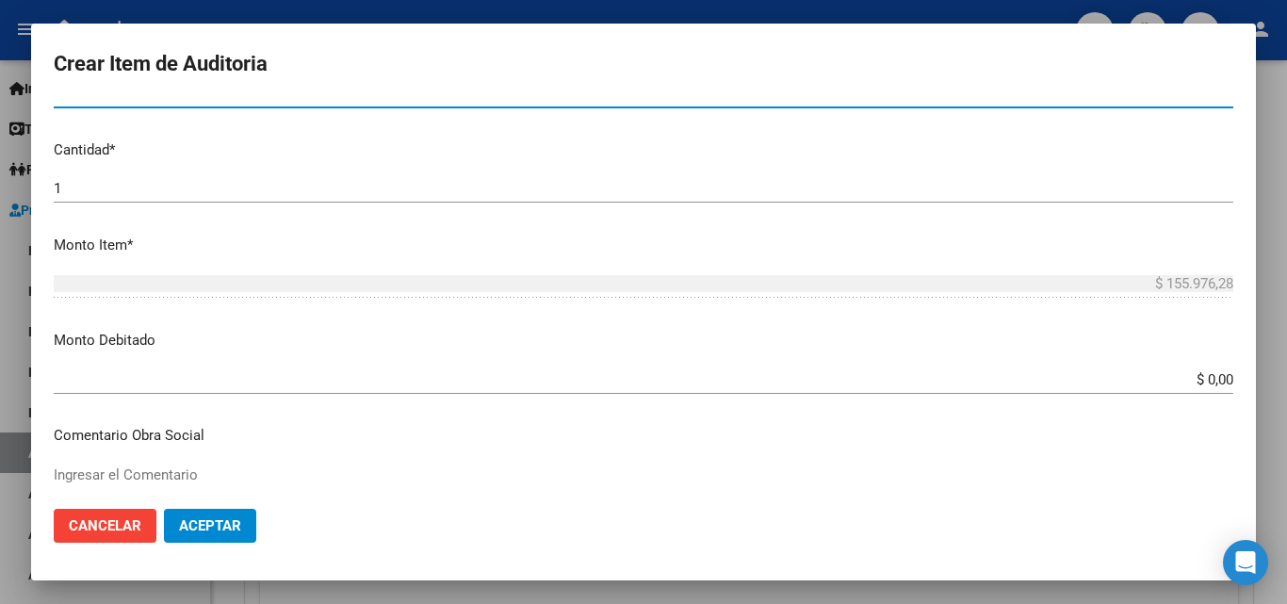
click at [87, 190] on input "1" at bounding box center [644, 188] width 1180 height 17
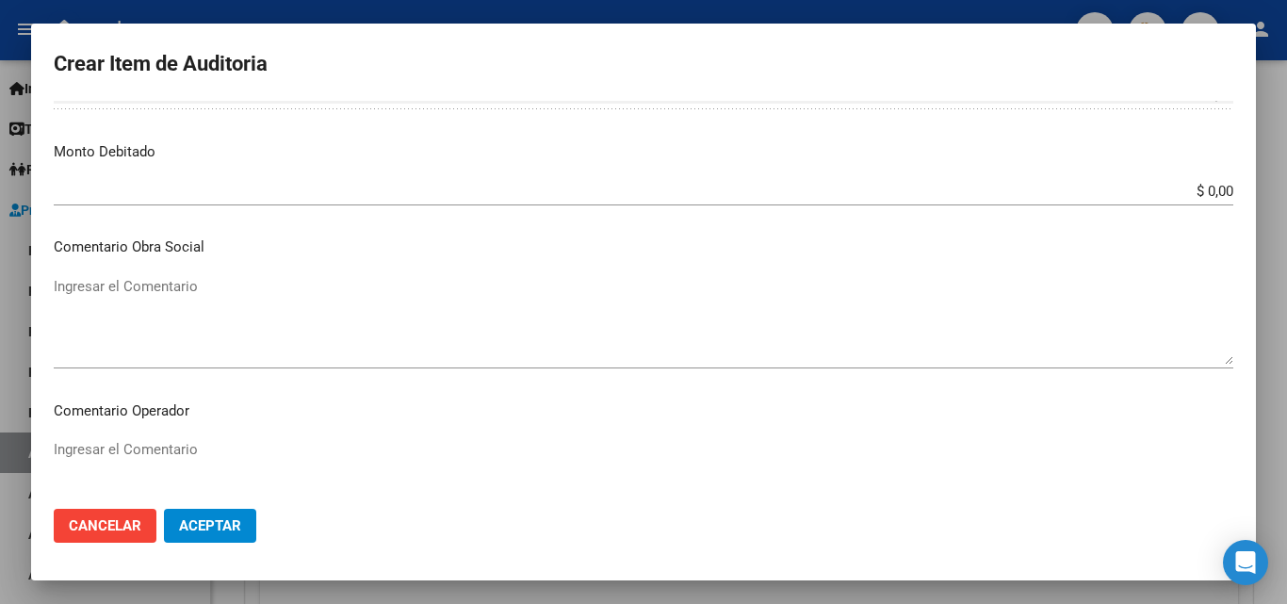
scroll to position [848, 0]
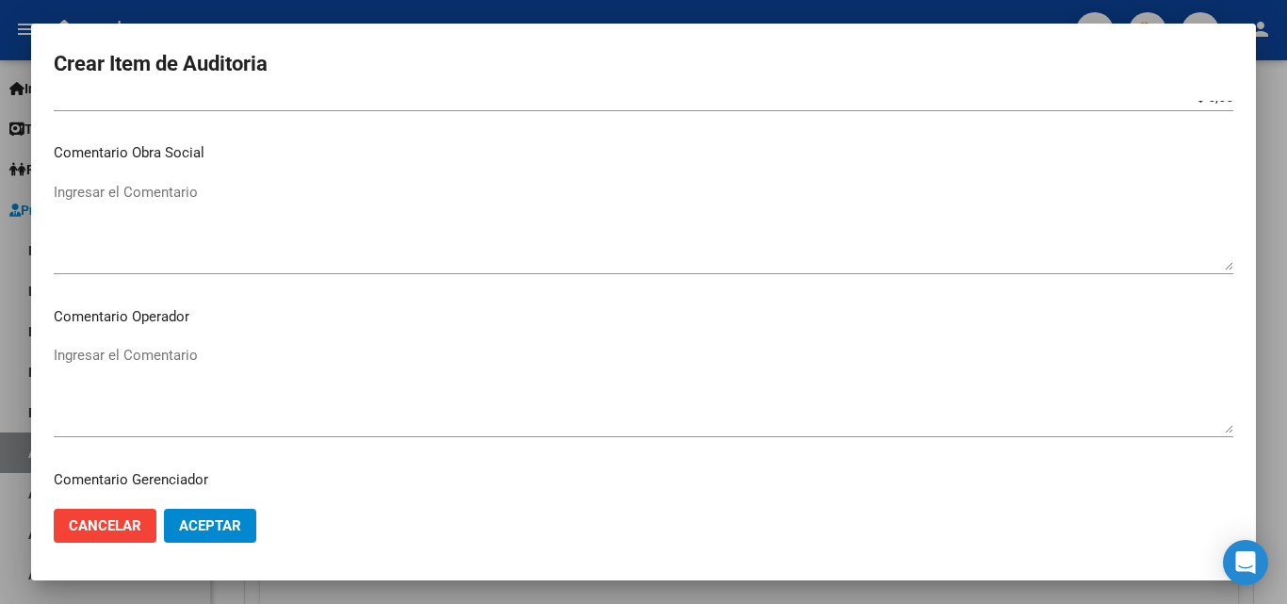
click at [160, 360] on textarea "Ingresar el Comentario" at bounding box center [644, 389] width 1180 height 89
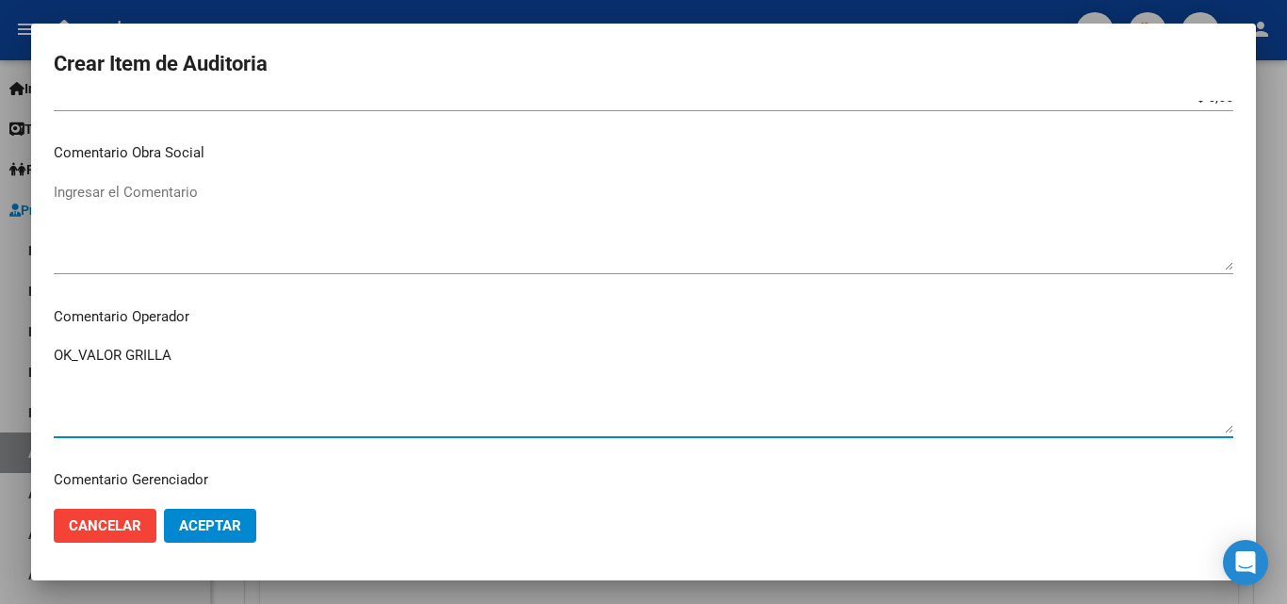
click at [74, 356] on textarea "OK_VALOR GRILLA" at bounding box center [644, 389] width 1180 height 89
click at [79, 356] on textarea "OK_VALOR GRILLA" at bounding box center [644, 389] width 1180 height 89
drag, startPoint x: 79, startPoint y: 356, endPoint x: 65, endPoint y: 354, distance: 14.3
click at [65, 354] on textarea "OK_VALOR GRILLA" at bounding box center [644, 389] width 1180 height 89
click at [77, 355] on textarea "OK_VALOR GRILLA" at bounding box center [644, 389] width 1180 height 89
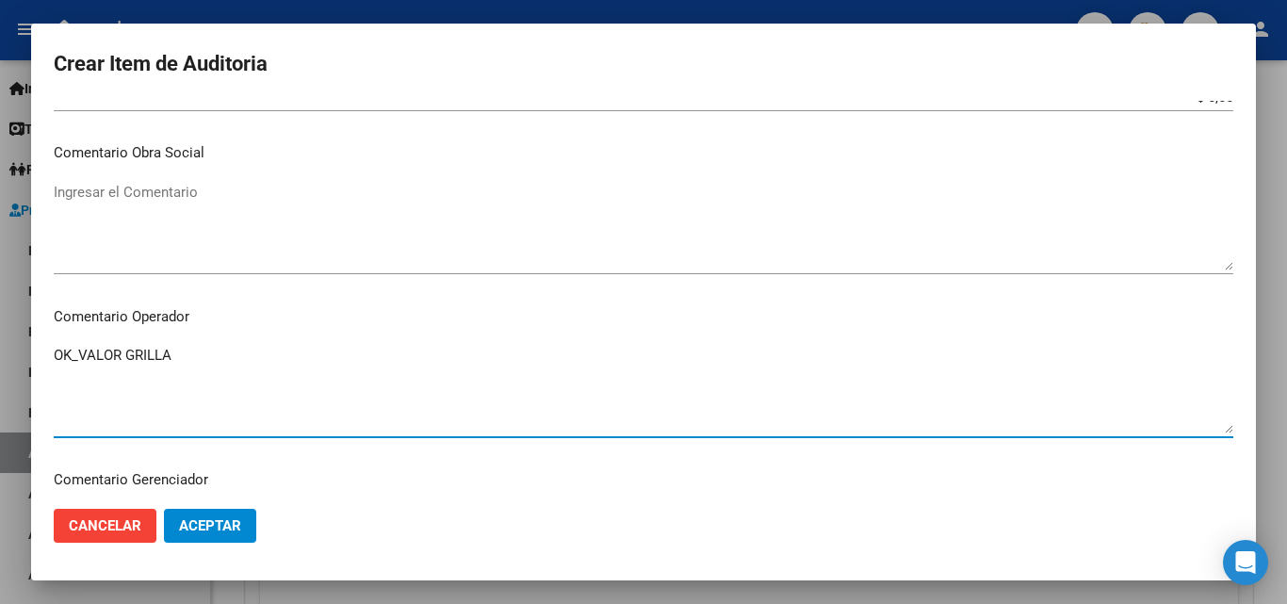
click at [75, 354] on textarea "OK_VALOR GRILLA" at bounding box center [644, 389] width 1180 height 89
click at [161, 356] on textarea "_VALOR GRILLA" at bounding box center [644, 389] width 1180 height 89
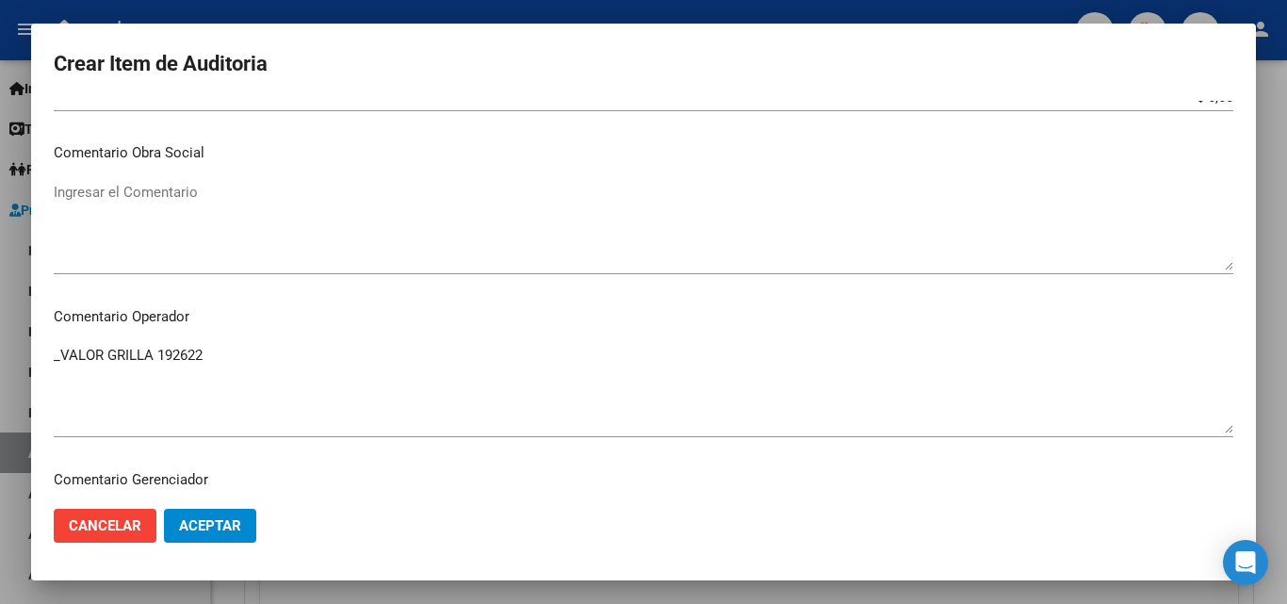
click at [660, 223] on textarea "Ingresar el Comentario" at bounding box center [644, 226] width 1180 height 89
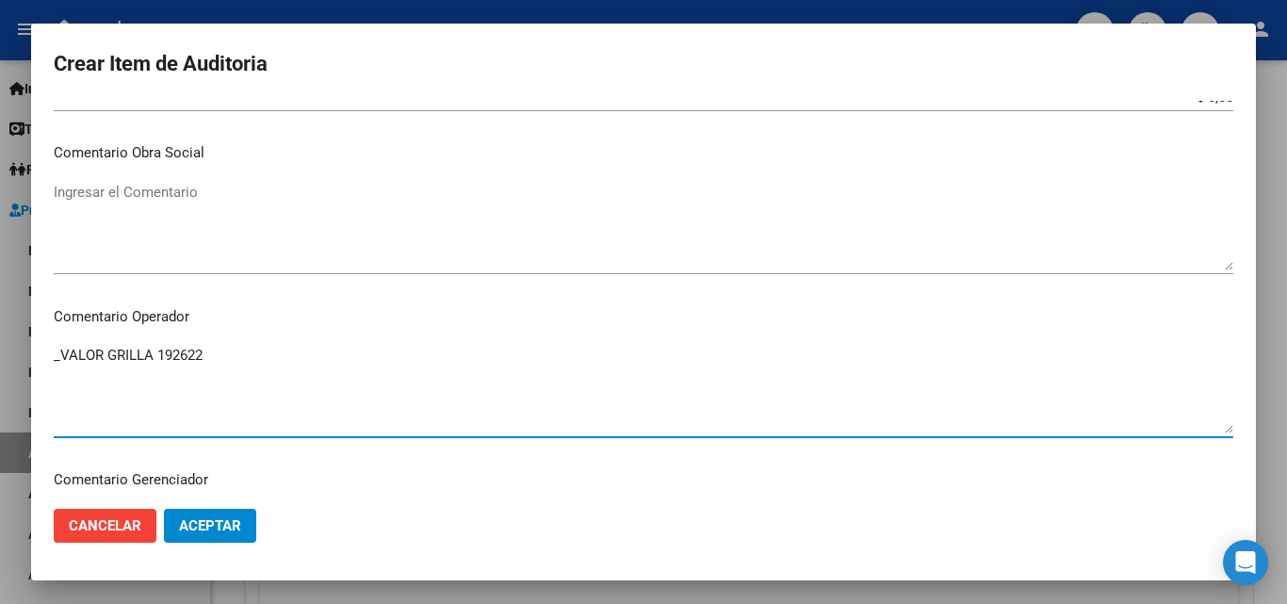
click at [231, 358] on textarea "_VALOR GRILLA 192622" at bounding box center [644, 389] width 1180 height 89
click at [164, 354] on textarea "_VALOR GRILLA 192622.08" at bounding box center [644, 389] width 1180 height 89
click at [158, 352] on textarea "_VALOR GRILLA 192622.08" at bounding box center [644, 389] width 1180 height 89
click at [301, 363] on textarea "_VALOR GRILLA $192622.08" at bounding box center [644, 389] width 1180 height 89
click at [238, 351] on textarea "_VALOR GRILLA $192622.08 FACTURA" at bounding box center [644, 389] width 1180 height 89
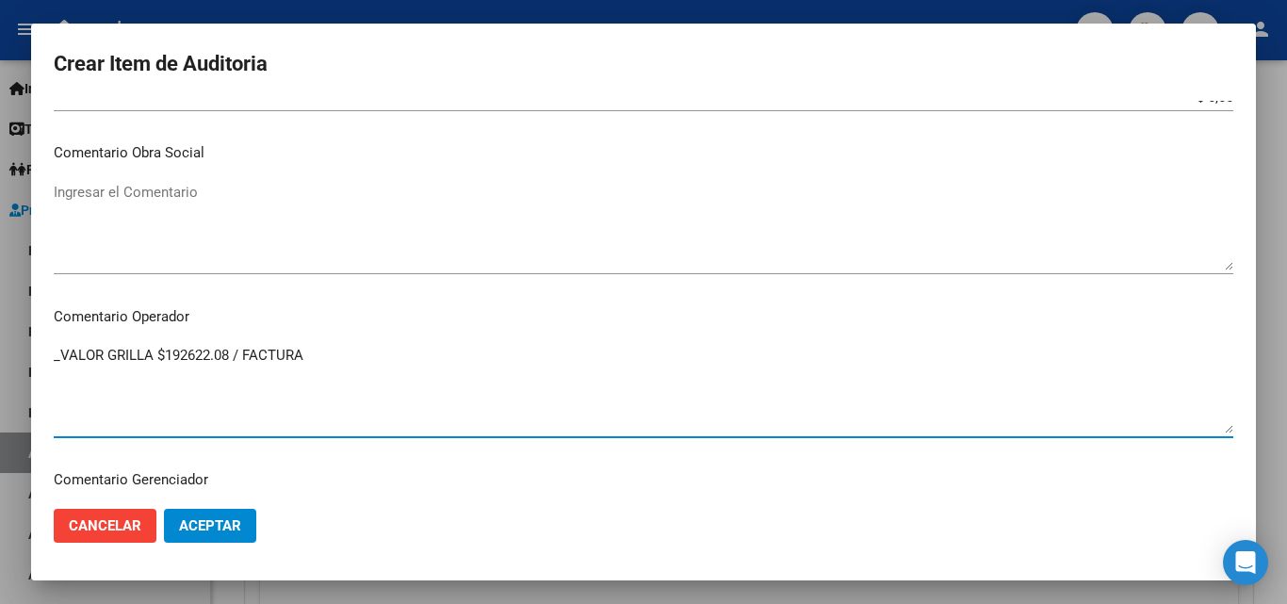
click at [314, 363] on textarea "_VALOR GRILLA $192622.08 / FACTURA" at bounding box center [644, 389] width 1180 height 89
click at [386, 361] on textarea "_VALOR GRILLA $192622.08 / FACTURA $155976.28 = DIFERENCIA" at bounding box center [644, 389] width 1180 height 89
click at [501, 353] on textarea "_VALOR GRILLA $192622.08 / FACTURA $155976.28 = DIFERENCIA" at bounding box center [644, 389] width 1180 height 89
click at [393, 357] on textarea "_VALOR GRILLA $192622.08 / FACTURA $155976.28 = DIFERENCIA 36645.8 x 12=" at bounding box center [644, 389] width 1180 height 89
click at [398, 360] on textarea "_VALOR GRILLA $192622.08 / FACTURA $155976.28 ( DIFERENCIA 36645.8 x 12=" at bounding box center [644, 389] width 1180 height 89
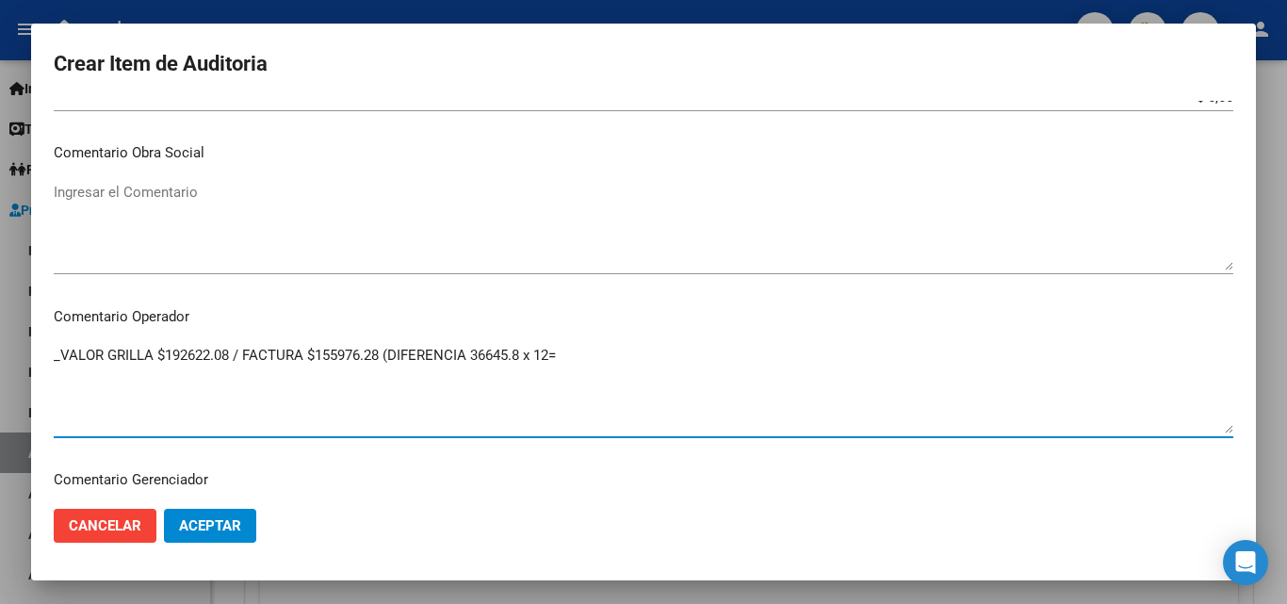
click at [608, 352] on textarea "_VALOR GRILLA $192622.08 / FACTURA $155976.28 (DIFERENCIA 36645.8 x 12=" at bounding box center [644, 389] width 1180 height 89
click at [570, 362] on textarea "_VALOR GRILLA $192622.08 / FACTURA $155976.28 (DIFERENCIA 36645.8 x 12= 439749.6" at bounding box center [644, 389] width 1180 height 89
click at [645, 346] on textarea "_VALOR GRILLA $192622.08 / FACTURA $155976.28 (DIFERENCIA 36645.8 x 12= $439749…" at bounding box center [644, 389] width 1180 height 89
click at [640, 360] on textarea "_VALOR GRILLA $192622.08 / FACTURA $155976.28 (DIFERENCIA 36645.8 x 12= $439749…" at bounding box center [644, 389] width 1180 height 89
click at [654, 377] on textarea "_VALOR GRILLA $192622.08 / FACTURA $155976.28 (DIFERENCIA 36645.8 x 12= $439749…" at bounding box center [644, 389] width 1180 height 89
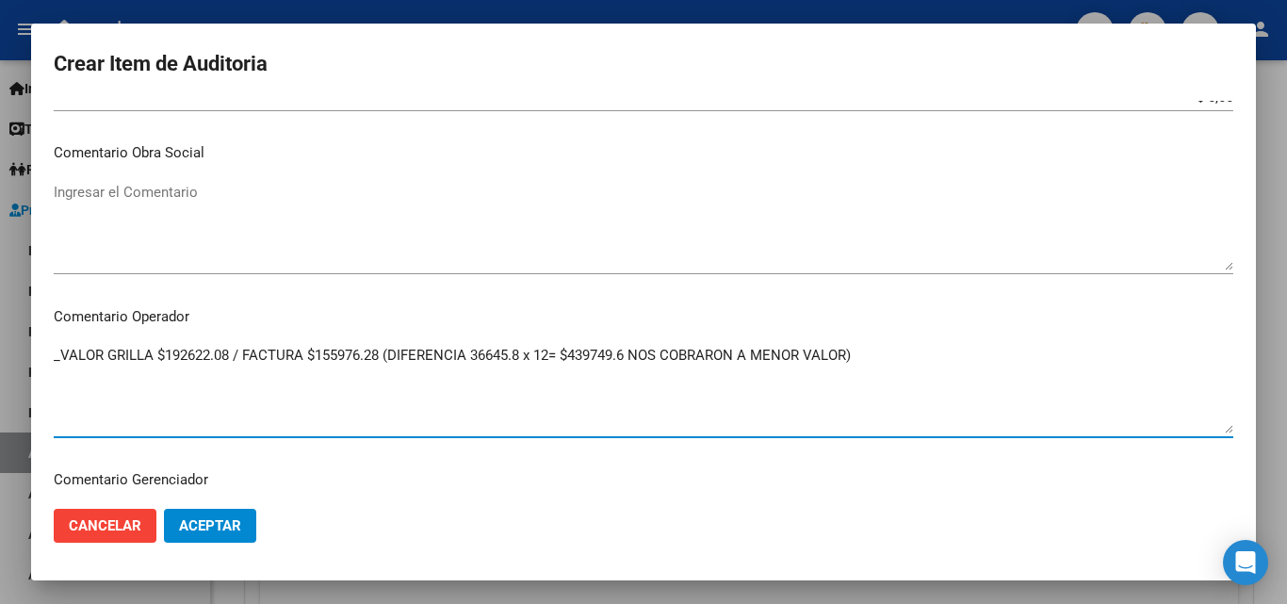
click at [893, 360] on textarea "_VALOR GRILLA $192622.08 / FACTURA $155976.28 (DIFERENCIA 36645.8 x 12= $439749…" at bounding box center [644, 389] width 1180 height 89
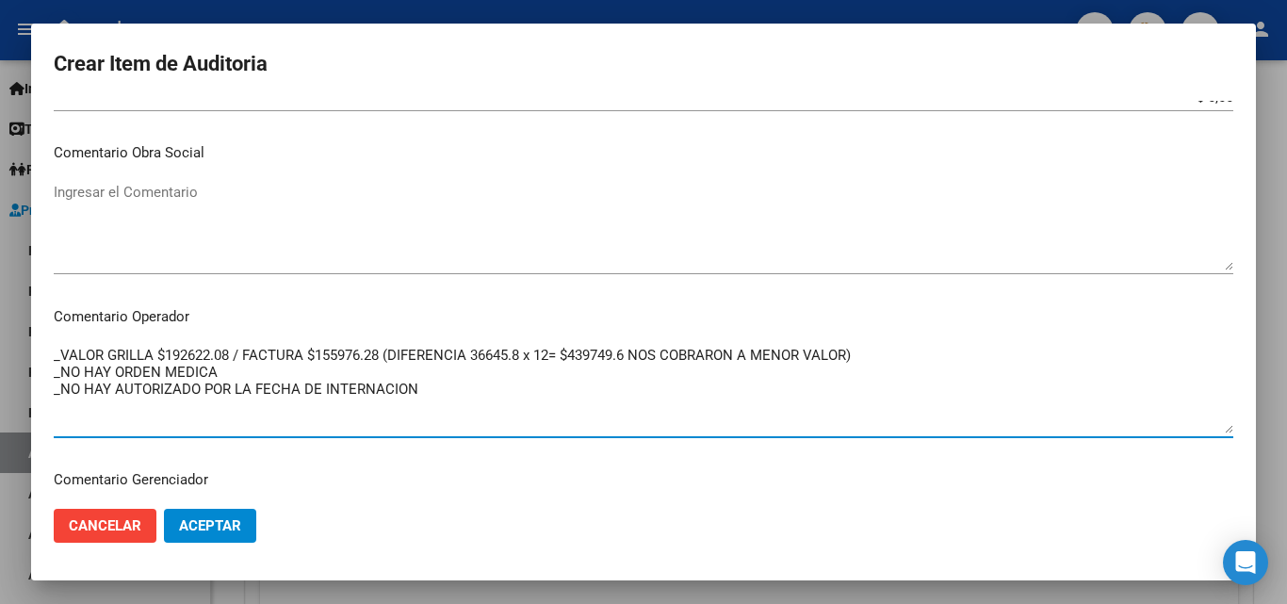
click at [537, 390] on textarea "_VALOR GRILLA $192622.08 / FACTURA $155976.28 (DIFERENCIA 36645.8 x 12= $439749…" at bounding box center [644, 389] width 1180 height 89
click at [470, 384] on textarea "_VALOR GRILLA $192622.08 / FACTURA $155976.28 (DIFERENCIA 36645.8 x 12= $439749…" at bounding box center [644, 389] width 1180 height 89
click at [56, 354] on textarea "_VALOR GRILLA $192622.08 / FACTURA $155976.28 (DIFERENCIA 36645.8 x 12= $439749…" at bounding box center [644, 389] width 1180 height 89
click at [57, 355] on textarea "_VALOR GRILLA $192622.08 / FACTURA $155976.28 (DIFERENCIA 36645.8 x 12= $439749…" at bounding box center [644, 389] width 1180 height 89
click at [56, 352] on textarea "_VALOR GRILLA $192622.08 / FACTURA $155976.28 (DIFERENCIA 36645.8 x 12= $439749…" at bounding box center [644, 389] width 1180 height 89
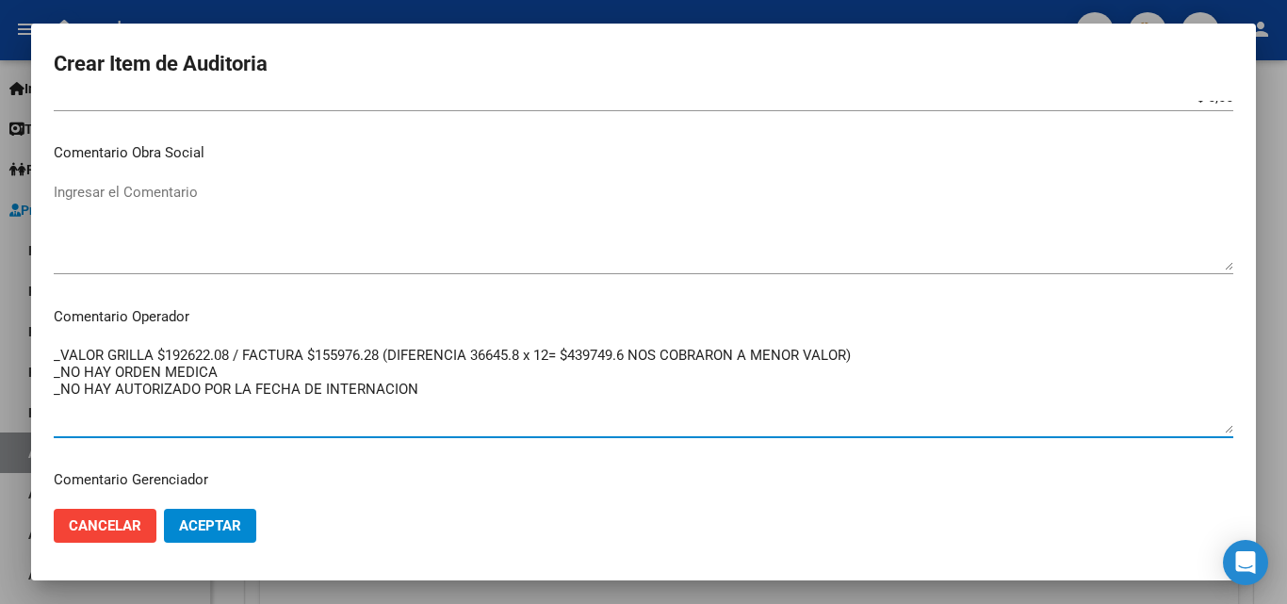
click at [58, 352] on textarea "_VALOR GRILLA $192622.08 / FACTURA $155976.28 (DIFERENCIA 36645.8 x 12= $439749…" at bounding box center [644, 389] width 1180 height 89
click at [122, 354] on textarea "_VALOR GRILLA $192622.08 / FACTURA $155976.28 (DIFERENCIA 36645.8 x 12= $439749…" at bounding box center [644, 389] width 1180 height 89
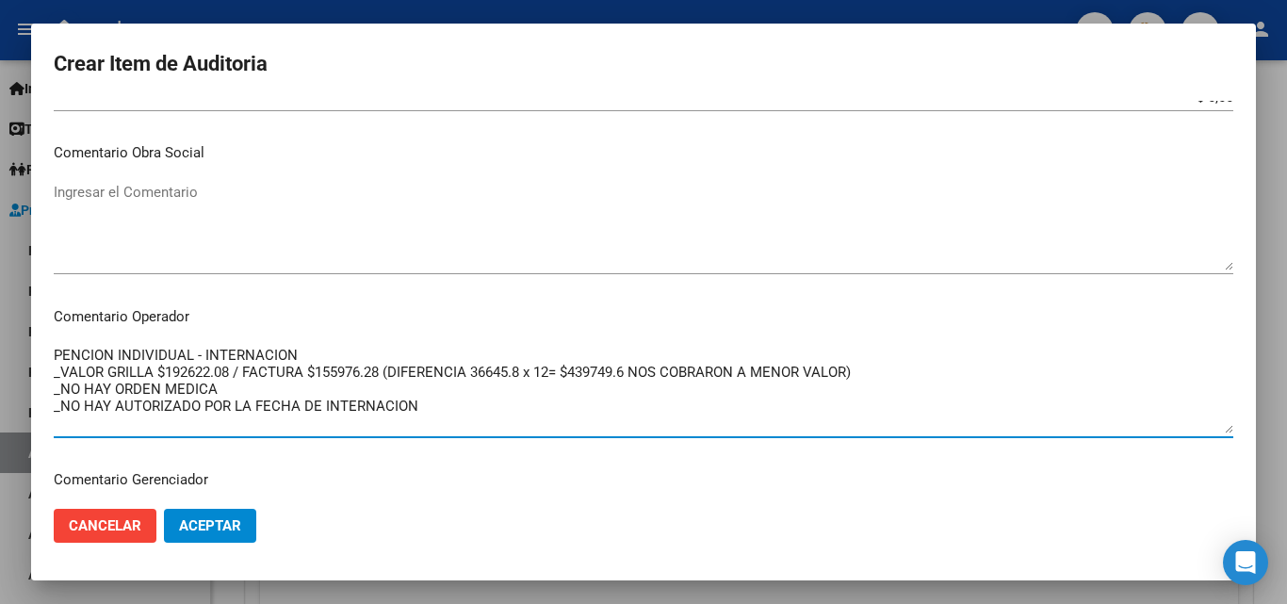
click at [291, 356] on textarea "PENCION INDIVIDUAL - INTERNACION _VALOR GRILLA $192622.08 / FACTURA $155976.28 …" at bounding box center [644, 389] width 1180 height 89
click at [338, 354] on textarea "PENCION INDIVIDUAL - INTERNACION _VALOR GRILLA $192622.08 / FACTURA $155976.28 …" at bounding box center [644, 389] width 1180 height 89
drag, startPoint x: 437, startPoint y: 411, endPoint x: 4, endPoint y: 358, distance: 436.7
click at [4, 358] on div "Crear Item de Auditoria 57182652 Nro Documento El DNI no existe en el padrón, e…" at bounding box center [643, 302] width 1287 height 604
click at [331, 415] on textarea "PENCION INDIVIDUAL - INTERNACION _VALOR GRILLA $192622.08 / FACTURA $155976.28 …" at bounding box center [644, 389] width 1180 height 89
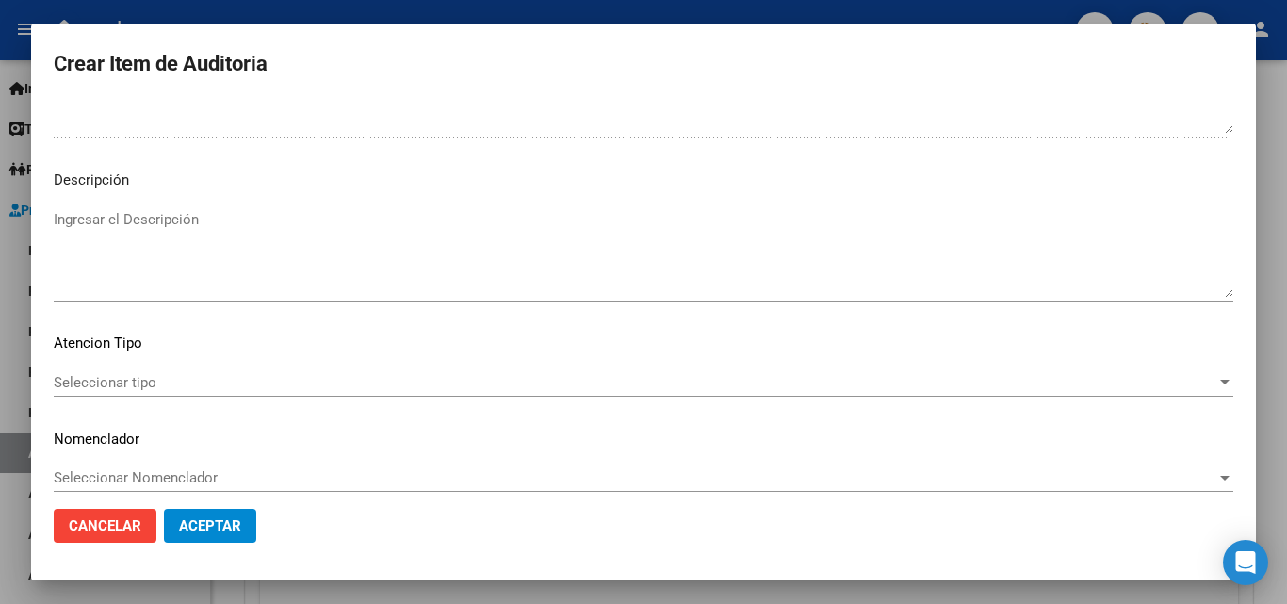
scroll to position [1327, 0]
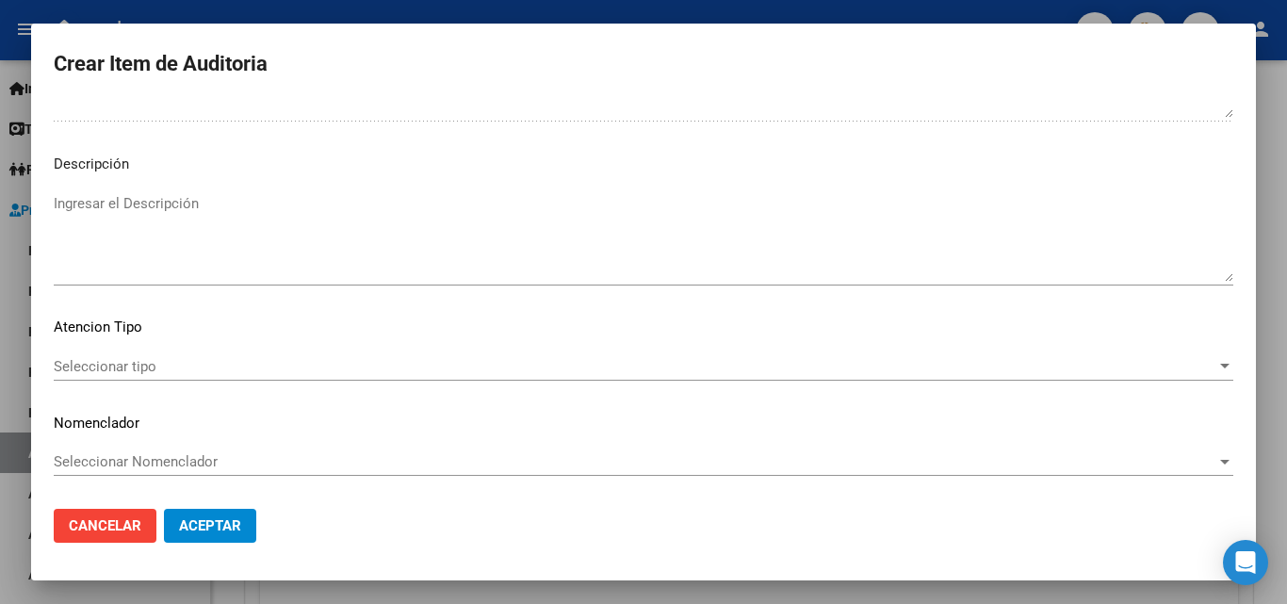
click at [179, 343] on mat-dialog-content "57182652 Nro Documento El DNI no existe en el padrón, elige el sexo para genera…" at bounding box center [643, 297] width 1225 height 393
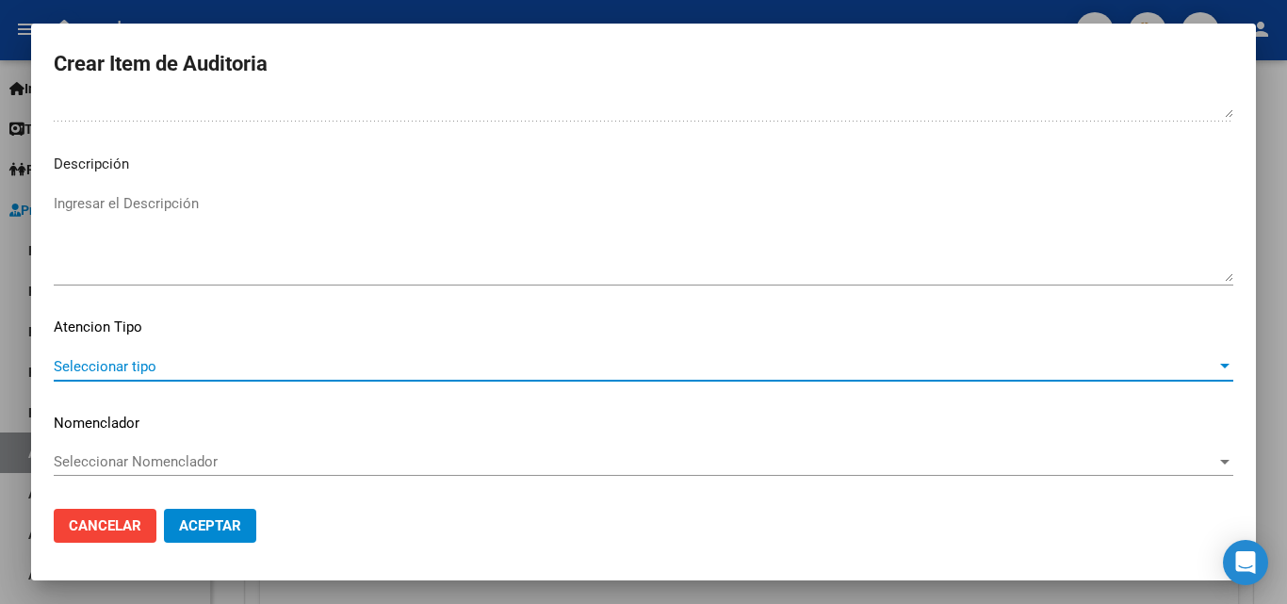
click at [185, 368] on span "Seleccionar tipo" at bounding box center [635, 366] width 1163 height 17
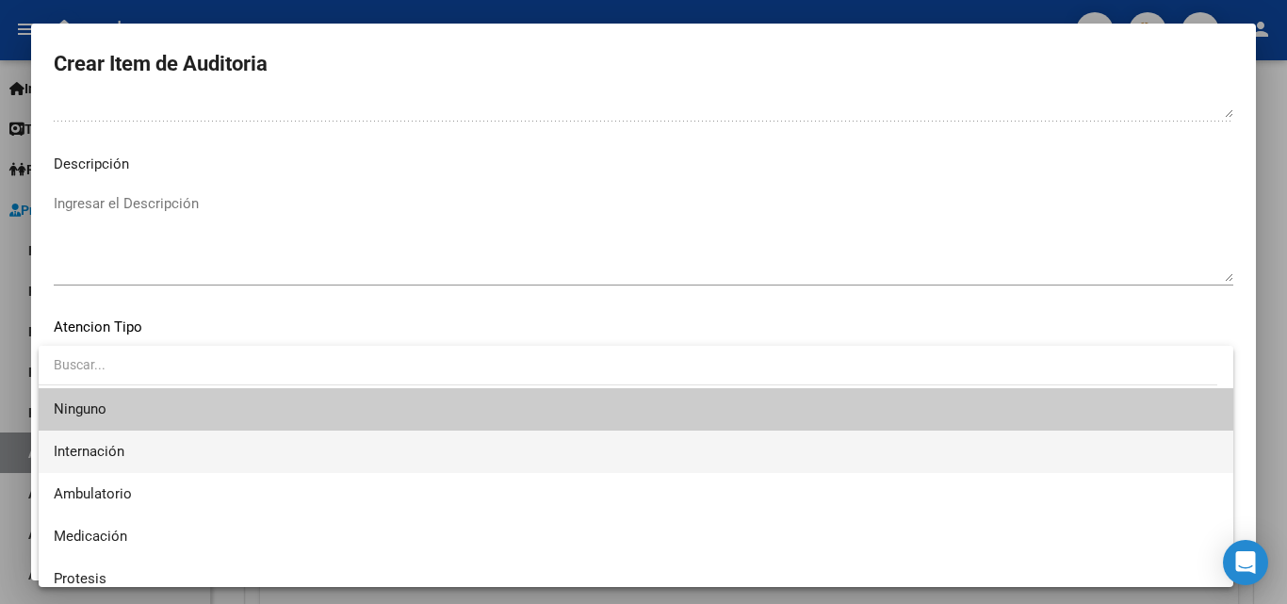
click at [160, 453] on span "Internación" at bounding box center [636, 452] width 1165 height 42
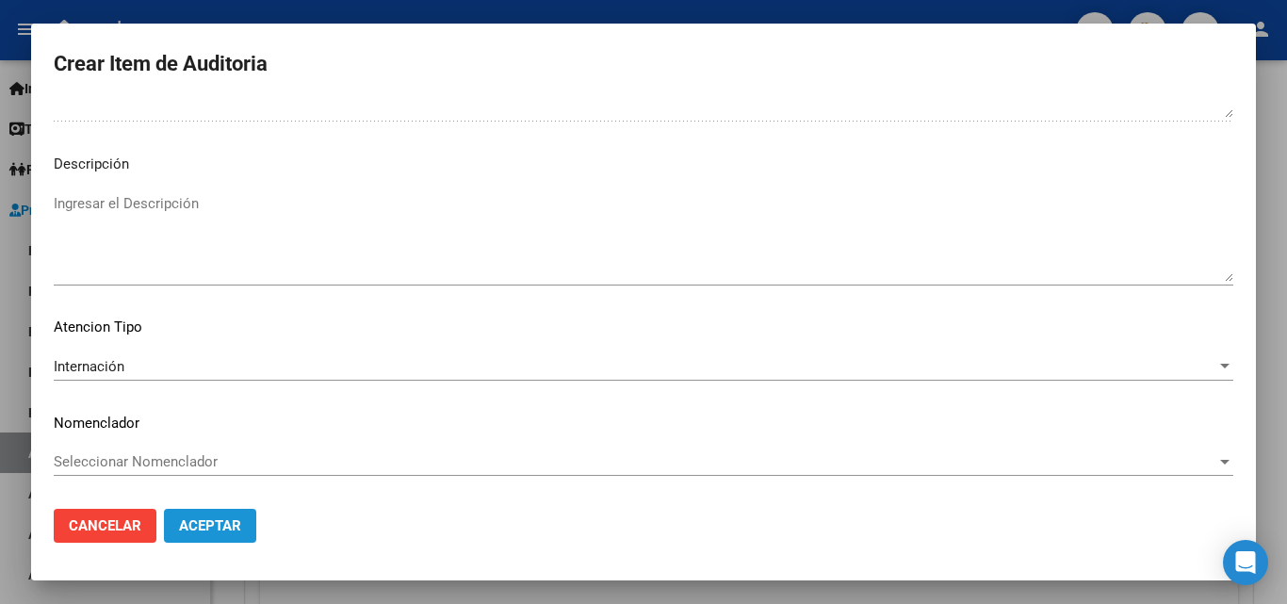
click at [212, 528] on span "Aceptar" at bounding box center [210, 525] width 62 height 17
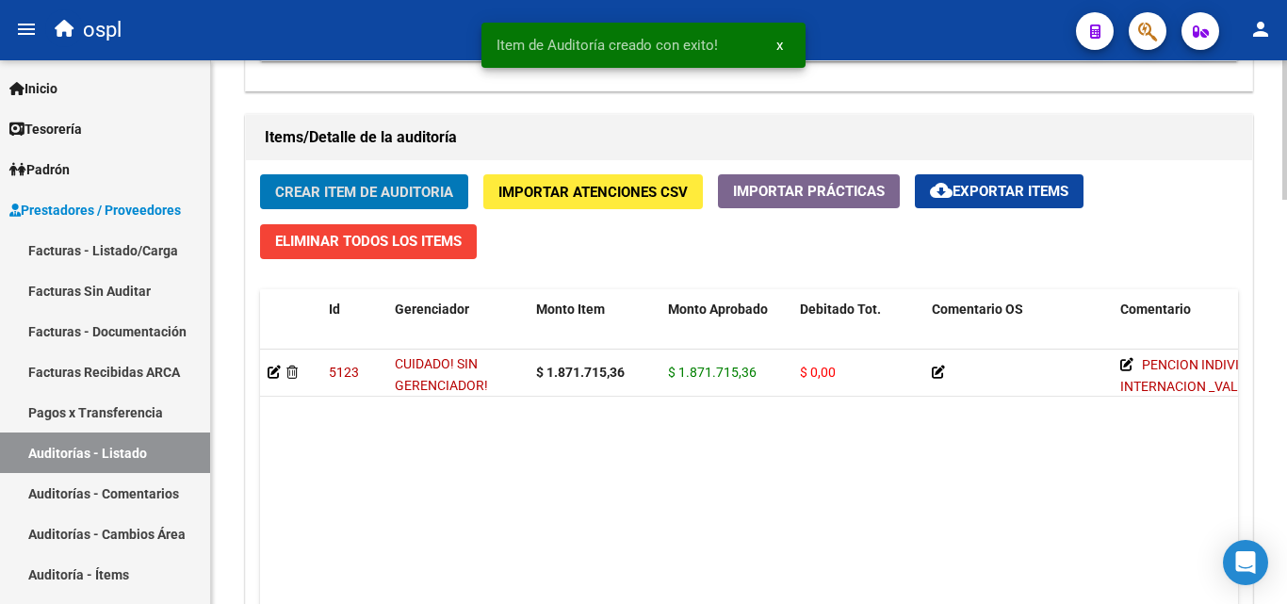
scroll to position [1320, 0]
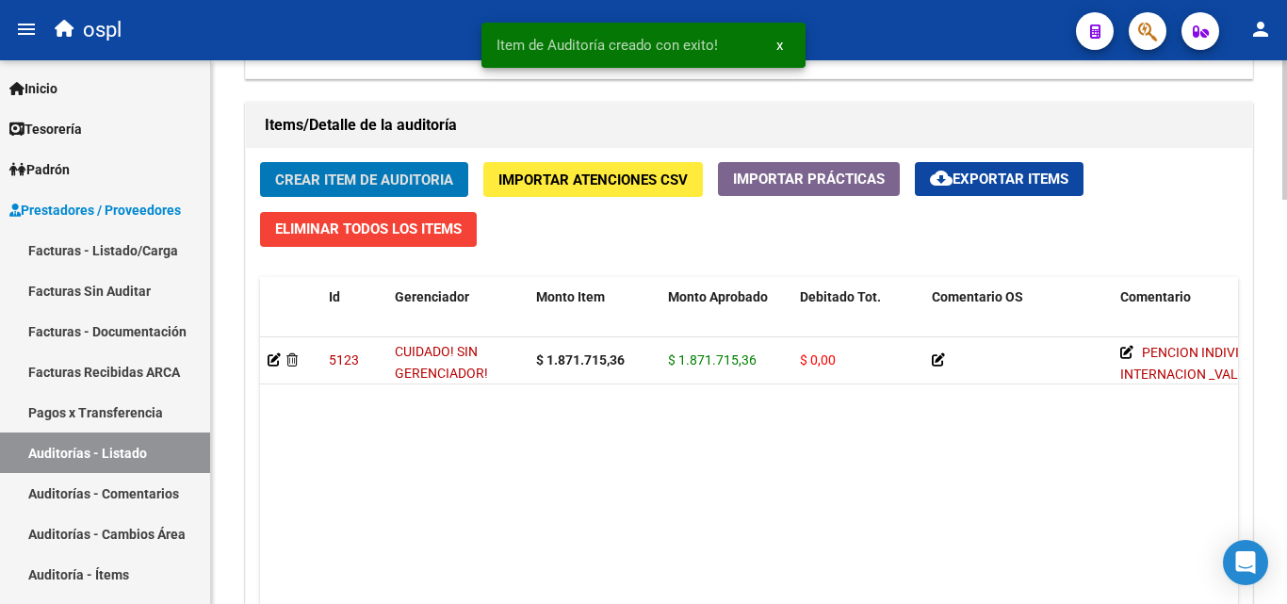
click at [396, 171] on span "Crear Item de Auditoria" at bounding box center [364, 179] width 178 height 17
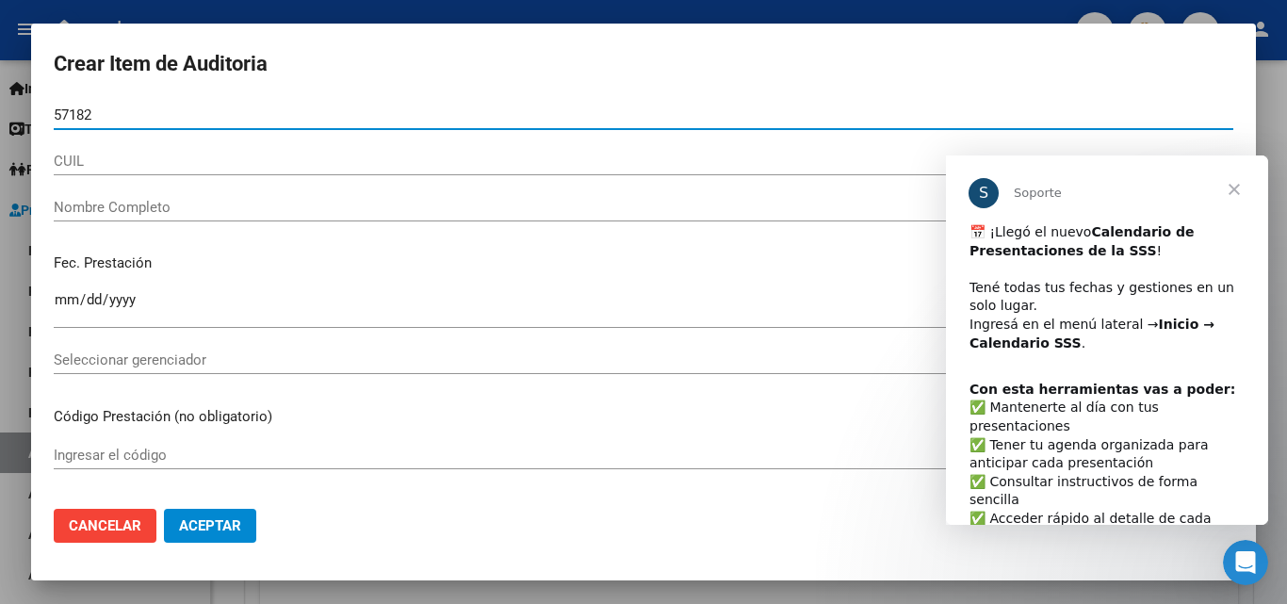
scroll to position [0, 0]
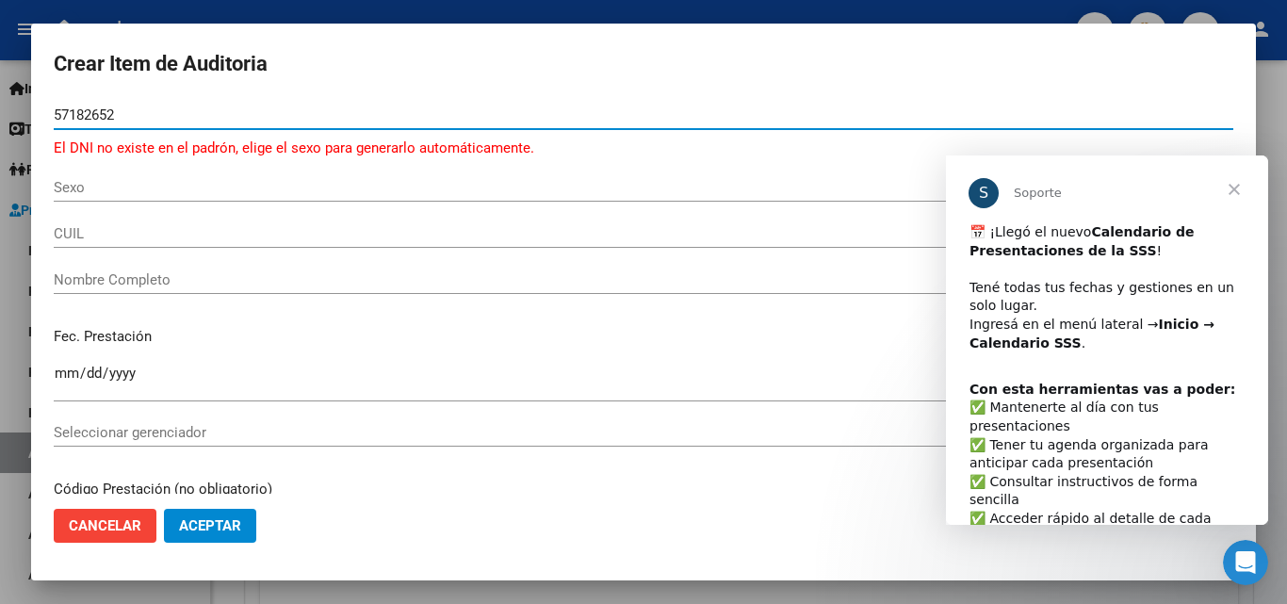
click at [92, 189] on span "Sexo" at bounding box center [635, 187] width 1163 height 17
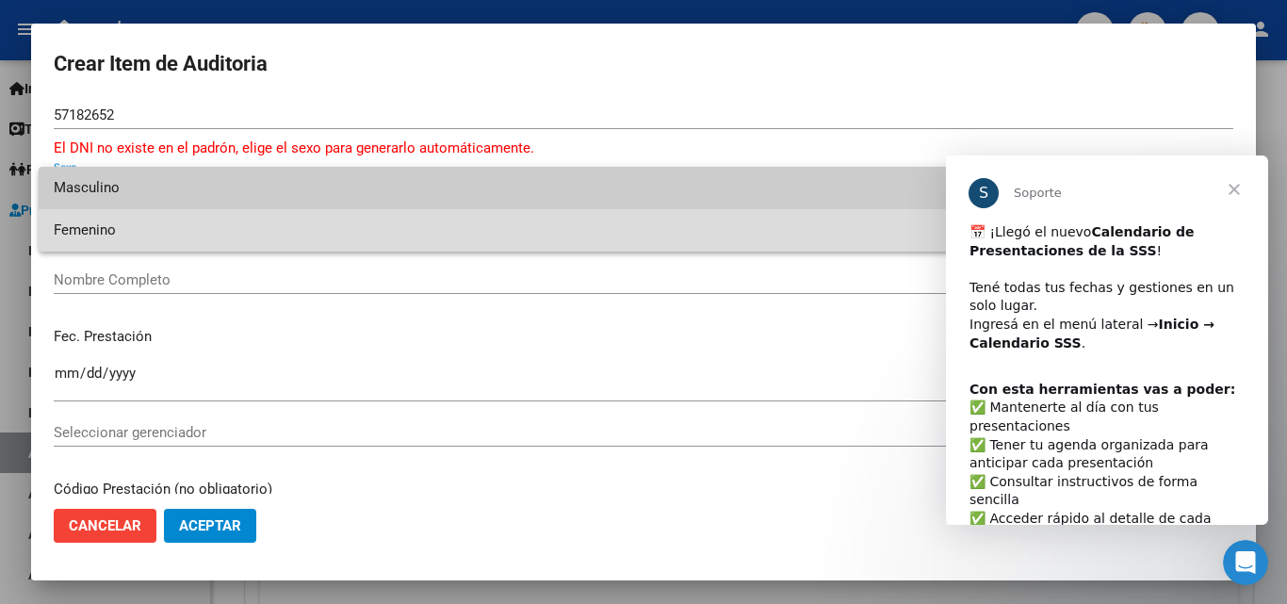
click at [116, 218] on span "Femenino" at bounding box center [636, 230] width 1165 height 42
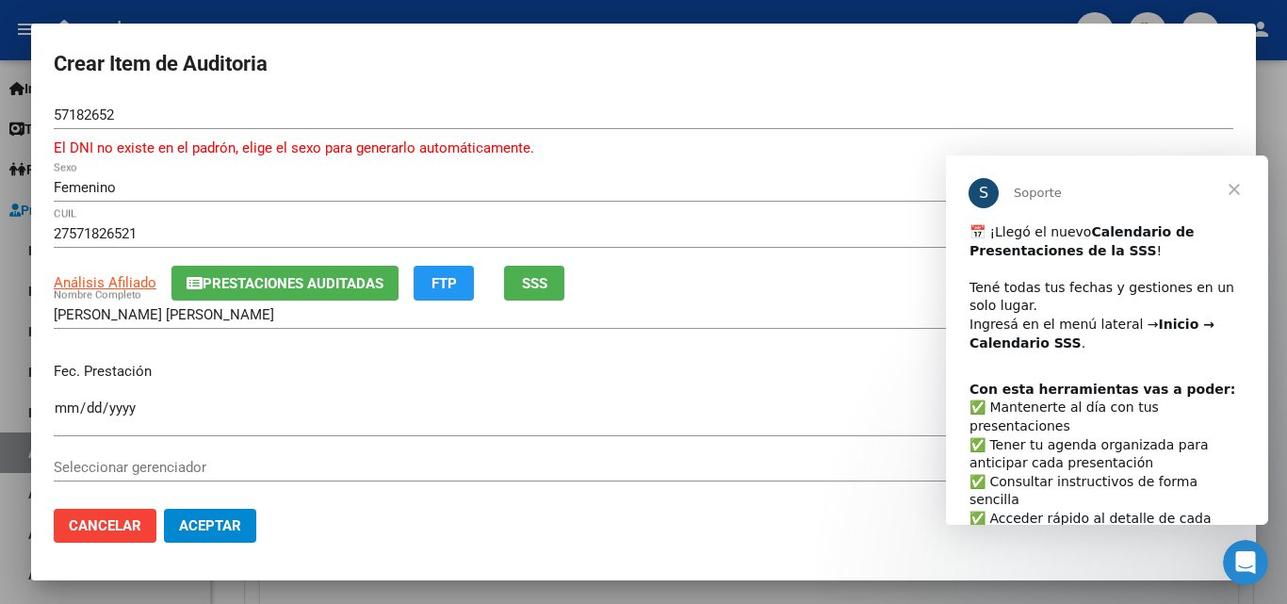
click at [66, 399] on div "Ingresar la fecha" at bounding box center [644, 416] width 1180 height 41
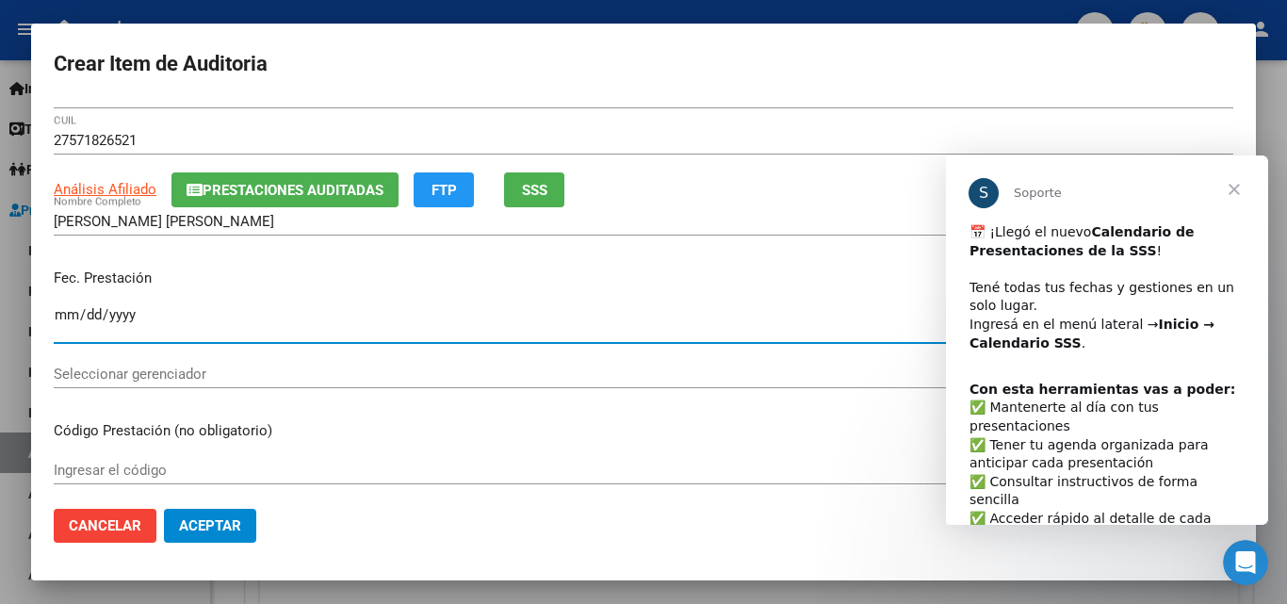
scroll to position [94, 0]
click at [338, 345] on div "[DATE] Ingresar la fecha" at bounding box center [644, 330] width 1180 height 57
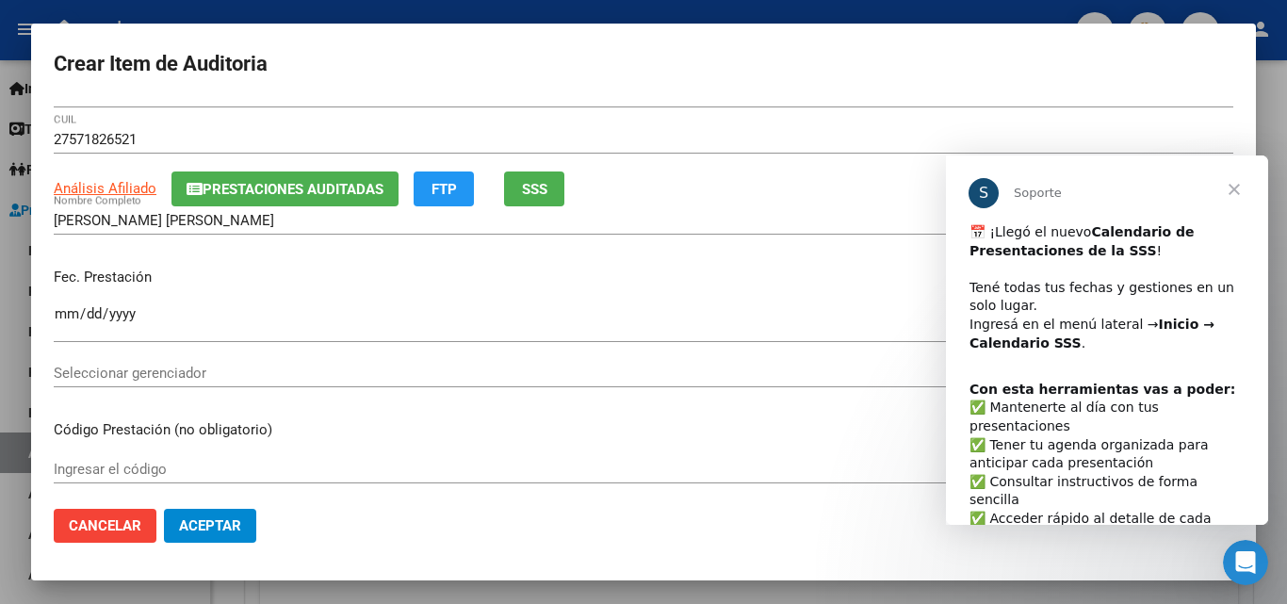
scroll to position [188, 0]
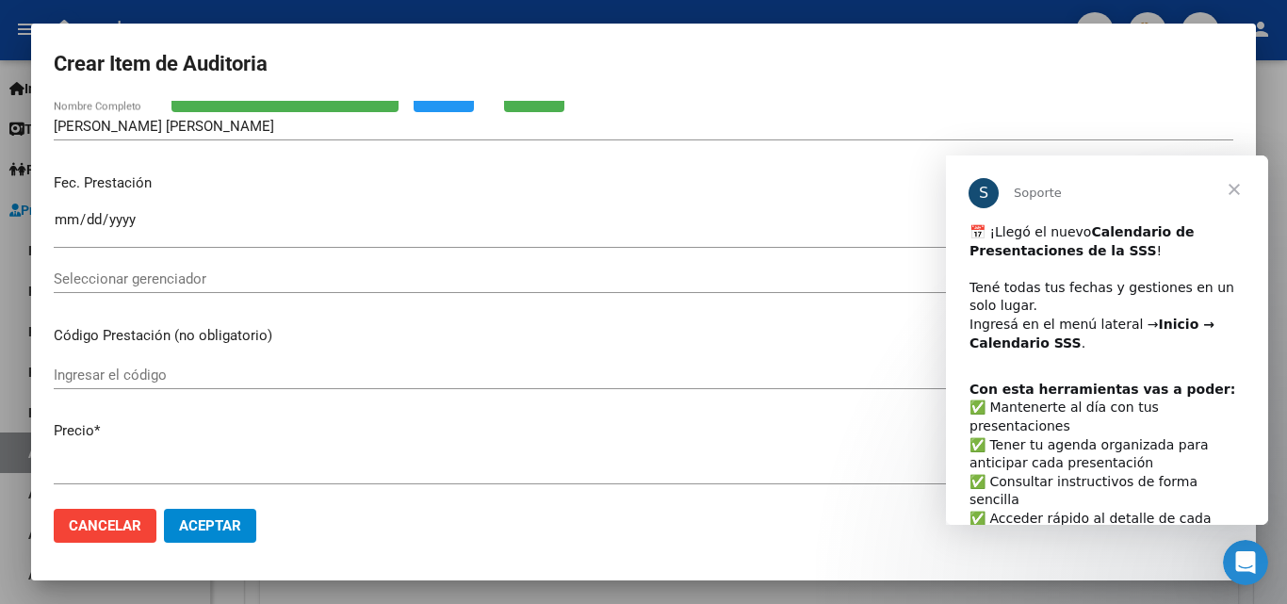
click at [158, 363] on div "Ingresar el código" at bounding box center [644, 375] width 1180 height 28
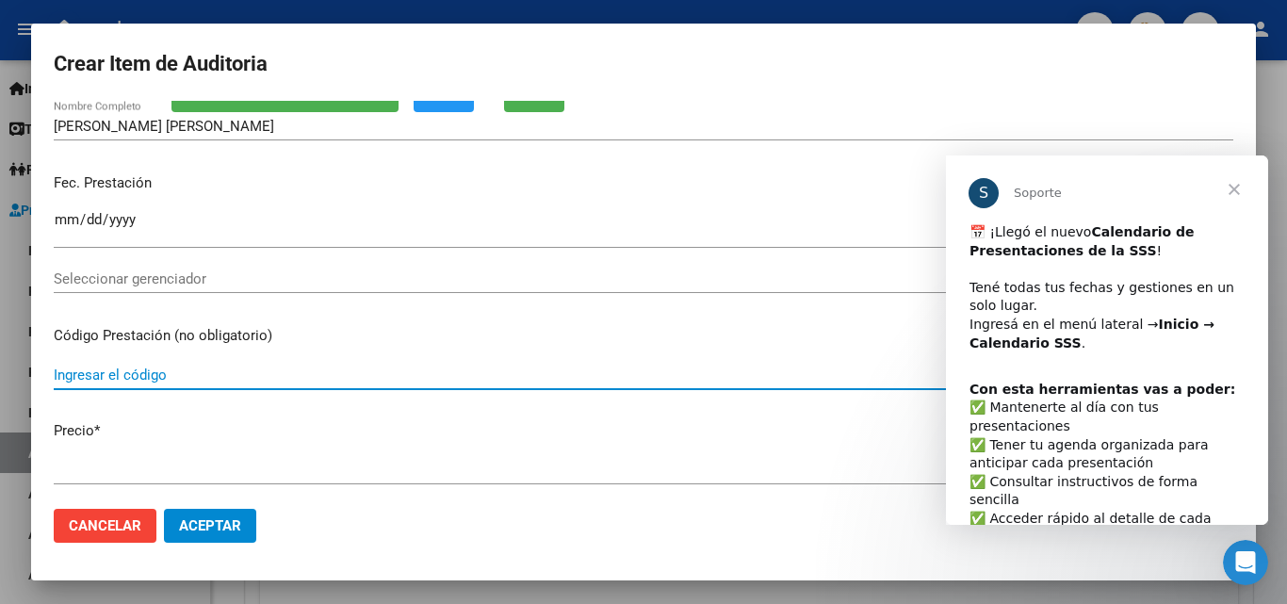
click at [198, 376] on input "Ingresar el código" at bounding box center [644, 375] width 1180 height 17
click at [1230, 190] on span "Cerrar" at bounding box center [1235, 189] width 68 height 68
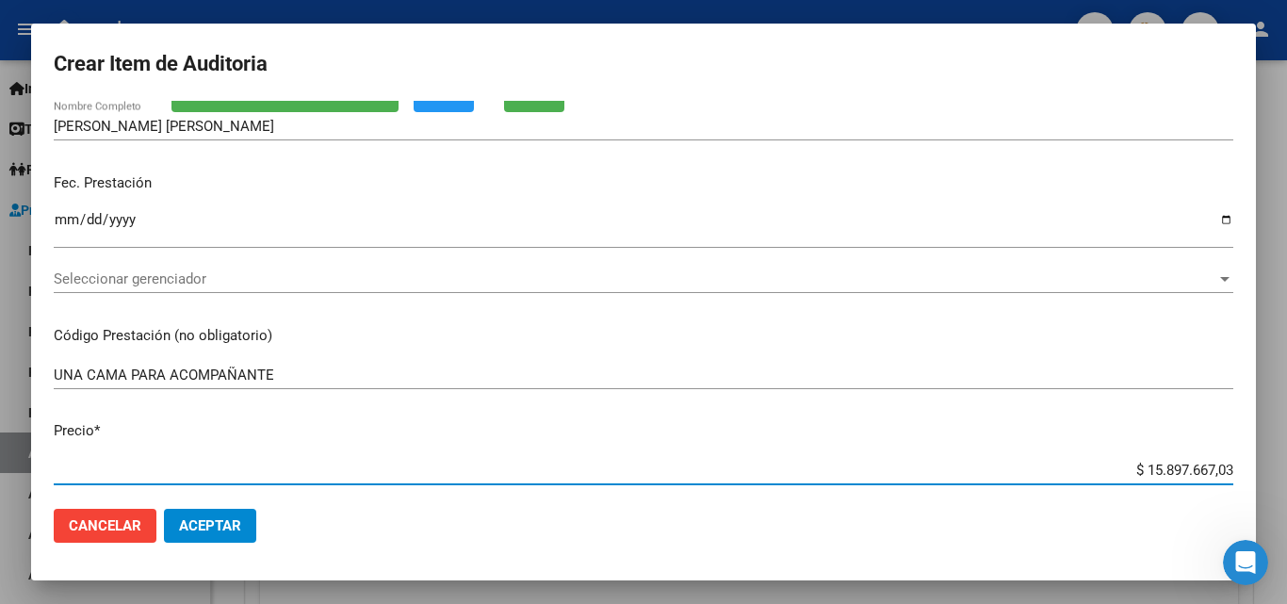
drag, startPoint x: 1112, startPoint y: 472, endPoint x: 1242, endPoint y: 474, distance: 130.1
click at [1242, 474] on mat-dialog-content "57182652 Nro Documento El DNI no existe en el padrón, elige el sexo para genera…" at bounding box center [643, 297] width 1225 height 393
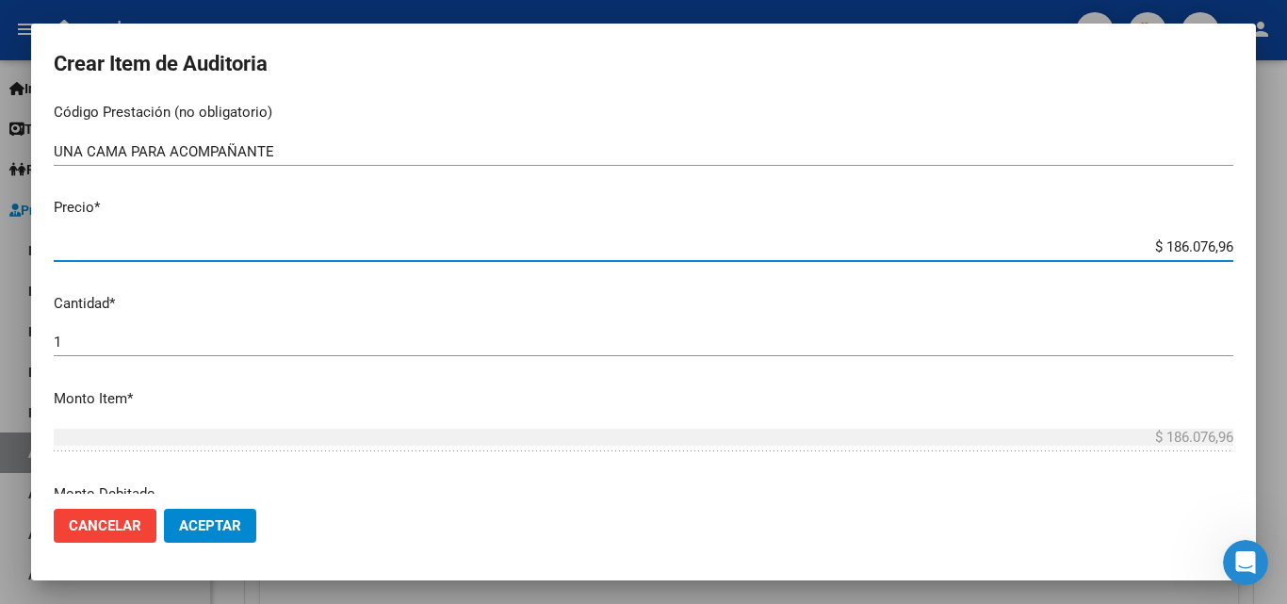
scroll to position [471, 0]
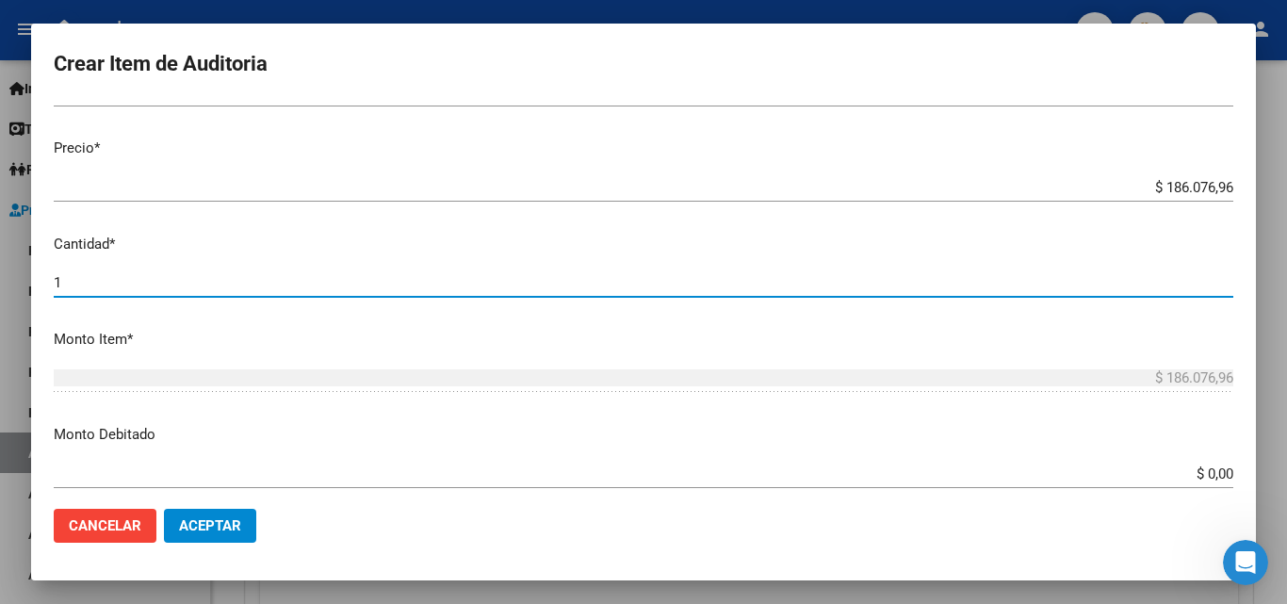
click at [97, 287] on input "1" at bounding box center [644, 282] width 1180 height 17
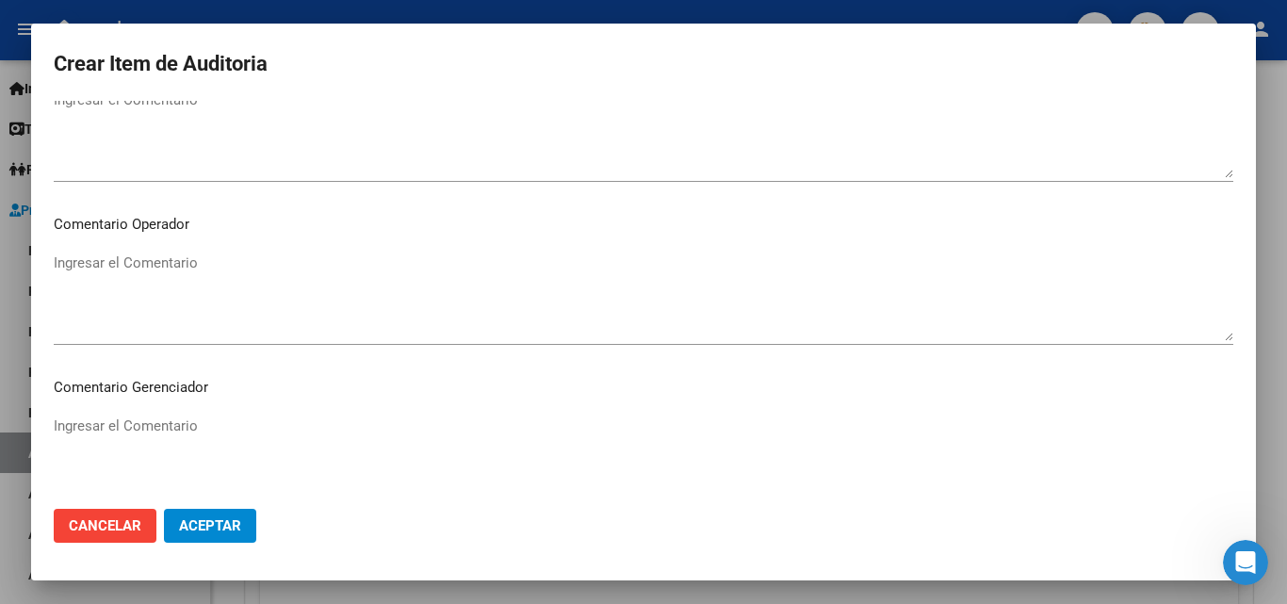
scroll to position [942, 0]
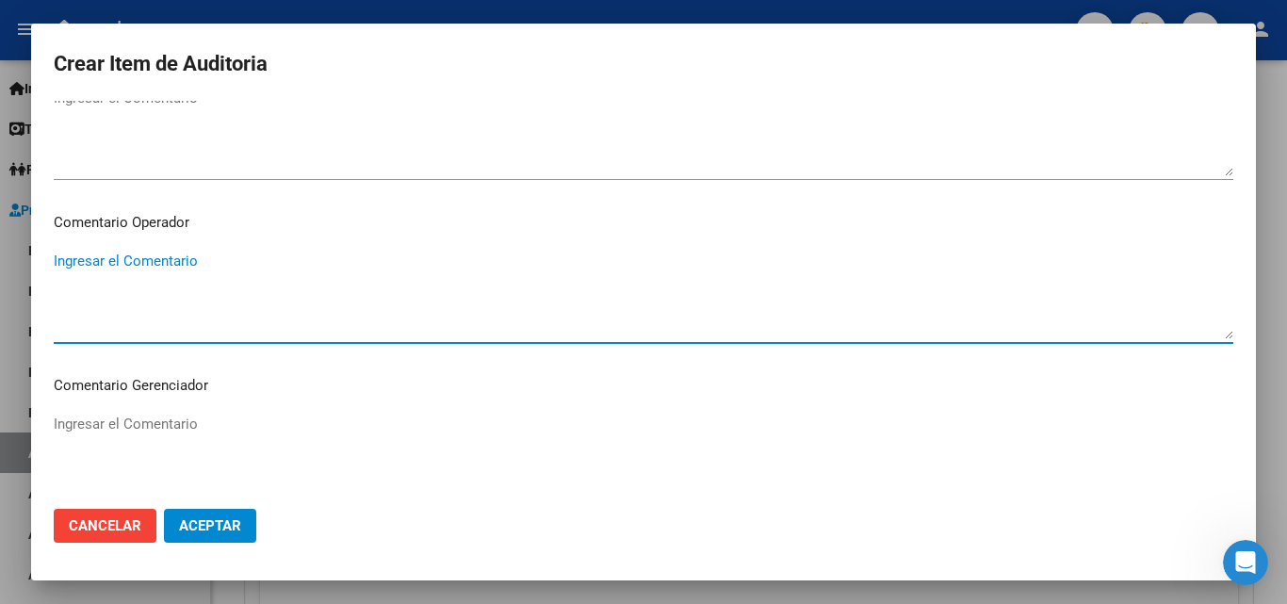
click at [172, 297] on textarea "Ingresar el Comentario" at bounding box center [644, 295] width 1180 height 89
paste textarea "PENCION INDIVIDUAL - INTERNACION _VALOR GRILLA $192622.08 / FACTURA $155976.28 …"
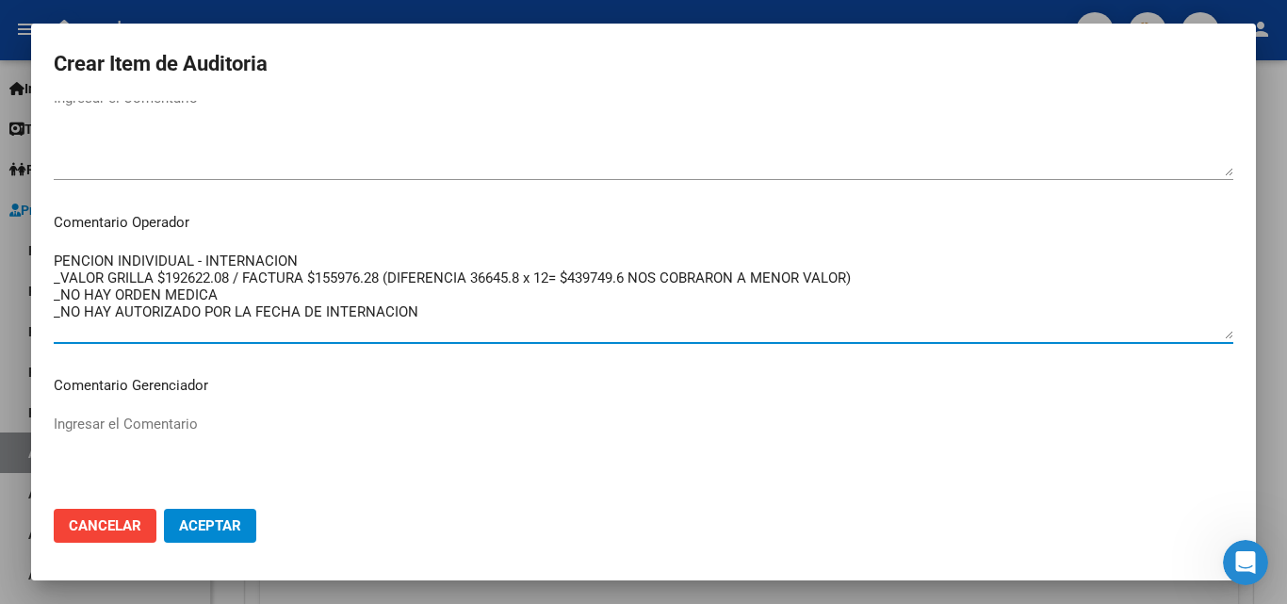
click at [199, 259] on textarea "PENCION INDIVIDUAL - INTERNACION _VALOR GRILLA $192622.08 / FACTURA $155976.28 …" at bounding box center [644, 295] width 1180 height 89
drag, startPoint x: 191, startPoint y: 257, endPoint x: 9, endPoint y: 256, distance: 181.9
click at [9, 256] on div "Crear Item de Auditoria 57182652 Nro Documento El DNI no existe en el padrón, e…" at bounding box center [643, 302] width 1287 height 604
click at [206, 300] on textarea "UNA CAMA PARA ACOMPAÑANTE - INTERNACION _VALOR GRILLA $192622.08 / FACTURA $155…" at bounding box center [644, 295] width 1180 height 89
click at [236, 297] on textarea "UNA CAMA PARA ACOMPAÑANTE - INTERNACION _VALOR GRILLA $192622.08 / FACTURA $155…" at bounding box center [644, 295] width 1180 height 89
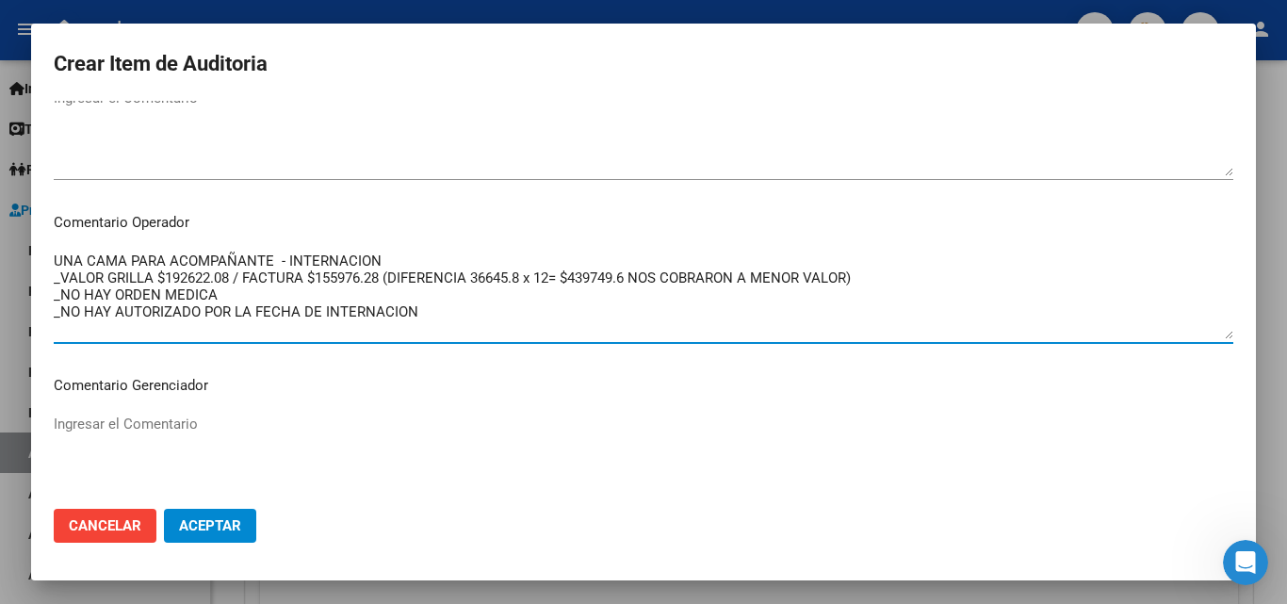
click at [149, 278] on textarea "UNA CAMA PARA ACOMPAÑANTE - INTERNACION _VALOR GRILLA $192622.08 / FACTURA $155…" at bounding box center [644, 295] width 1180 height 89
drag, startPoint x: 165, startPoint y: 277, endPoint x: 182, endPoint y: 277, distance: 17.0
click at [182, 277] on textarea "UNA CAMA PARA ACOMPAÑANTE - INTERNACION _VALOR GRILLA $192622.08 / FACTURA $155…" at bounding box center [644, 295] width 1180 height 89
click at [218, 281] on textarea "UNA CAMA PARA ACOMPAÑANTE - INTERNACION _VALOR GRILLA $192622.08 / FACTURA $155…" at bounding box center [644, 295] width 1180 height 89
drag, startPoint x: 900, startPoint y: 280, endPoint x: 46, endPoint y: 278, distance: 853.8
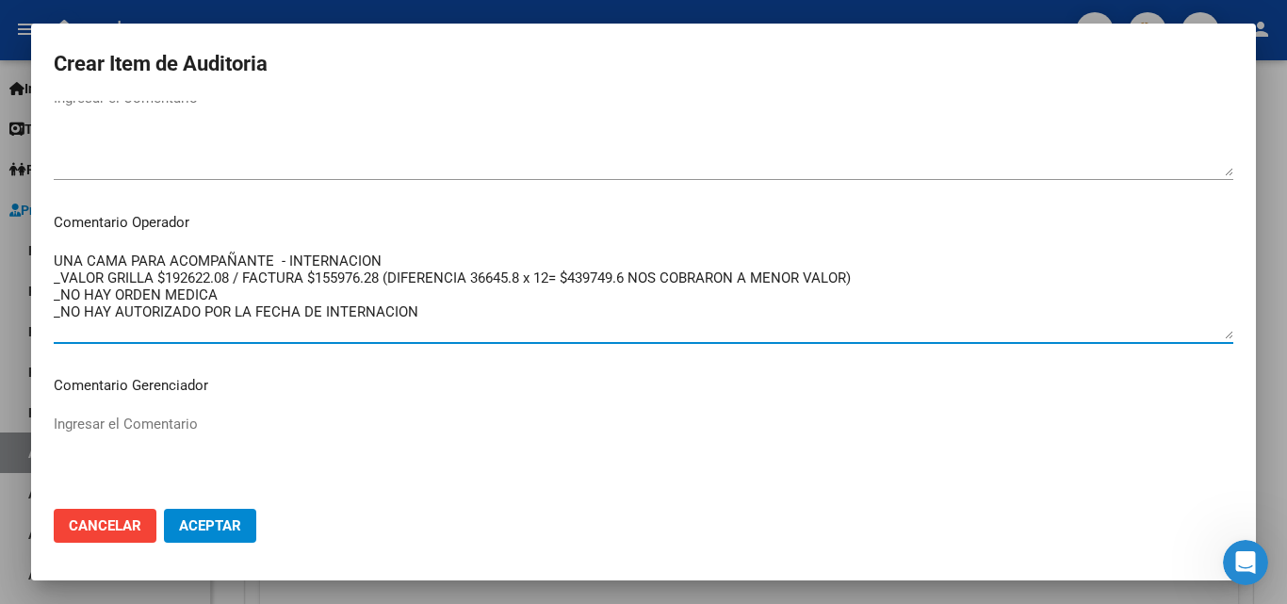
click at [46, 278] on mat-dialog-content "57182652 Nro Documento El DNI no existe en el padrón, elige el sexo para genera…" at bounding box center [643, 297] width 1225 height 393
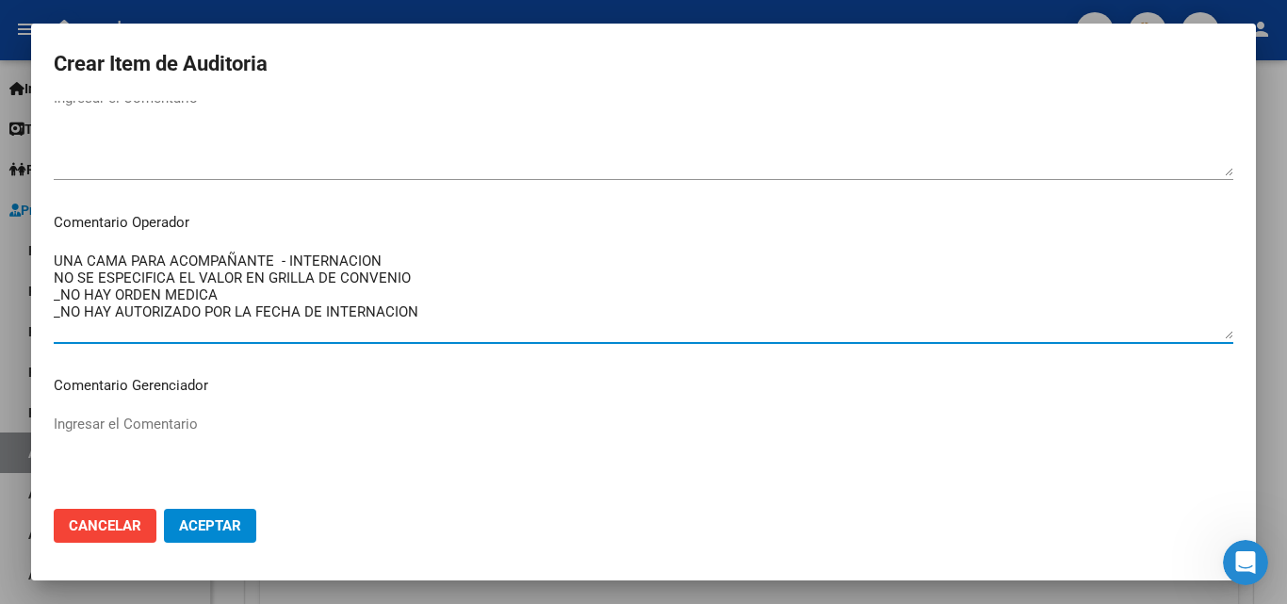
click at [56, 280] on textarea "UNA CAMA PARA ACOMPAÑANTE - INTERNACION NO SE ESPECIFICA EL VALOR EN GRILLA DE …" at bounding box center [644, 295] width 1180 height 89
click at [450, 285] on textarea "UNA CAMA PARA ACOMPAÑANTE - INTERNACION _NO SE ESPECIFICA EL VALOR EN GRILLA DE…" at bounding box center [644, 295] width 1180 height 89
click at [233, 301] on textarea "UNA CAMA PARA ACOMPAÑANTE - INTERNACION _NO SE ESPECIFICA EL VALOR EN GRILLA DE…" at bounding box center [644, 295] width 1180 height 89
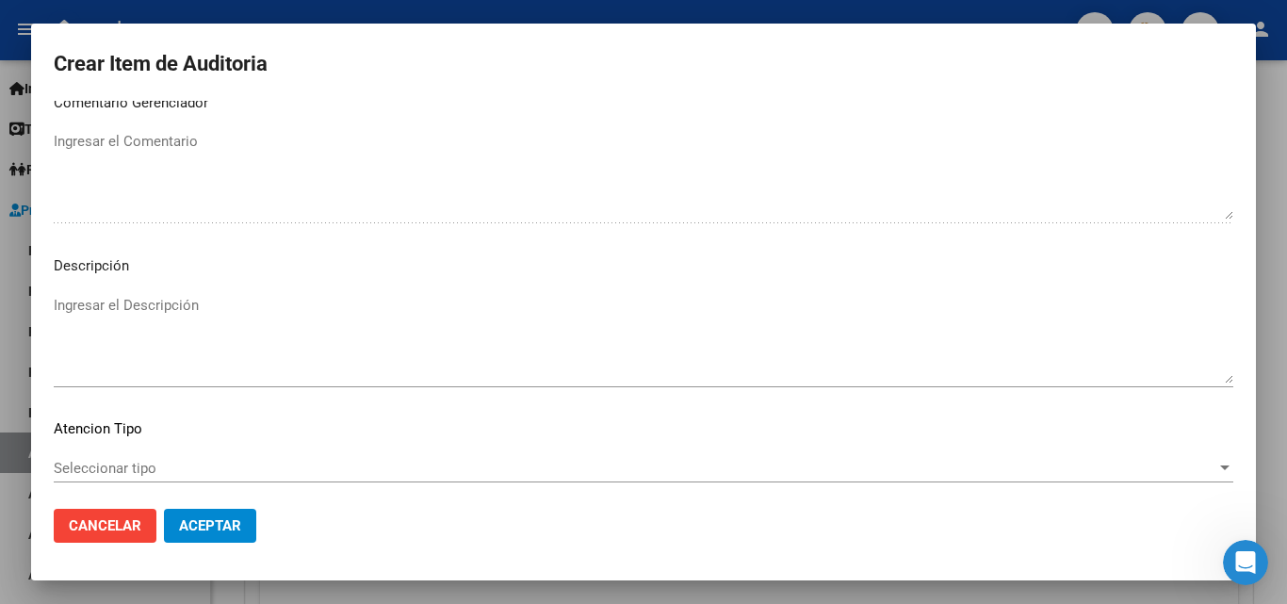
scroll to position [1319, 0]
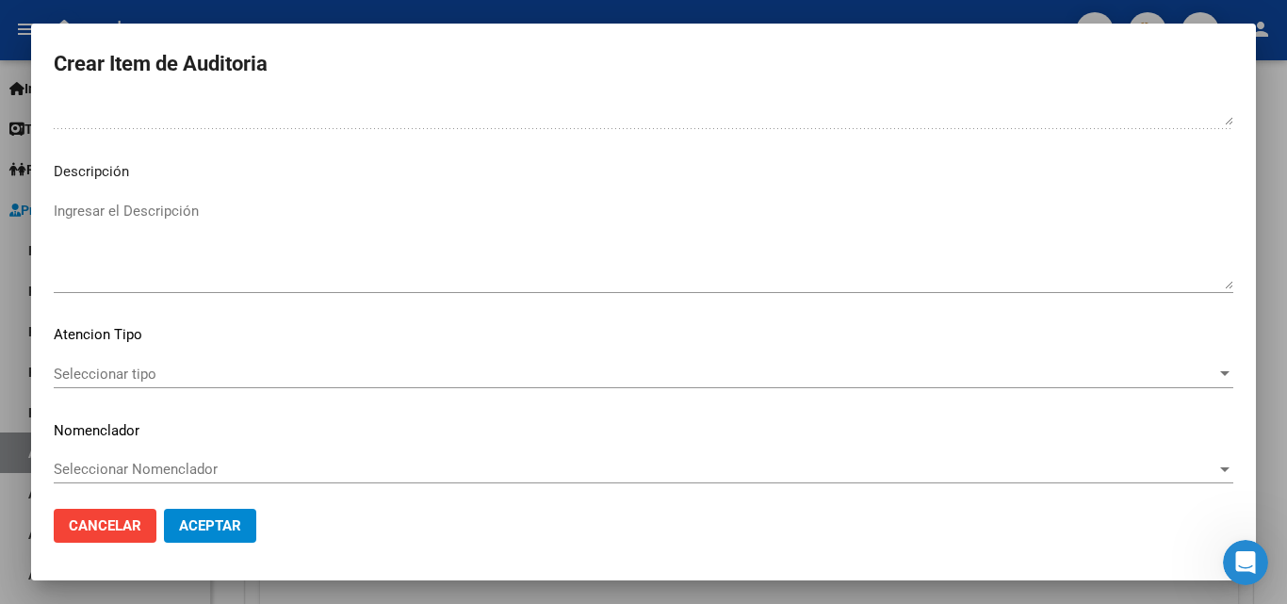
click at [202, 369] on span "Seleccionar tipo" at bounding box center [635, 374] width 1163 height 17
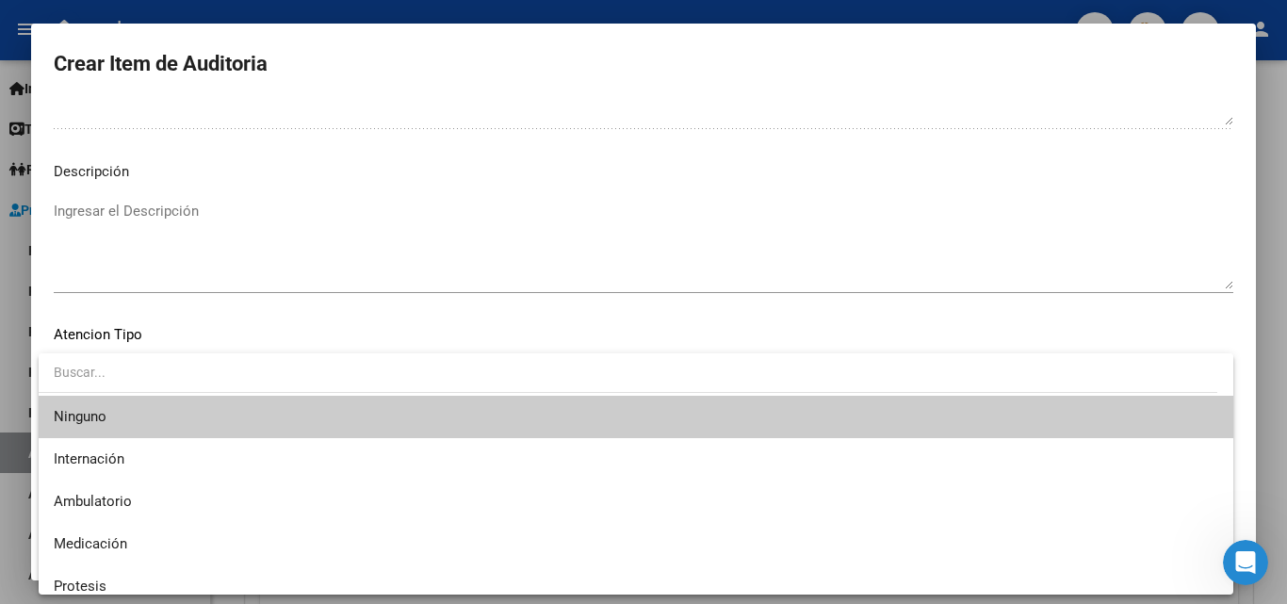
click at [462, 227] on div at bounding box center [643, 302] width 1287 height 604
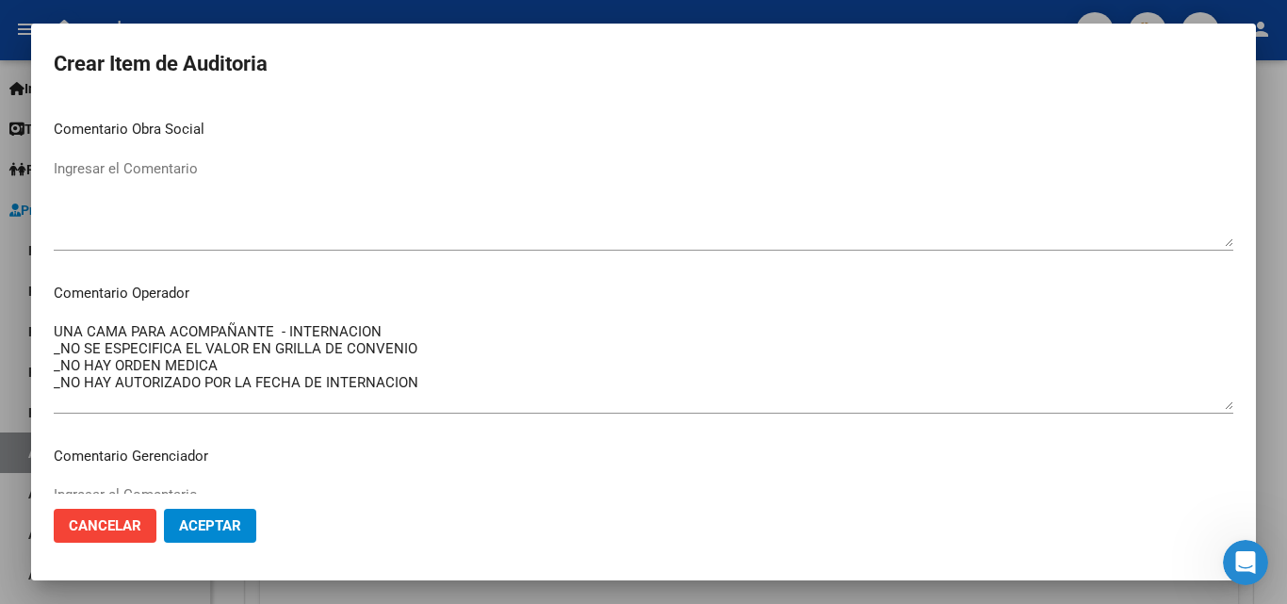
scroll to position [848, 0]
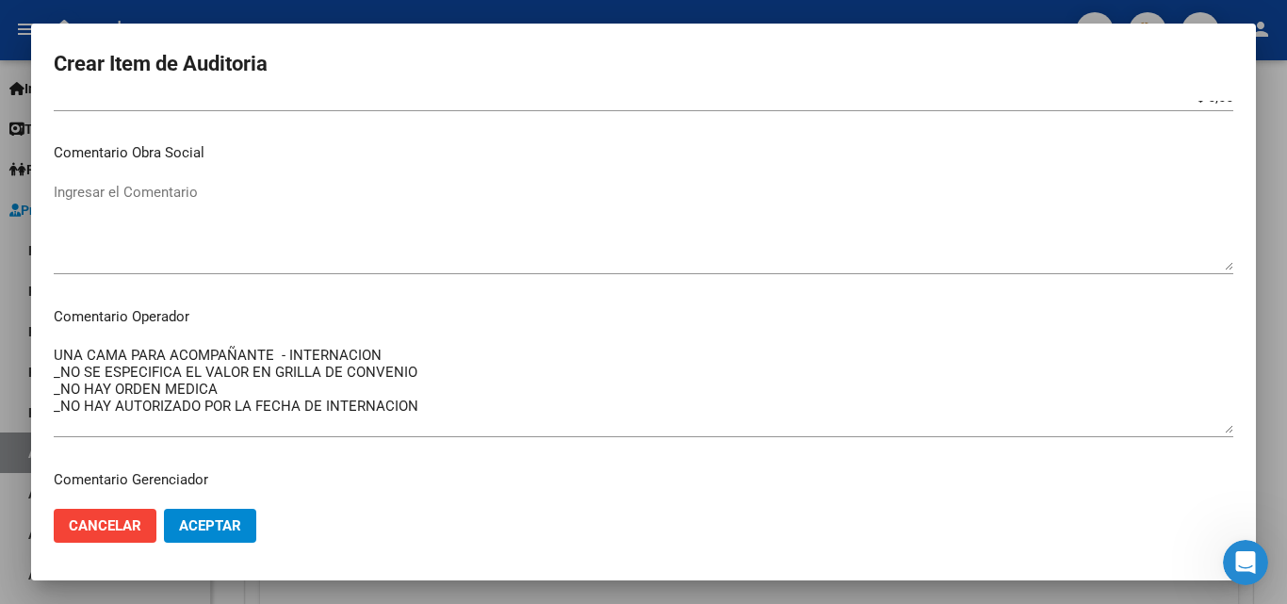
click at [455, 401] on textarea "UNA CAMA PARA ACOMPAÑANTE - INTERNACION _NO SE ESPECIFICA EL VALOR EN GRILLA DE…" at bounding box center [644, 389] width 1180 height 89
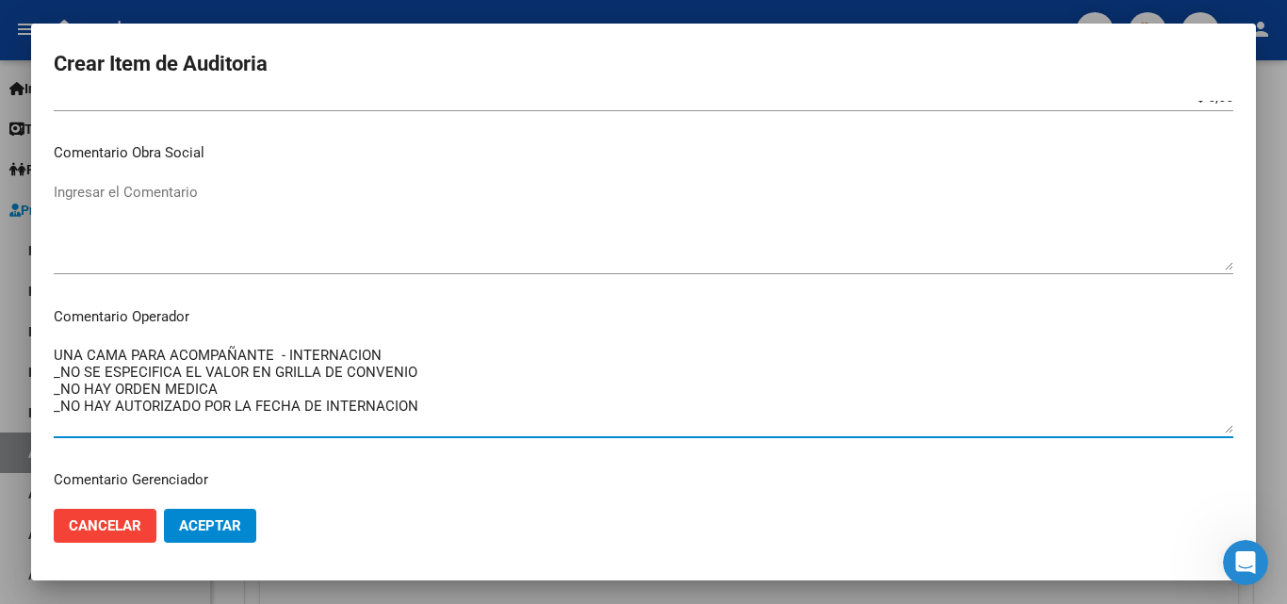
drag, startPoint x: 459, startPoint y: 407, endPoint x: 23, endPoint y: 348, distance: 440.3
click at [23, 348] on div "Crear Item de Auditoria 57182652 Nro Documento El DNI no existe en el padrón, e…" at bounding box center [643, 302] width 1287 height 604
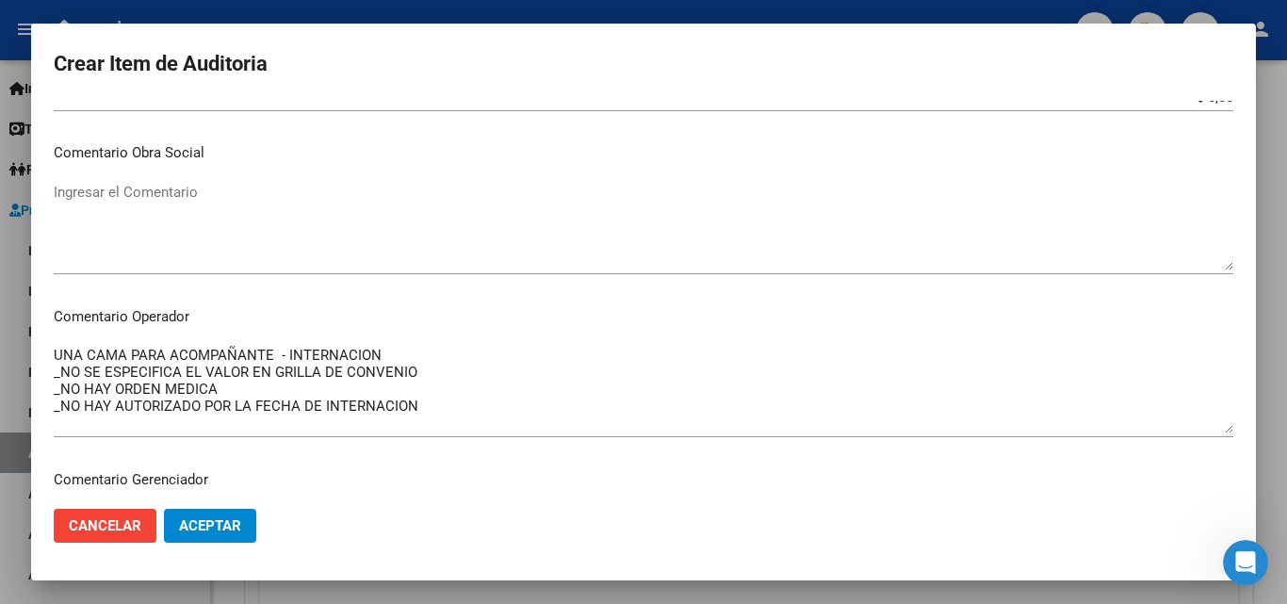
click at [441, 328] on mat-dialog-content "57182652 Nro Documento El DNI no existe en el padrón, elige el sexo para genera…" at bounding box center [643, 297] width 1225 height 393
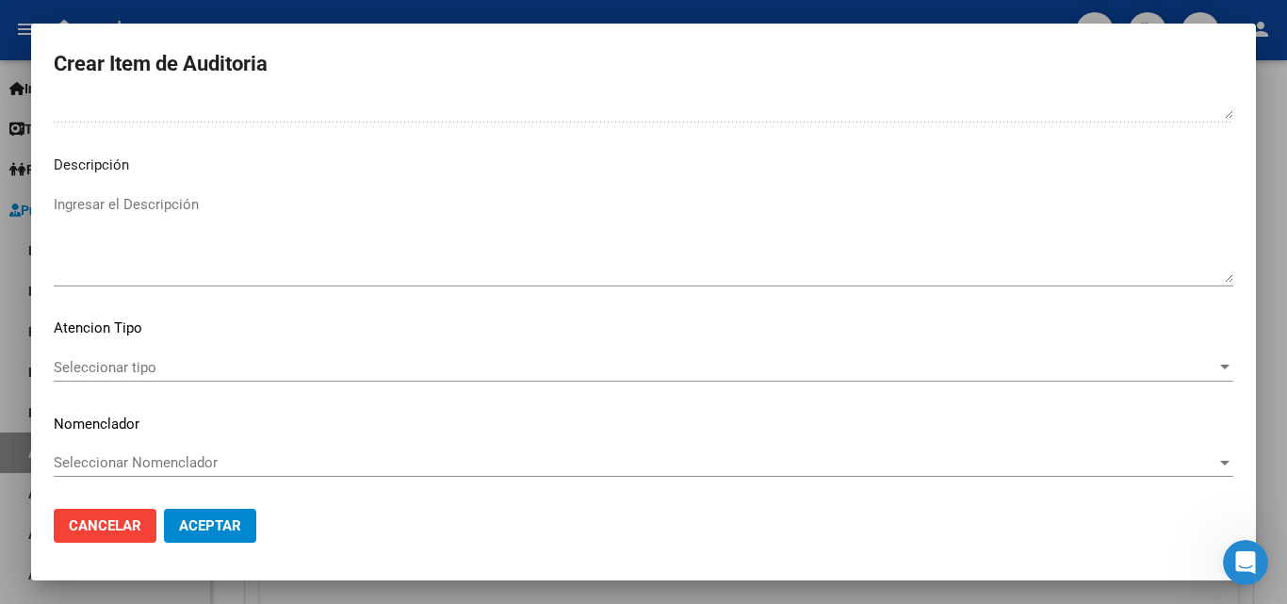
scroll to position [1327, 0]
click at [166, 365] on span "Seleccionar tipo" at bounding box center [635, 366] width 1163 height 17
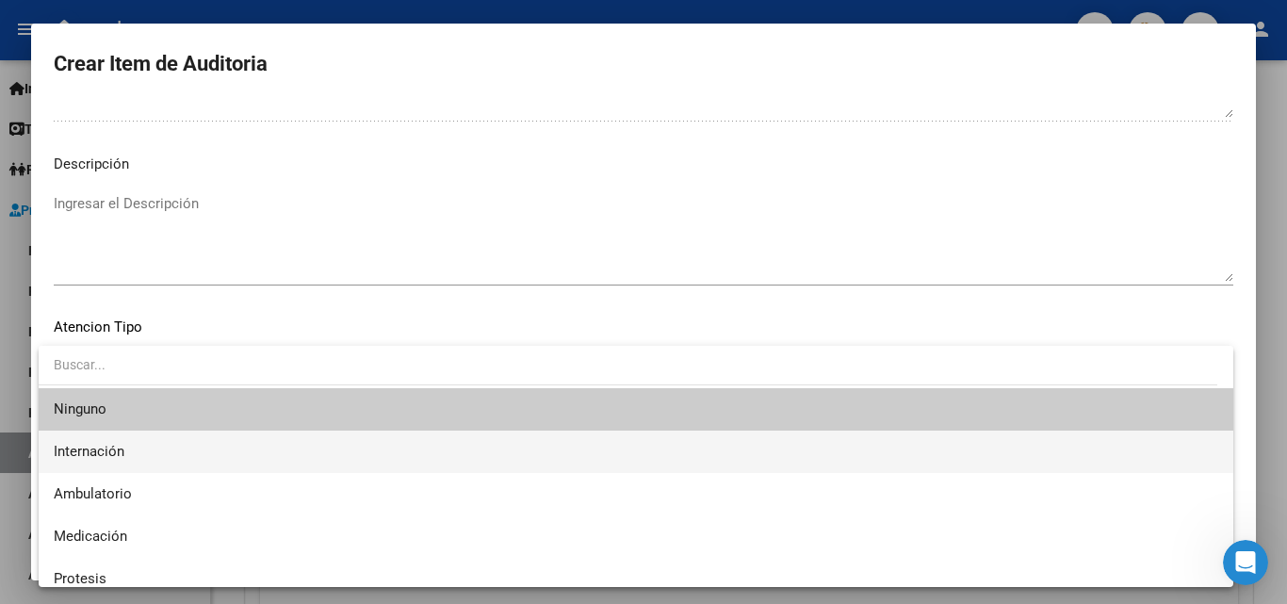
click at [138, 448] on span "Internación" at bounding box center [636, 452] width 1165 height 42
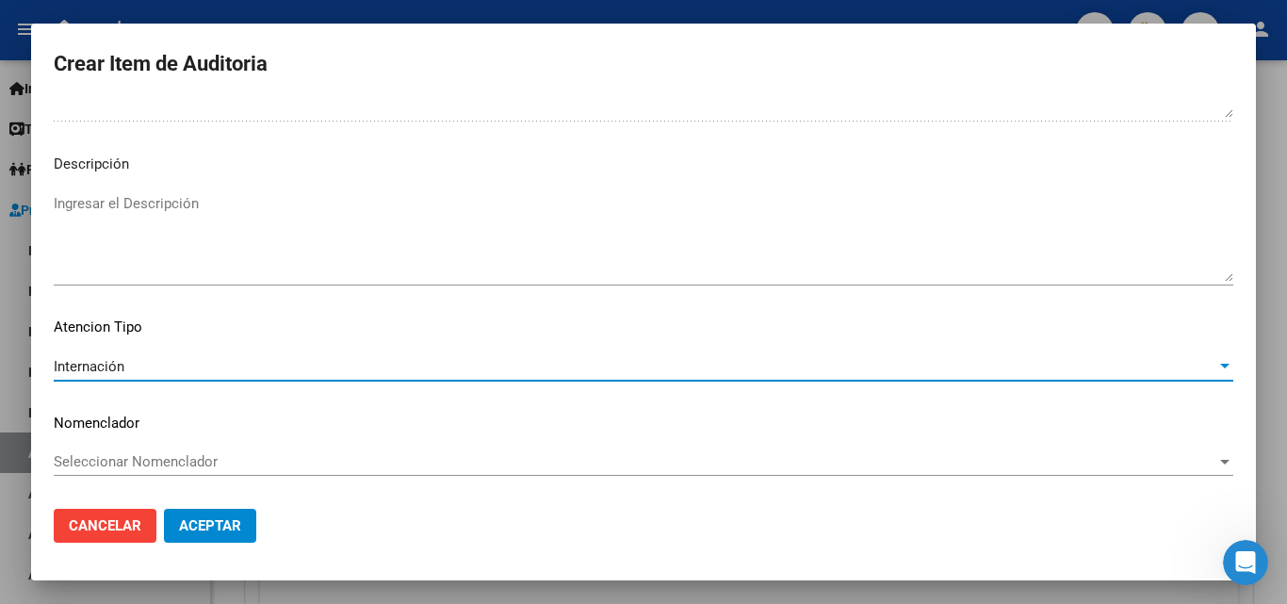
click at [229, 527] on span "Aceptar" at bounding box center [210, 525] width 62 height 17
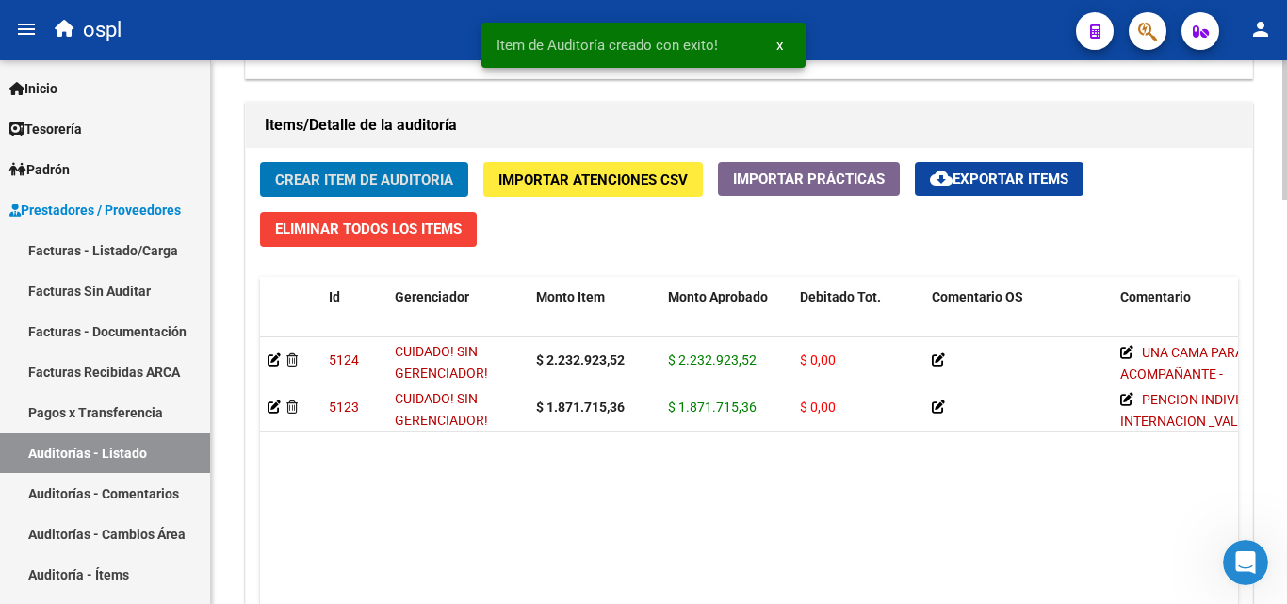
click at [406, 179] on span "Crear Item de Auditoria" at bounding box center [364, 180] width 178 height 17
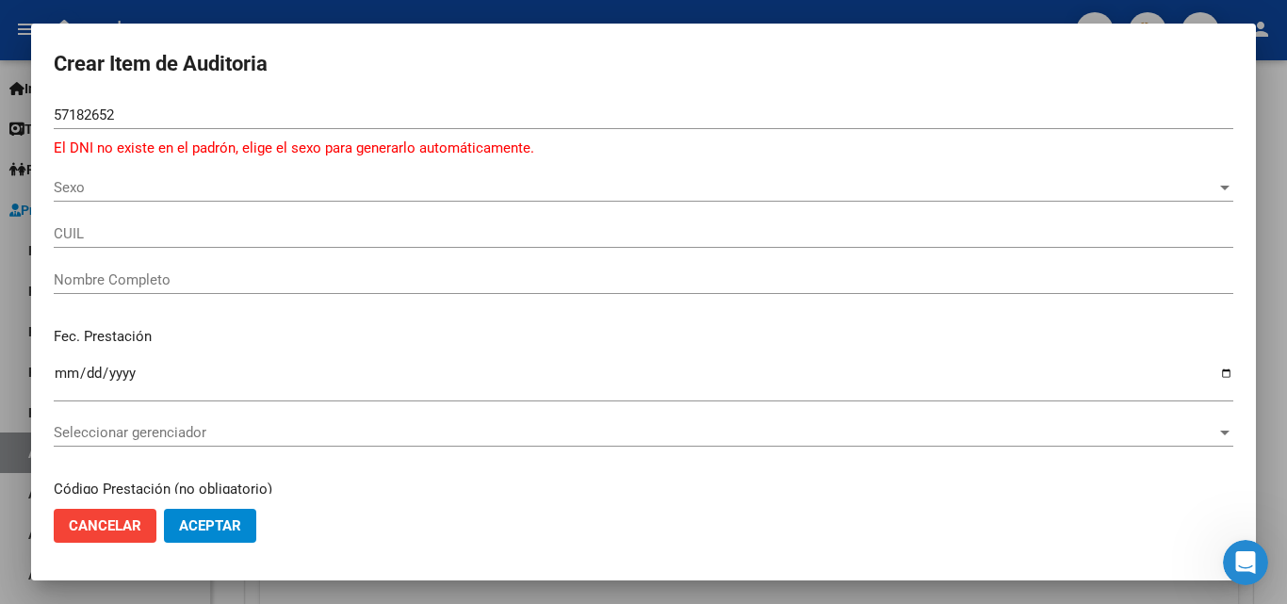
click at [72, 199] on div "Sexo Sexo" at bounding box center [644, 187] width 1180 height 28
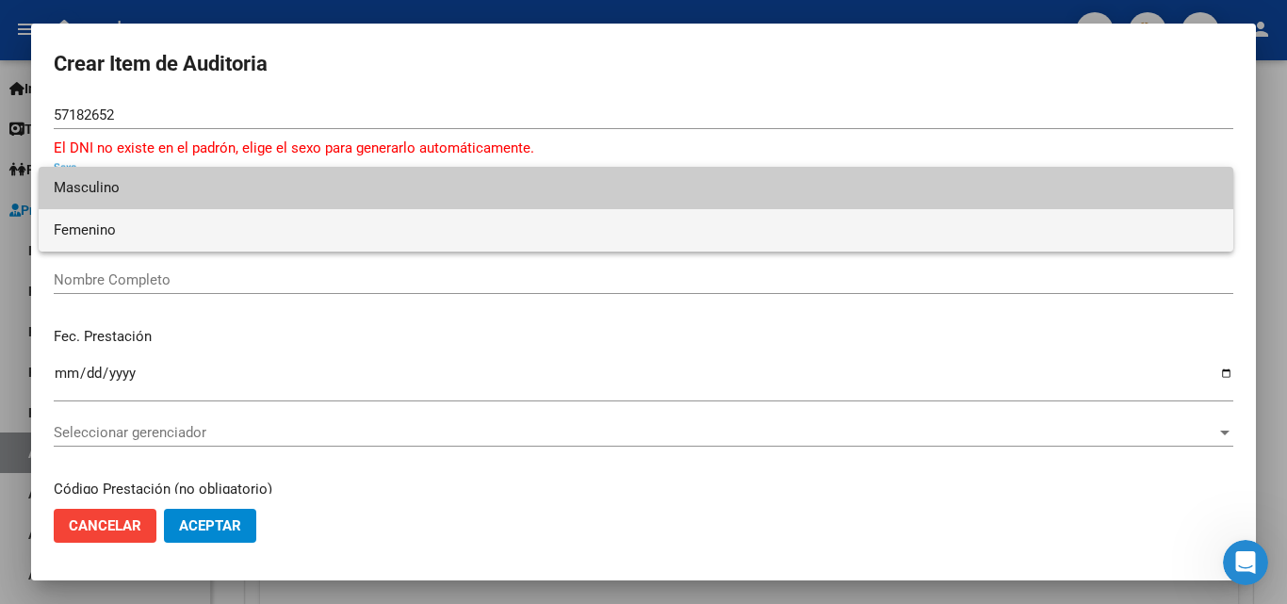
click at [122, 235] on span "Femenino" at bounding box center [636, 230] width 1165 height 42
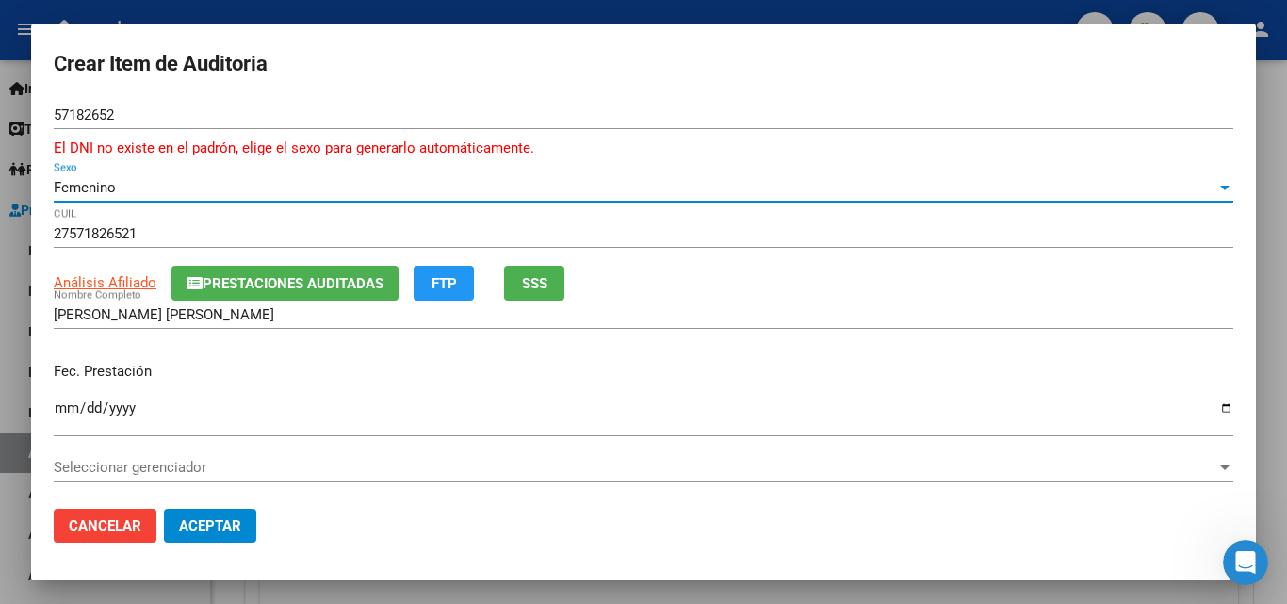
click at [64, 416] on input "Ingresar la fecha" at bounding box center [644, 416] width 1180 height 30
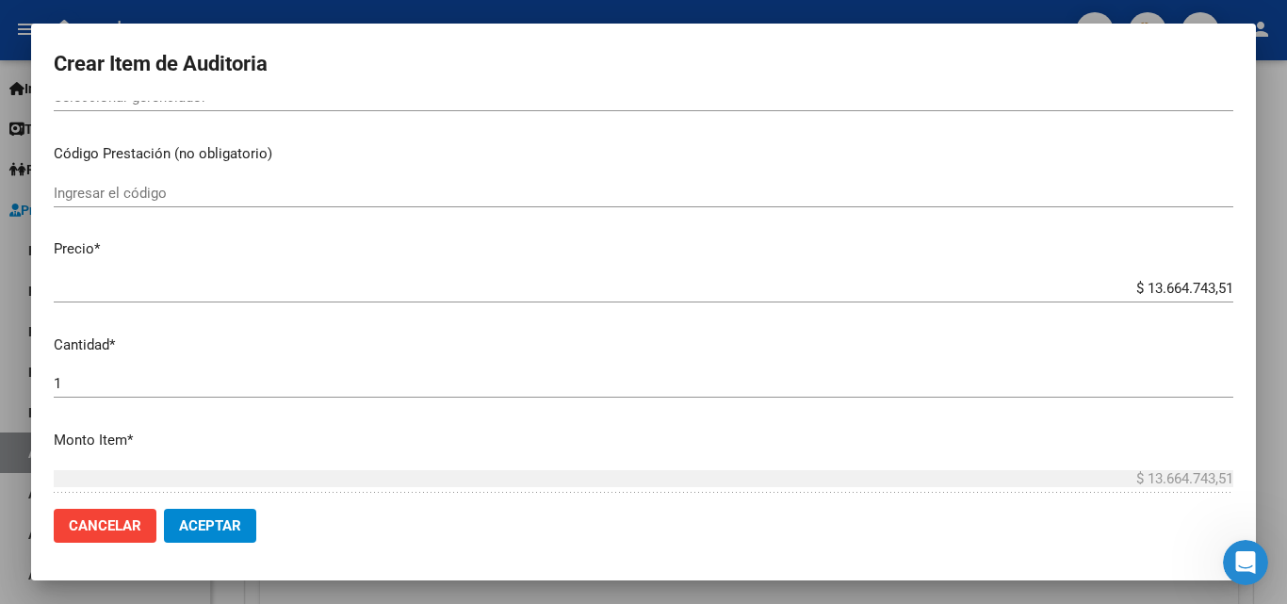
scroll to position [377, 0]
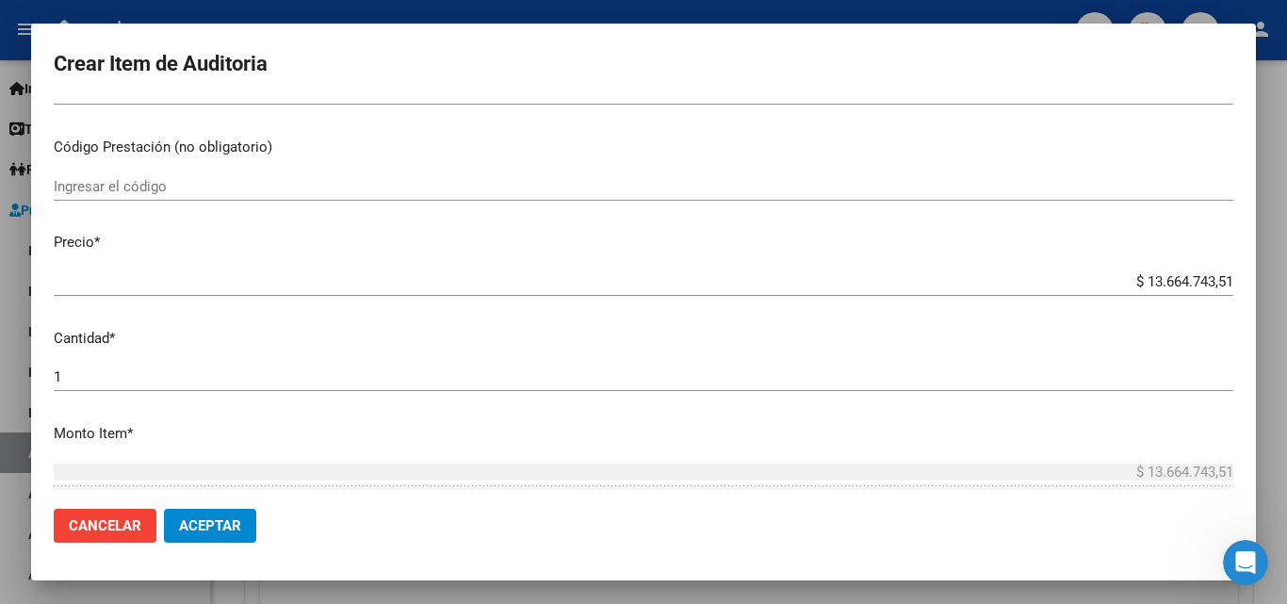
drag, startPoint x: 1111, startPoint y: 292, endPoint x: 1124, endPoint y: 289, distance: 13.5
click at [1124, 289] on div "$ 13.664.743,51 Ingresar el precio" at bounding box center [644, 282] width 1180 height 28
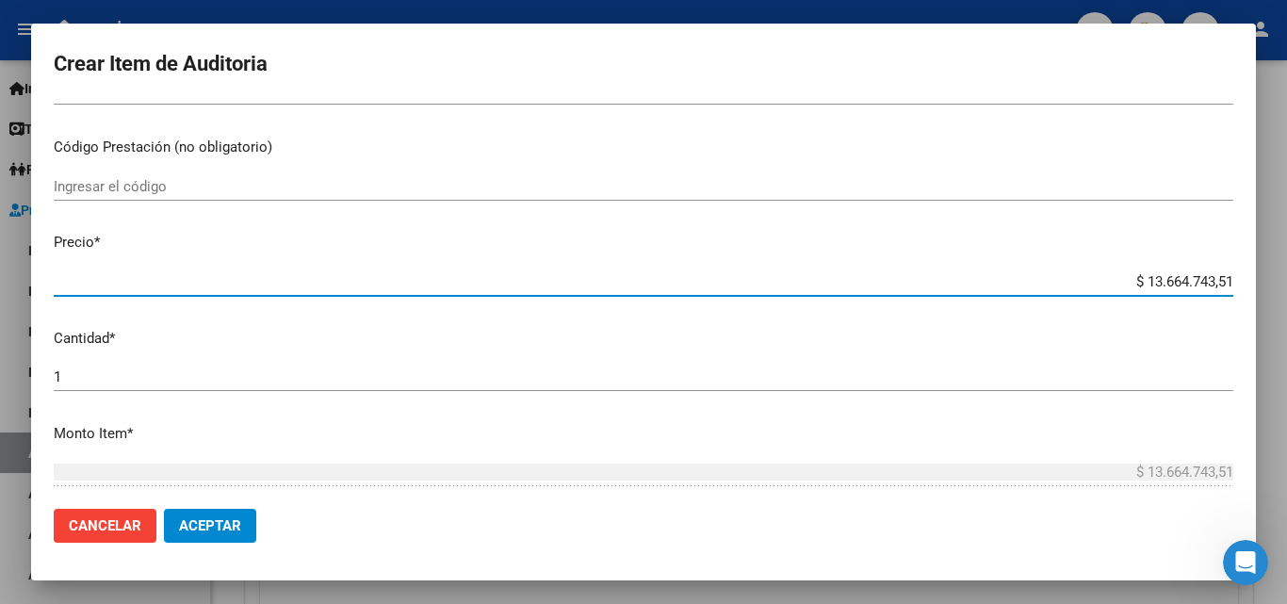
drag, startPoint x: 1120, startPoint y: 280, endPoint x: 1249, endPoint y: 292, distance: 129.7
click at [1249, 292] on mat-dialog-content "57182652 Nro Documento El DNI no existe en el padrón, elige el sexo para genera…" at bounding box center [643, 297] width 1225 height 393
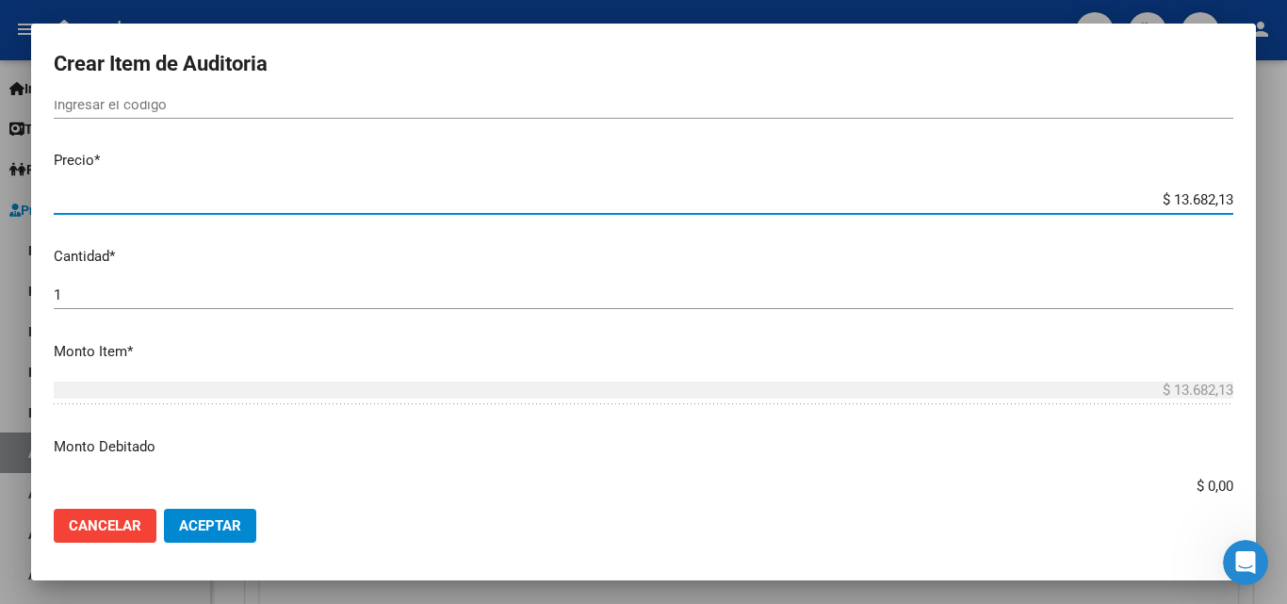
scroll to position [471, 0]
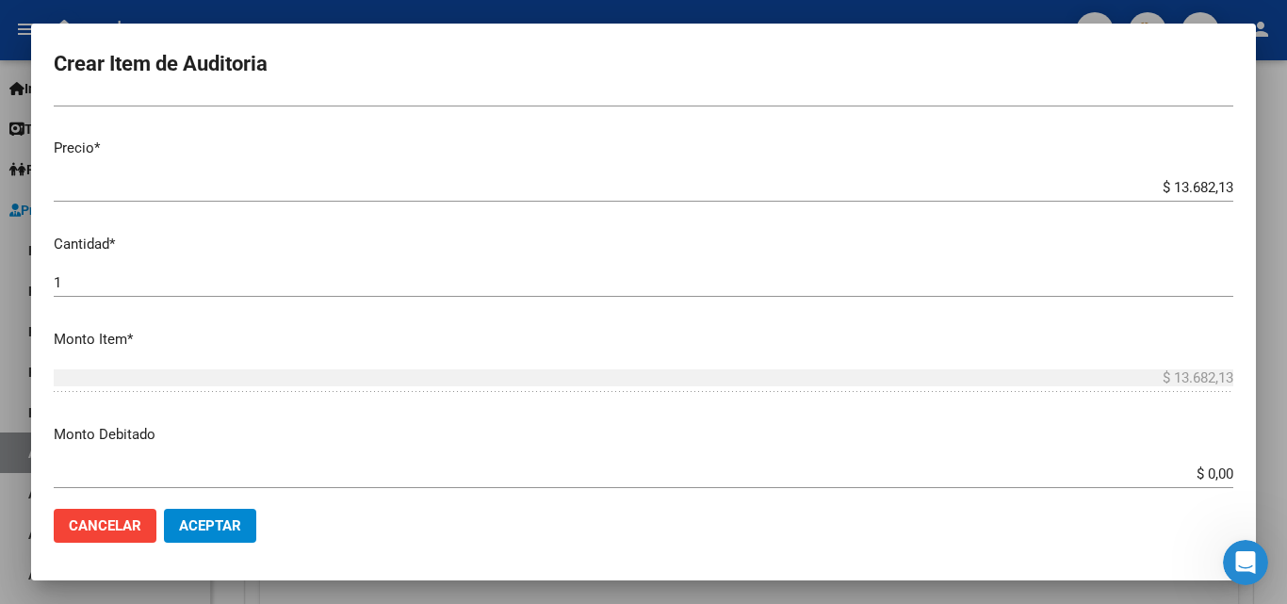
click at [87, 268] on mat-dialog-content "57182652 Nro Documento El DNI no existe en el padrón, elige el sexo para genera…" at bounding box center [643, 297] width 1225 height 393
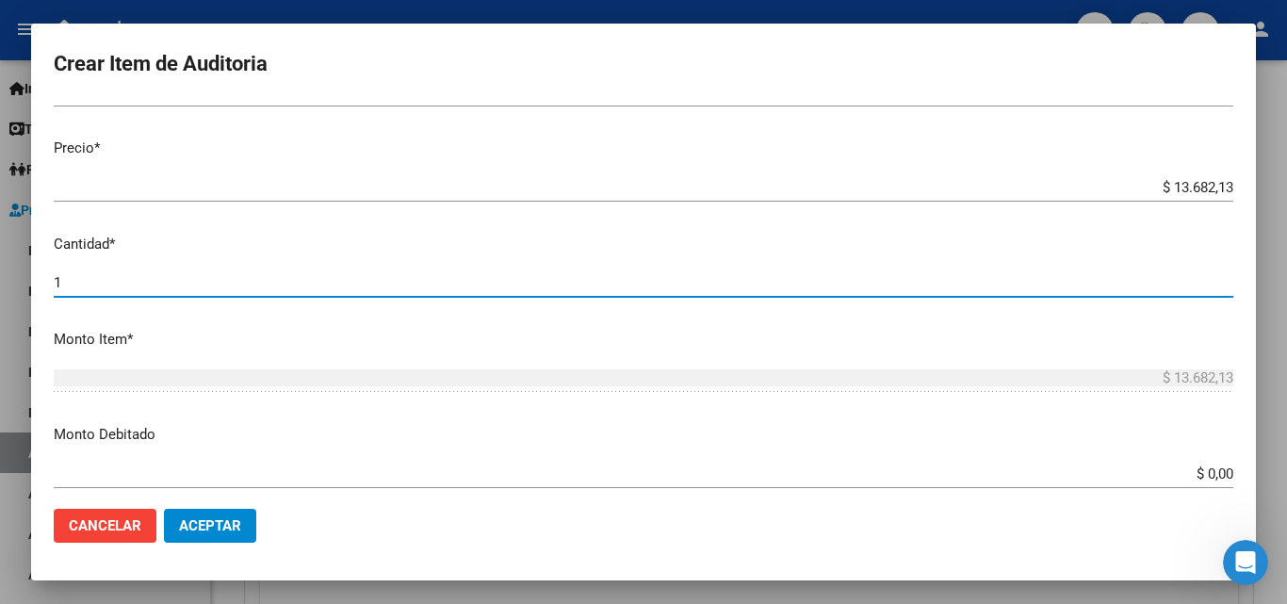
click at [83, 279] on input "1" at bounding box center [644, 282] width 1180 height 17
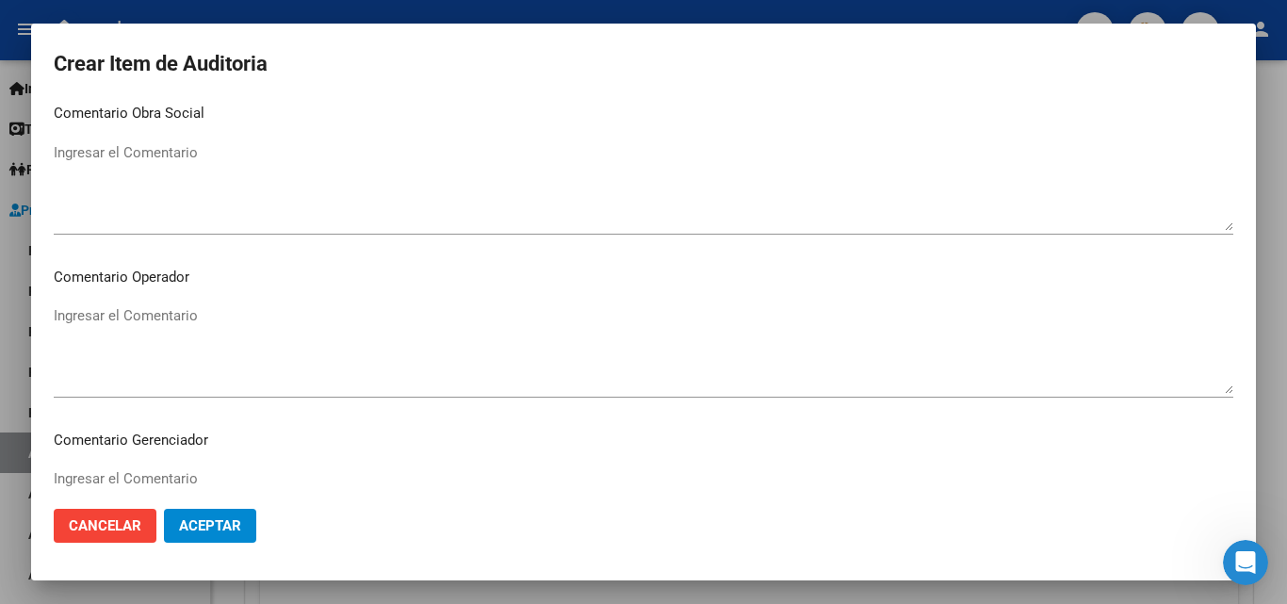
scroll to position [942, 0]
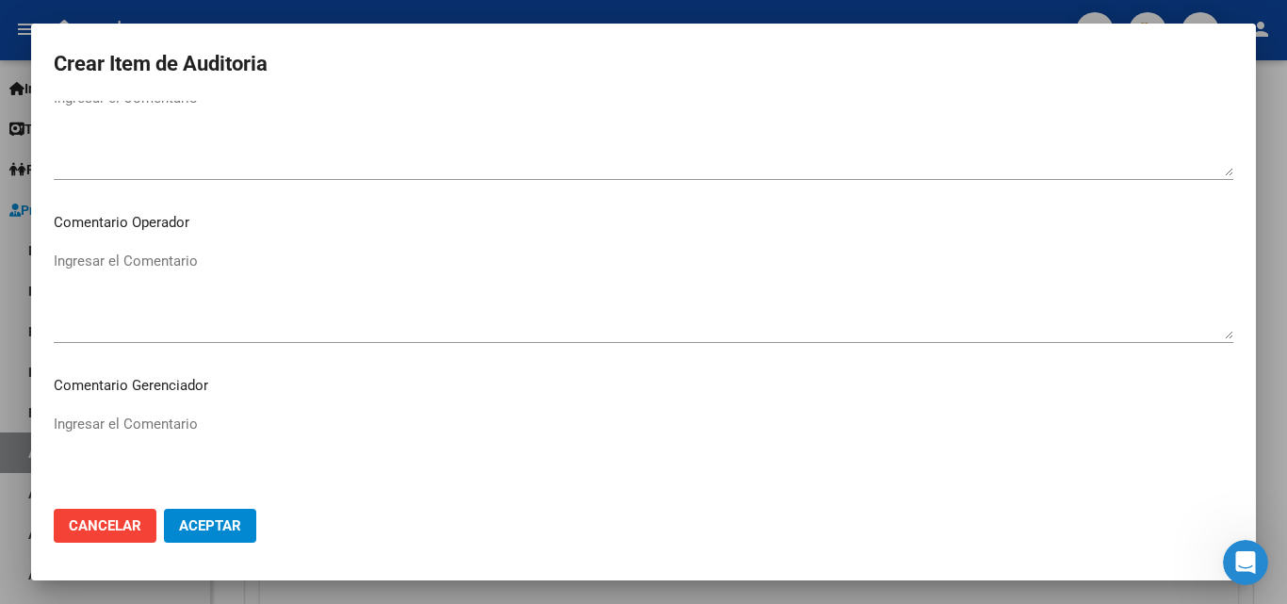
click at [108, 270] on textarea "Ingresar el Comentario" at bounding box center [644, 295] width 1180 height 89
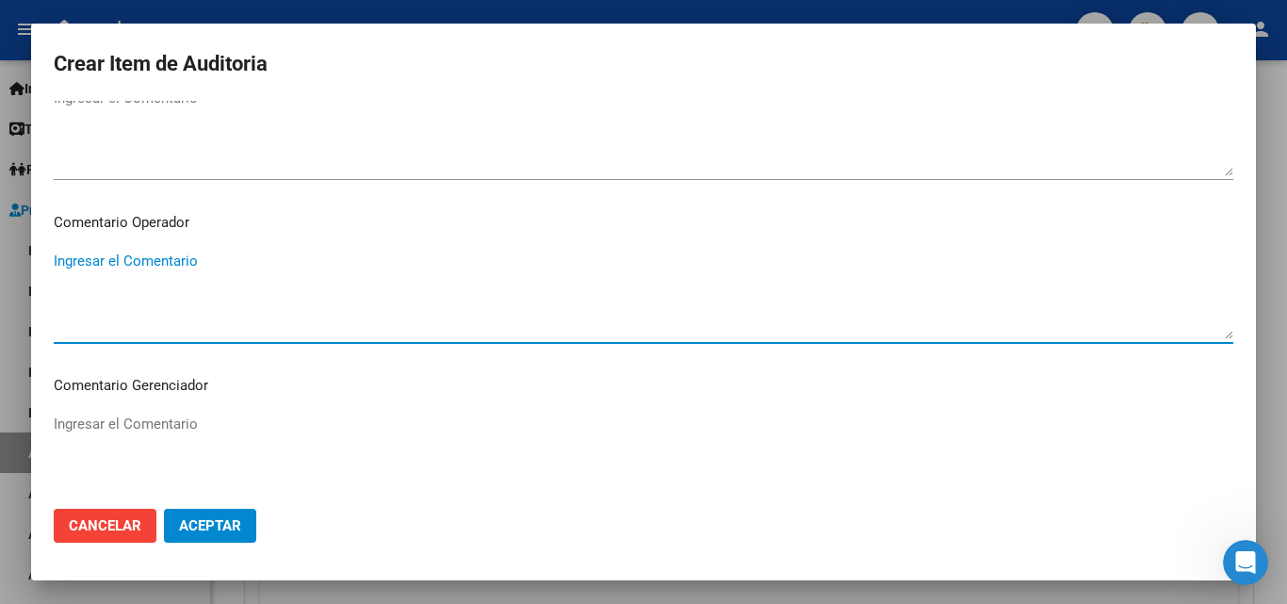
paste textarea "UNA CAMA PARA ACOMPAÑANTE - INTERNACION _NO SE ESPECIFICA EL VALOR EN GRILLA DE…"
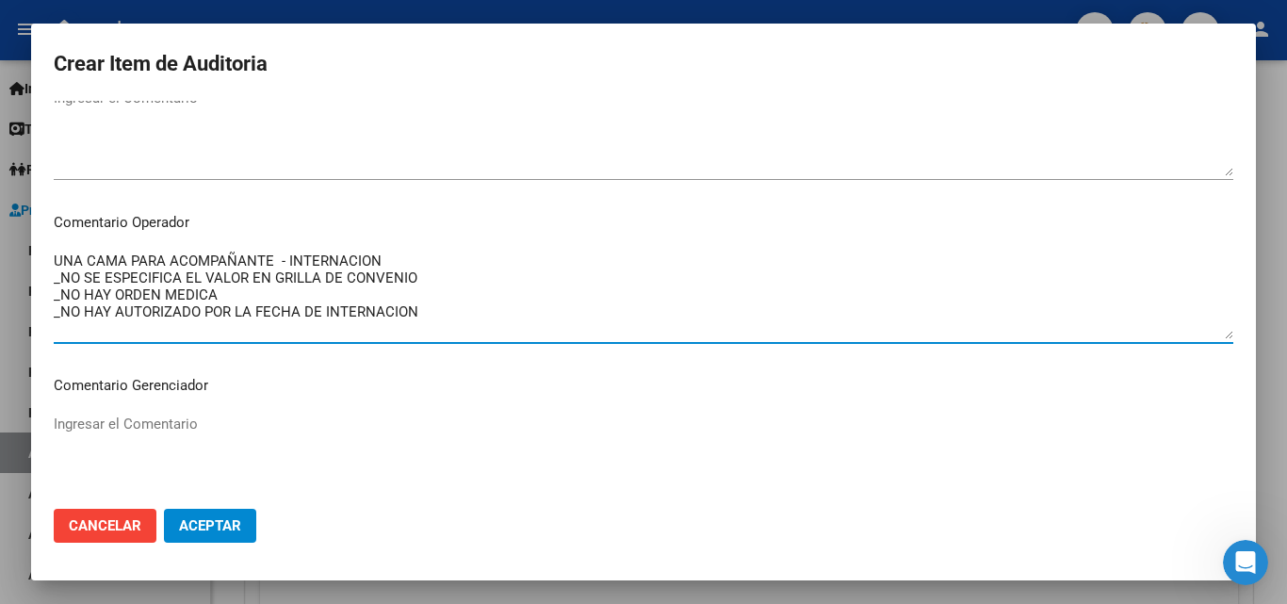
drag, startPoint x: 270, startPoint y: 260, endPoint x: 19, endPoint y: 270, distance: 251.8
click at [19, 270] on div "Crear Item de Auditoria 57182652 Nro Documento El DNI no existe en el padrón, e…" at bounding box center [643, 302] width 1287 height 604
click at [111, 274] on textarea "UNA CAMA PARA ACOMPAÑANTE - INTERNACION _NO SE ESPECIFICA EL VALOR EN GRILLA DE…" at bounding box center [644, 295] width 1180 height 89
click at [270, 263] on textarea "UNA CAMA PARA ACOMPAÑANTE - INTERNACION _NO SE ESPECIFICA EL VALOR EN GRILLA DE…" at bounding box center [644, 295] width 1180 height 89
click at [57, 261] on textarea "USO DE MATERIAL DESCARTABLE - INTERNACION _NO SE ESPECIFICA EL VALOR EN GRILLA …" at bounding box center [644, 295] width 1180 height 89
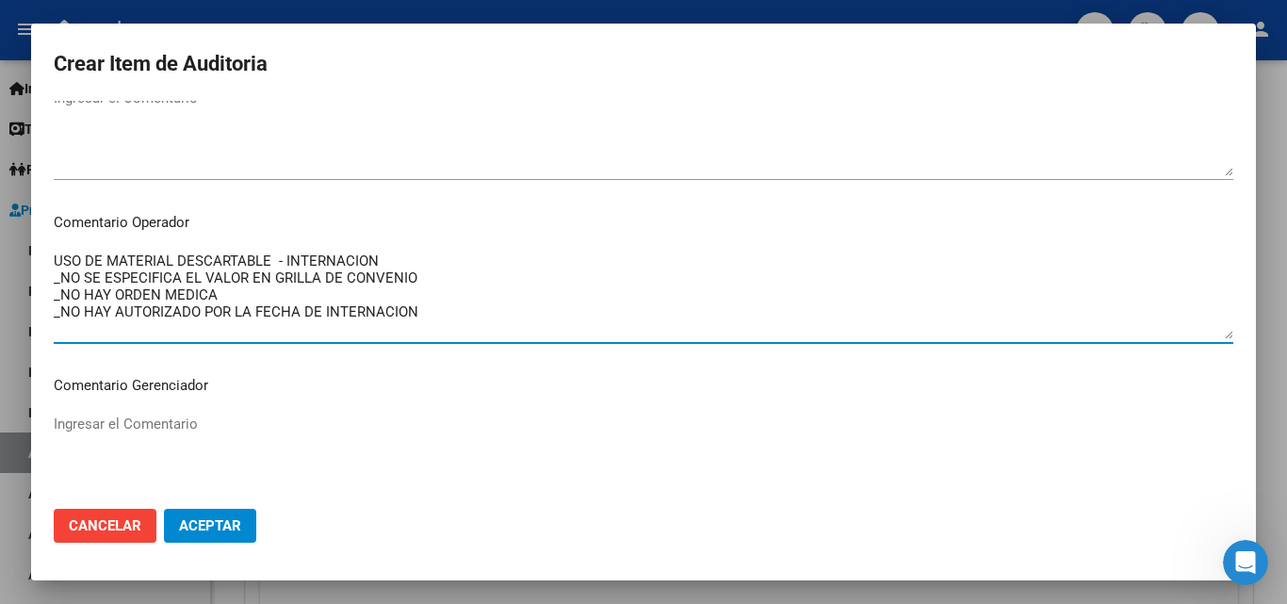
click at [272, 260] on textarea "USO DE MATERIAL DESCARTABLE - INTERNACION _NO SE ESPECIFICA EL VALOR EN GRILLA …" at bounding box center [644, 295] width 1180 height 89
click at [428, 283] on textarea "USO DE MATERIAL DESCARTABLE- JERINGAS - INTERNACION _NO SE ESPECIFICA EL VALOR …" at bounding box center [644, 295] width 1180 height 89
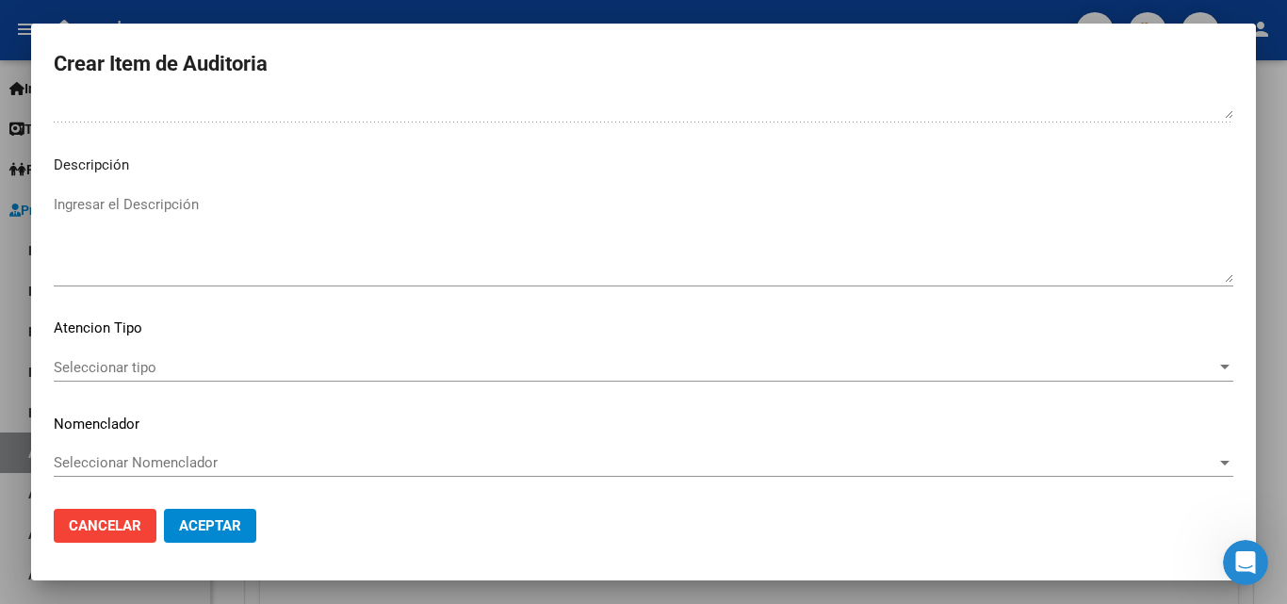
scroll to position [1327, 0]
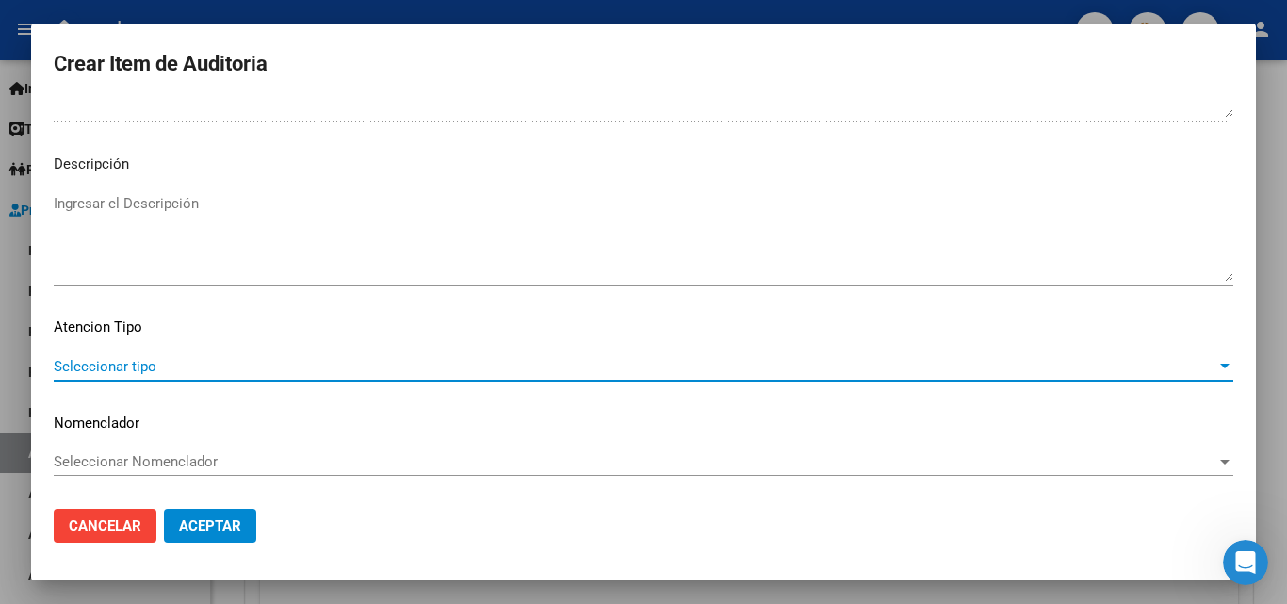
click at [172, 365] on span "Seleccionar tipo" at bounding box center [635, 366] width 1163 height 17
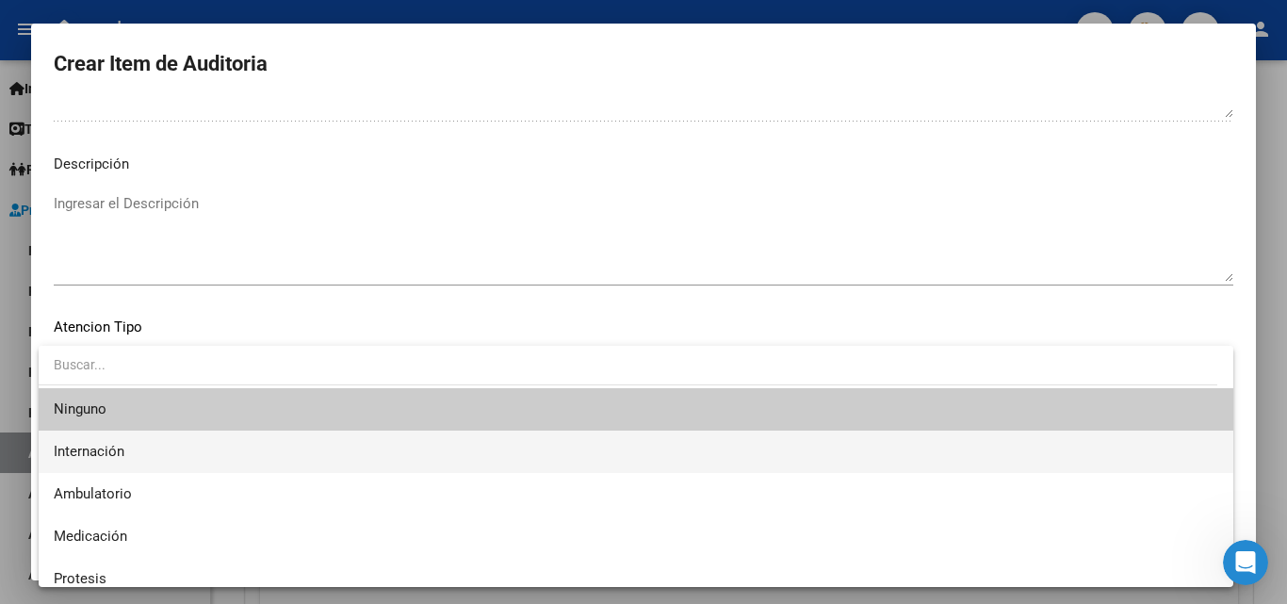
click at [94, 451] on span "Internación" at bounding box center [89, 451] width 71 height 17
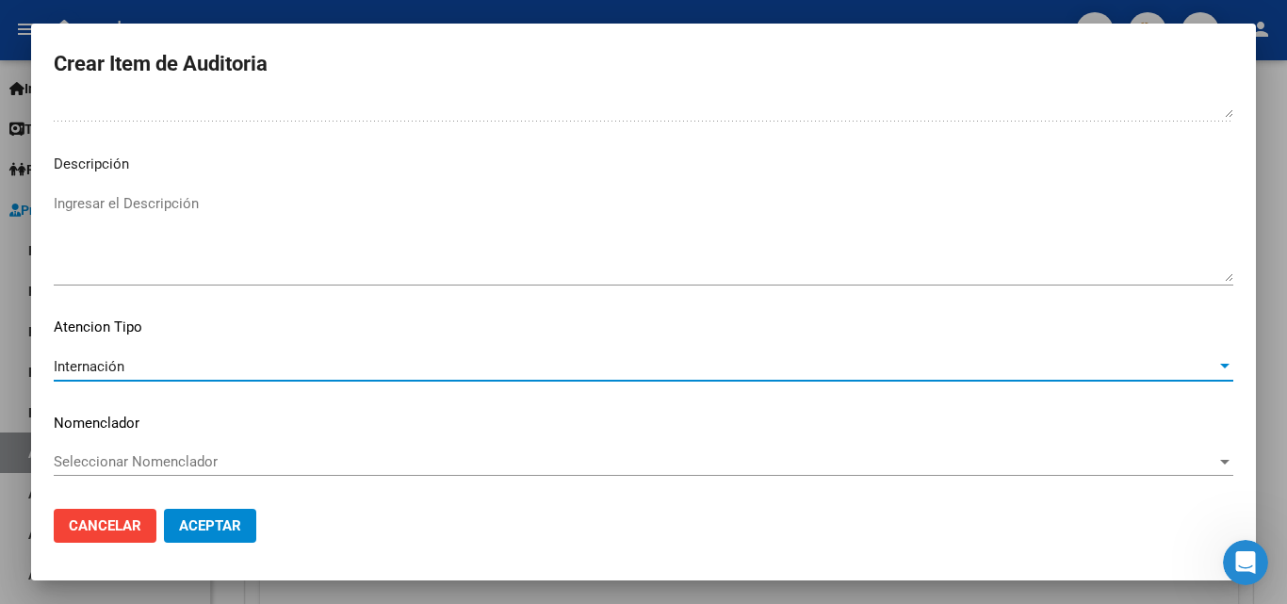
click at [207, 517] on span "Aceptar" at bounding box center [210, 525] width 62 height 17
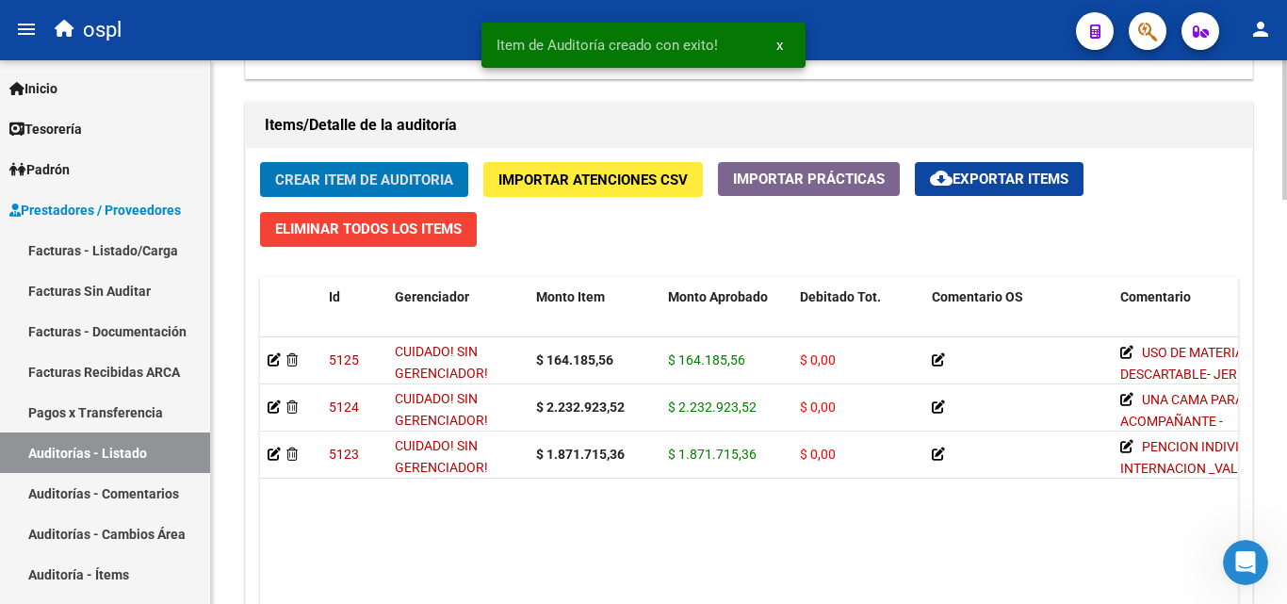
click at [338, 184] on span "Crear Item de Auditoria" at bounding box center [364, 180] width 178 height 17
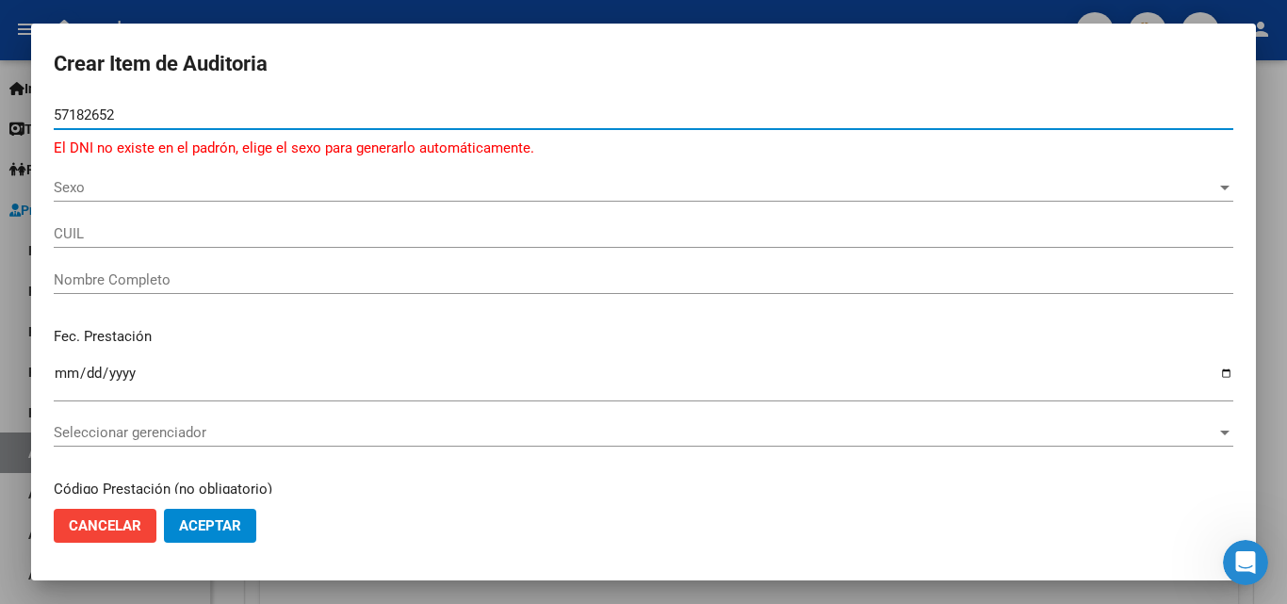
click at [86, 196] on span "Sexo" at bounding box center [635, 187] width 1163 height 17
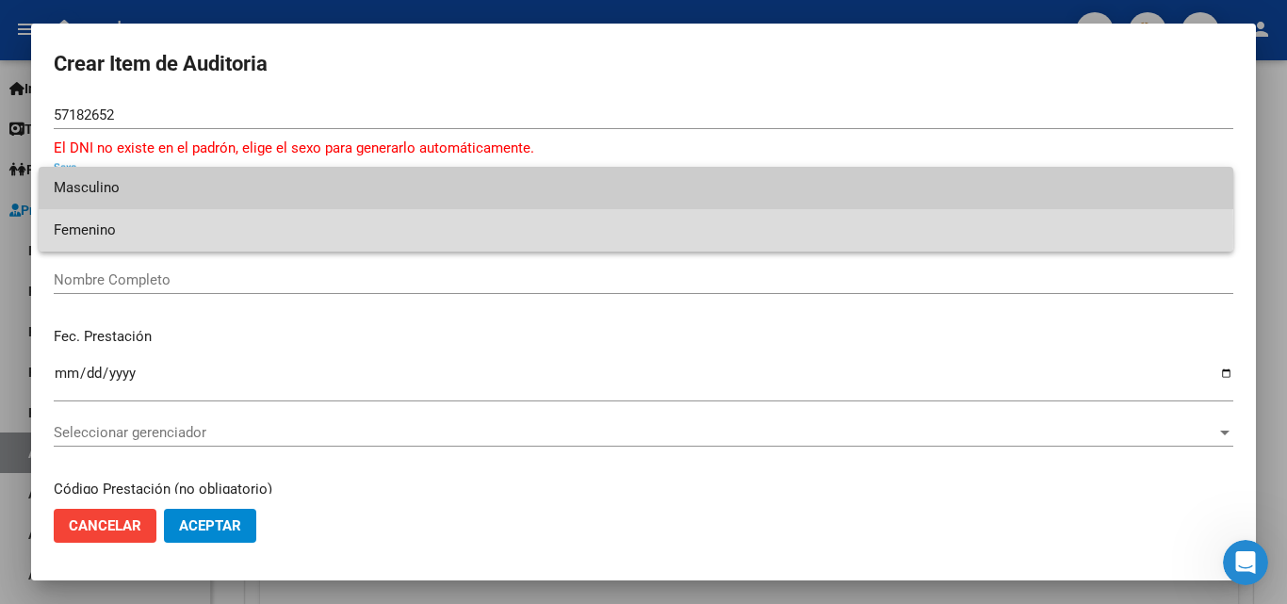
click at [114, 232] on span "Femenino" at bounding box center [636, 230] width 1165 height 42
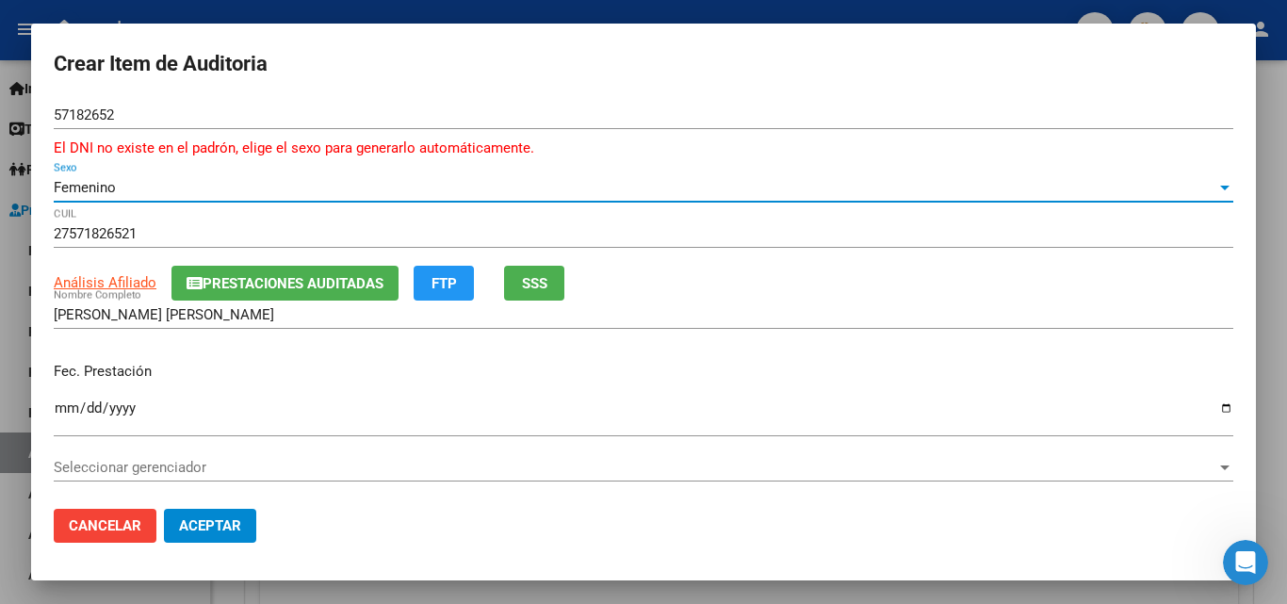
click at [59, 410] on input "Ingresar la fecha" at bounding box center [644, 416] width 1180 height 30
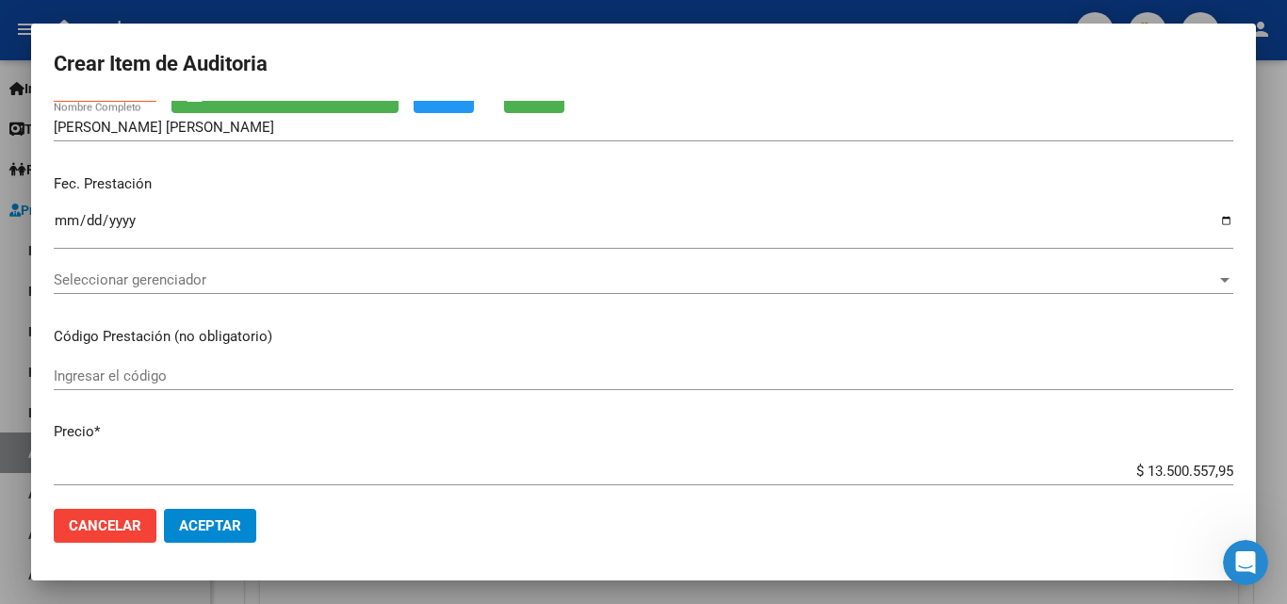
scroll to position [188, 0]
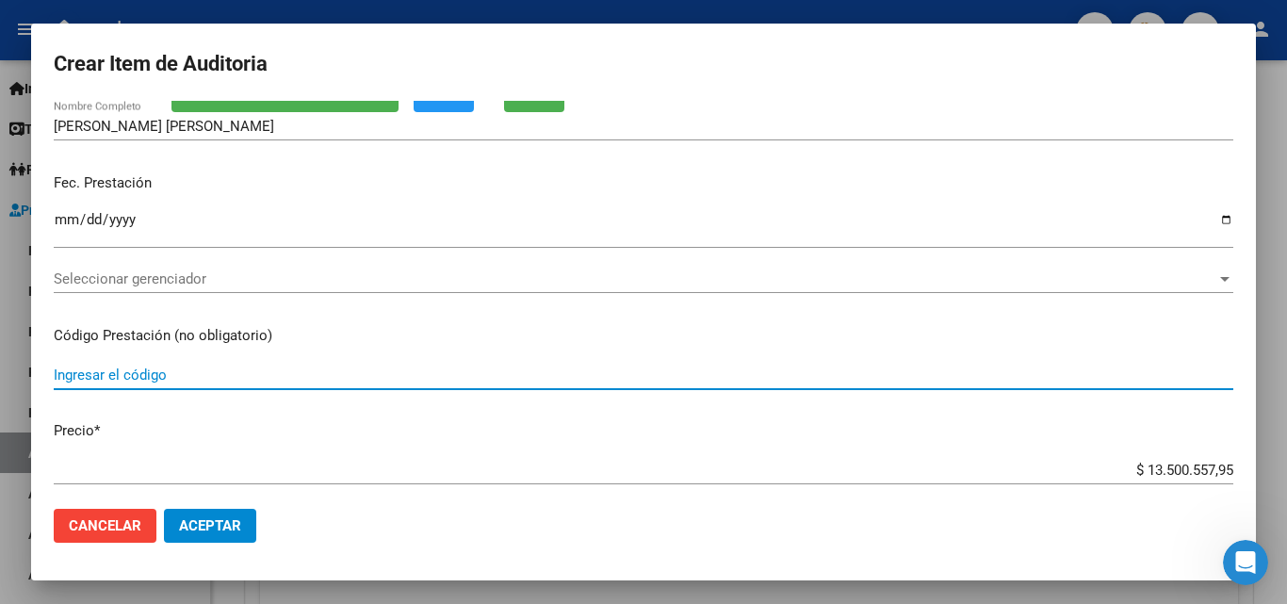
click at [176, 376] on input "Ingresar el código" at bounding box center [644, 375] width 1180 height 17
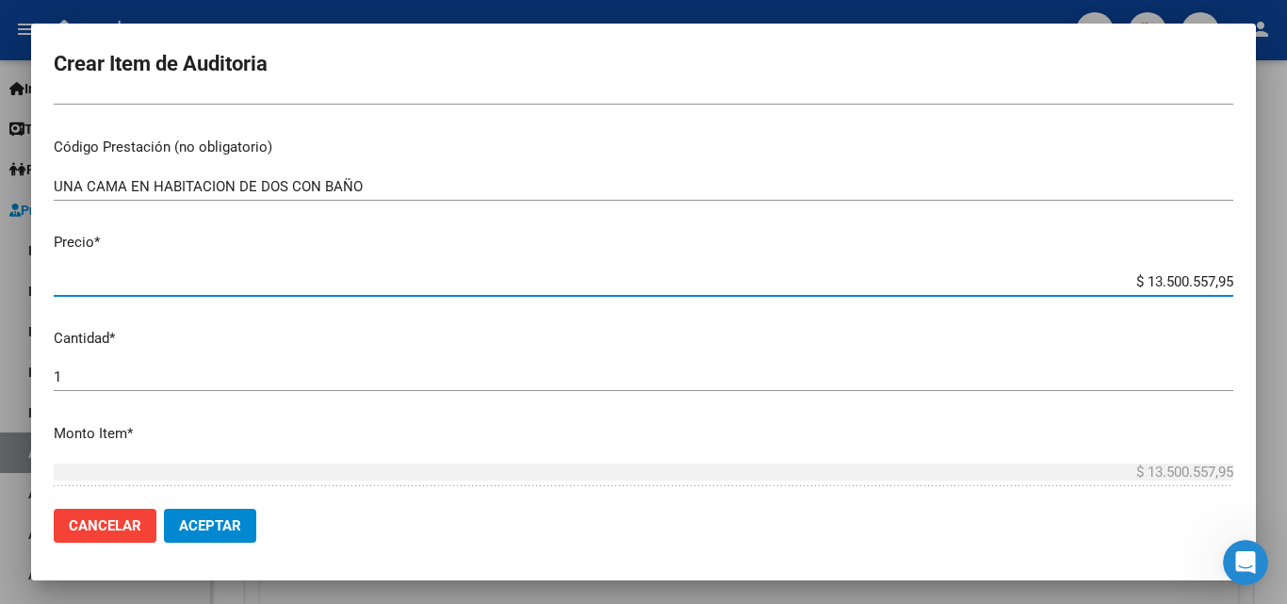
drag, startPoint x: 1093, startPoint y: 273, endPoint x: 1263, endPoint y: 273, distance: 169.6
click at [1263, 273] on div "Crear Item de Auditoria 57182652 Nro Documento El DNI no existe en el padrón, e…" at bounding box center [643, 302] width 1287 height 604
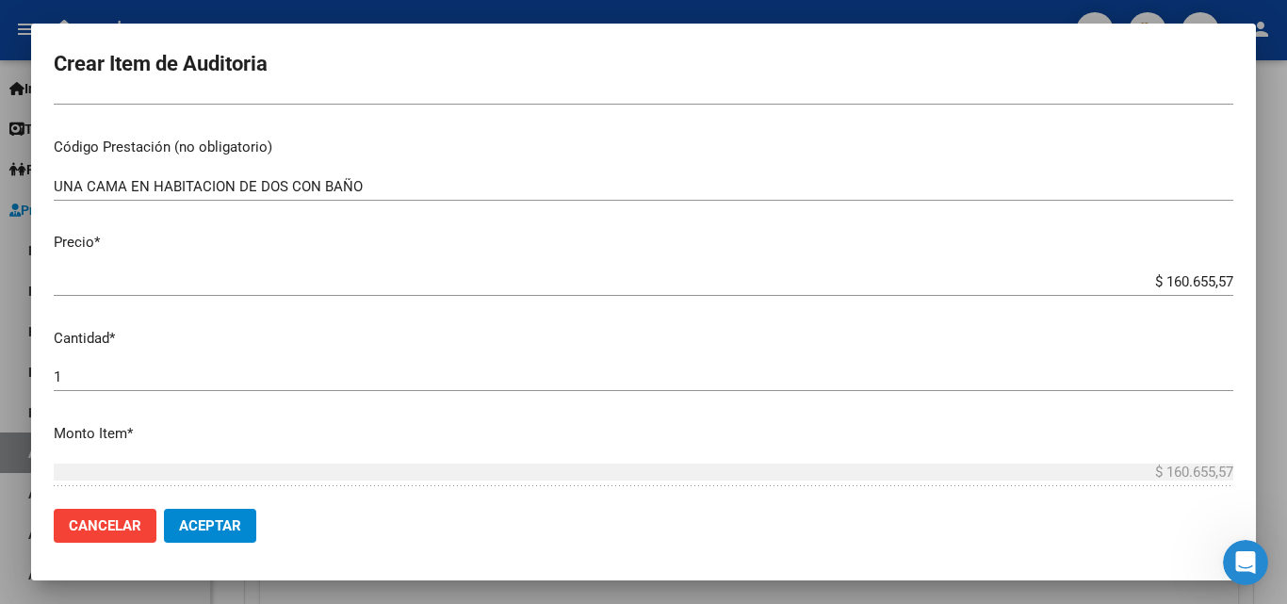
click at [106, 388] on div "1 Ingresar la cantidad" at bounding box center [644, 377] width 1180 height 28
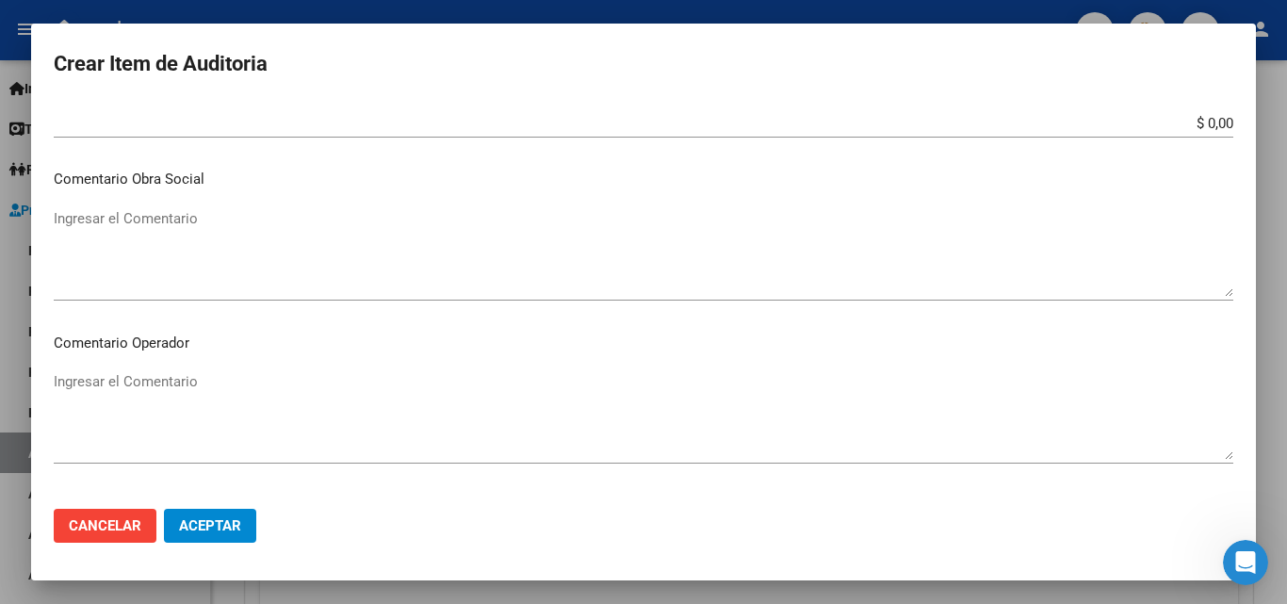
scroll to position [848, 0]
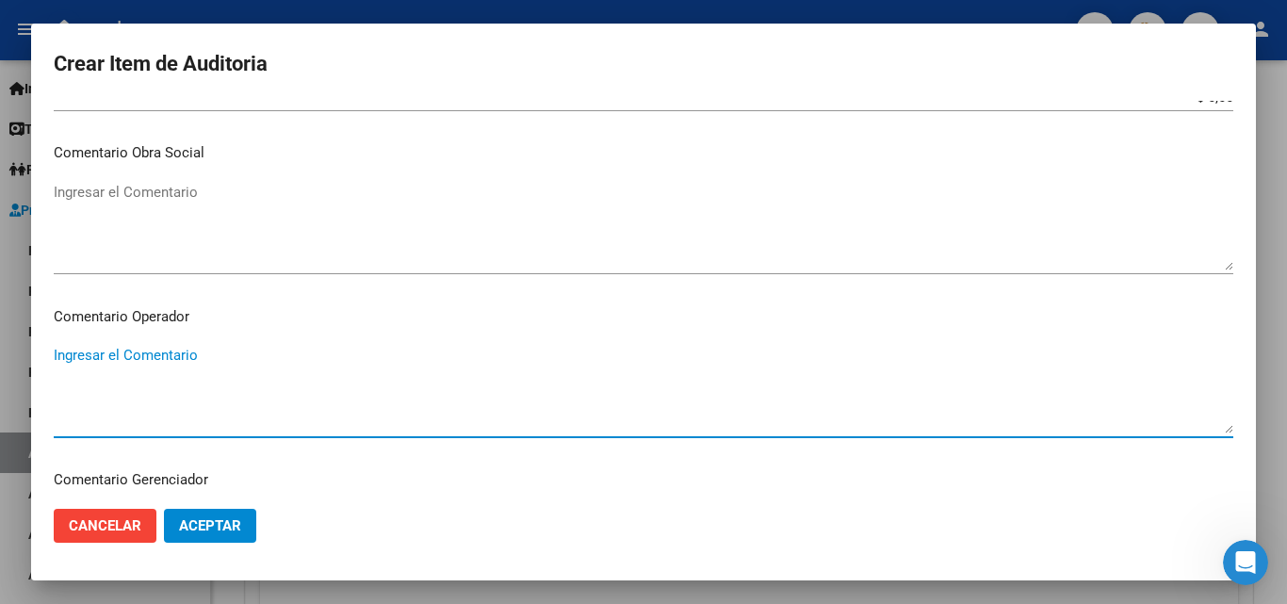
click at [161, 352] on textarea "Ingresar el Comentario" at bounding box center [644, 389] width 1180 height 89
paste textarea "UNA CAMA PARA ACOMPAÑANTE - INTERNACION _NO SE ESPECIFICA EL VALOR EN GRILLA DE…"
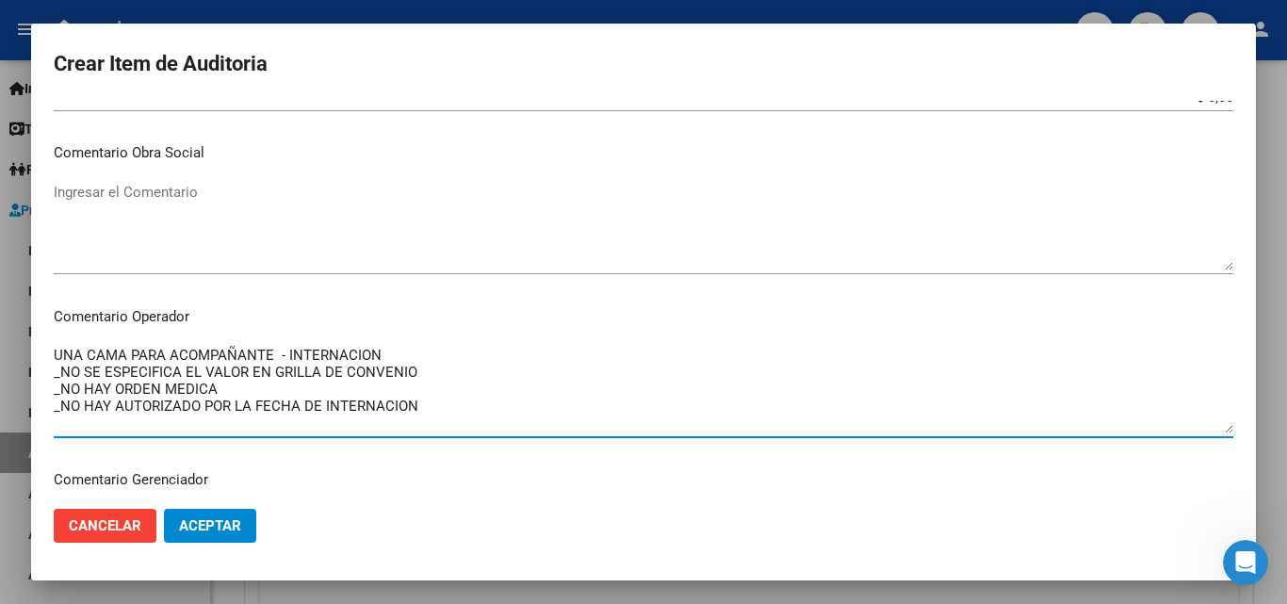
click at [268, 350] on textarea "UNA CAMA PARA ACOMPAÑANTE - INTERNACION _NO SE ESPECIFICA EL VALOR EN GRILLA DE…" at bounding box center [644, 389] width 1180 height 89
drag, startPoint x: 269, startPoint y: 352, endPoint x: 51, endPoint y: 334, distance: 218.4
click at [51, 334] on mat-dialog-content "57182652 Nro Documento El DNI no existe en el padrón, elige el sexo para genera…" at bounding box center [643, 297] width 1225 height 393
click at [455, 397] on textarea "UNA CAMA EN HABITACION DE DOS CON BAÑO - INTERNACION _NO SE ESPECIFICA EL VALOR…" at bounding box center [644, 389] width 1180 height 89
click at [436, 372] on textarea "UNA CAMA EN HABITACION DE DOS CON BAÑO - INTERNACION _NO SE ESPECIFICA EL VALOR…" at bounding box center [644, 389] width 1180 height 89
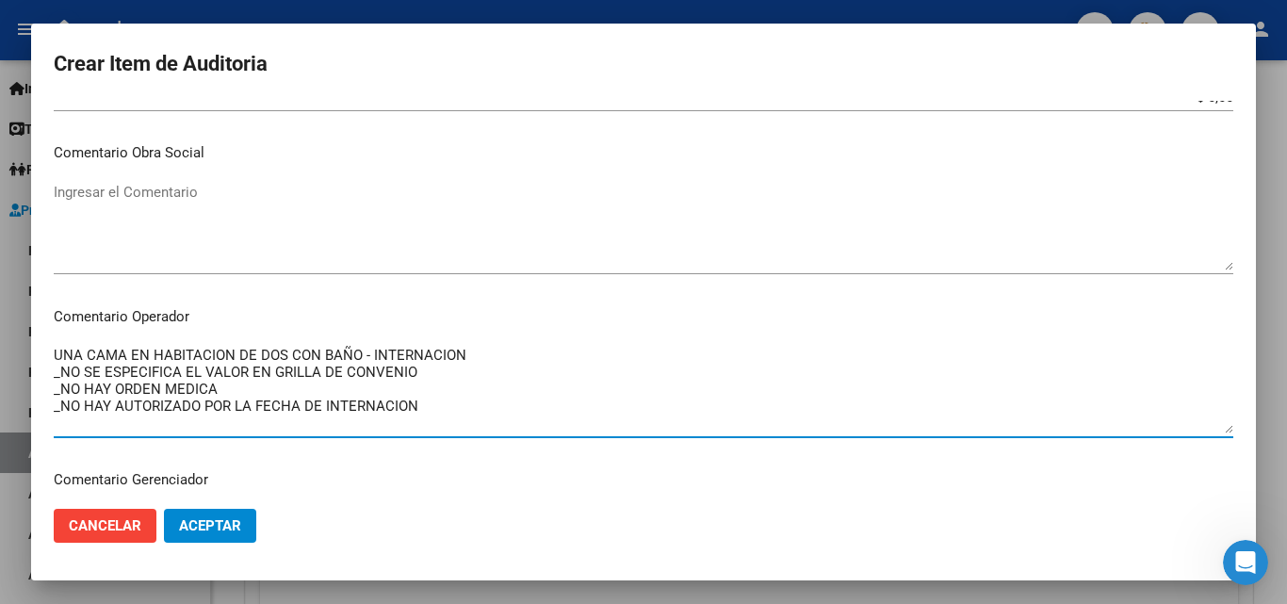
click at [417, 373] on textarea "UNA CAMA EN HABITACION DE DOS CON BAÑO - INTERNACION _NO SE ESPECIFICA EL VALOR…" at bounding box center [644, 389] width 1180 height 89
drag, startPoint x: 437, startPoint y: 377, endPoint x: 49, endPoint y: 368, distance: 388.4
click at [49, 368] on mat-dialog-content "57182652 Nro Documento El DNI no existe en el padrón, elige el sexo para genera…" at bounding box center [643, 297] width 1225 height 393
click at [56, 353] on textarea "UNA CAMA EN HABITACION DE DOS CON BAÑO - INTERNACION _VALOR GRILLA _NO HAY ORDE…" at bounding box center [644, 389] width 1180 height 89
click at [160, 371] on textarea "PENSION - UNA CAMA EN HABITACION DE DOS CON BAÑO - INTERNACION _VALOR GRILLA _N…" at bounding box center [644, 389] width 1180 height 89
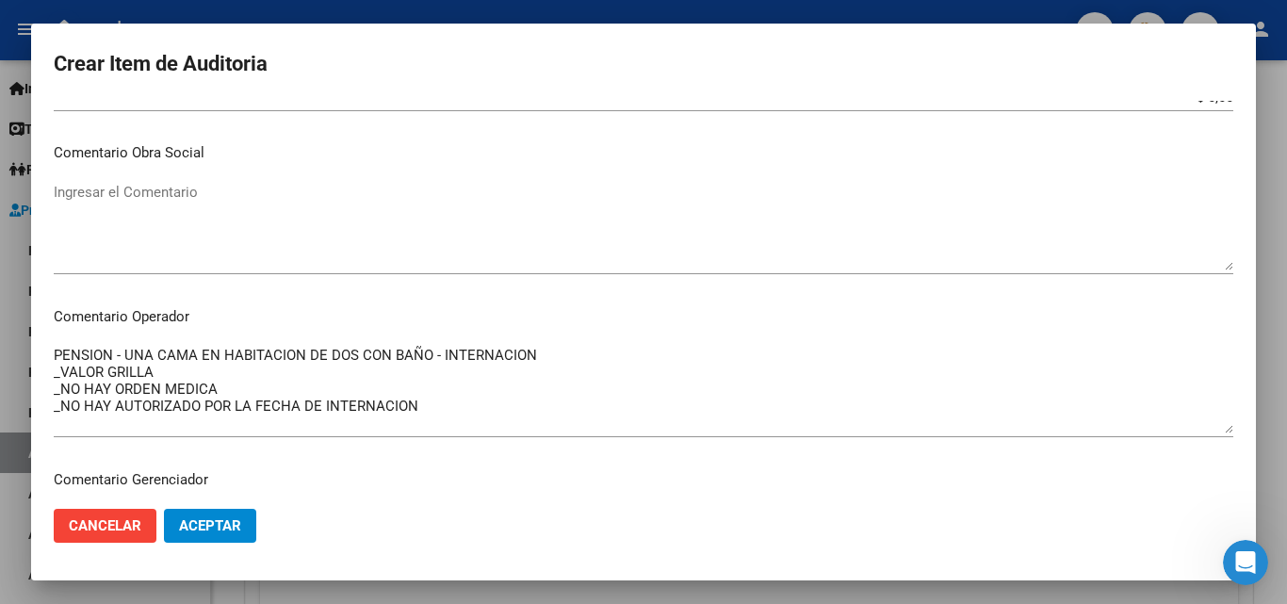
click at [167, 368] on textarea "PENSION - UNA CAMA EN HABITACION DE DOS CON BAÑO - INTERNACION _VALOR GRILLA _N…" at bounding box center [644, 389] width 1180 height 89
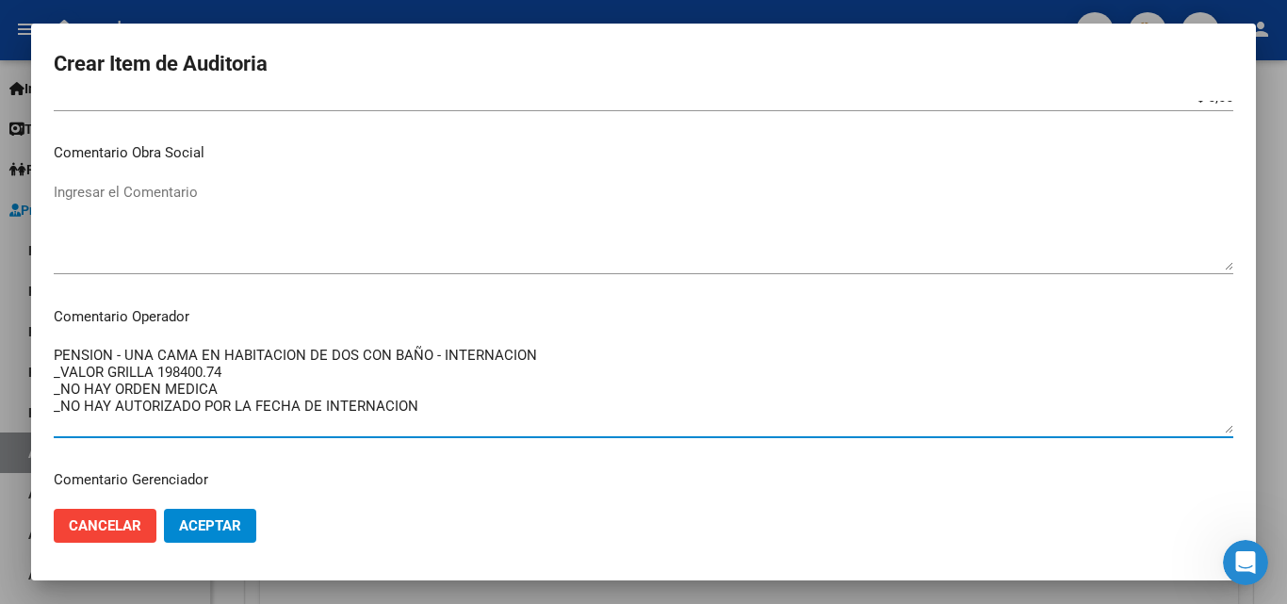
click at [279, 371] on textarea "PENSION - UNA CAMA EN HABITACION DE DOS CON BAÑO - INTERNACION _VALOR GRILLA 19…" at bounding box center [644, 389] width 1180 height 89
click at [161, 380] on textarea "PENSION - UNA CAMA EN HABITACION DE DOS CON BAÑO - INTERNACION _VALOR GRILLA 19…" at bounding box center [644, 389] width 1180 height 89
click at [161, 376] on textarea "PENSION - UNA CAMA EN HABITACION DE DOS CON BAÑO - INTERNACION _VALOR GRILLA 19…" at bounding box center [644, 389] width 1180 height 89
click at [159, 374] on textarea "PENSION - UNA CAMA EN HABITACION DE DOS CON BAÑO - INTERNACION _VALOR GRILLA 19…" at bounding box center [644, 389] width 1180 height 89
click at [252, 369] on textarea "PENSION - UNA CAMA EN HABITACION DE DOS CON BAÑO - INTERNACION _VALOR GRILLA $1…" at bounding box center [644, 389] width 1180 height 89
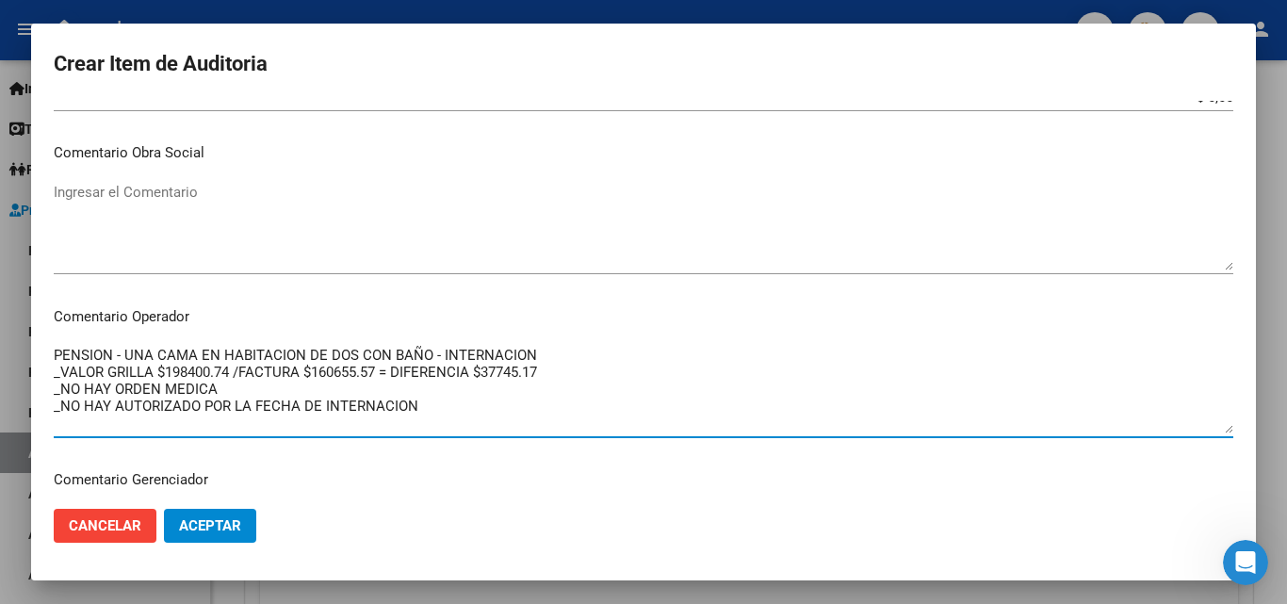
drag, startPoint x: 395, startPoint y: 370, endPoint x: 411, endPoint y: 388, distance: 24.0
click at [397, 370] on textarea "PENSION - UNA CAMA EN HABITACION DE DOS CON BAÑO - INTERNACION _VALOR GRILLA $1…" at bounding box center [644, 389] width 1180 height 89
click at [553, 370] on textarea "PENSION - UNA CAMA EN HABITACION DE DOS CON BAÑO - INTERNACION _VALOR GRILLA $1…" at bounding box center [644, 389] width 1180 height 89
click at [580, 363] on textarea "PENSION - UNA CAMA EN HABITACION DE DOS CON BAÑO - INTERNACION _VALOR GRILLA $1…" at bounding box center [644, 389] width 1180 height 89
click at [578, 368] on textarea "PENSION - UNA CAMA EN HABITACION DE DOS CON BAÑO - INTERNACION _VALOR GRILLA $1…" at bounding box center [644, 389] width 1180 height 89
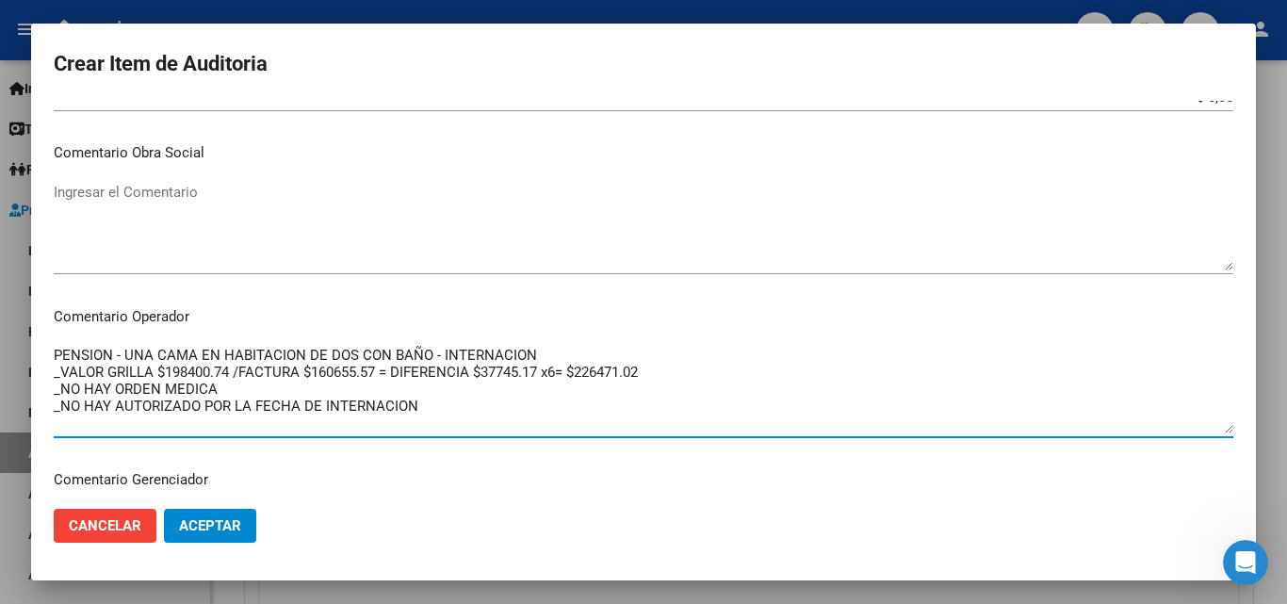
click at [385, 362] on textarea "PENSION - UNA CAMA EN HABITACION DE DOS CON BAÑO - INTERNACION _VALOR GRILLA $1…" at bounding box center [644, 389] width 1180 height 89
click at [395, 377] on textarea "PENSION - UNA CAMA EN HABITACION DE DOS CON BAÑO - INTERNACION _VALOR GRILLA $1…" at bounding box center [644, 389] width 1180 height 89
click at [643, 378] on textarea "PENSION - UNA CAMA EN HABITACION DE DOS CON BAÑO - INTERNACION _VALOR GRILLA $1…" at bounding box center [644, 389] width 1180 height 89
click at [661, 372] on textarea "PENSION - UNA CAMA EN HABITACION DE DOS CON BAÑO - INTERNACION _VALOR GRILLA $1…" at bounding box center [644, 389] width 1180 height 89
click at [685, 378] on textarea "PENSION - UNA CAMA EN HABITACION DE DOS CON BAÑO - INTERNACION _VALOR GRILLA $1…" at bounding box center [644, 389] width 1180 height 89
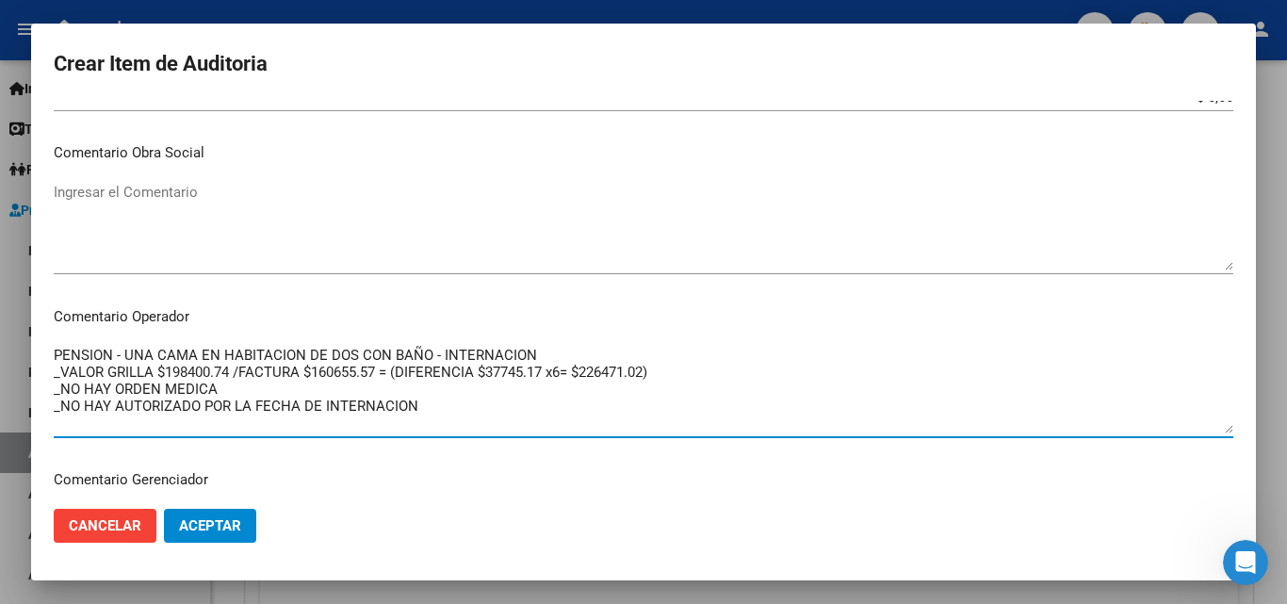
click at [696, 368] on textarea "PENSION - UNA CAMA EN HABITACION DE DOS CON BAÑO - INTERNACION _VALOR GRILLA $1…" at bounding box center [644, 389] width 1180 height 89
click at [255, 393] on textarea "PENSION - UNA CAMA EN HABITACION DE DOS CON BAÑO - INTERNACION _VALOR GRILLA $1…" at bounding box center [644, 389] width 1180 height 89
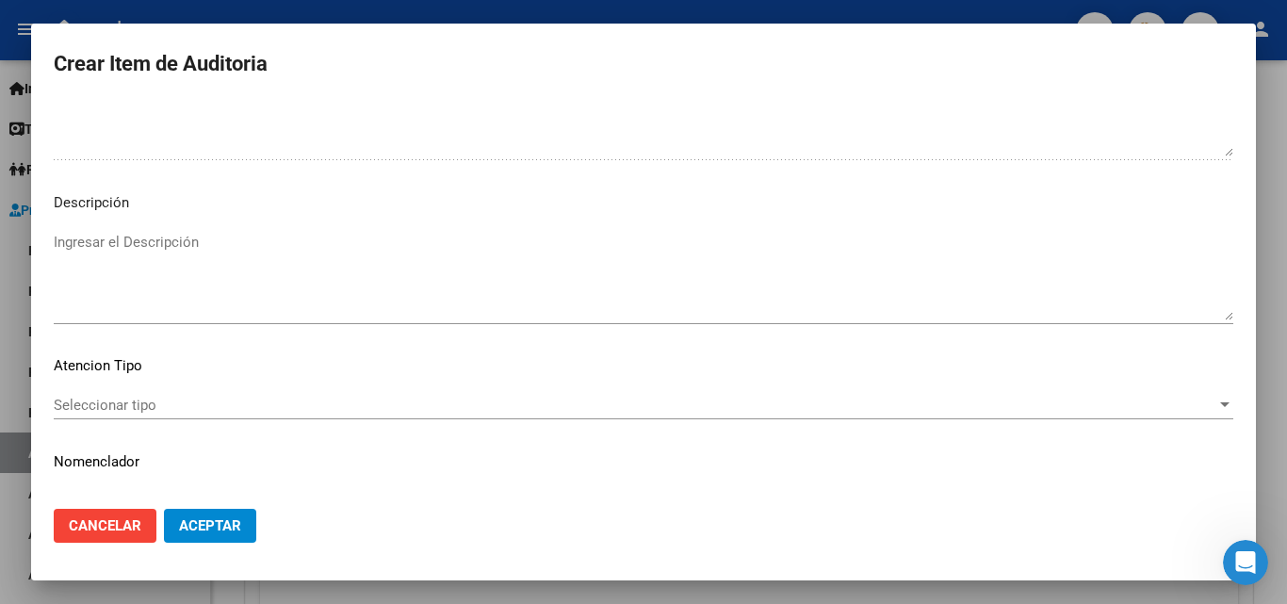
scroll to position [1327, 0]
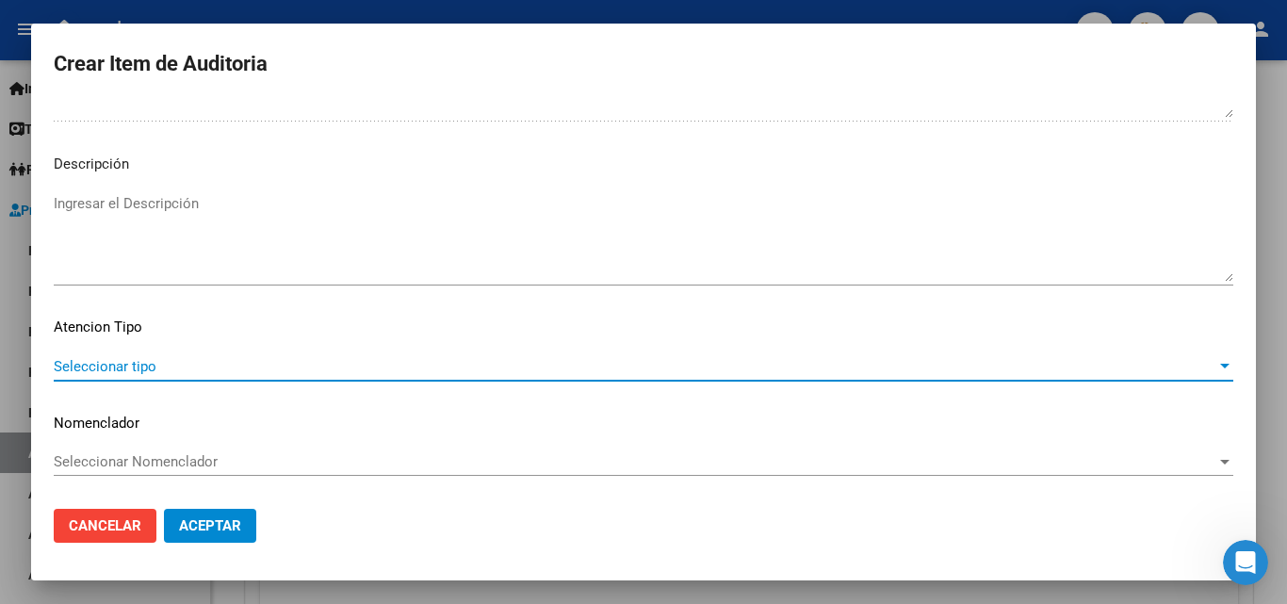
click at [156, 367] on span "Seleccionar tipo" at bounding box center [635, 366] width 1163 height 17
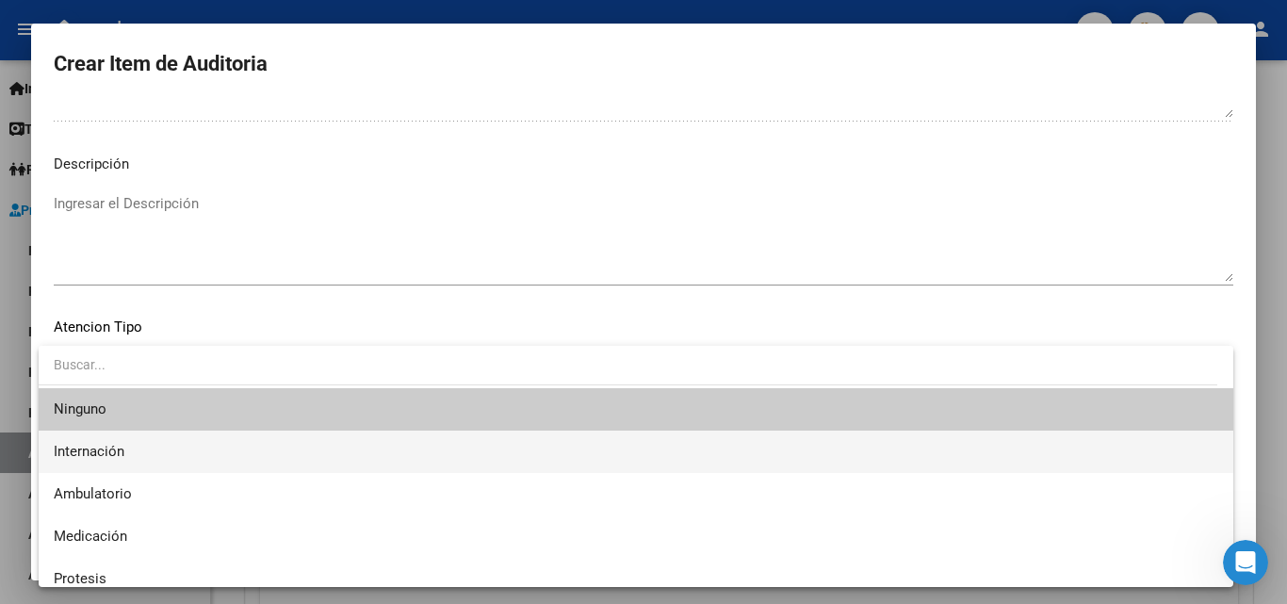
click at [132, 455] on span "Internación" at bounding box center [636, 452] width 1165 height 42
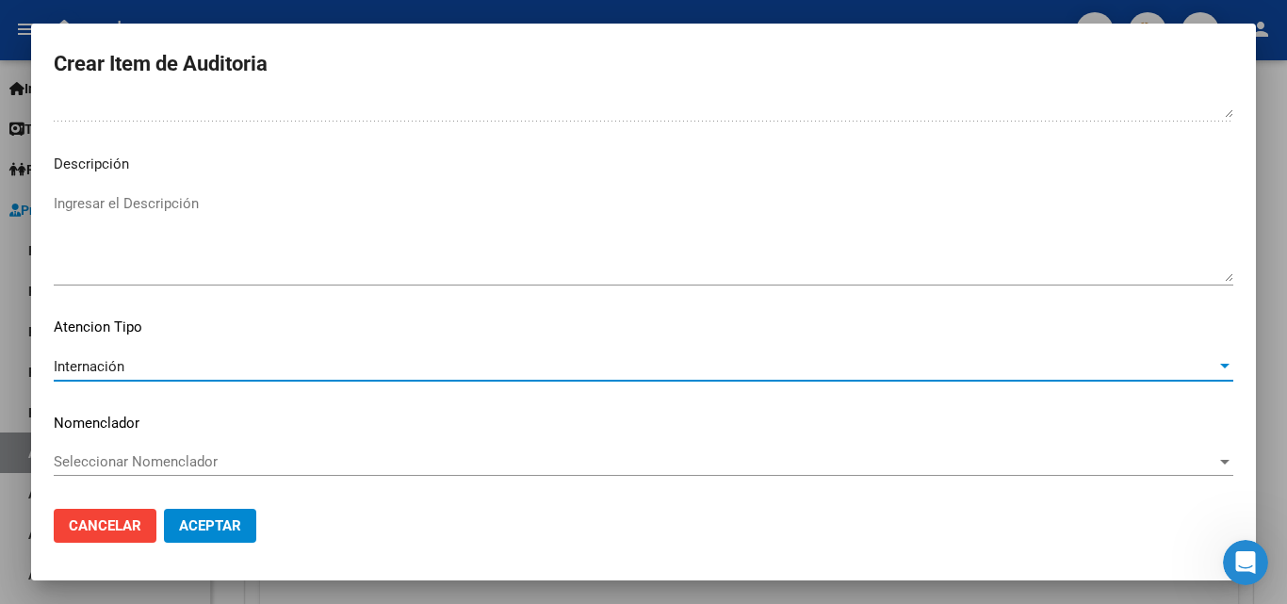
click at [223, 525] on span "Aceptar" at bounding box center [210, 525] width 62 height 17
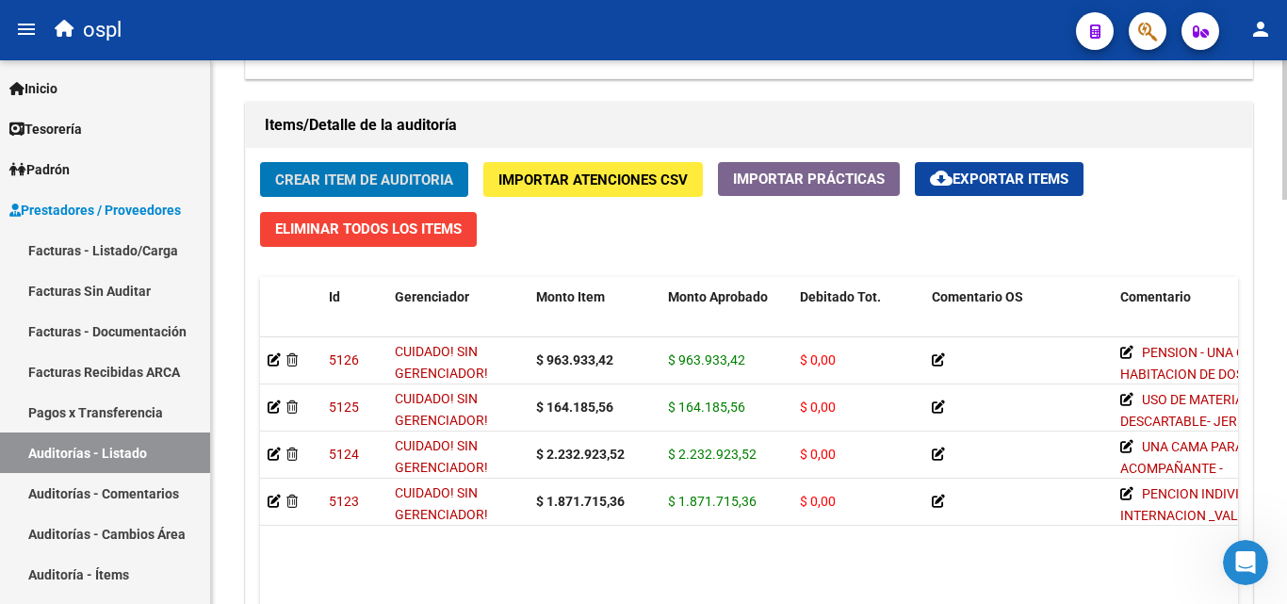
click at [426, 179] on span "Crear Item de Auditoria" at bounding box center [364, 180] width 178 height 17
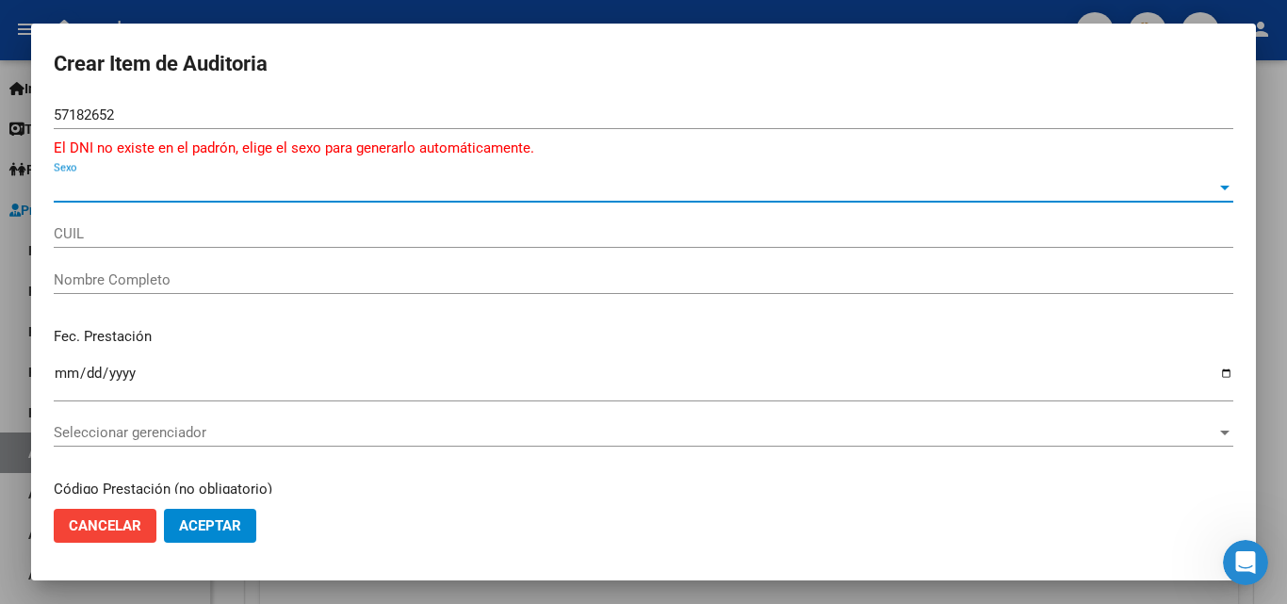
click at [98, 193] on span "Sexo" at bounding box center [635, 187] width 1163 height 17
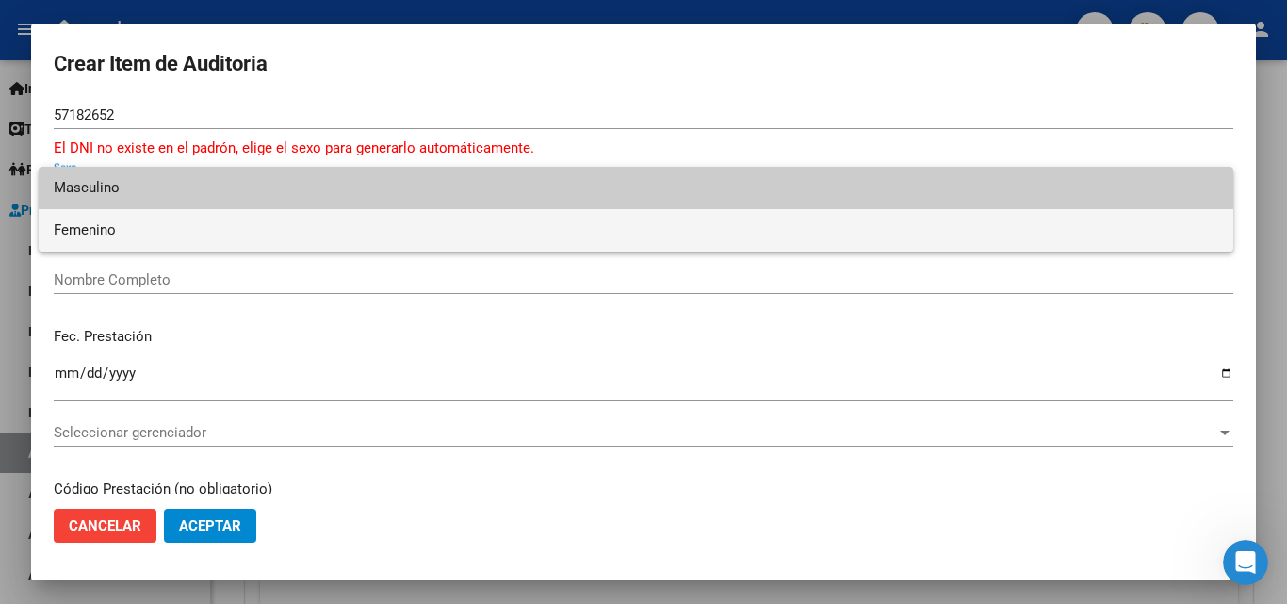
click at [107, 225] on span "Femenino" at bounding box center [636, 230] width 1165 height 42
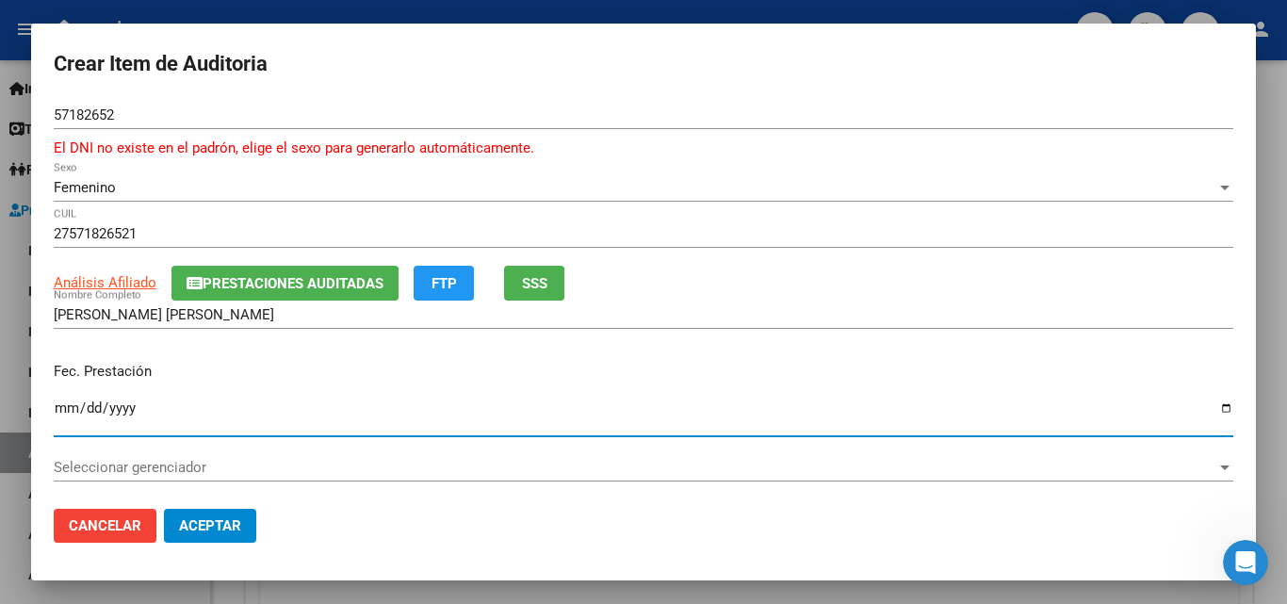
click at [65, 421] on input "Ingresar la fecha" at bounding box center [644, 416] width 1180 height 30
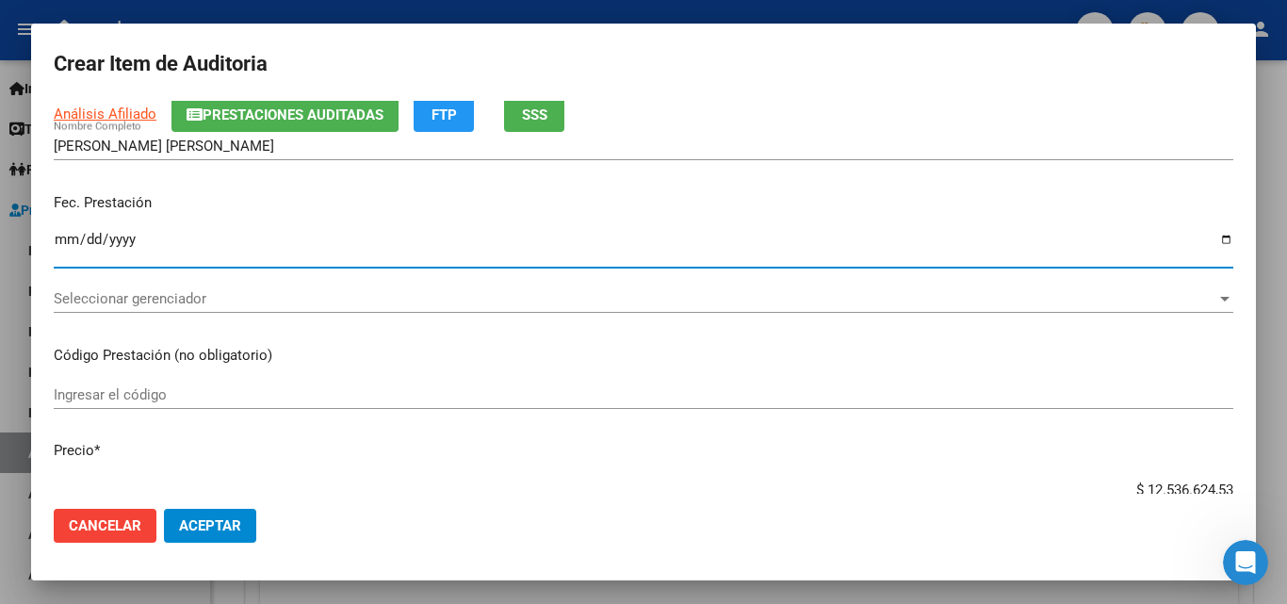
scroll to position [188, 0]
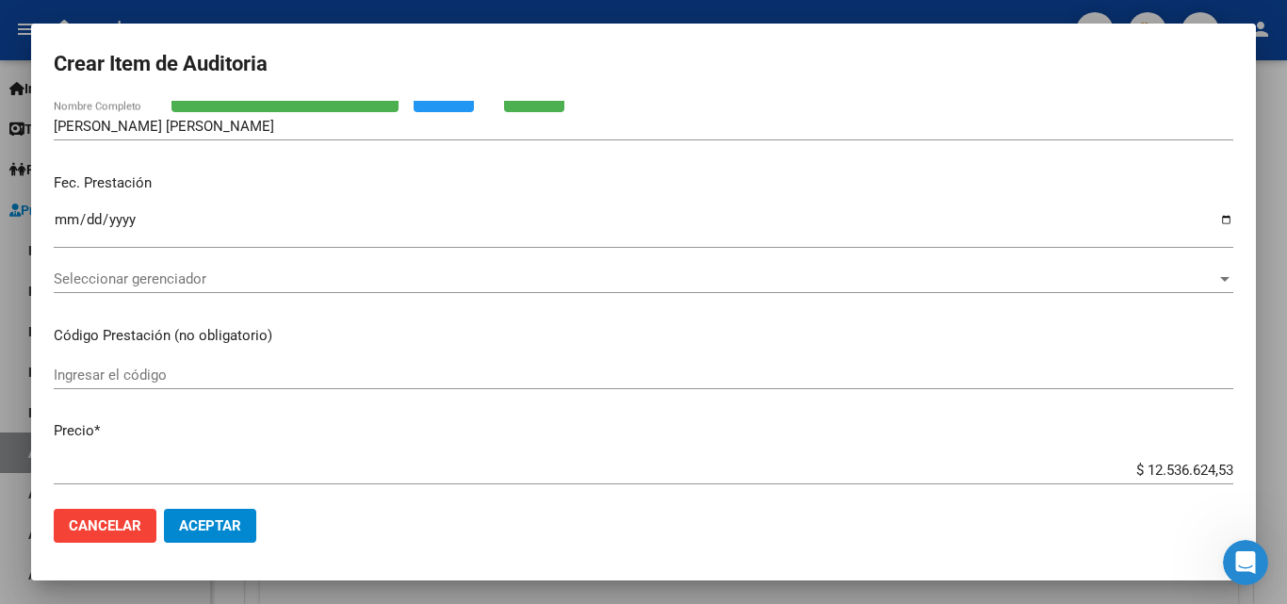
click at [155, 363] on div "Ingresar el código" at bounding box center [644, 375] width 1180 height 28
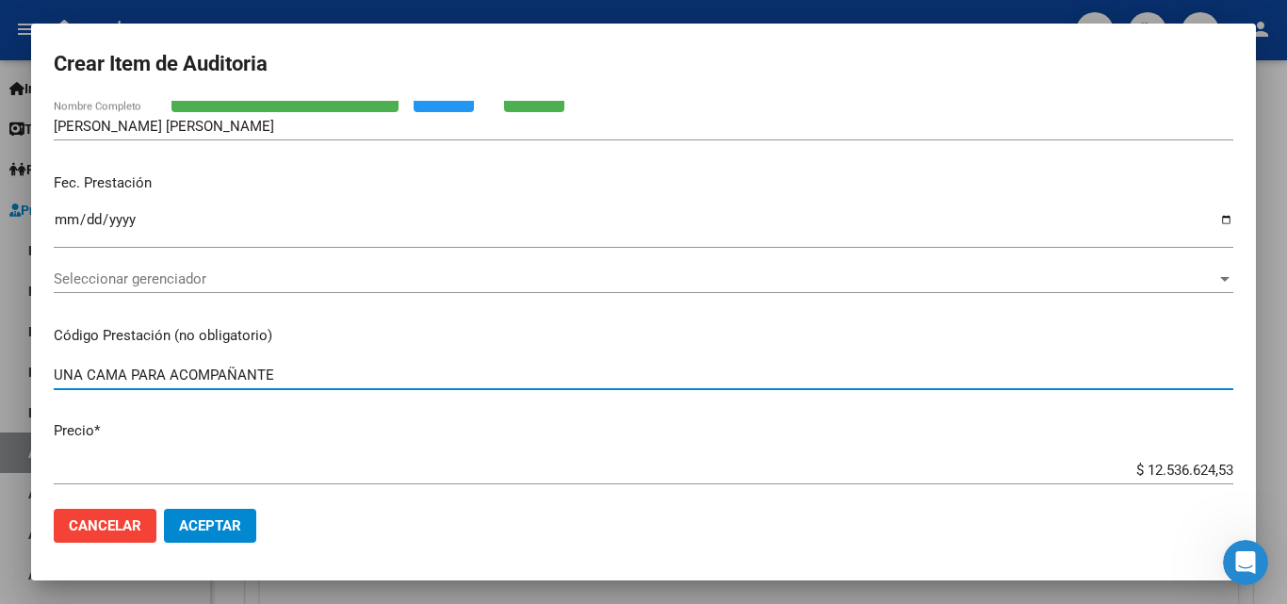
click at [1047, 468] on input "$ 12.536.624,53" at bounding box center [644, 470] width 1180 height 17
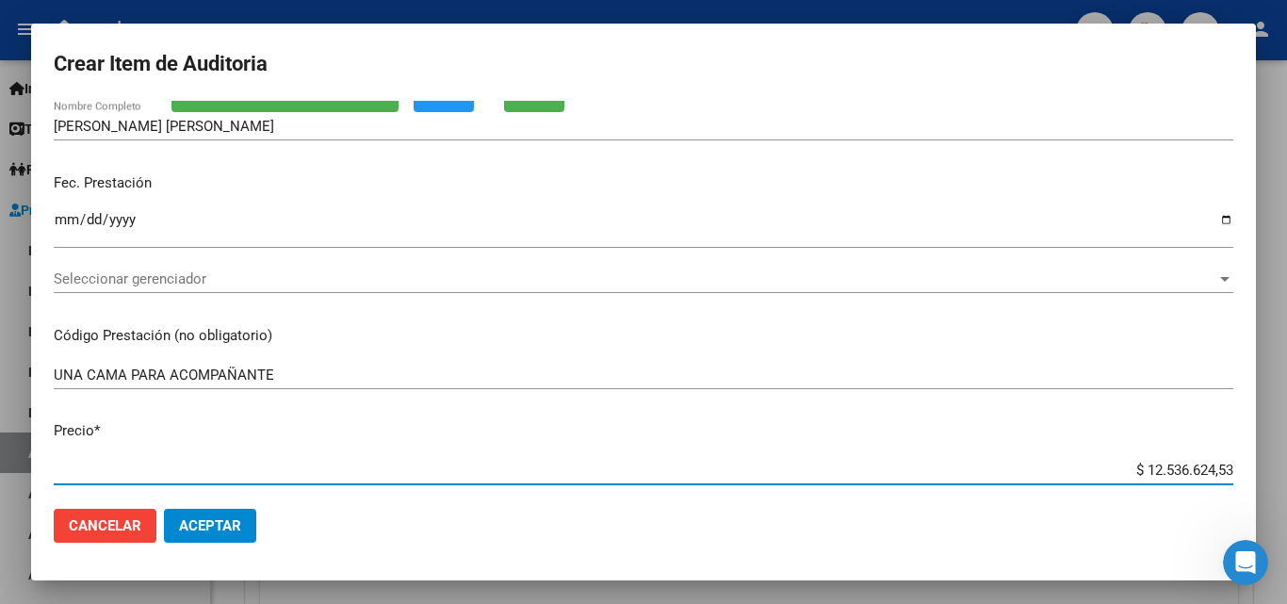
drag, startPoint x: 1081, startPoint y: 466, endPoint x: 1241, endPoint y: 464, distance: 160.2
click at [1241, 464] on mat-dialog-content "57182652 Nro Documento El DNI no existe en el padrón, elige el sexo para genera…" at bounding box center [643, 297] width 1225 height 393
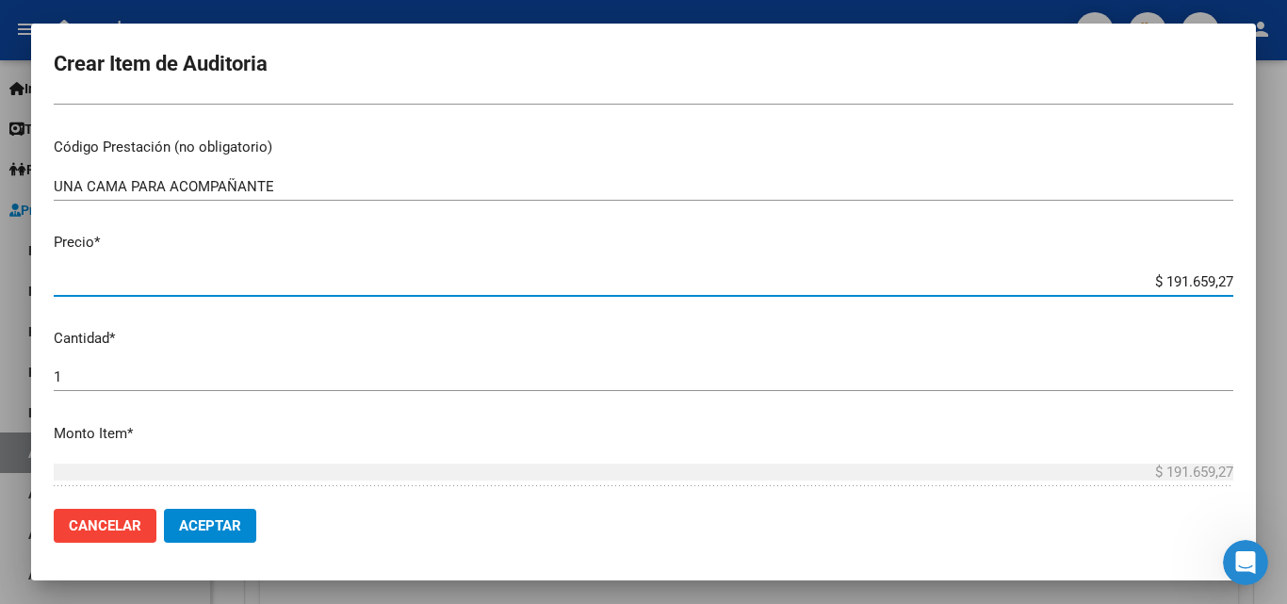
click at [141, 359] on mat-dialog-content "57182652 Nro Documento El DNI no existe en el padrón, elige el sexo para genera…" at bounding box center [643, 297] width 1225 height 393
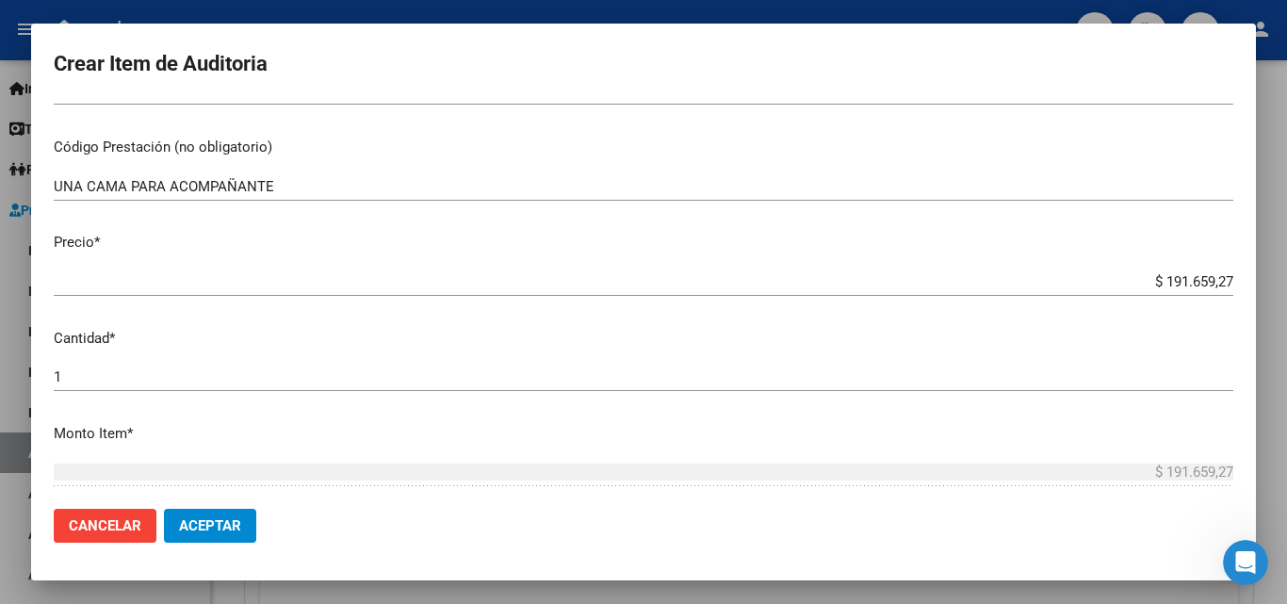
click at [139, 374] on input "1" at bounding box center [644, 376] width 1180 height 17
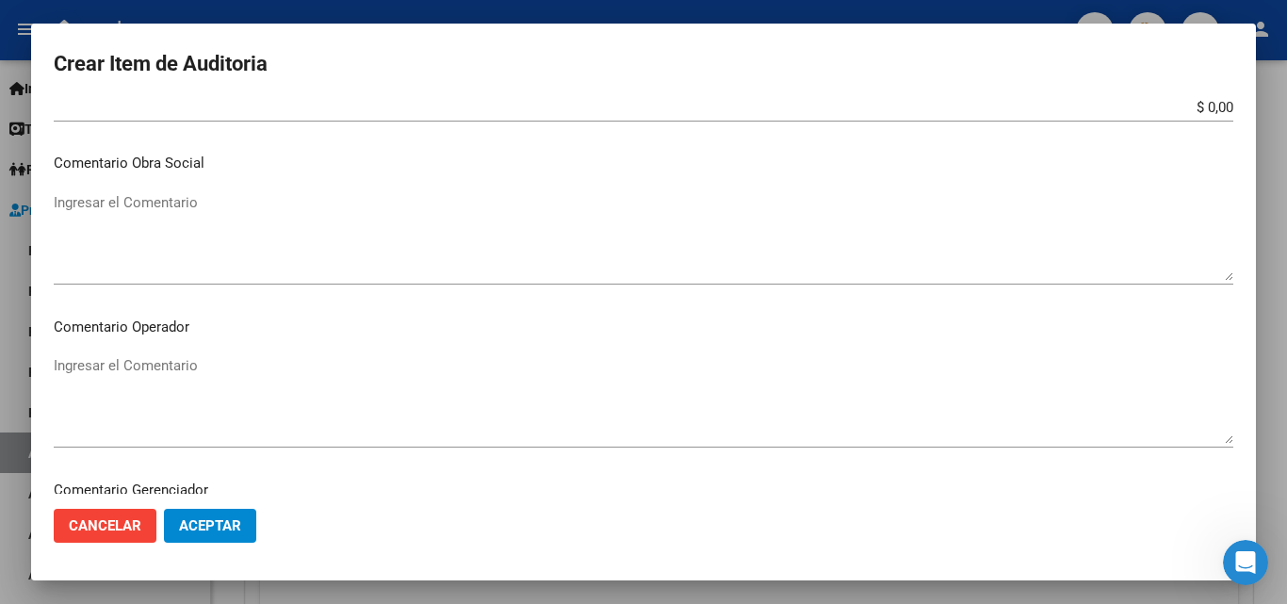
scroll to position [848, 0]
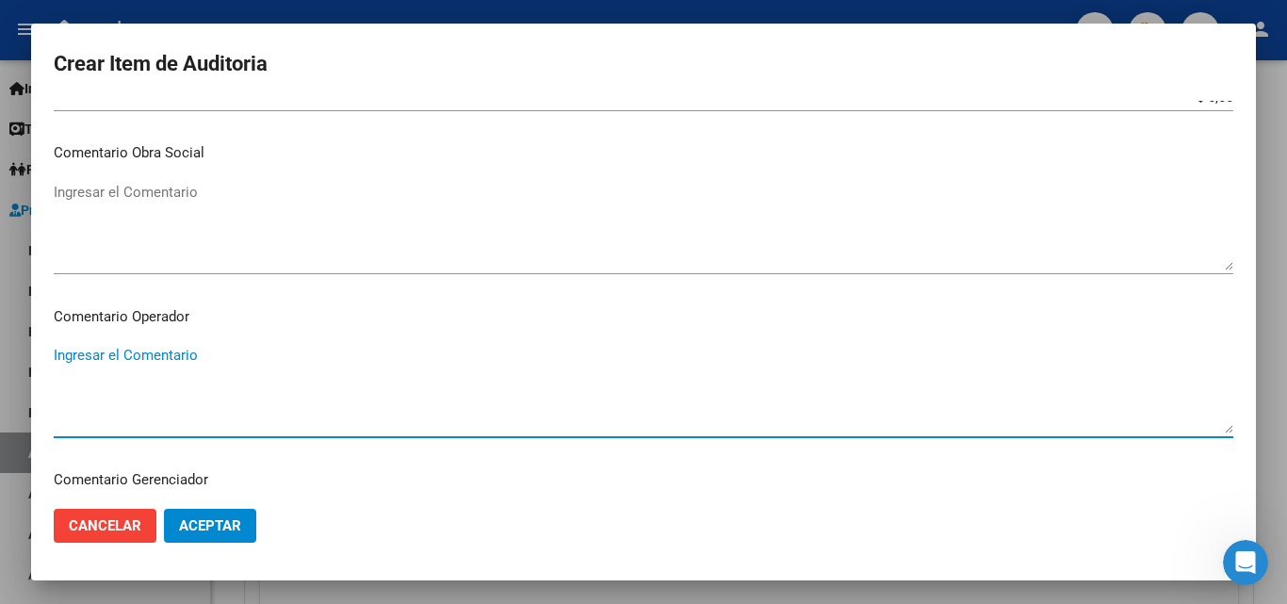
click at [211, 372] on textarea "Ingresar el Comentario" at bounding box center [644, 389] width 1180 height 89
paste textarea "UNA CAMA PARA ACOMPAÑANTE - INTERNACION _NO SE ESPECIFICA EL VALOR EN GRILLA DE…"
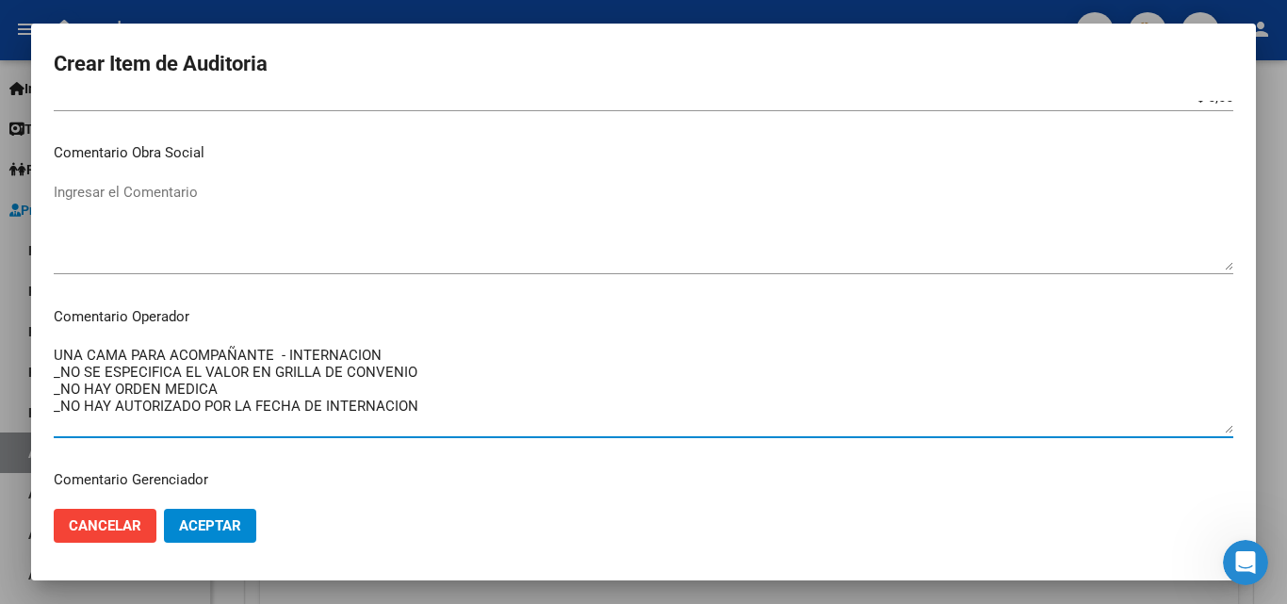
click at [429, 366] on textarea "UNA CAMA PARA ACOMPAÑANTE - INTERNACION _NO SE ESPECIFICA EL VALOR EN GRILLA DE…" at bounding box center [644, 389] width 1180 height 89
click at [202, 379] on textarea "UNA CAMA PARA ACOMPAÑANTE - INTERNACION _NO SE ESPECIFICA EL VALOR EN GRILLA DE…" at bounding box center [644, 389] width 1180 height 89
click at [273, 355] on textarea "UNA CAMA PARA ACOMPAÑANTE - INTERNACION _NO SE ESPECIFICA EL VALOR EN GRILLA DE…" at bounding box center [644, 389] width 1180 height 89
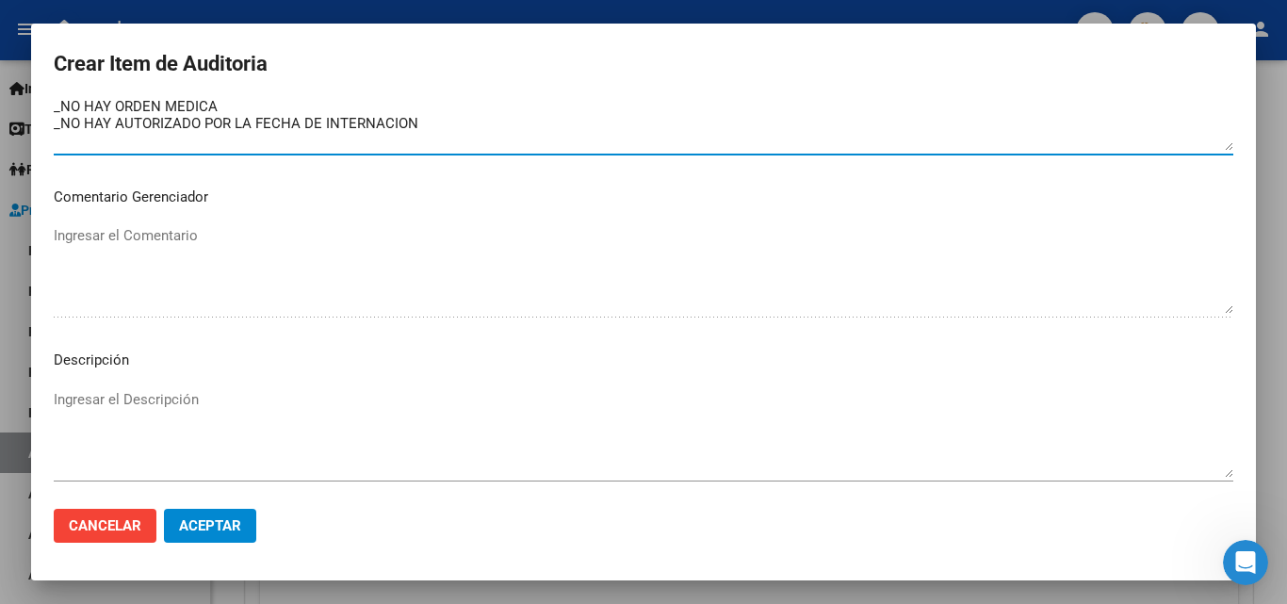
scroll to position [1327, 0]
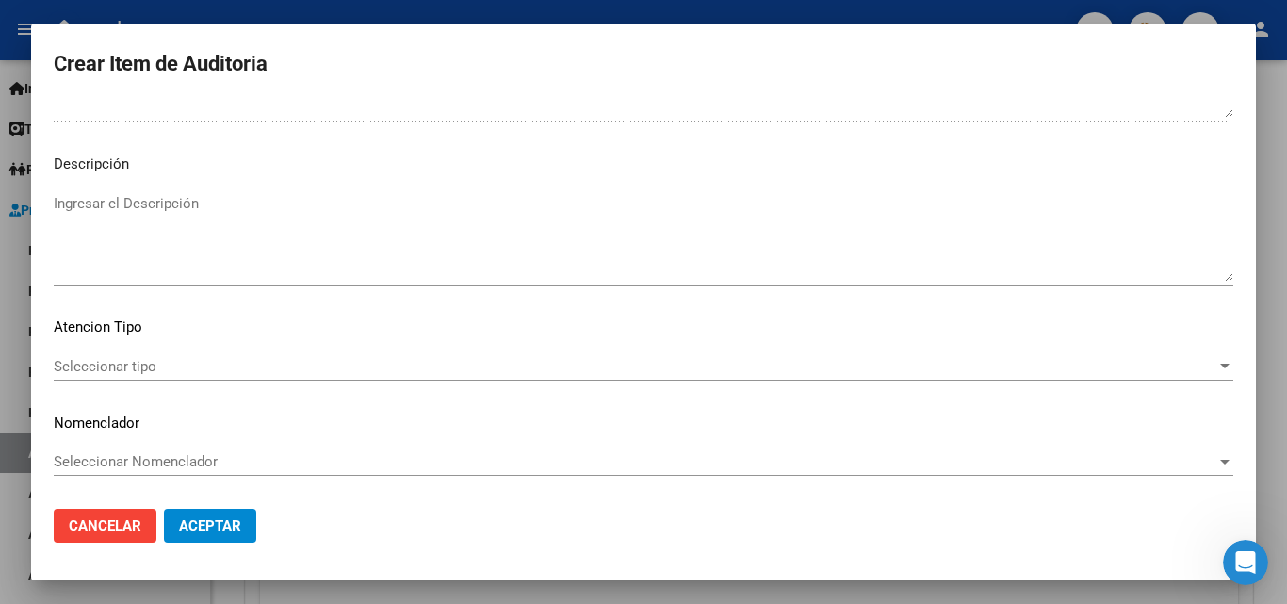
click at [142, 361] on span "Seleccionar tipo" at bounding box center [635, 366] width 1163 height 17
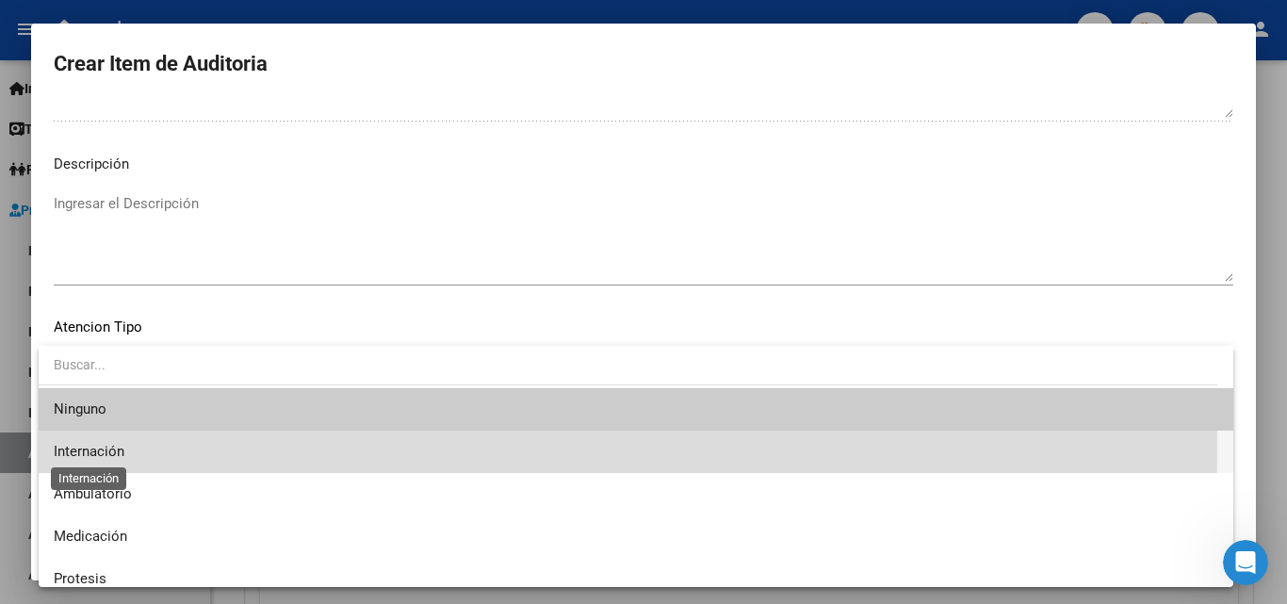
click at [93, 448] on span "Internación" at bounding box center [89, 451] width 71 height 17
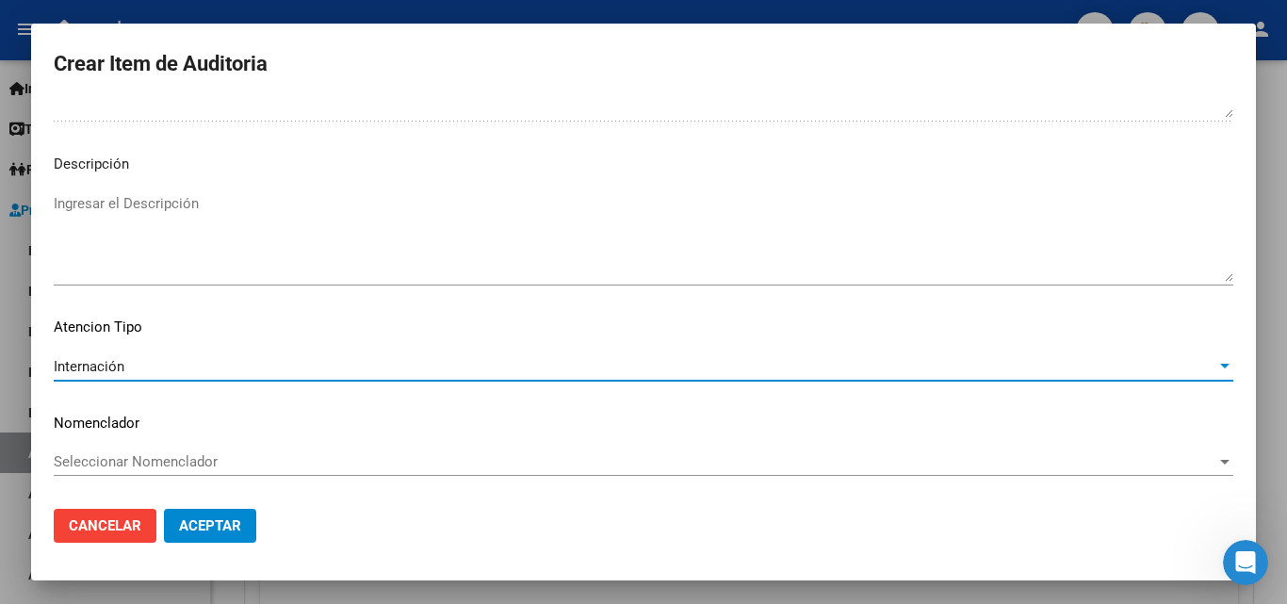
click at [202, 524] on span "Aceptar" at bounding box center [210, 525] width 62 height 17
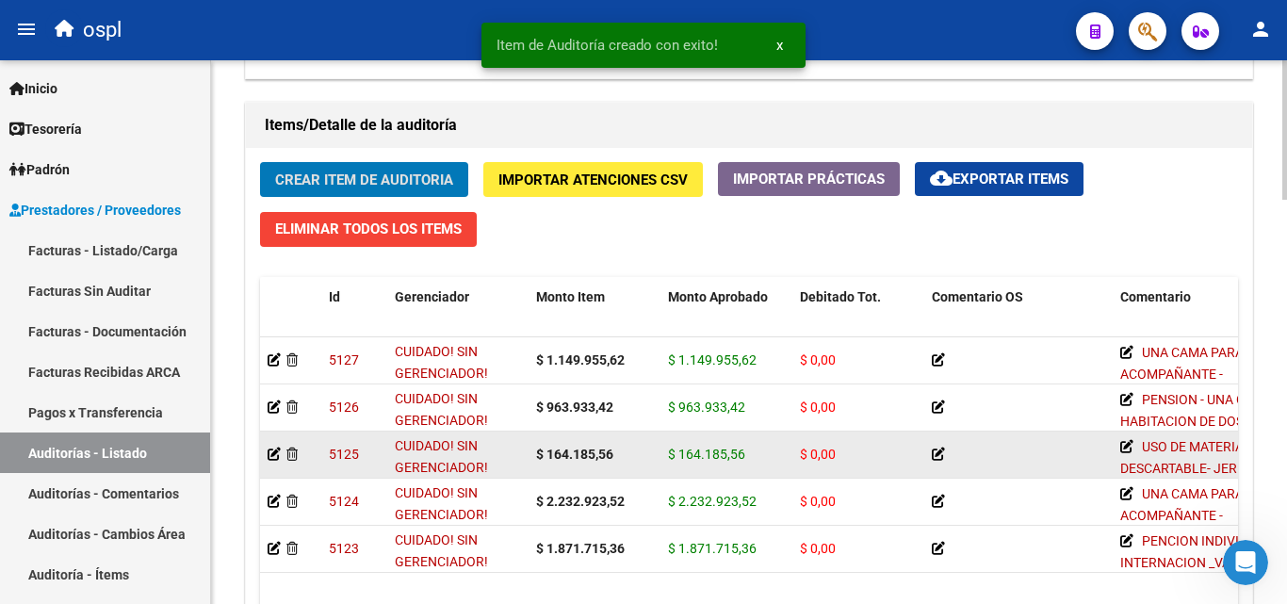
scroll to position [1, 0]
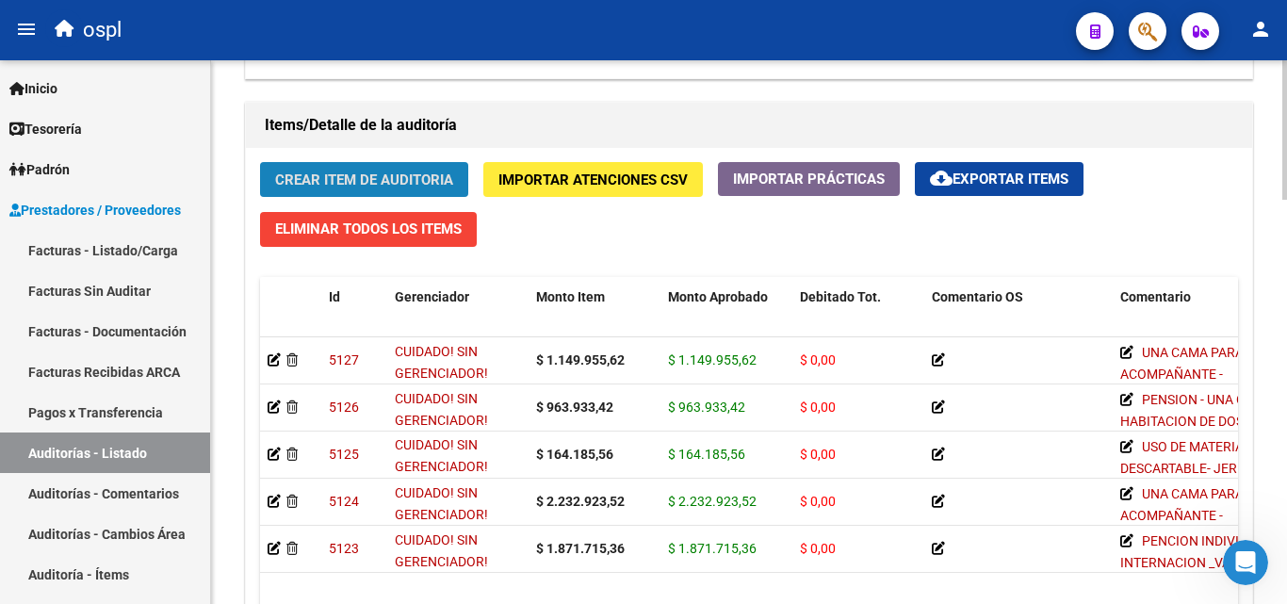
click at [403, 173] on span "Crear Item de Auditoria" at bounding box center [364, 180] width 178 height 17
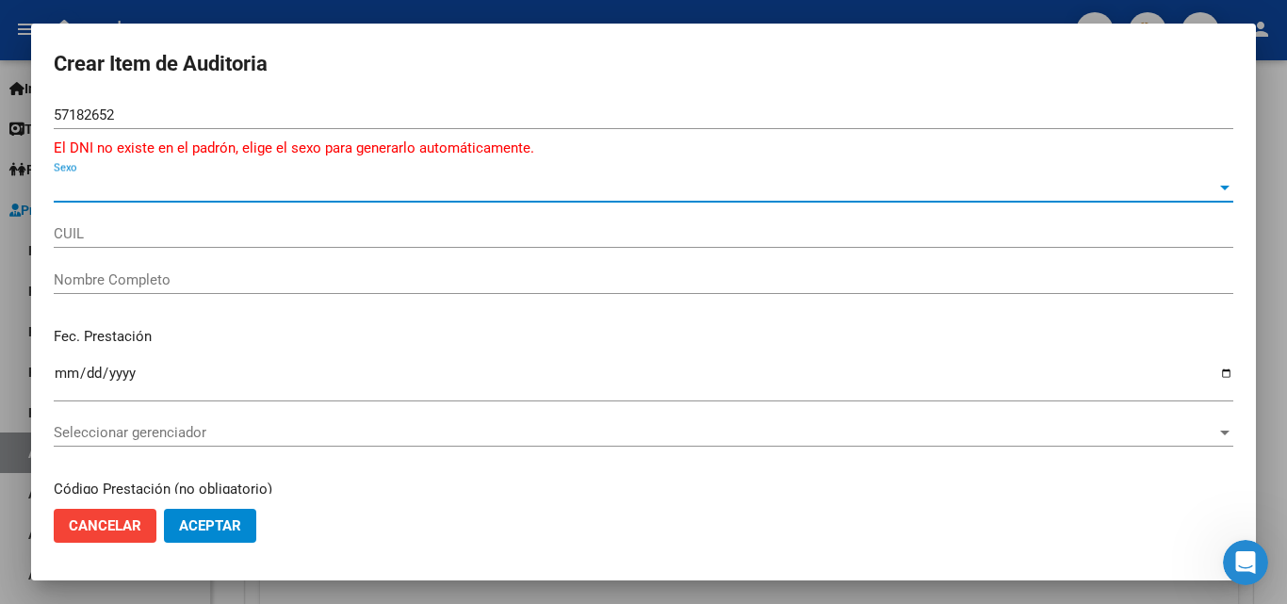
click at [104, 184] on span "Sexo" at bounding box center [635, 187] width 1163 height 17
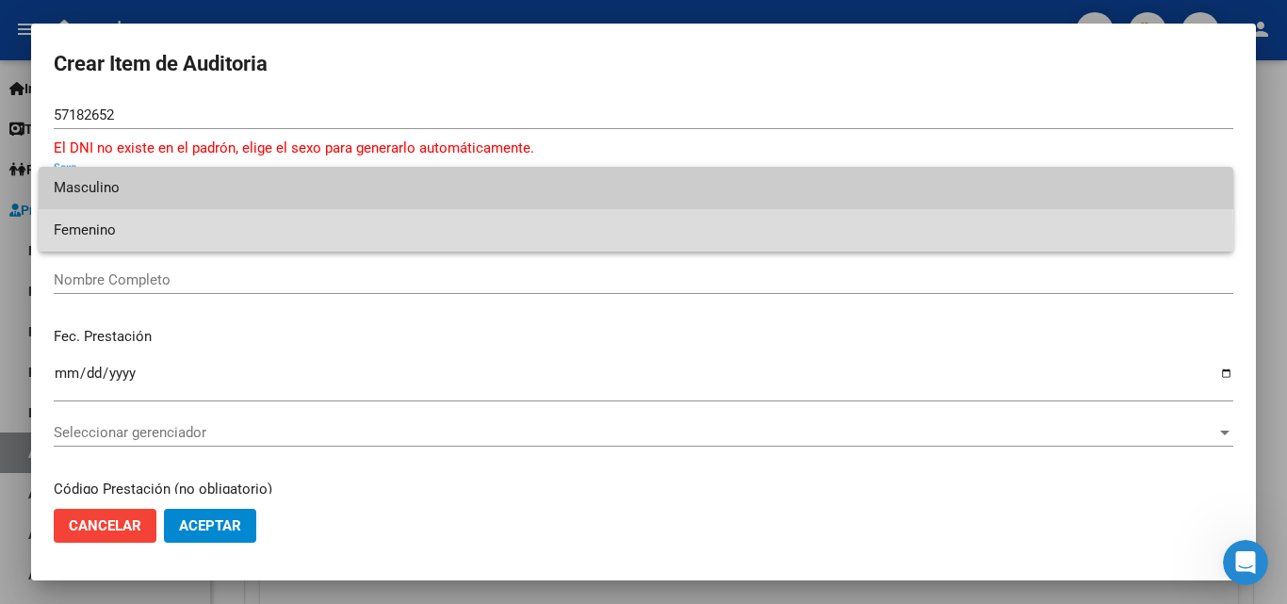
click at [118, 239] on span "Femenino" at bounding box center [636, 230] width 1165 height 42
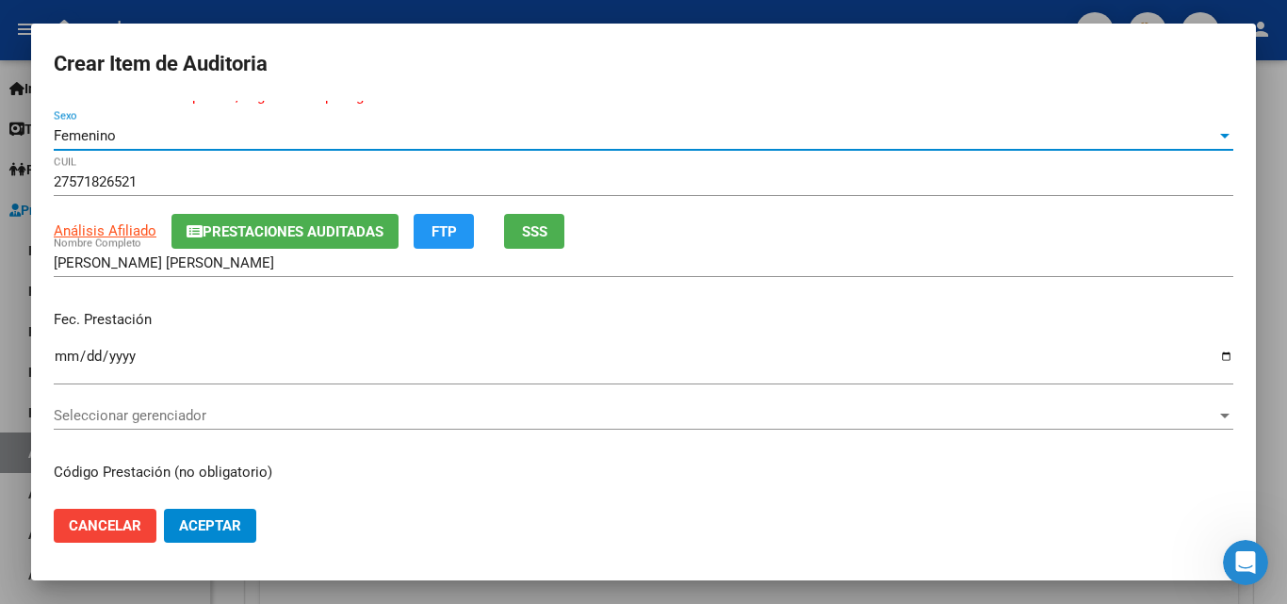
scroll to position [94, 0]
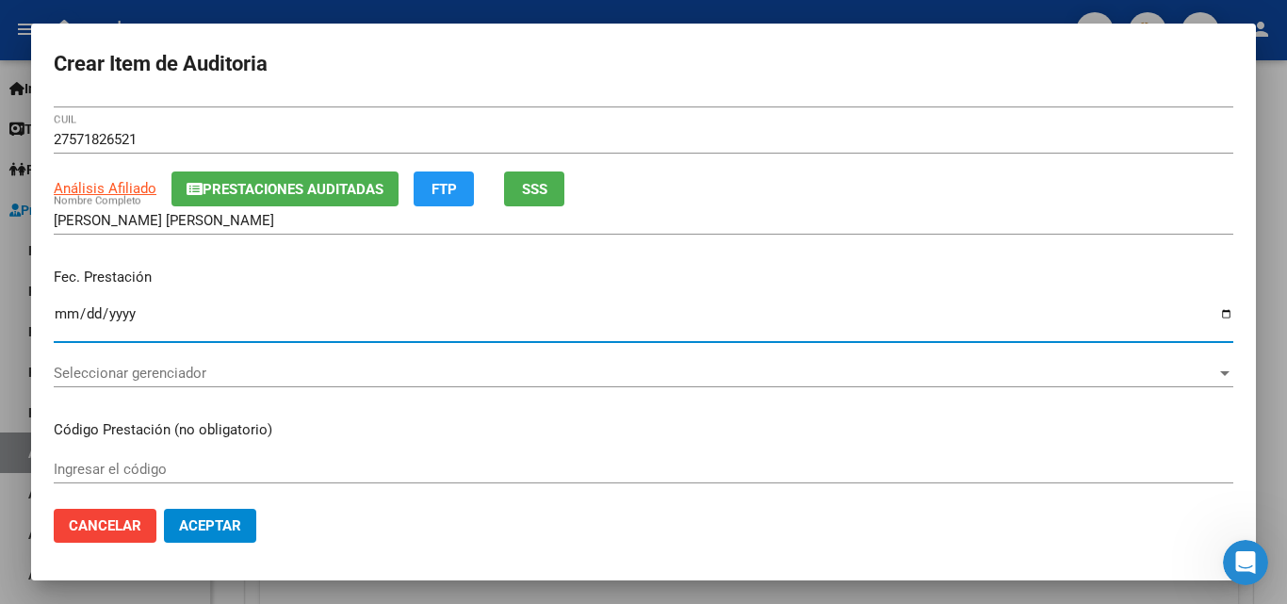
click at [57, 310] on input "Ingresar la fecha" at bounding box center [644, 321] width 1180 height 30
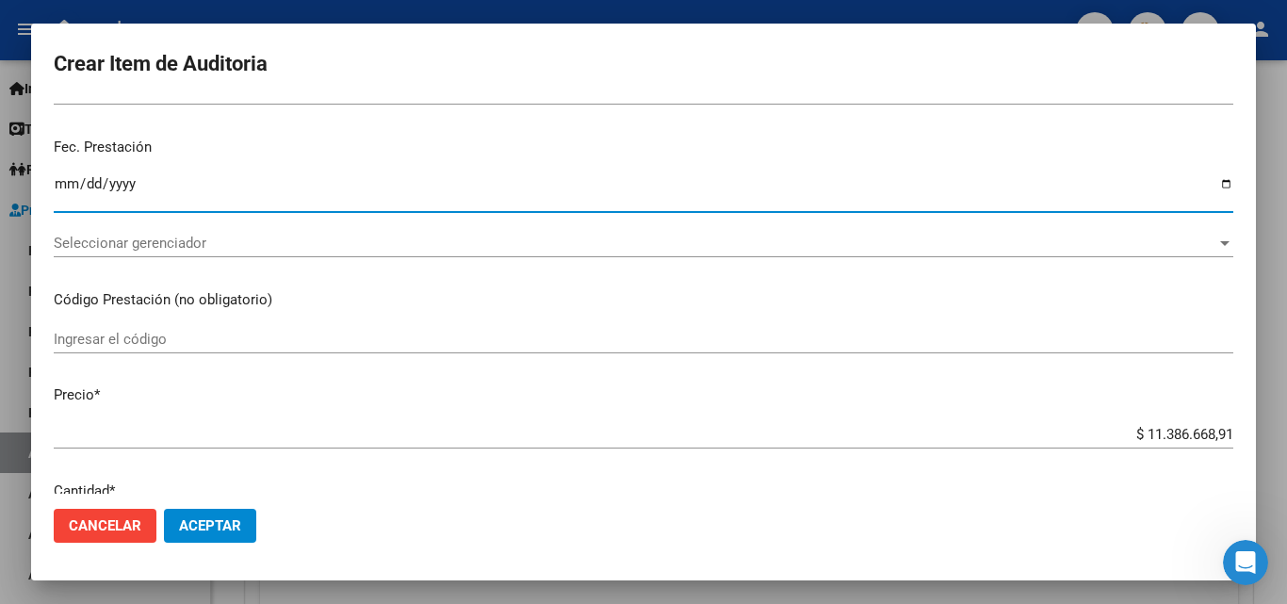
scroll to position [283, 0]
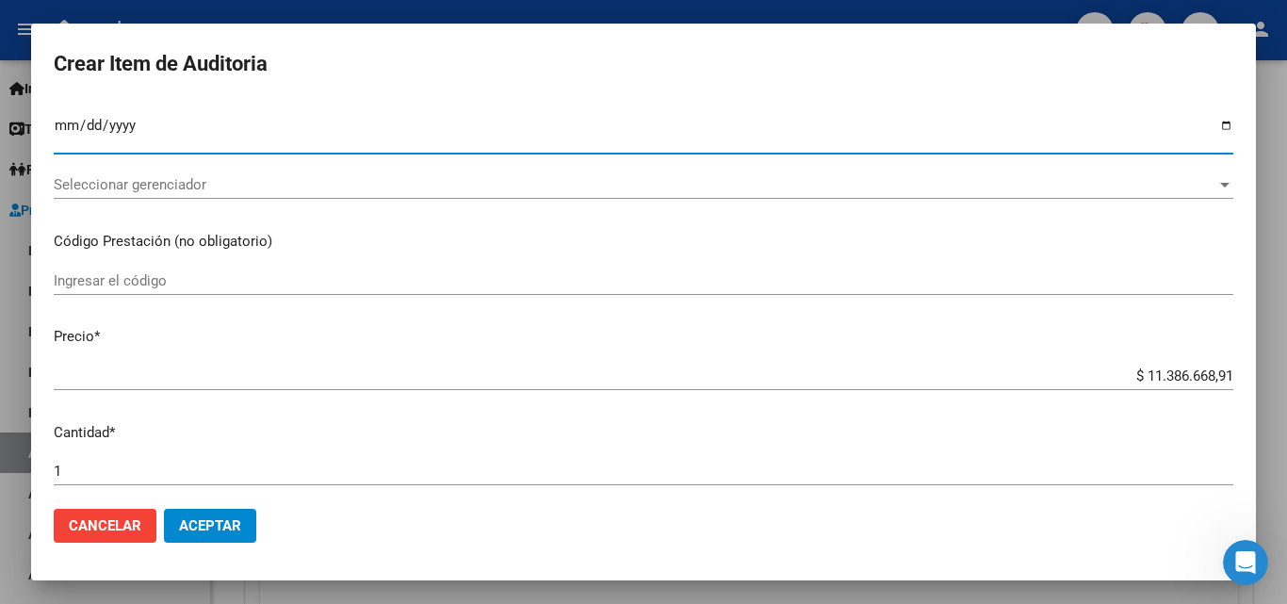
click at [168, 286] on input "Ingresar el código" at bounding box center [644, 280] width 1180 height 17
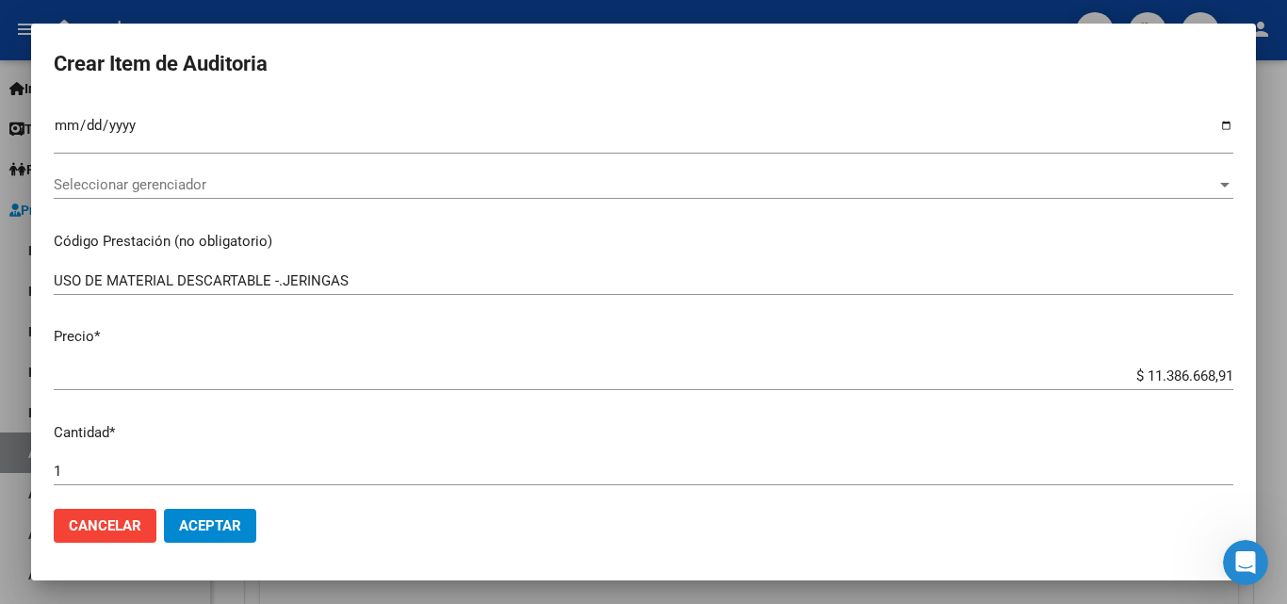
click at [1046, 397] on div "$ 11.386.668,91 Ingresar el precio" at bounding box center [644, 385] width 1180 height 46
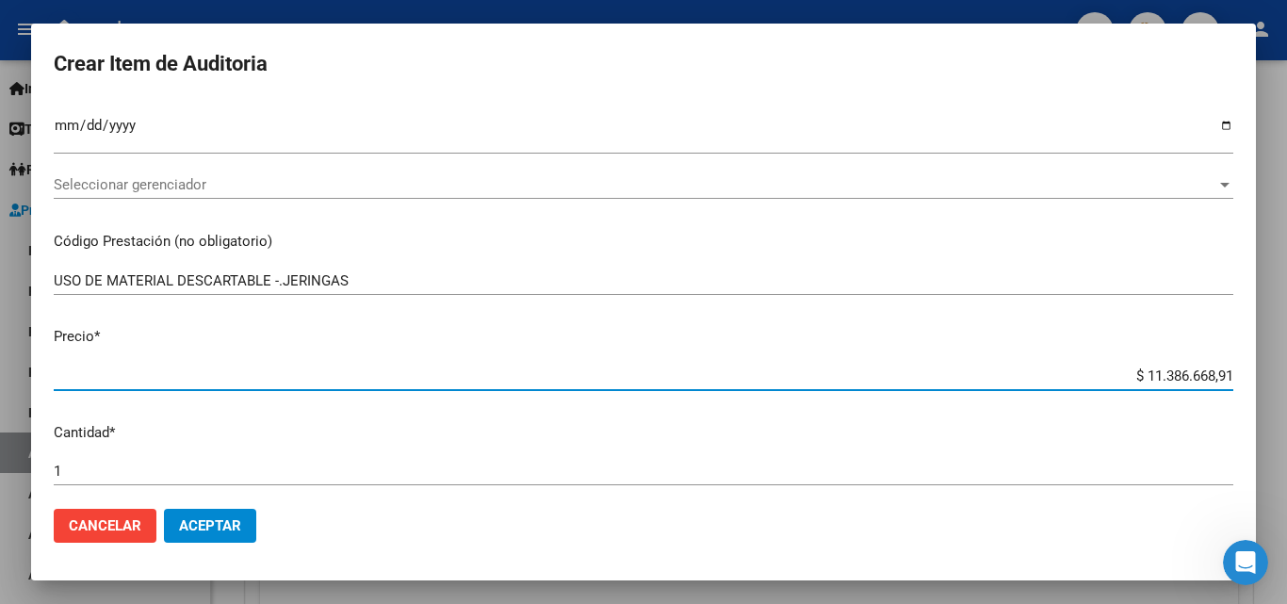
click at [1070, 375] on input "$ 11.386.668,91" at bounding box center [644, 376] width 1180 height 17
drag, startPoint x: 1089, startPoint y: 380, endPoint x: 1234, endPoint y: 390, distance: 144.6
click at [1234, 390] on mat-dialog-content "57182652 Nro Documento El DNI no existe en el padrón, elige el sexo para genera…" at bounding box center [643, 297] width 1225 height 393
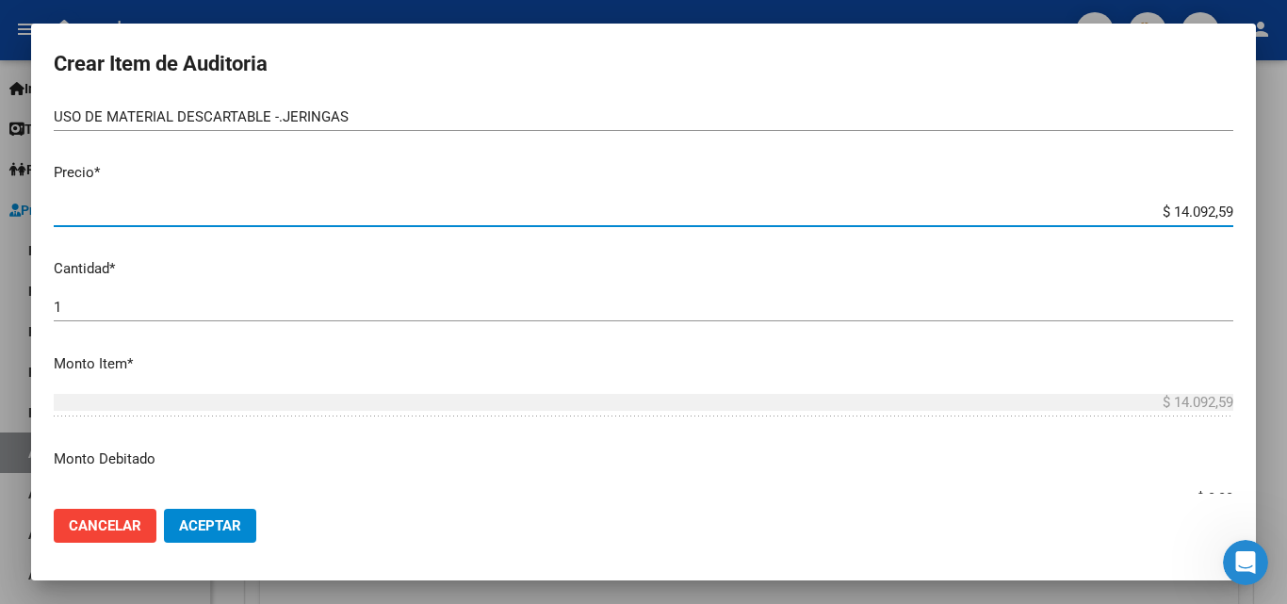
scroll to position [471, 0]
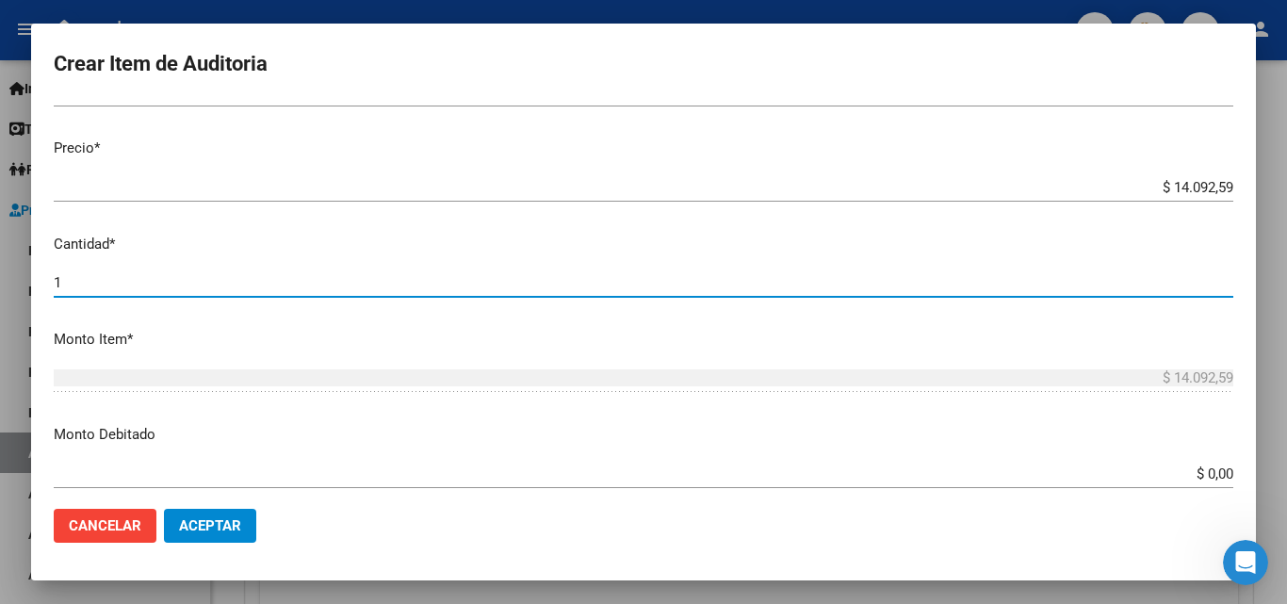
click at [141, 288] on input "1" at bounding box center [644, 282] width 1180 height 17
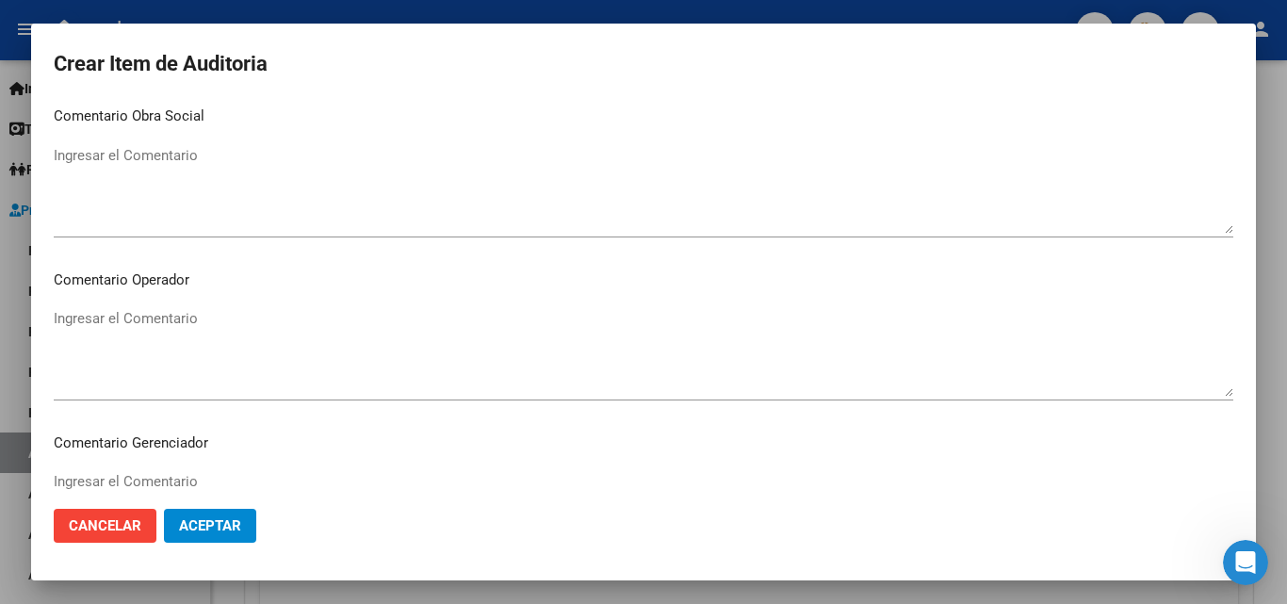
scroll to position [942, 0]
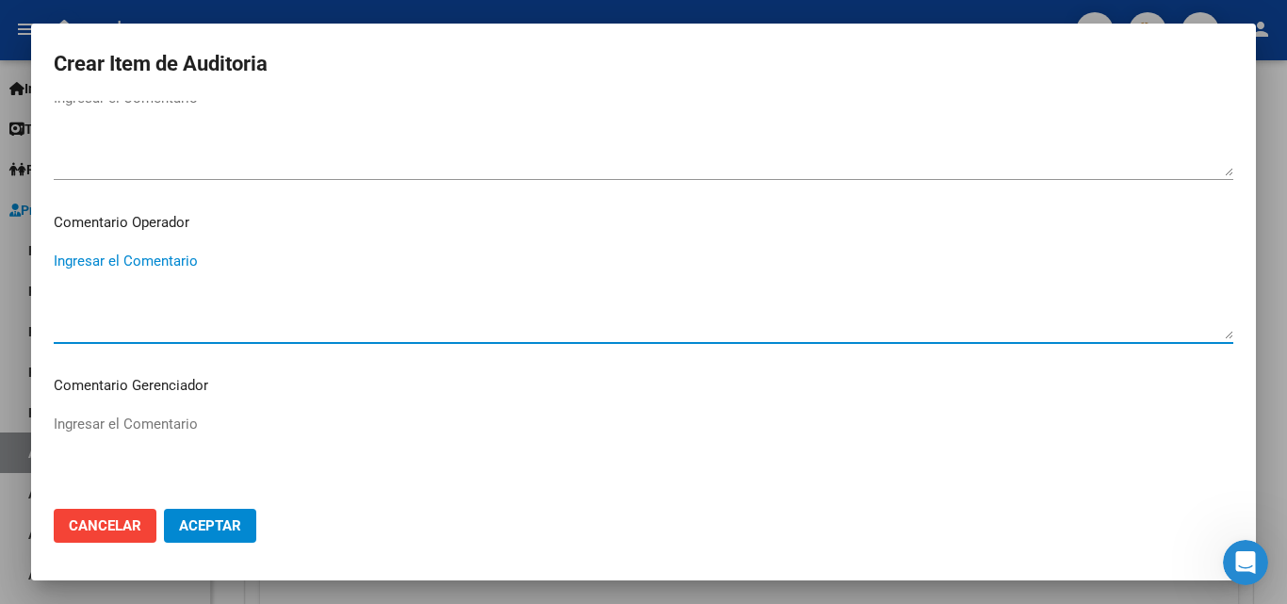
click at [168, 275] on textarea "Ingresar el Comentario" at bounding box center [644, 295] width 1180 height 89
paste textarea "UNA CAMA PARA ACOMPAÑANTE - INTERNACION _NO SE ESPECIFICA EL VALOR EN GRILLA DE…"
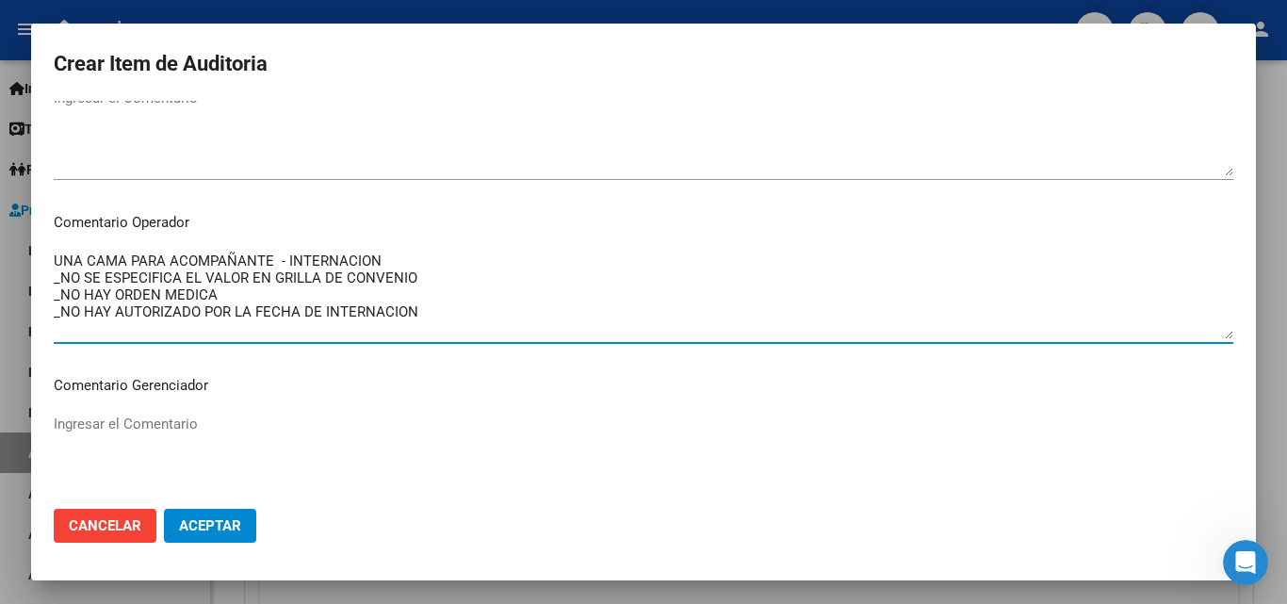
click at [275, 266] on textarea "UNA CAMA PARA ACOMPAÑANTE - INTERNACION _NO SE ESPECIFICA EL VALOR EN GRILLA DE…" at bounding box center [644, 295] width 1180 height 89
drag, startPoint x: 270, startPoint y: 259, endPoint x: 31, endPoint y: 260, distance: 238.4
click at [31, 260] on mat-dialog-content "57182652 Nro Documento El DNI no existe en el padrón, elige el sexo para genera…" at bounding box center [643, 297] width 1225 height 393
click at [352, 268] on textarea "USO DE MATERIAL DESCARTABLE -JERINGAS - INTERNACION _NO SE ESPECIFICA EL VALOR …" at bounding box center [644, 295] width 1180 height 89
click at [303, 279] on textarea "USO DE MATERIAL DESCARTABLE -JERINGAS - INTERNACION _NO SE ESPECIFICA EL VALOR …" at bounding box center [644, 295] width 1180 height 89
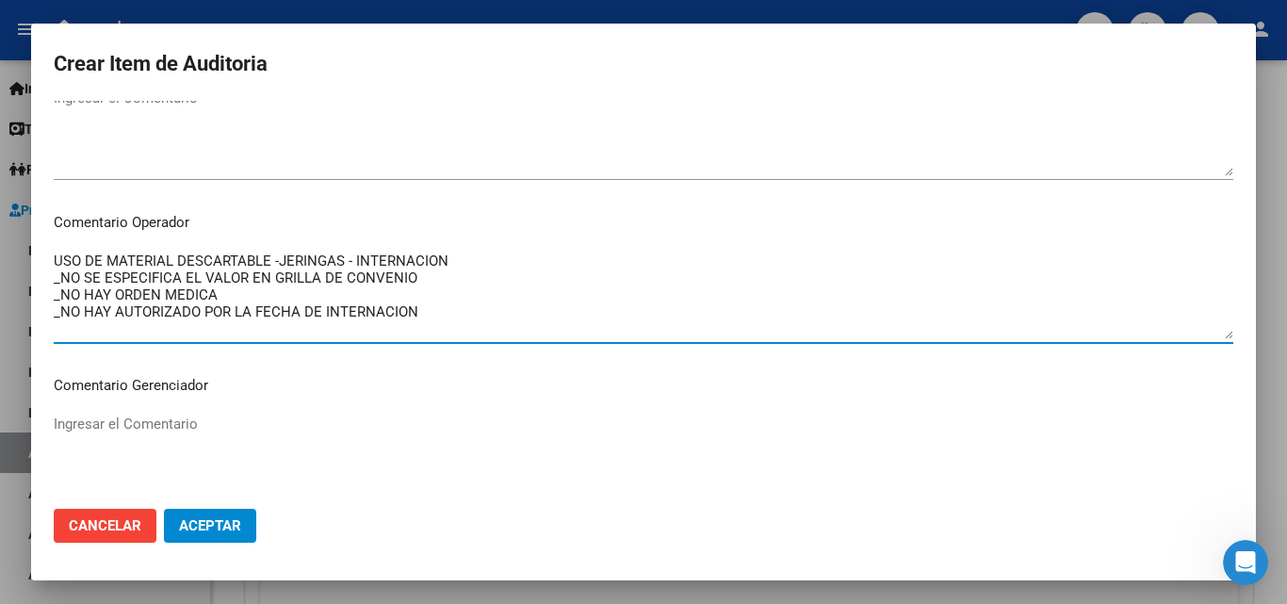
click at [121, 285] on textarea "USO DE MATERIAL DESCARTABLE -JERINGAS - INTERNACION _NO SE ESPECIFICA EL VALOR …" at bounding box center [644, 295] width 1180 height 89
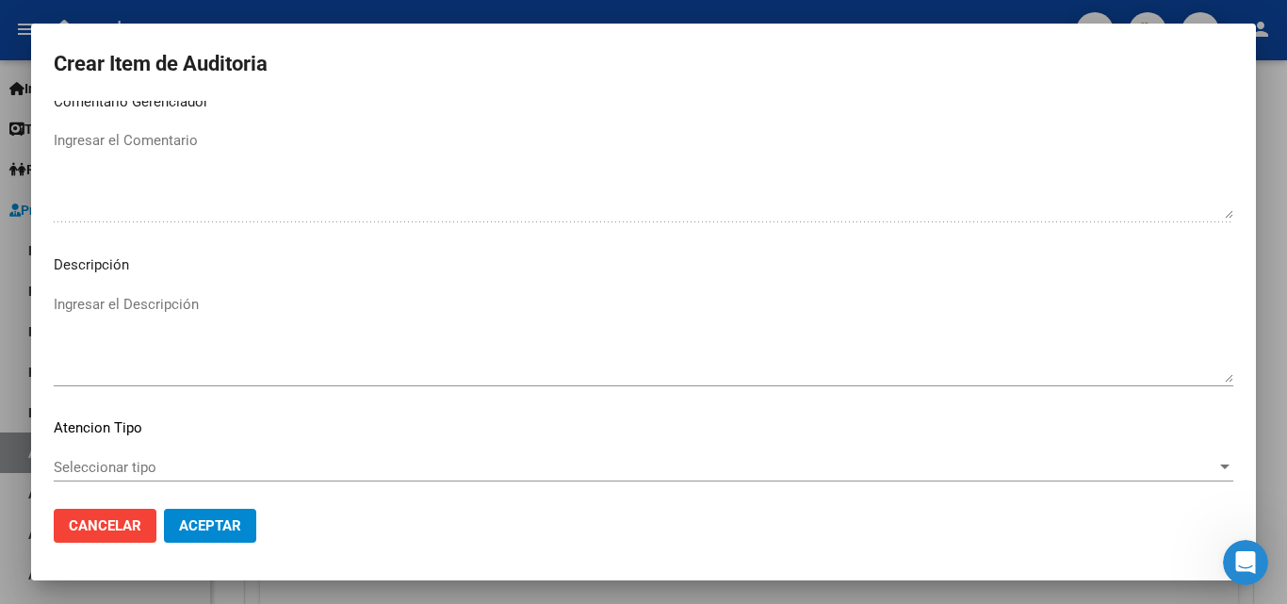
scroll to position [1327, 0]
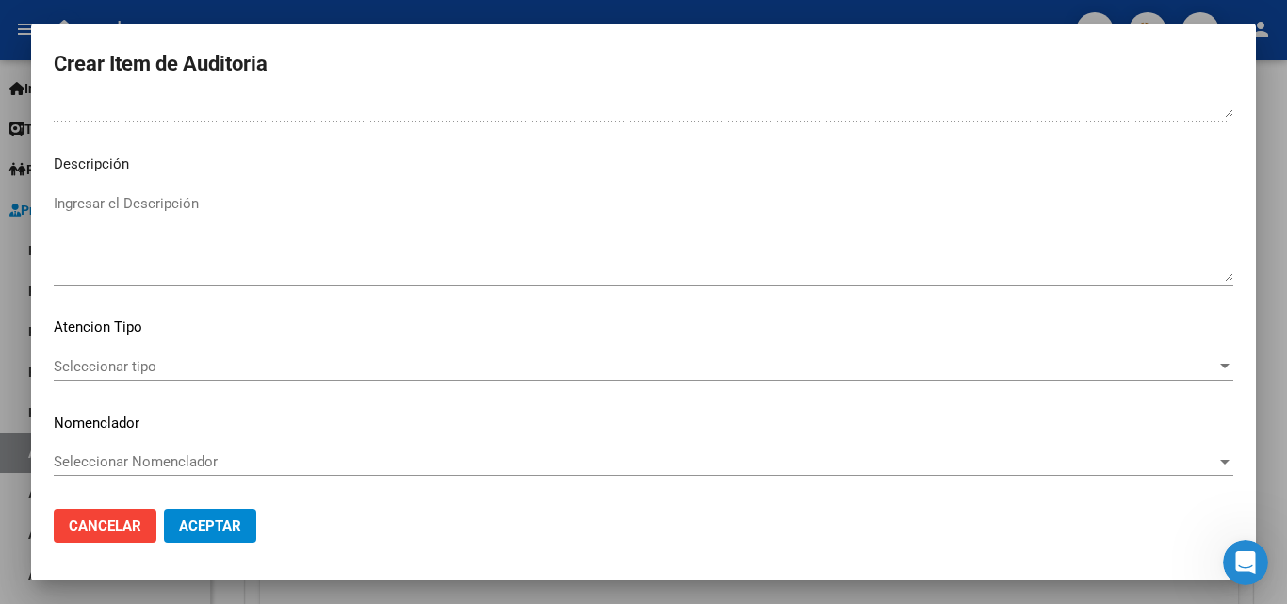
click at [126, 362] on span "Seleccionar tipo" at bounding box center [635, 366] width 1163 height 17
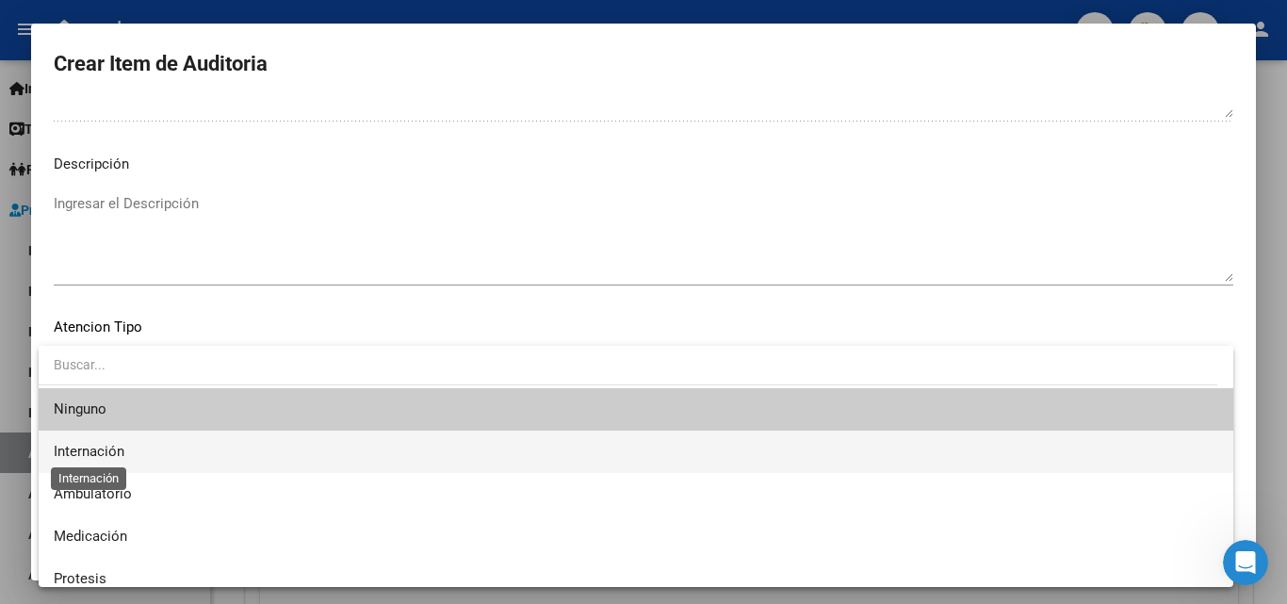
click at [111, 453] on span "Internación" at bounding box center [89, 451] width 71 height 17
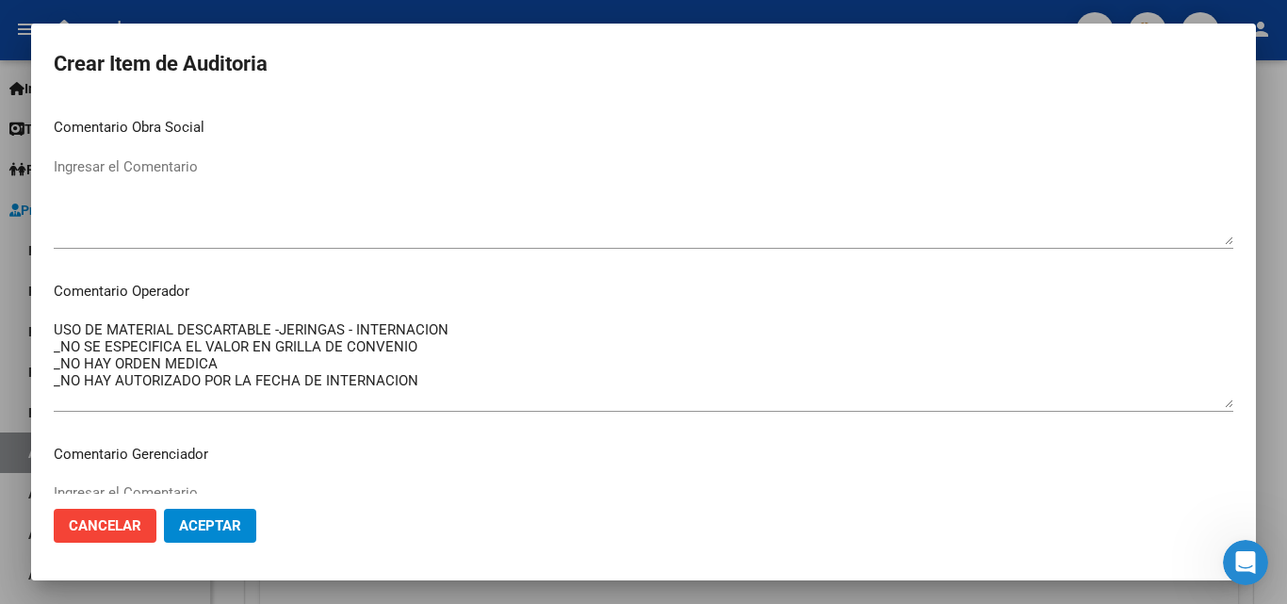
scroll to position [856, 0]
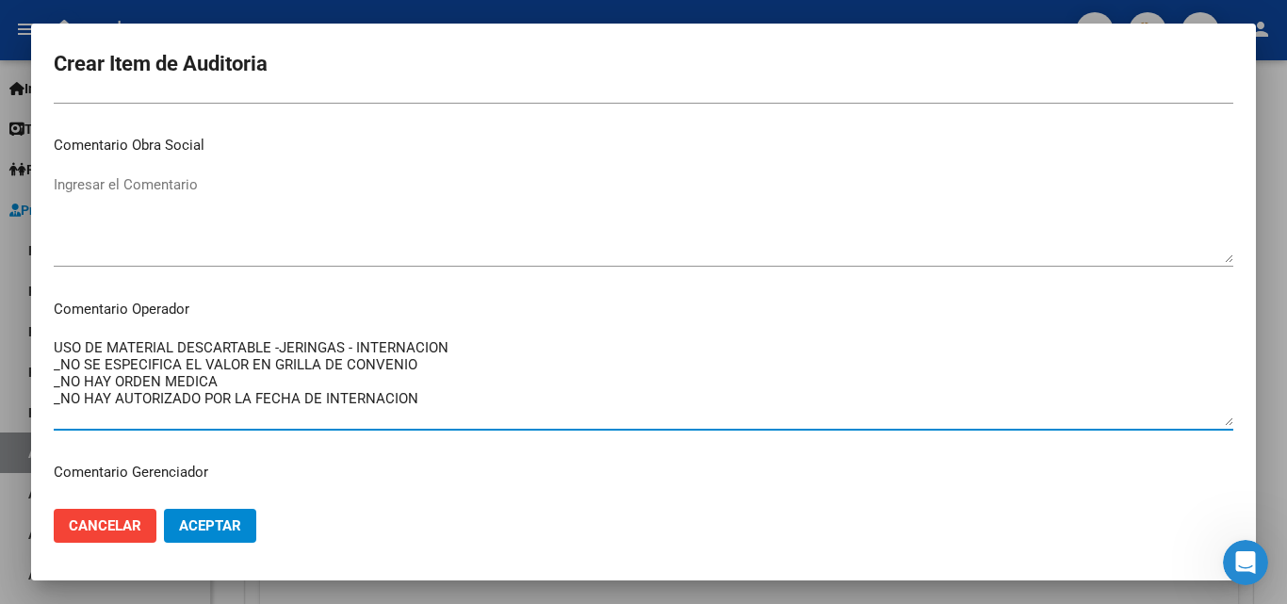
click at [54, 349] on textarea "USO DE MATERIAL DESCARTABLE -JERINGAS - INTERNACION _NO SE ESPECIFICA EL VALOR …" at bounding box center [644, 381] width 1180 height 89
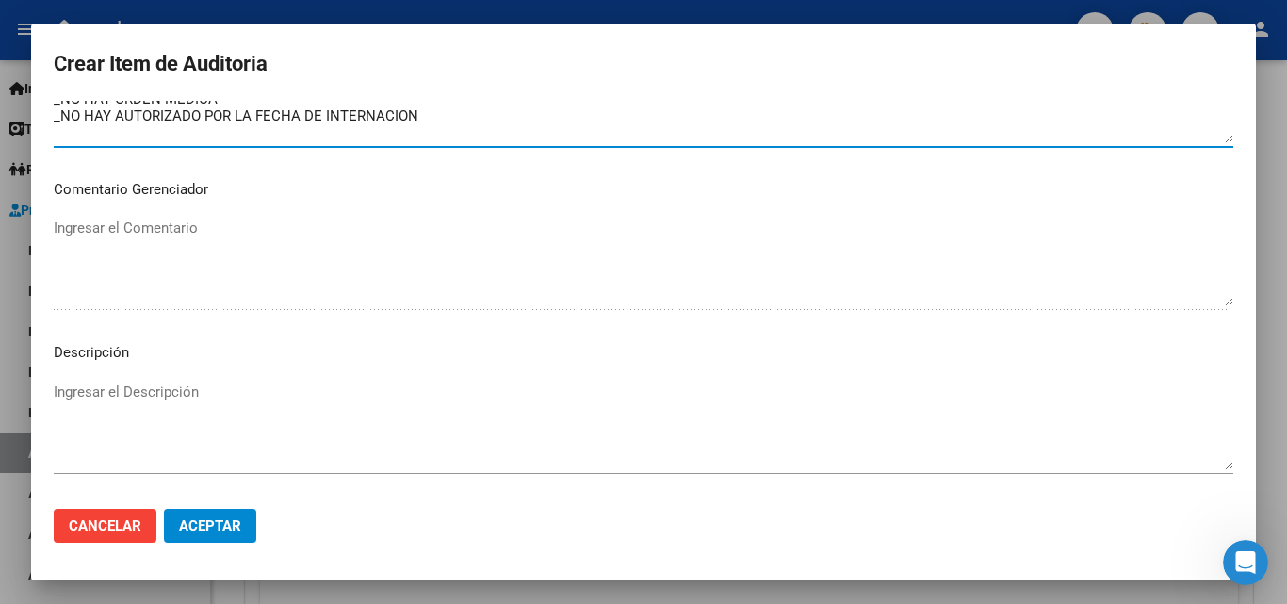
scroll to position [1327, 0]
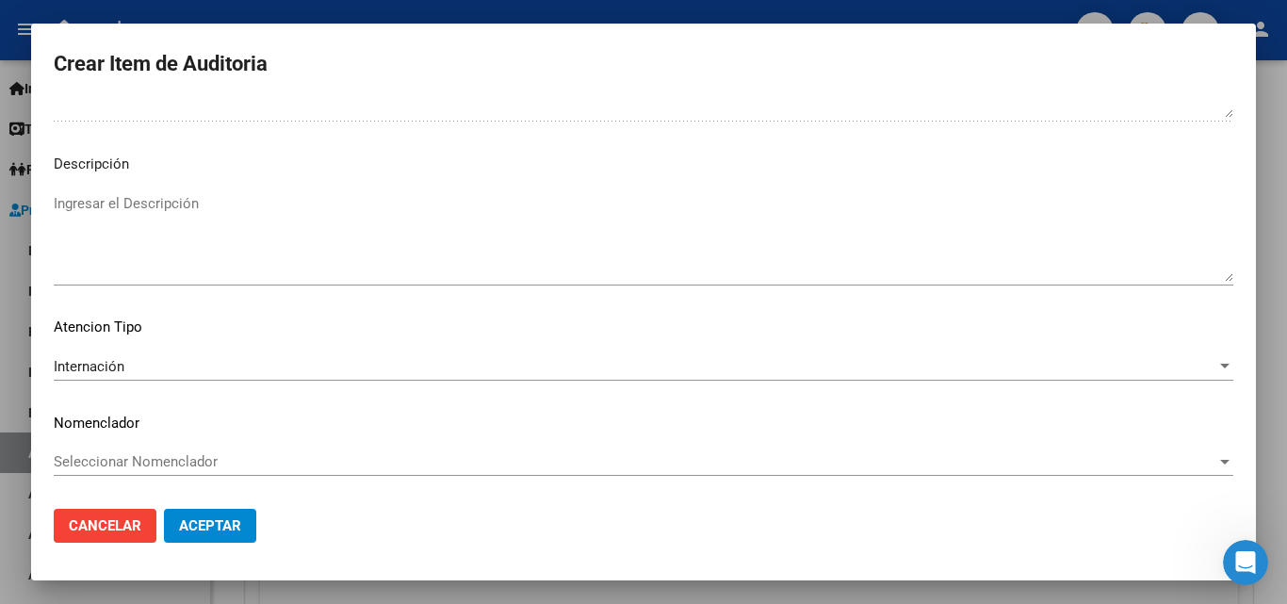
click at [220, 533] on span "Aceptar" at bounding box center [210, 525] width 62 height 17
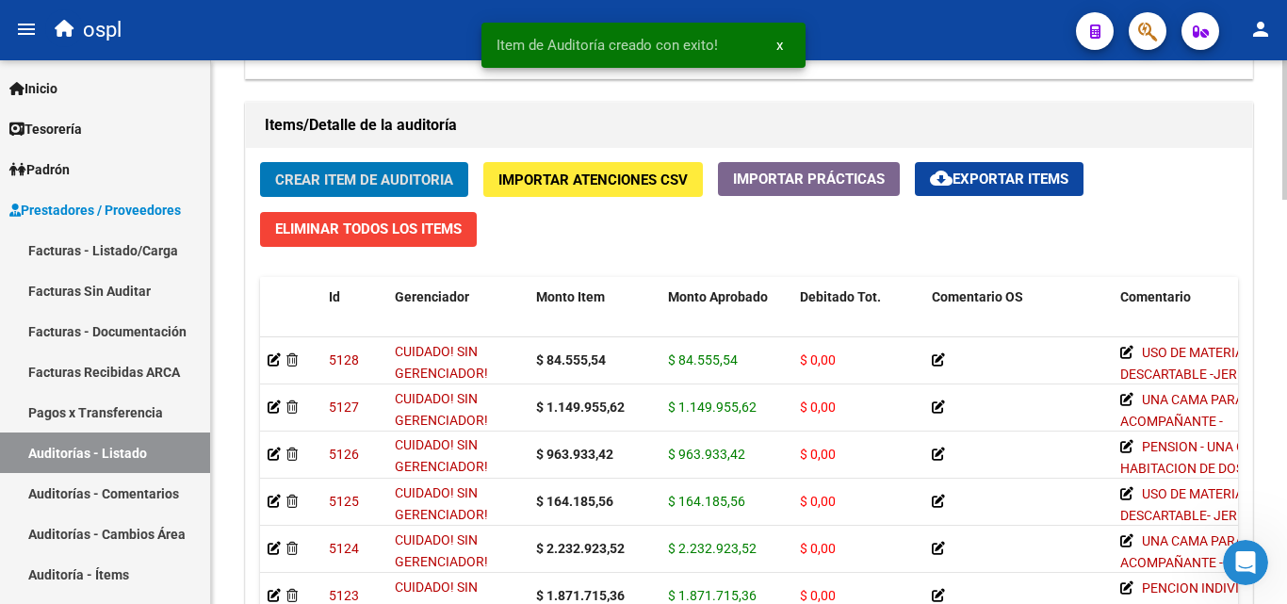
click at [426, 177] on span "Crear Item de Auditoria" at bounding box center [364, 180] width 178 height 17
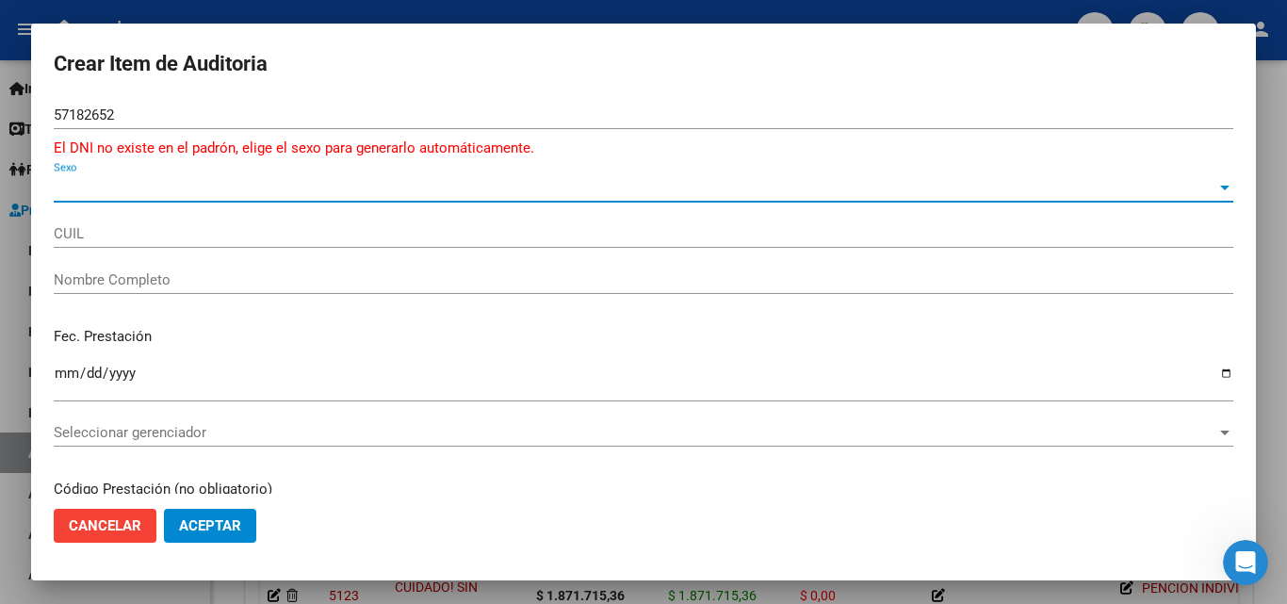
click at [91, 188] on span "Sexo" at bounding box center [635, 187] width 1163 height 17
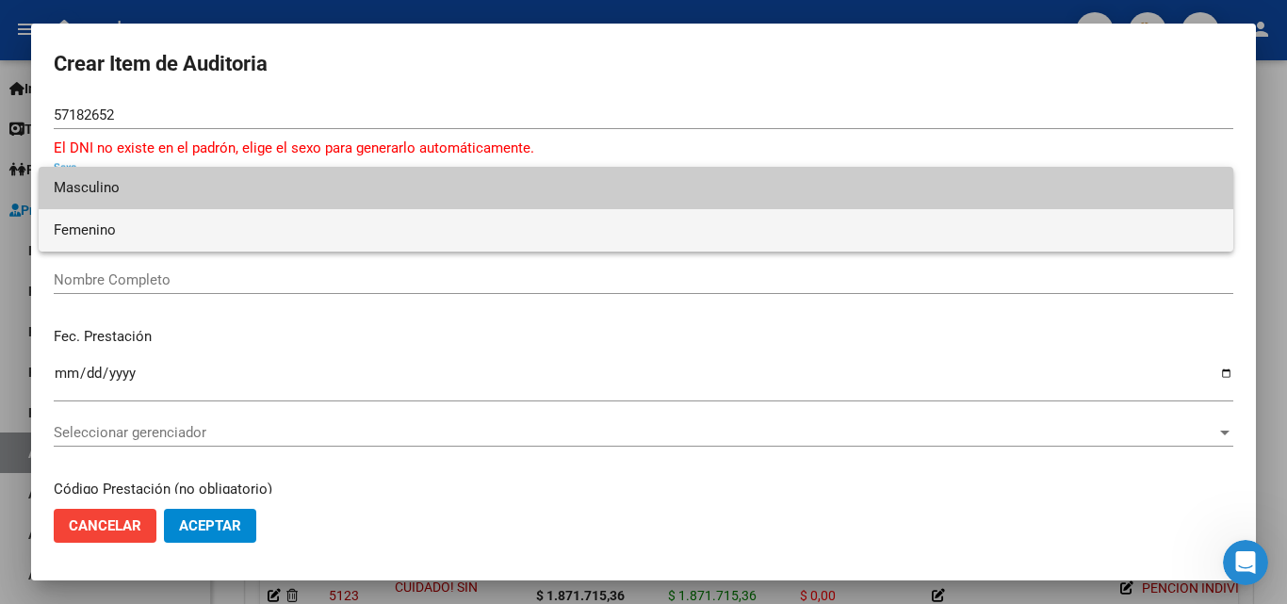
click at [106, 232] on span "Femenino" at bounding box center [636, 230] width 1165 height 42
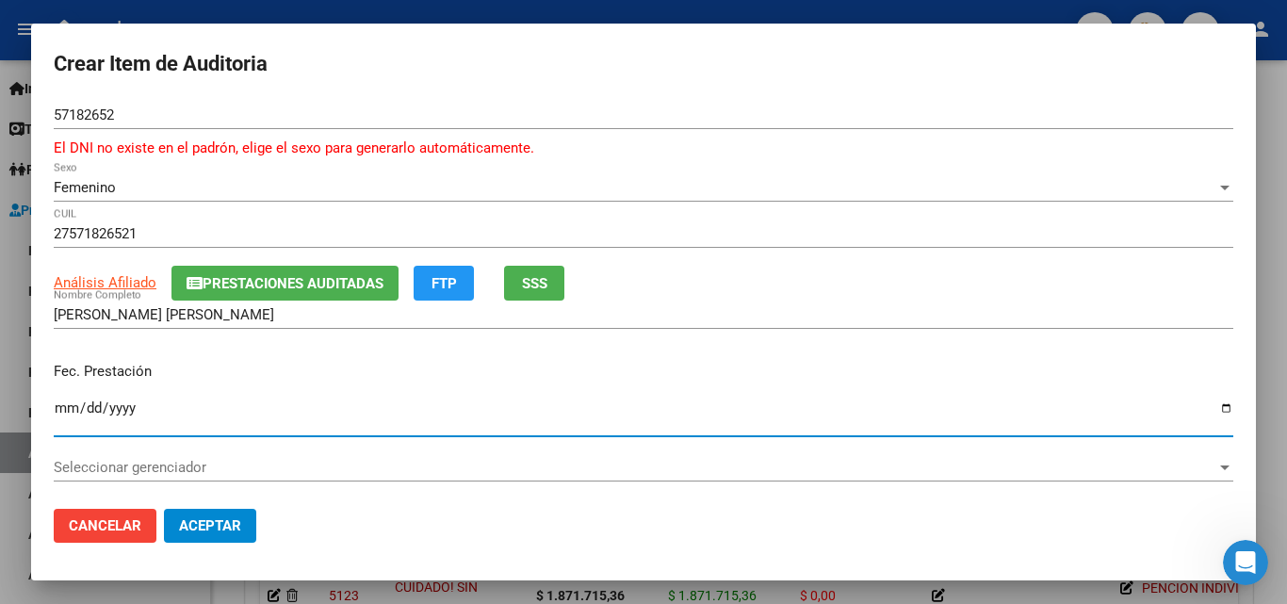
click at [62, 407] on input "Ingresar la fecha" at bounding box center [644, 416] width 1180 height 30
click at [97, 405] on input "Ingresar la fecha" at bounding box center [644, 416] width 1180 height 30
click at [70, 408] on input "Ingresar la fecha" at bounding box center [644, 416] width 1180 height 30
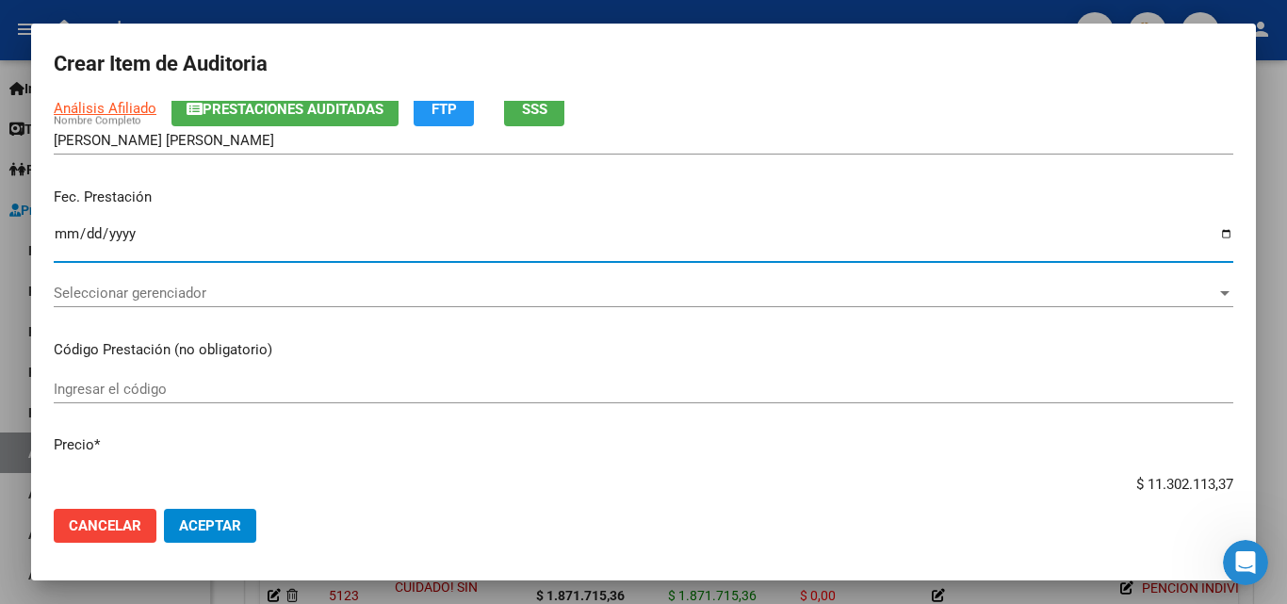
scroll to position [188, 0]
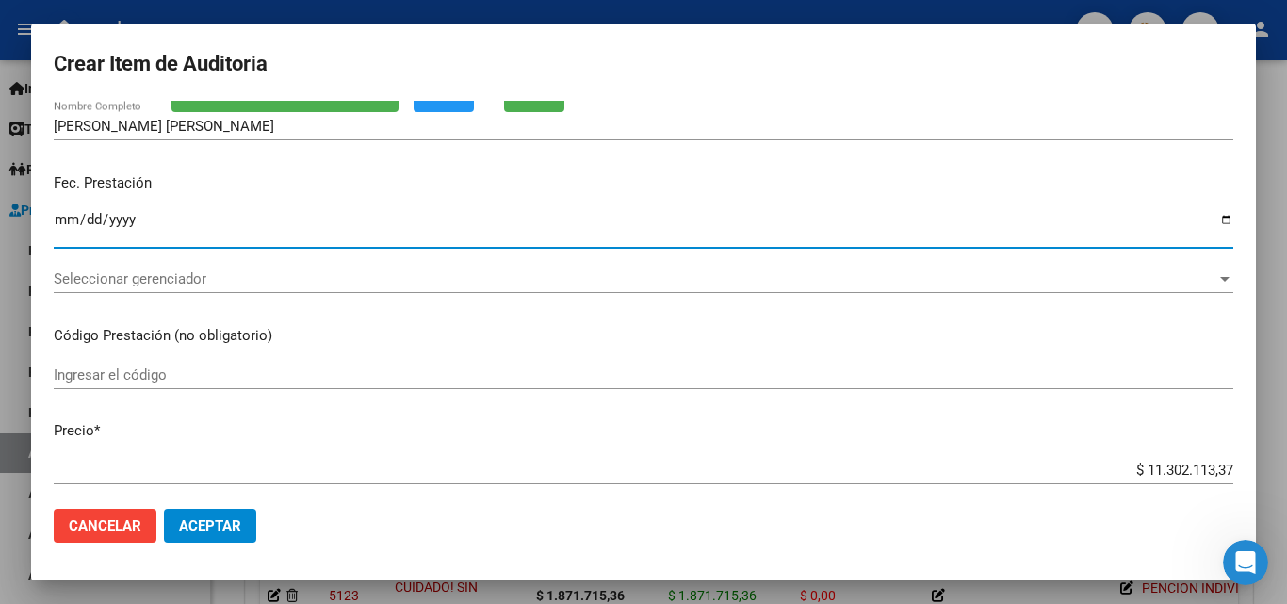
click at [168, 363] on div "Ingresar el código" at bounding box center [644, 375] width 1180 height 28
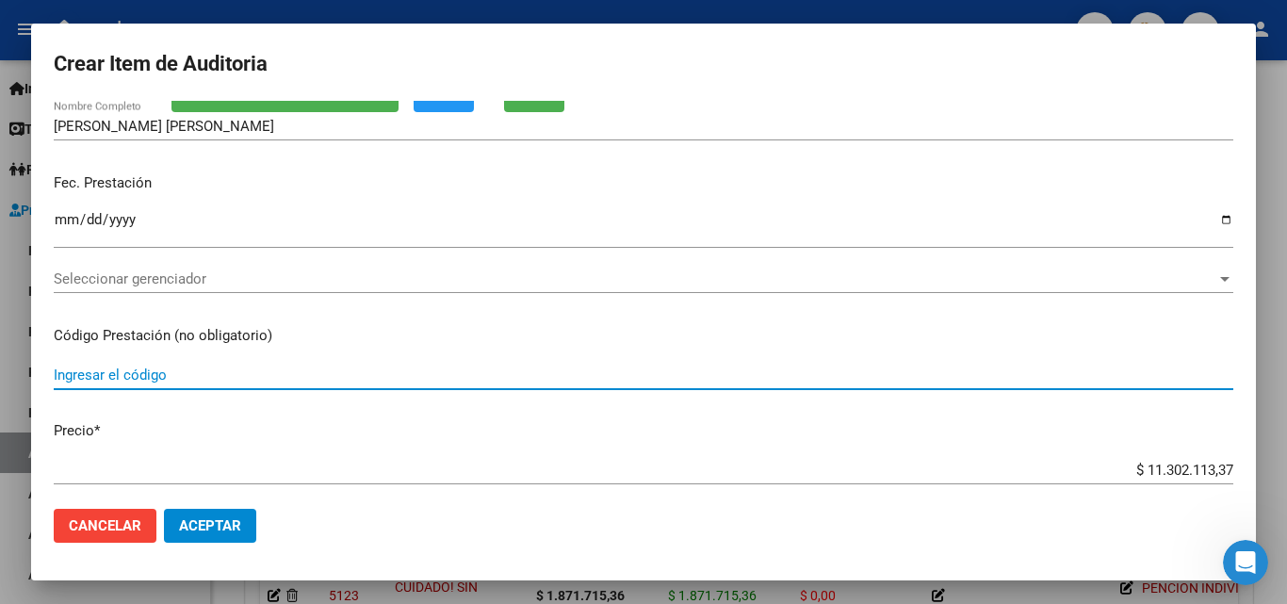
click at [178, 282] on span "Seleccionar gerenciador" at bounding box center [635, 278] width 1163 height 17
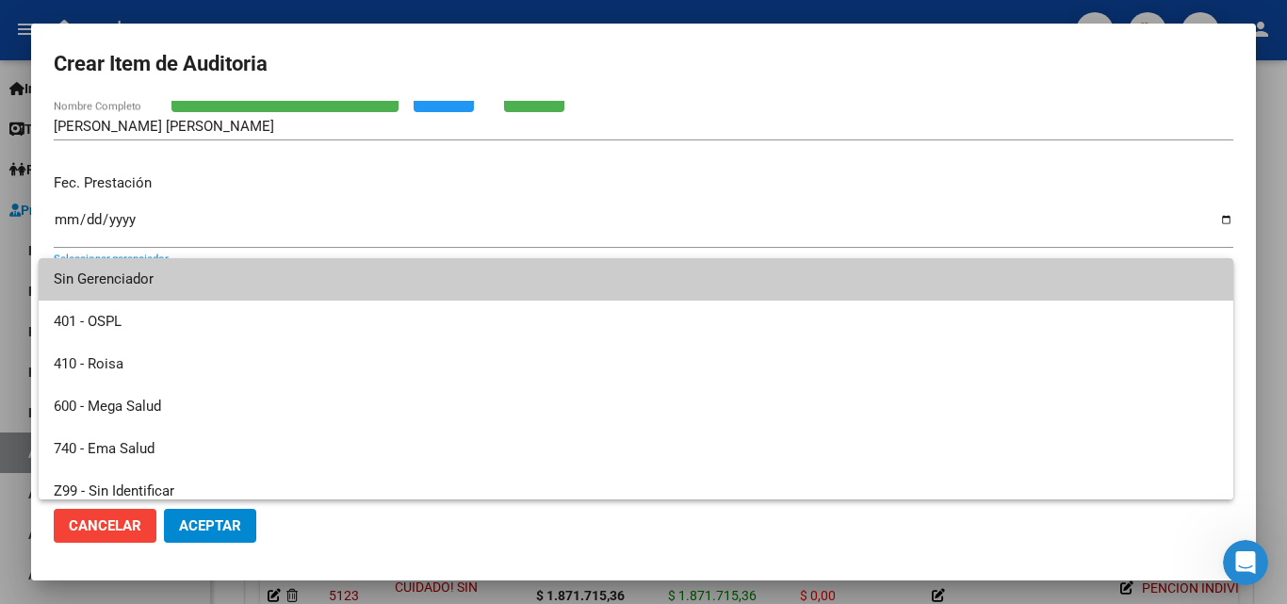
click at [136, 284] on span "Sin Gerenciador" at bounding box center [636, 279] width 1165 height 42
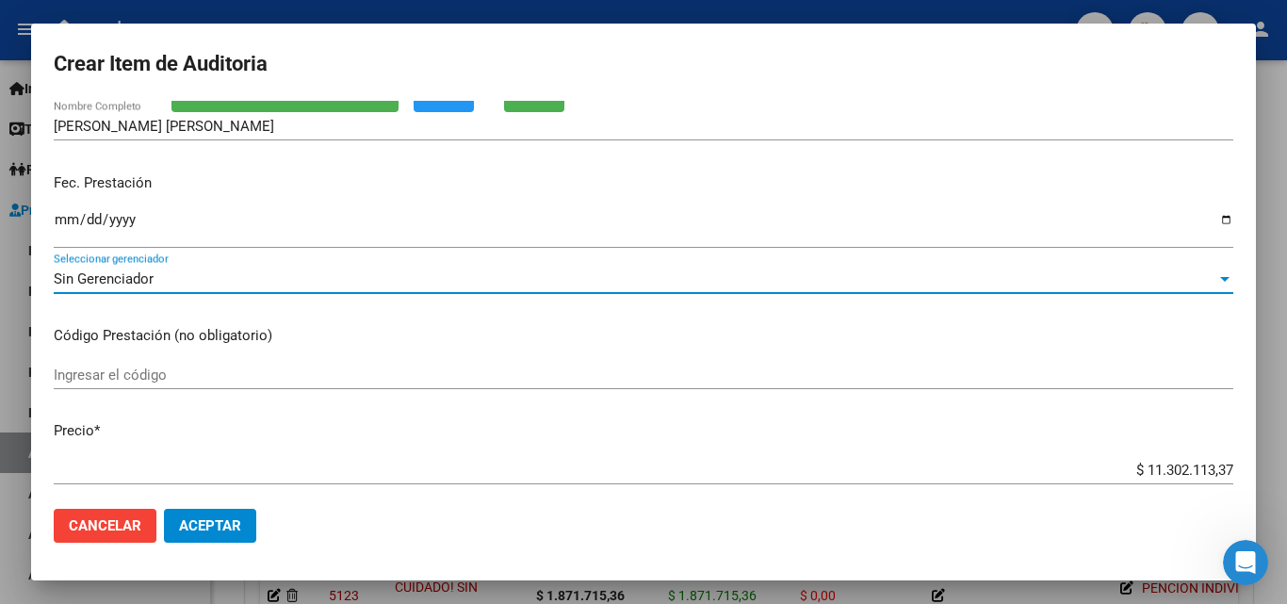
click at [170, 382] on input "Ingresar el código" at bounding box center [644, 375] width 1180 height 17
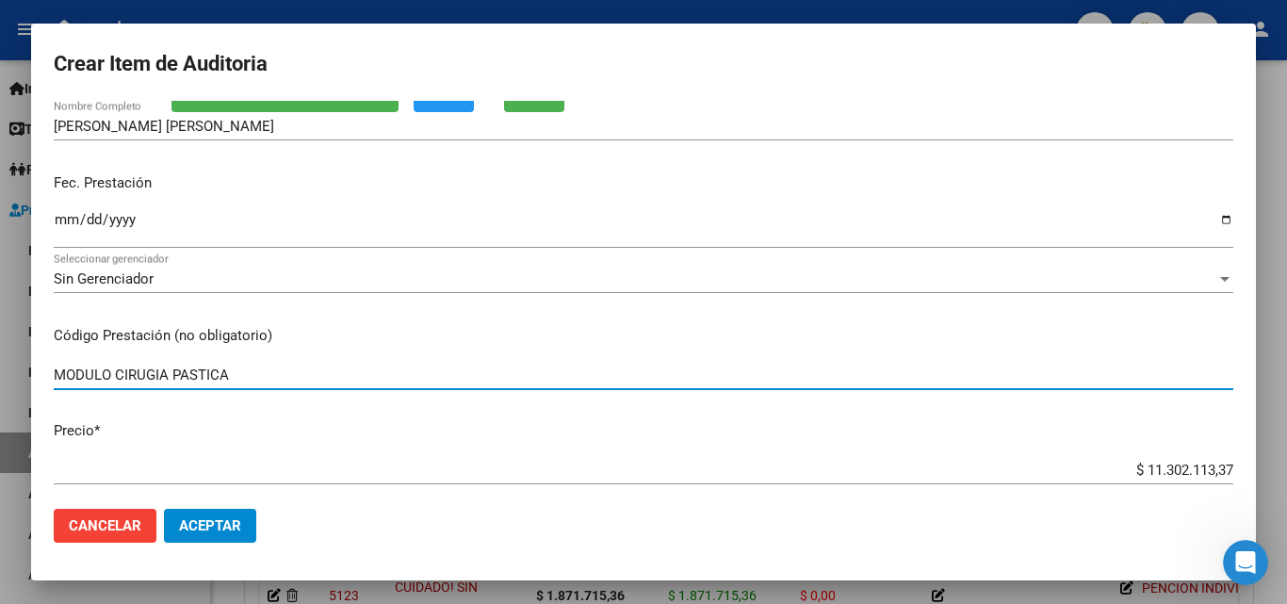
click at [176, 378] on input "MODULO CIRUGIA PASTICA" at bounding box center [644, 375] width 1180 height 17
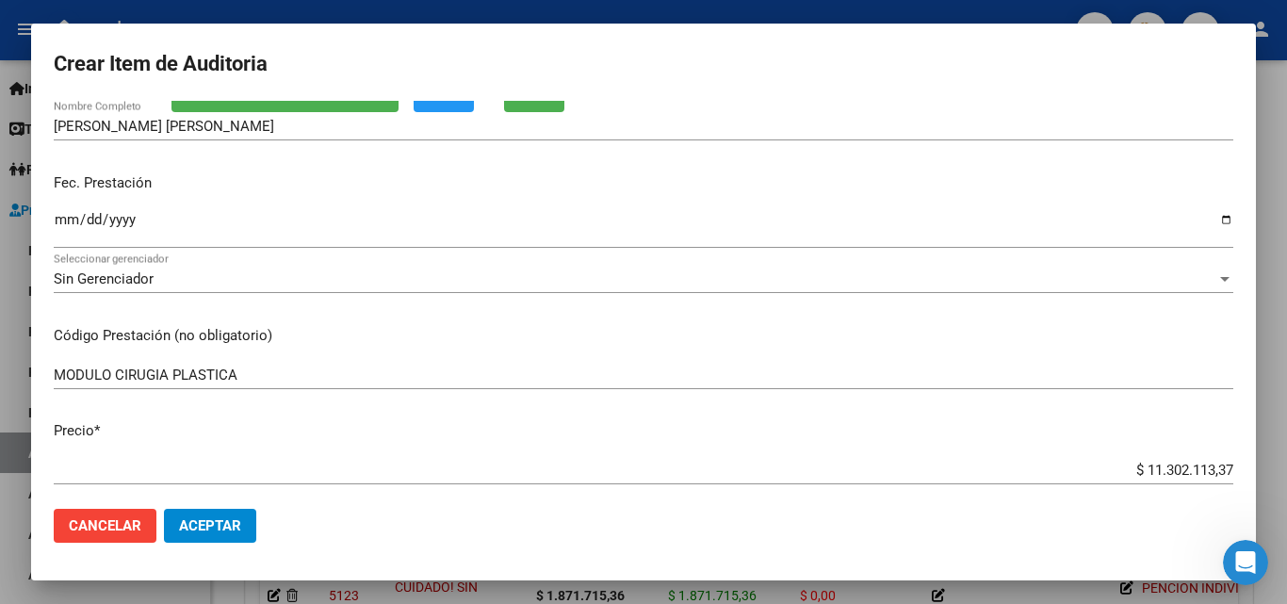
click at [262, 384] on div "MODULO CIRUGIA PLASTICA Ingresar el código" at bounding box center [644, 375] width 1180 height 28
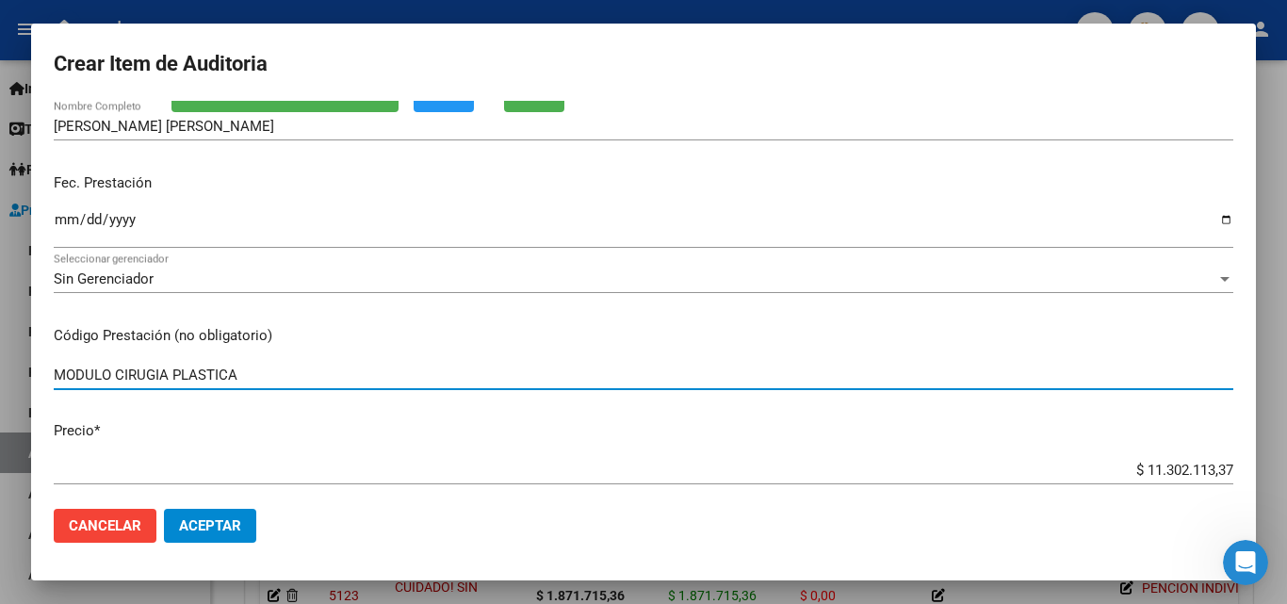
click at [262, 379] on input "MODULO CIRUGIA PLASTICA" at bounding box center [644, 375] width 1180 height 17
click at [1016, 473] on input "$ 11.302.113,37" at bounding box center [644, 470] width 1180 height 17
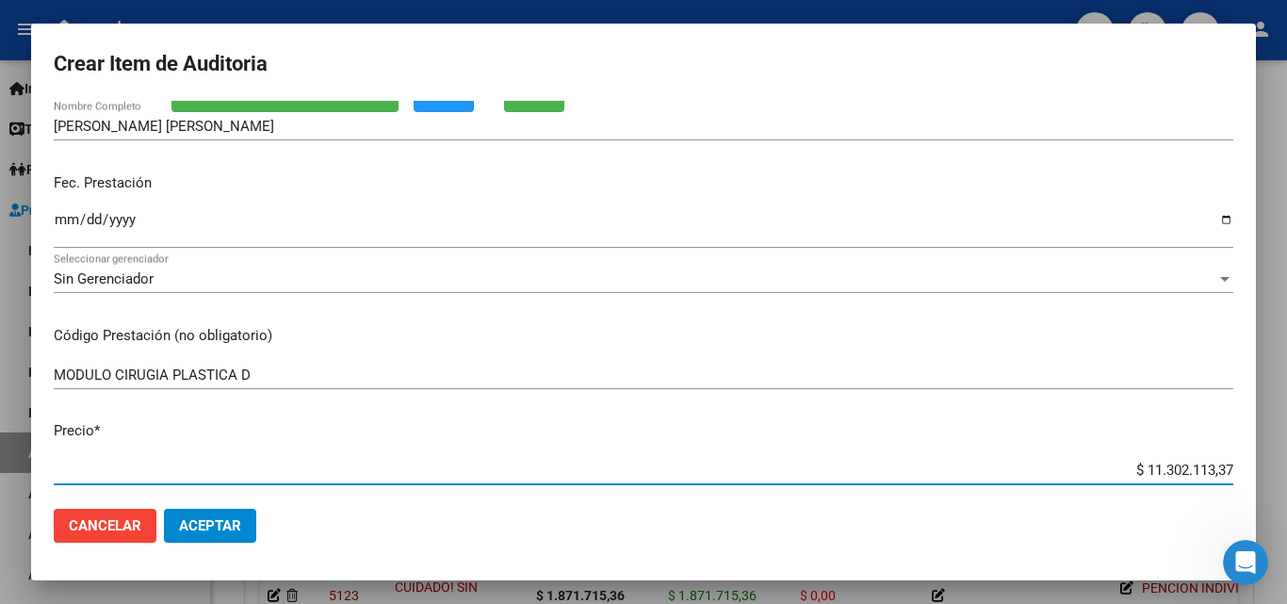
drag, startPoint x: 1048, startPoint y: 467, endPoint x: 1246, endPoint y: 463, distance: 198.0
click at [1246, 463] on mat-dialog-content "57182652 Nro Documento El DNI no existe en el padrón, elige el sexo para genera…" at bounding box center [643, 297] width 1225 height 393
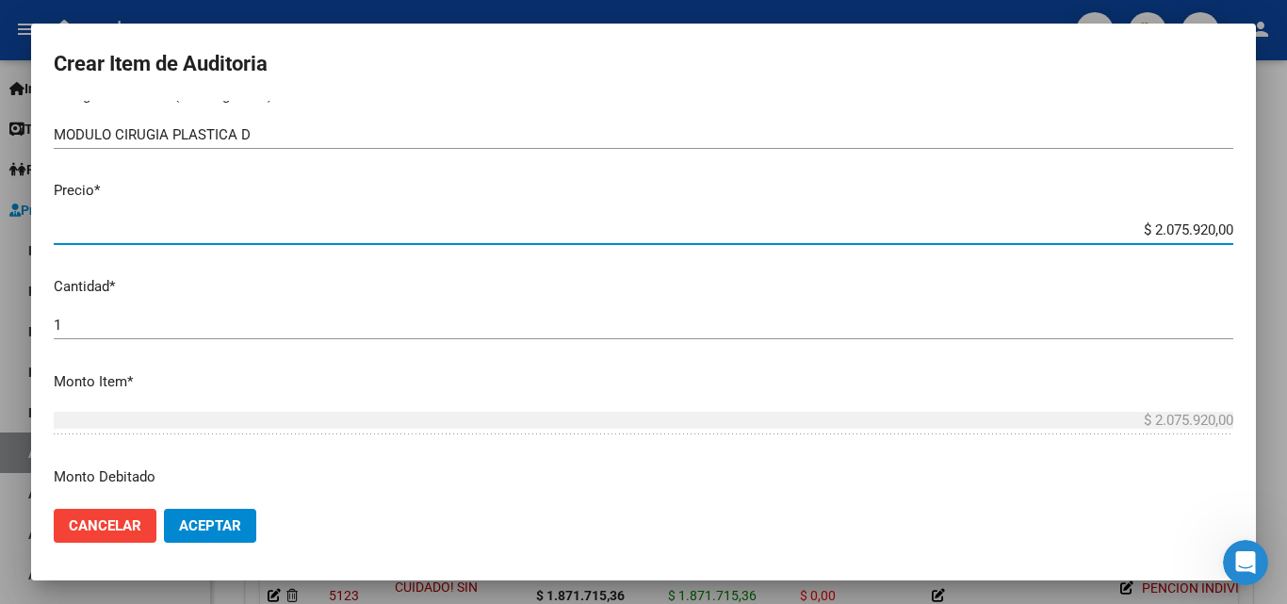
scroll to position [471, 0]
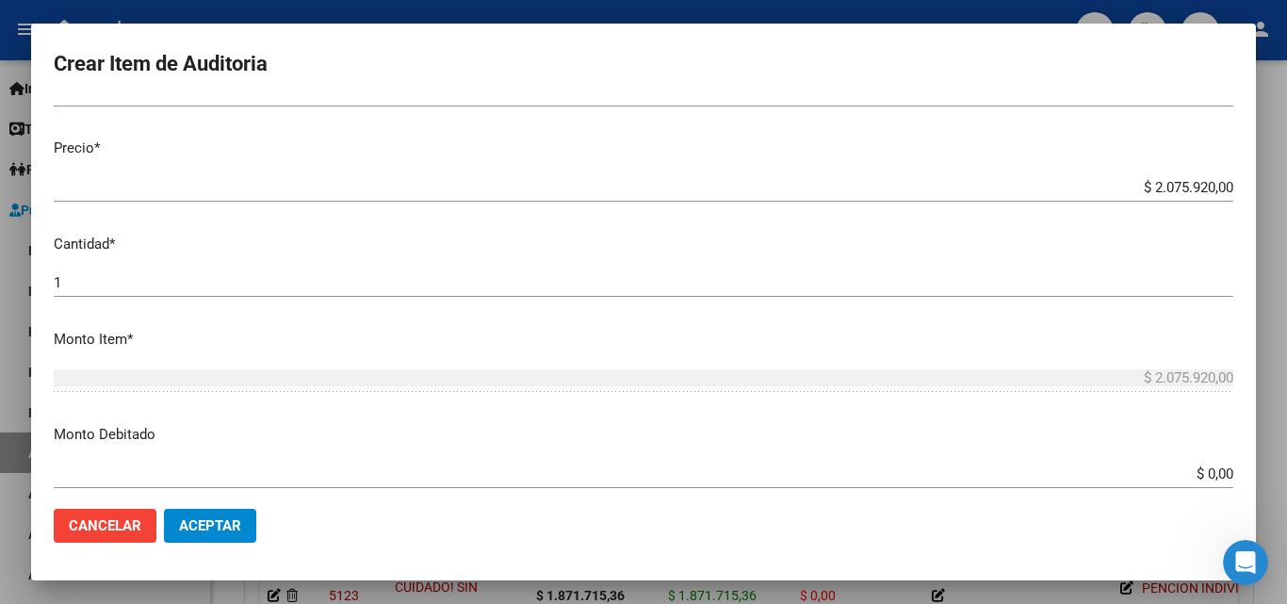
click at [912, 243] on p "Cantidad *" at bounding box center [644, 245] width 1180 height 22
click at [1219, 470] on app-form-text-field "Monto Debitado $ 0,00 Ingresar el monto" at bounding box center [651, 453] width 1195 height 58
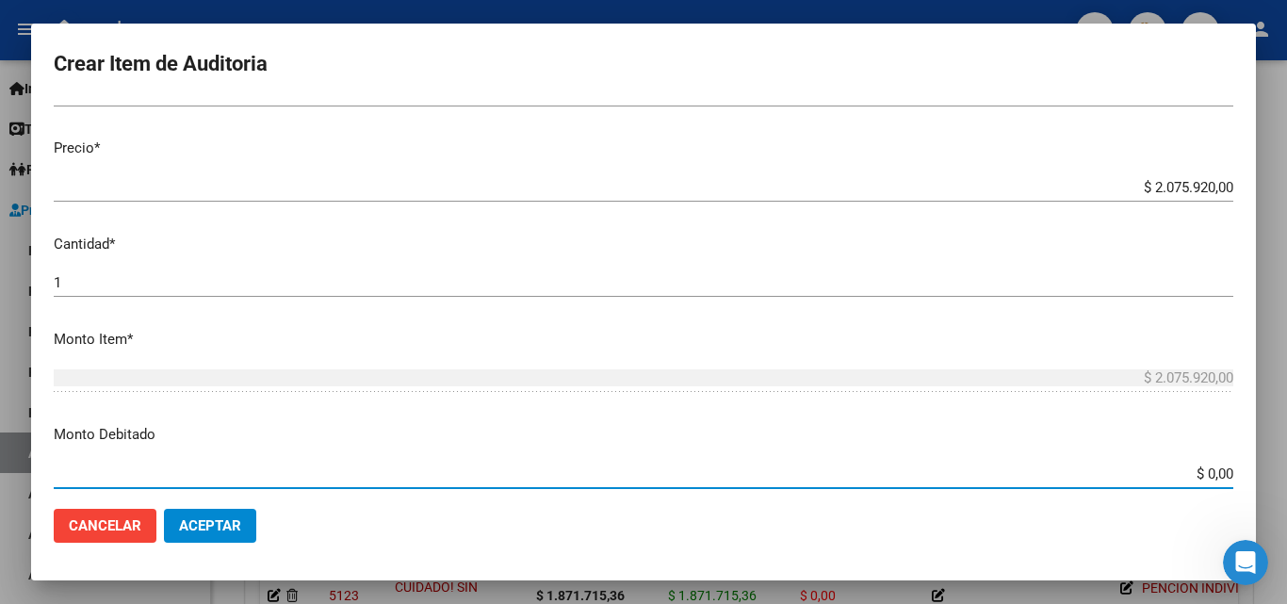
drag, startPoint x: 1216, startPoint y: 471, endPoint x: 1222, endPoint y: 485, distance: 15.6
click at [1217, 472] on input "$ 0,00" at bounding box center [644, 474] width 1180 height 17
click at [1130, 461] on div "$ 554.317,93 Ingresar el monto" at bounding box center [644, 474] width 1180 height 28
drag, startPoint x: 1134, startPoint y: 473, endPoint x: 1265, endPoint y: 473, distance: 131.0
click at [1265, 473] on div "Crear Item de Auditoria 57182652 Nro Documento El DNI no existe en el padrón, e…" at bounding box center [643, 302] width 1287 height 604
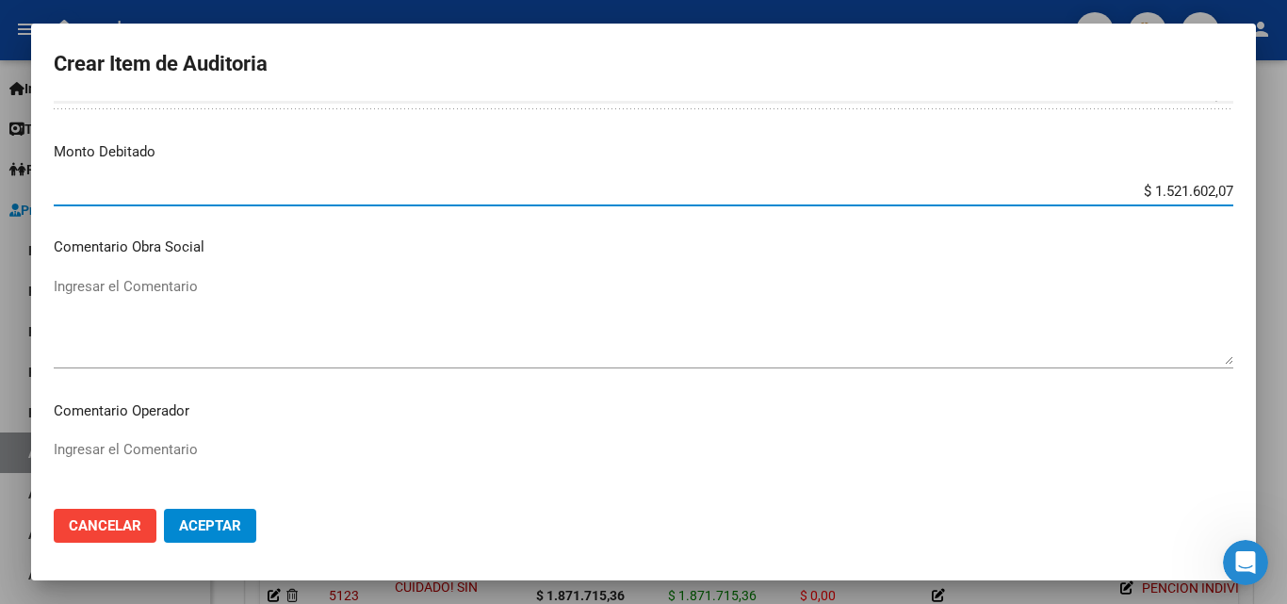
scroll to position [1037, 0]
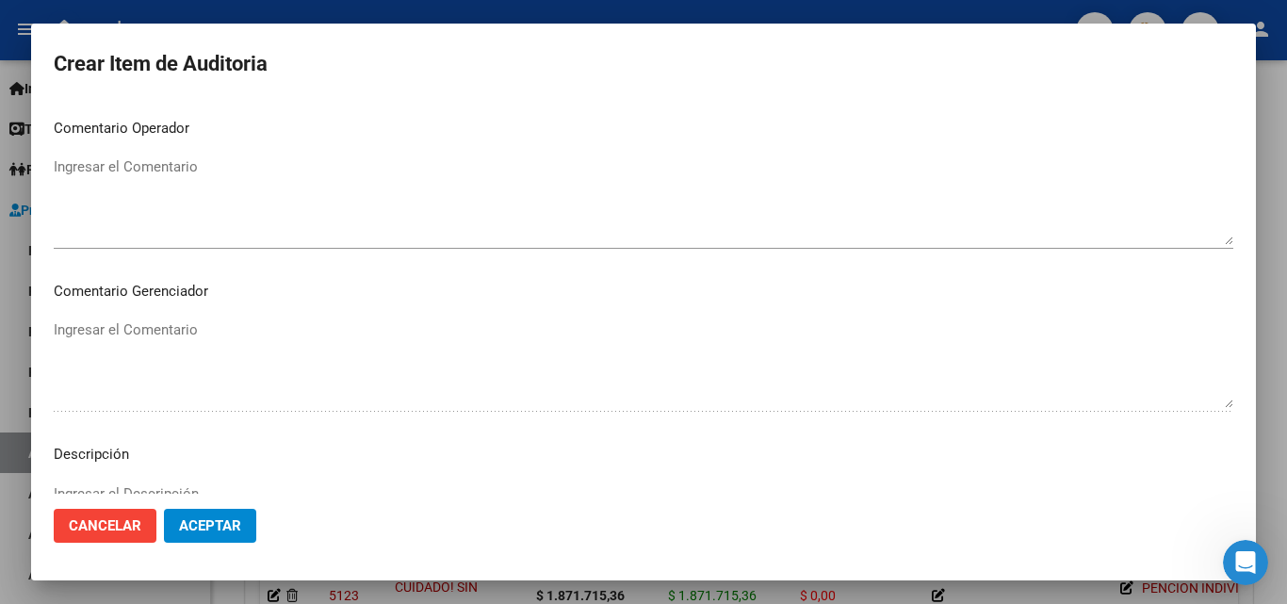
click at [175, 194] on textarea "Ingresar el Comentario" at bounding box center [644, 200] width 1180 height 89
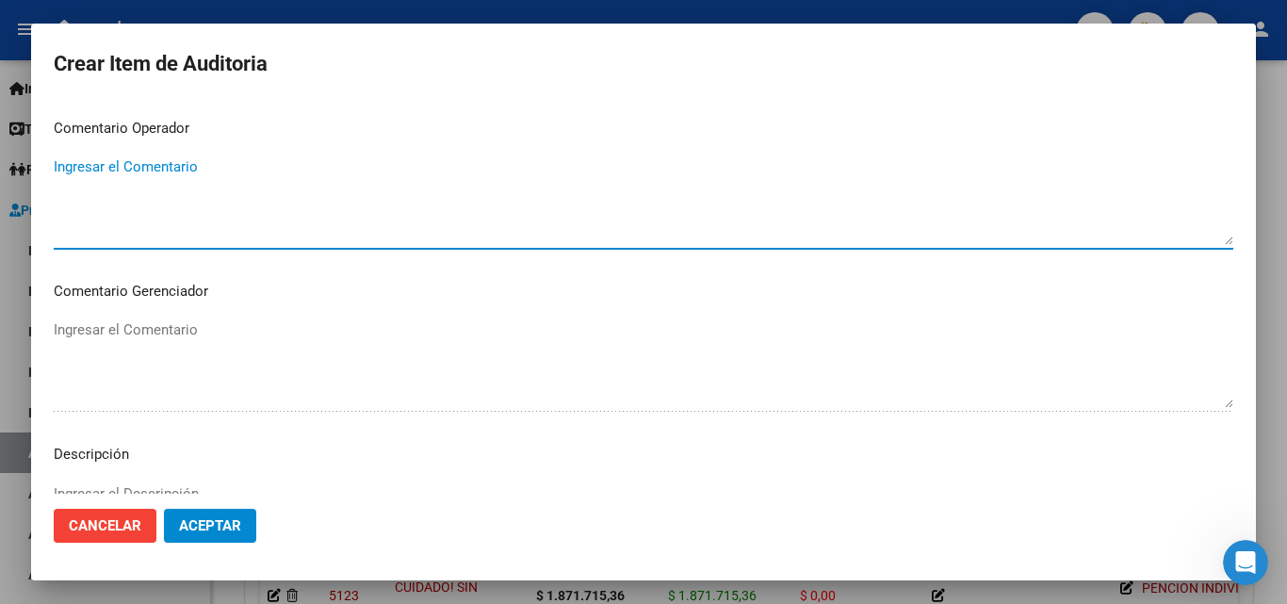
paste textarea "UNA CAMA PARA ACOMPAÑANTE - INTERNACION _NO SE ESPECIFICA EL VALOR EN GRILLA DE…"
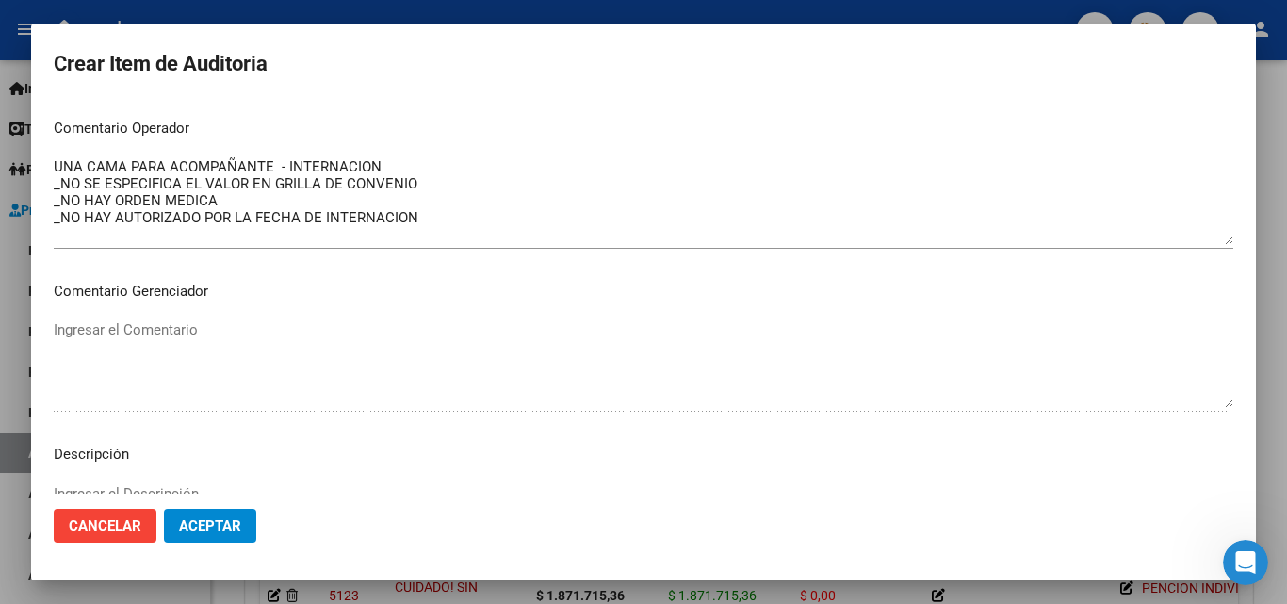
click at [50, 166] on mat-dialog-content "57182652 Nro Documento El DNI no existe en el padrón, elige el sexo para genera…" at bounding box center [643, 297] width 1225 height 393
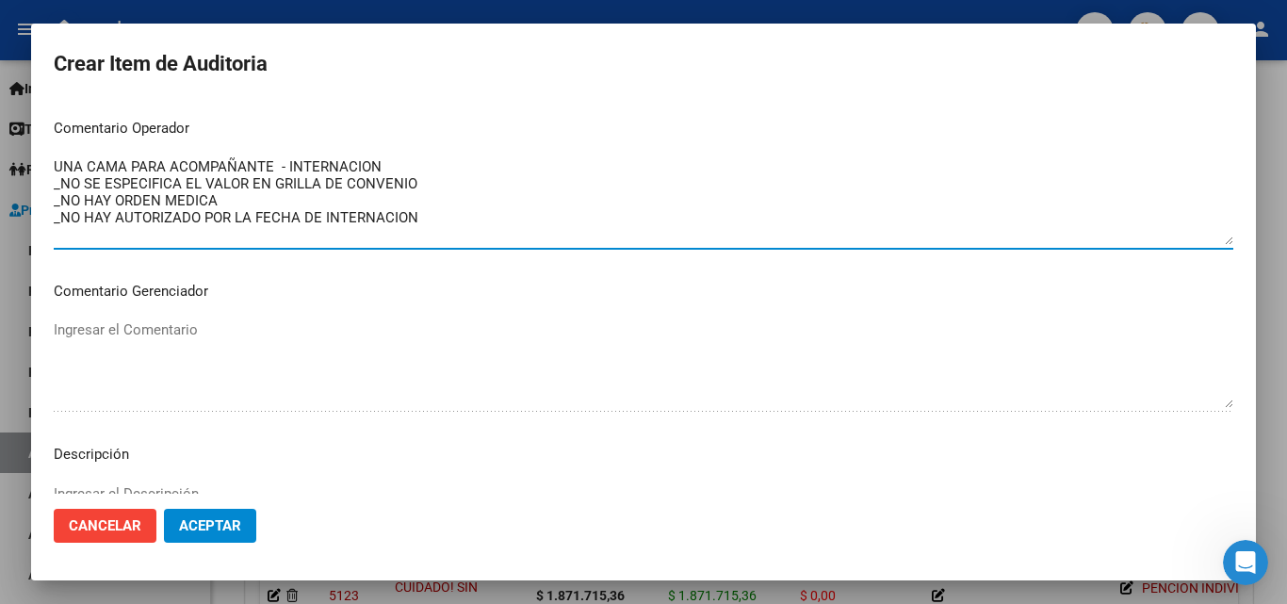
drag, startPoint x: 56, startPoint y: 168, endPoint x: 273, endPoint y: 163, distance: 217.7
click at [273, 163] on textarea "UNA CAMA PARA ACOMPAÑANTE - INTERNACION _NO SE ESPECIFICA EL VALOR EN GRILLA DE…" at bounding box center [644, 200] width 1180 height 89
click at [210, 211] on textarea "MODULO CIRUGIA PLASTICA D - INTERNACION _NO SE ESPECIFICA EL VALOR EN GRILLA DE…" at bounding box center [644, 200] width 1180 height 89
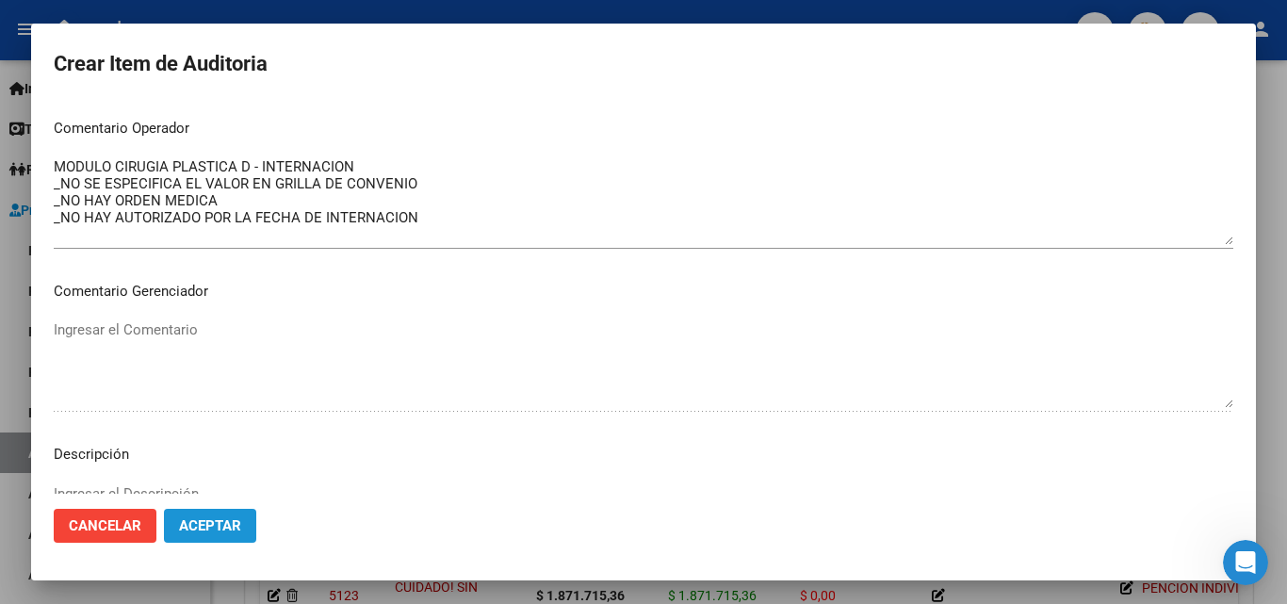
click at [236, 518] on span "Aceptar" at bounding box center [210, 525] width 62 height 17
